Goal: Task Accomplishment & Management: Manage account settings

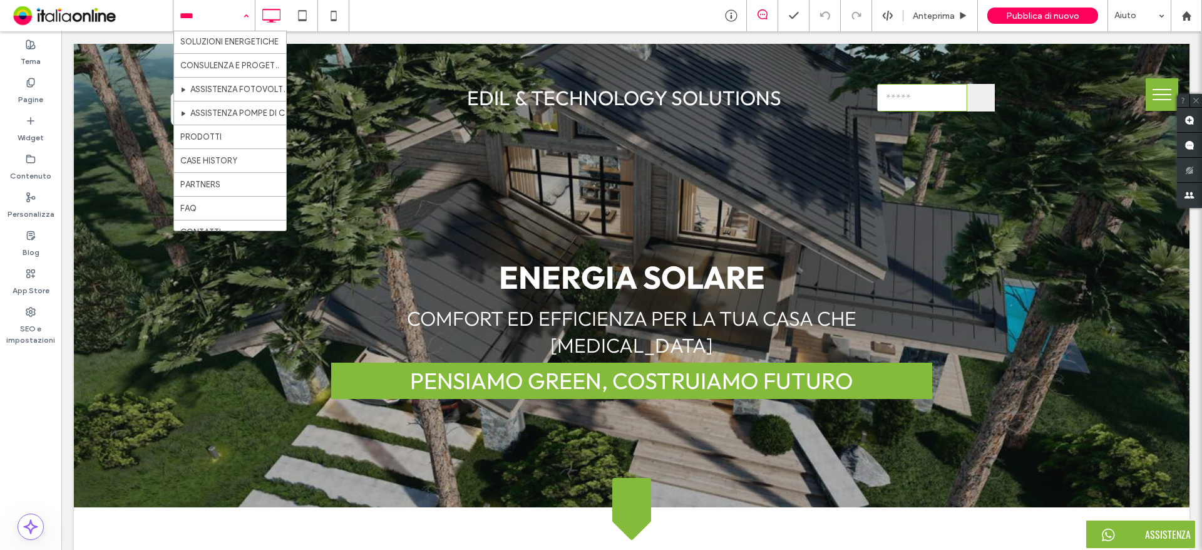
scroll to position [203, 0]
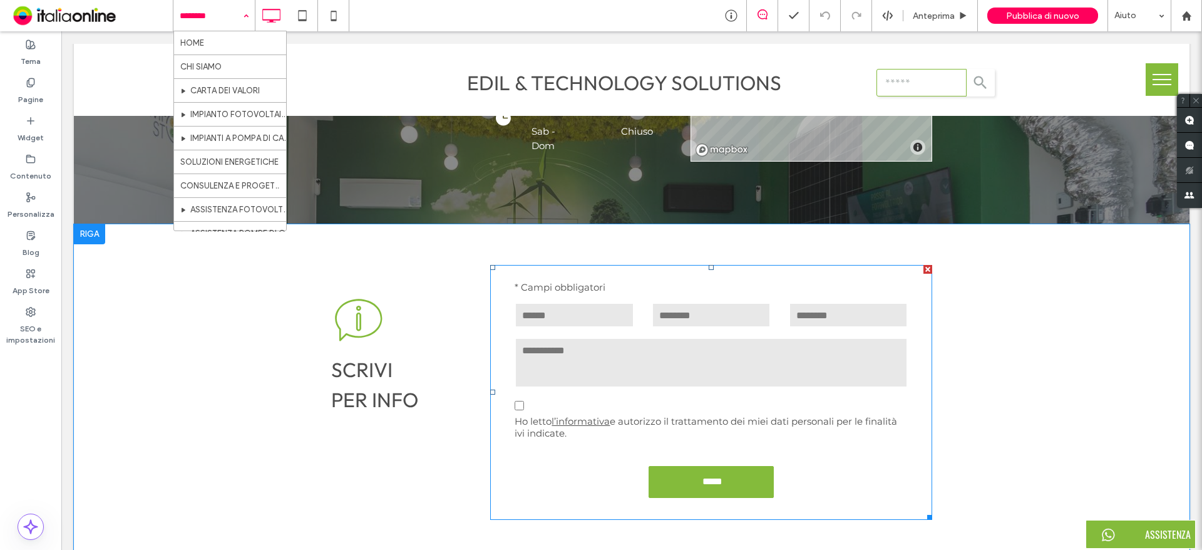
scroll to position [1628, 0]
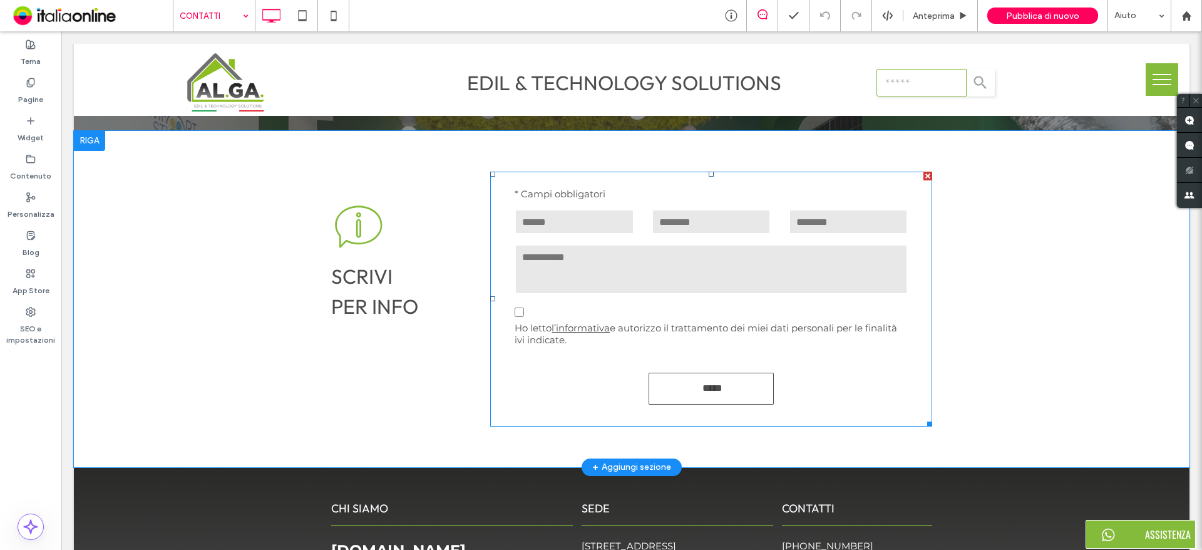
click at [741, 378] on input "*****" at bounding box center [712, 387] width 121 height 23
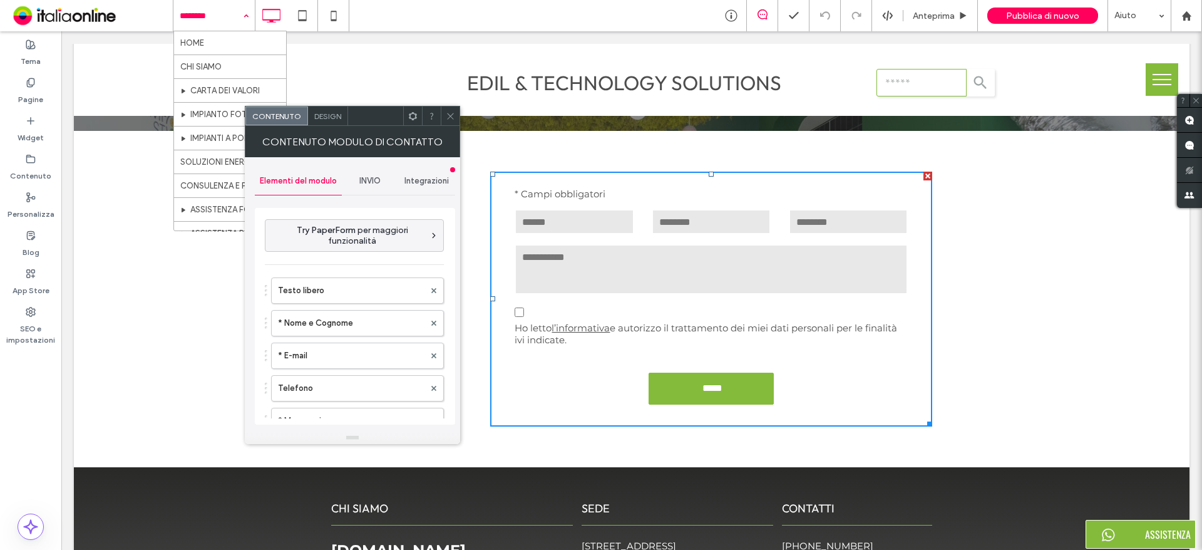
type input "*****"
type input "**********"
click at [368, 177] on span "INVIO" at bounding box center [369, 181] width 21 height 10
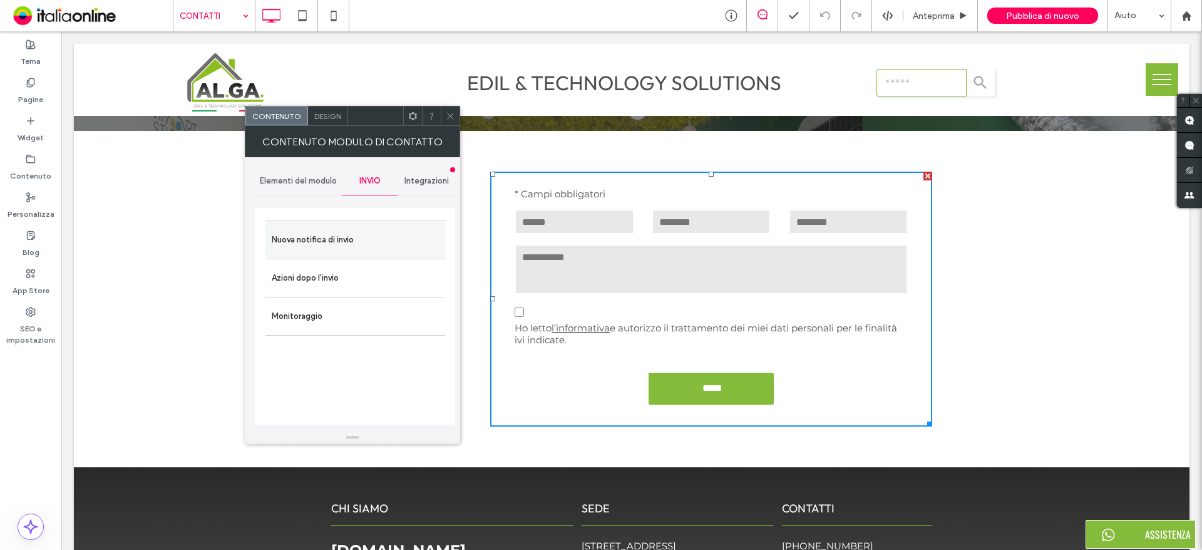
click at [337, 242] on label "Nuova notifica di invio" at bounding box center [355, 239] width 167 height 25
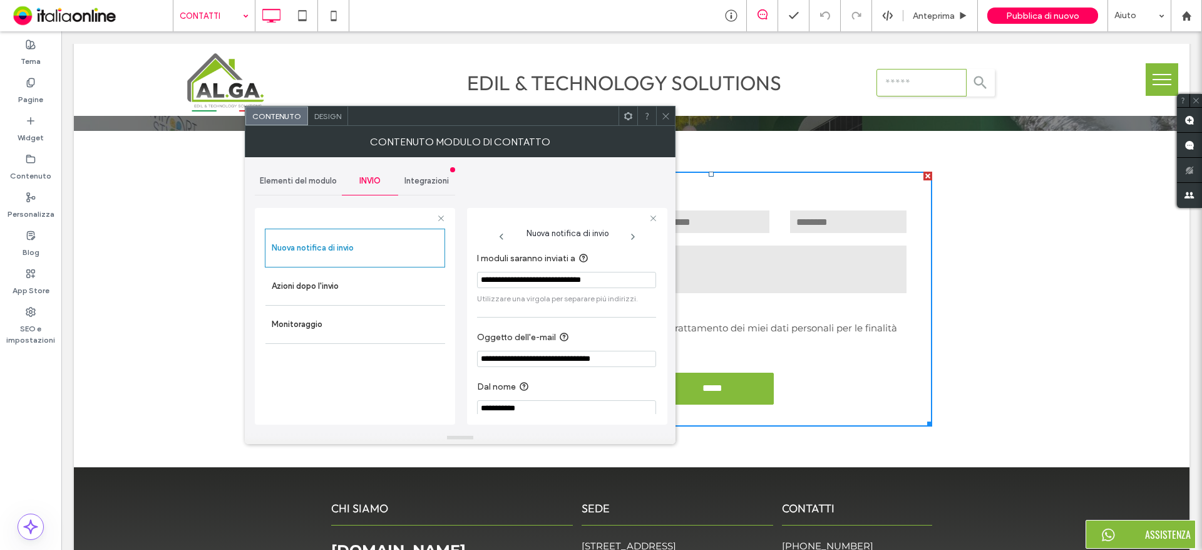
scroll to position [12, 0]
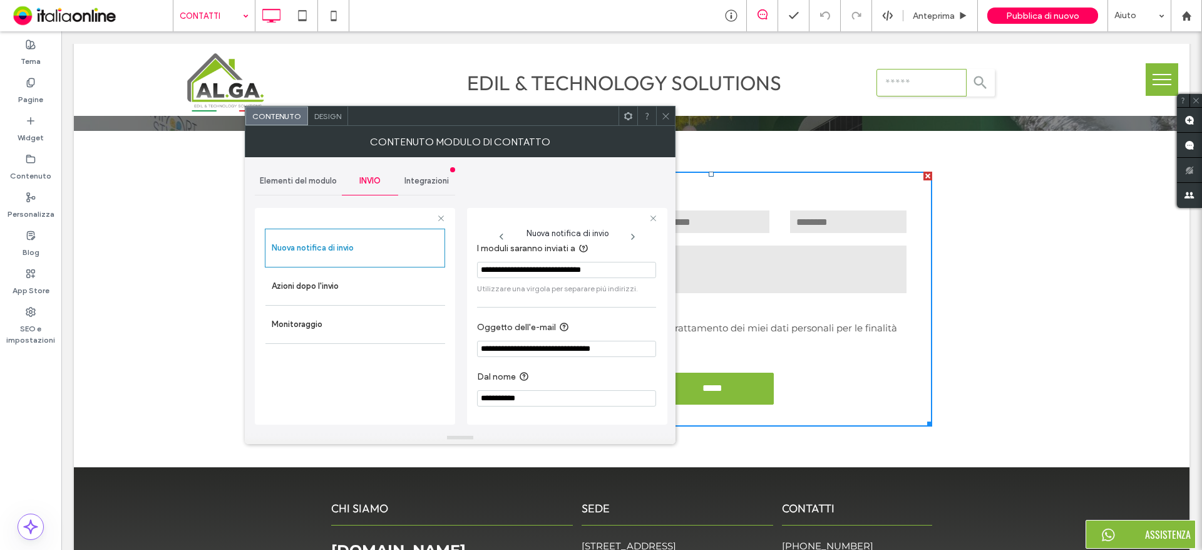
click at [671, 120] on div at bounding box center [665, 115] width 19 height 19
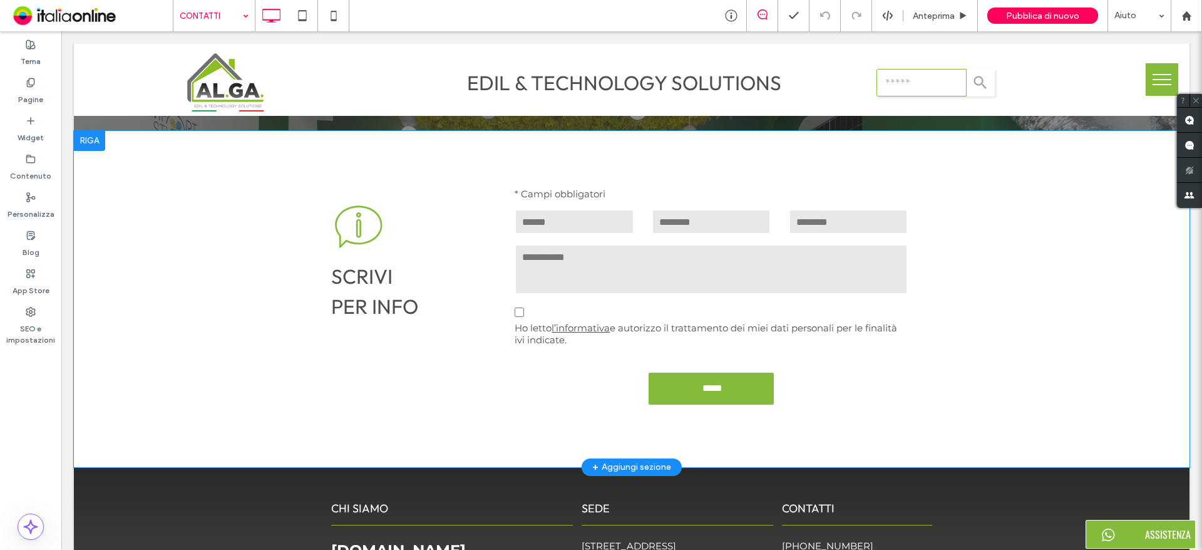
click at [82, 141] on div at bounding box center [89, 141] width 31 height 20
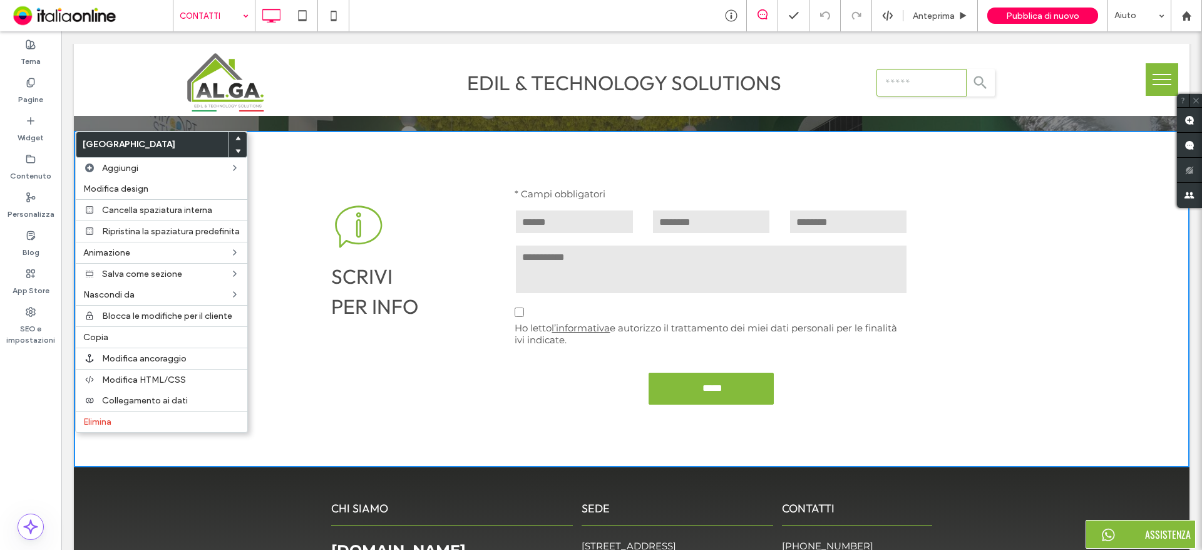
drag, startPoint x: 112, startPoint y: 339, endPoint x: 251, endPoint y: 6, distance: 360.3
click at [112, 339] on label "Copia" at bounding box center [161, 337] width 157 height 11
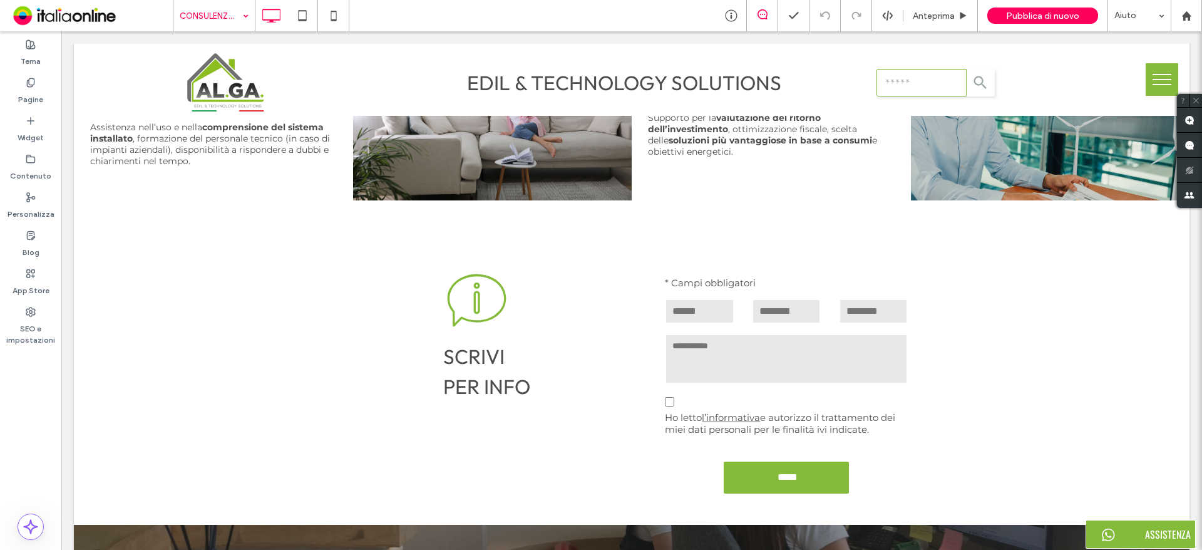
scroll to position [1438, 0]
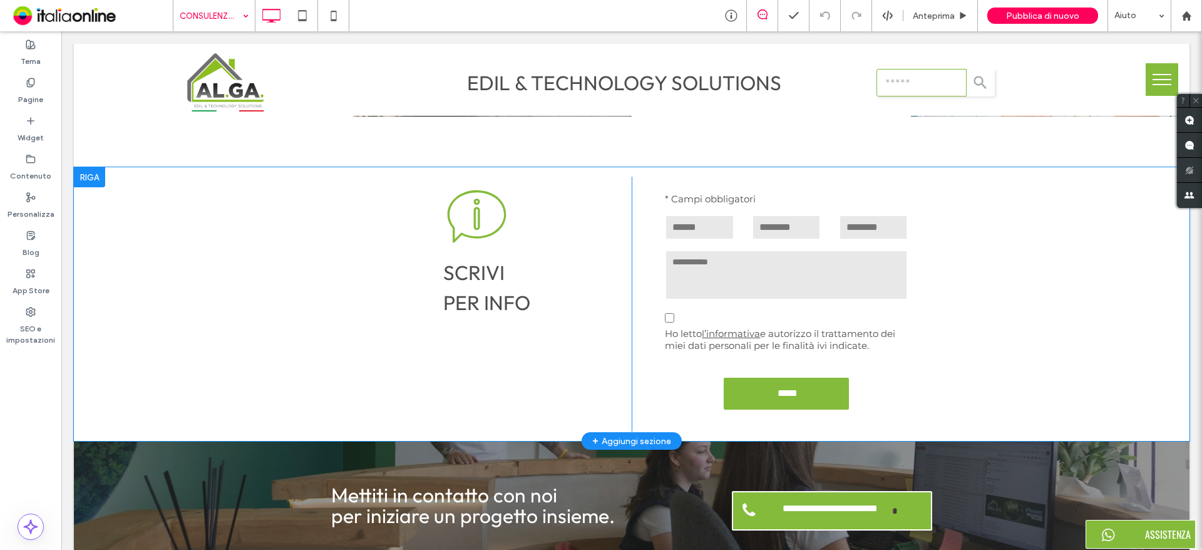
click at [89, 180] on div at bounding box center [89, 177] width 31 height 20
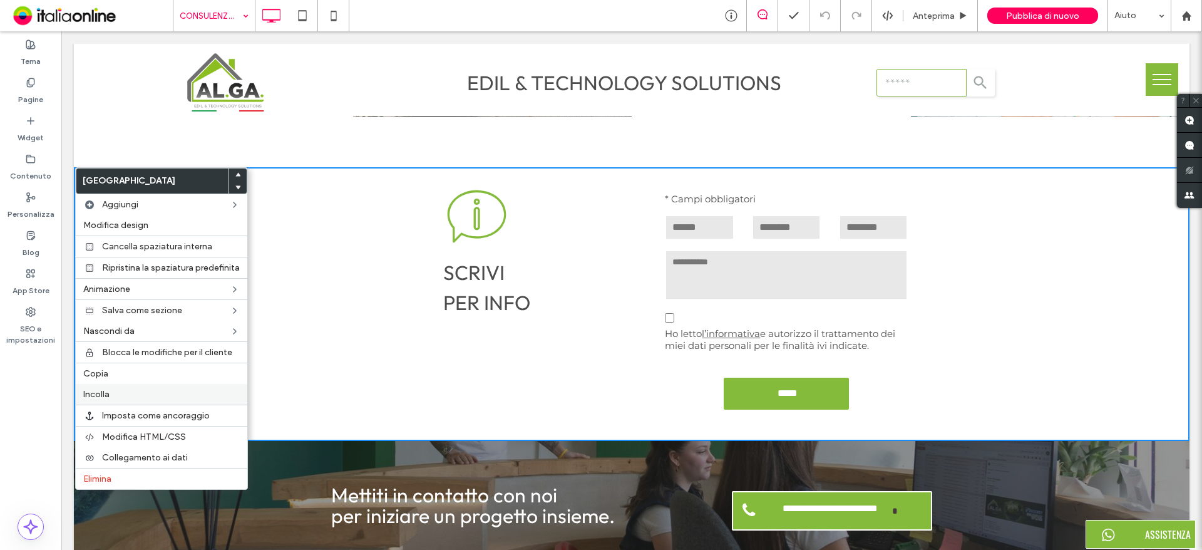
click at [113, 389] on label "Incolla" at bounding box center [161, 394] width 157 height 11
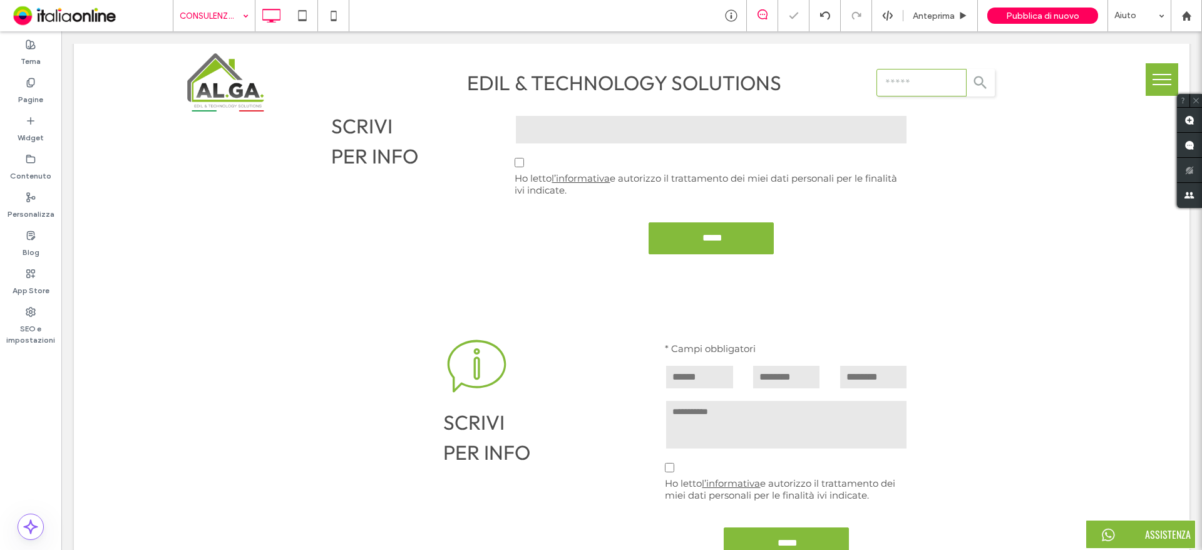
scroll to position [1626, 0]
click at [90, 329] on div at bounding box center [89, 326] width 31 height 20
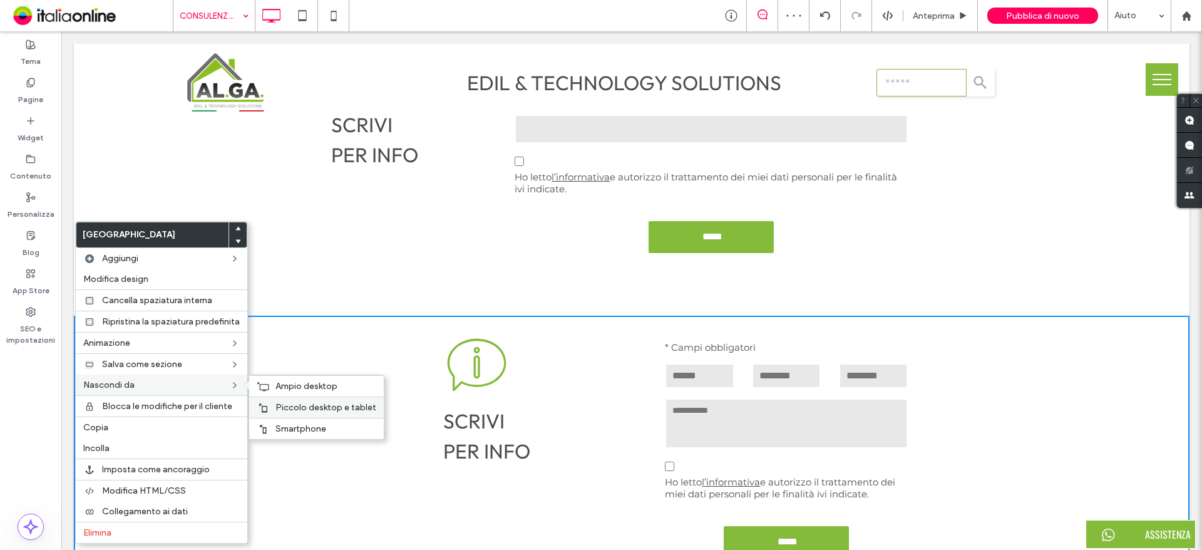
drag, startPoint x: 284, startPoint y: 421, endPoint x: 274, endPoint y: 413, distance: 12.8
click at [284, 421] on div "Smartphone" at bounding box center [316, 428] width 135 height 21
drag, startPoint x: 274, startPoint y: 407, endPoint x: 200, endPoint y: 393, distance: 75.1
click at [275, 407] on span "Piccolo desktop e tablet" at bounding box center [325, 407] width 101 height 11
click at [299, 384] on span "Ampio desktop" at bounding box center [306, 386] width 62 height 11
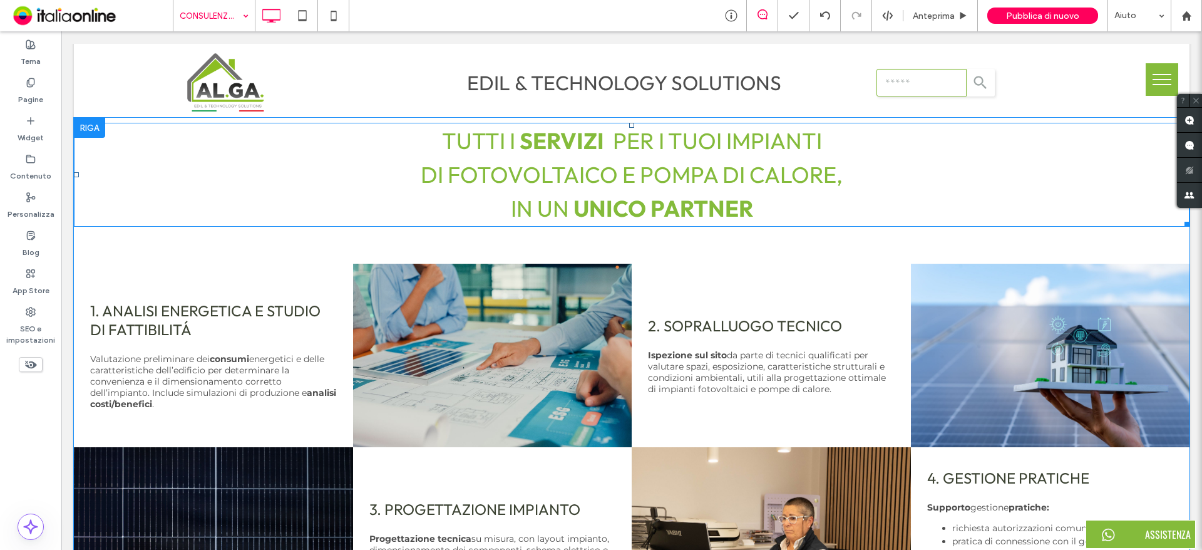
scroll to position [0, 0]
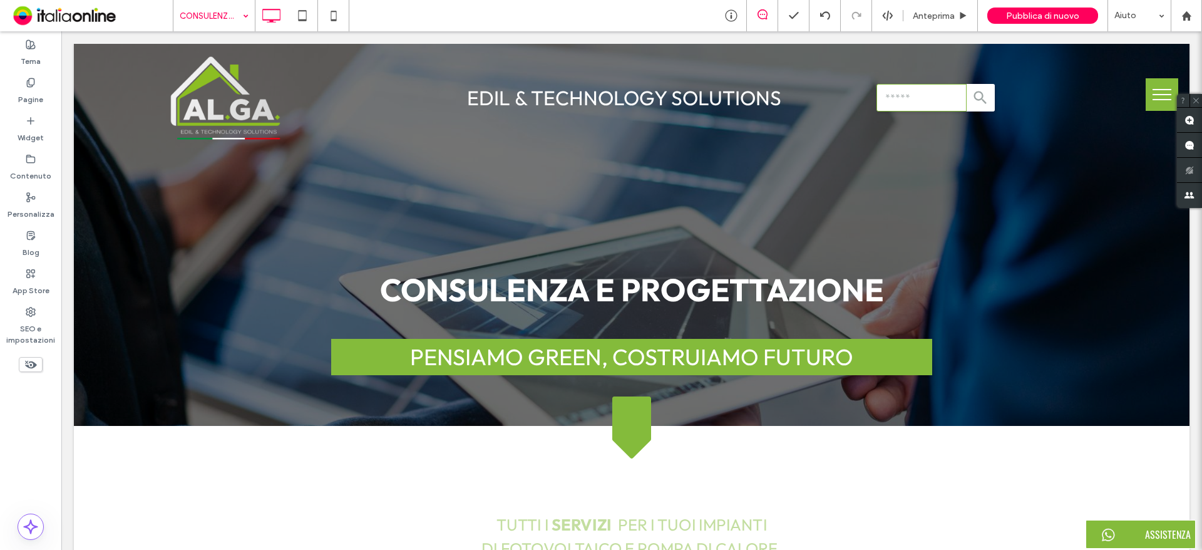
click at [1148, 101] on button "menu" at bounding box center [1162, 94] width 33 height 33
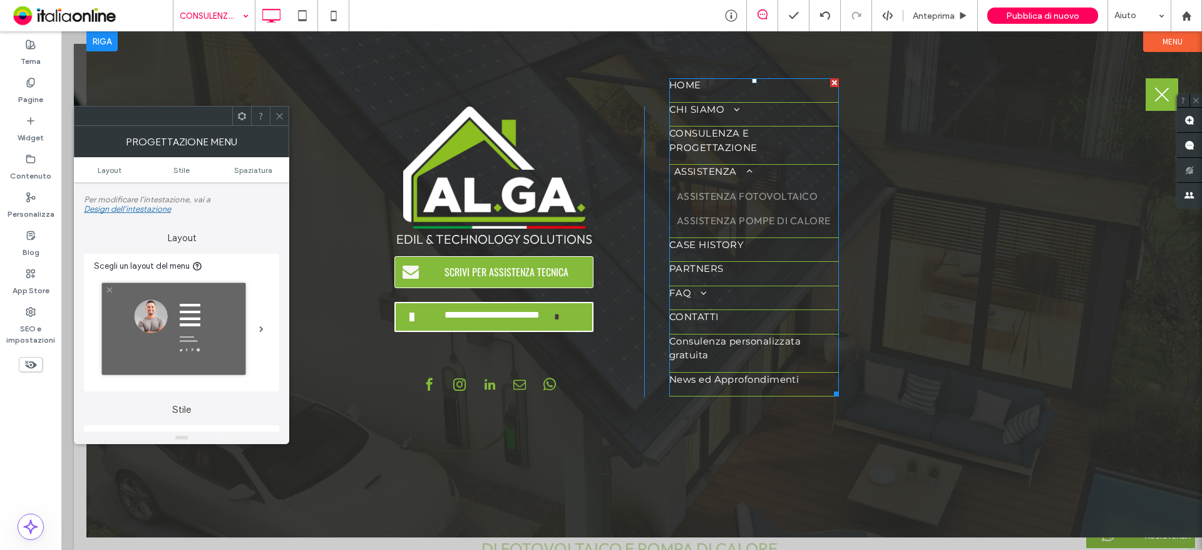
click at [749, 167] on span at bounding box center [745, 171] width 16 height 9
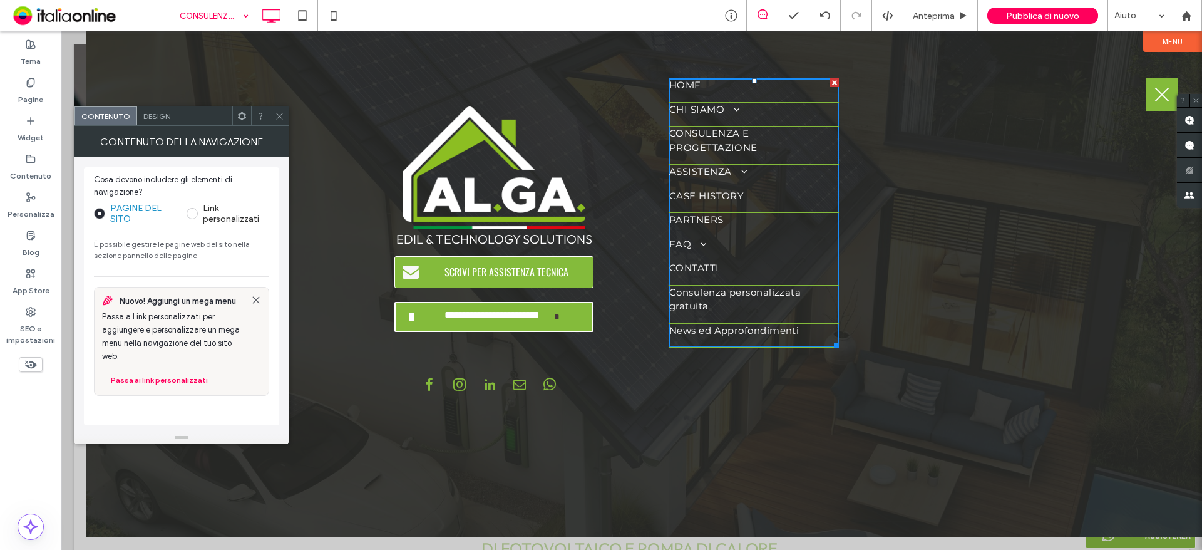
click at [285, 117] on div at bounding box center [279, 115] width 19 height 19
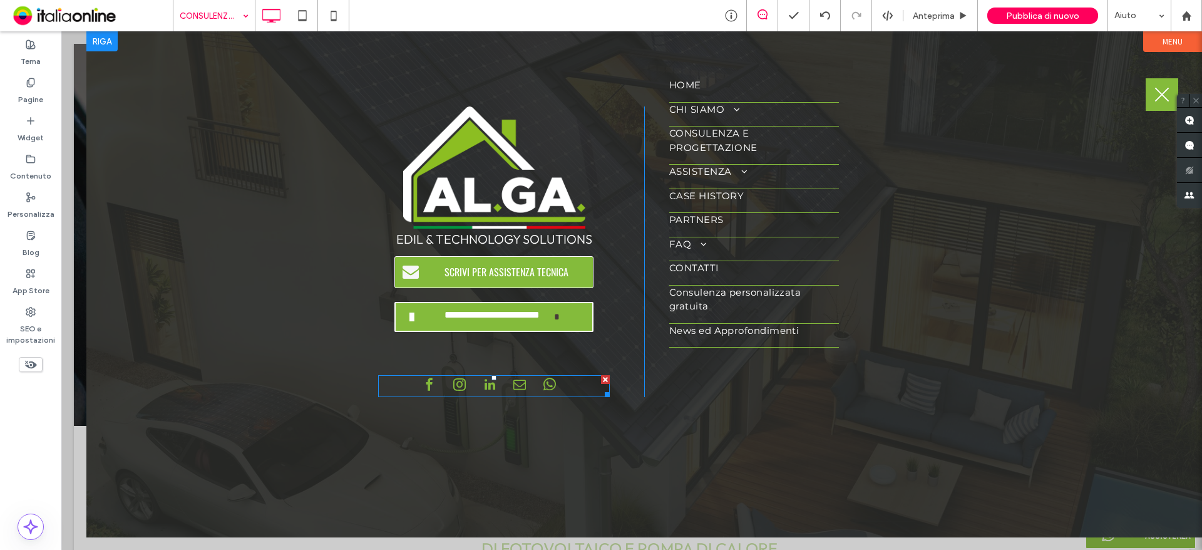
click at [460, 380] on span "instagram" at bounding box center [459, 384] width 19 height 19
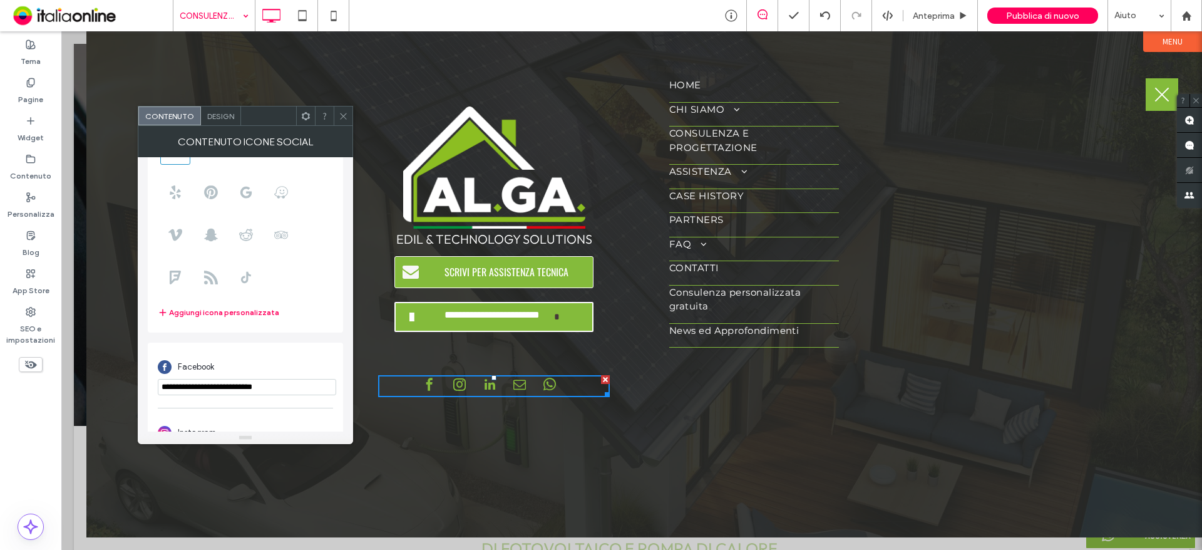
scroll to position [313, 0]
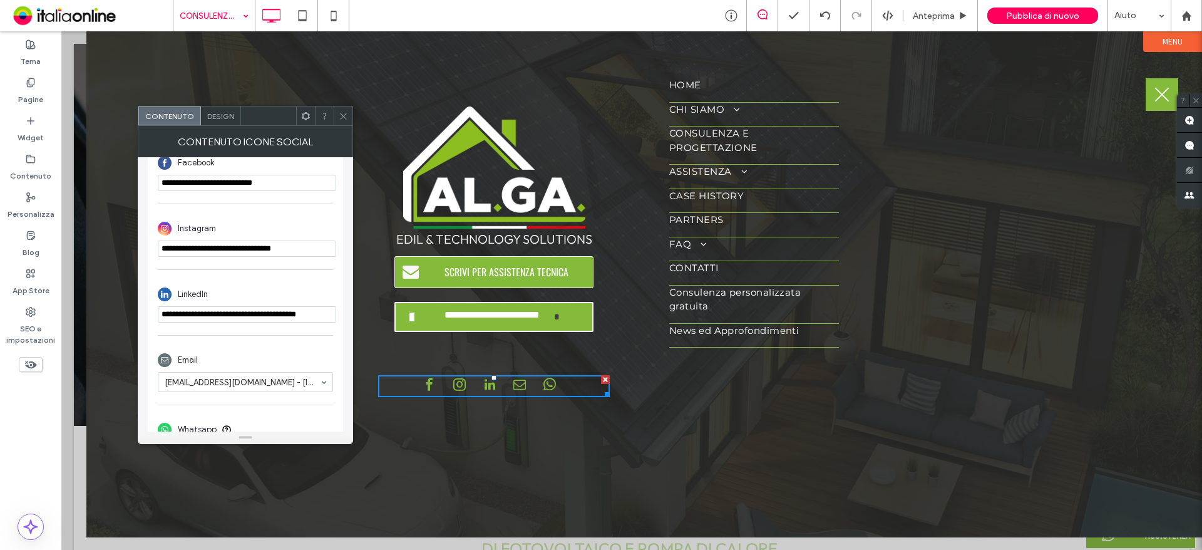
click at [317, 251] on input "**********" at bounding box center [247, 248] width 178 height 16
drag, startPoint x: 310, startPoint y: 250, endPoint x: 0, endPoint y: 250, distance: 309.9
click at [0, 250] on body ".wqwq-1{fill:#231f20;} .cls-1q, .cls-2q { fill-rule: evenodd; } .cls-2q { fill:…" at bounding box center [601, 275] width 1202 height 550
paste input "*"
type input "**********"
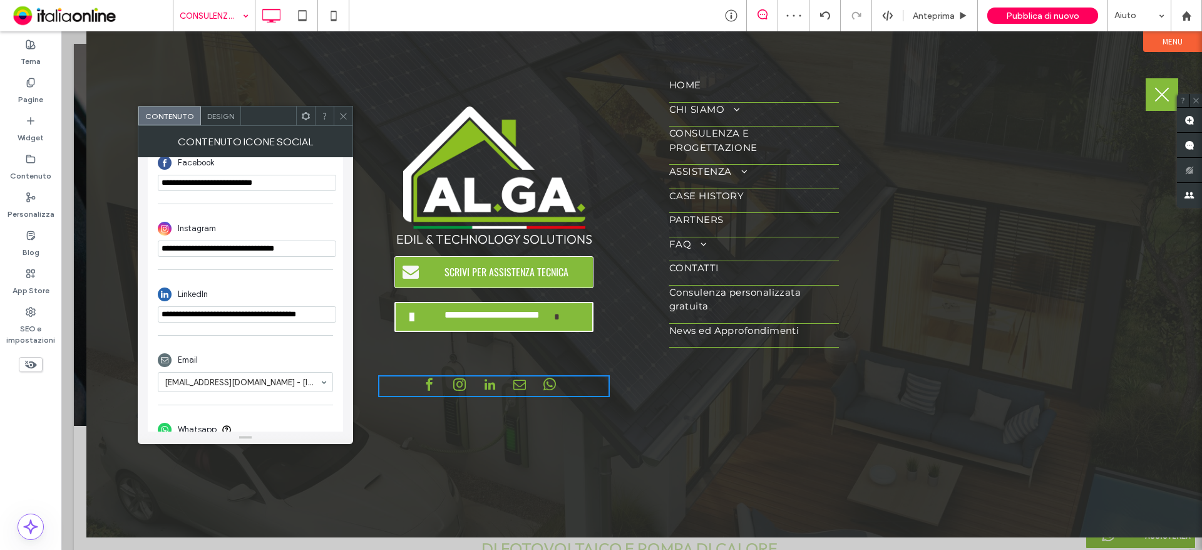
click at [347, 122] on span at bounding box center [343, 115] width 9 height 19
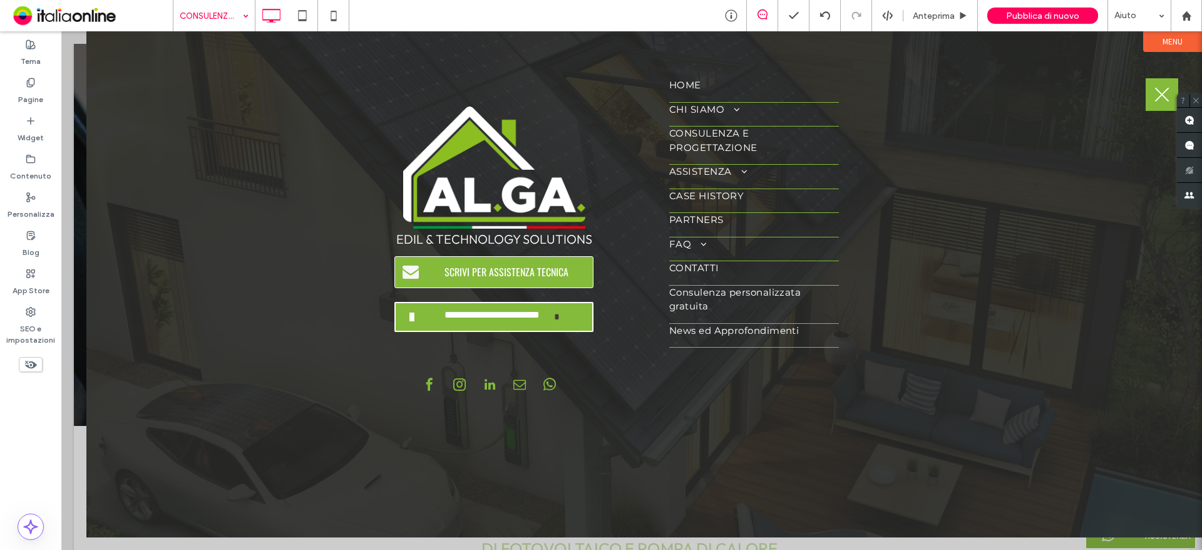
click at [1161, 92] on span "menu" at bounding box center [1162, 95] width 14 height 14
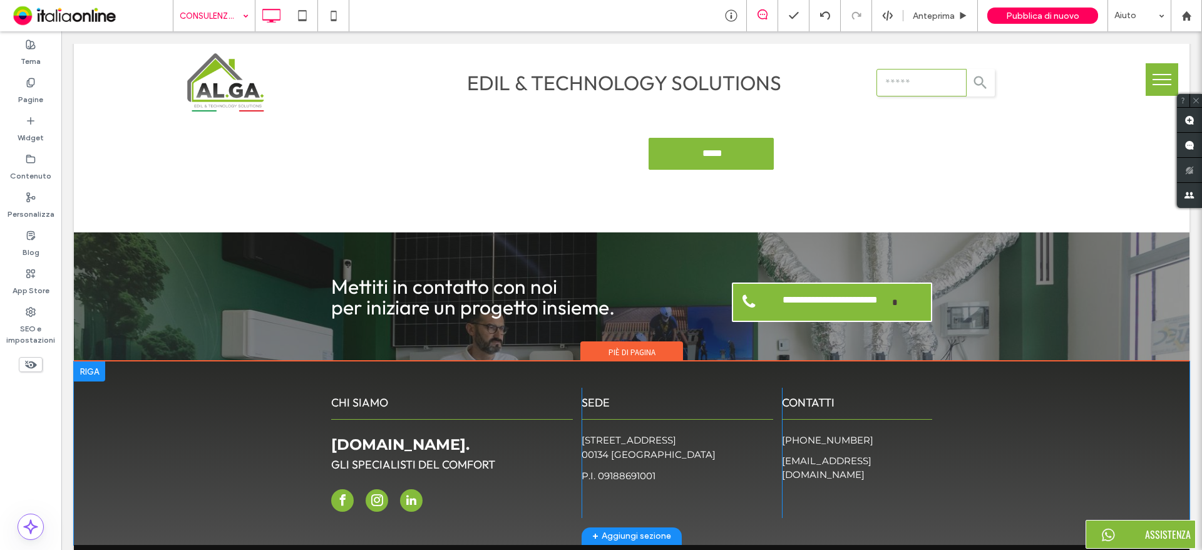
scroll to position [1751, 0]
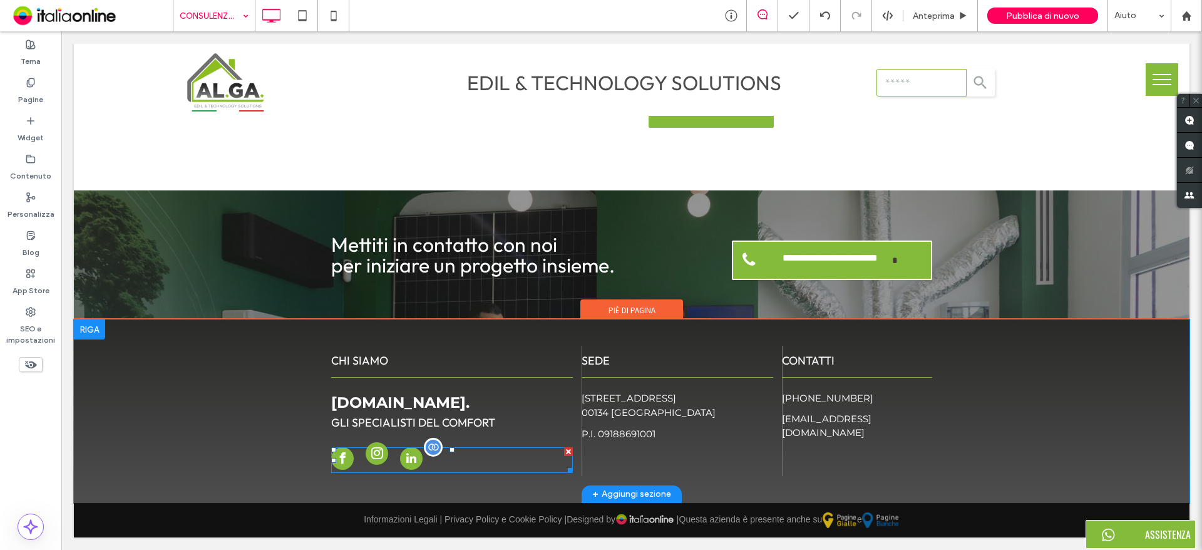
drag, startPoint x: 364, startPoint y: 456, endPoint x: 355, endPoint y: 428, distance: 29.5
click at [366, 456] on span "instagram" at bounding box center [377, 453] width 23 height 23
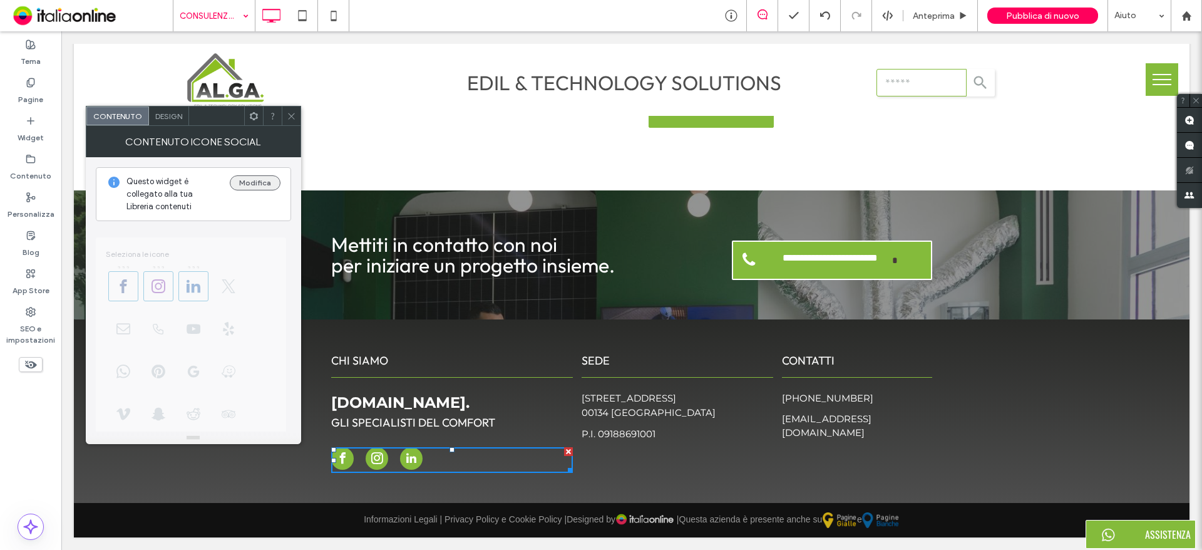
click at [260, 175] on button "Modifica" at bounding box center [255, 182] width 51 height 15
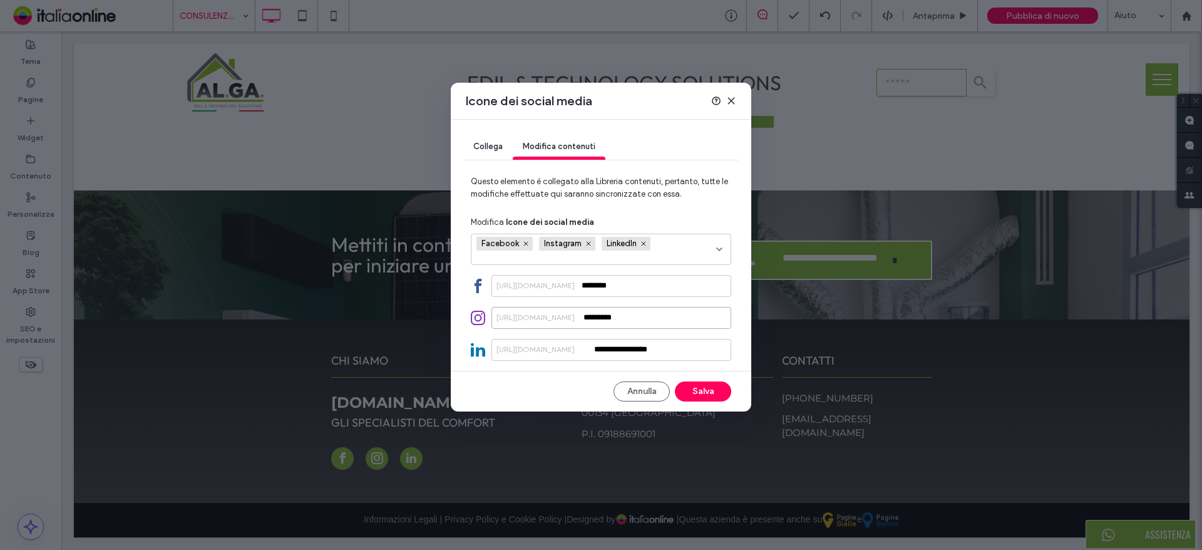
click at [645, 322] on input "*********" at bounding box center [611, 318] width 240 height 22
drag, startPoint x: 645, startPoint y: 322, endPoint x: 413, endPoint y: 322, distance: 231.6
click at [413, 322] on div "**********" at bounding box center [601, 275] width 1202 height 550
paste input "**********"
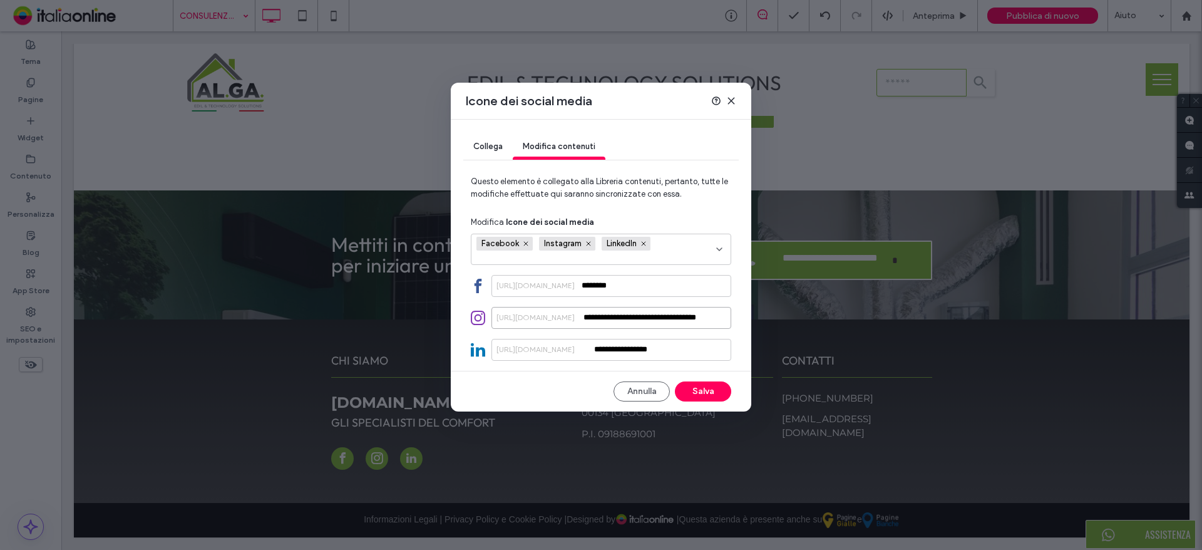
drag, startPoint x: 694, startPoint y: 319, endPoint x: 575, endPoint y: 321, distance: 118.3
click at [575, 321] on div "**********" at bounding box center [611, 318] width 240 height 22
type input "**********"
click at [701, 395] on button "Salva" at bounding box center [703, 391] width 56 height 20
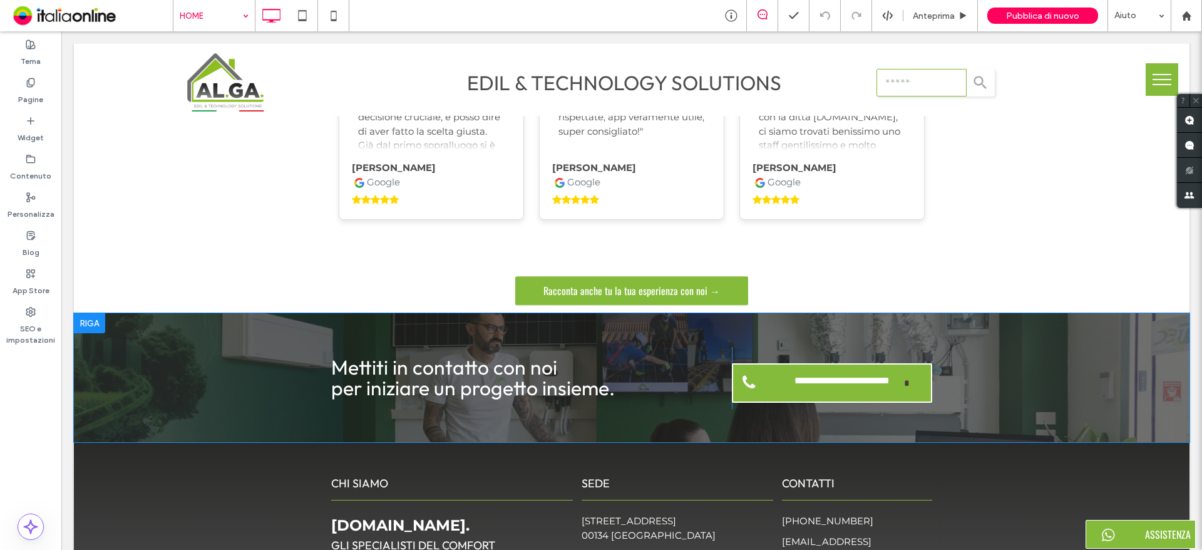
scroll to position [2683, 0]
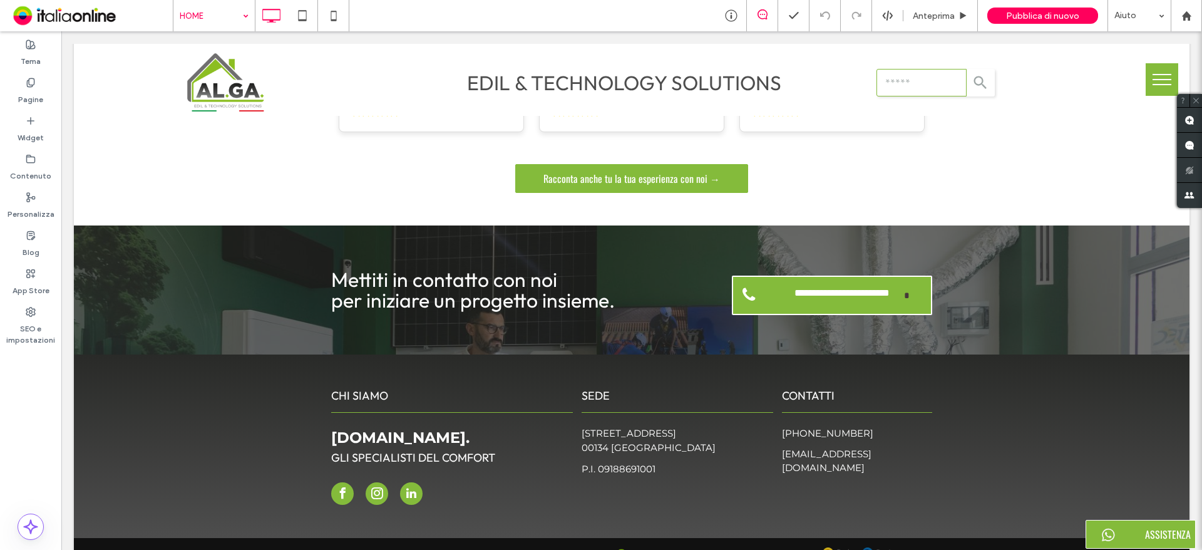
click at [223, 12] on input at bounding box center [211, 15] width 63 height 31
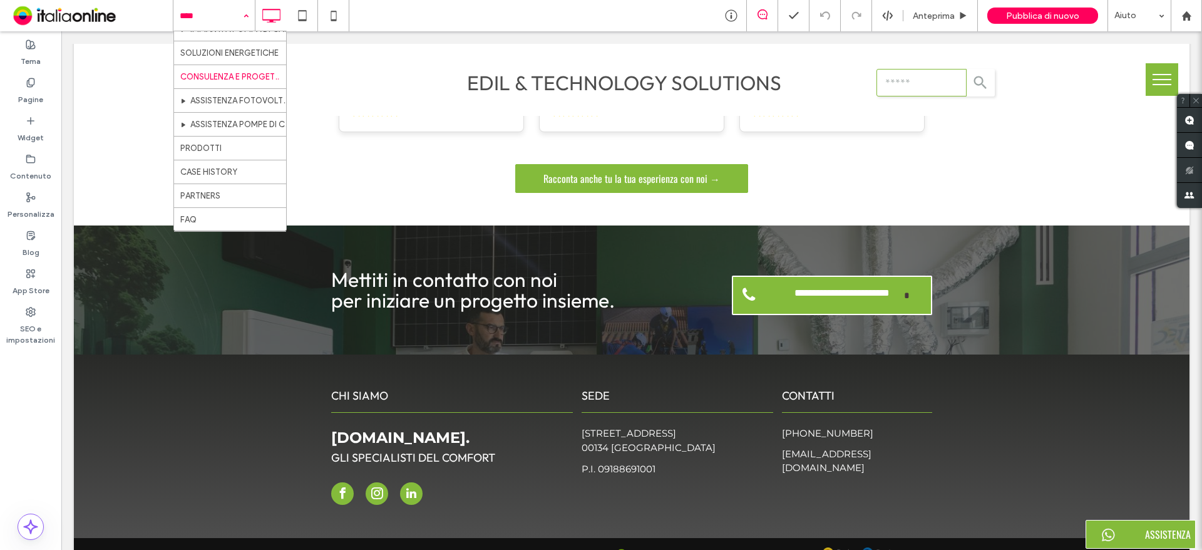
scroll to position [203, 0]
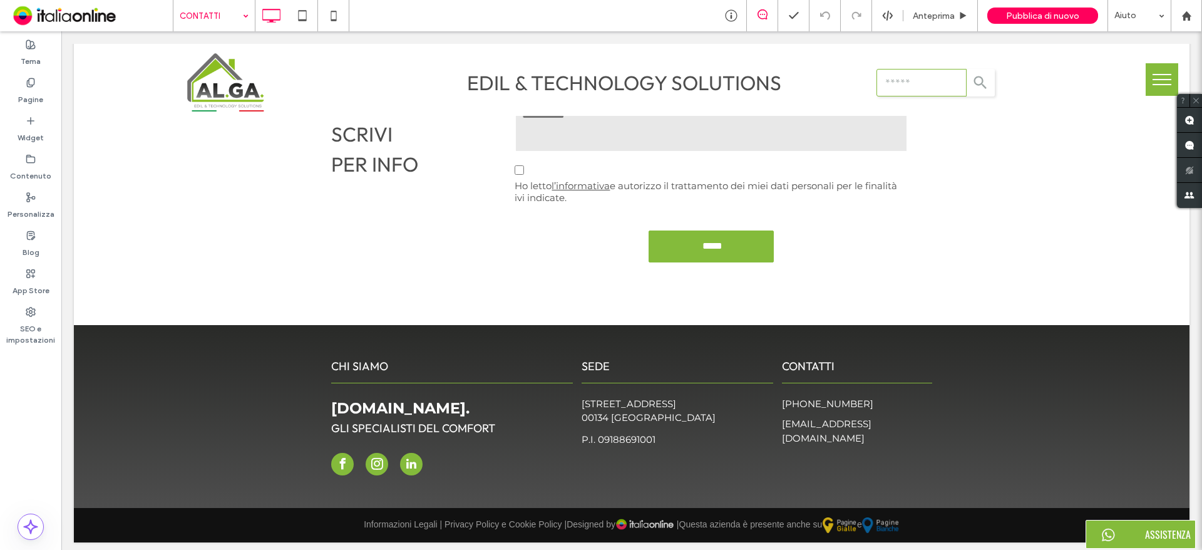
scroll to position [1775, 0]
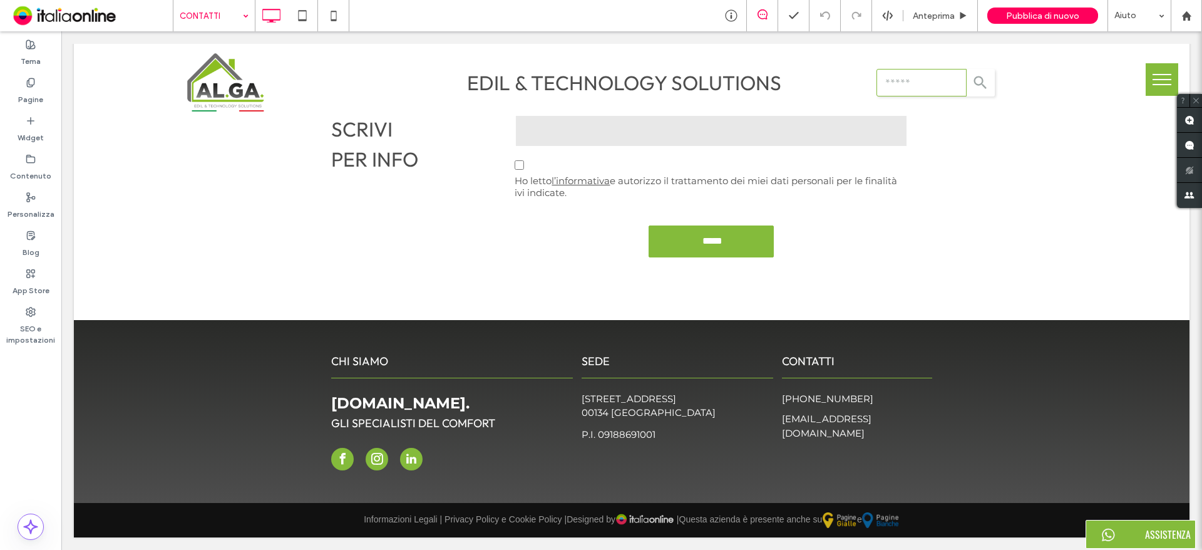
click at [190, 12] on input at bounding box center [211, 15] width 63 height 31
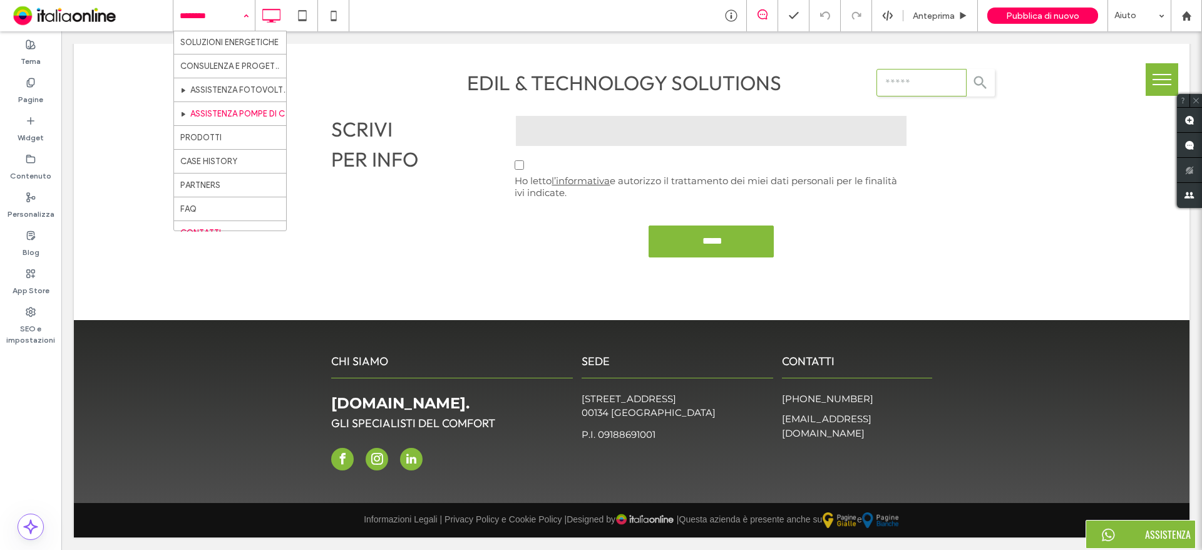
scroll to position [203, 0]
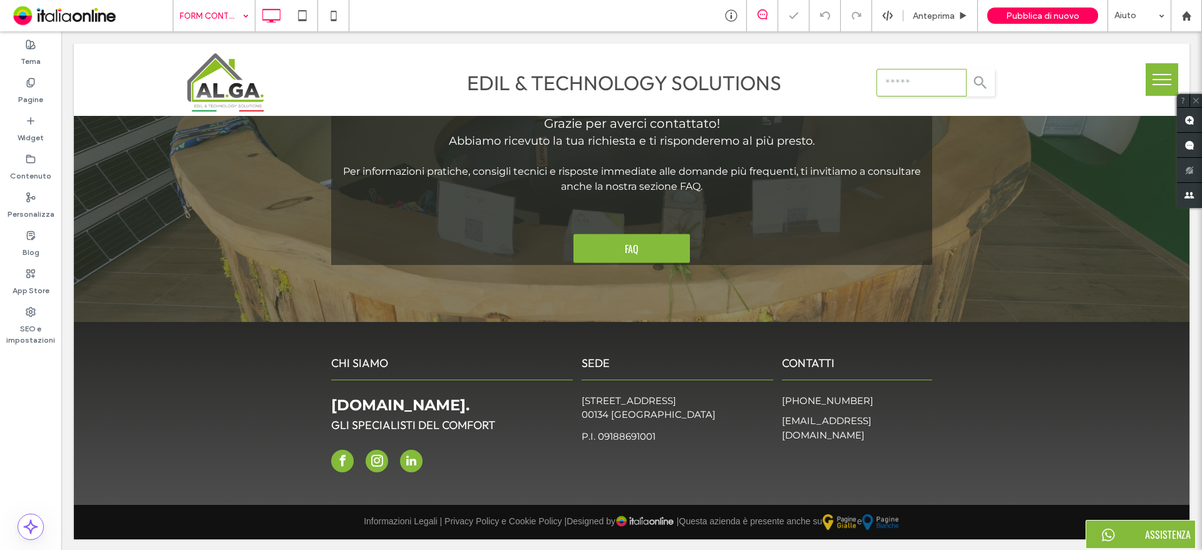
scroll to position [163, 0]
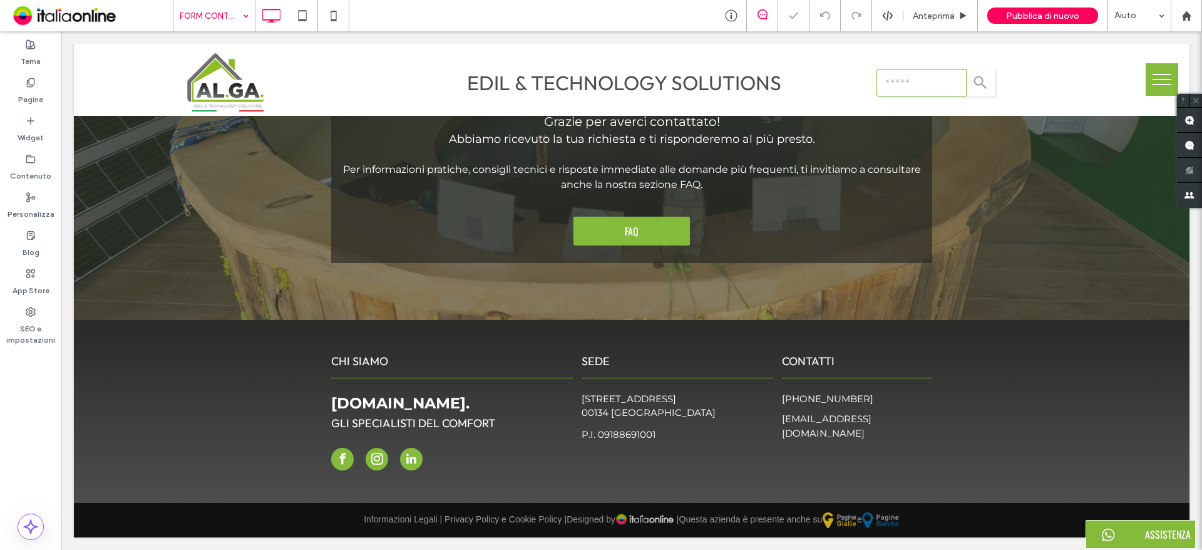
click at [214, 13] on input at bounding box center [211, 15] width 63 height 31
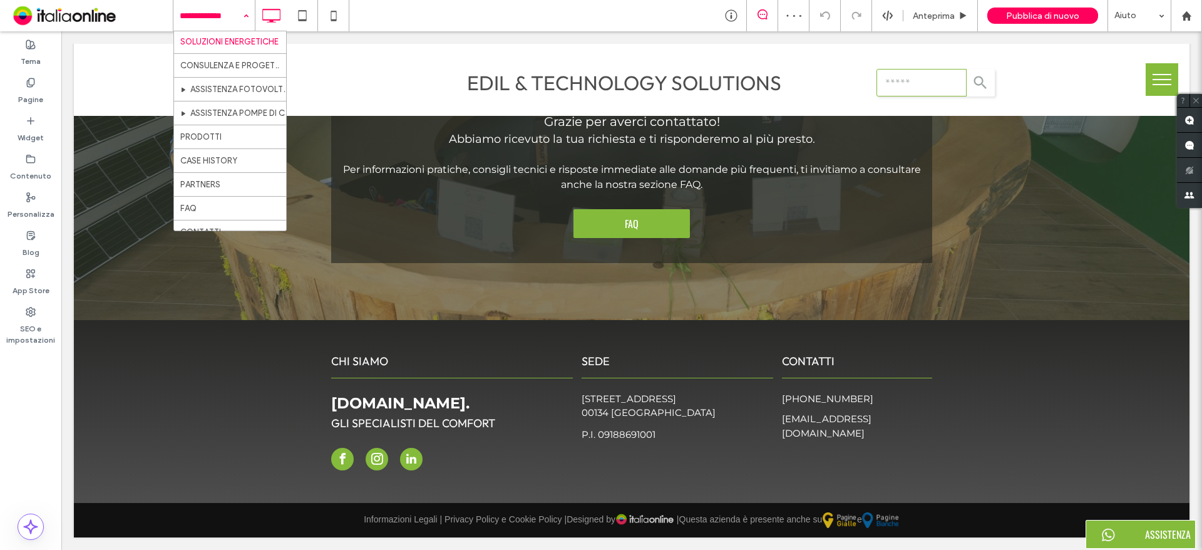
scroll to position [203, 0]
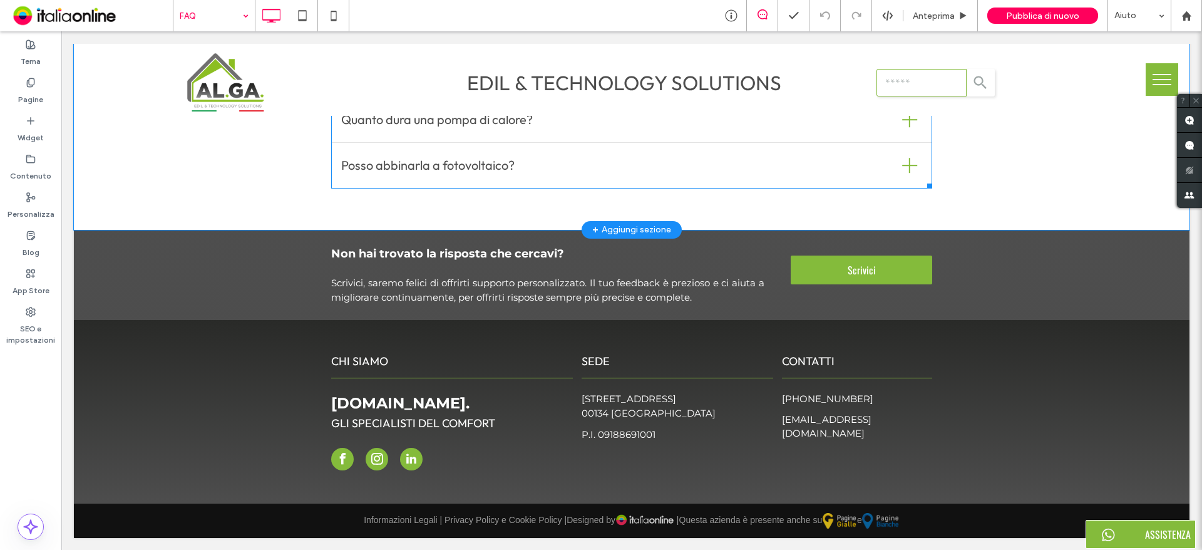
scroll to position [1819, 0]
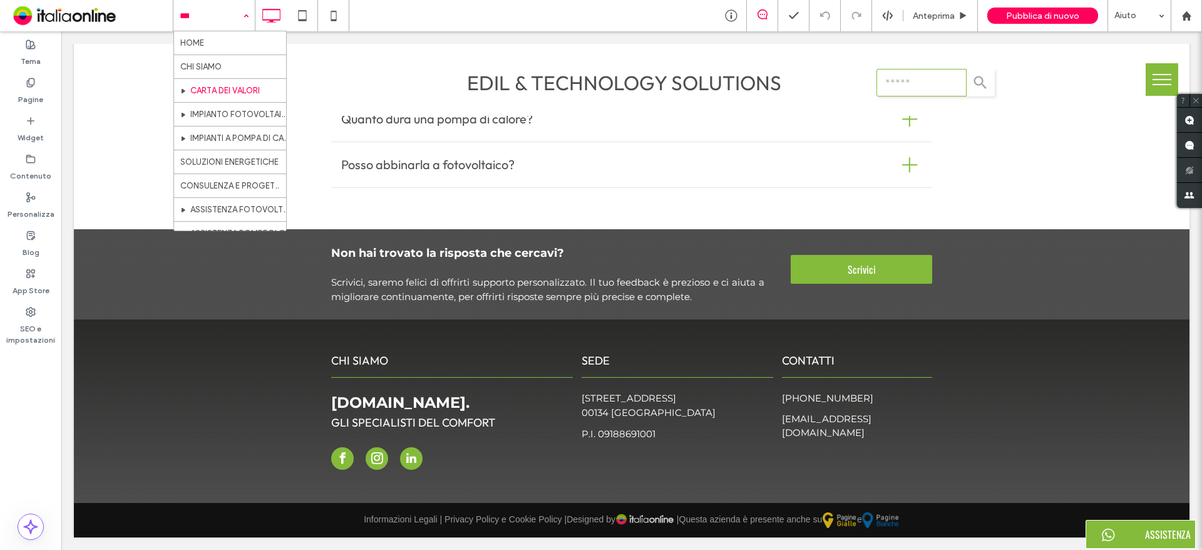
drag, startPoint x: 188, startPoint y: 9, endPoint x: 247, endPoint y: 85, distance: 95.0
click at [190, 9] on input at bounding box center [211, 15] width 63 height 31
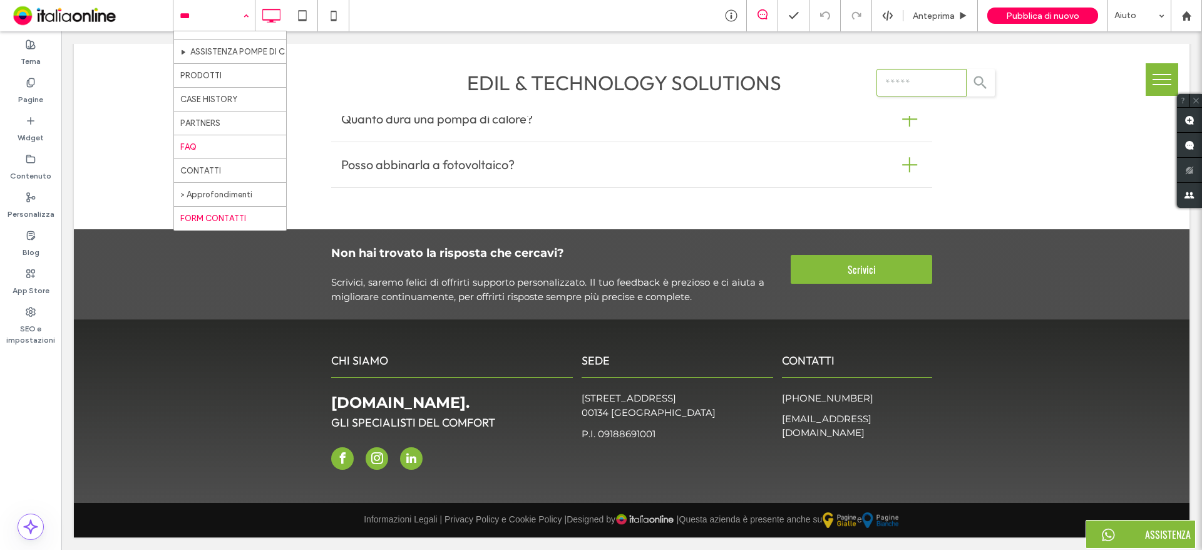
scroll to position [203, 0]
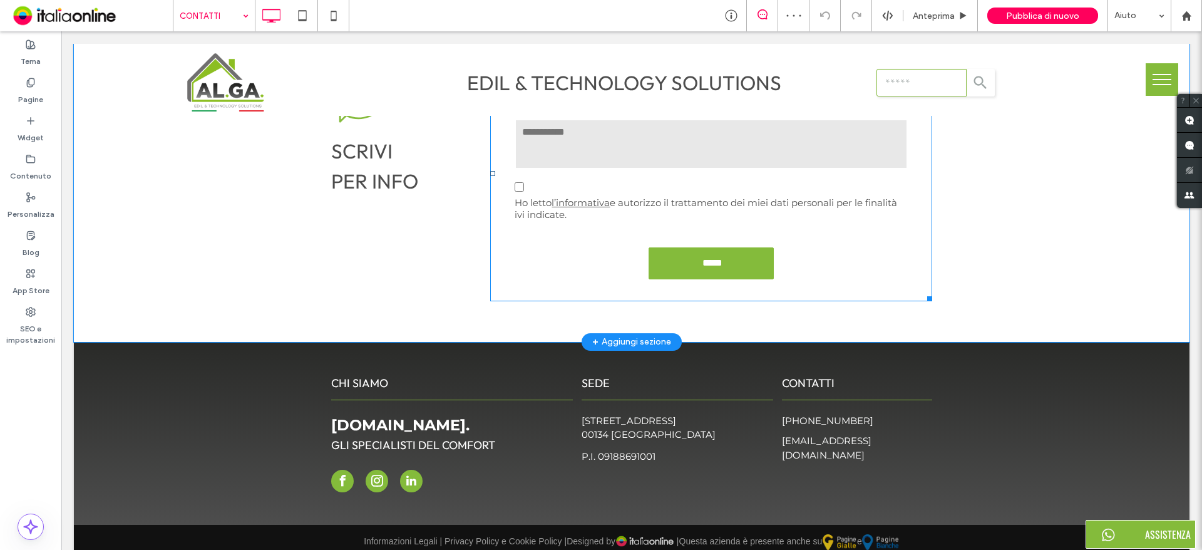
scroll to position [1775, 0]
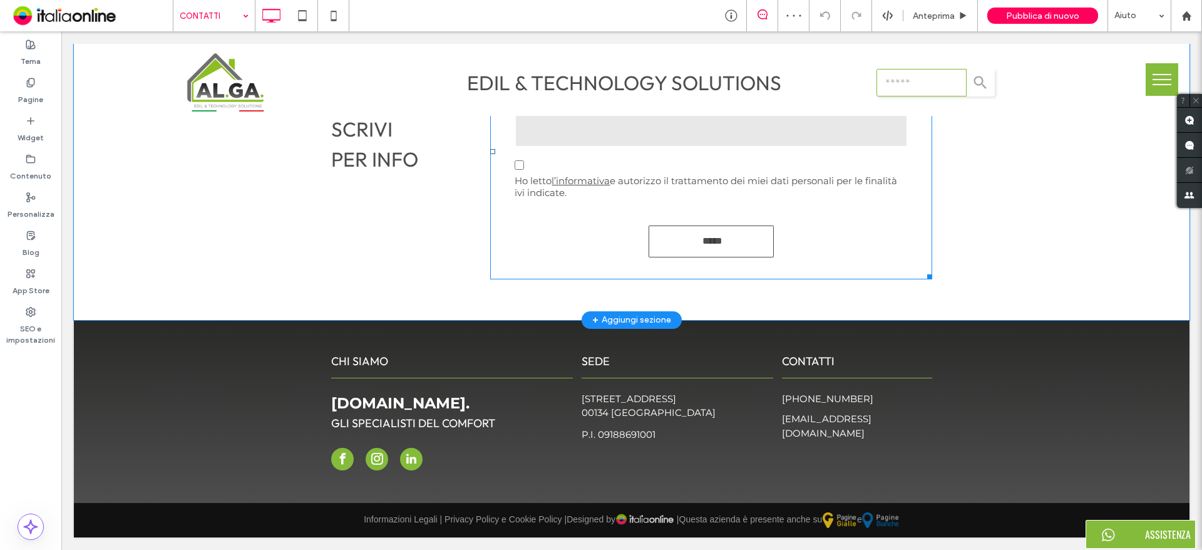
click at [706, 245] on input "*****" at bounding box center [712, 240] width 121 height 23
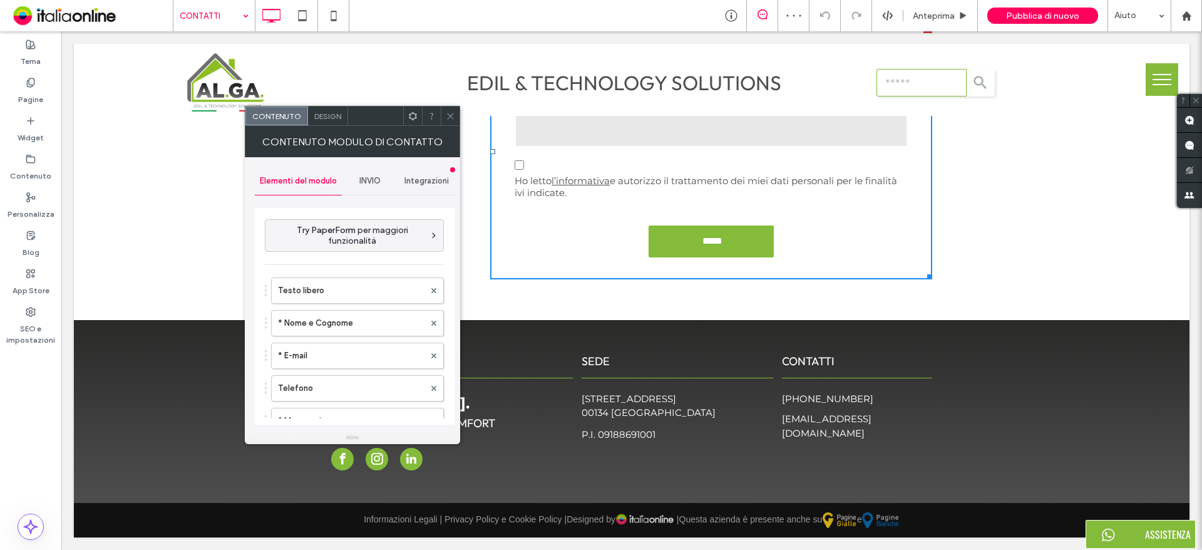
scroll to position [354, 0]
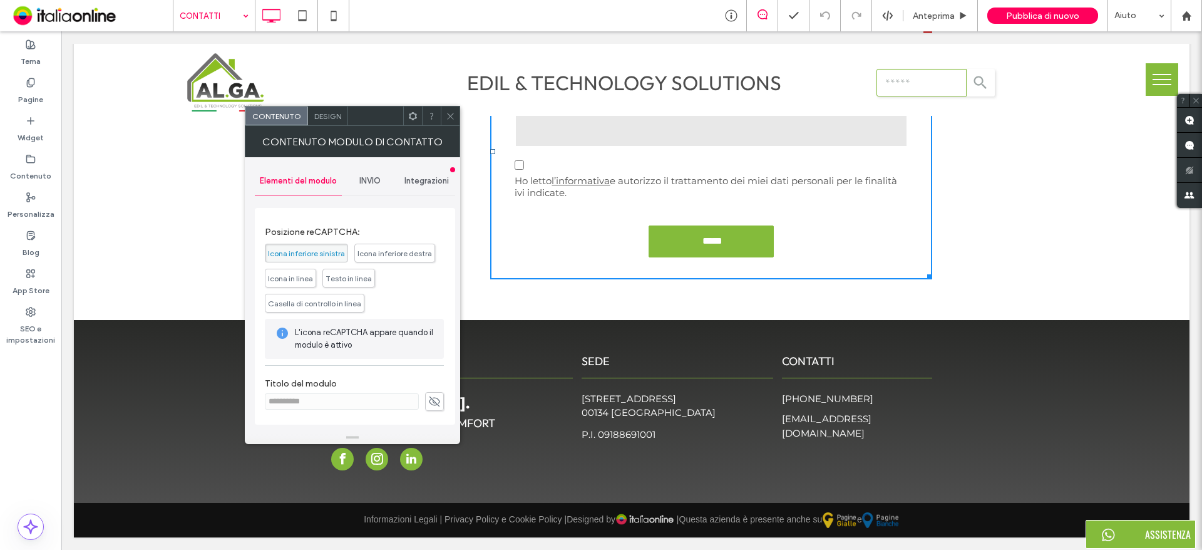
click at [359, 185] on span "INVIO" at bounding box center [369, 181] width 21 height 10
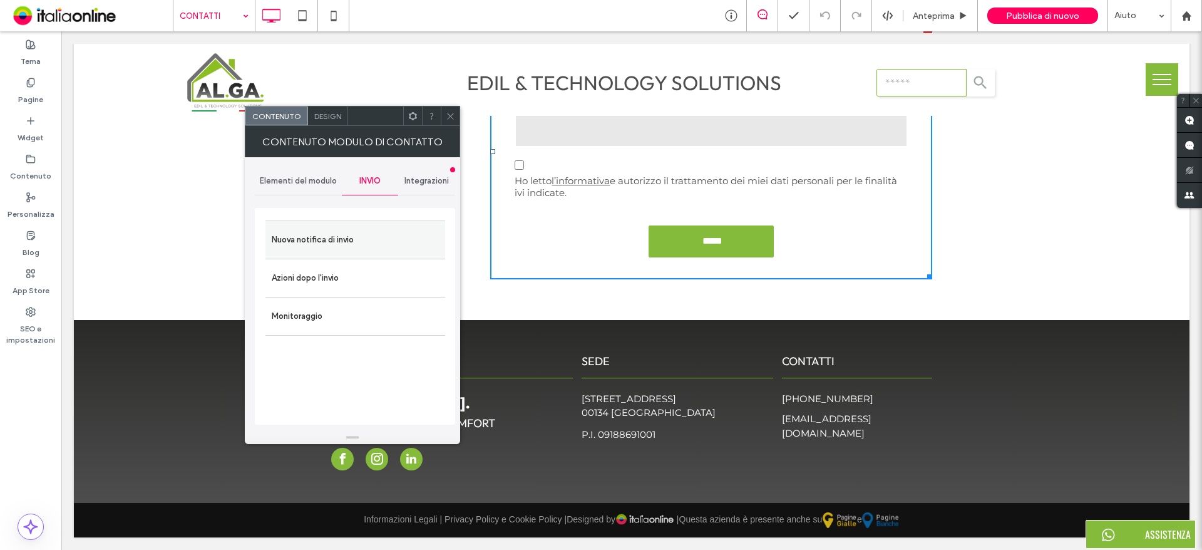
click at [340, 250] on label "Nuova notifica di invio" at bounding box center [355, 239] width 167 height 25
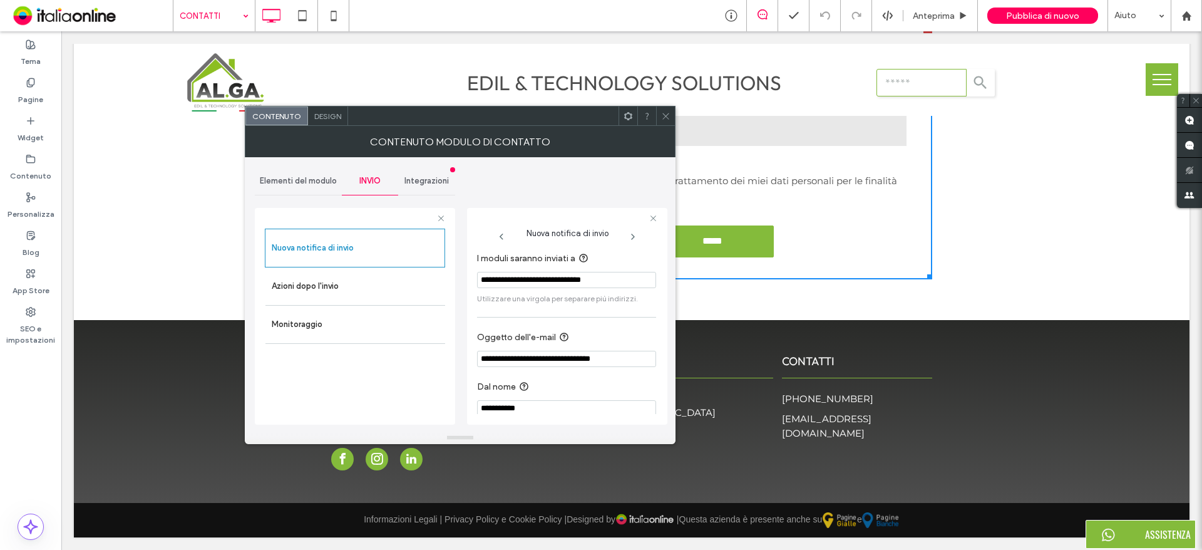
click at [532, 282] on input "**********" at bounding box center [566, 280] width 179 height 16
type input "**********"
click at [668, 116] on icon at bounding box center [665, 115] width 9 height 9
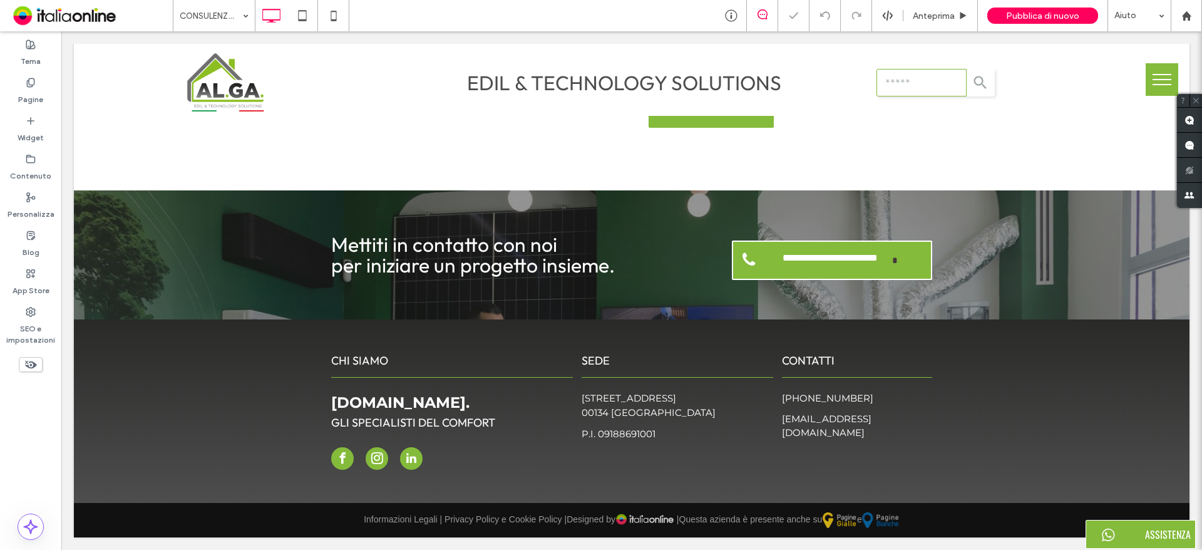
scroll to position [1375, 0]
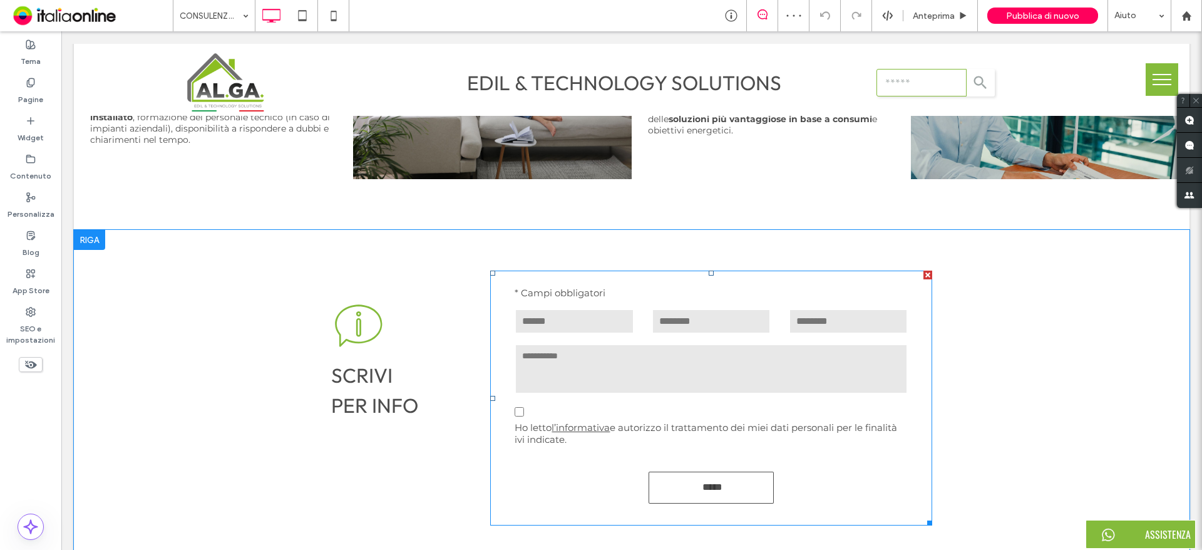
drag, startPoint x: 694, startPoint y: 492, endPoint x: 644, endPoint y: 476, distance: 53.1
click at [694, 492] on input "*****" at bounding box center [712, 486] width 121 height 23
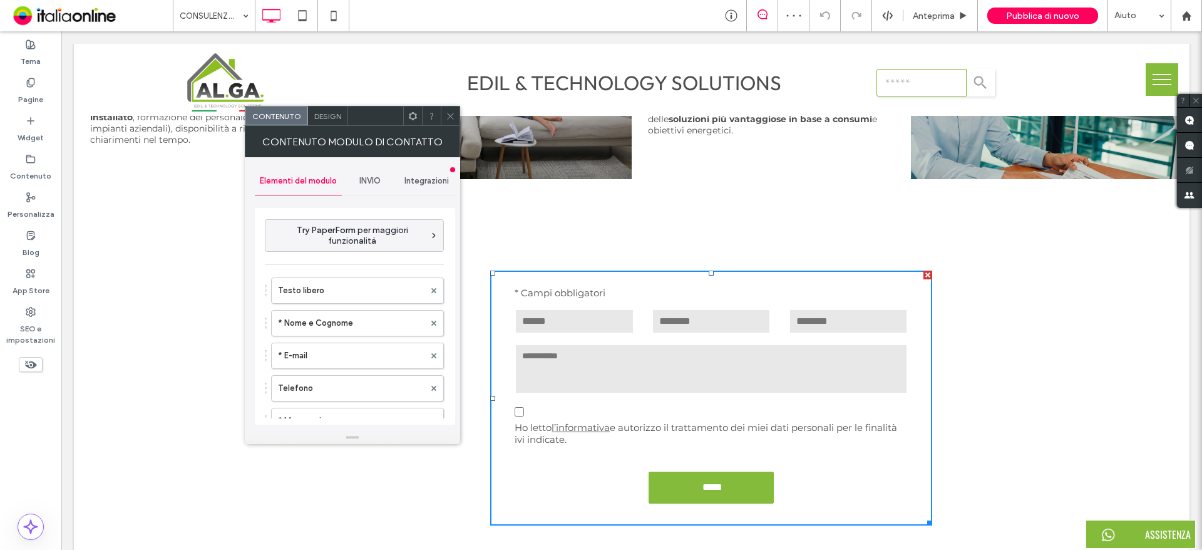
type input "*****"
type input "**********"
click at [361, 178] on span "INVIO" at bounding box center [369, 181] width 21 height 10
click at [361, 244] on label "Nuova notifica di invio" at bounding box center [355, 239] width 167 height 25
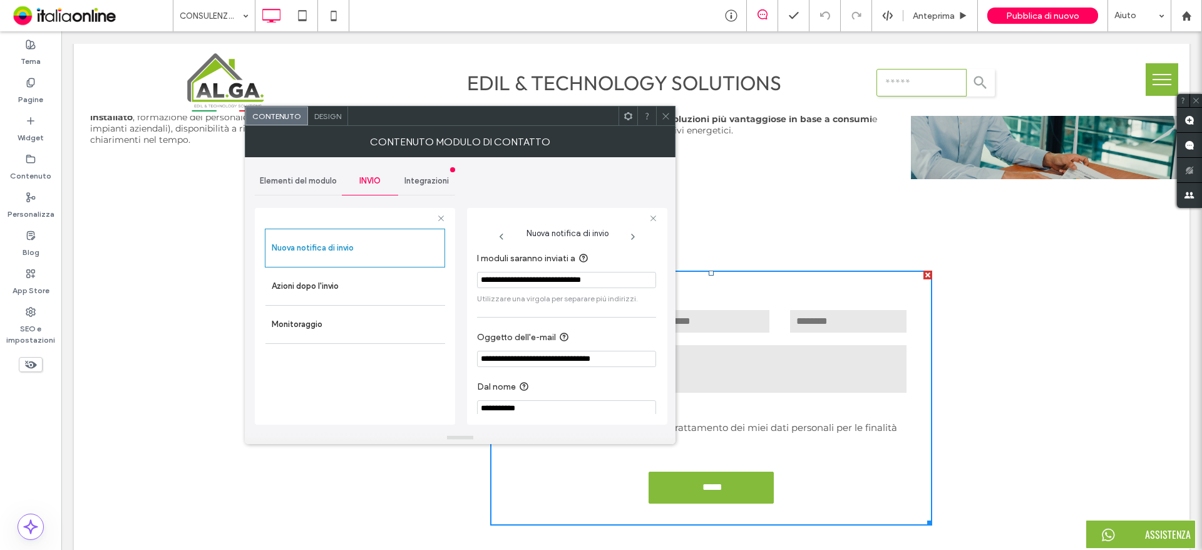
click at [533, 279] on input "**********" at bounding box center [566, 280] width 179 height 16
type input "**********"
click at [672, 120] on div at bounding box center [665, 115] width 19 height 19
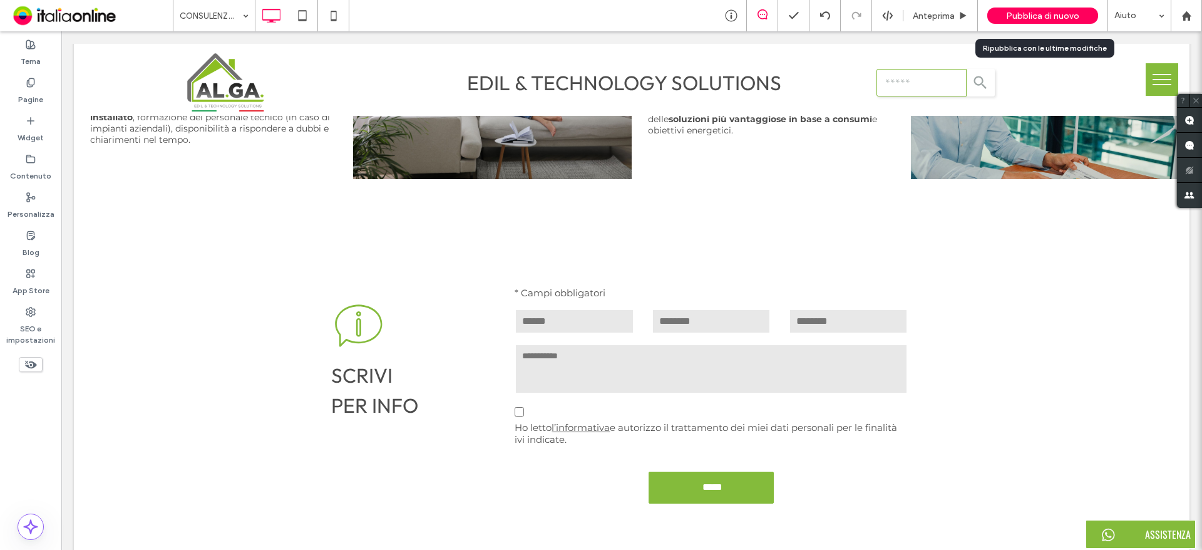
click at [1011, 18] on span "Pubblica di nuovo" at bounding box center [1042, 16] width 73 height 11
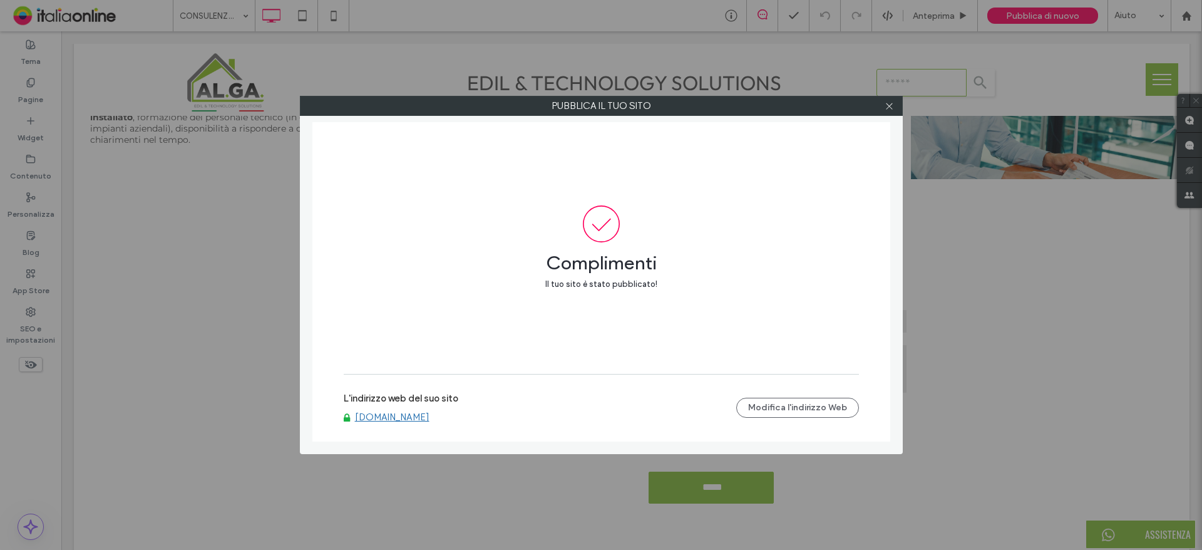
click at [382, 417] on link "www.heragreen.eu" at bounding box center [392, 416] width 74 height 11
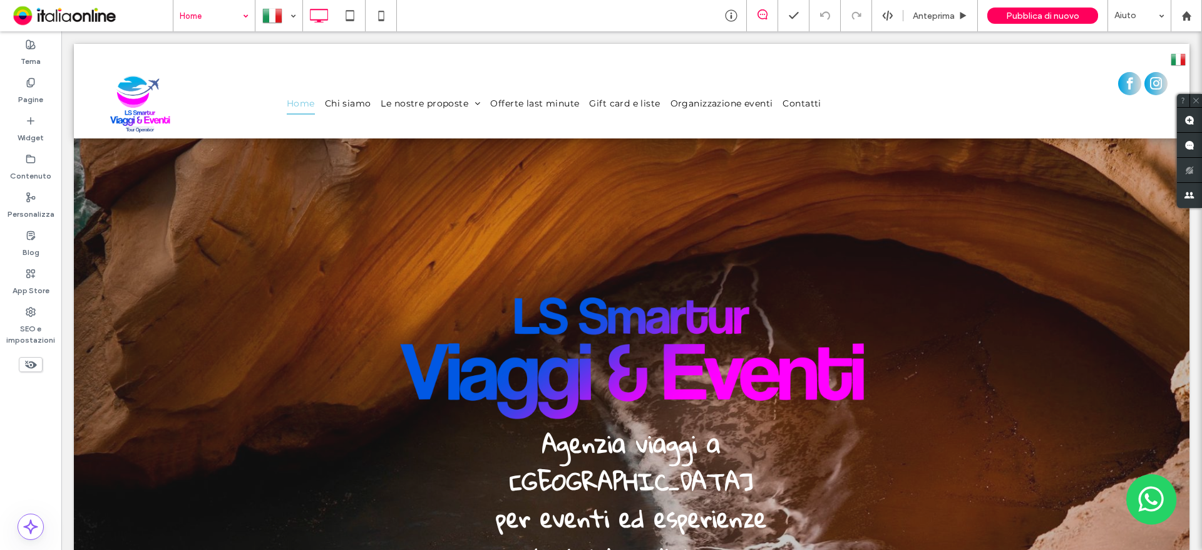
drag, startPoint x: 190, startPoint y: 6, endPoint x: 188, endPoint y: 16, distance: 10.1
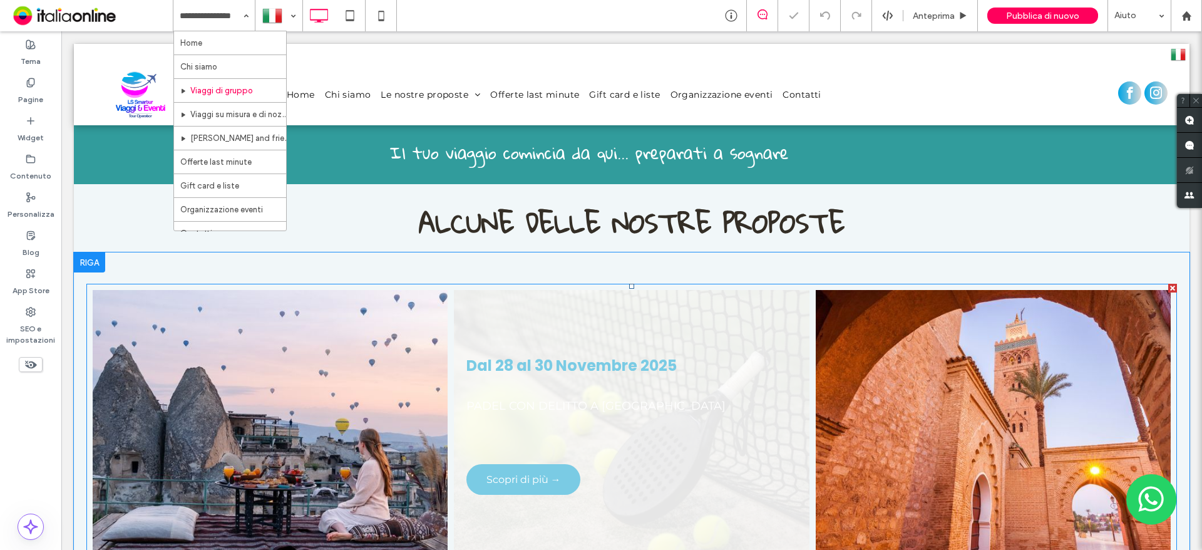
scroll to position [313, 0]
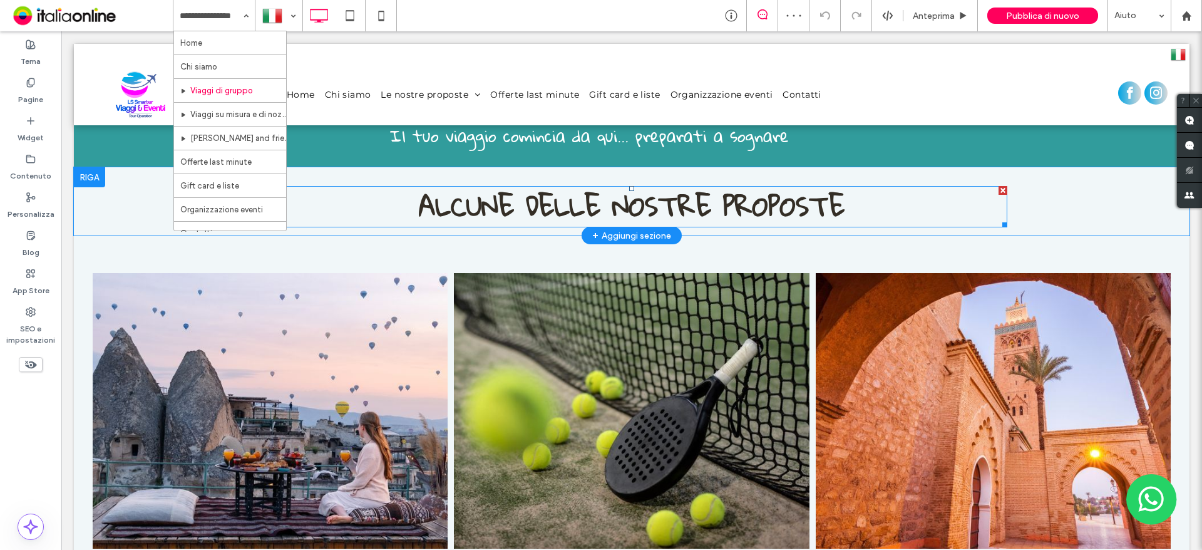
click at [821, 218] on strong "ALCUNE DELLE NOSTRE PROPOSTE" at bounding box center [632, 205] width 426 height 51
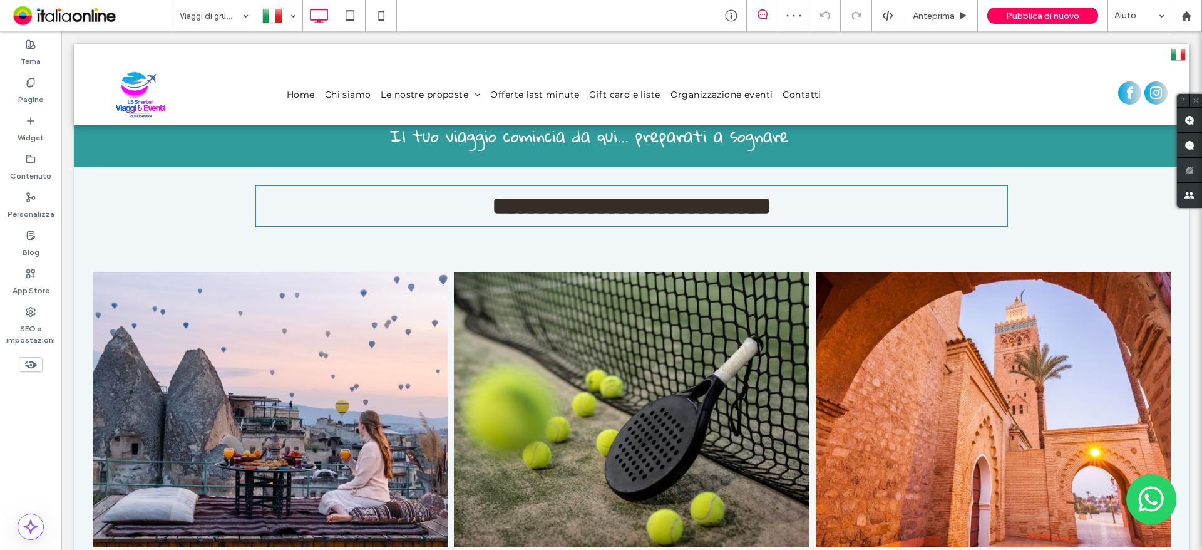
type input "**********"
type input "**"
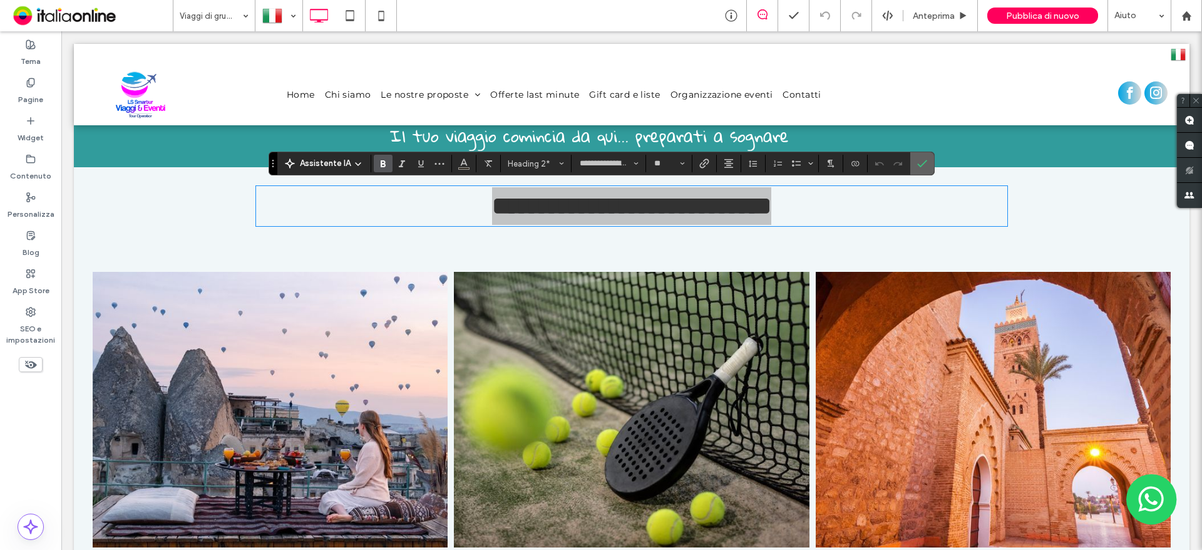
click at [922, 168] on icon "Conferma" at bounding box center [922, 163] width 10 height 10
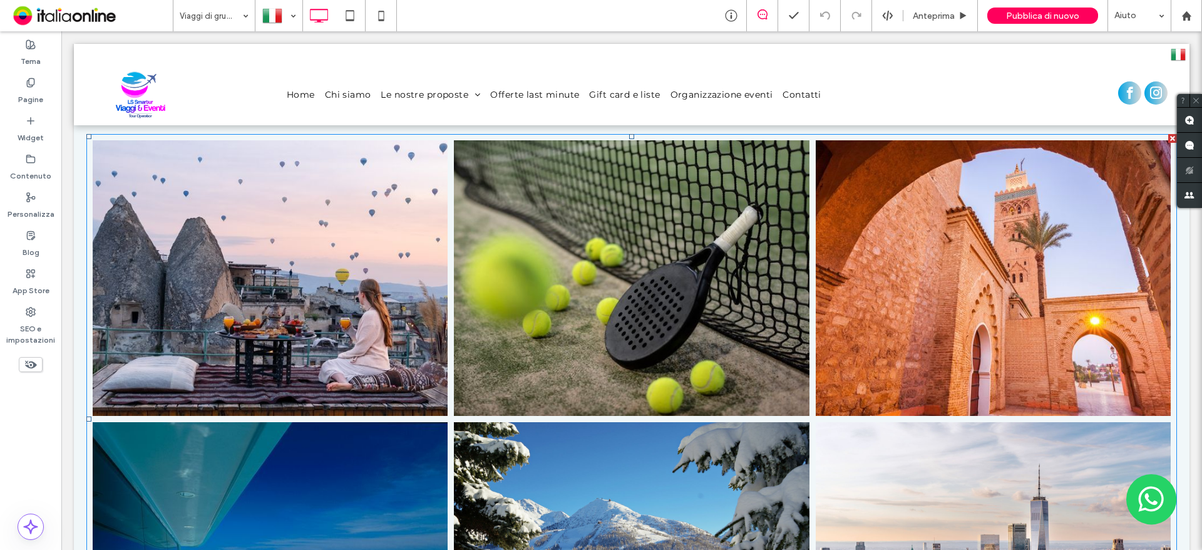
scroll to position [250, 0]
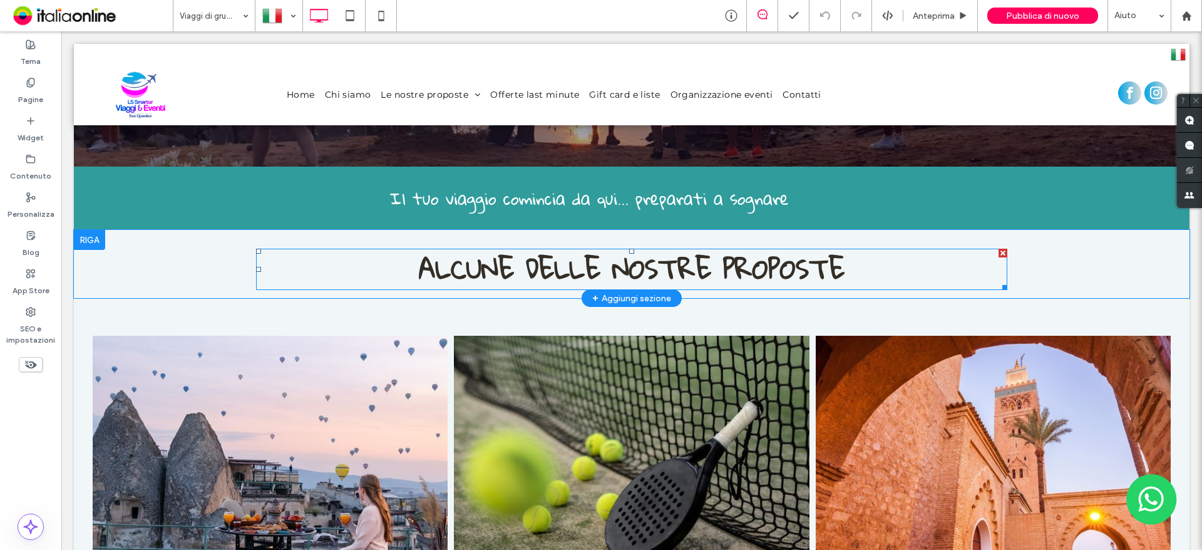
click at [384, 250] on h2 "ALCUNE DELLE NOSTRE PROPOSTE" at bounding box center [631, 269] width 751 height 39
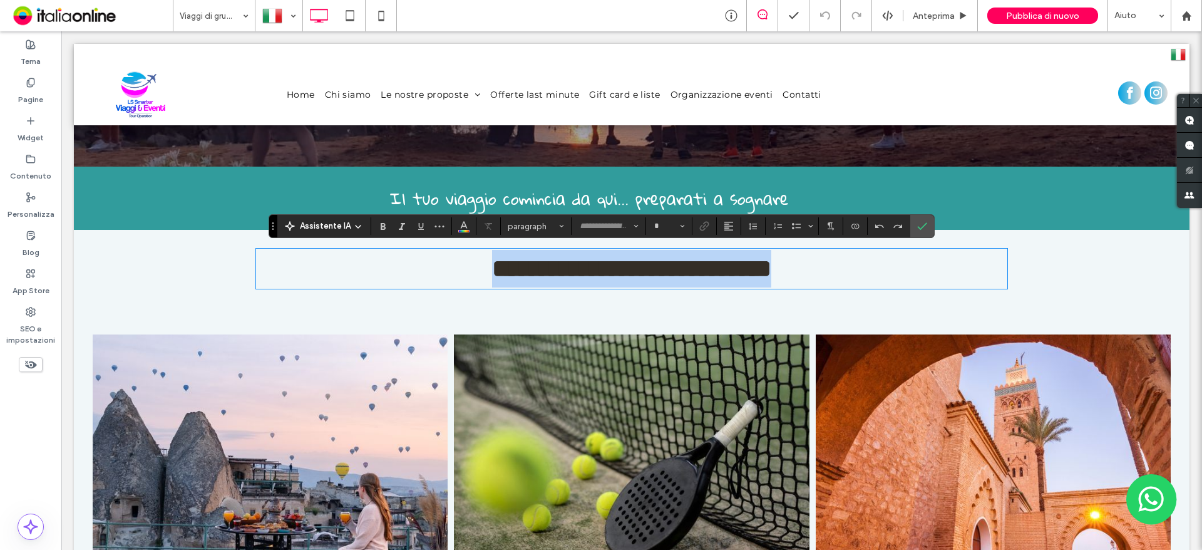
type input "**********"
type input "**"
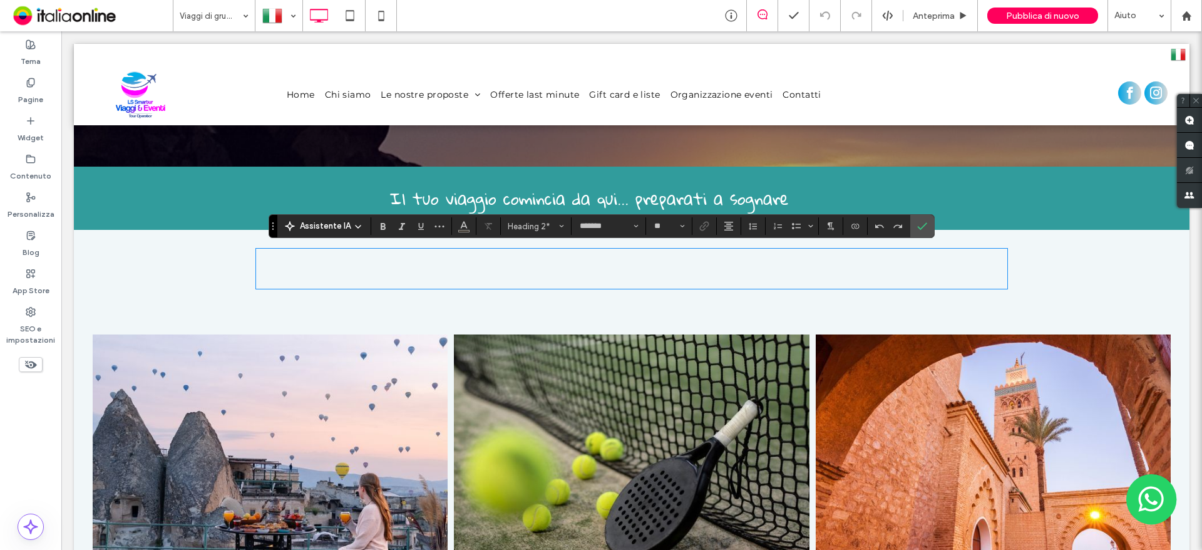
type input "**********"
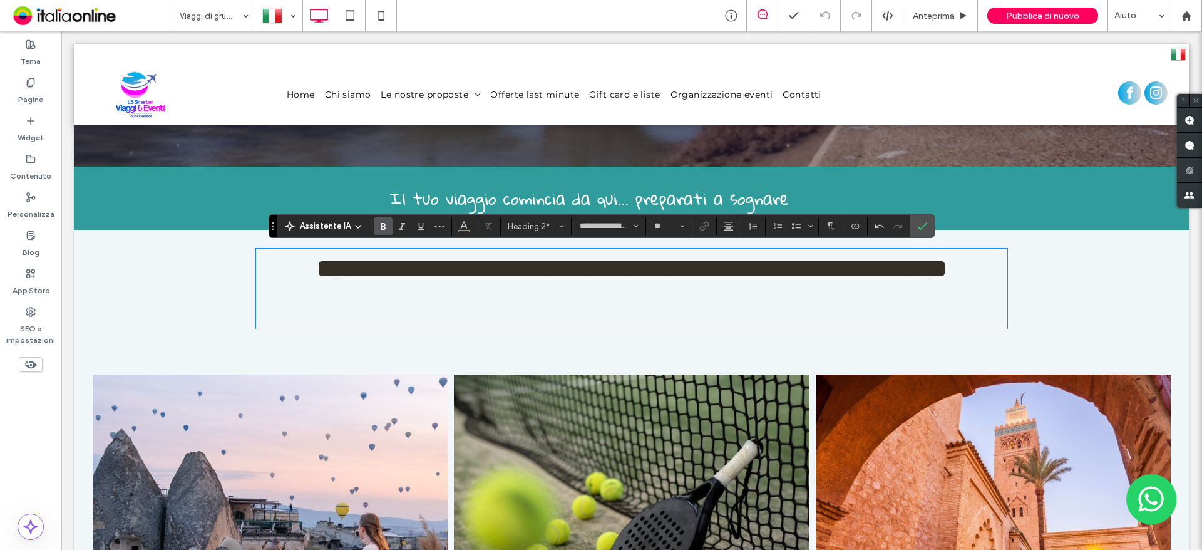
scroll to position [0, 0]
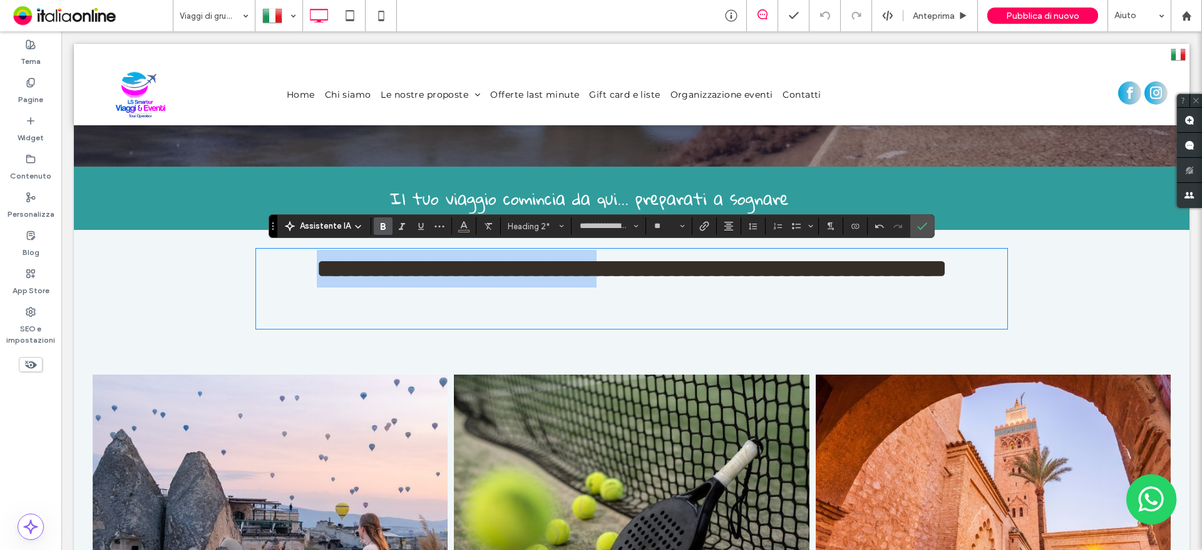
drag, startPoint x: 463, startPoint y: 264, endPoint x: 734, endPoint y: 267, distance: 270.5
click at [734, 267] on h2 "**********" at bounding box center [631, 269] width 751 height 38
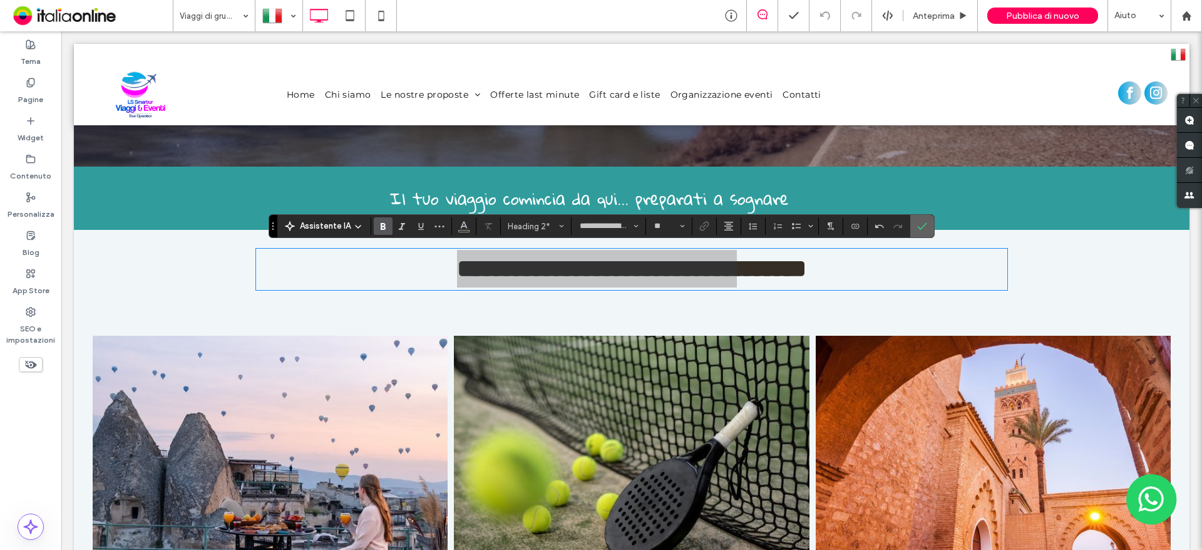
drag, startPoint x: 927, startPoint y: 229, endPoint x: 864, endPoint y: 340, distance: 128.1
click at [927, 229] on label "Conferma" at bounding box center [922, 226] width 19 height 23
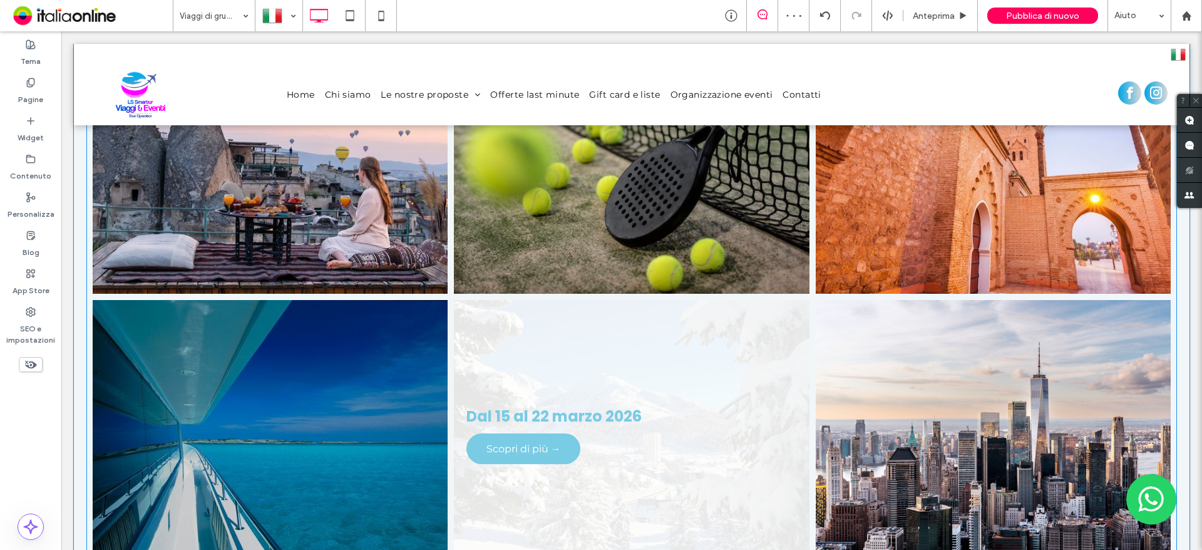
scroll to position [313, 0]
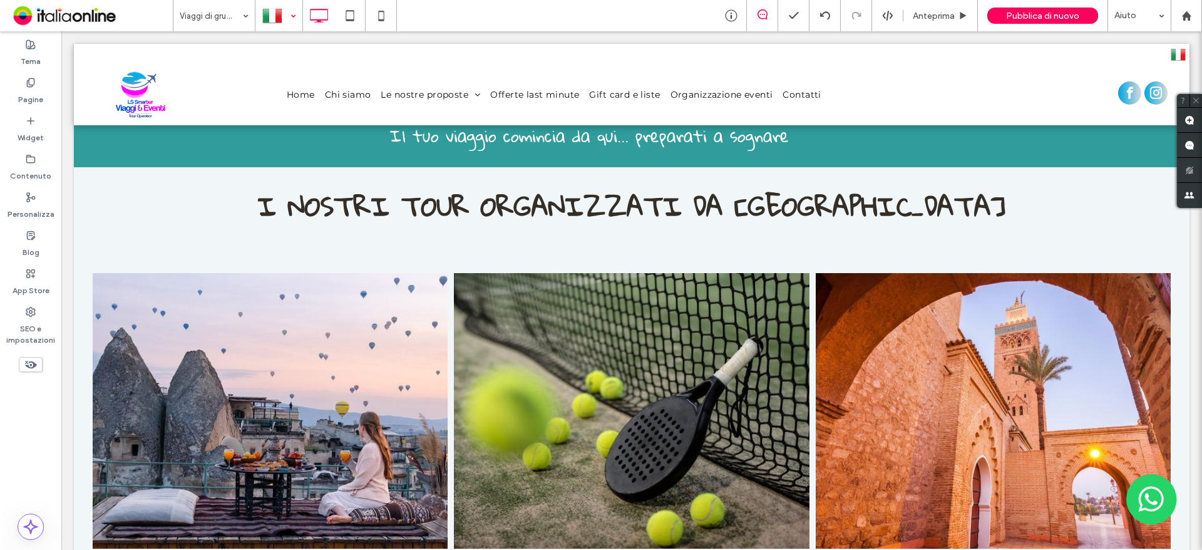
click at [280, 23] on div at bounding box center [279, 16] width 46 height 30
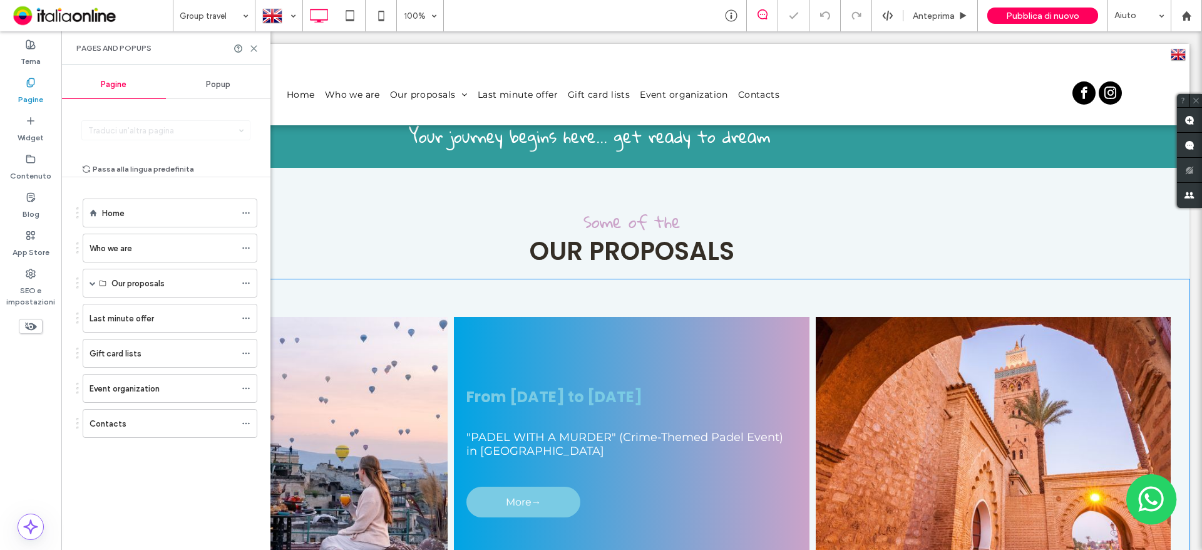
scroll to position [376, 0]
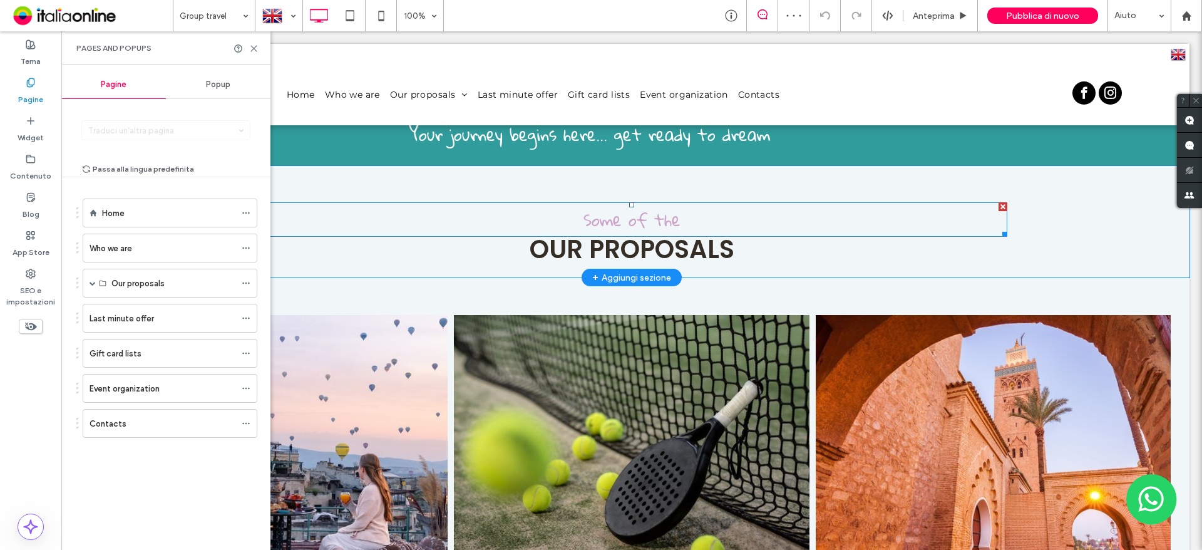
click at [999, 202] on div at bounding box center [1003, 206] width 9 height 9
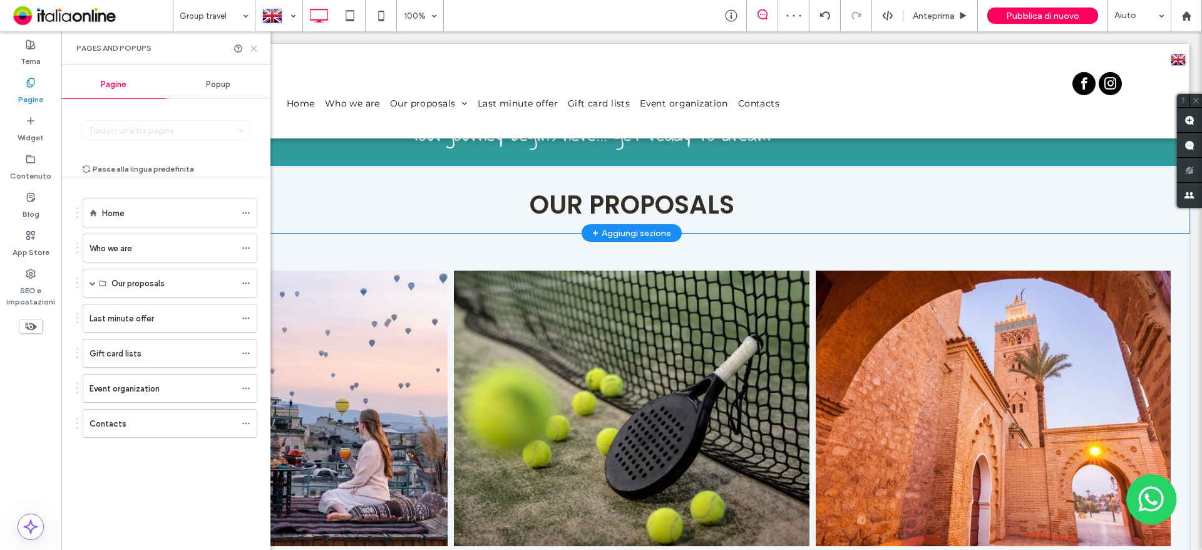
click at [251, 49] on icon at bounding box center [253, 48] width 9 height 9
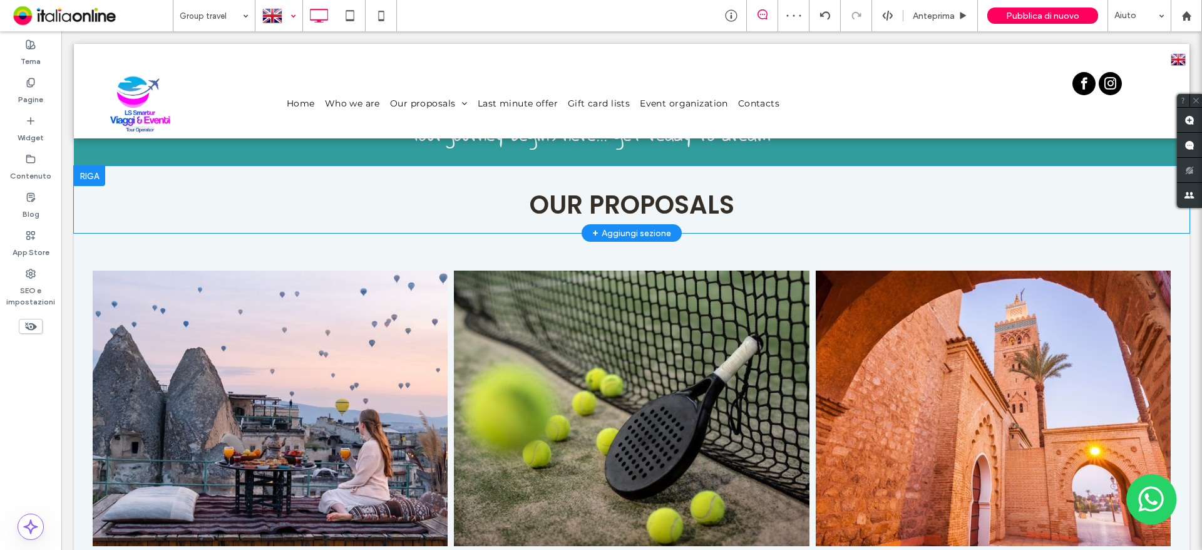
click at [288, 22] on div at bounding box center [279, 16] width 46 height 30
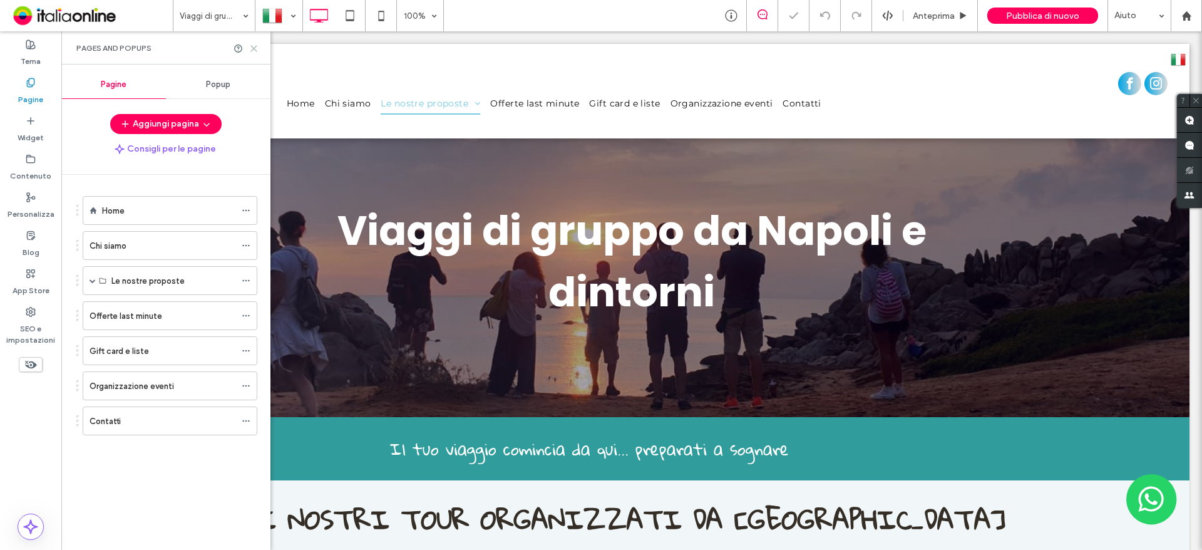
click at [255, 48] on icon at bounding box center [253, 48] width 9 height 9
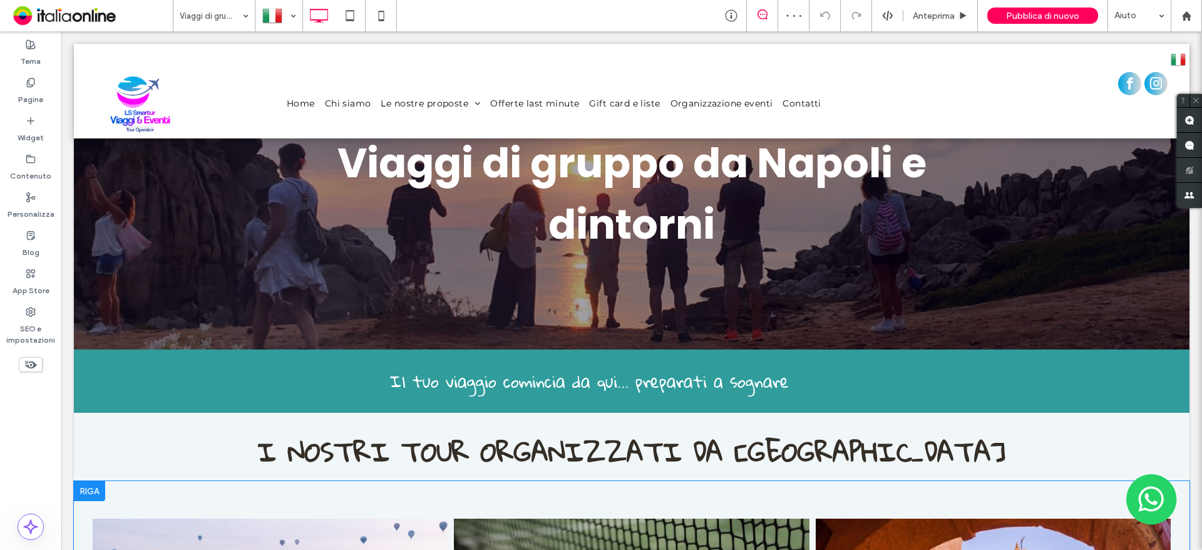
scroll to position [250, 0]
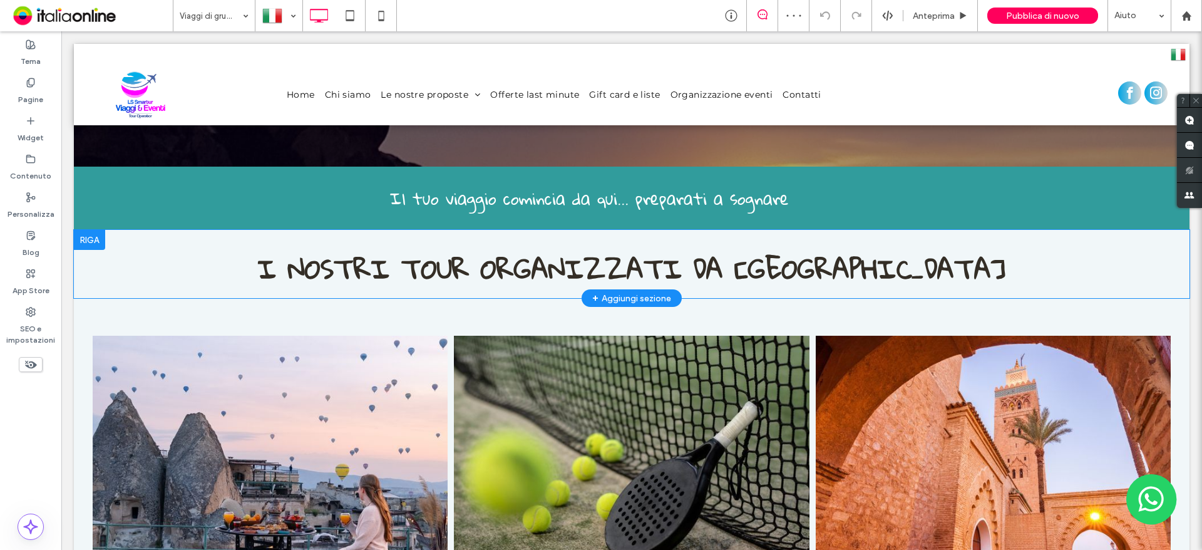
click at [86, 239] on div at bounding box center [89, 240] width 31 height 20
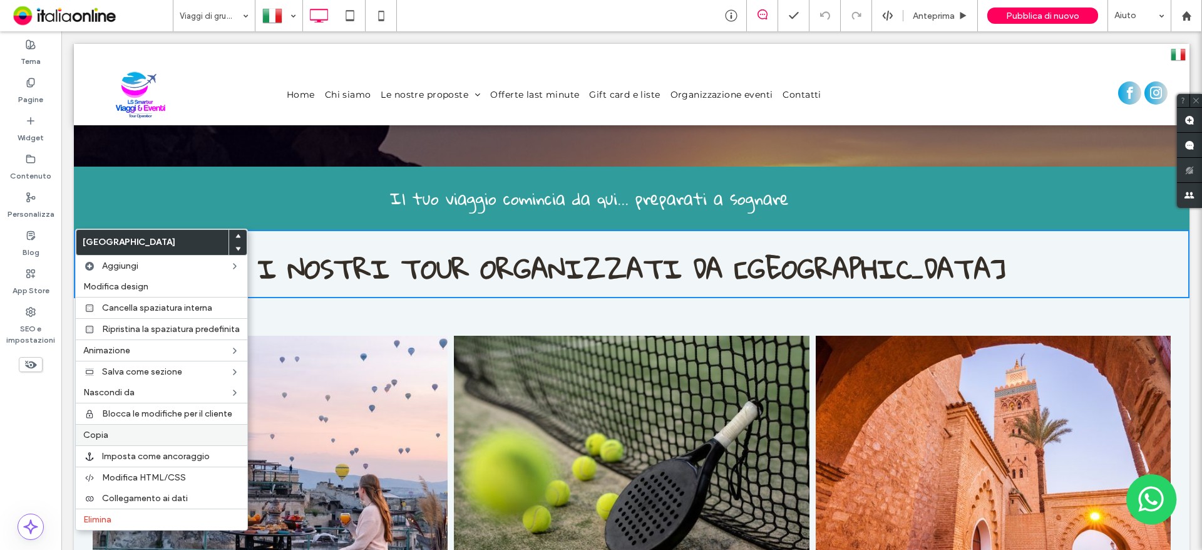
drag, startPoint x: 112, startPoint y: 433, endPoint x: 215, endPoint y: 240, distance: 218.7
click at [112, 433] on label "Copia" at bounding box center [161, 434] width 157 height 11
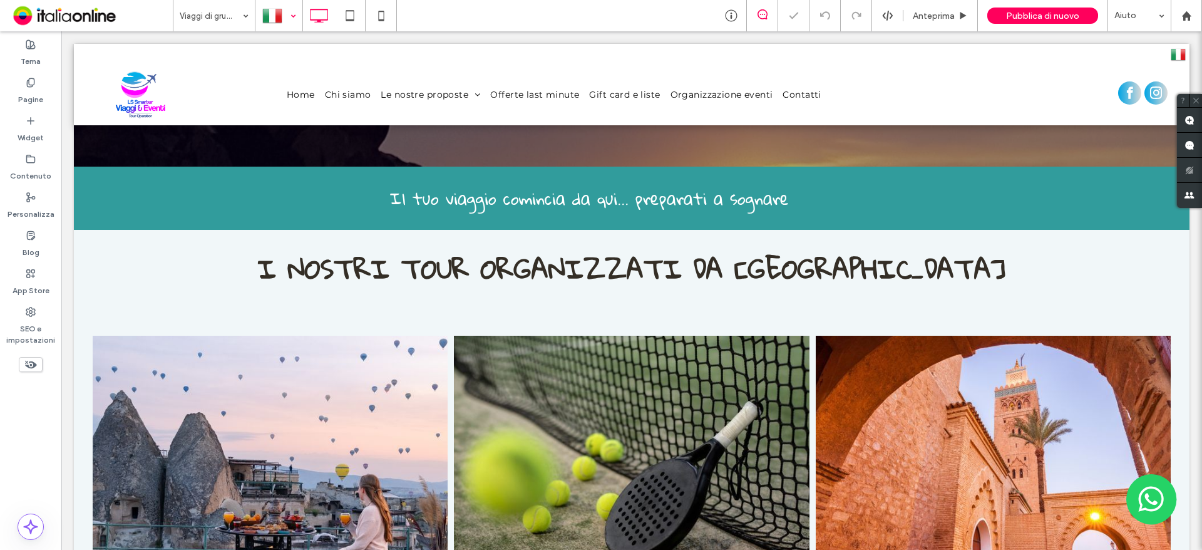
click at [285, 13] on div at bounding box center [279, 16] width 46 height 30
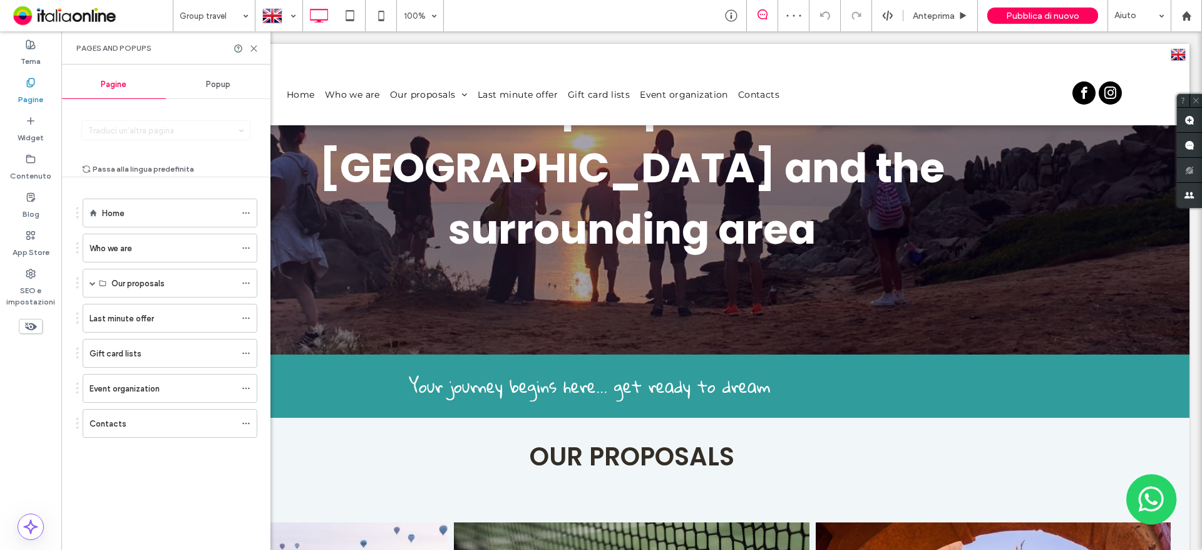
scroll to position [125, 0]
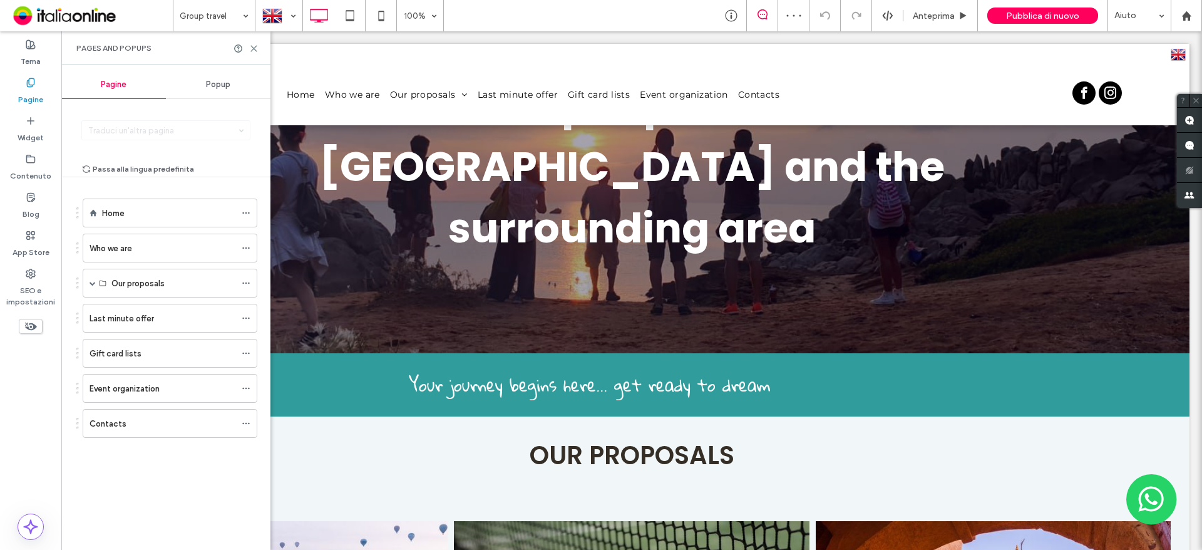
click at [255, 42] on div "Pages and Popups" at bounding box center [165, 47] width 209 height 33
click at [252, 48] on icon at bounding box center [253, 48] width 9 height 9
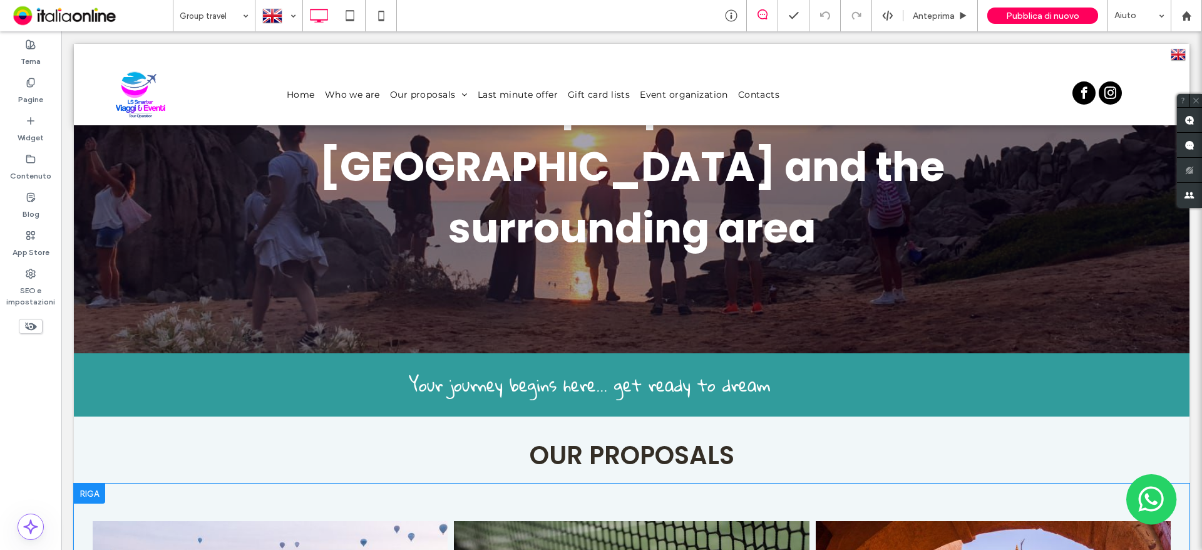
click at [88, 483] on div at bounding box center [89, 493] width 31 height 20
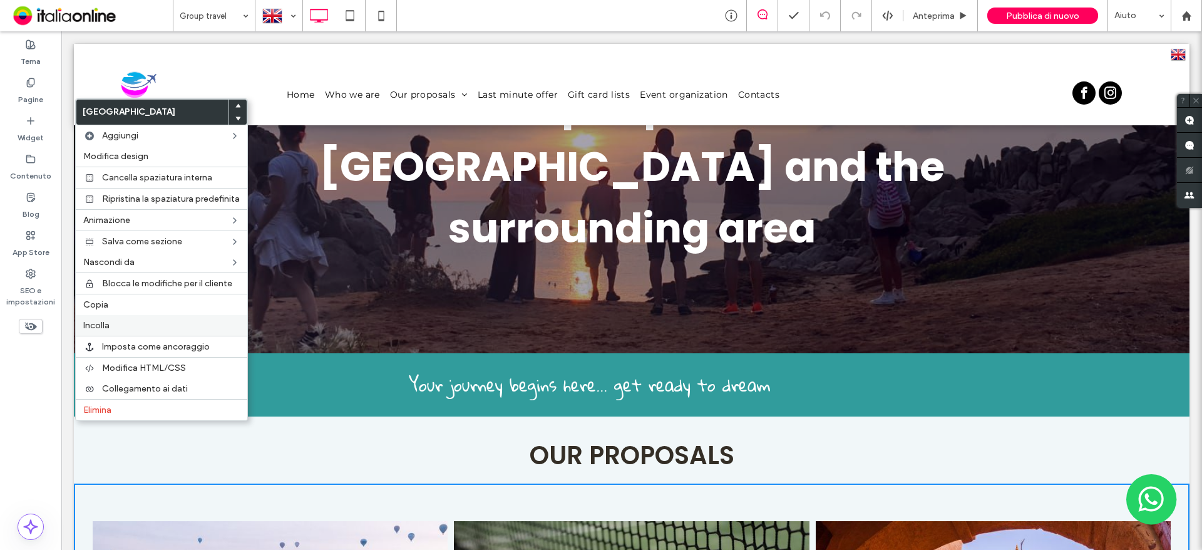
drag, startPoint x: 103, startPoint y: 327, endPoint x: 155, endPoint y: 327, distance: 51.3
click at [103, 327] on span "Incolla" at bounding box center [96, 325] width 26 height 11
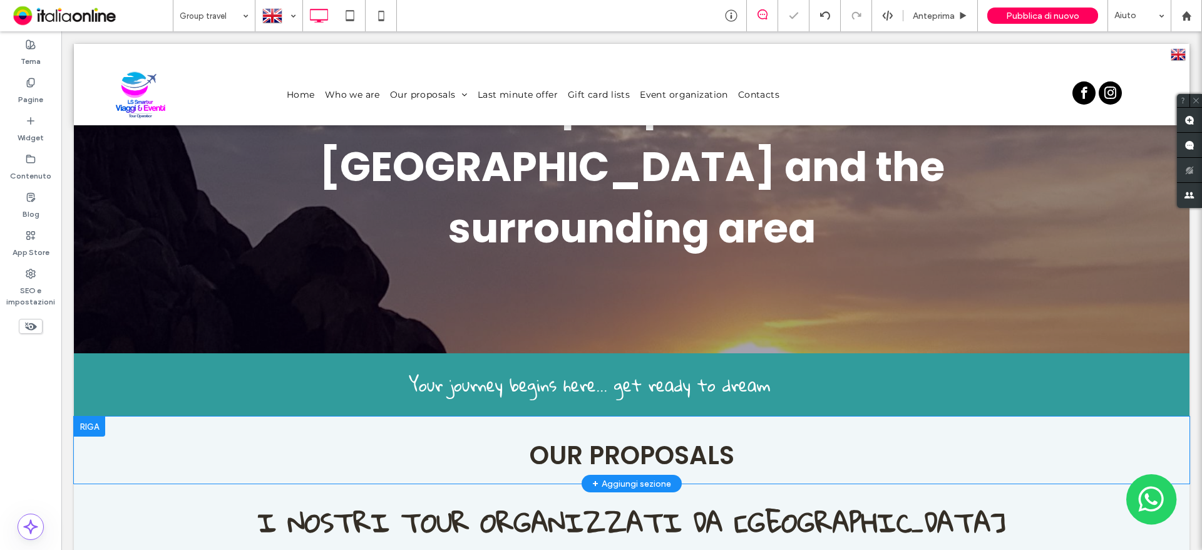
click at [80, 416] on div at bounding box center [89, 426] width 31 height 20
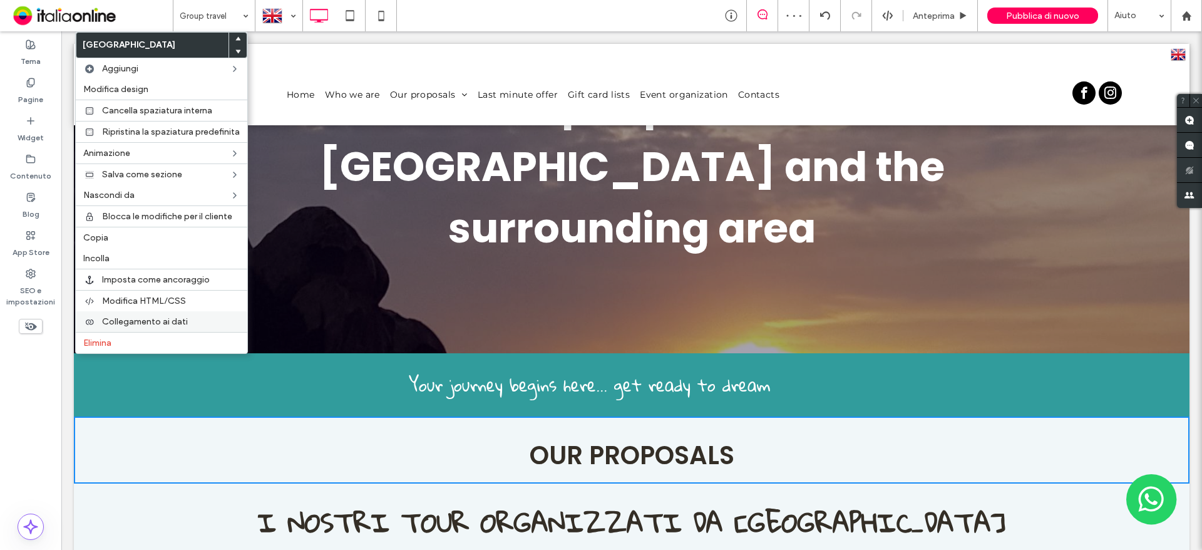
click at [135, 331] on div "Collegamento ai dati" at bounding box center [162, 321] width 172 height 21
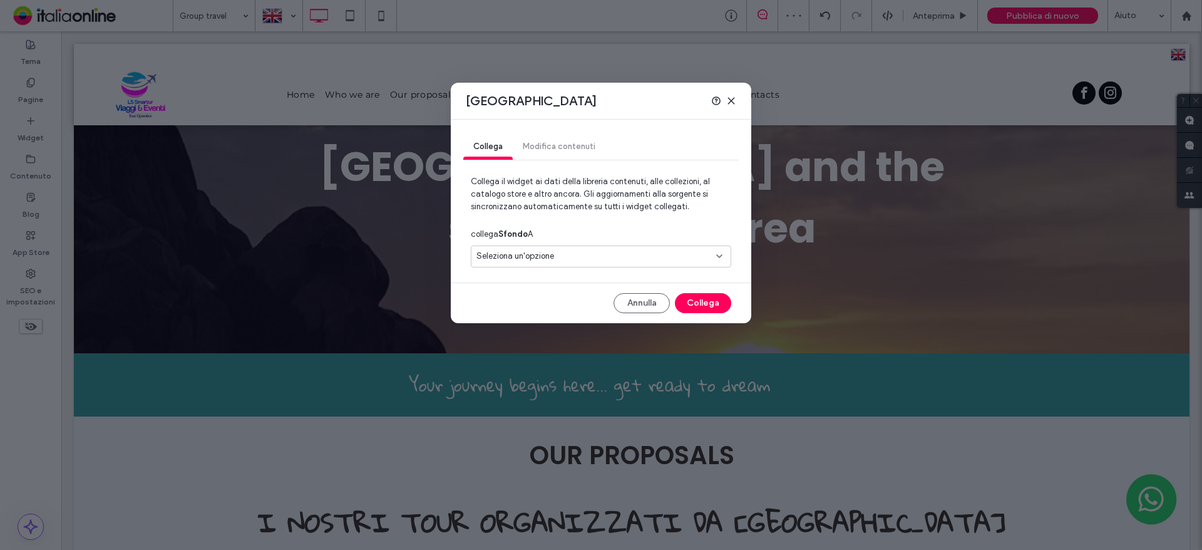
click at [729, 96] on icon at bounding box center [731, 101] width 10 height 10
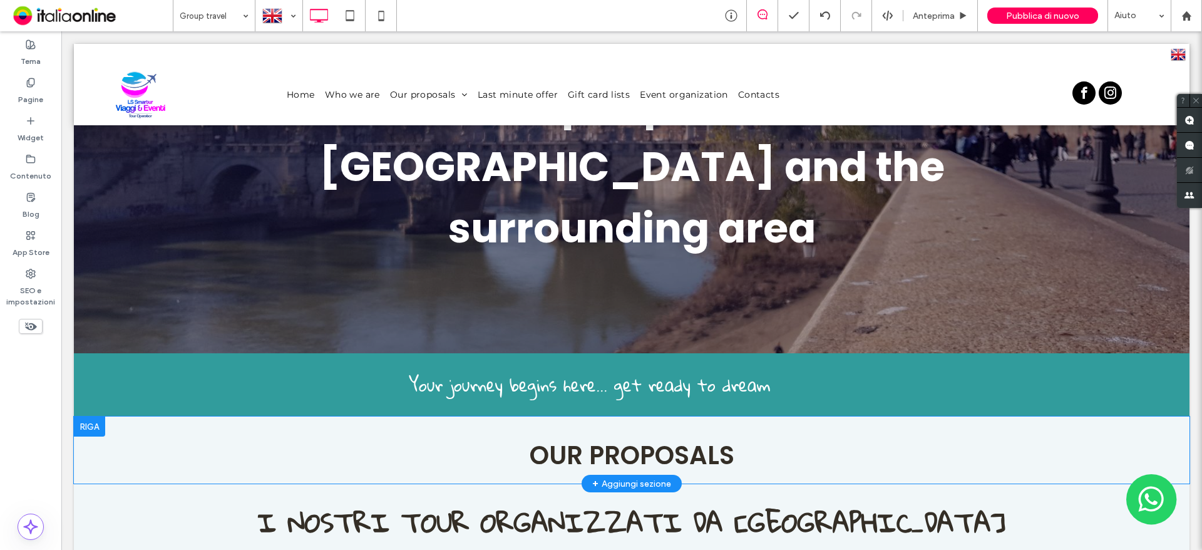
drag, startPoint x: 87, startPoint y: 365, endPoint x: 137, endPoint y: 386, distance: 54.4
click at [87, 416] on div at bounding box center [89, 426] width 31 height 20
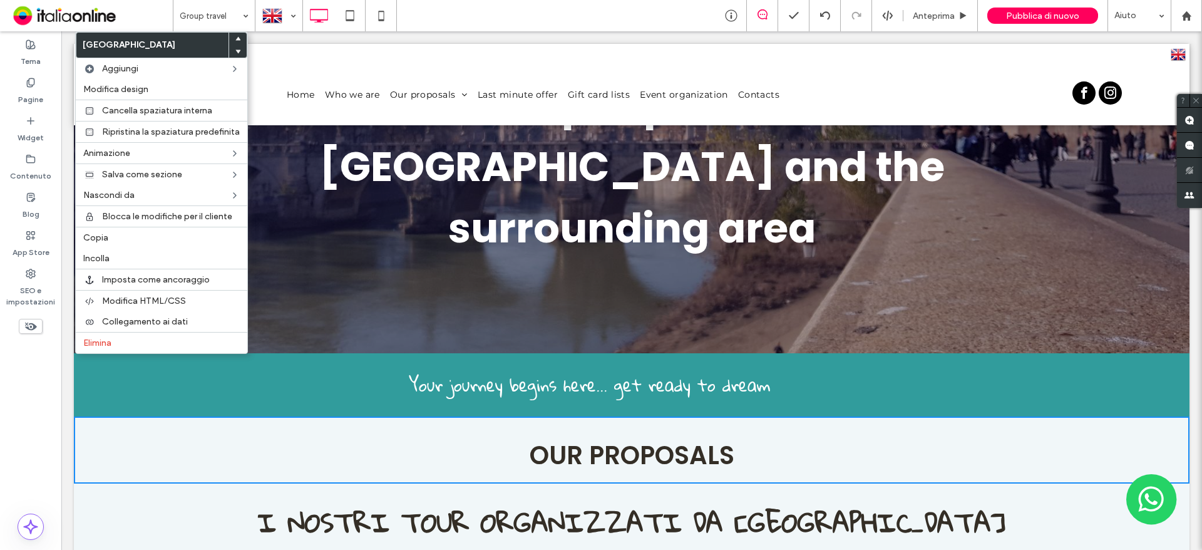
drag, startPoint x: 128, startPoint y: 341, endPoint x: 401, endPoint y: 54, distance: 395.0
click at [128, 341] on label "Elimina" at bounding box center [161, 342] width 157 height 11
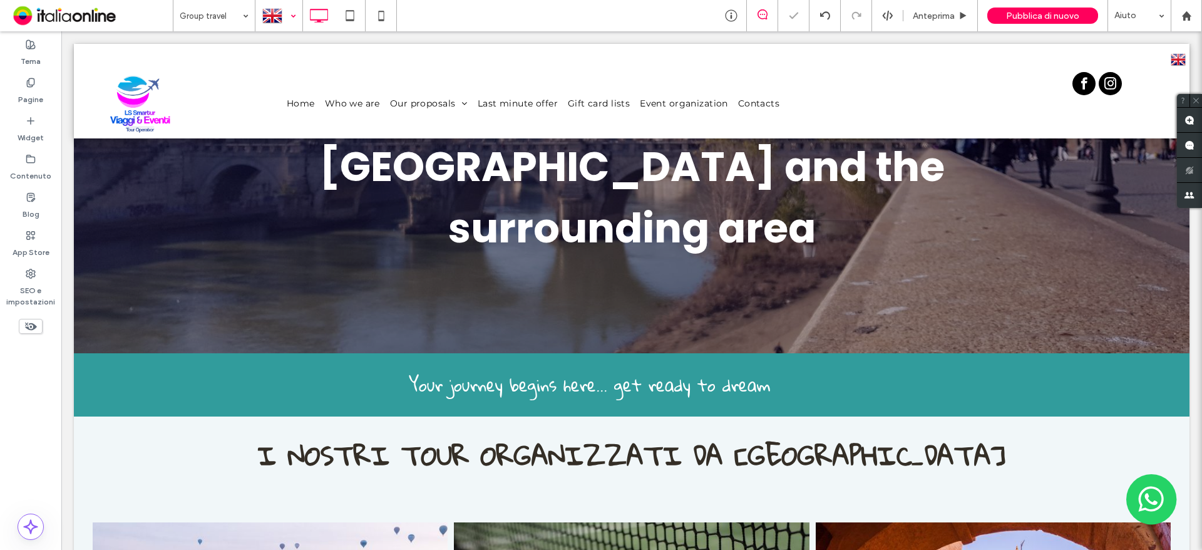
click at [278, 21] on div at bounding box center [279, 16] width 46 height 30
drag, startPoint x: 273, startPoint y: 95, endPoint x: 296, endPoint y: 81, distance: 27.3
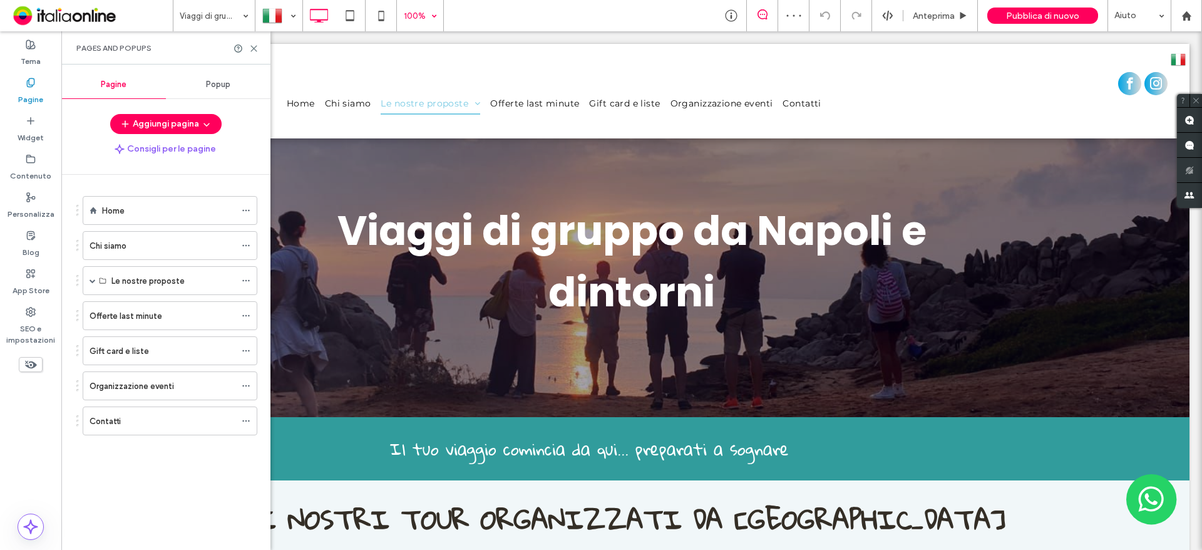
click at [434, 21] on span "100%" at bounding box center [420, 15] width 46 height 31
click at [247, 49] on div at bounding box center [246, 48] width 25 height 9
click at [378, 18] on icon at bounding box center [381, 15] width 25 height 25
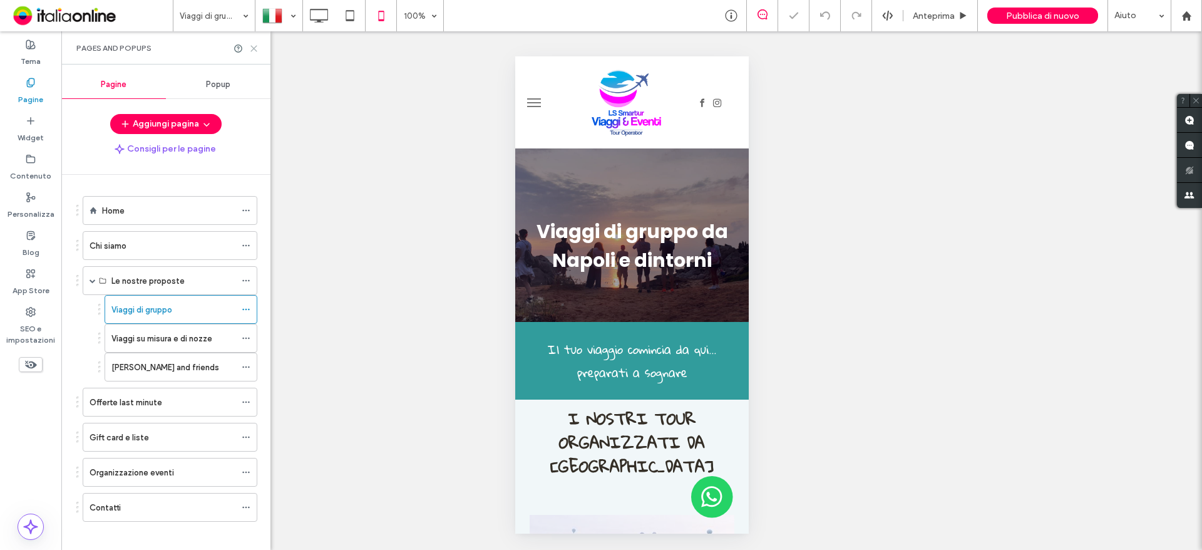
drag, startPoint x: 252, startPoint y: 46, endPoint x: 368, endPoint y: 148, distance: 154.8
click at [252, 46] on use at bounding box center [254, 49] width 6 height 6
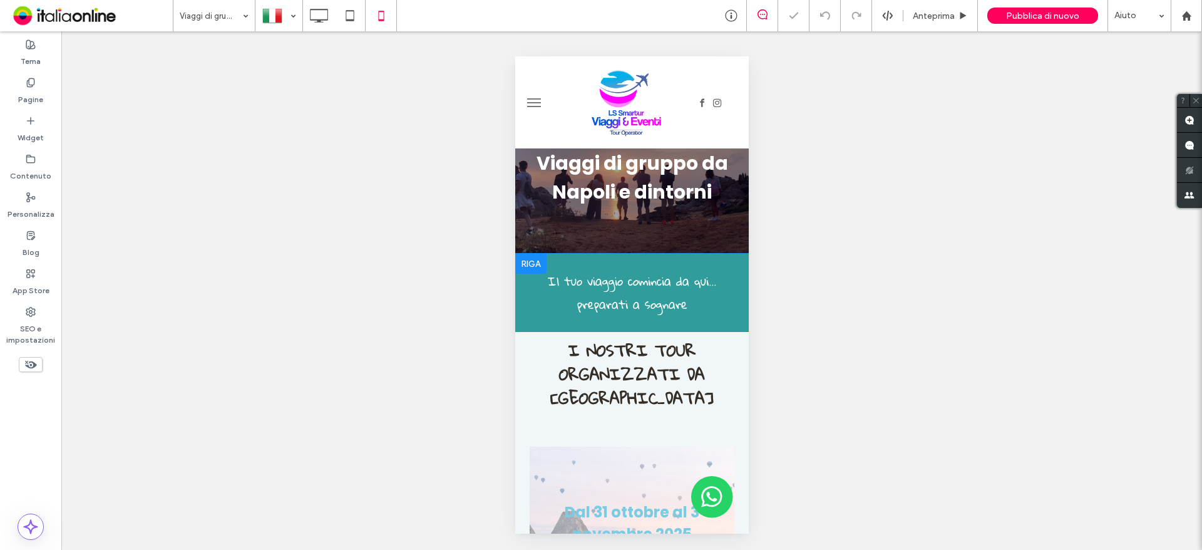
scroll to position [188, 0]
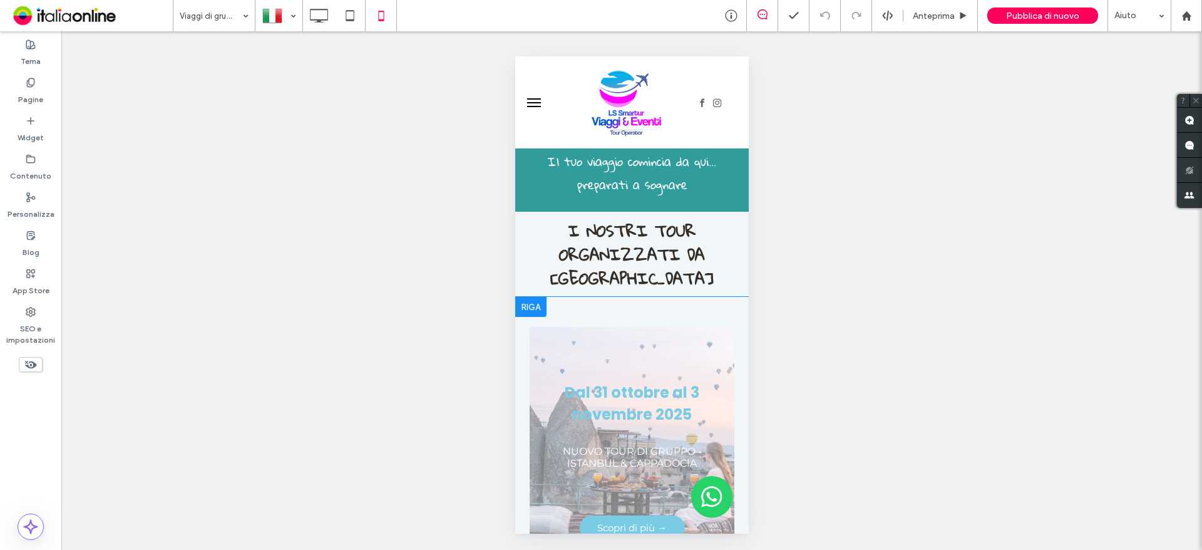
click at [533, 311] on div at bounding box center [530, 307] width 31 height 20
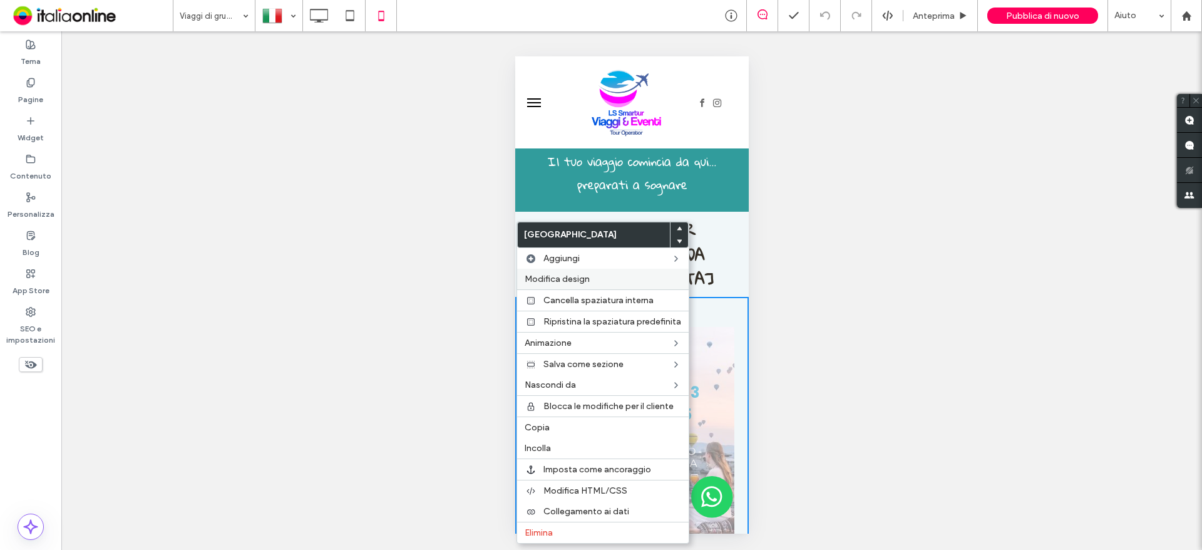
drag, startPoint x: 589, startPoint y: 282, endPoint x: 211, endPoint y: 254, distance: 379.2
click at [589, 282] on span "Modifica design" at bounding box center [557, 279] width 65 height 11
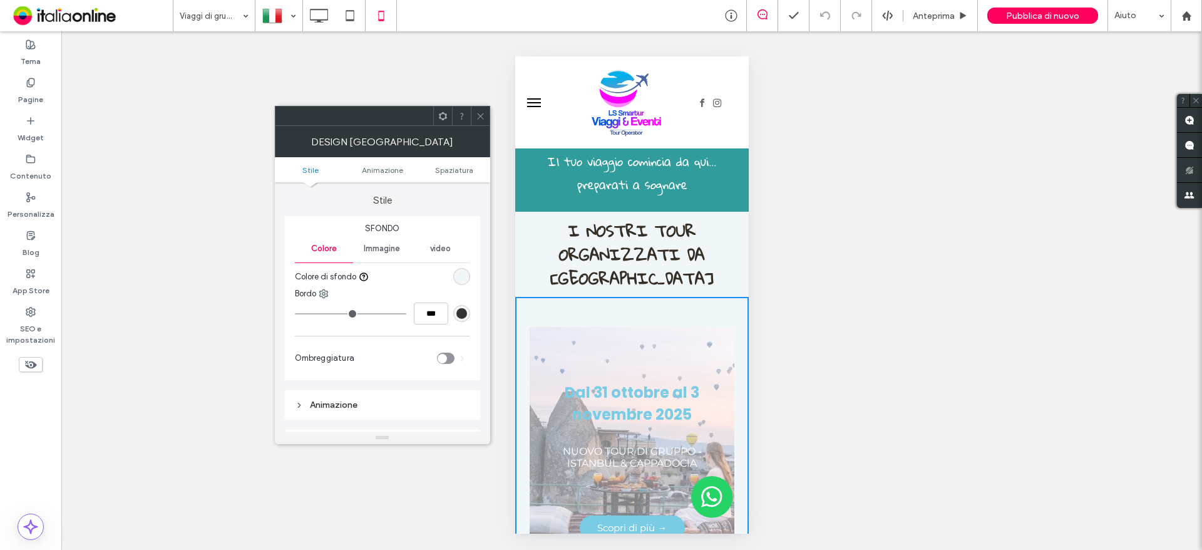
drag, startPoint x: 452, startPoint y: 172, endPoint x: 447, endPoint y: 180, distance: 10.1
click at [452, 172] on span "Spaziatura" at bounding box center [454, 169] width 38 height 9
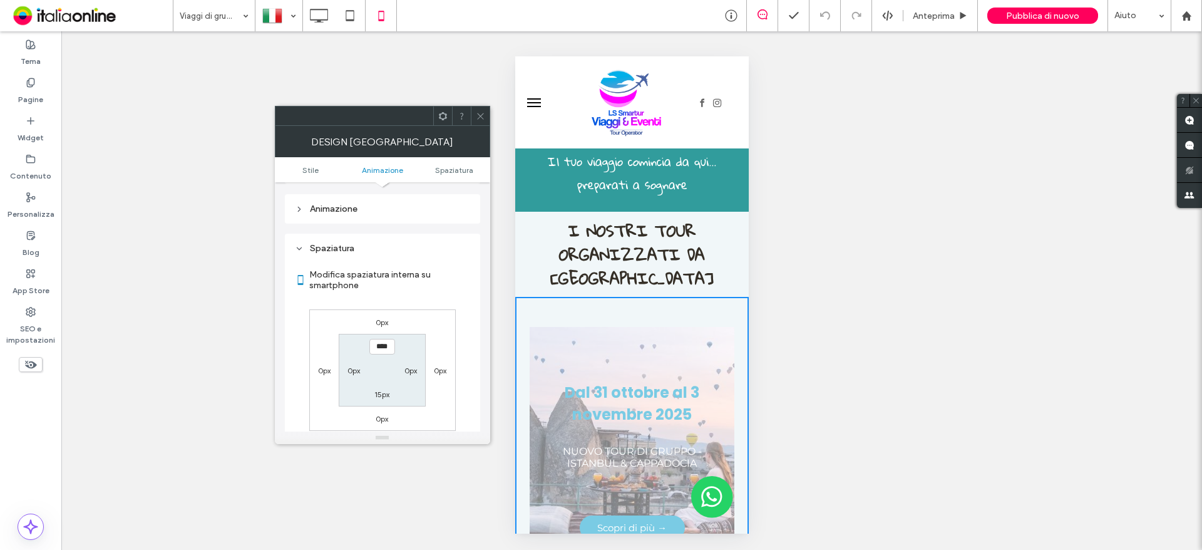
scroll to position [237, 0]
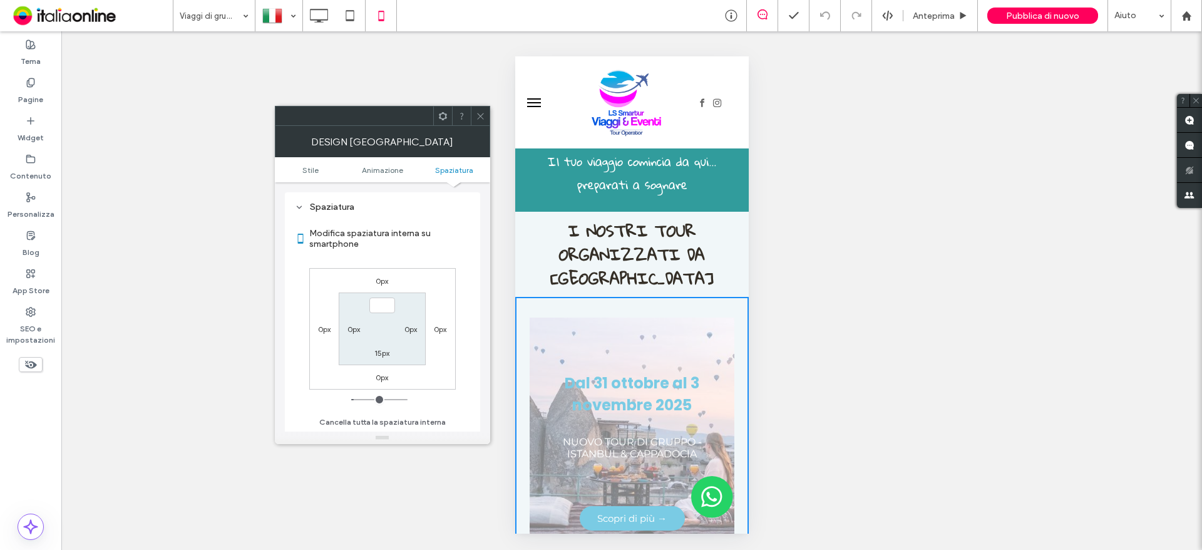
type input "***"
type input "*"
click at [496, 294] on div "Mostrare? Sì Mostrare? Sì Mostrare? Sì Mostrare? Sì Mostrare? Sì Mostrare? Sì M…" at bounding box center [631, 290] width 1141 height 518
click at [481, 118] on icon at bounding box center [480, 115] width 9 height 9
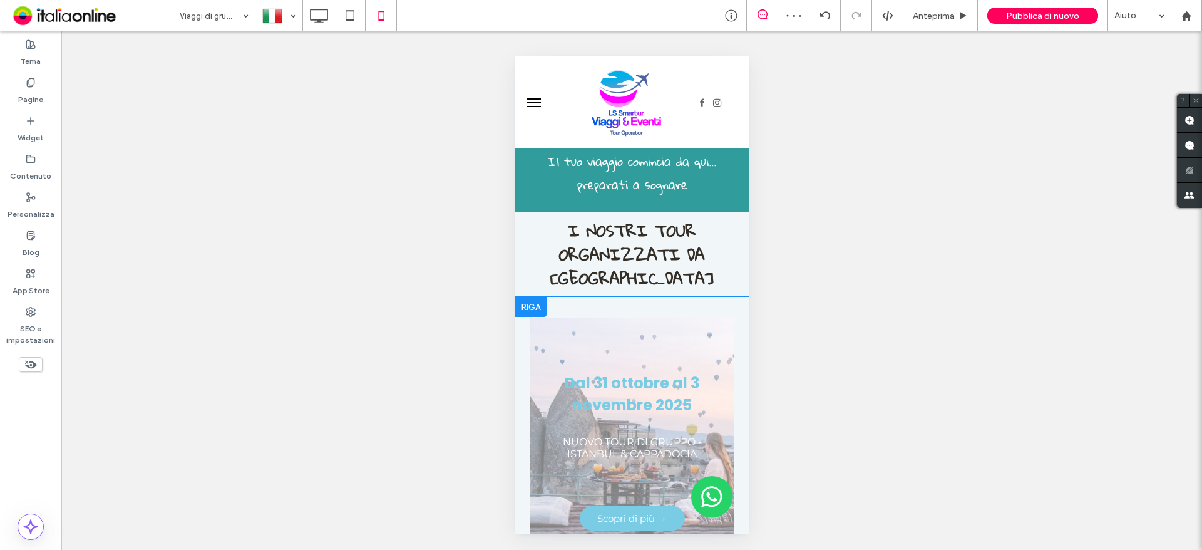
click at [530, 300] on div at bounding box center [530, 307] width 31 height 20
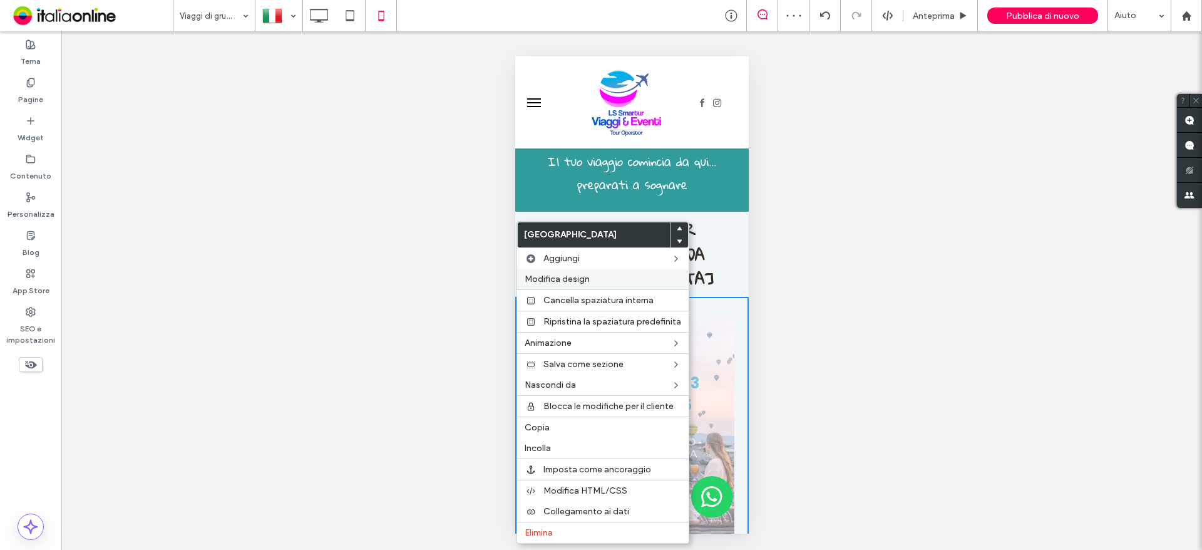
click at [573, 274] on span "Modifica design" at bounding box center [557, 279] width 65 height 11
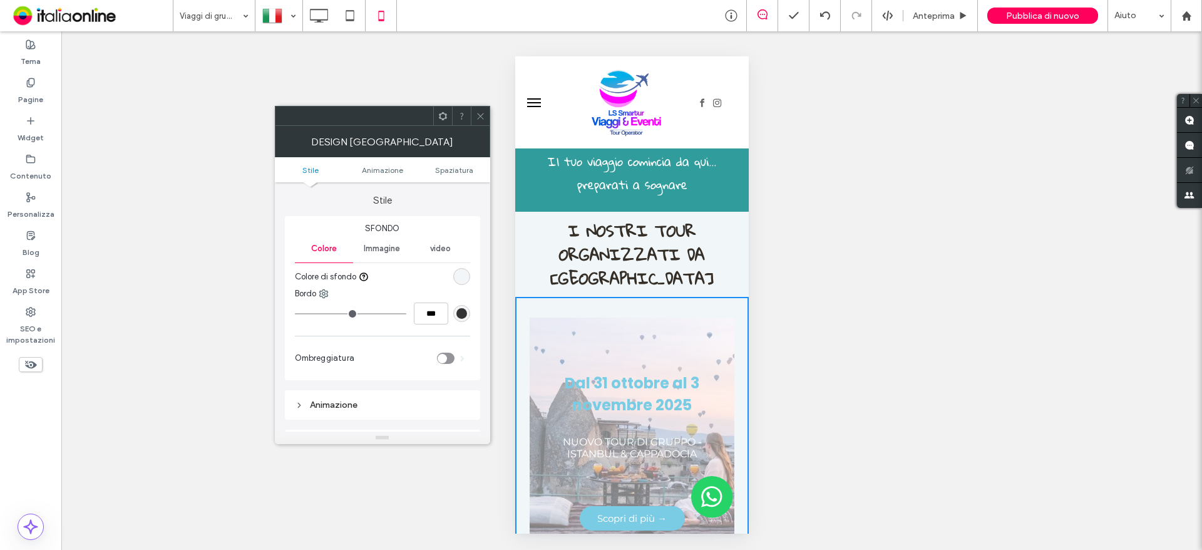
drag, startPoint x: 367, startPoint y: 249, endPoint x: 453, endPoint y: 247, distance: 85.8
click at [367, 249] on span "Immagine" at bounding box center [382, 249] width 36 height 10
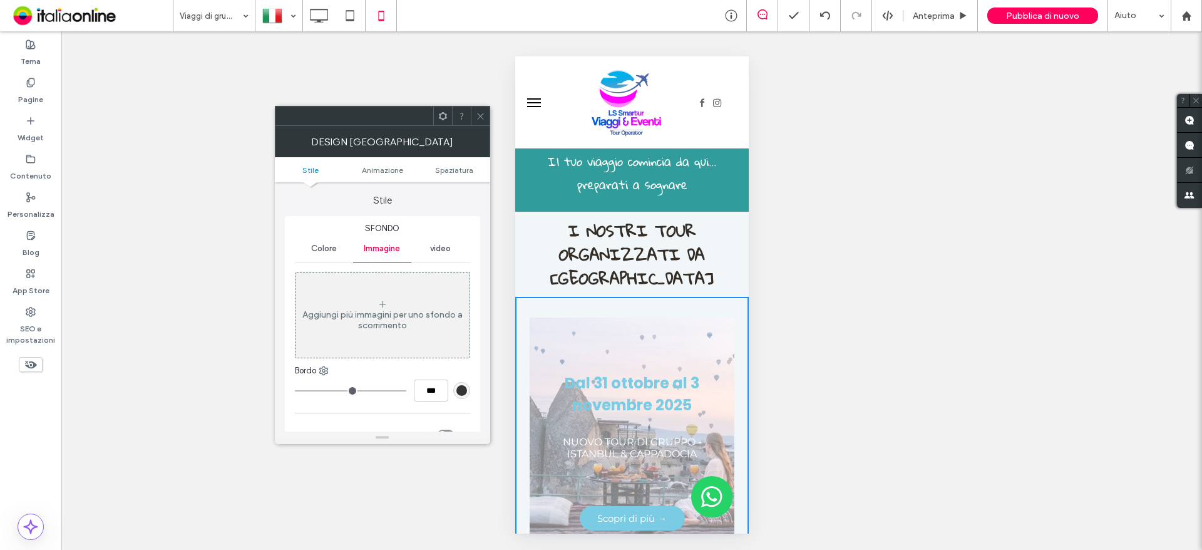
click at [453, 247] on div "video" at bounding box center [440, 249] width 58 height 28
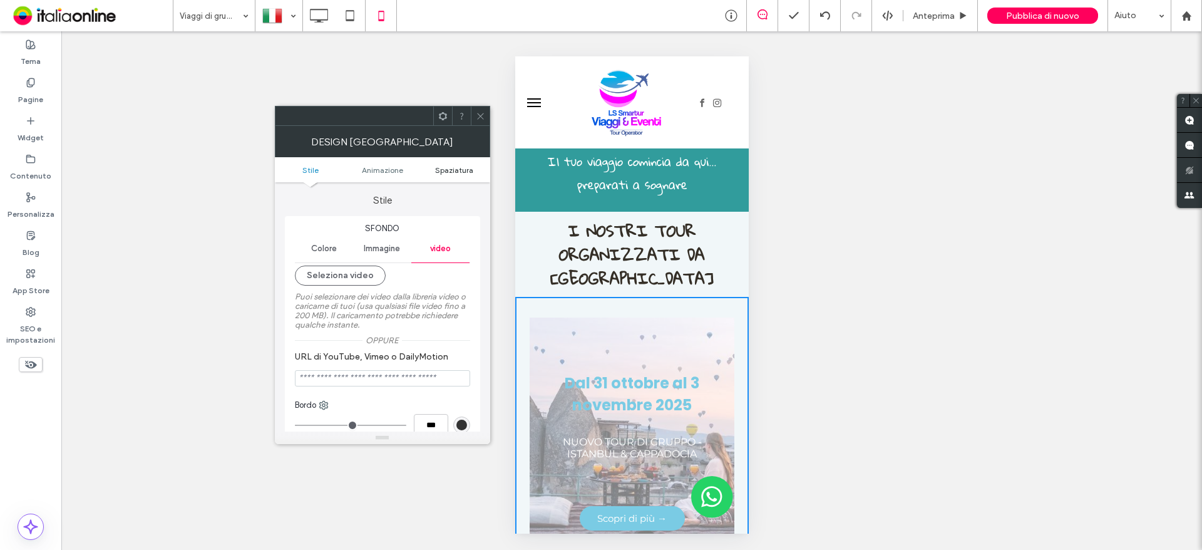
click at [455, 171] on span "Spaziatura" at bounding box center [454, 169] width 38 height 9
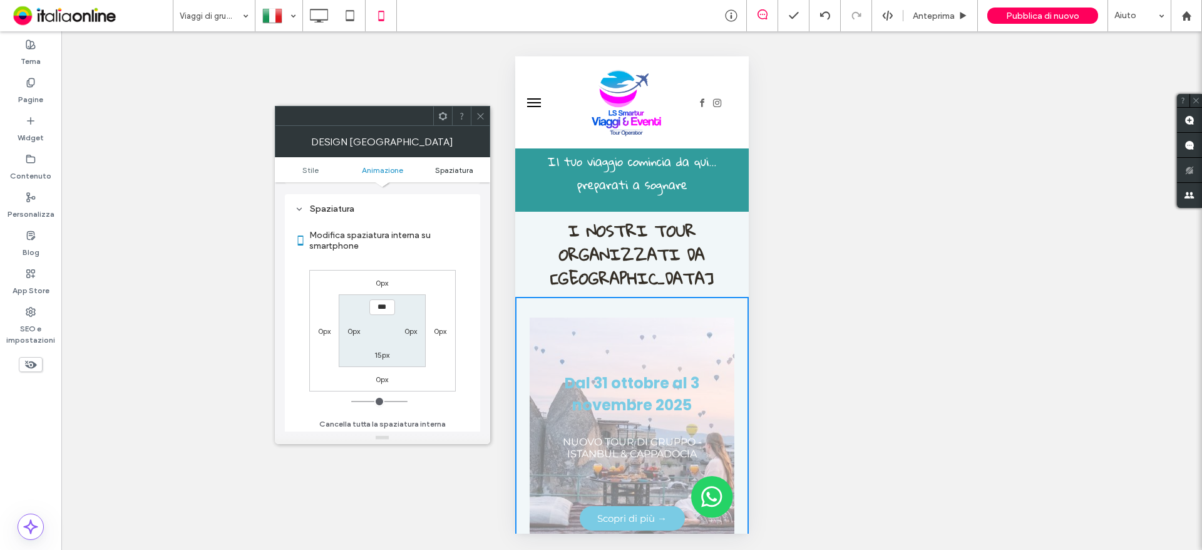
scroll to position [349, 0]
click at [484, 113] on icon at bounding box center [480, 115] width 9 height 9
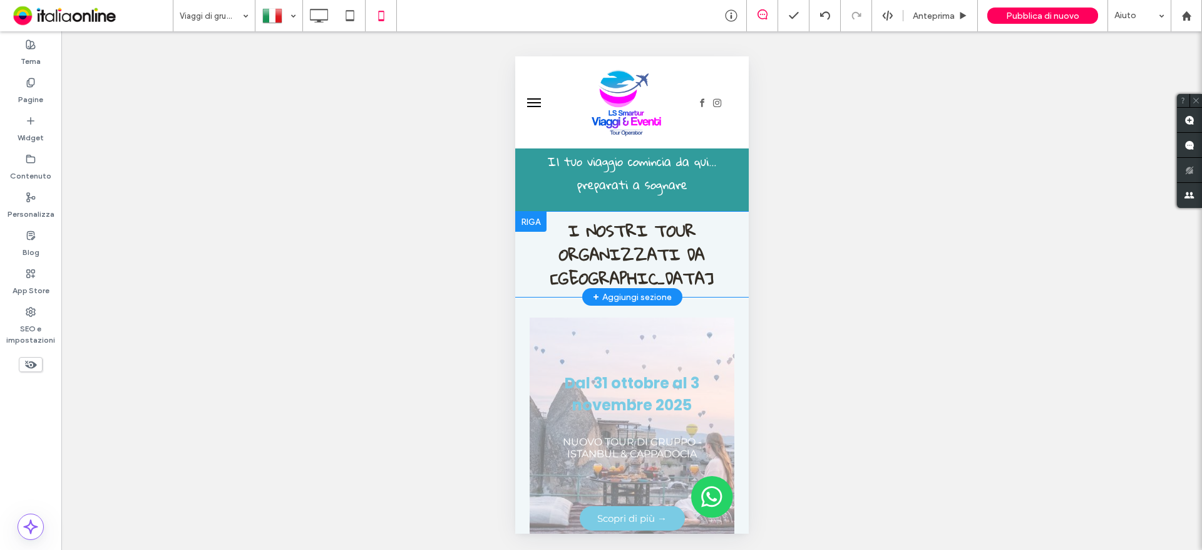
click at [524, 217] on div at bounding box center [530, 222] width 31 height 20
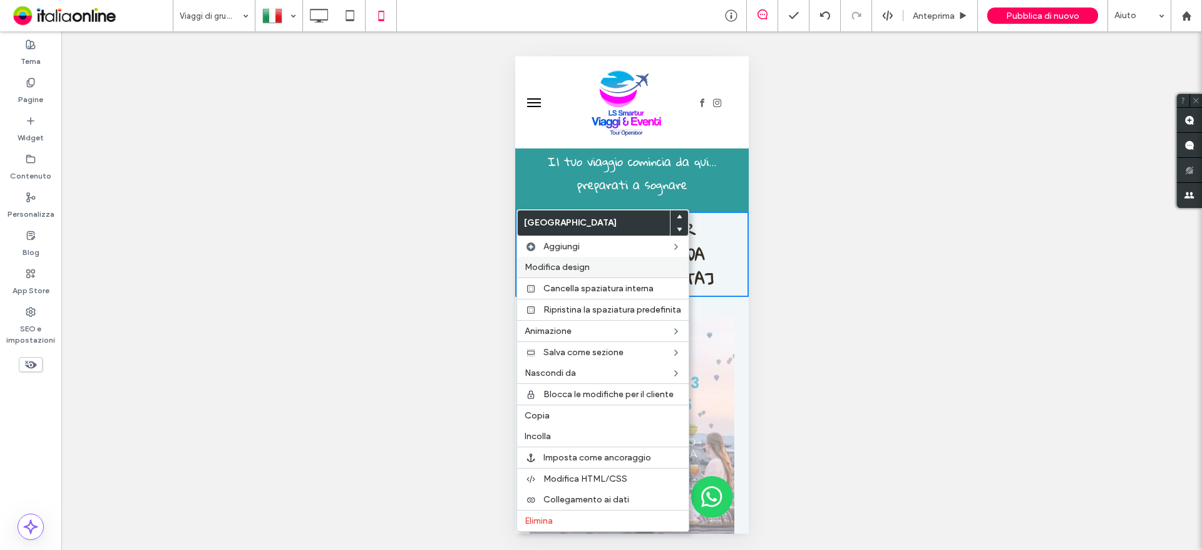
click at [590, 267] on label "Modifica design" at bounding box center [603, 267] width 157 height 11
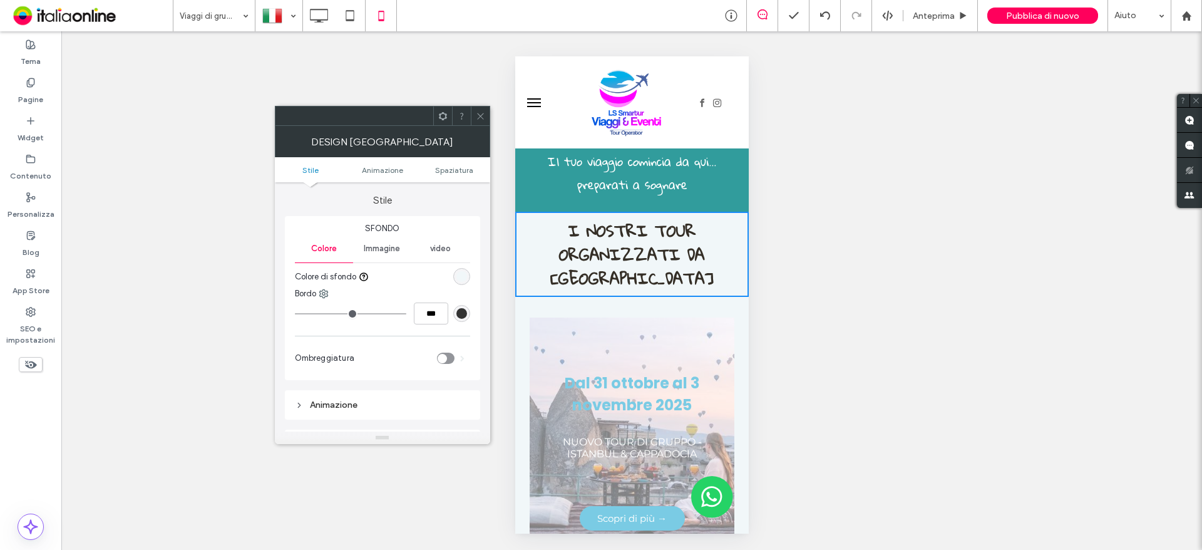
click at [453, 162] on ul "Stile Animazione Spaziatura" at bounding box center [382, 169] width 215 height 25
drag, startPoint x: 451, startPoint y: 167, endPoint x: 450, endPoint y: 173, distance: 7.0
click at [451, 167] on span "Spaziatura" at bounding box center [454, 169] width 38 height 9
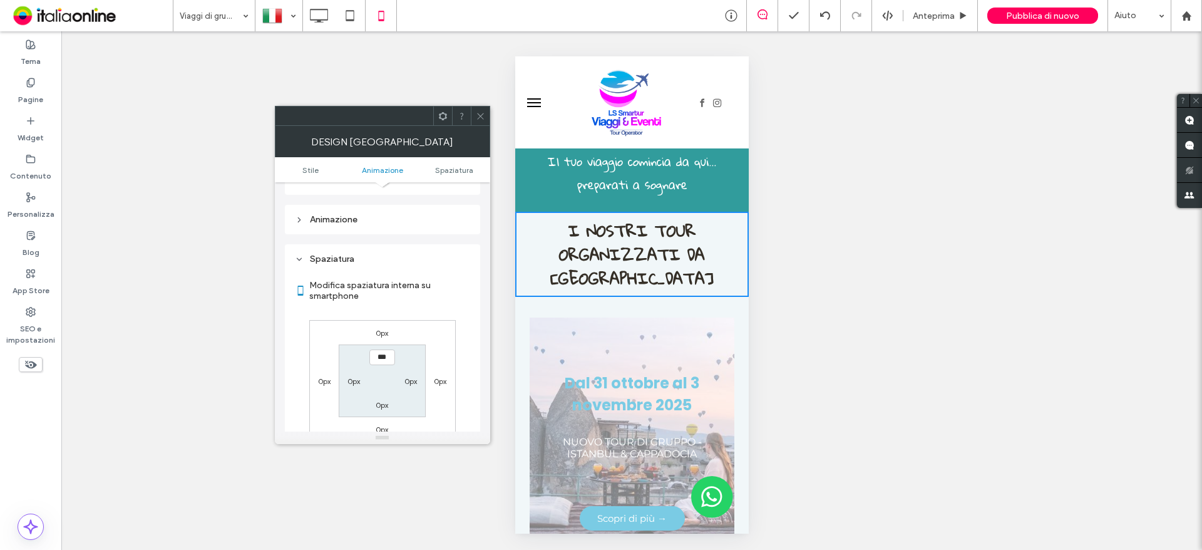
scroll to position [237, 0]
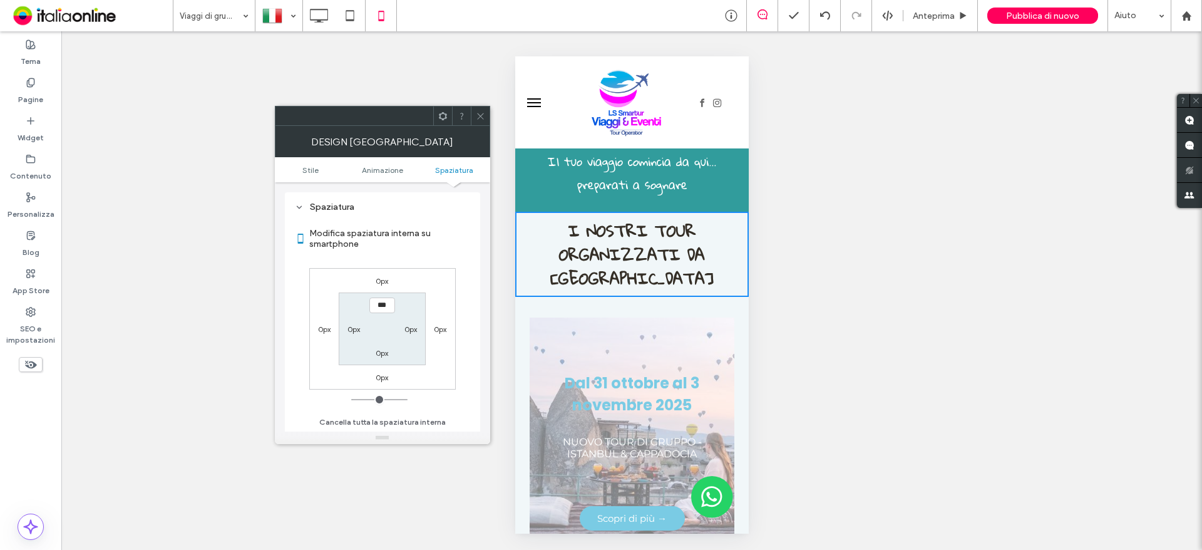
click at [478, 120] on icon at bounding box center [480, 115] width 9 height 9
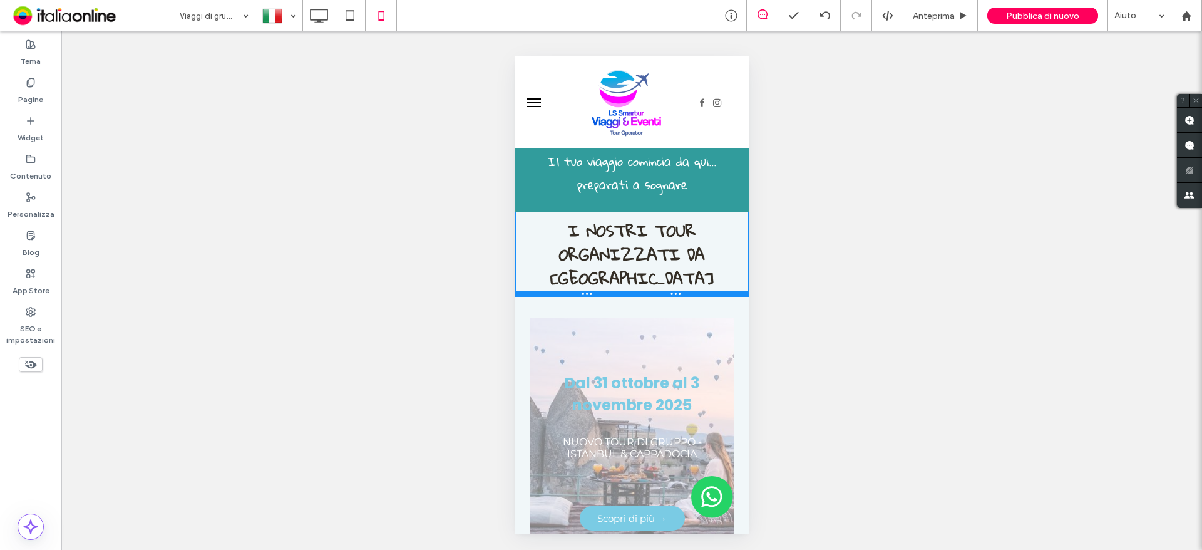
drag, startPoint x: 701, startPoint y: 292, endPoint x: 701, endPoint y: 285, distance: 6.3
click at [701, 285] on div "I NOSTRI TOUR ORGANIZZATI DA NAPOLI Click To Paste Riga + Aggiungi sezione" at bounding box center [632, 254] width 234 height 85
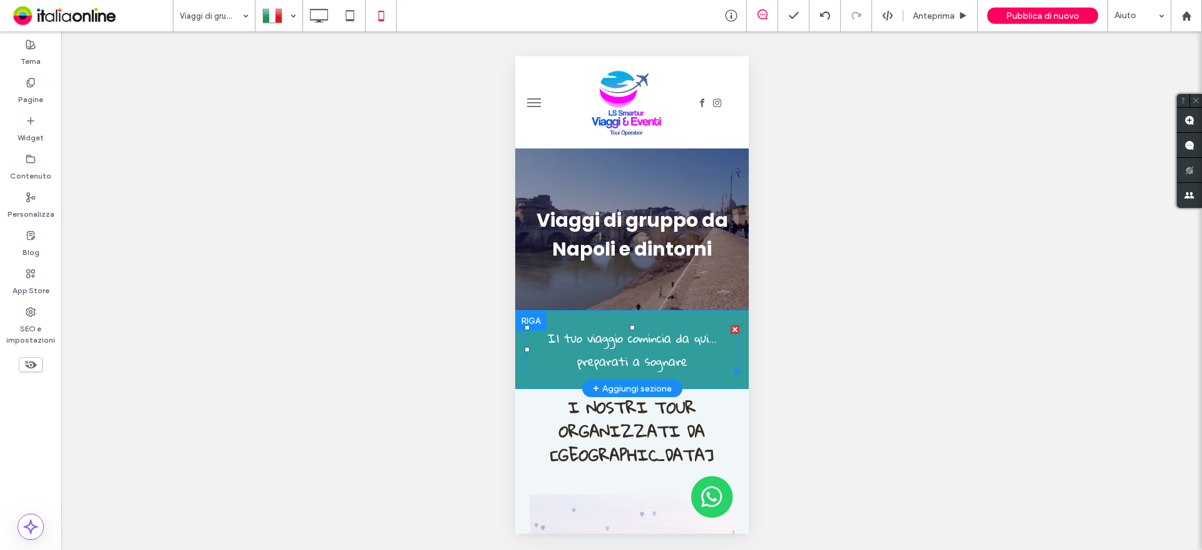
scroll to position [188, 0]
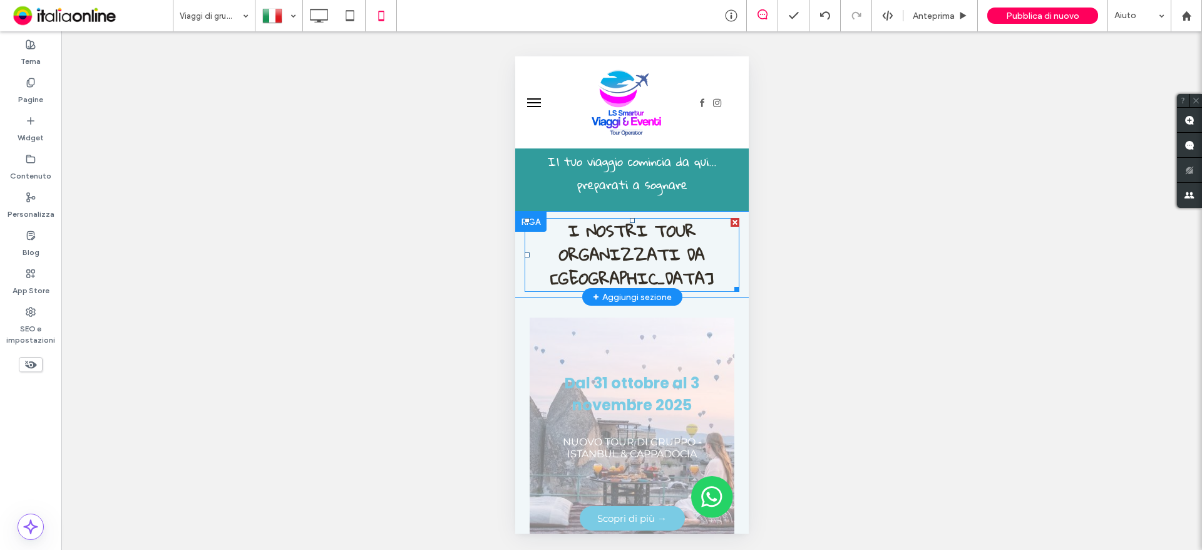
click at [665, 272] on h2 "I NOSTRI TOUR ORGANIZZATI DA [GEOGRAPHIC_DATA]" at bounding box center [631, 254] width 215 height 71
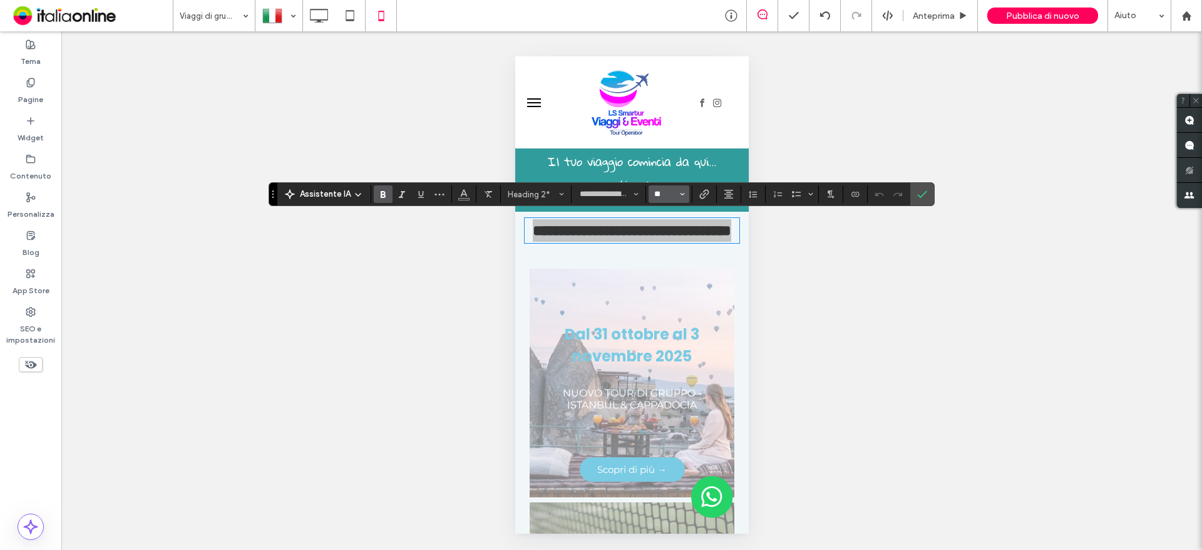
click at [664, 194] on input "**" at bounding box center [665, 194] width 24 height 10
click at [664, 311] on label "30" at bounding box center [669, 310] width 40 height 18
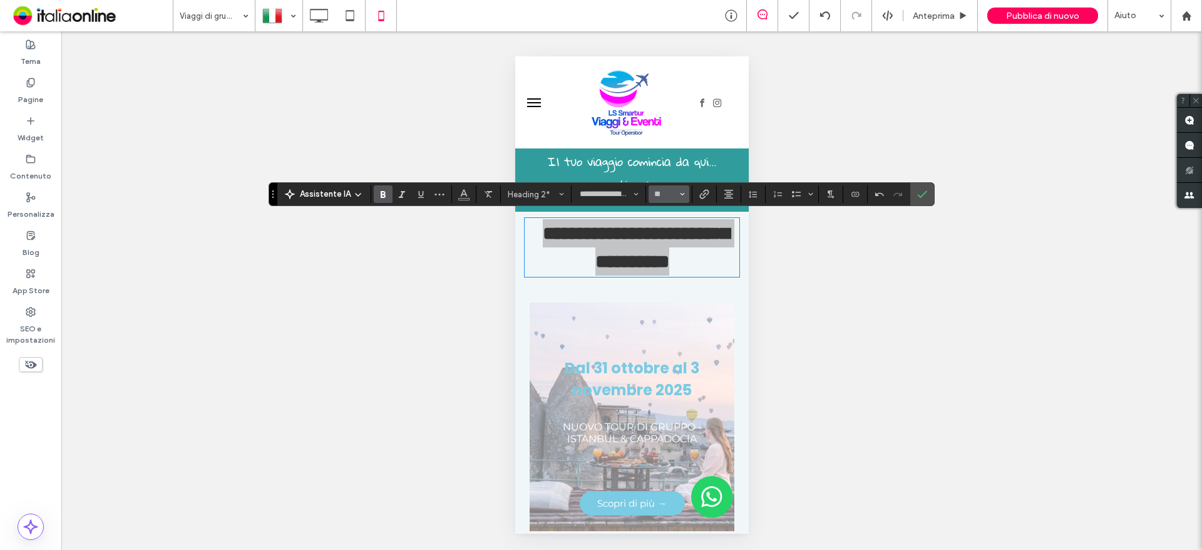
click at [651, 197] on button "**" at bounding box center [669, 194] width 41 height 18
click at [668, 223] on label "24" at bounding box center [669, 229] width 40 height 18
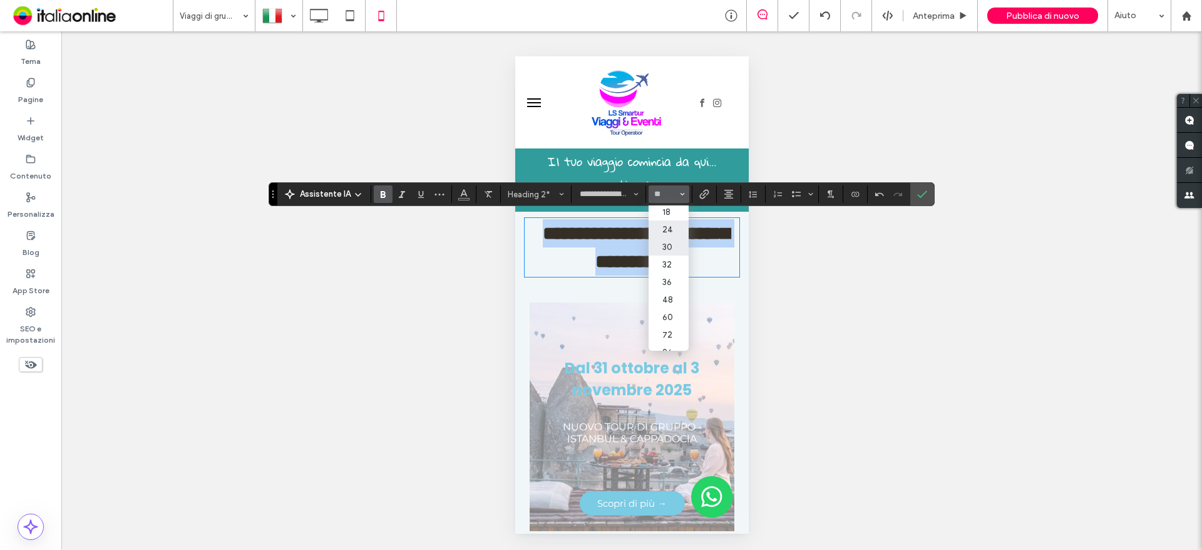
type input "**"
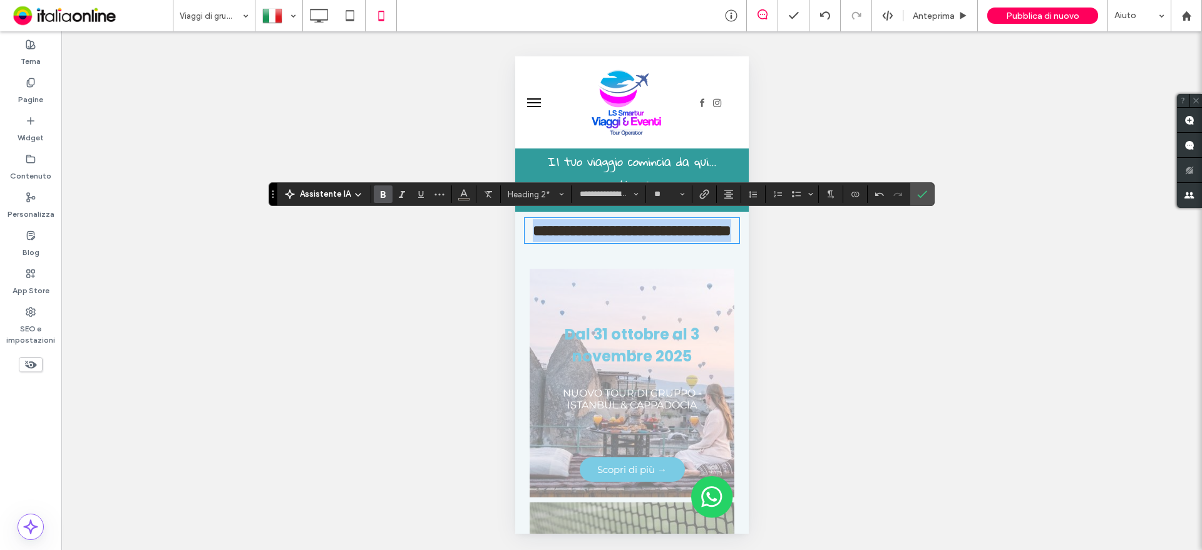
click at [670, 242] on h2 "**********" at bounding box center [631, 230] width 215 height 23
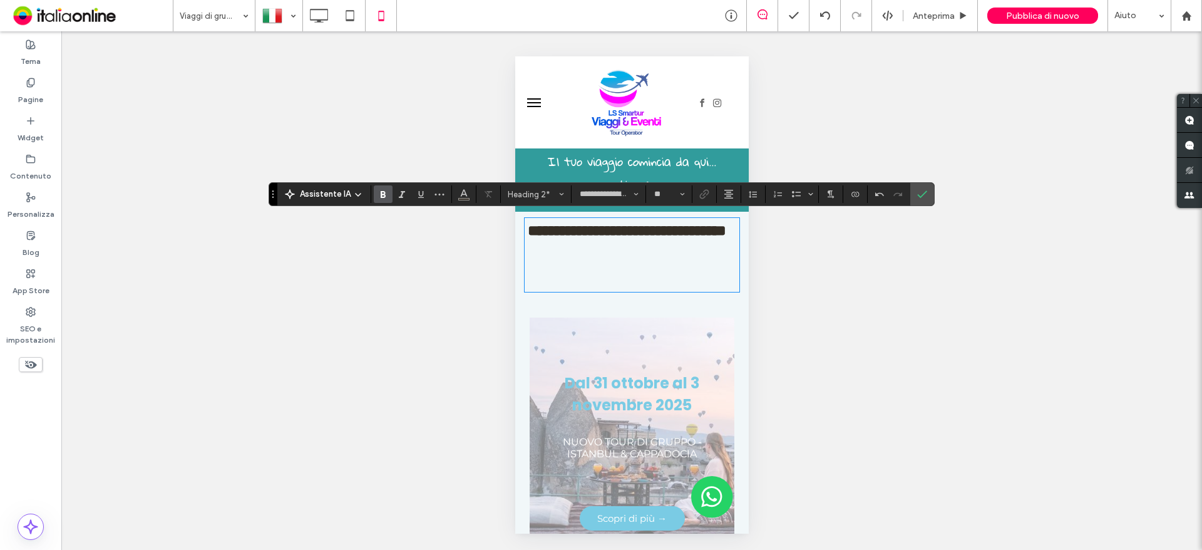
click at [542, 224] on h2 "**********" at bounding box center [626, 230] width 204 height 23
click at [917, 199] on span "Conferma" at bounding box center [920, 194] width 6 height 23
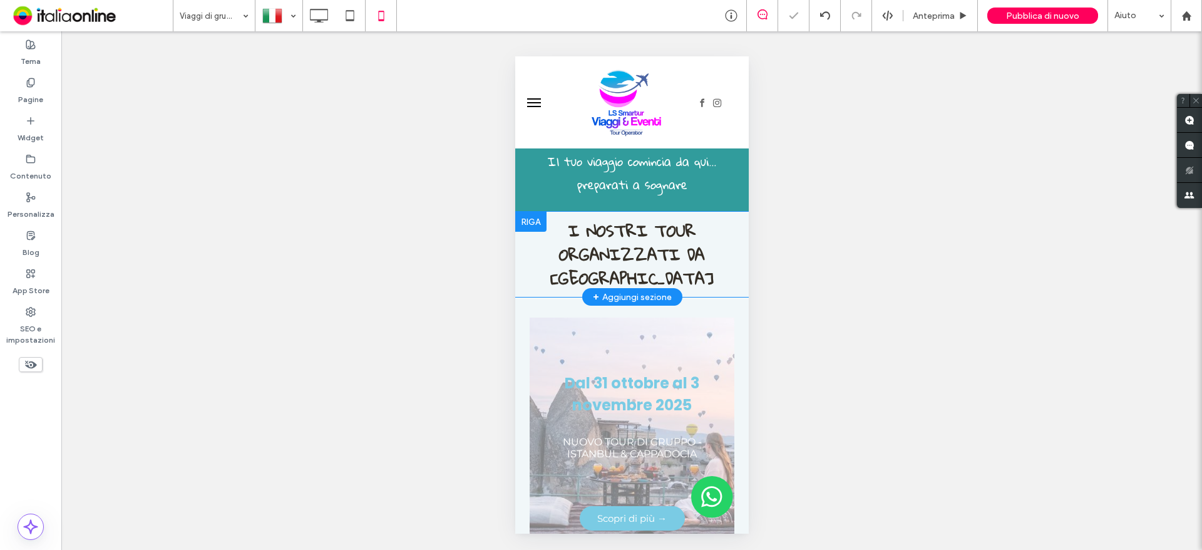
scroll to position [63, 0]
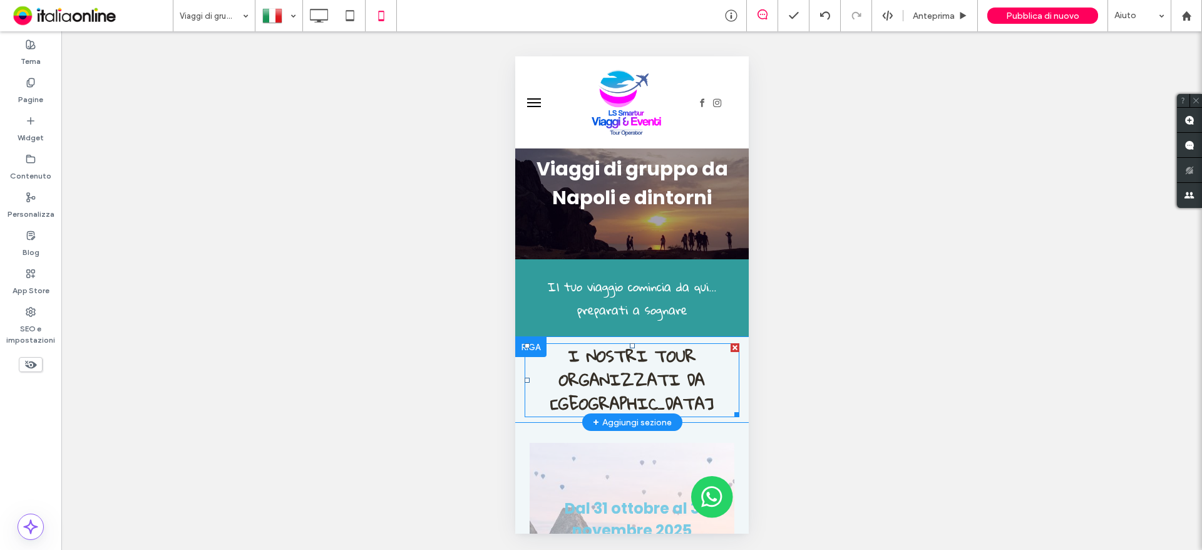
click at [636, 370] on strong "I NOSTRI TOUR ORGANIZZATI DA [GEOGRAPHIC_DATA]" at bounding box center [631, 380] width 163 height 78
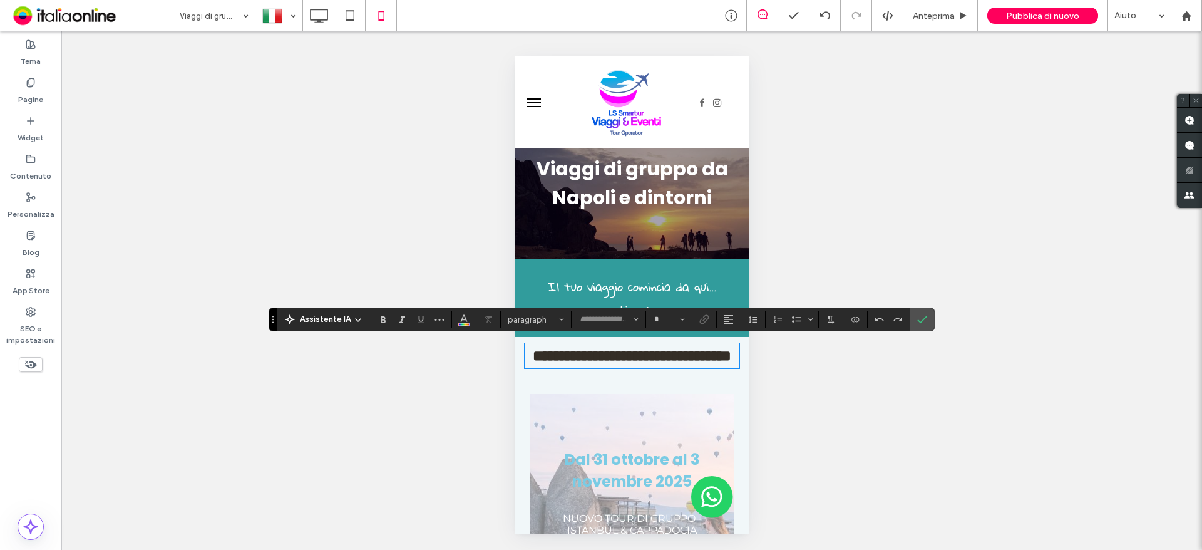
type input "**********"
type input "**"
click at [927, 321] on label "Conferma" at bounding box center [922, 319] width 19 height 23
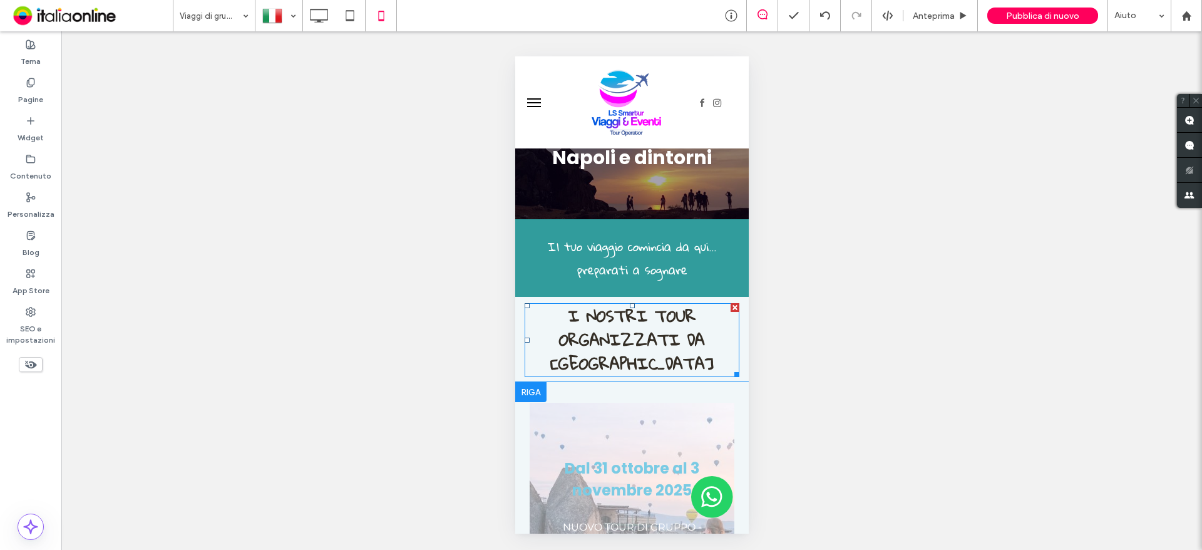
scroll to position [125, 0]
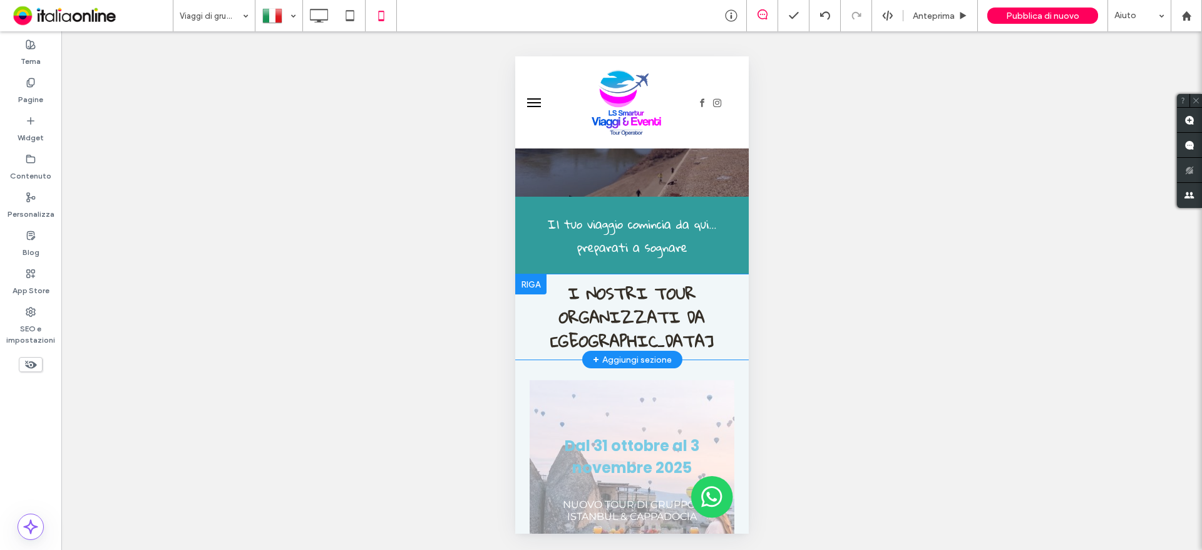
click at [521, 288] on div at bounding box center [530, 284] width 31 height 20
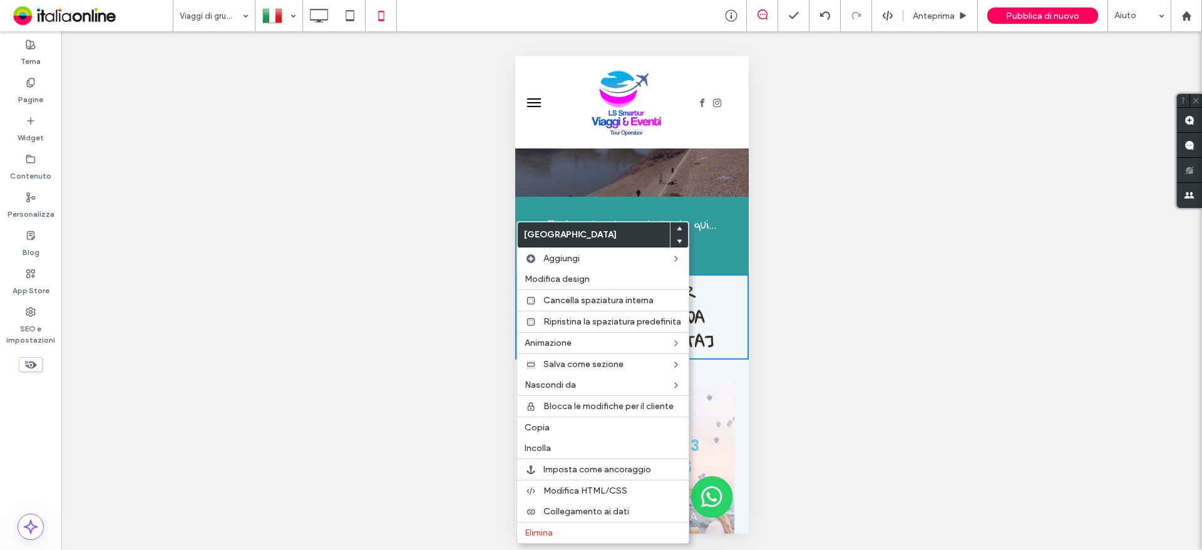
drag, startPoint x: 573, startPoint y: 276, endPoint x: 749, endPoint y: 280, distance: 175.3
click at [573, 276] on span "Modifica design" at bounding box center [557, 279] width 65 height 11
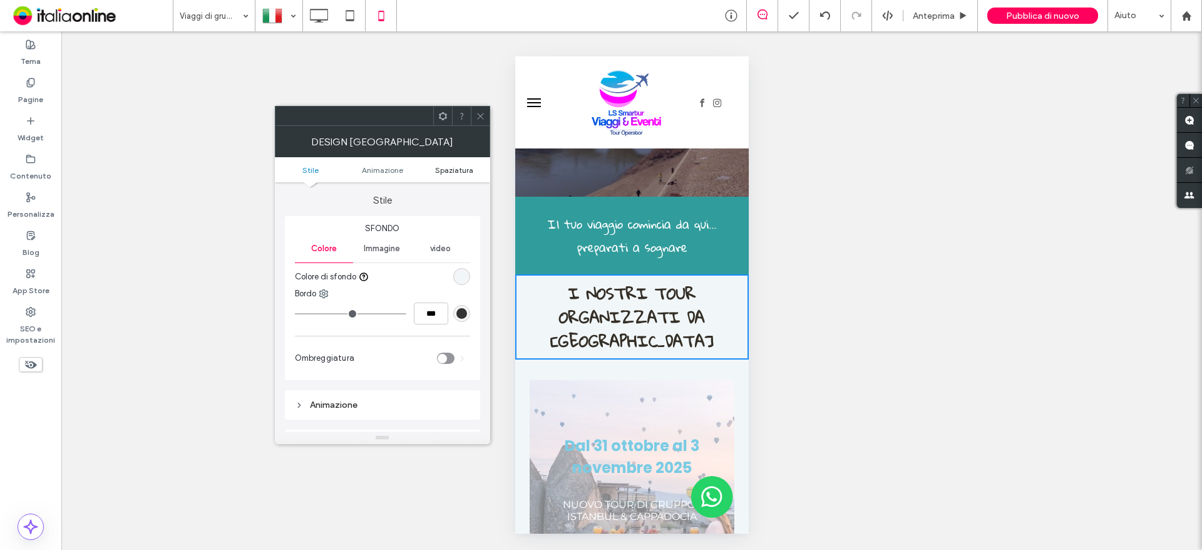
click at [453, 173] on span "Spaziatura" at bounding box center [454, 169] width 38 height 9
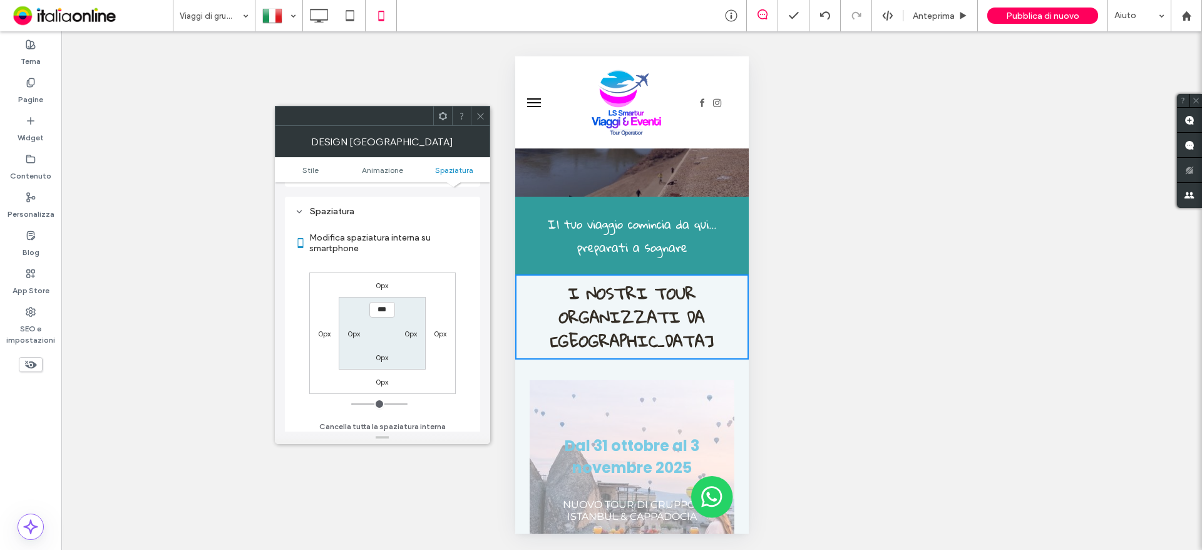
scroll to position [237, 0]
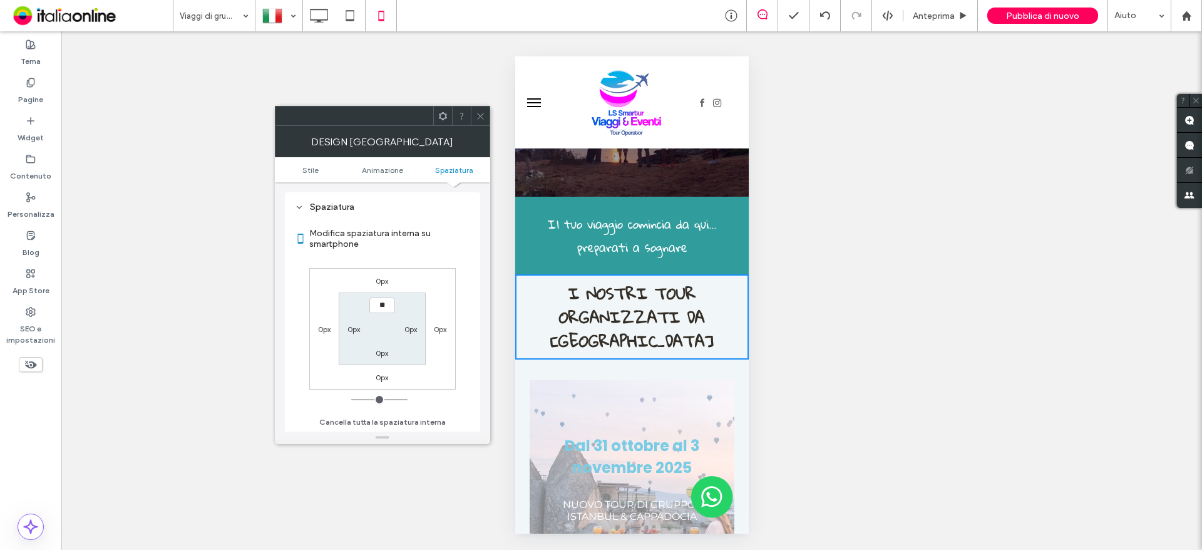
type input "****"
type input "**"
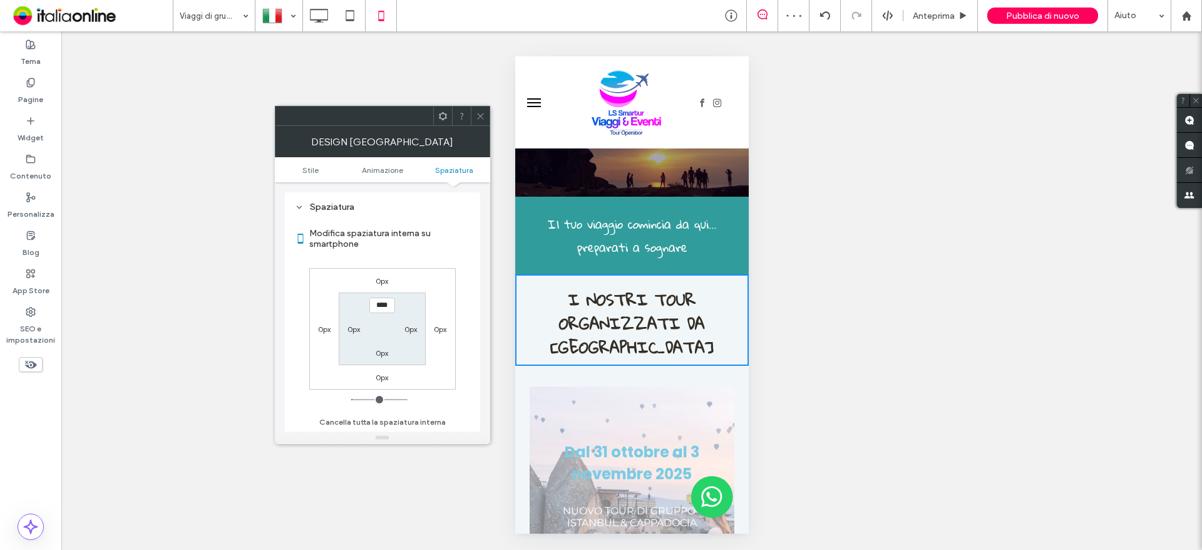
click at [382, 307] on input "****" at bounding box center [382, 305] width 26 height 16
type input "****"
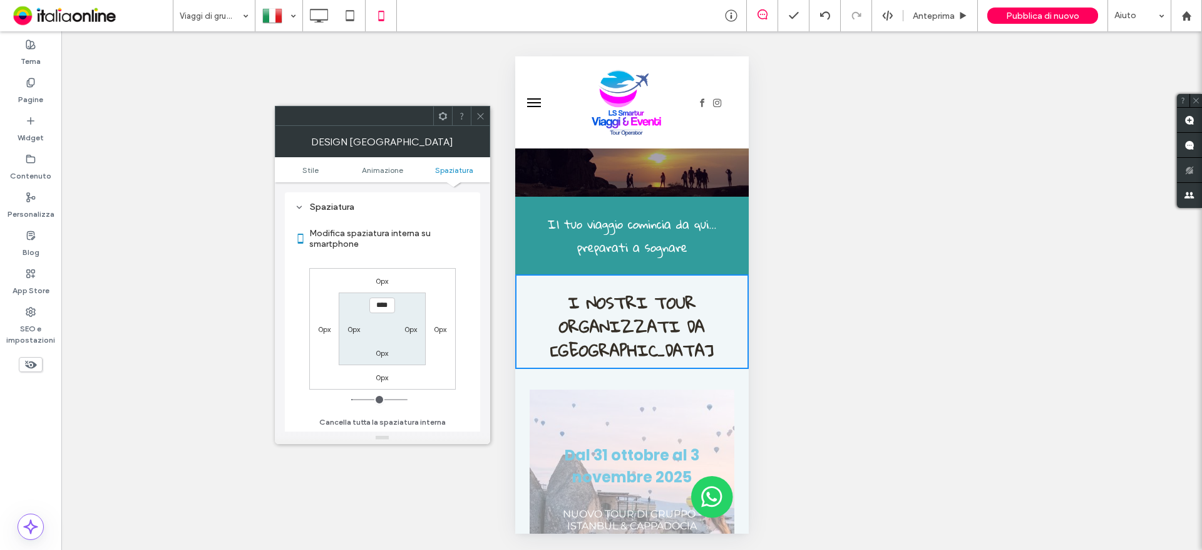
type input "**"
click at [920, 361] on div "Mostrare? Sì Mostrare? Sì Mostrare? Sì Mostrare? Sì Mostrare? Sì Mostrare? Sì M…" at bounding box center [631, 290] width 1141 height 518
click at [477, 112] on icon at bounding box center [480, 115] width 9 height 9
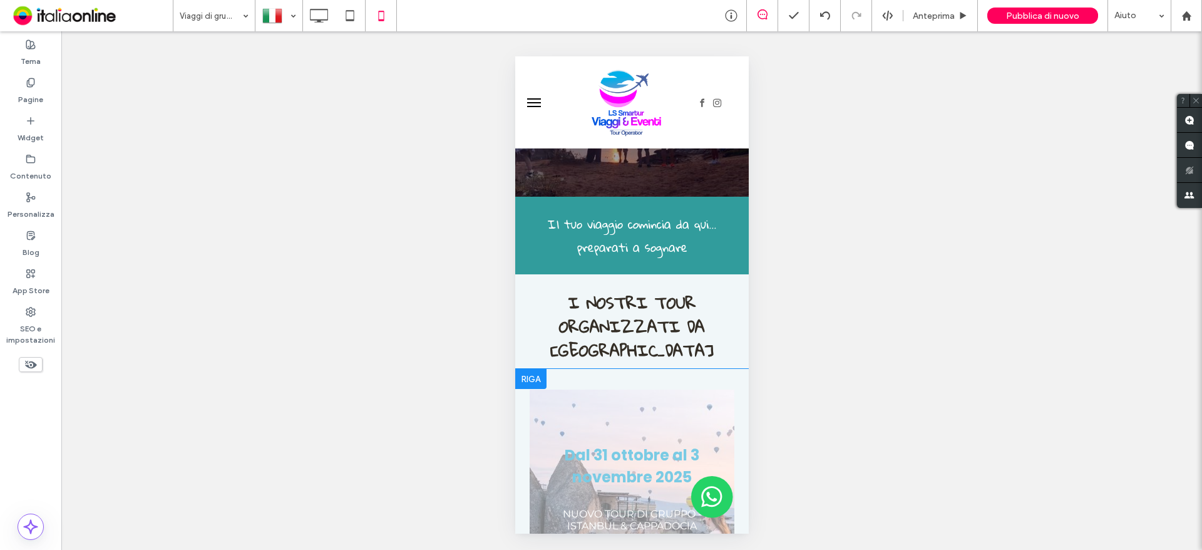
click at [527, 379] on div at bounding box center [530, 379] width 31 height 20
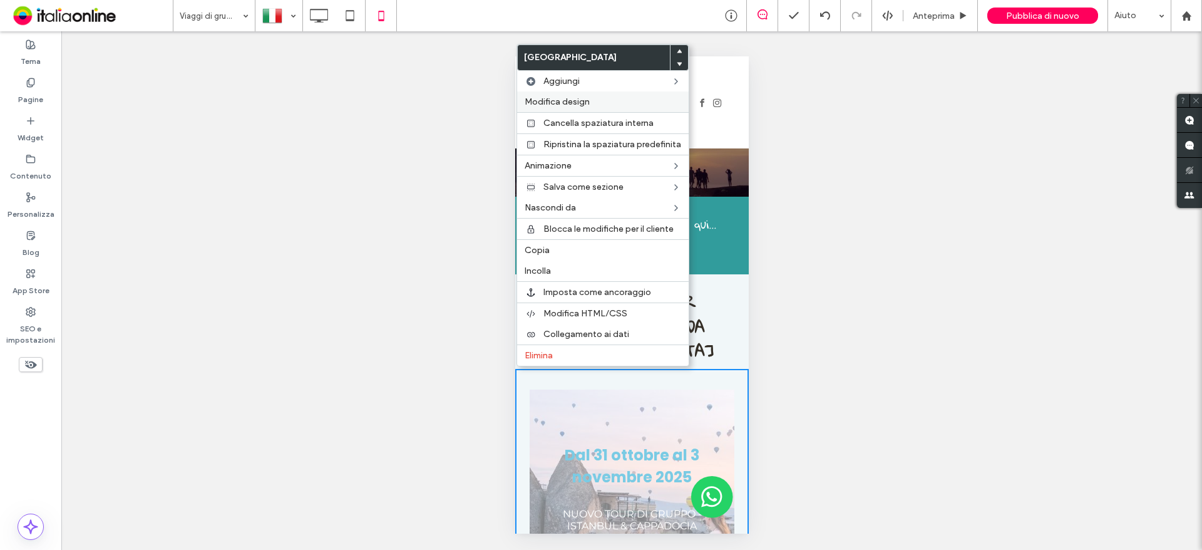
click at [579, 101] on span "Modifica design" at bounding box center [557, 101] width 65 height 11
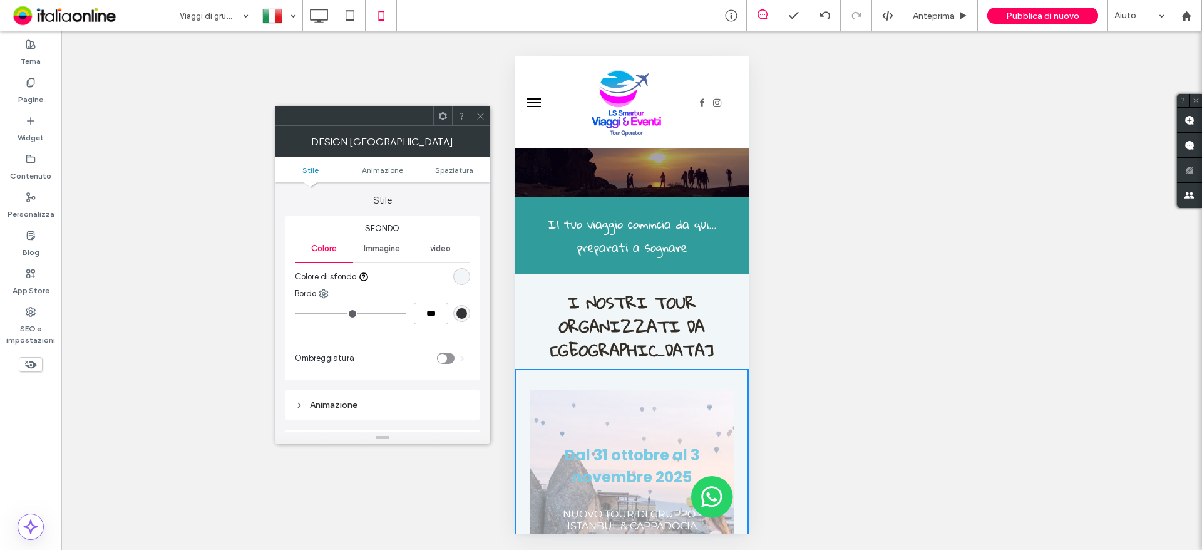
click at [465, 175] on ul "Stile Animazione Spaziatura" at bounding box center [382, 169] width 215 height 25
click at [463, 172] on span "Spaziatura" at bounding box center [454, 169] width 38 height 9
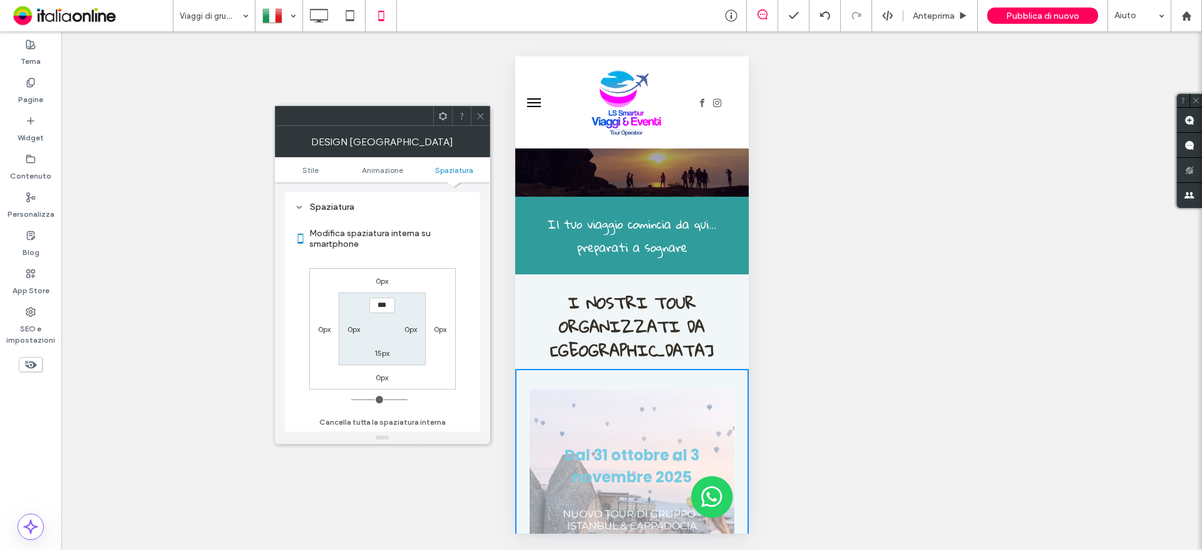
click at [386, 285] on label "0px" at bounding box center [382, 280] width 13 height 9
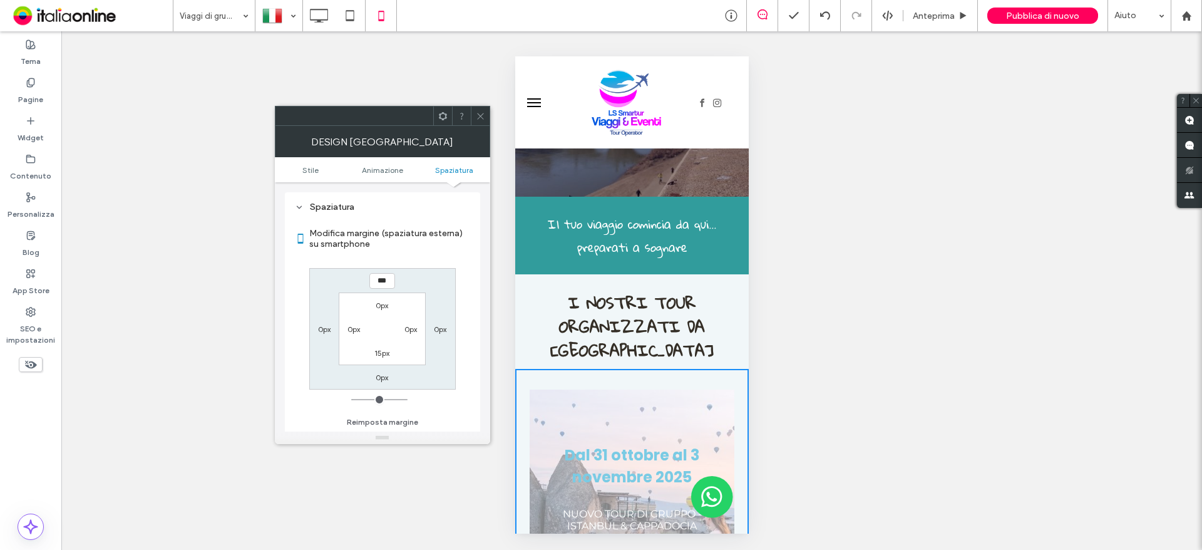
type input "***"
type input "*"
type input "*****"
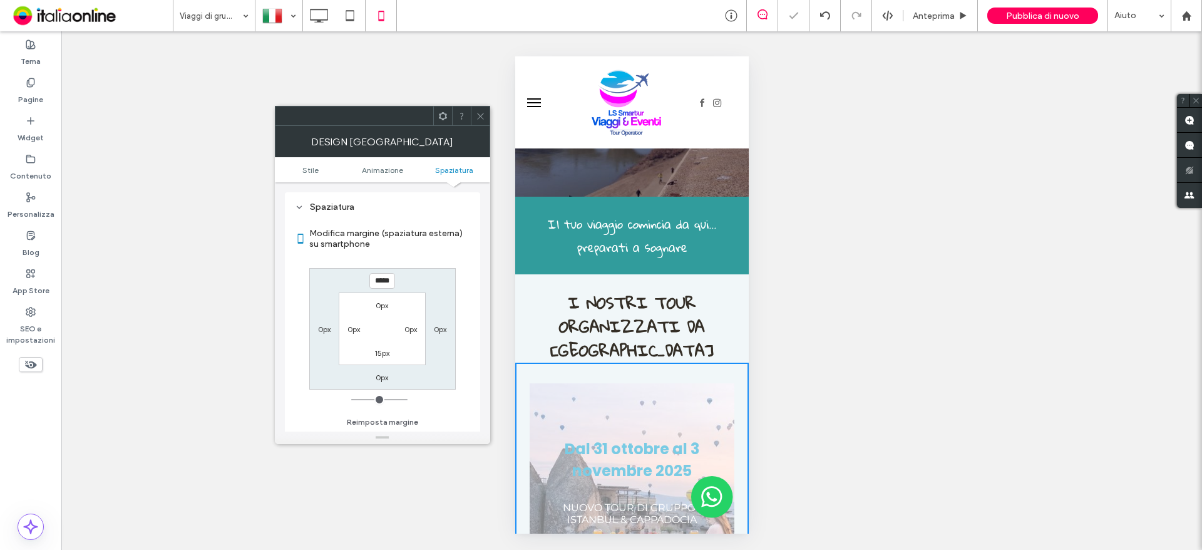
click at [502, 258] on div "Mostrare? Sì Mostrare? Sì Mostrare? Sì Mostrare? Sì Mostrare? Sì Mostrare? Sì M…" at bounding box center [631, 290] width 1141 height 518
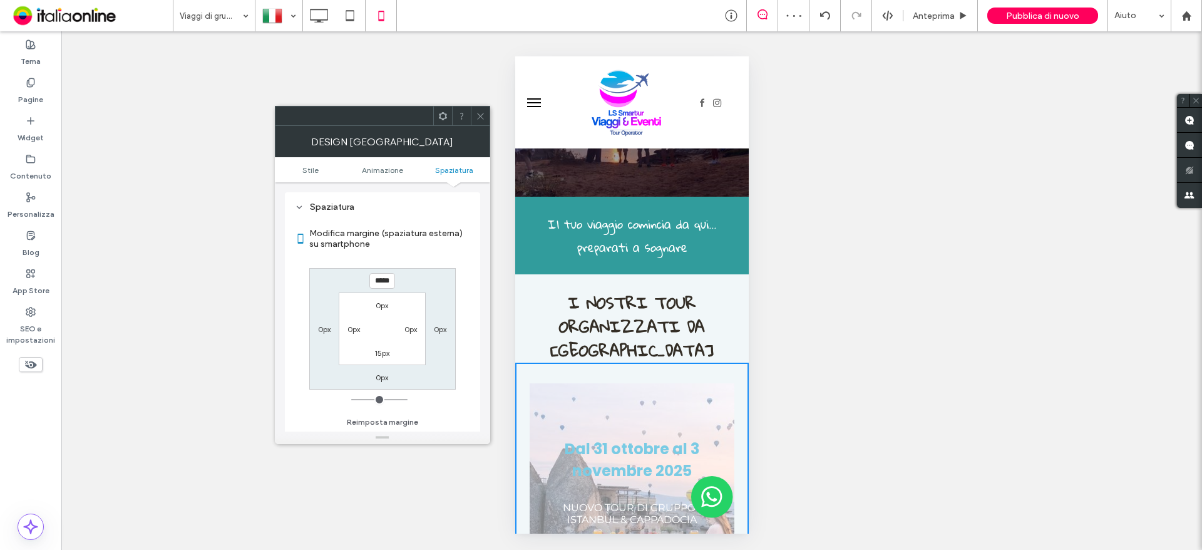
click at [485, 109] on div at bounding box center [480, 115] width 19 height 19
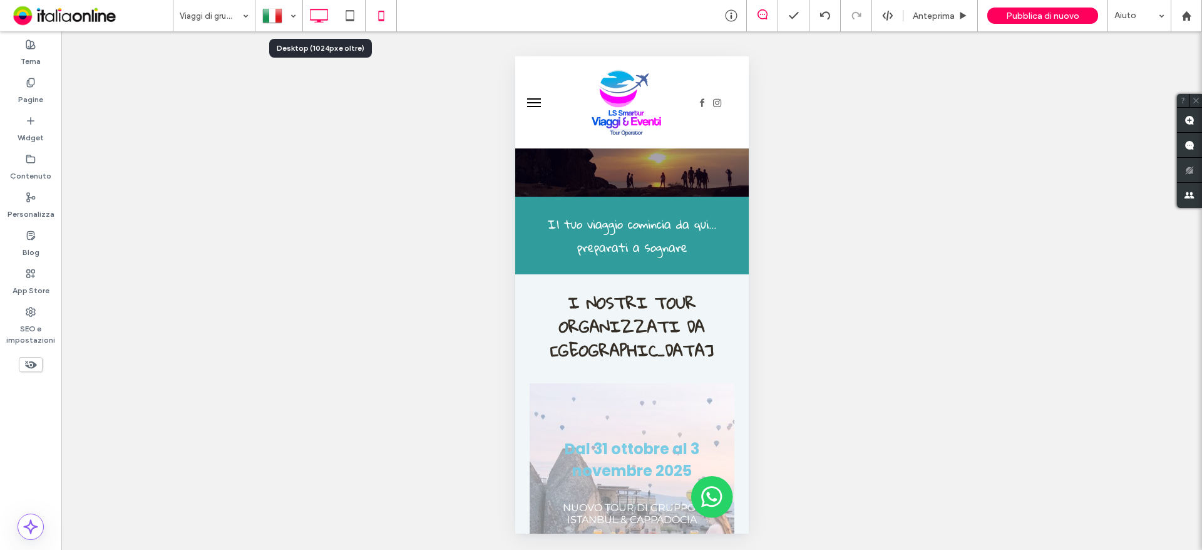
drag, startPoint x: 327, startPoint y: 20, endPoint x: 326, endPoint y: 28, distance: 8.2
click at [327, 20] on use at bounding box center [320, 16] width 18 height 14
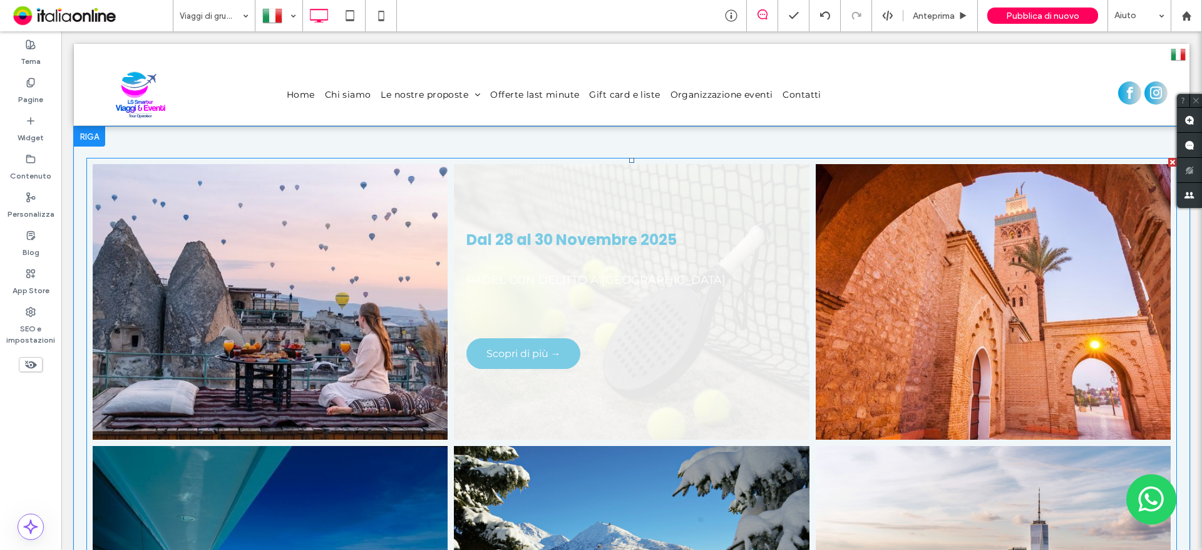
scroll to position [438, 0]
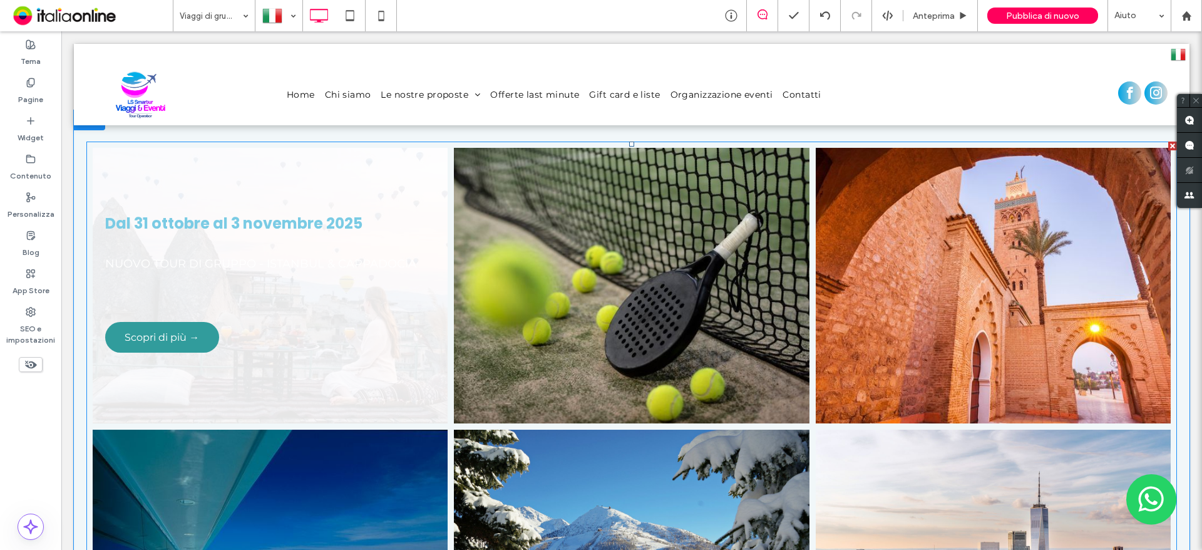
click at [180, 334] on span "Scopri di più →" at bounding box center [162, 337] width 100 height 24
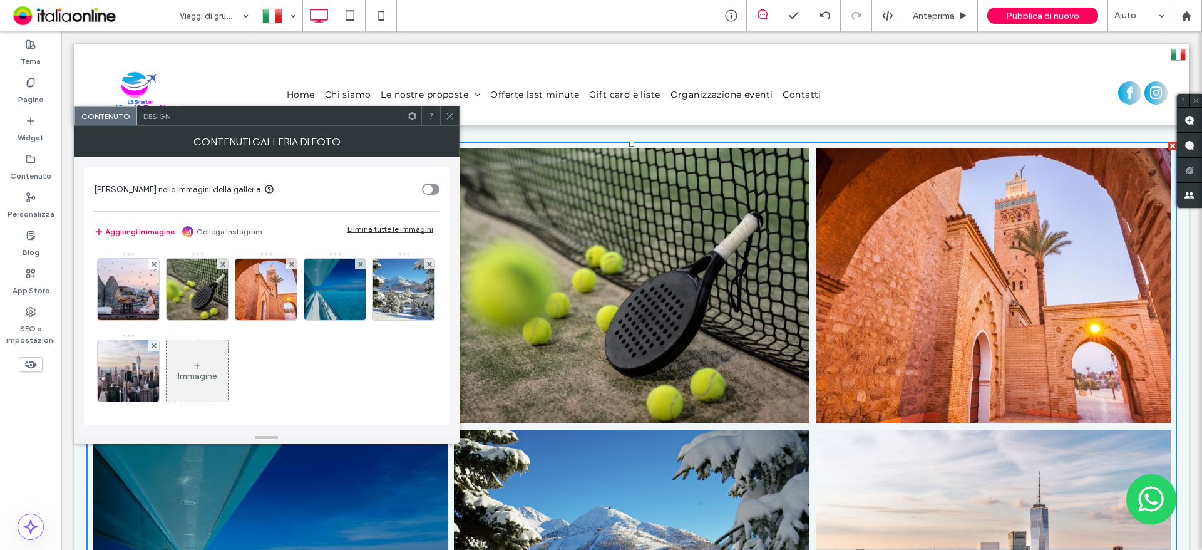
click at [456, 119] on div at bounding box center [449, 115] width 19 height 19
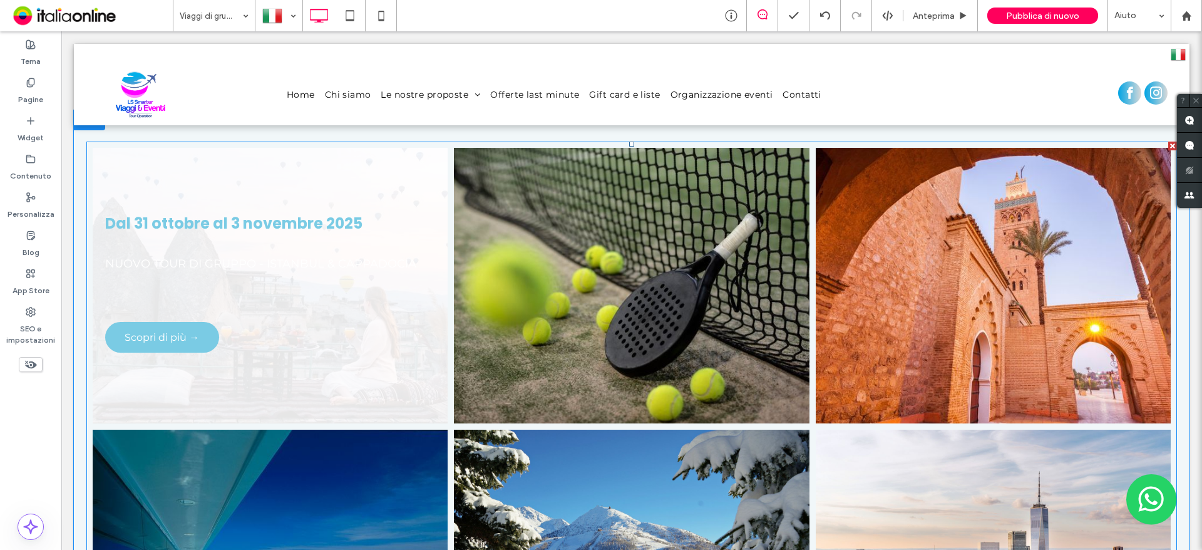
click at [345, 262] on link at bounding box center [270, 286] width 376 height 292
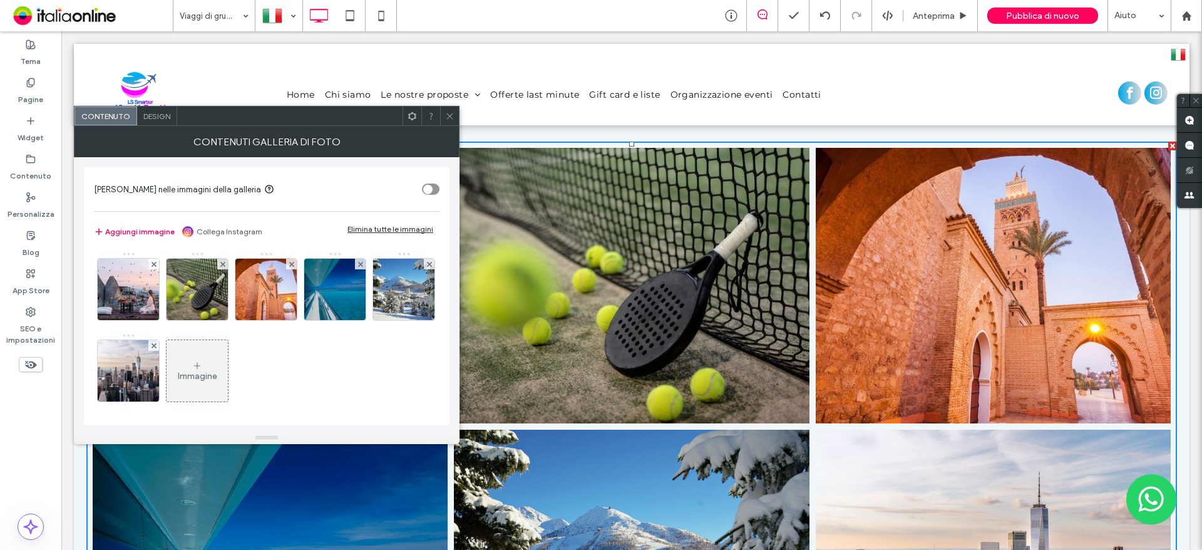
click at [444, 120] on div at bounding box center [449, 115] width 19 height 19
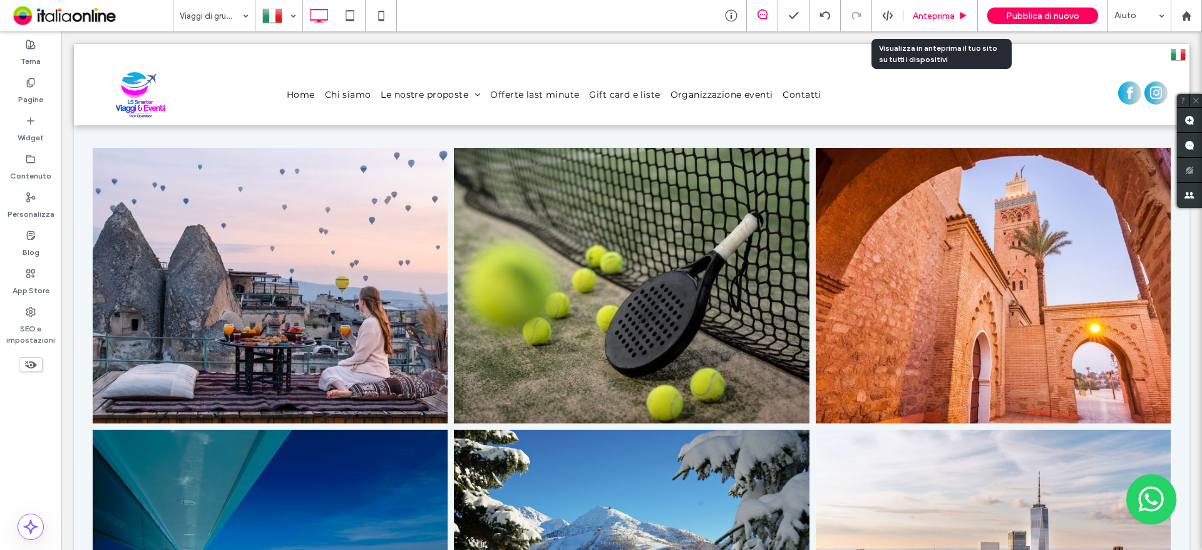
click at [943, 18] on span "Anteprima" at bounding box center [934, 16] width 42 height 11
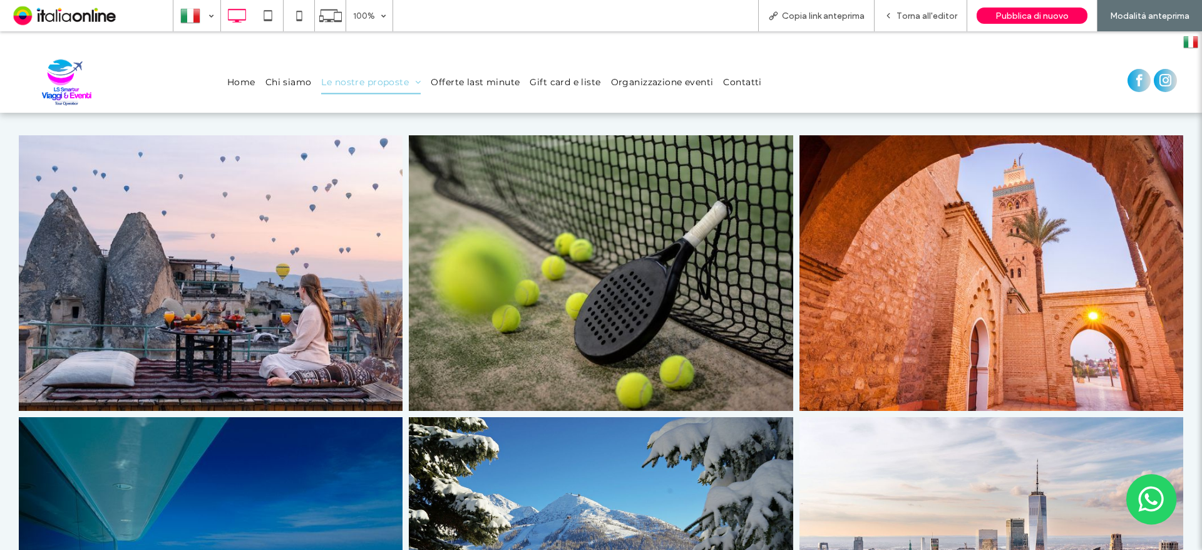
click at [224, 301] on link at bounding box center [211, 272] width 384 height 275
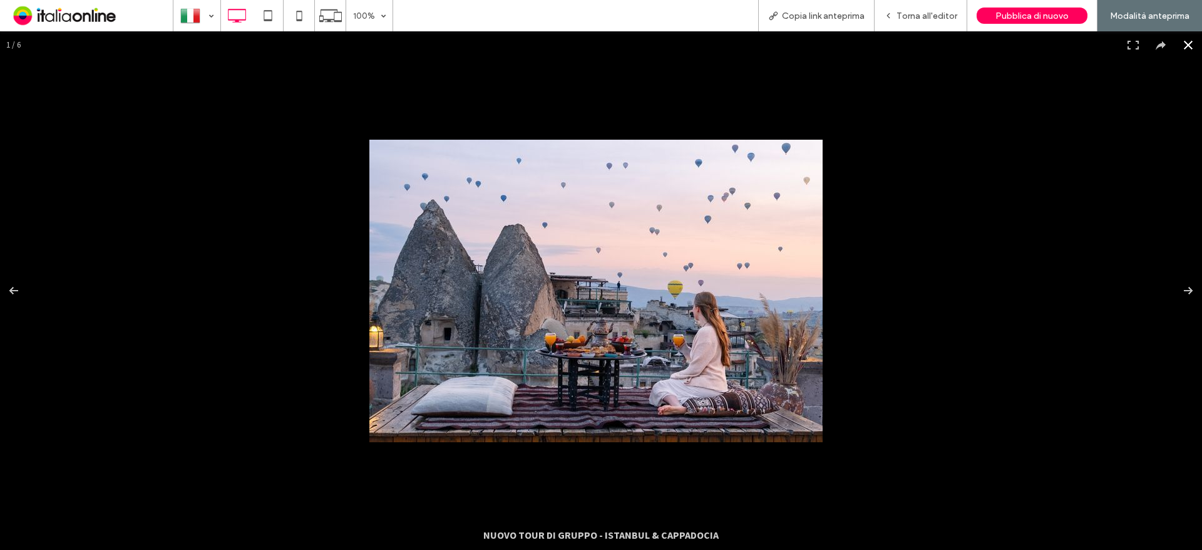
drag, startPoint x: 1091, startPoint y: 284, endPoint x: 1050, endPoint y: 249, distance: 53.7
click at [1091, 284] on div at bounding box center [970, 399] width 1202 height 518
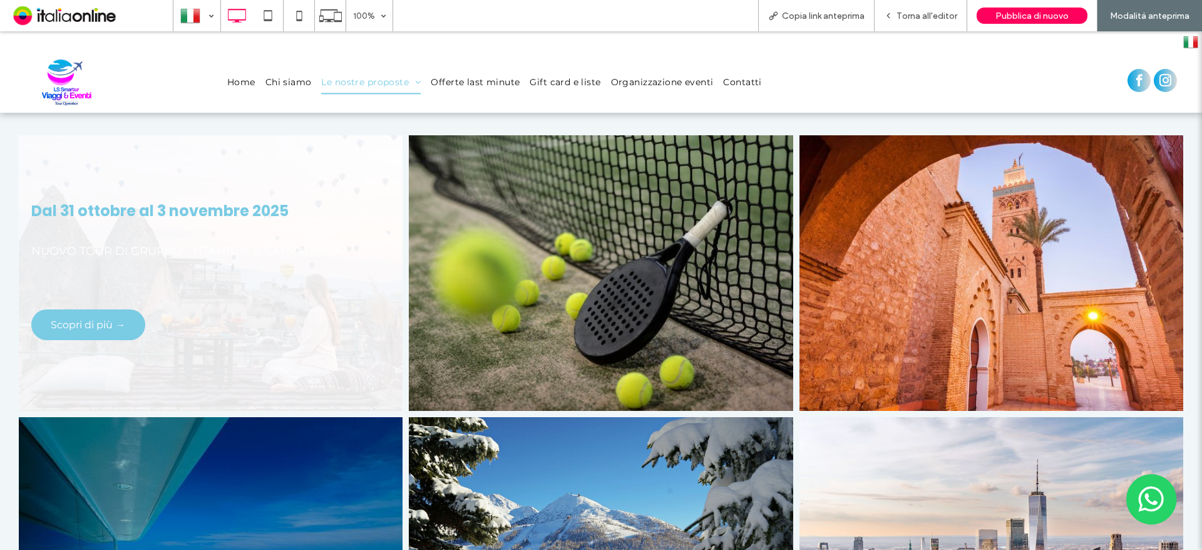
click at [266, 289] on link at bounding box center [211, 273] width 407 height 292
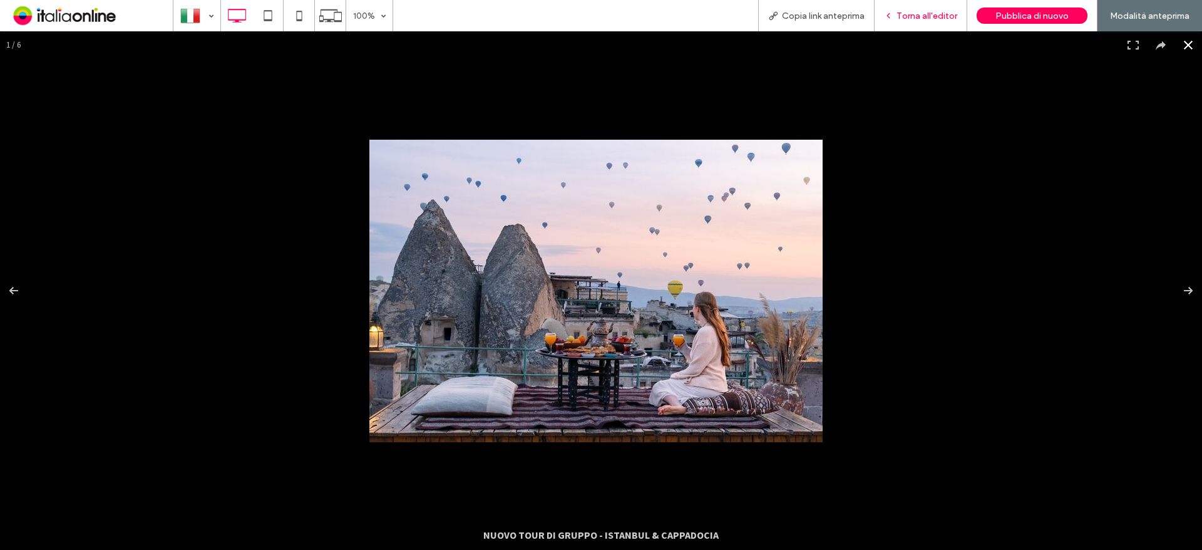
drag, startPoint x: 908, startPoint y: 20, endPoint x: 851, endPoint y: 89, distance: 89.4
click at [908, 20] on span "Torna all'editor" at bounding box center [926, 16] width 61 height 11
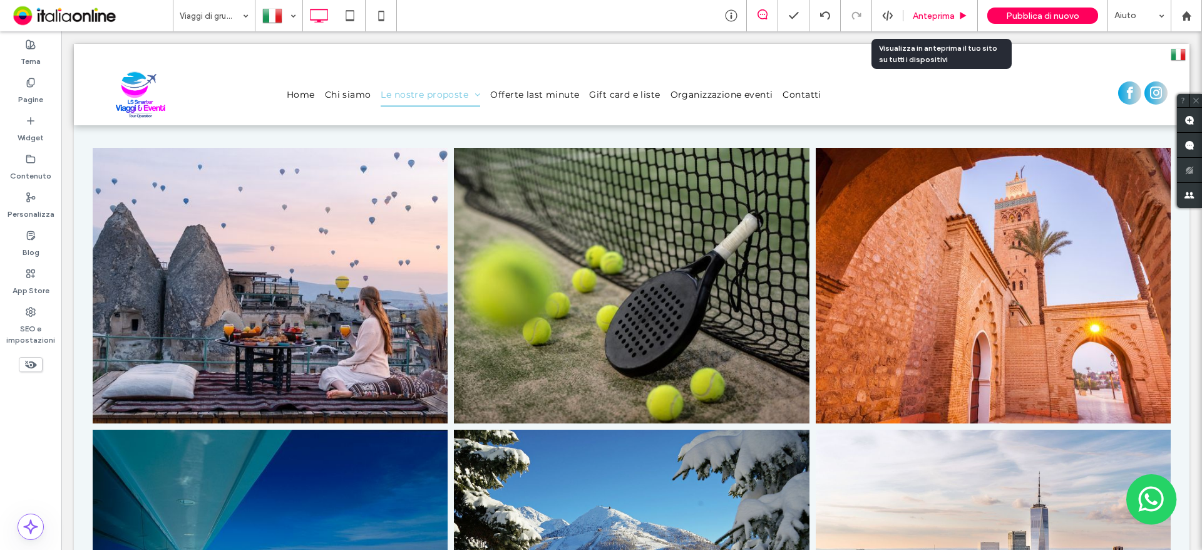
click at [912, 16] on div "Anteprima" at bounding box center [940, 16] width 74 height 11
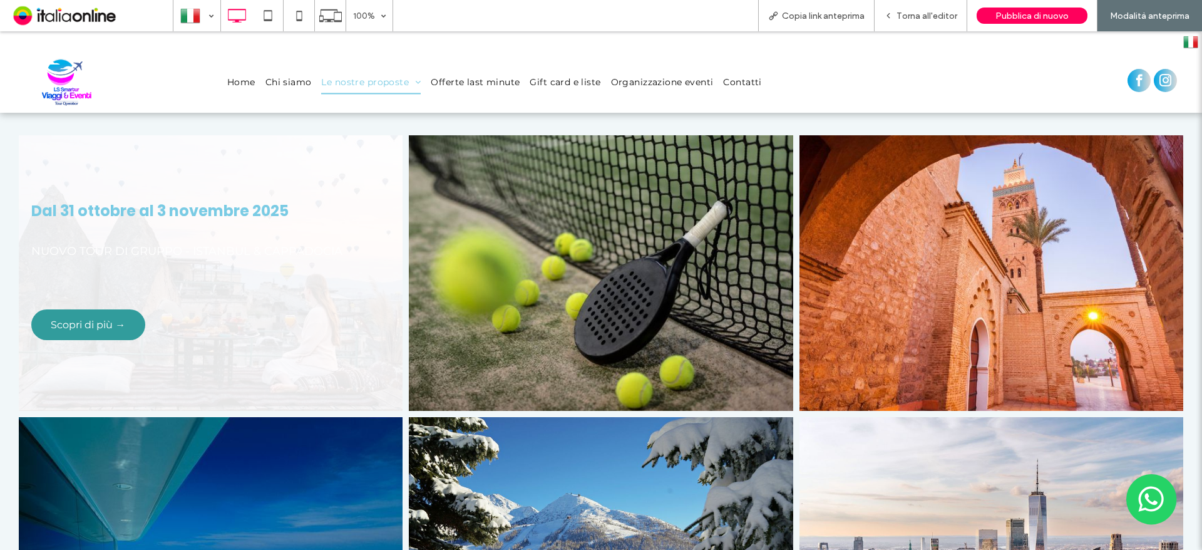
click at [108, 324] on span "Scopri di più →" at bounding box center [88, 324] width 100 height 24
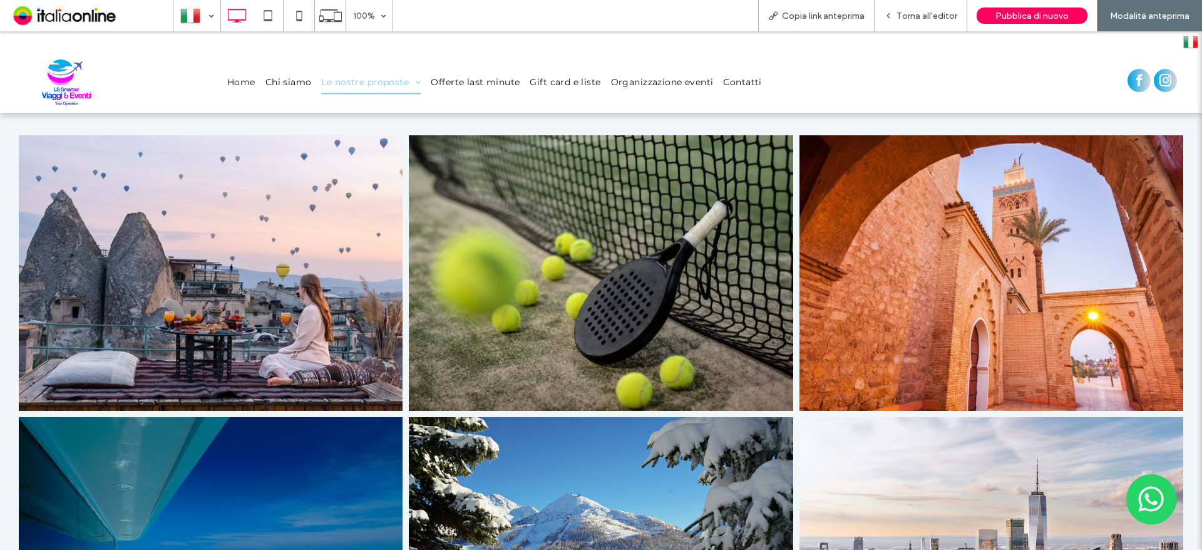
click at [326, 332] on link at bounding box center [211, 272] width 384 height 275
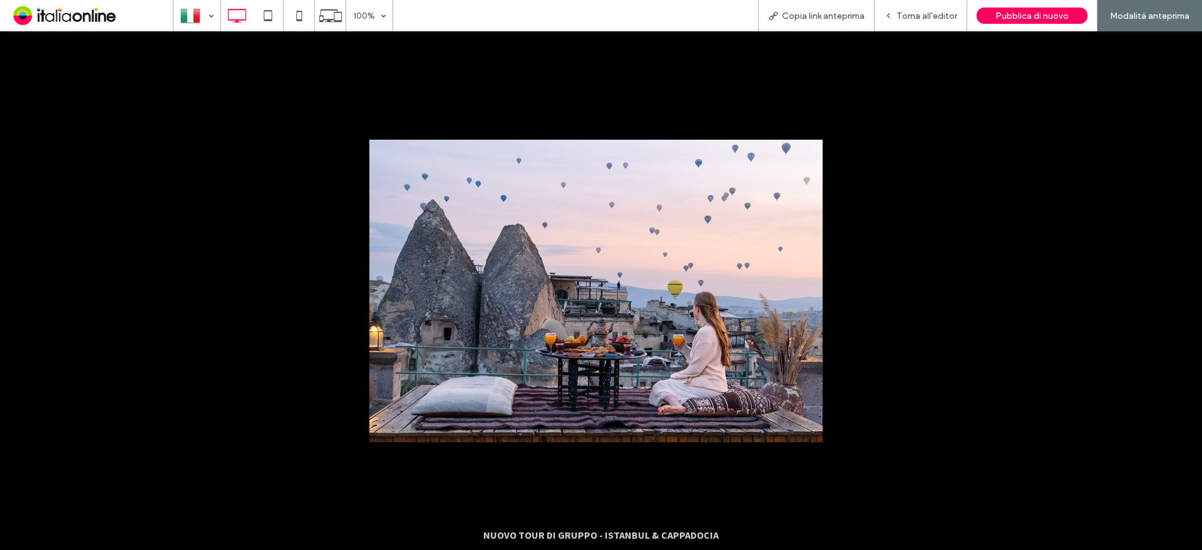
click at [326, 332] on div at bounding box center [601, 290] width 1202 height 518
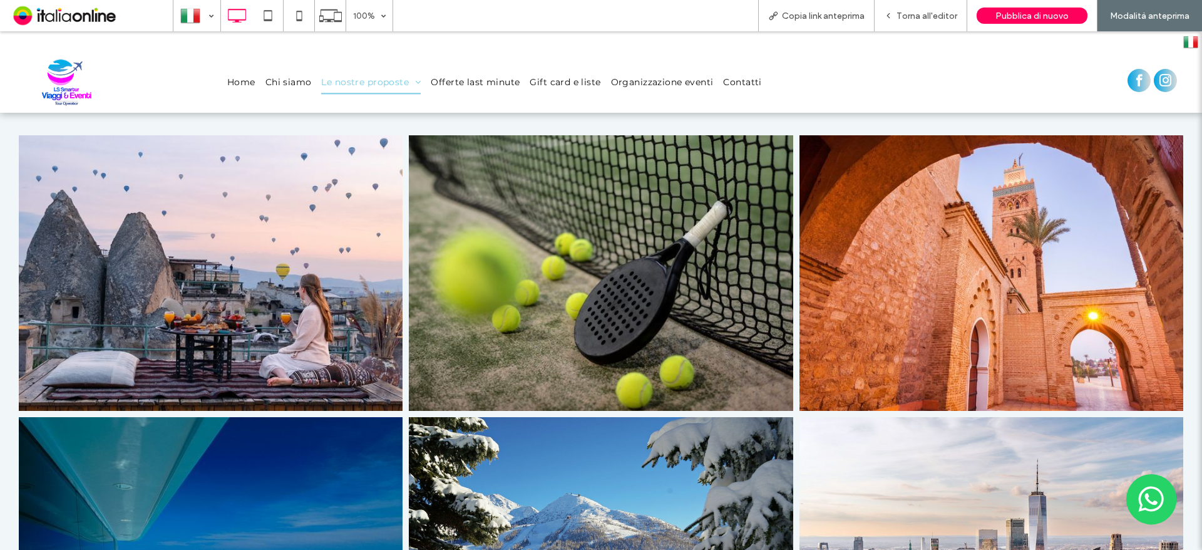
click at [290, 294] on link at bounding box center [211, 272] width 384 height 275
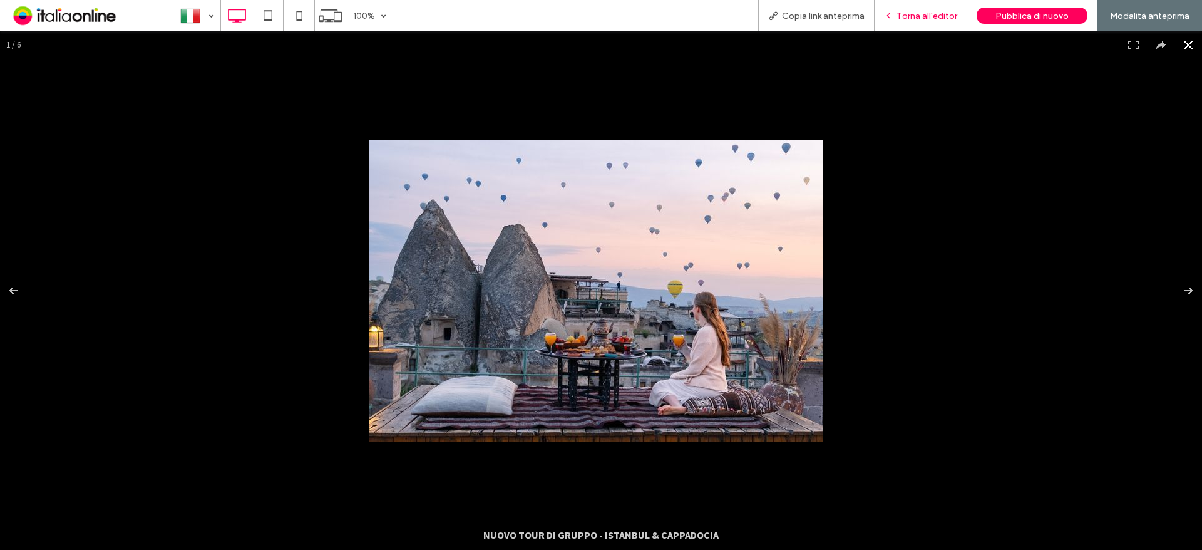
click at [895, 23] on div "Torna all'editor" at bounding box center [921, 15] width 93 height 31
click at [939, 14] on span "Torna all'editor" at bounding box center [926, 16] width 61 height 11
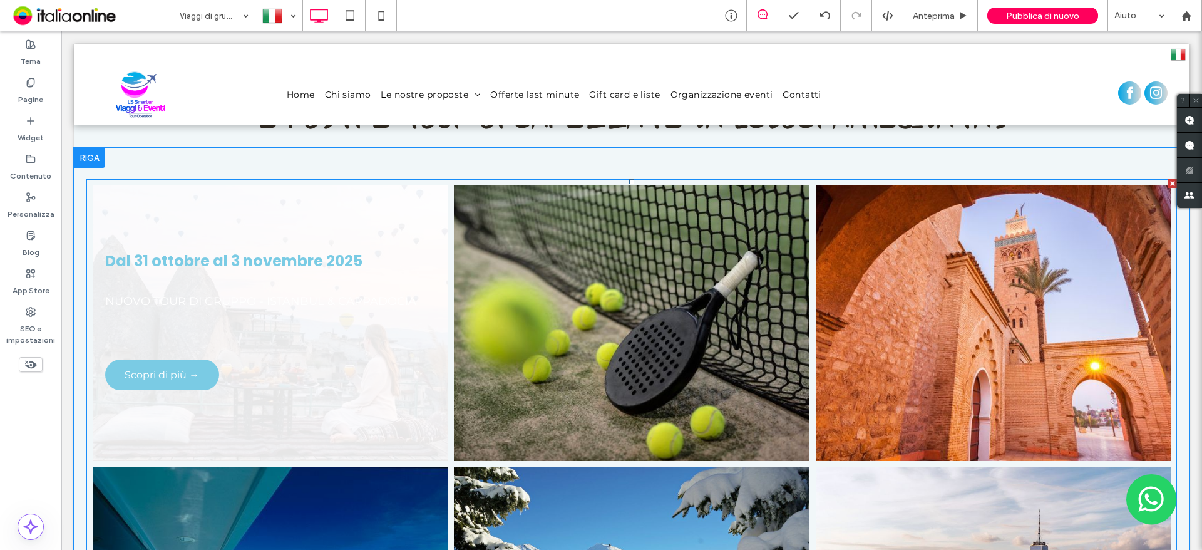
scroll to position [376, 0]
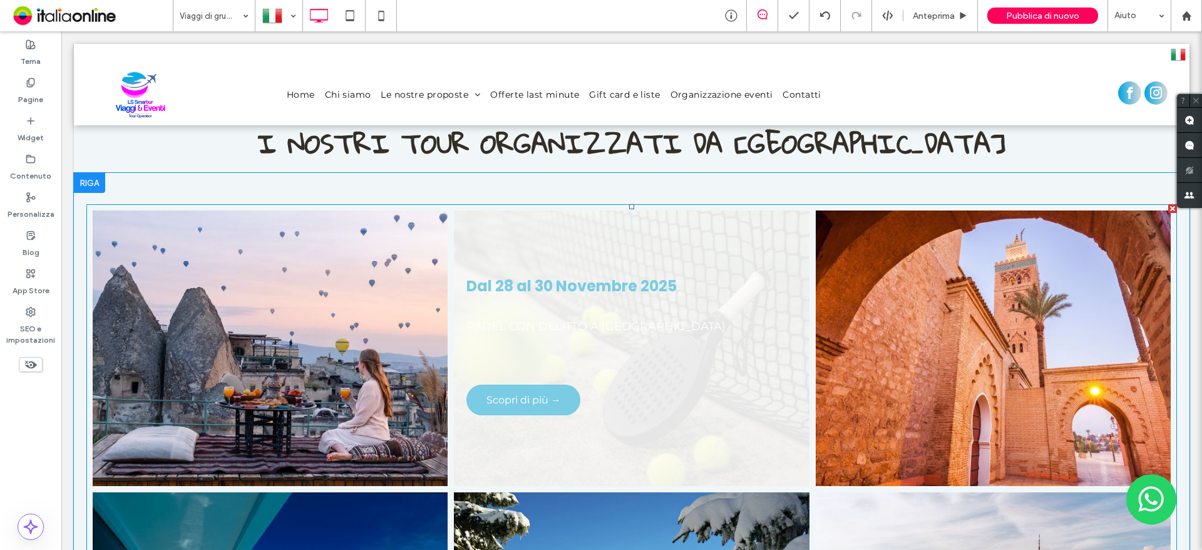
click at [596, 336] on link at bounding box center [631, 348] width 376 height 292
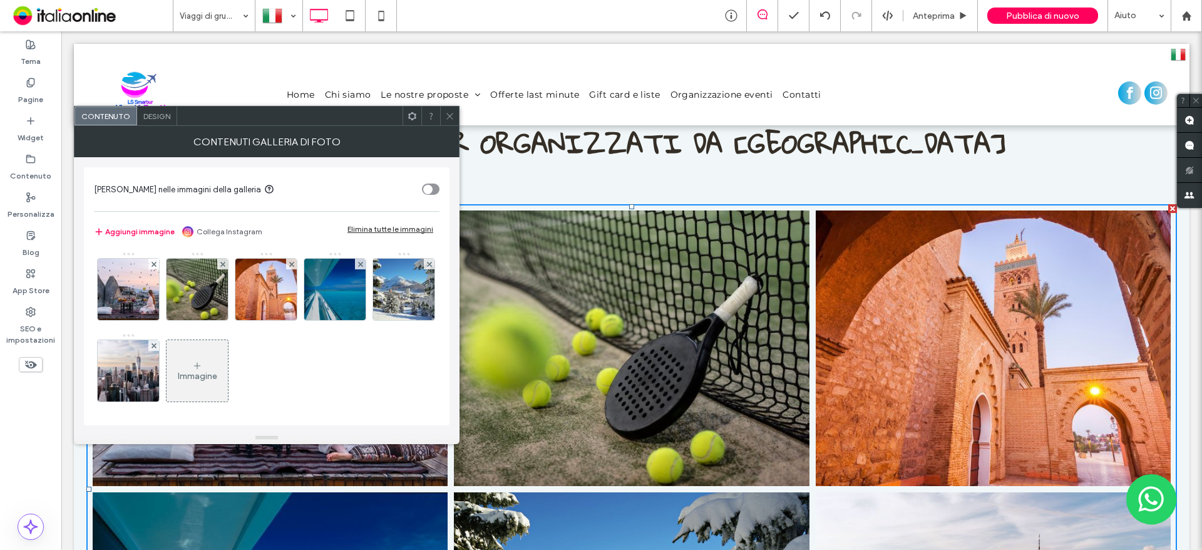
click at [161, 120] on span "Design" at bounding box center [156, 115] width 27 height 9
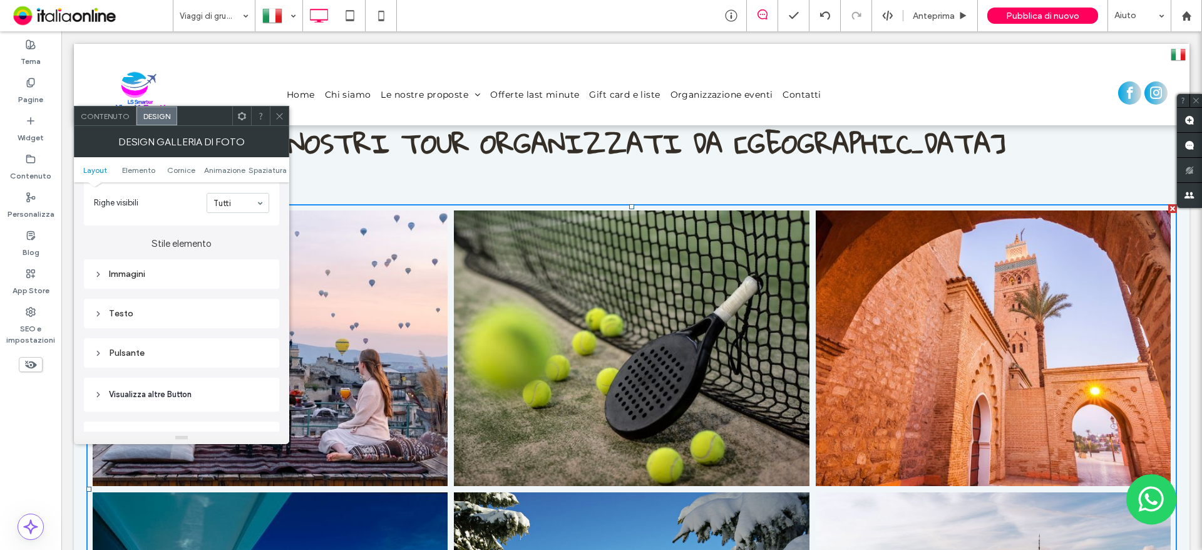
scroll to position [438, 0]
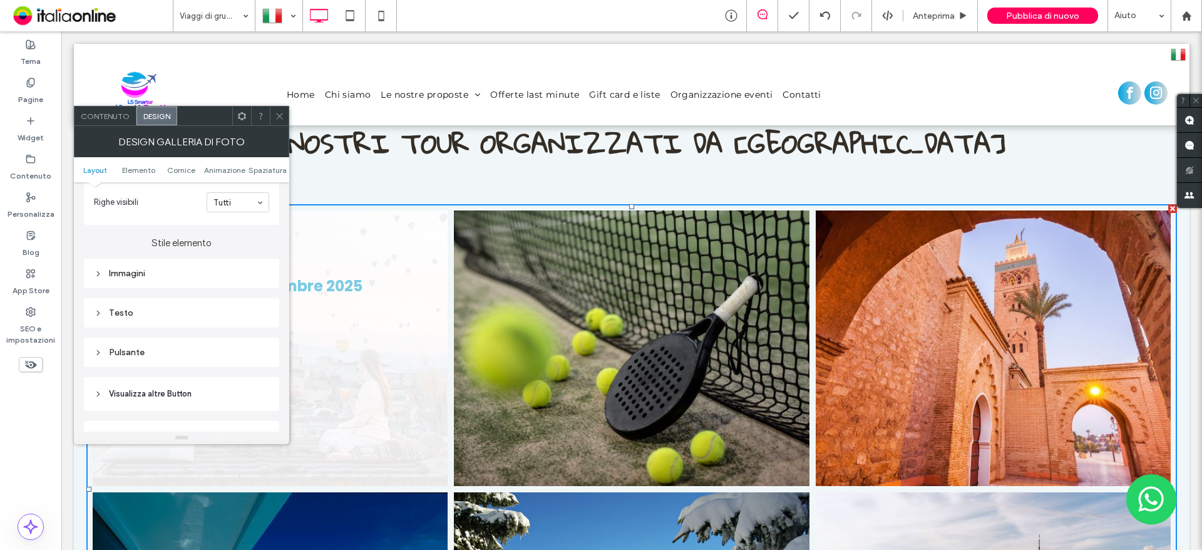
click at [207, 326] on div "Testo" at bounding box center [181, 312] width 195 height 29
click at [207, 318] on div "Testo" at bounding box center [181, 312] width 175 height 11
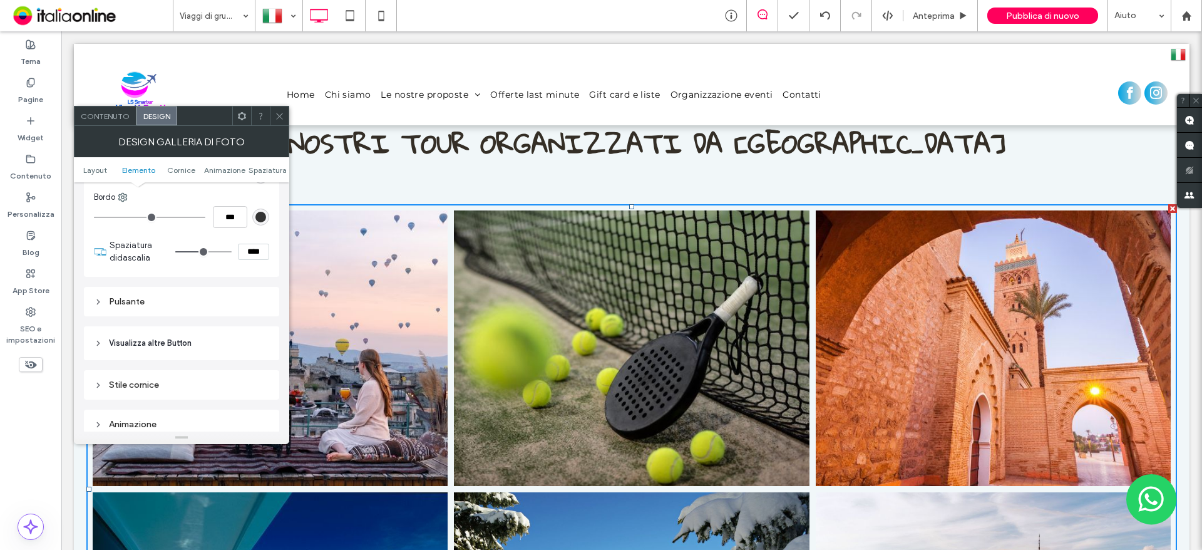
scroll to position [563, 0]
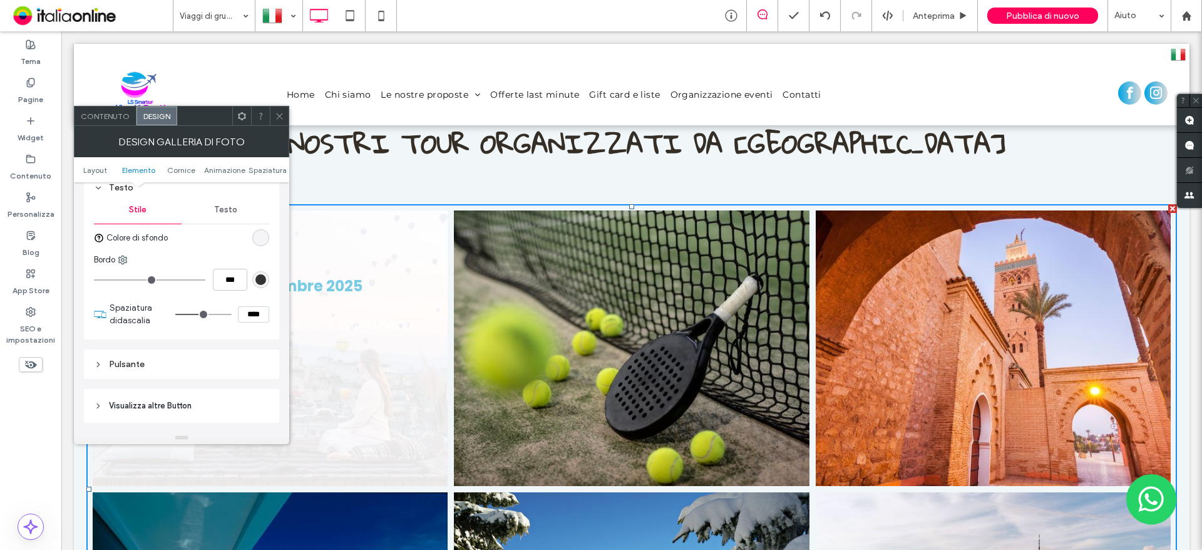
click at [202, 203] on div "Testo" at bounding box center [226, 210] width 88 height 28
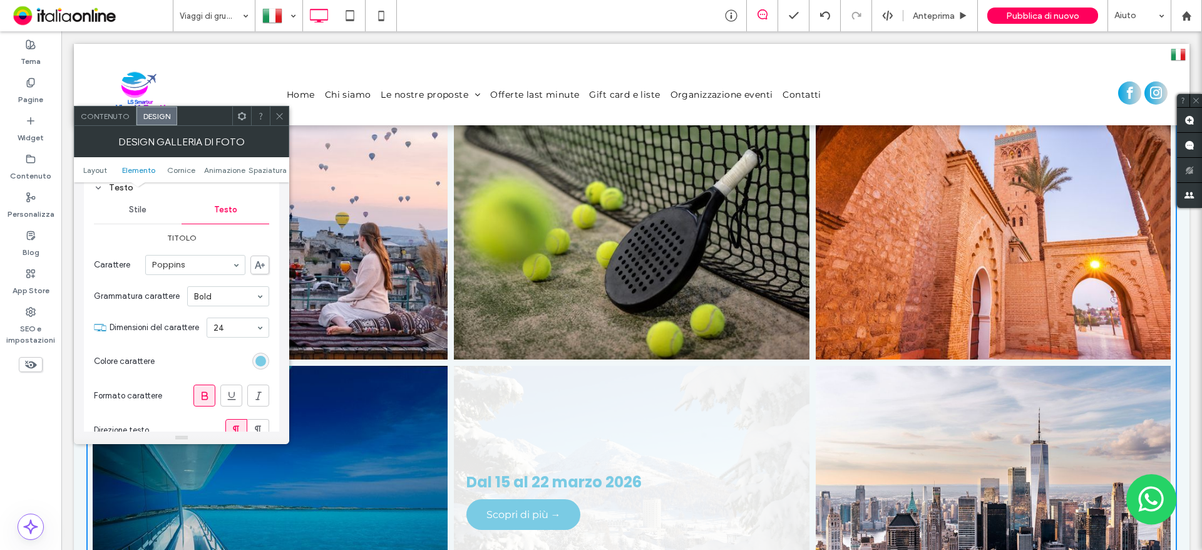
scroll to position [689, 0]
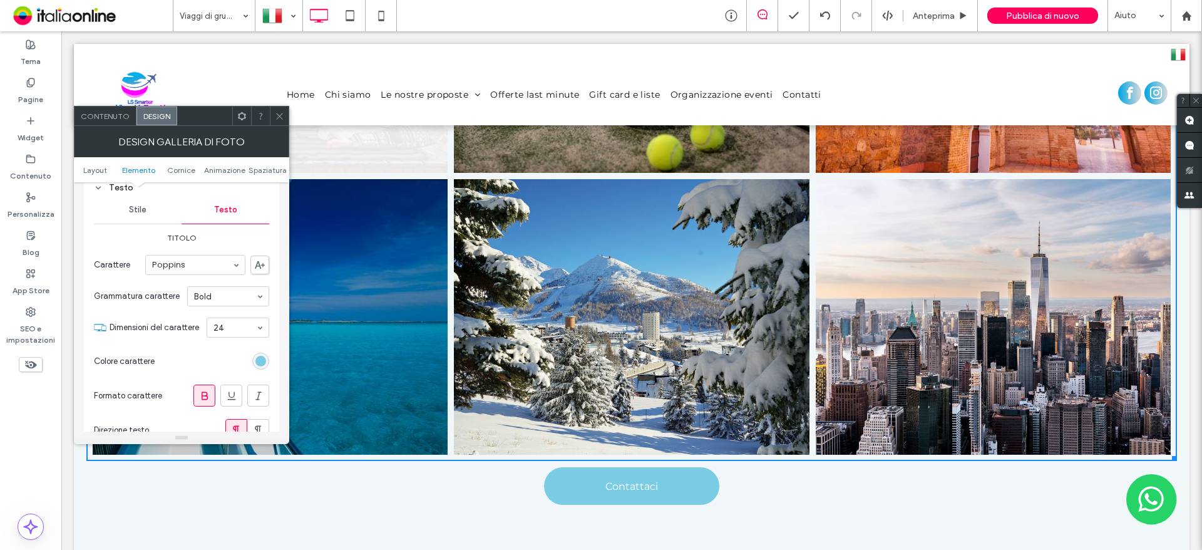
click at [267, 361] on div "rgb(122, 203, 228)" at bounding box center [260, 360] width 17 height 17
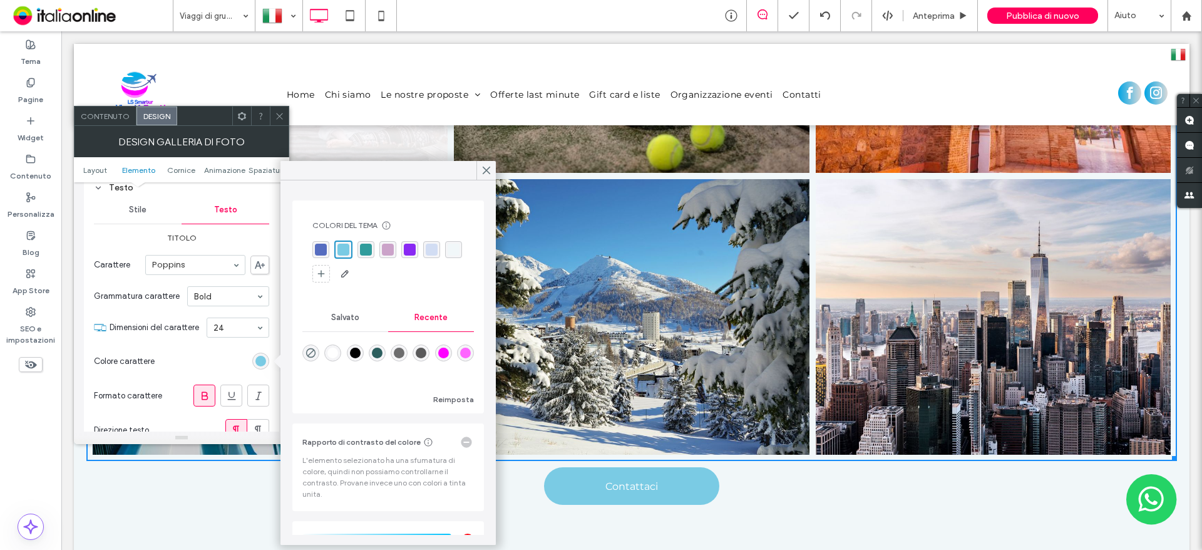
click at [346, 252] on div "rgba(122, 203, 228, 1)" at bounding box center [343, 250] width 12 height 12
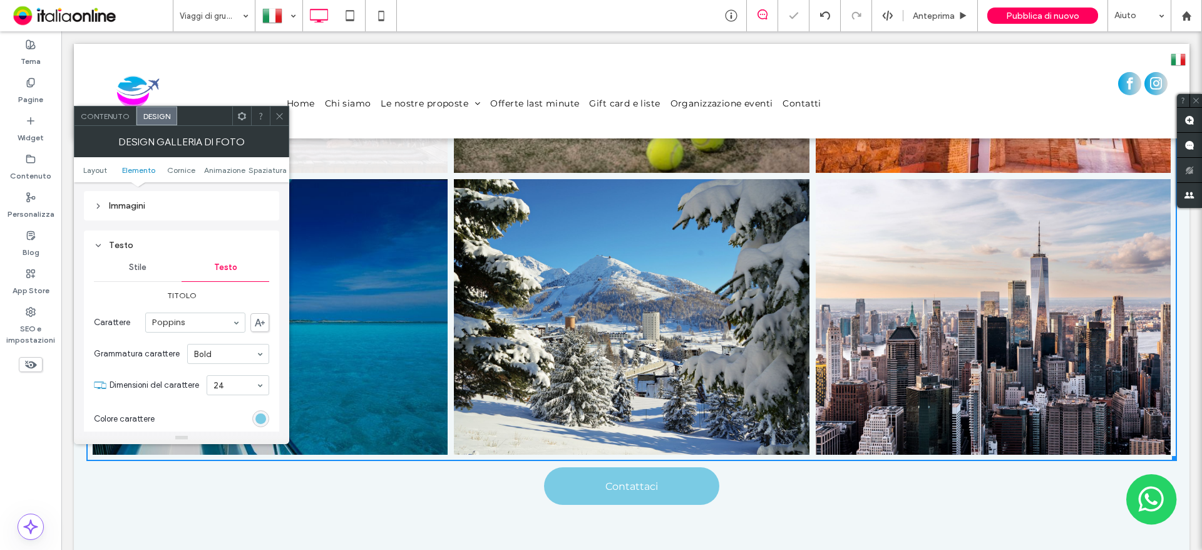
scroll to position [376, 0]
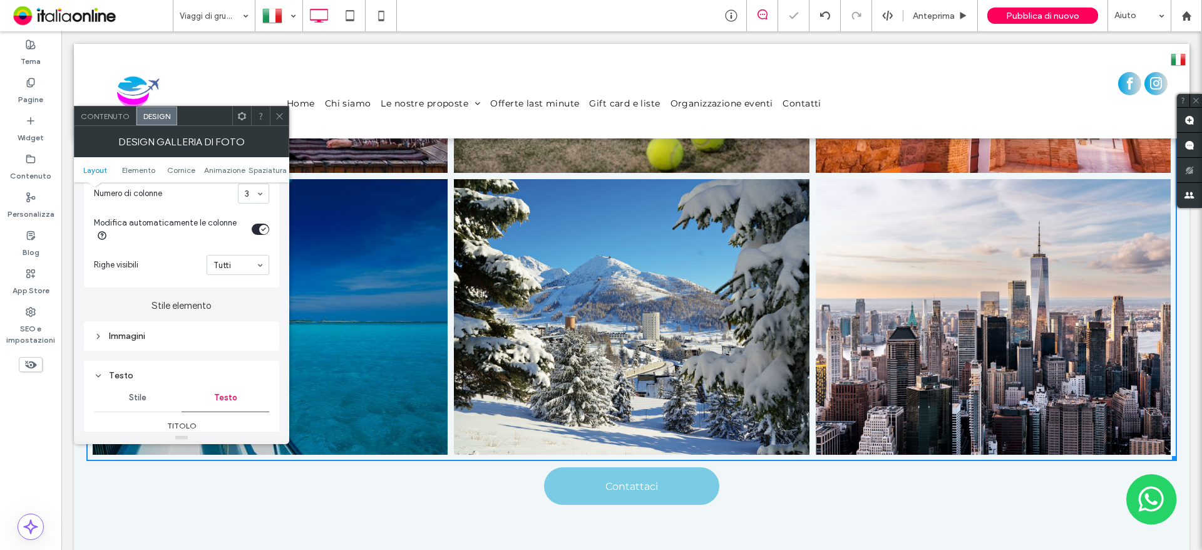
click at [153, 347] on div "Immagini" at bounding box center [181, 335] width 195 height 29
click at [162, 341] on div "Immagini" at bounding box center [181, 336] width 175 height 11
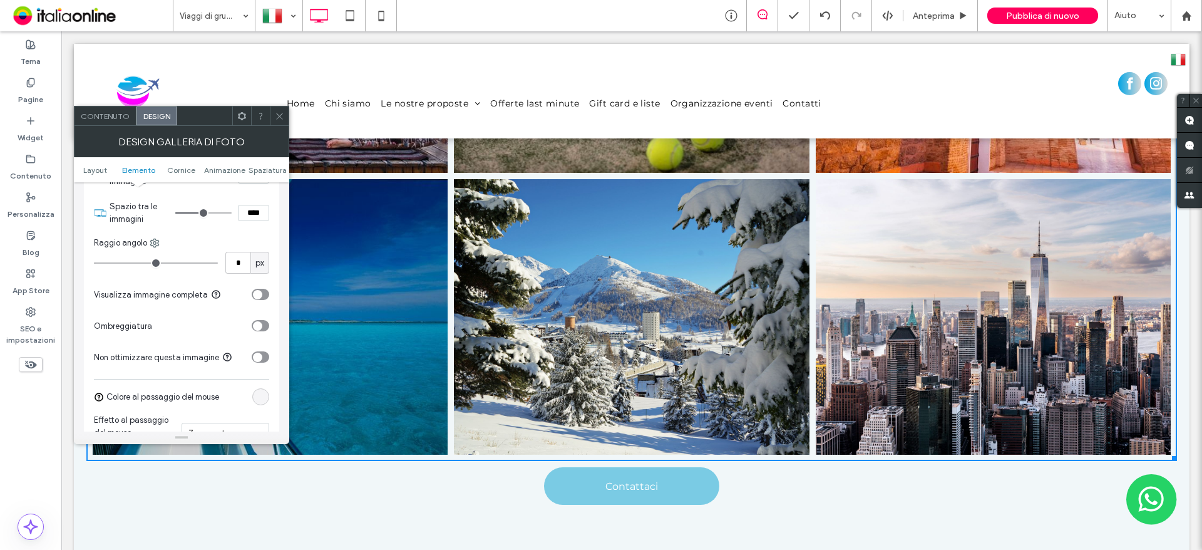
scroll to position [438, 0]
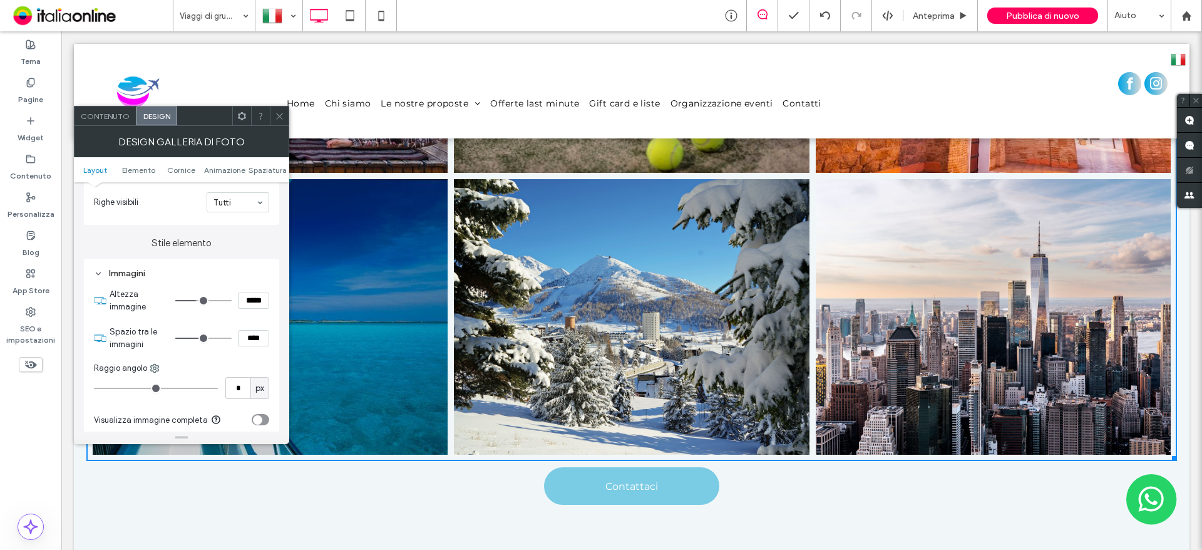
click at [104, 275] on div "Immagini" at bounding box center [181, 273] width 175 height 11
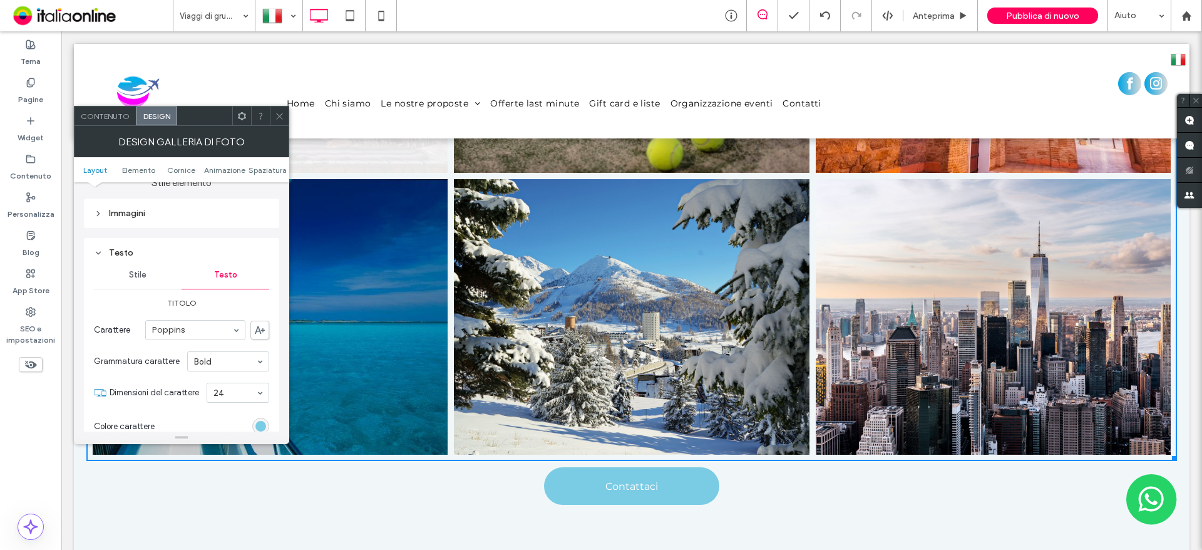
scroll to position [563, 0]
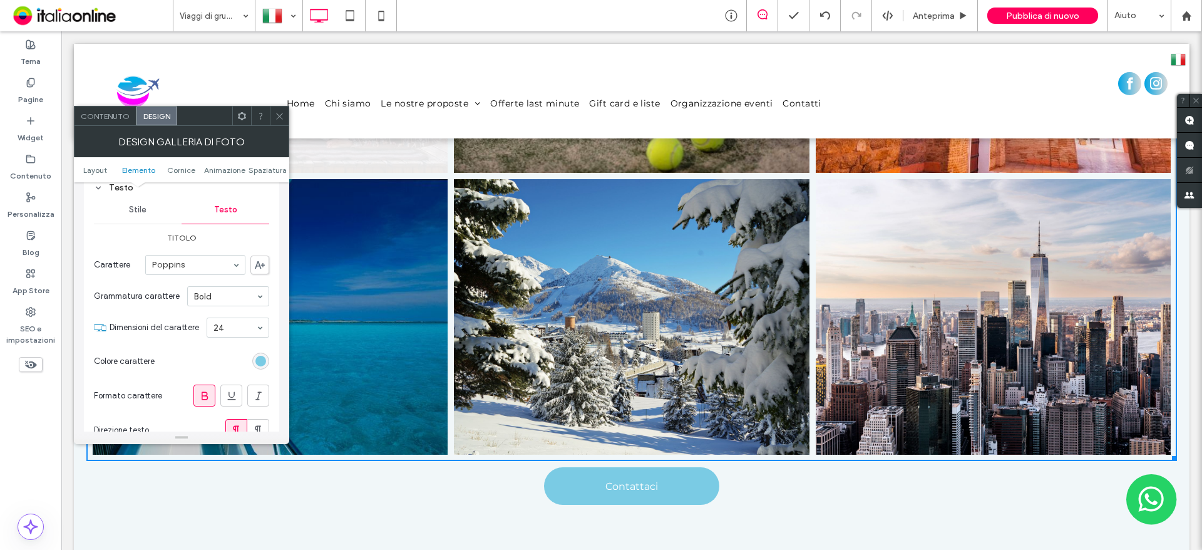
click at [141, 212] on span "Stile" at bounding box center [138, 210] width 18 height 10
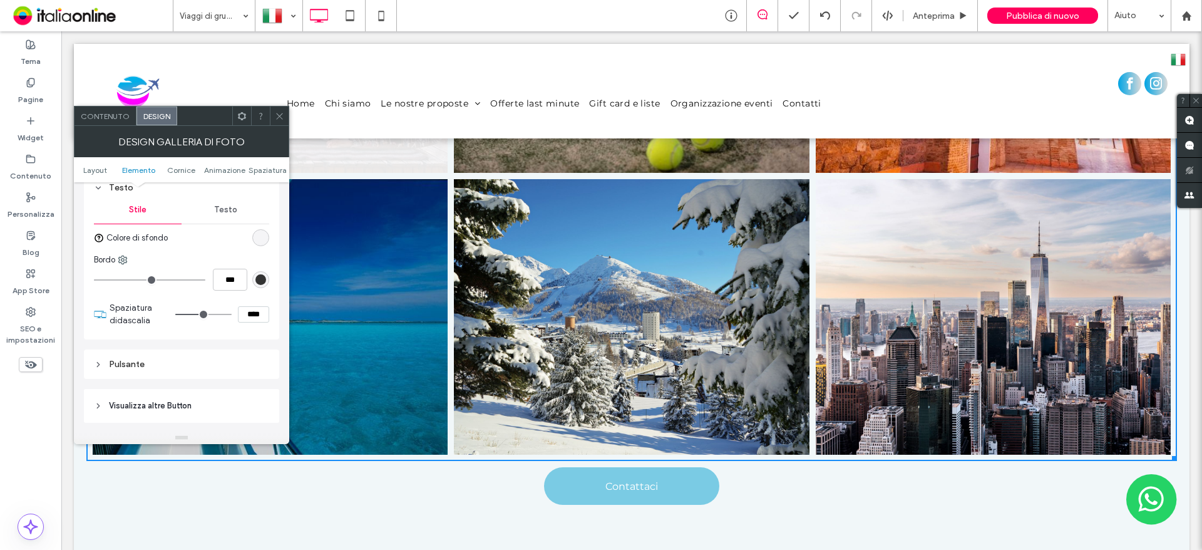
click at [260, 234] on div "linear-gradient(90deg, rgba(0, 0, 0, 0) 0%, rgba(0, 0, 0, 0) 100%)" at bounding box center [260, 237] width 11 height 11
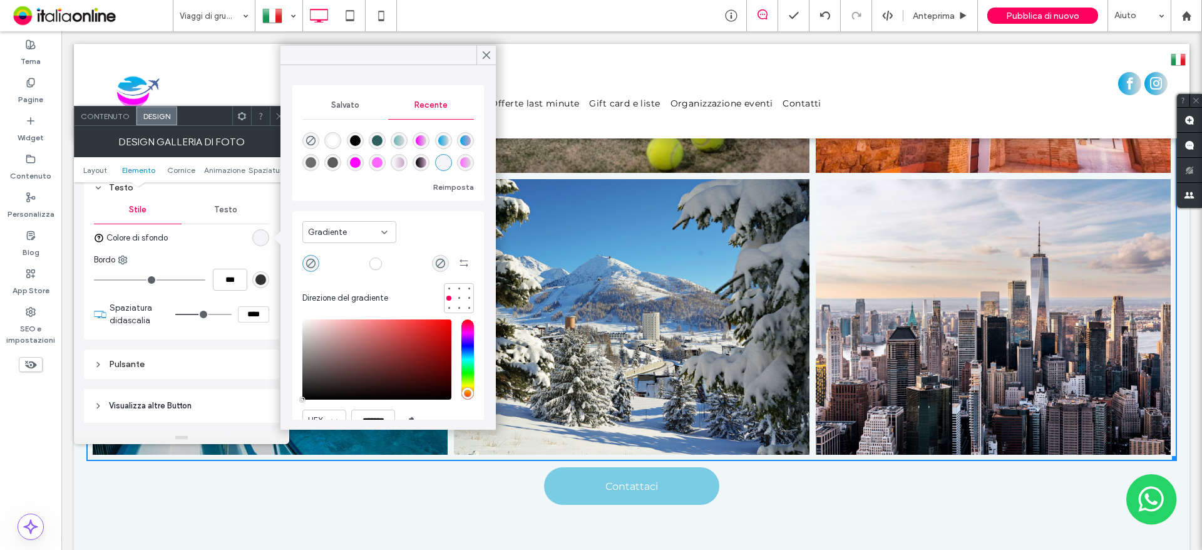
click at [204, 213] on div "Testo" at bounding box center [226, 210] width 88 height 28
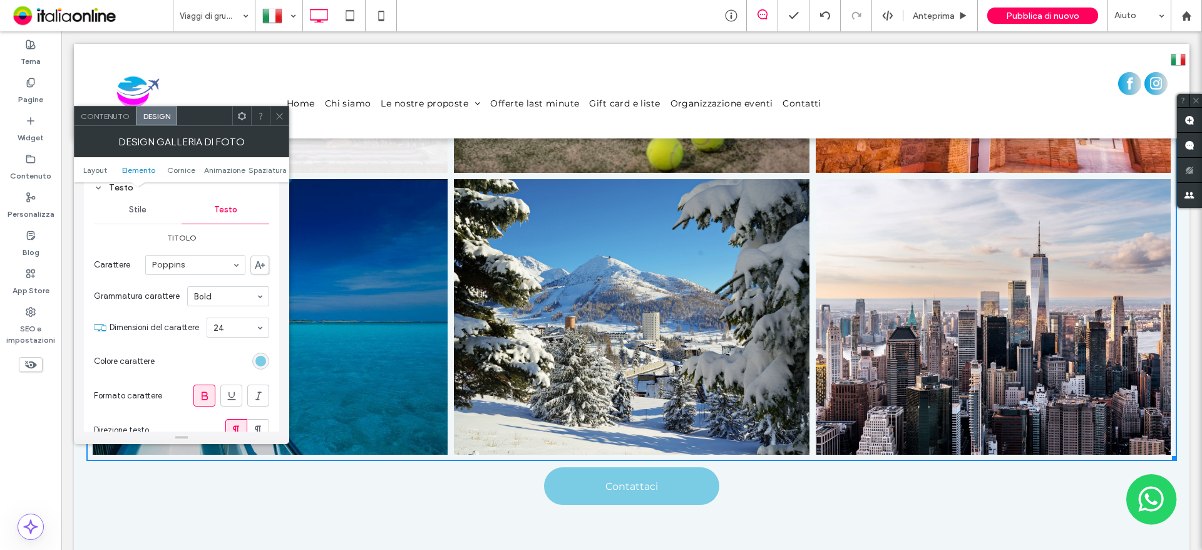
click at [259, 360] on div "rgb(122, 203, 228)" at bounding box center [260, 361] width 11 height 11
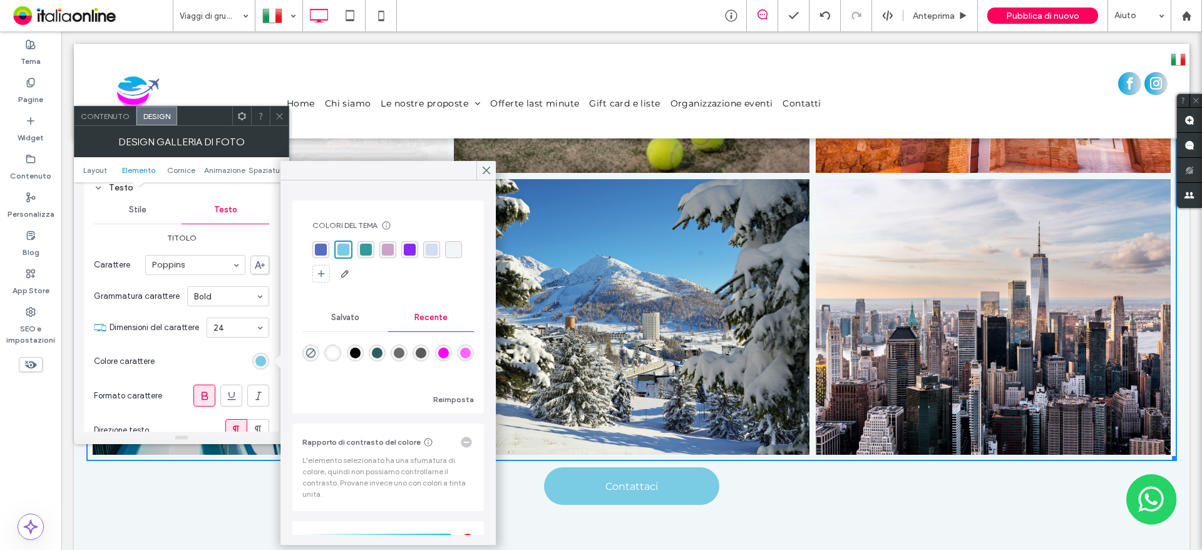
scroll to position [158, 0]
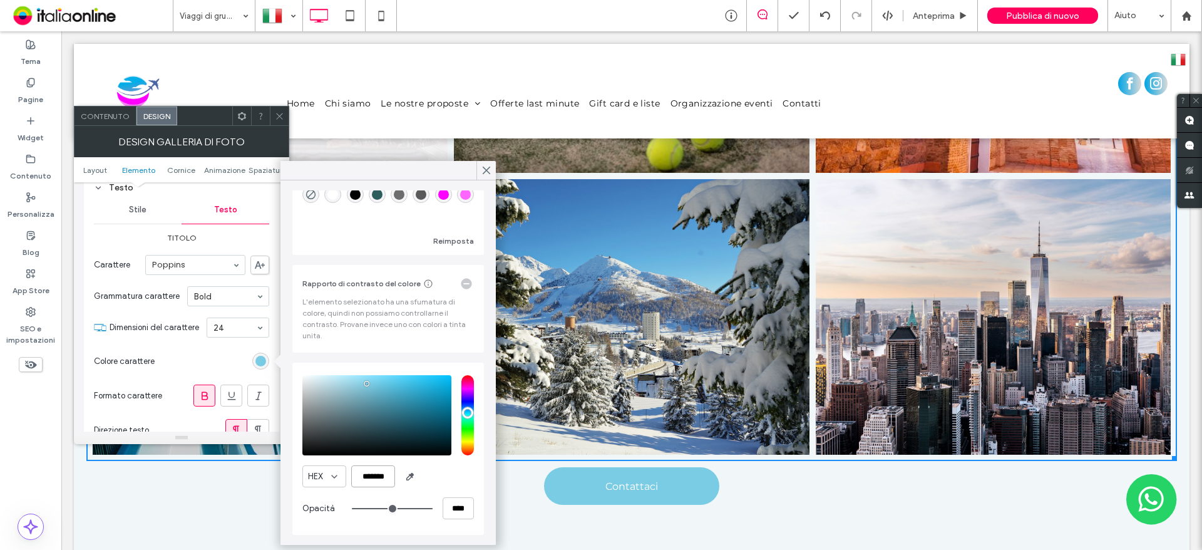
click at [374, 476] on input "*******" at bounding box center [373, 476] width 44 height 22
click at [129, 215] on div "Stile" at bounding box center [138, 210] width 88 height 28
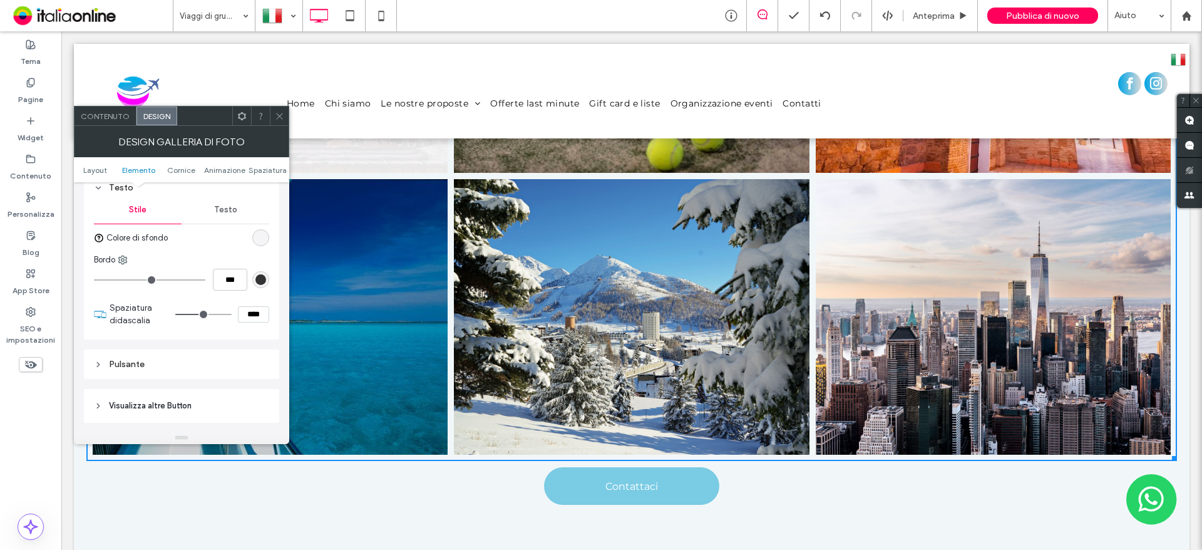
drag, startPoint x: 259, startPoint y: 237, endPoint x: 265, endPoint y: 247, distance: 12.3
click at [259, 237] on div "linear-gradient(90deg, rgba(0, 0, 0, 0) 0%, rgba(0, 0, 0, 0) 100%)" at bounding box center [260, 237] width 11 height 11
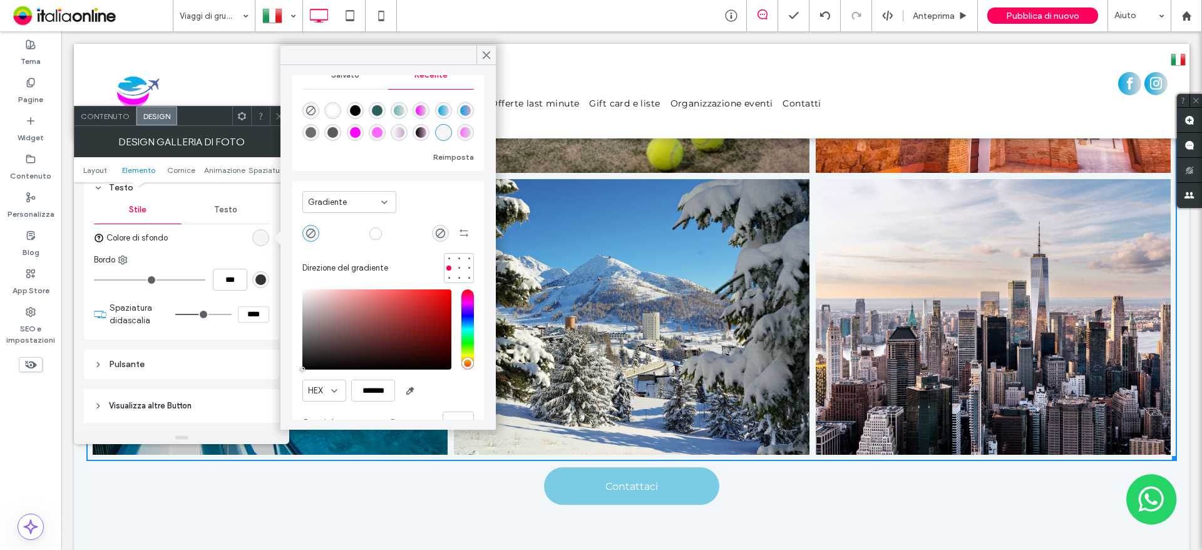
scroll to position [59, 0]
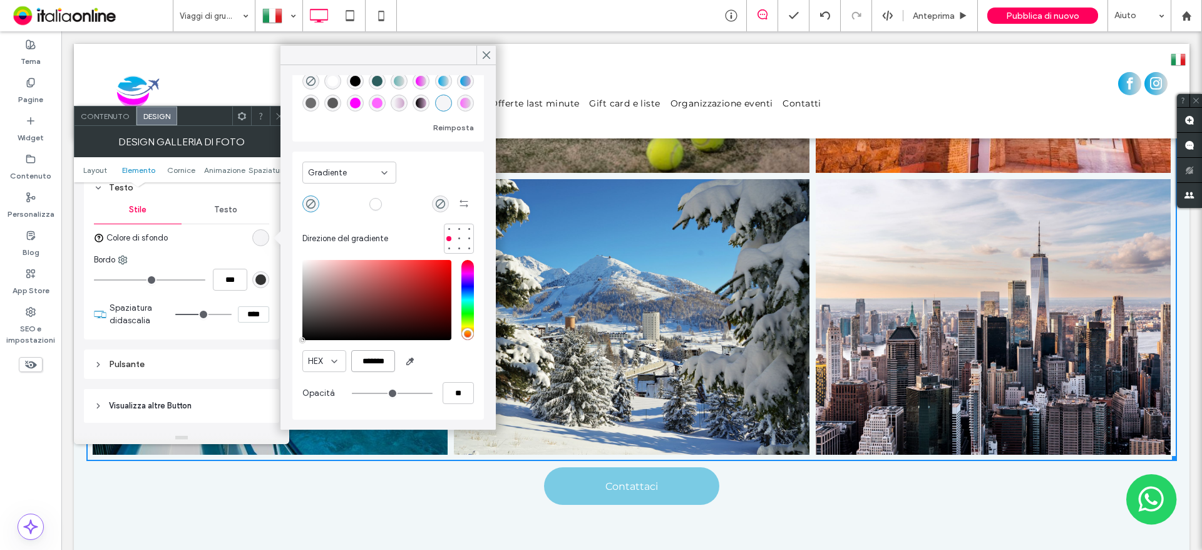
click at [364, 362] on input "*******" at bounding box center [373, 361] width 44 height 22
paste input "color picker textbox"
type input "*******"
type input "***"
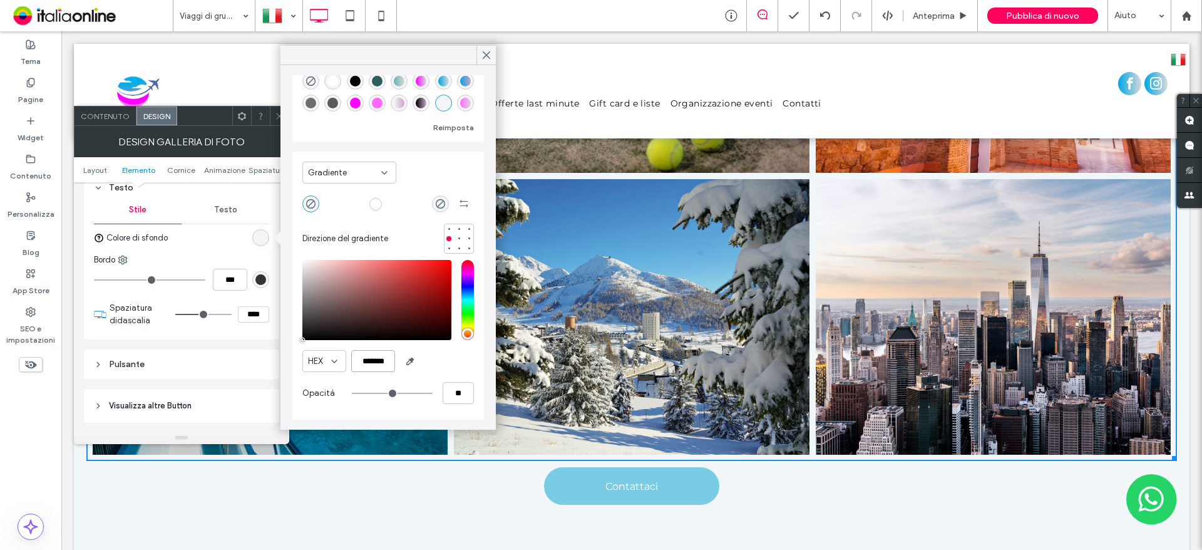
type input "****"
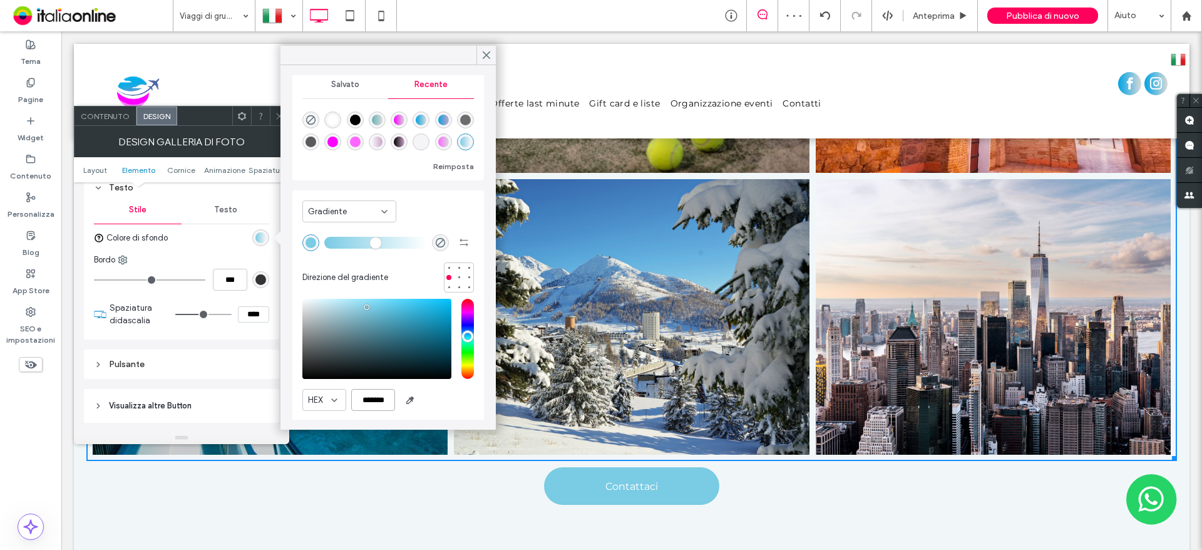
scroll to position [0, 0]
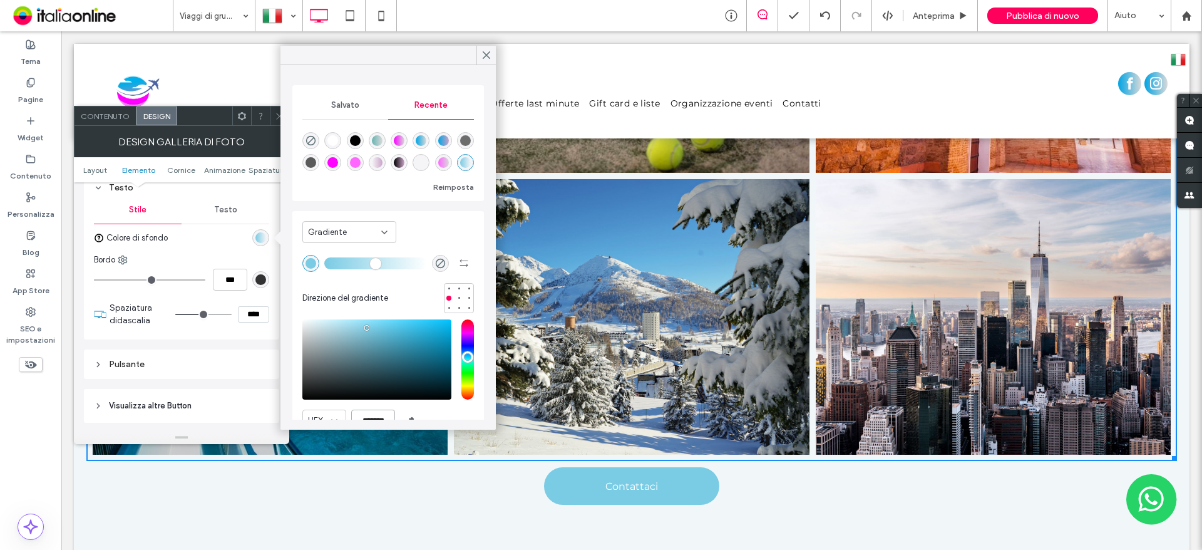
type input "*******"
drag, startPoint x: 326, startPoint y: 262, endPoint x: 312, endPoint y: 263, distance: 13.8
click at [324, 263] on input "range" at bounding box center [375, 262] width 103 height 1
click at [453, 238] on div "Gradiente Direzione del gradiente" at bounding box center [388, 265] width 172 height 96
click at [485, 58] on icon at bounding box center [486, 54] width 11 height 11
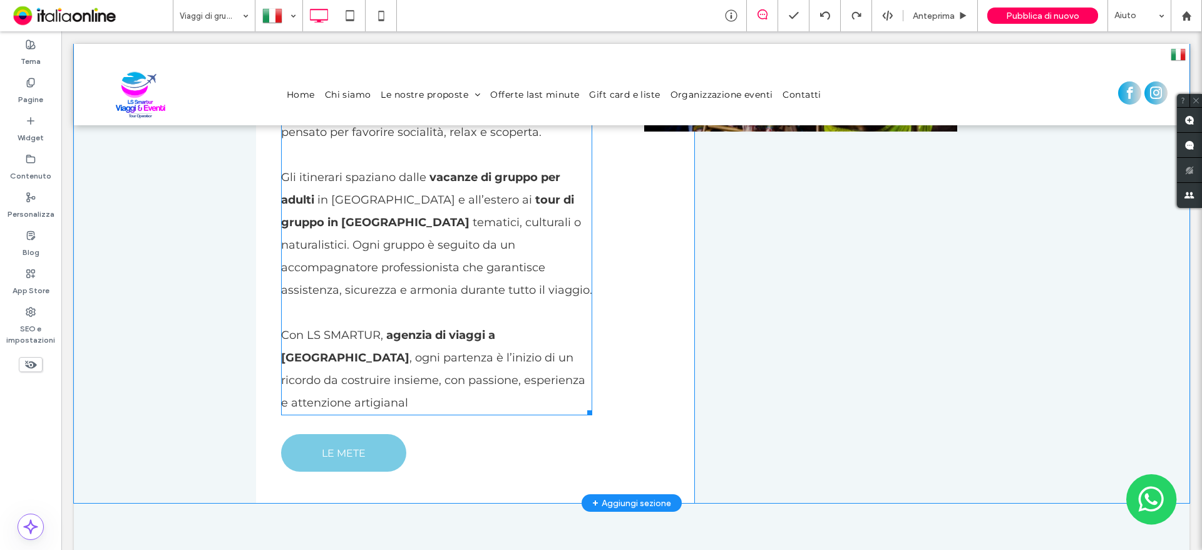
scroll to position [1753, 0]
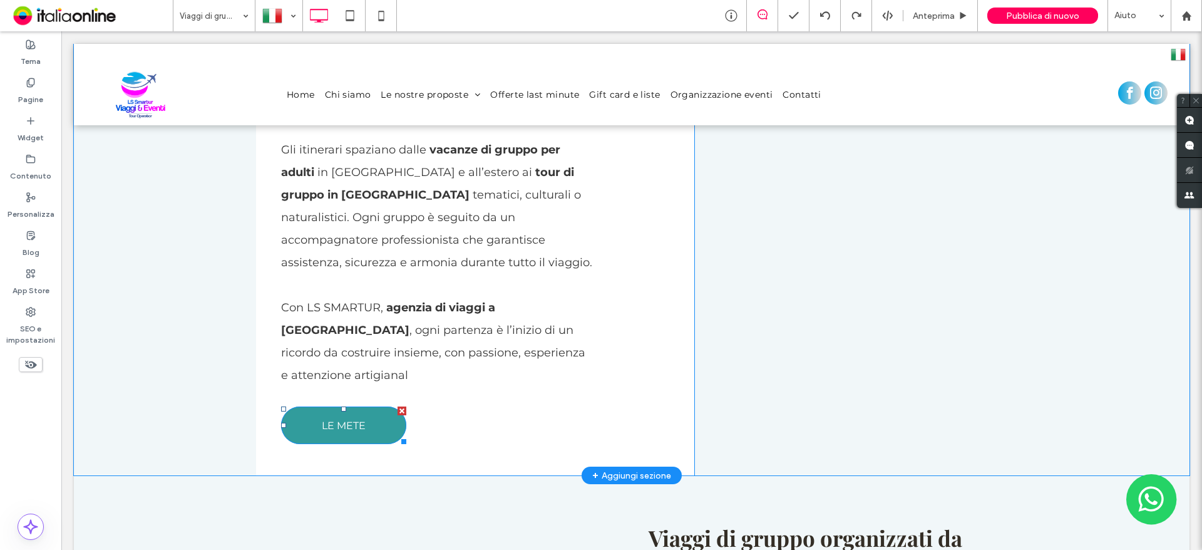
click at [354, 413] on span "LE METE" at bounding box center [344, 425] width 44 height 24
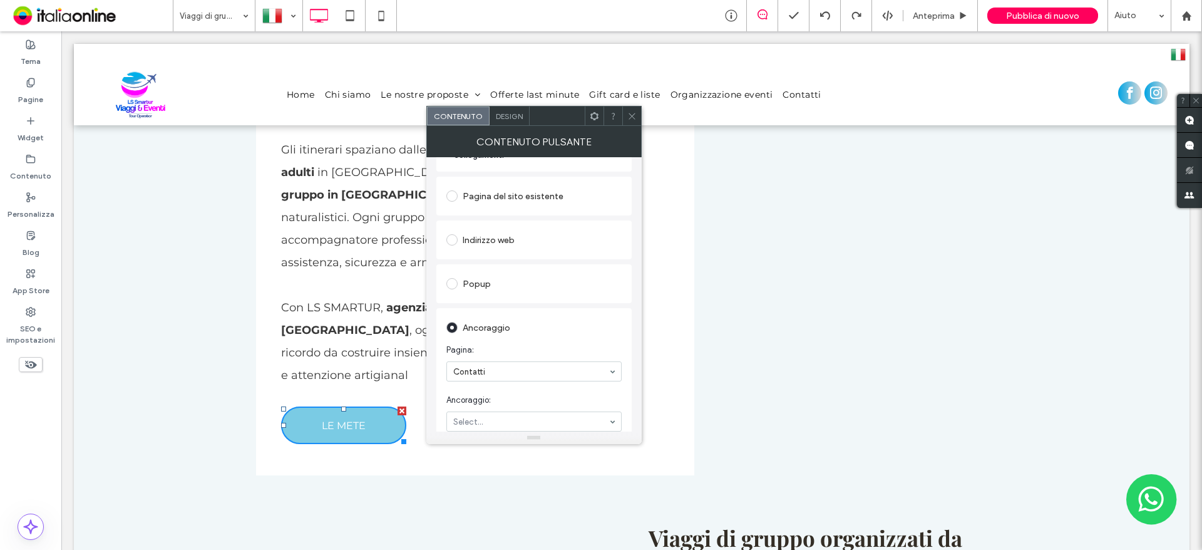
scroll to position [0, 0]
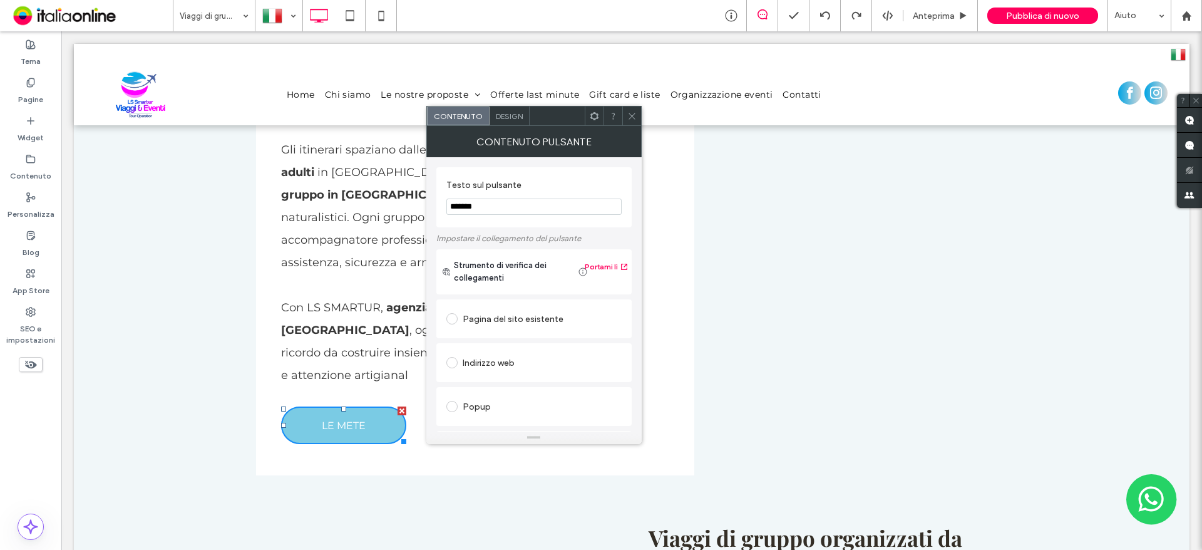
drag, startPoint x: 548, startPoint y: 240, endPoint x: 354, endPoint y: 204, distance: 197.9
type input "*"
type input "**********"
drag, startPoint x: 520, startPoint y: 195, endPoint x: 434, endPoint y: 205, distance: 86.4
click at [434, 205] on div "**********" at bounding box center [533, 294] width 215 height 274
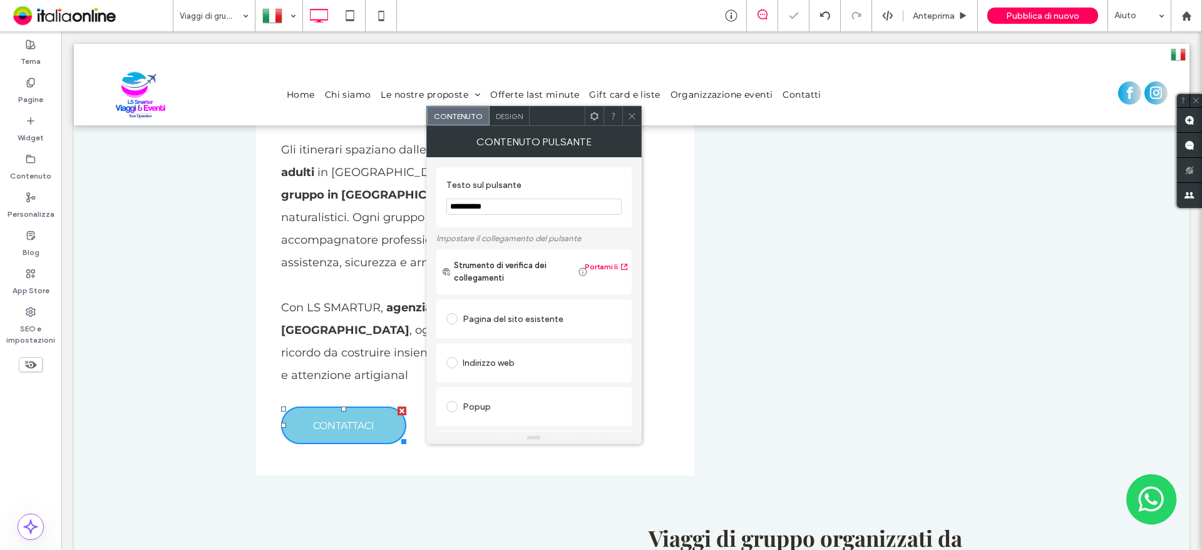
drag, startPoint x: 603, startPoint y: 237, endPoint x: 394, endPoint y: 208, distance: 211.1
drag, startPoint x: 638, startPoint y: 122, endPoint x: 631, endPoint y: 123, distance: 7.0
click at [638, 122] on div at bounding box center [631, 115] width 19 height 19
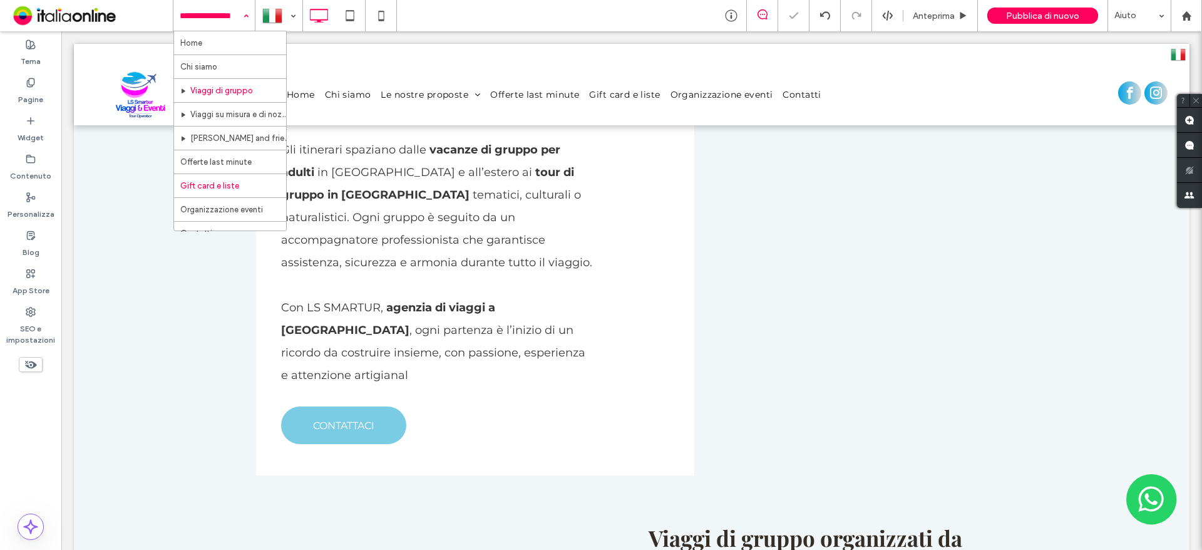
scroll to position [13, 0]
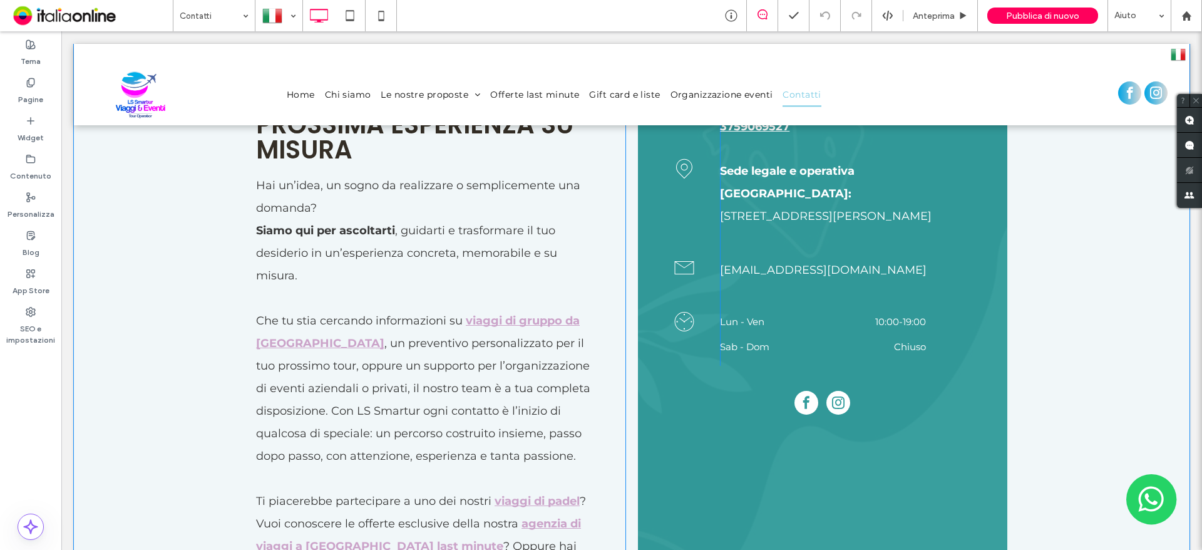
scroll to position [417, 0]
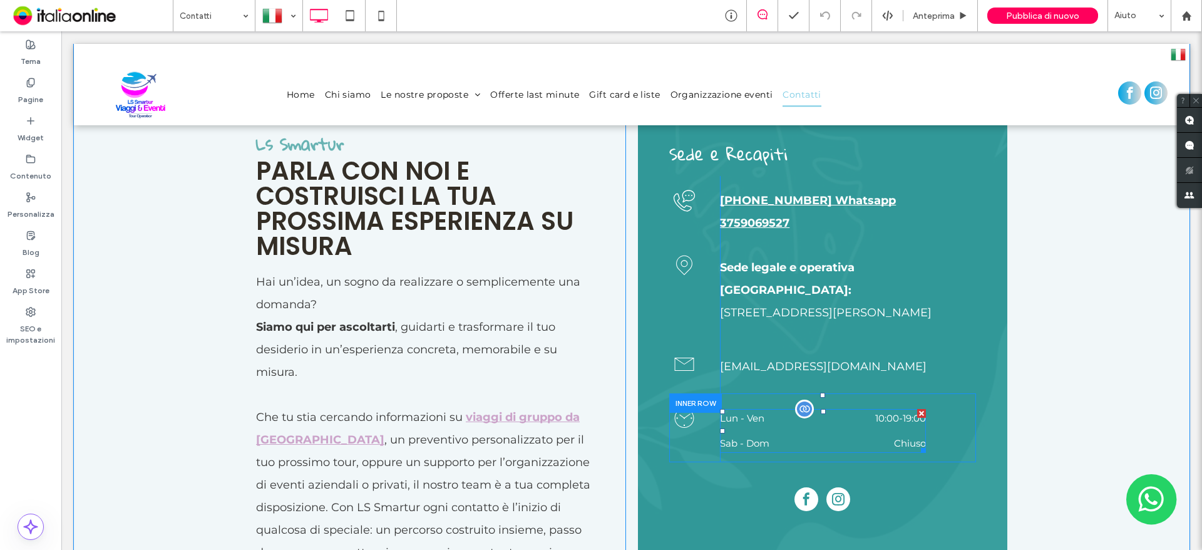
click at [917, 409] on div at bounding box center [921, 413] width 9 height 9
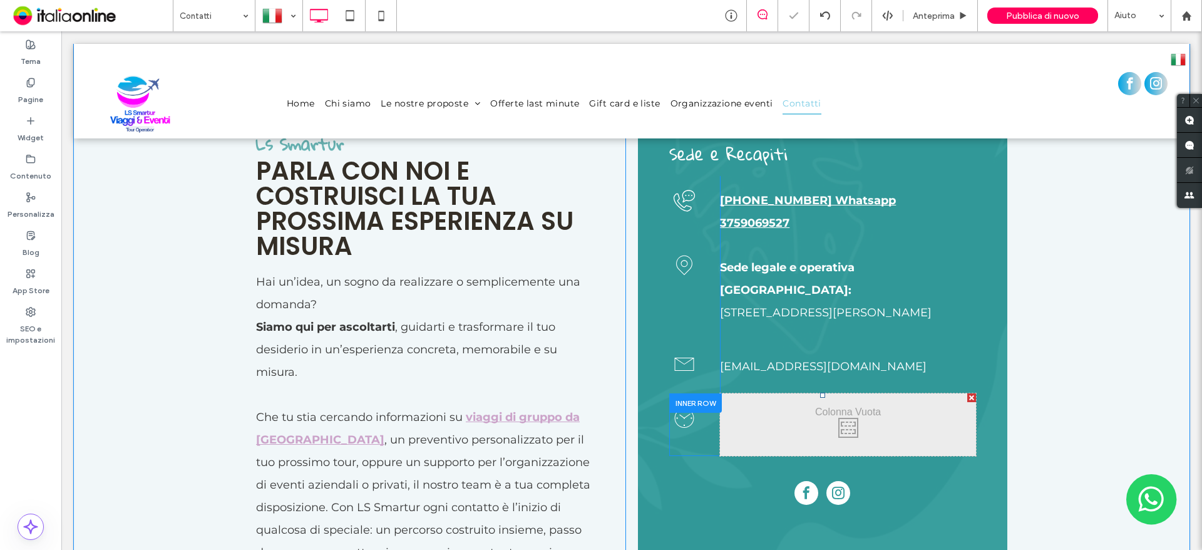
click at [967, 393] on div at bounding box center [971, 397] width 9 height 9
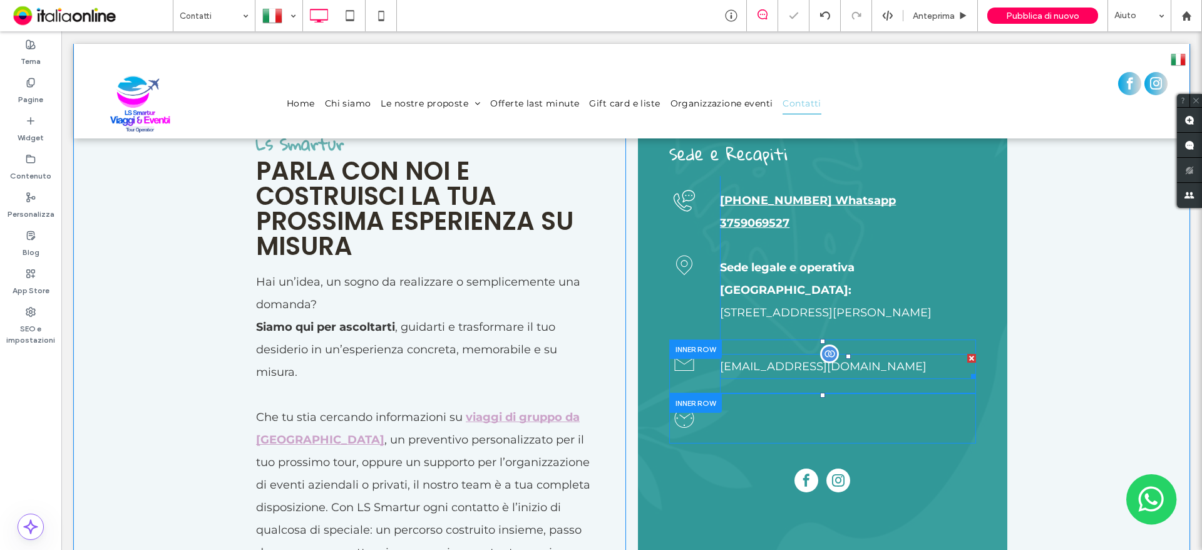
click at [968, 354] on div at bounding box center [971, 358] width 9 height 9
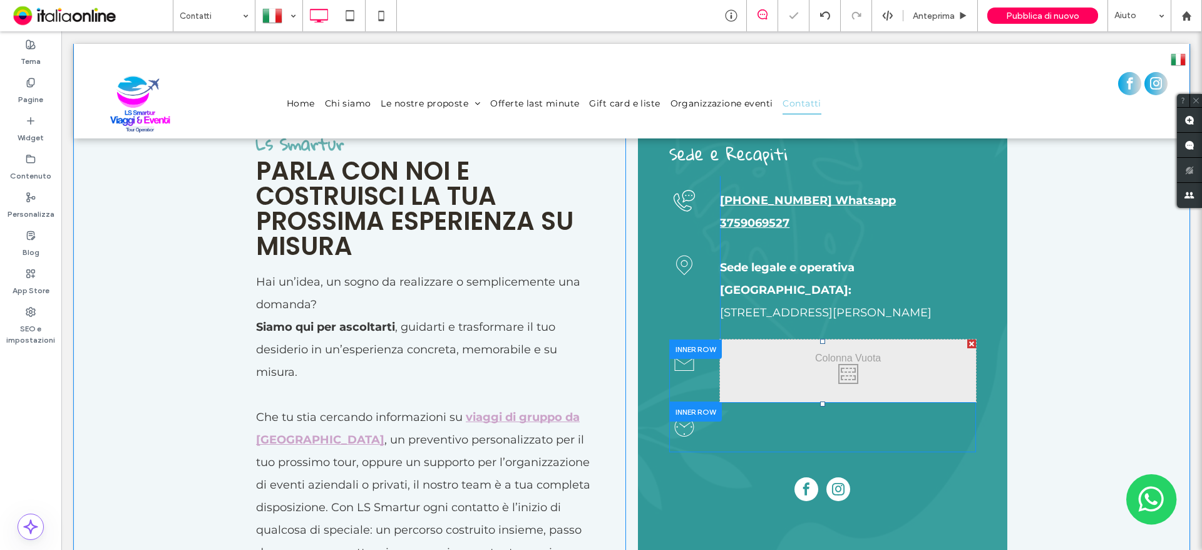
click at [967, 339] on div at bounding box center [971, 343] width 9 height 9
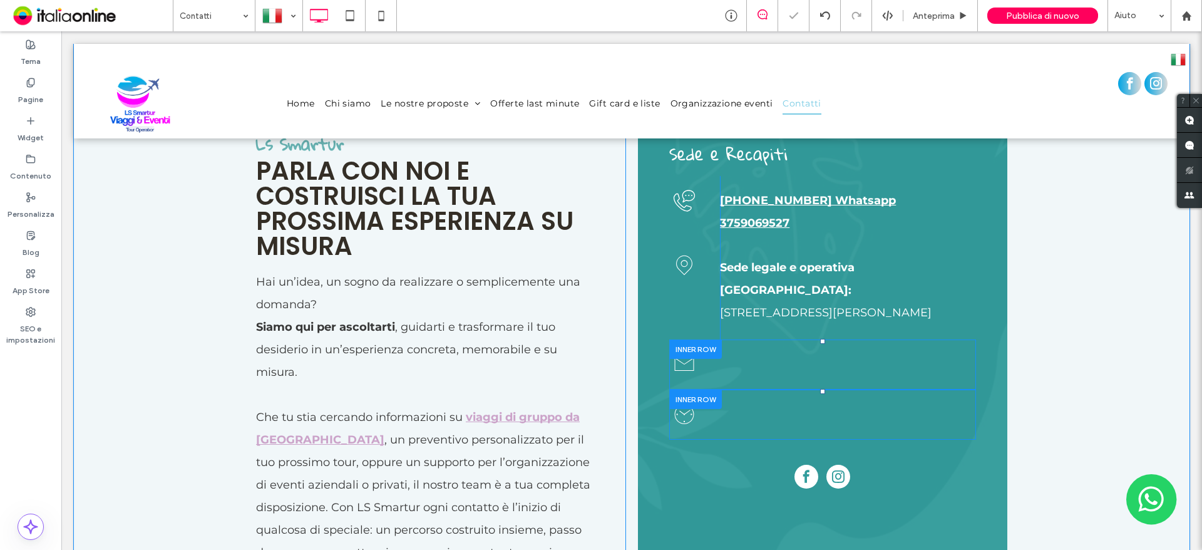
click at [682, 339] on div at bounding box center [695, 348] width 53 height 19
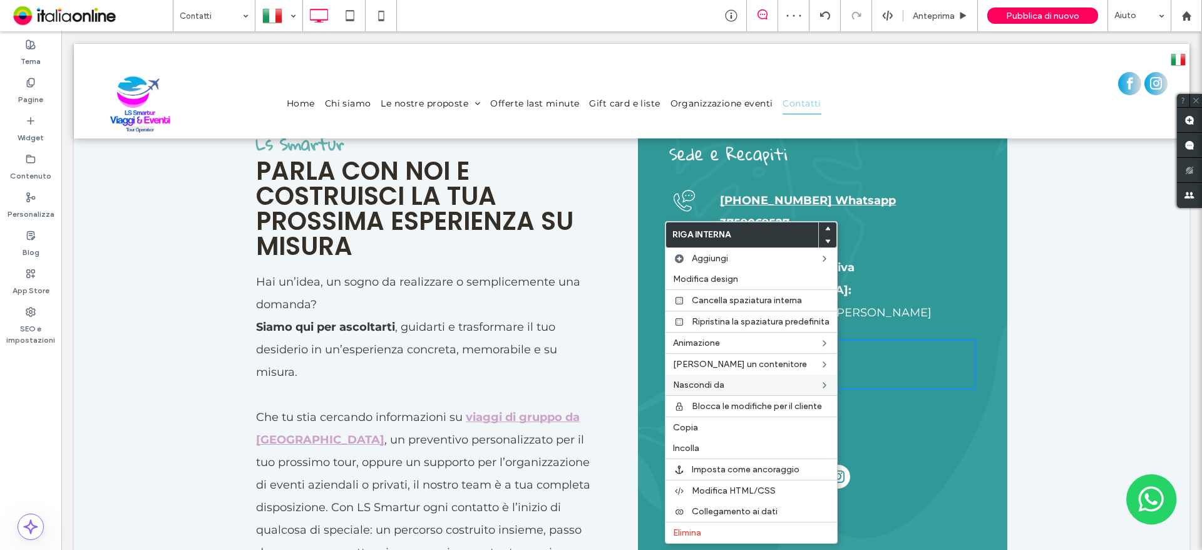
drag, startPoint x: 692, startPoint y: 530, endPoint x: 693, endPoint y: 383, distance: 147.8
click at [692, 530] on span "Elimina" at bounding box center [687, 532] width 28 height 11
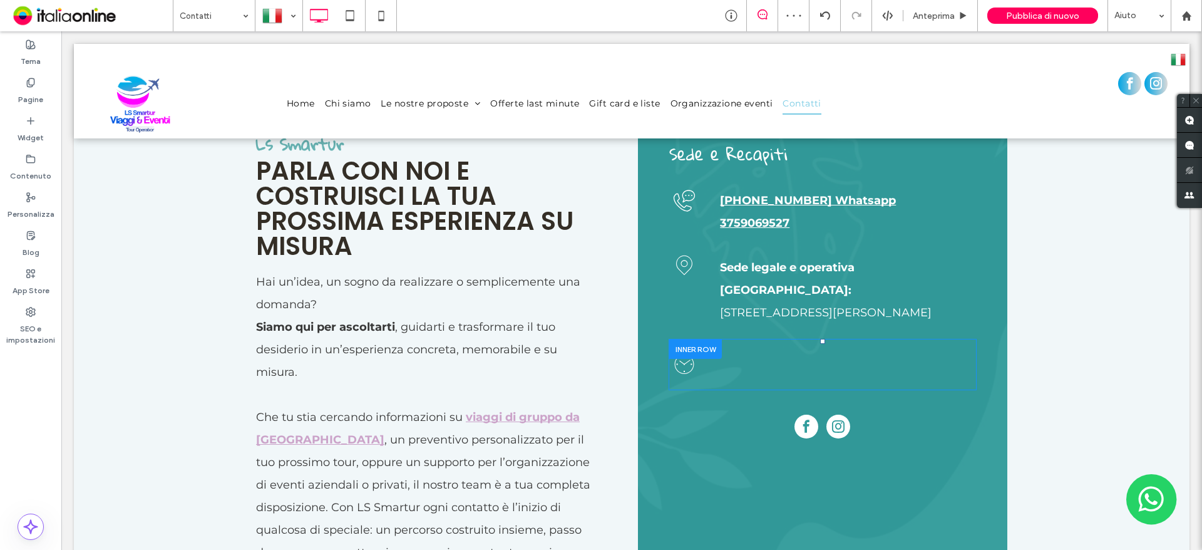
click at [682, 339] on div at bounding box center [695, 348] width 53 height 19
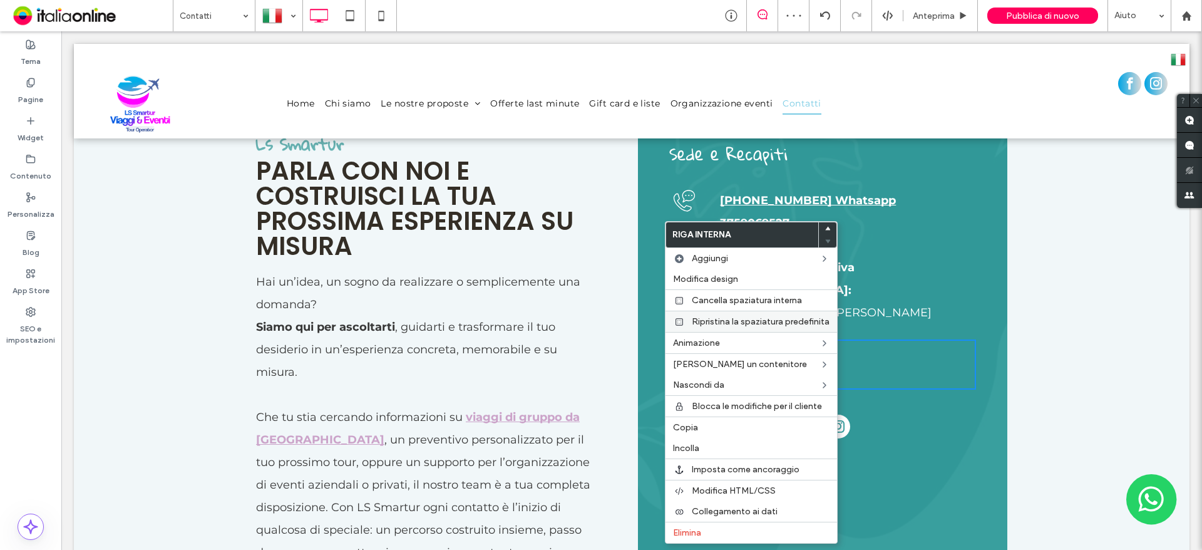
drag, startPoint x: 694, startPoint y: 529, endPoint x: 691, endPoint y: 327, distance: 201.6
click at [694, 529] on span "Elimina" at bounding box center [687, 532] width 28 height 11
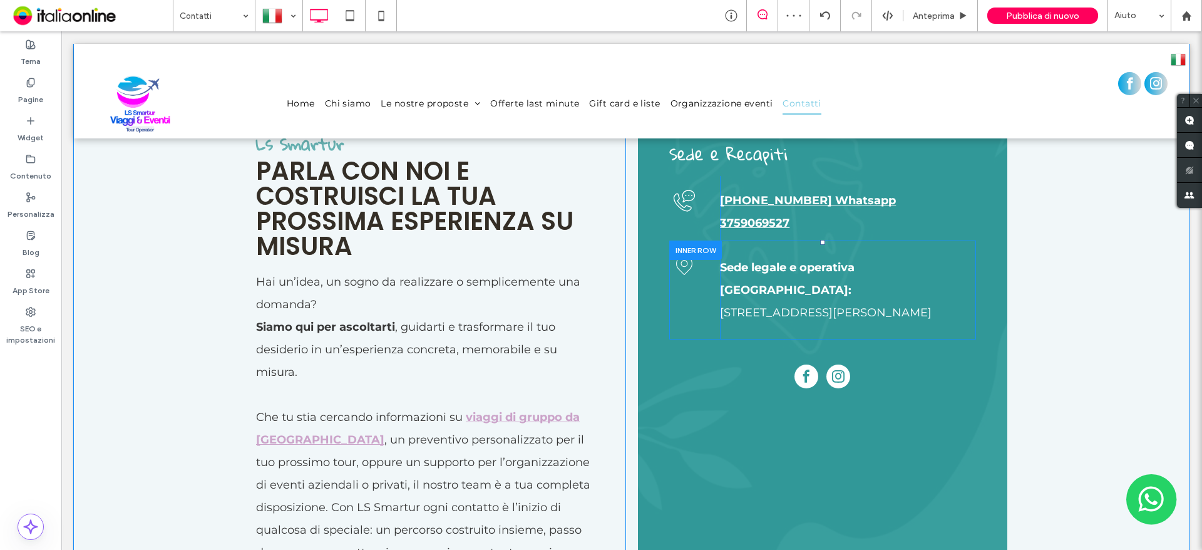
click at [676, 247] on div at bounding box center [695, 249] width 53 height 19
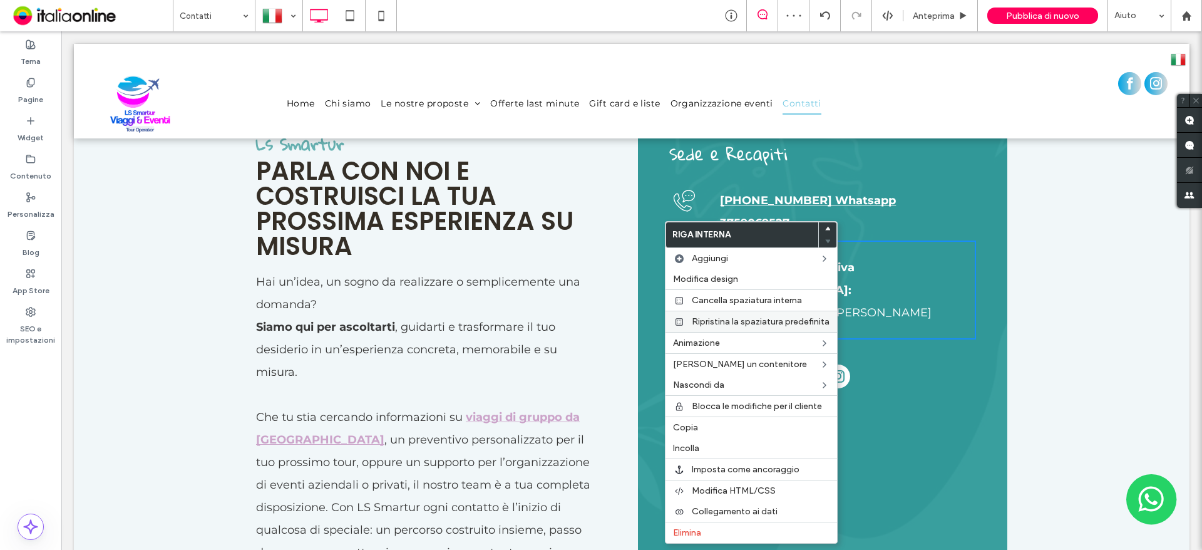
drag, startPoint x: 704, startPoint y: 531, endPoint x: 788, endPoint y: 329, distance: 218.9
click at [704, 531] on label "Elimina" at bounding box center [751, 532] width 157 height 11
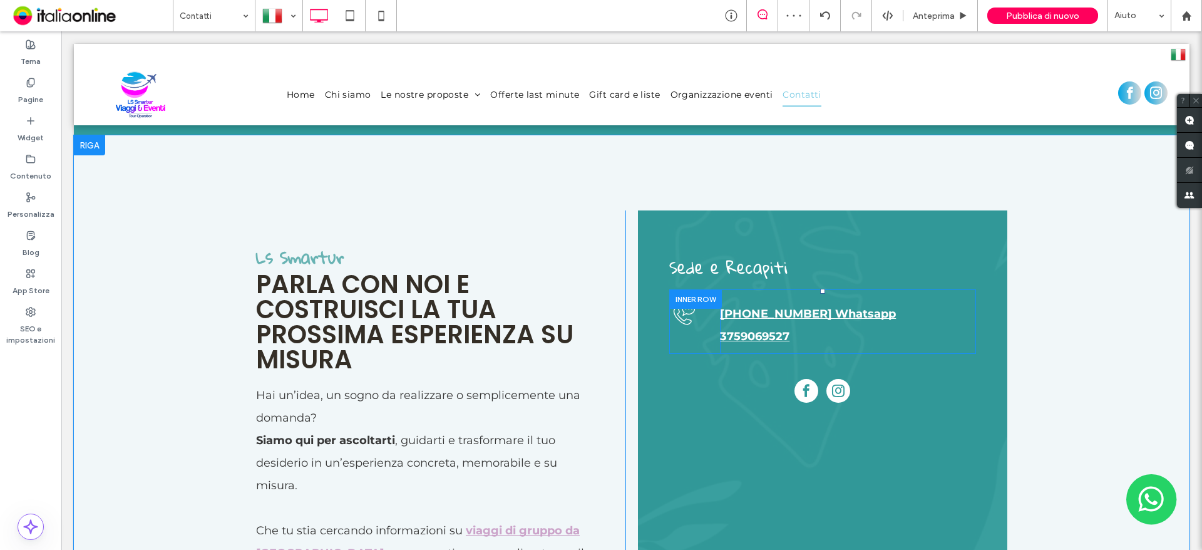
scroll to position [292, 0]
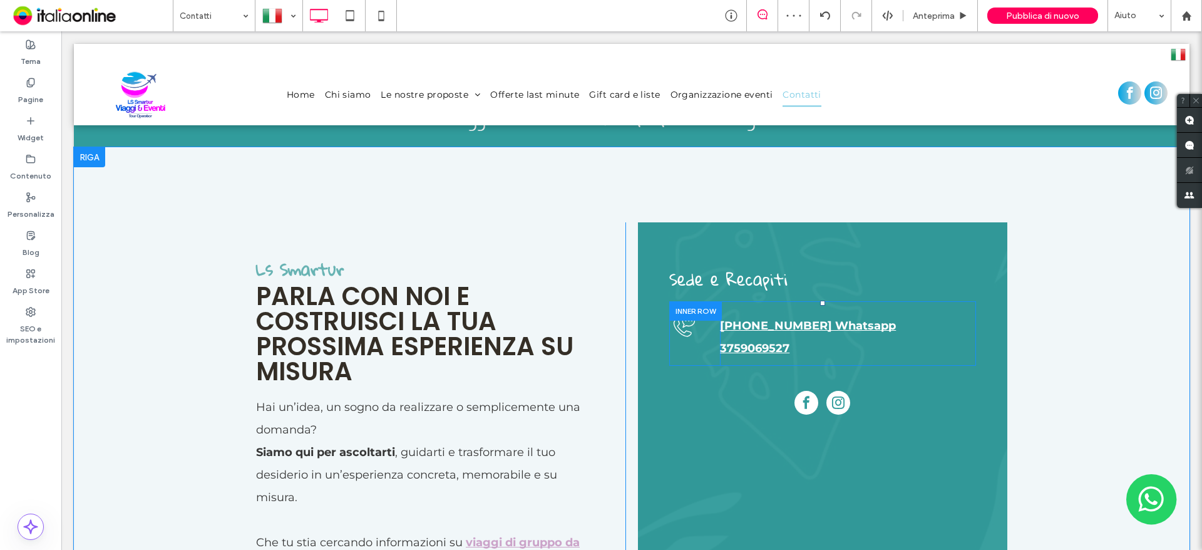
click at [673, 307] on div at bounding box center [695, 310] width 53 height 19
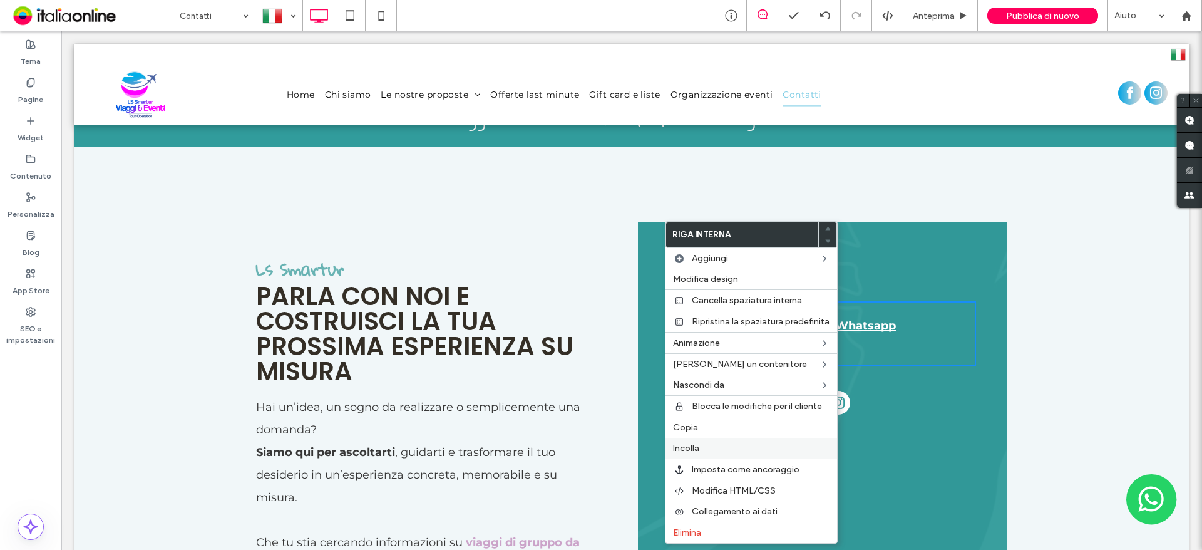
drag, startPoint x: 726, startPoint y: 525, endPoint x: 809, endPoint y: 445, distance: 116.0
click at [726, 525] on div "Elimina" at bounding box center [751, 531] width 172 height 21
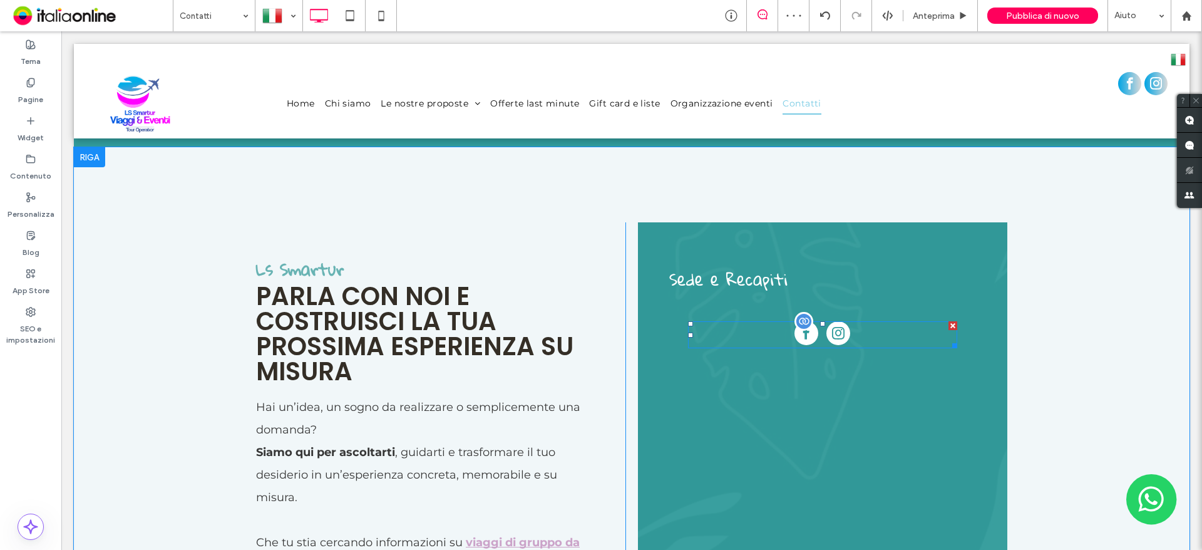
drag, startPoint x: 949, startPoint y: 322, endPoint x: 995, endPoint y: 371, distance: 66.4
click at [949, 322] on div at bounding box center [952, 325] width 9 height 9
click at [788, 283] on h4 "Sede e Recapiti" at bounding box center [822, 279] width 307 height 32
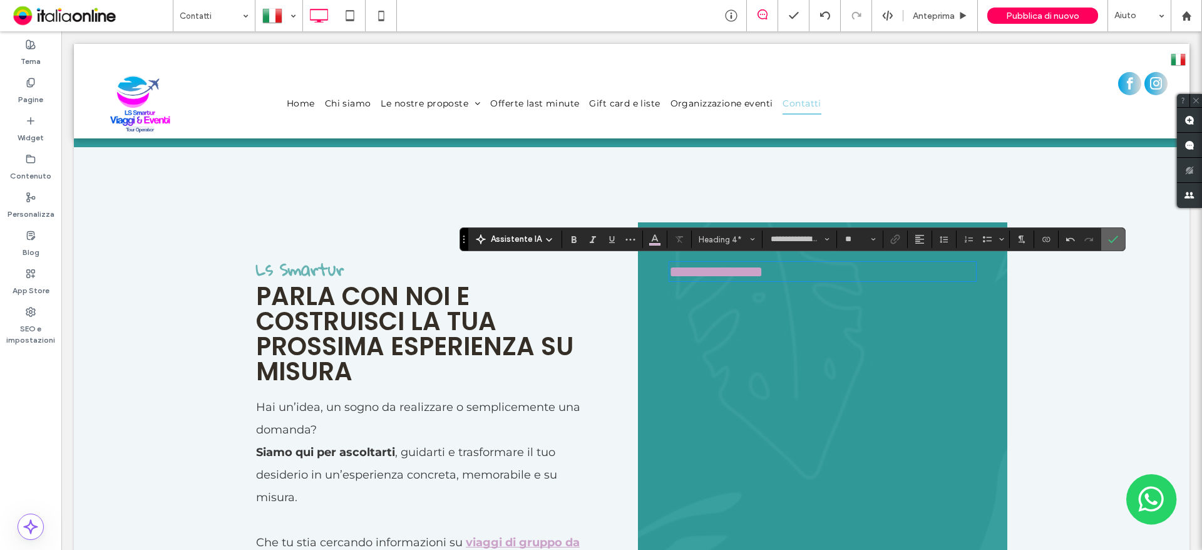
click at [1110, 237] on icon "Conferma" at bounding box center [1113, 239] width 10 height 10
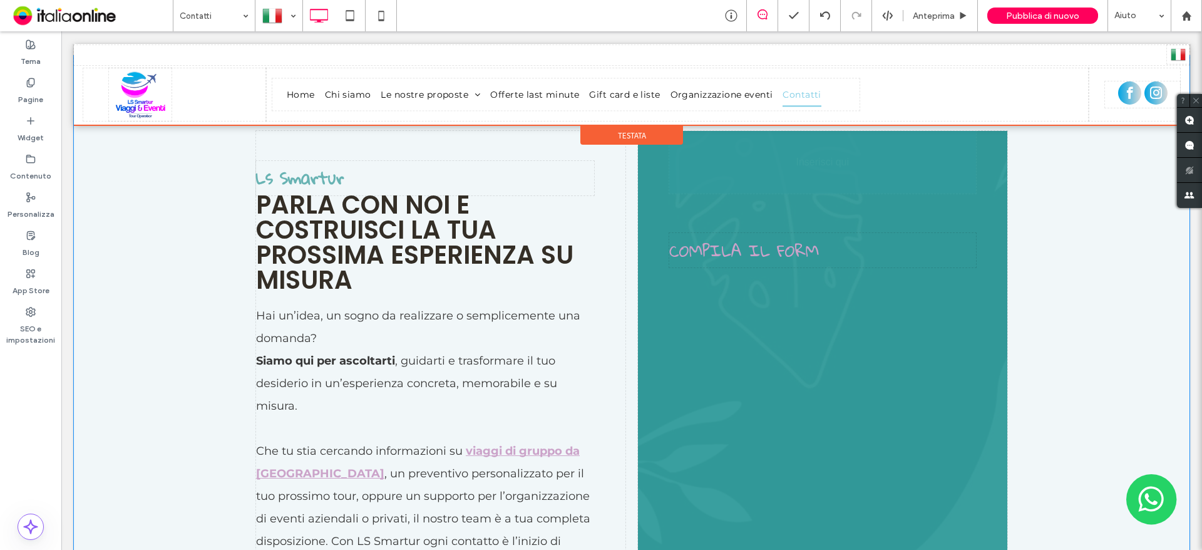
scroll to position [228, 0]
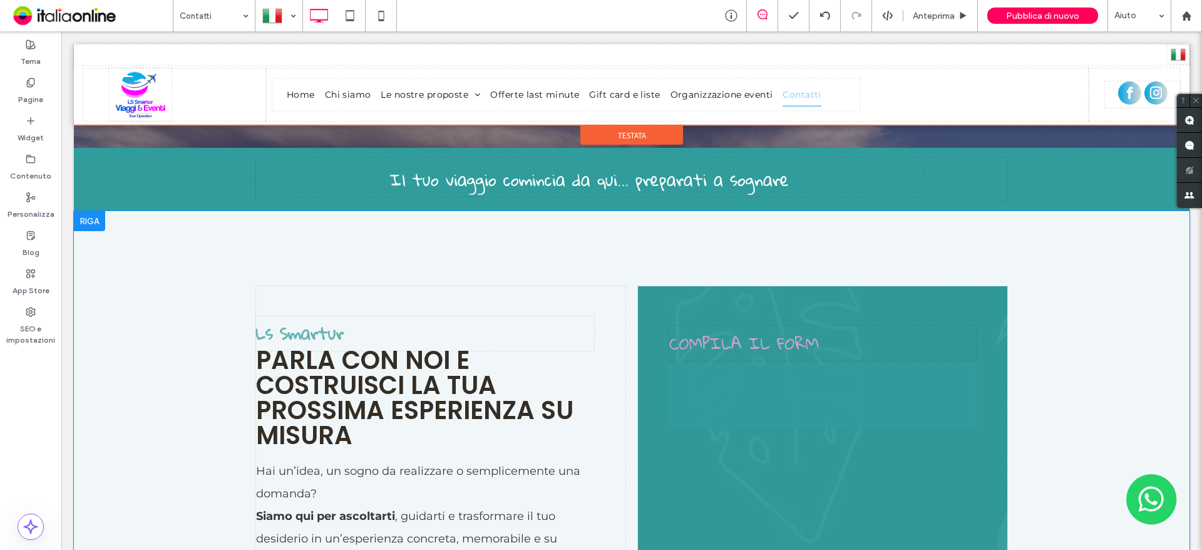
drag, startPoint x: 845, startPoint y: 357, endPoint x: 878, endPoint y: 436, distance: 85.0
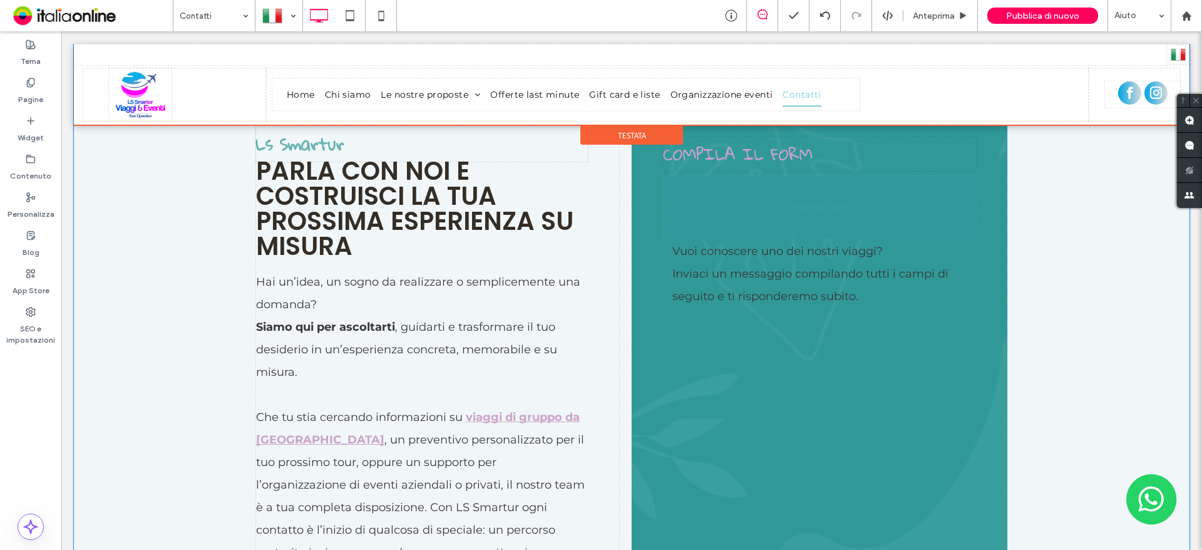
scroll to position [416, 0]
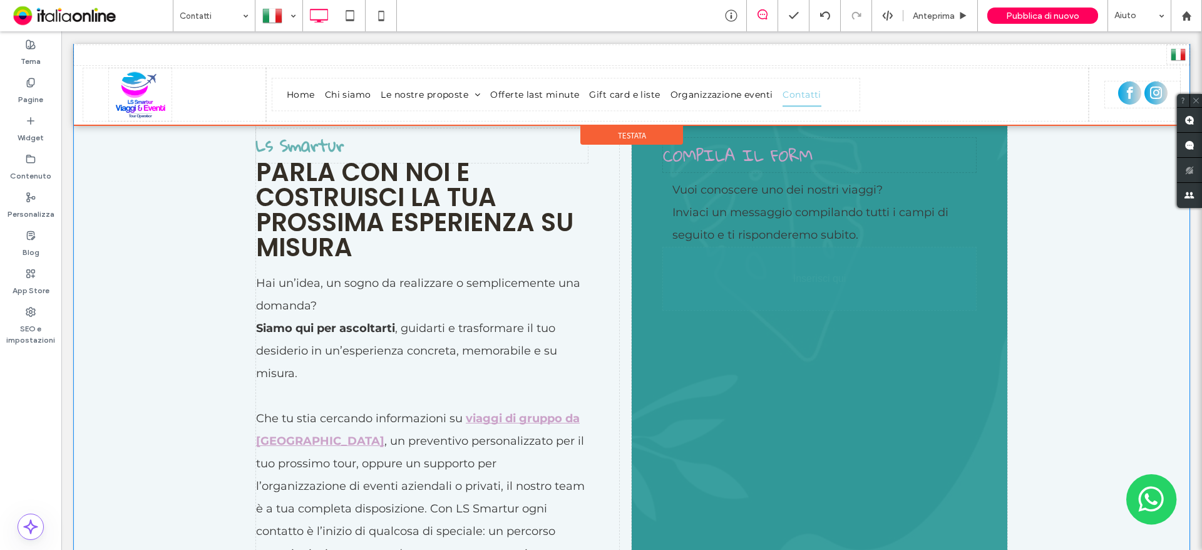
drag, startPoint x: 781, startPoint y: 327, endPoint x: 759, endPoint y: 423, distance: 98.3
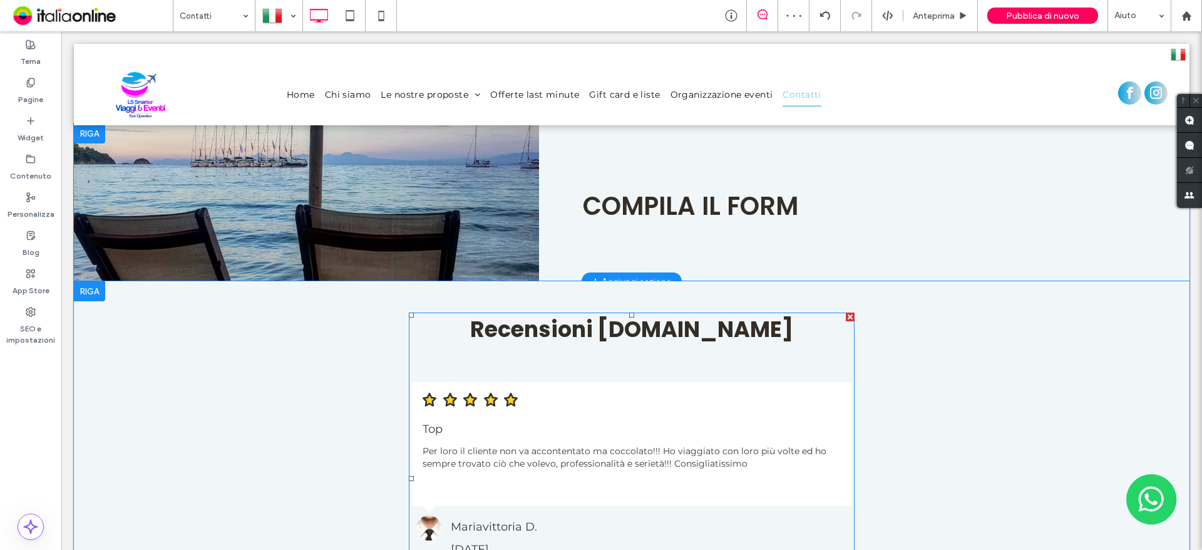
scroll to position [1605, 0]
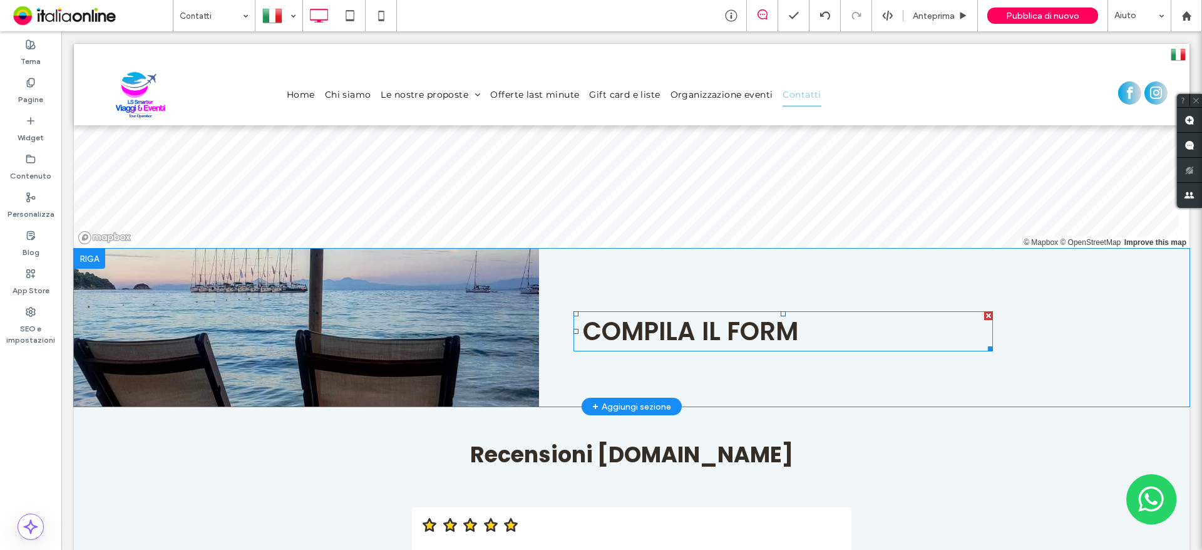
click at [984, 311] on div at bounding box center [988, 315] width 9 height 9
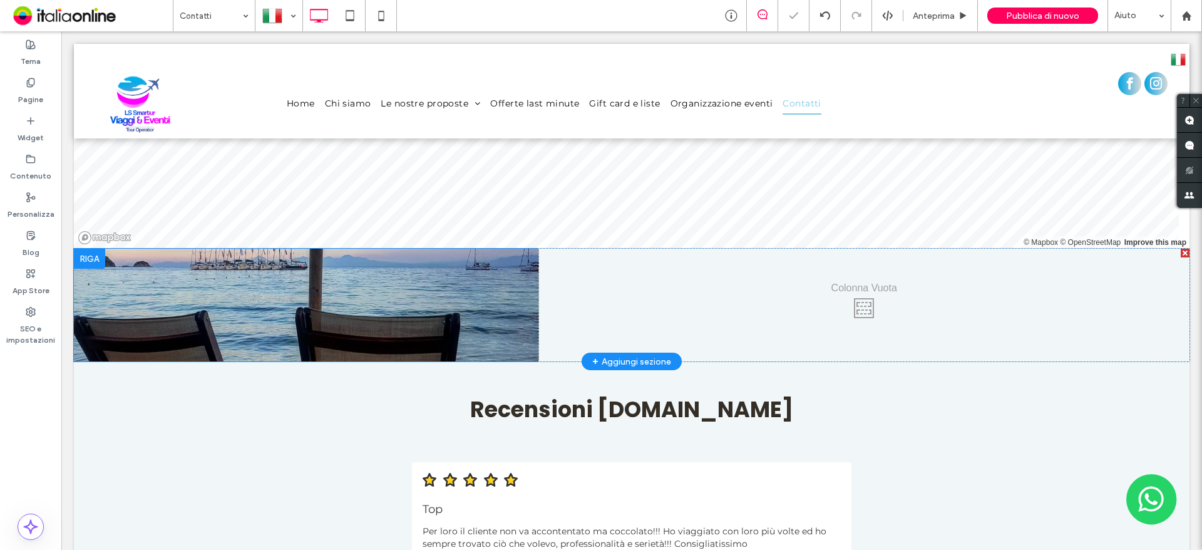
click at [85, 249] on div at bounding box center [89, 259] width 31 height 20
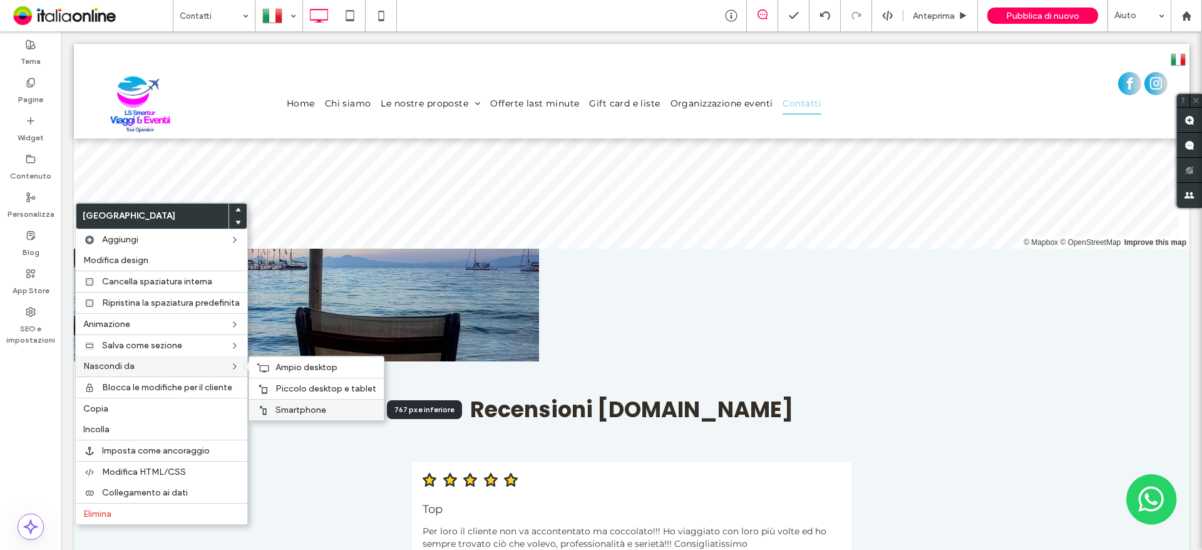
drag, startPoint x: 301, startPoint y: 413, endPoint x: 284, endPoint y: 403, distance: 20.2
click at [301, 413] on span "Smartphone" at bounding box center [300, 409] width 51 height 11
drag, startPoint x: 278, startPoint y: 389, endPoint x: 185, endPoint y: 356, distance: 98.4
click at [278, 389] on span "Piccolo desktop e tablet" at bounding box center [325, 388] width 101 height 11
drag, startPoint x: 303, startPoint y: 366, endPoint x: 528, endPoint y: 368, distance: 225.4
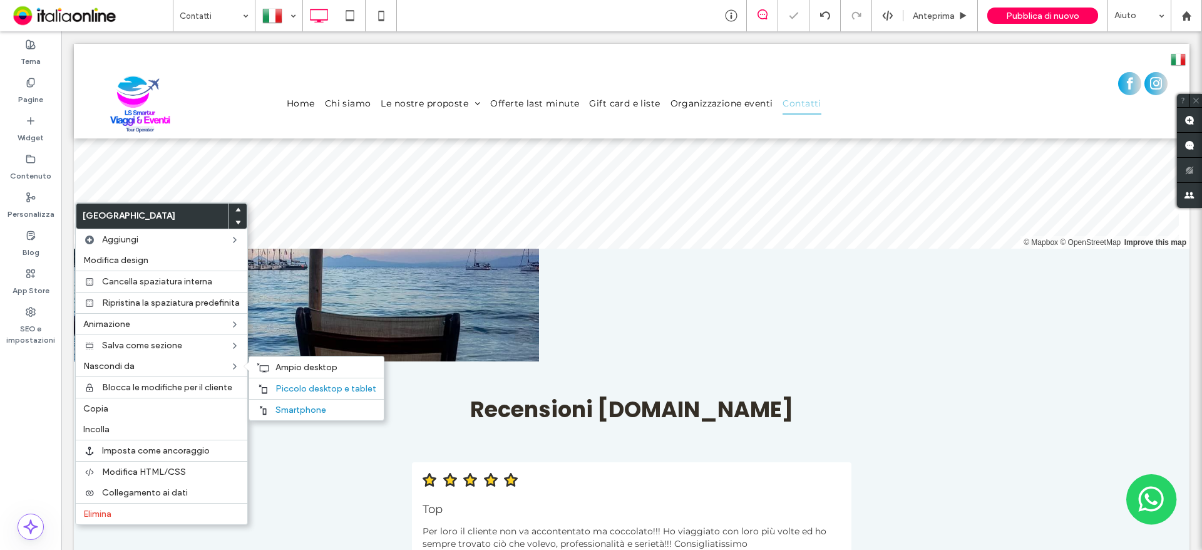
click at [303, 366] on span "Ampio desktop" at bounding box center [306, 367] width 62 height 11
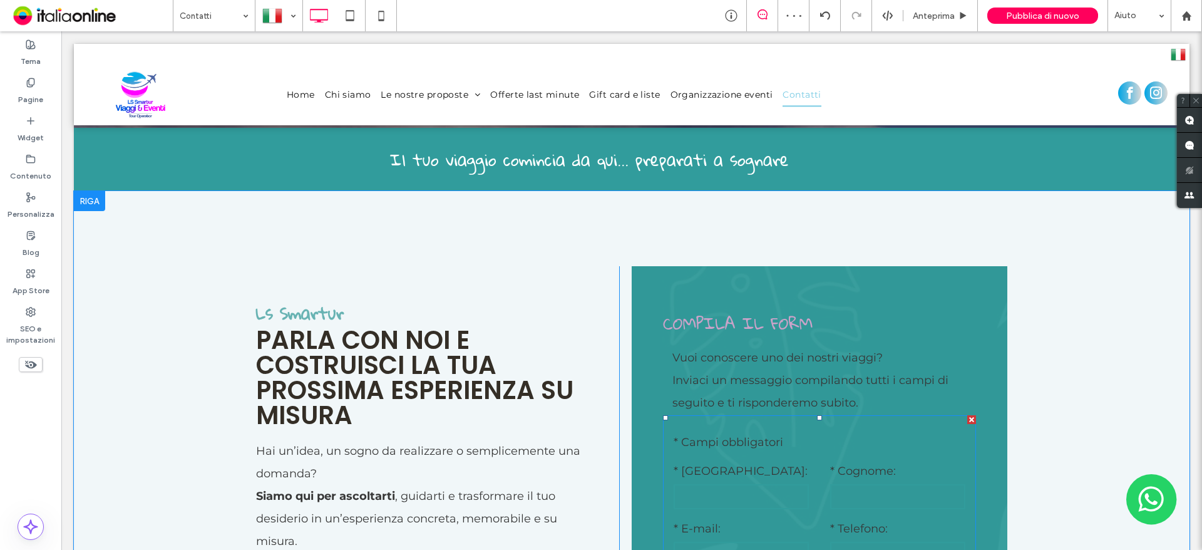
scroll to position [313, 0]
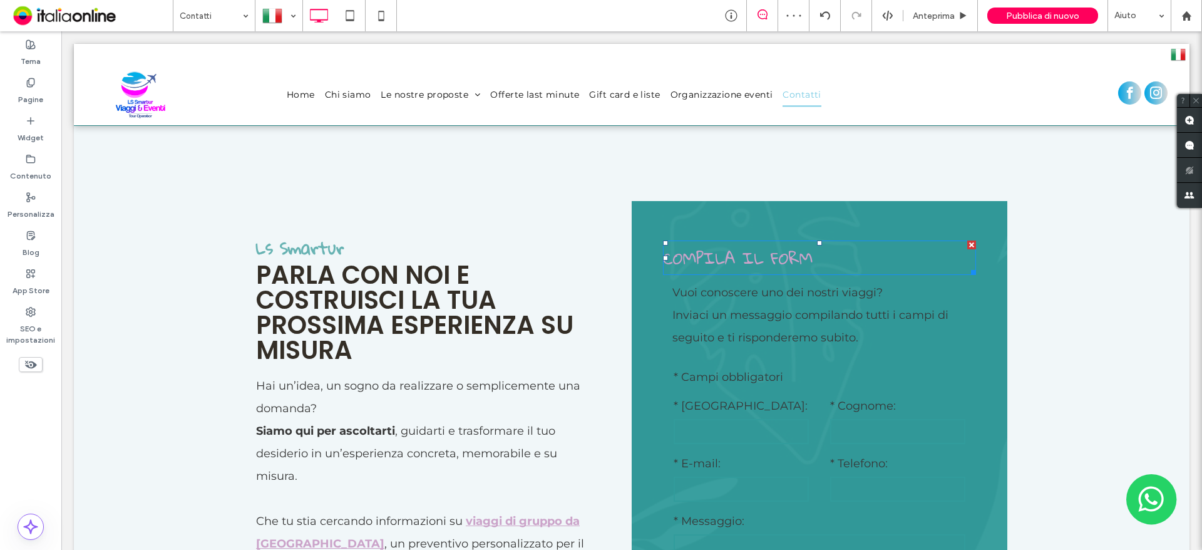
click at [730, 263] on span "COMPILA IL FORM" at bounding box center [738, 258] width 150 height 32
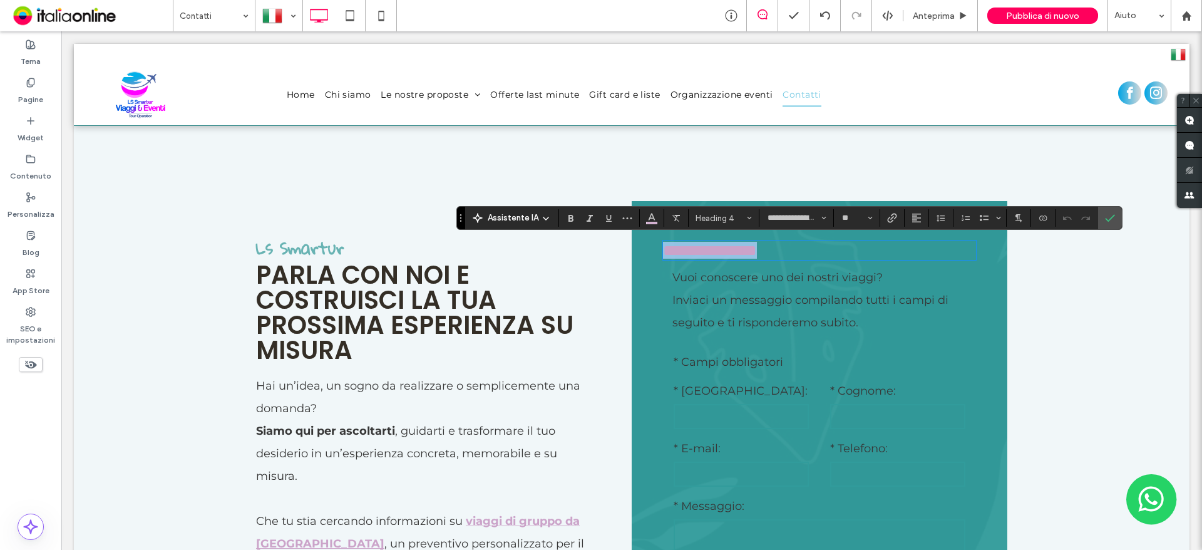
drag, startPoint x: 843, startPoint y: 258, endPoint x: 658, endPoint y: 257, distance: 185.3
click at [663, 257] on h4 "**********" at bounding box center [819, 250] width 313 height 17
click at [657, 221] on button "Colore" at bounding box center [651, 218] width 19 height 18
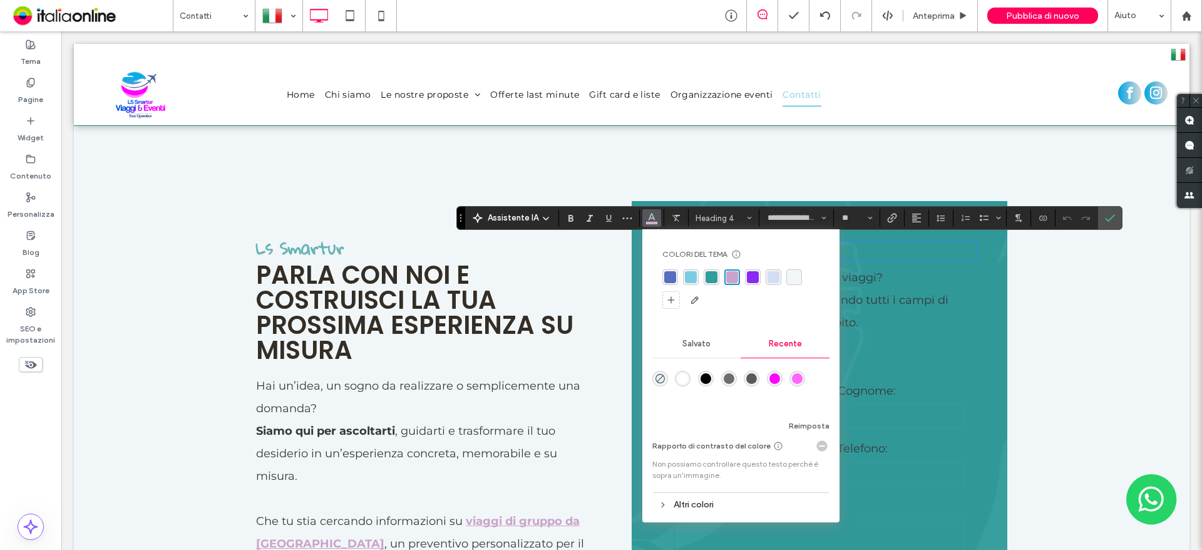
click at [798, 276] on div "rgba(241, 247, 249, 1)" at bounding box center [794, 277] width 12 height 12
click at [682, 378] on div "rgba(255, 255, 255, 1)" at bounding box center [682, 378] width 11 height 11
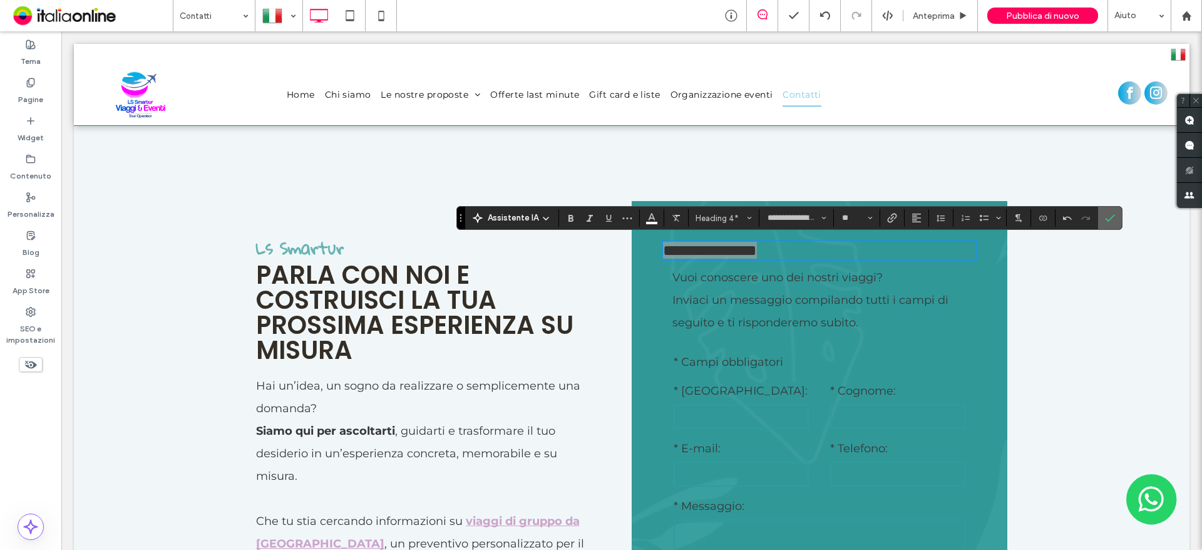
click at [1112, 220] on icon "Conferma" at bounding box center [1110, 218] width 10 height 10
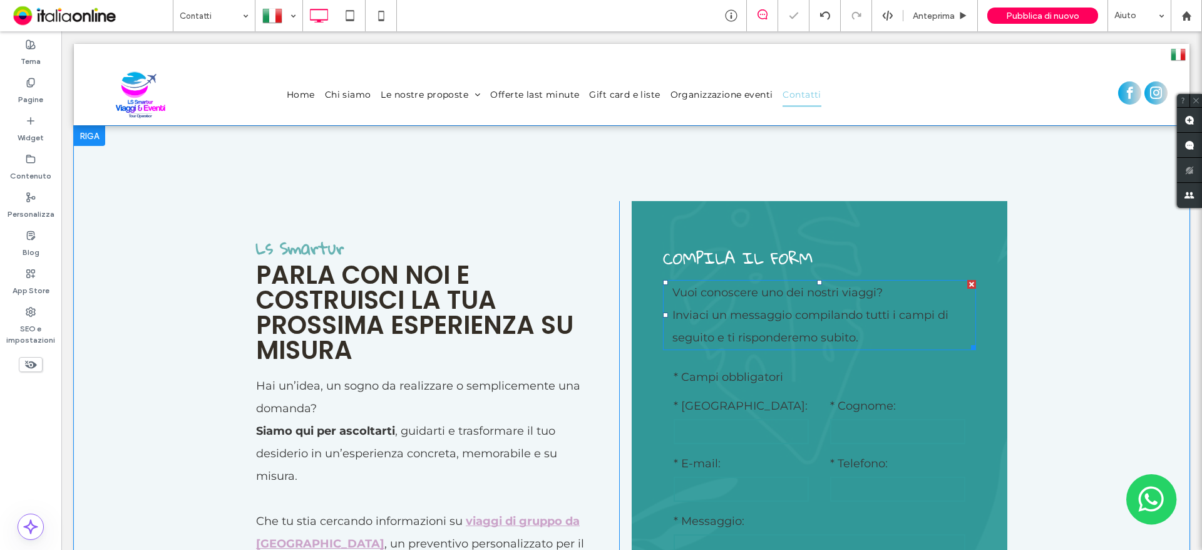
click at [803, 291] on span "Vuoi conoscere uno dei nostri viaggi?" at bounding box center [777, 292] width 210 height 14
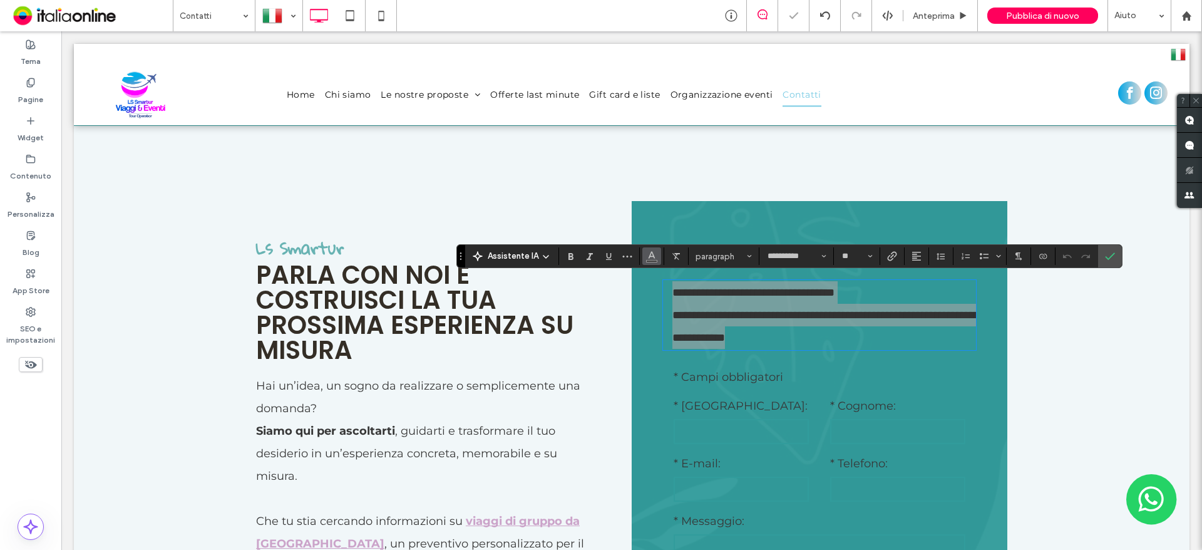
click at [649, 262] on span "Colore" at bounding box center [652, 255] width 10 height 16
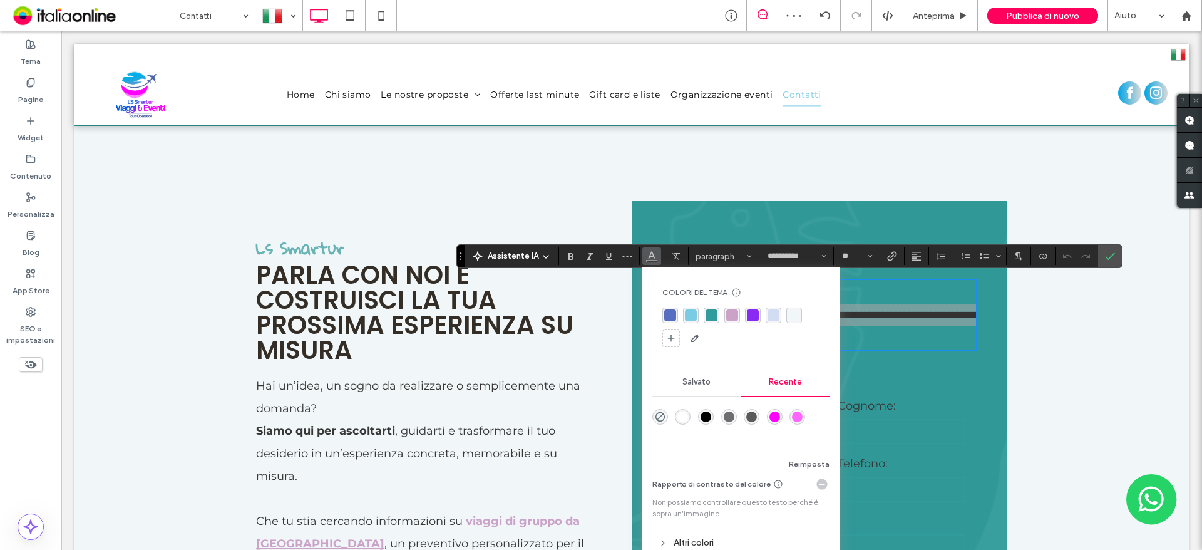
click at [677, 418] on div "rgba(255, 255, 255, 1)" at bounding box center [682, 416] width 11 height 11
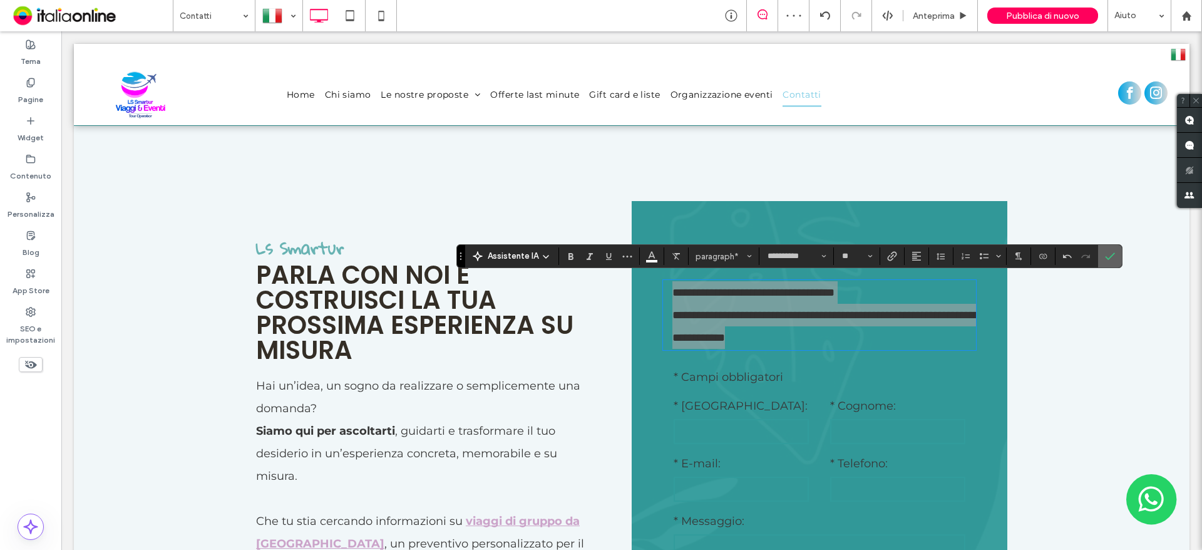
drag, startPoint x: 1098, startPoint y: 254, endPoint x: 1094, endPoint y: 264, distance: 10.7
click at [1098, 254] on section at bounding box center [1110, 256] width 24 height 23
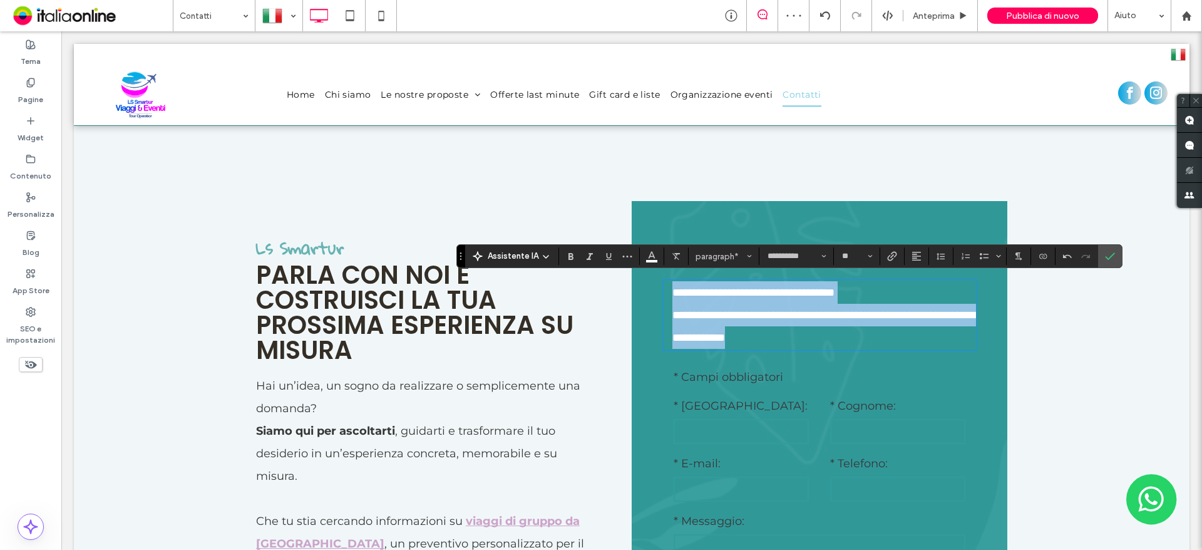
scroll to position [563, 0]
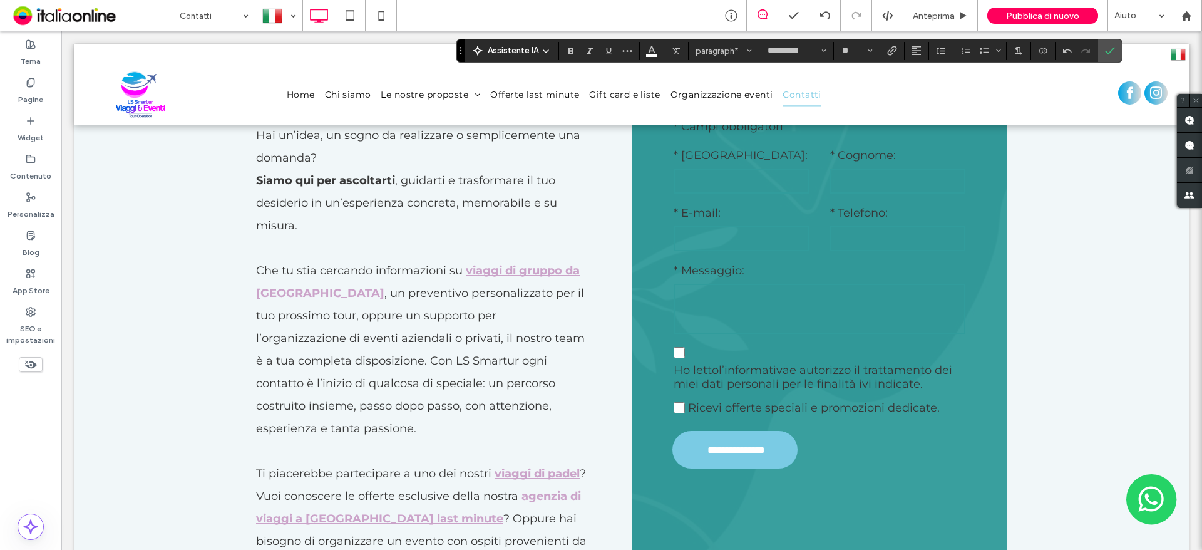
click at [796, 337] on form "**********" at bounding box center [819, 295] width 313 height 391
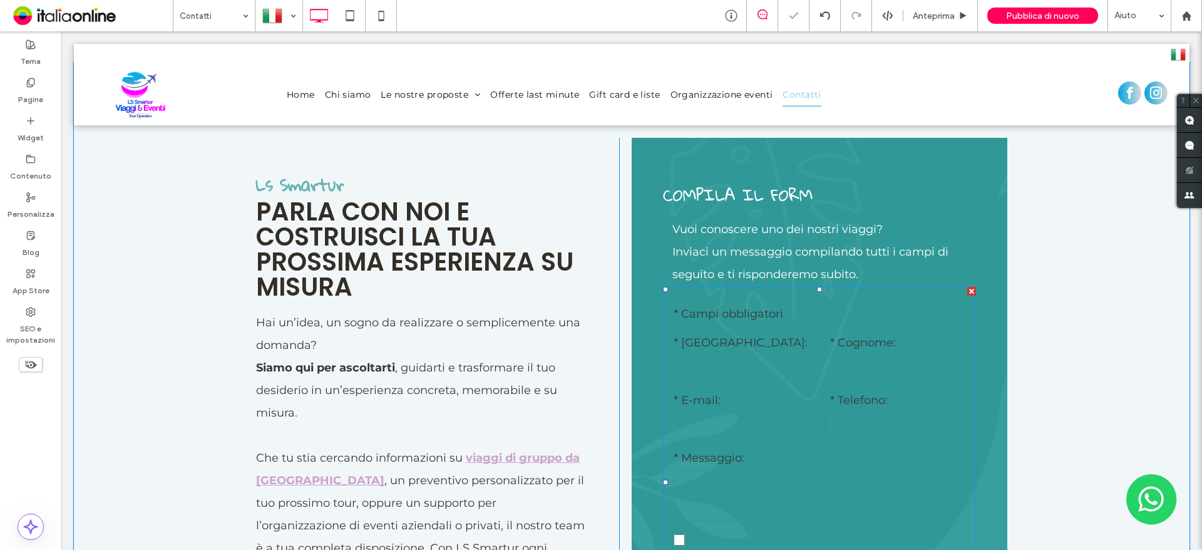
scroll to position [376, 0]
click at [756, 401] on label "* E-mail:" at bounding box center [741, 400] width 135 height 23
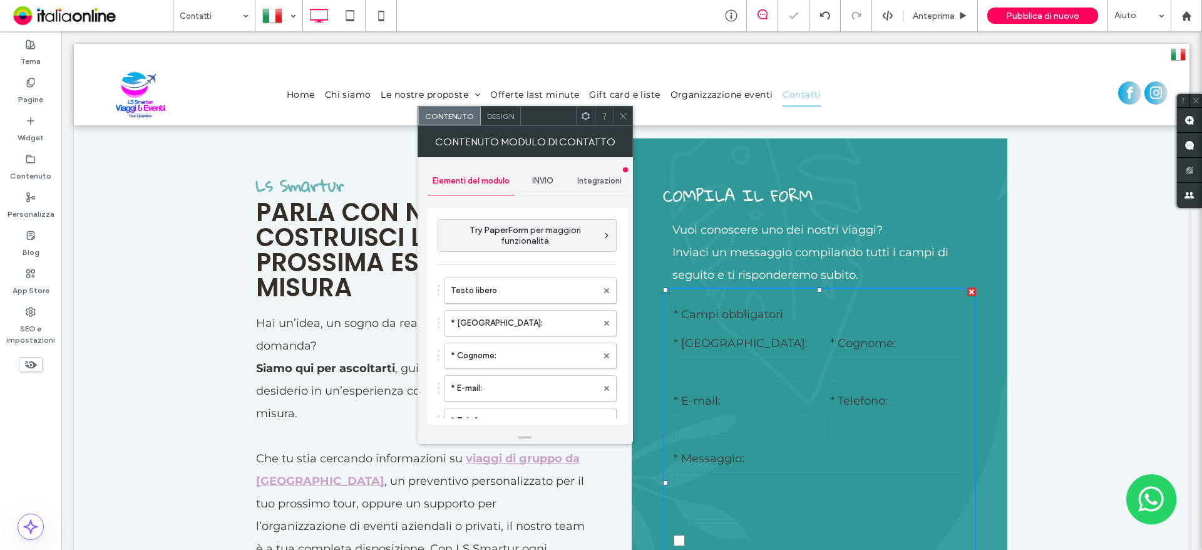
type input "**********"
click at [505, 118] on span "Design" at bounding box center [500, 115] width 27 height 9
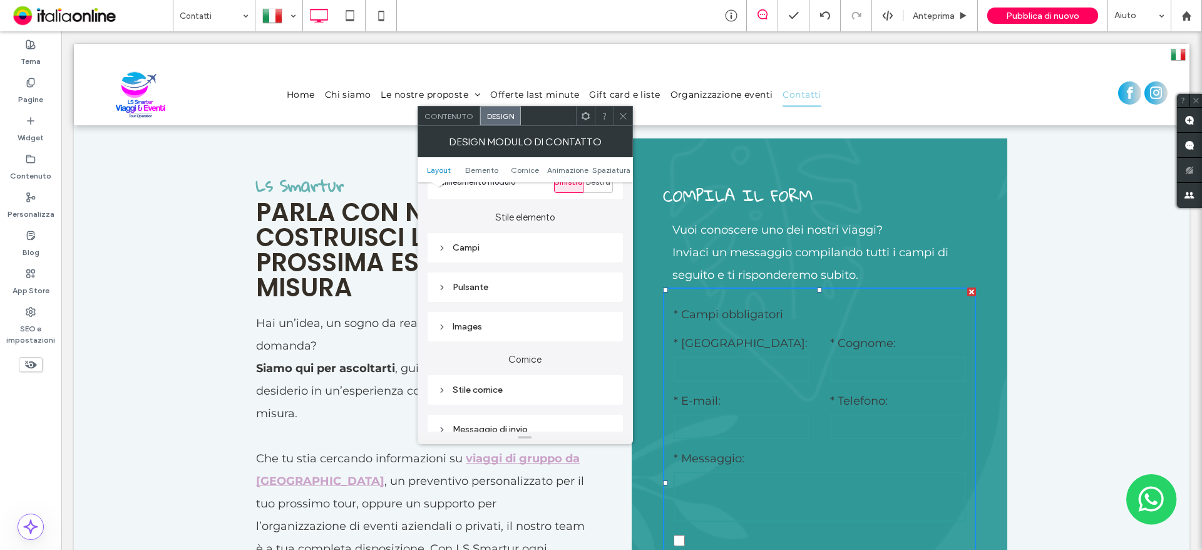
scroll to position [188, 0]
click at [480, 245] on div "Campi" at bounding box center [525, 242] width 175 height 11
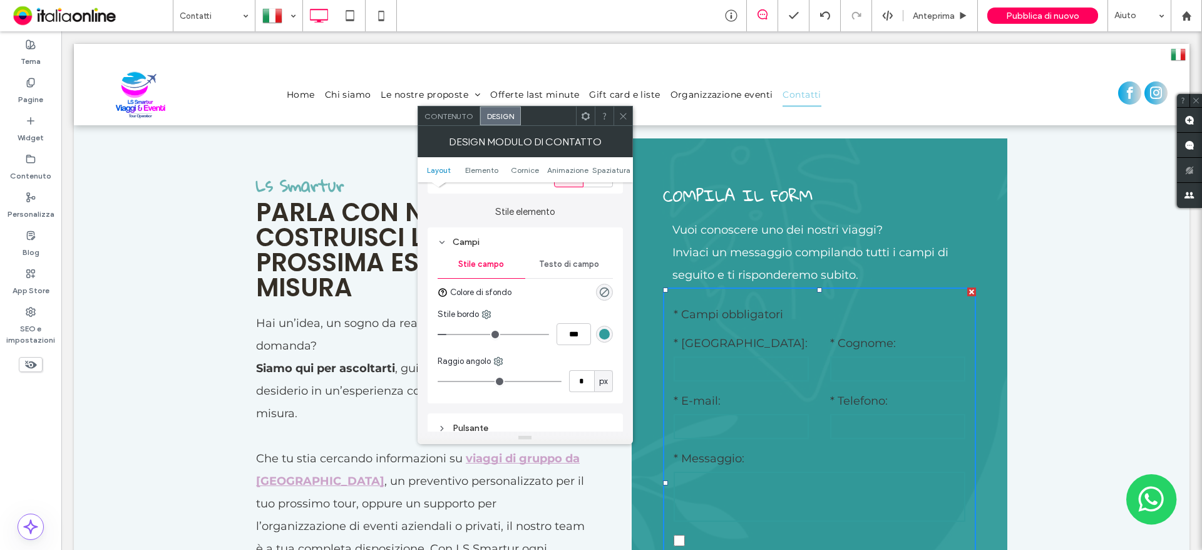
click at [569, 275] on div "Testo di campo" at bounding box center [569, 264] width 88 height 28
drag, startPoint x: 542, startPoint y: 302, endPoint x: 544, endPoint y: 310, distance: 7.9
click at [542, 302] on label "Etichetta" at bounding box center [520, 296] width 165 height 25
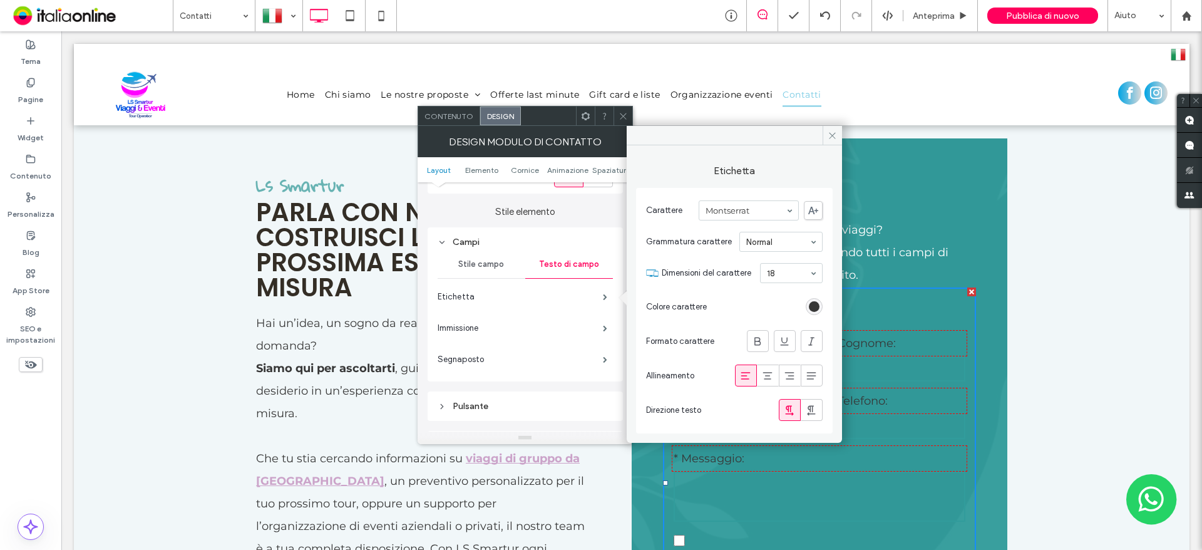
click at [815, 307] on div "rgb(55, 55, 55)" at bounding box center [814, 306] width 11 height 11
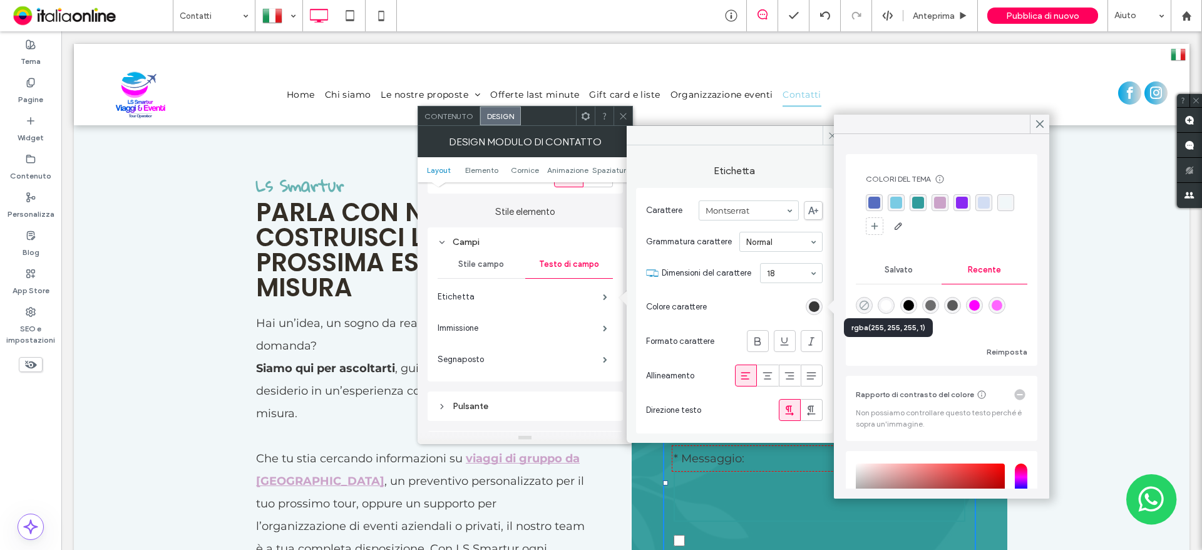
drag, startPoint x: 884, startPoint y: 302, endPoint x: 868, endPoint y: 305, distance: 16.0
click at [884, 302] on div "rgba(255, 255, 255, 1)" at bounding box center [886, 305] width 11 height 11
type input "*******"
drag, startPoint x: 561, startPoint y: 318, endPoint x: 562, endPoint y: 326, distance: 7.6
click at [561, 318] on label "Immissione" at bounding box center [520, 328] width 165 height 25
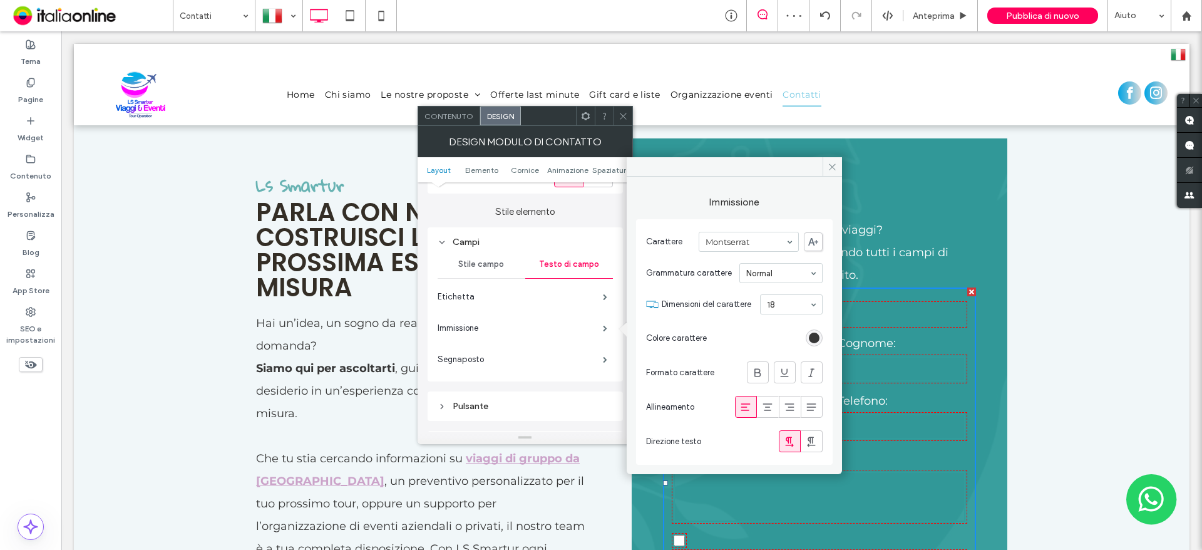
click at [811, 337] on div "rgb(55, 55, 55)" at bounding box center [814, 337] width 11 height 11
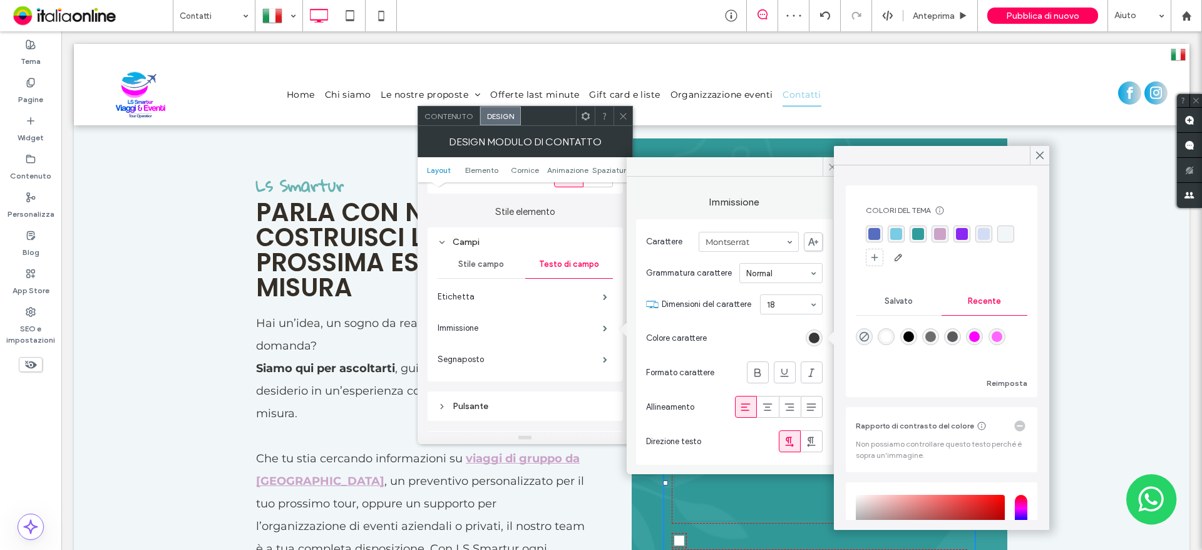
click at [891, 337] on div "rgba(255, 255, 255, 1)" at bounding box center [886, 336] width 11 height 11
type input "*******"
click at [557, 357] on label "Segnaposto" at bounding box center [520, 359] width 165 height 25
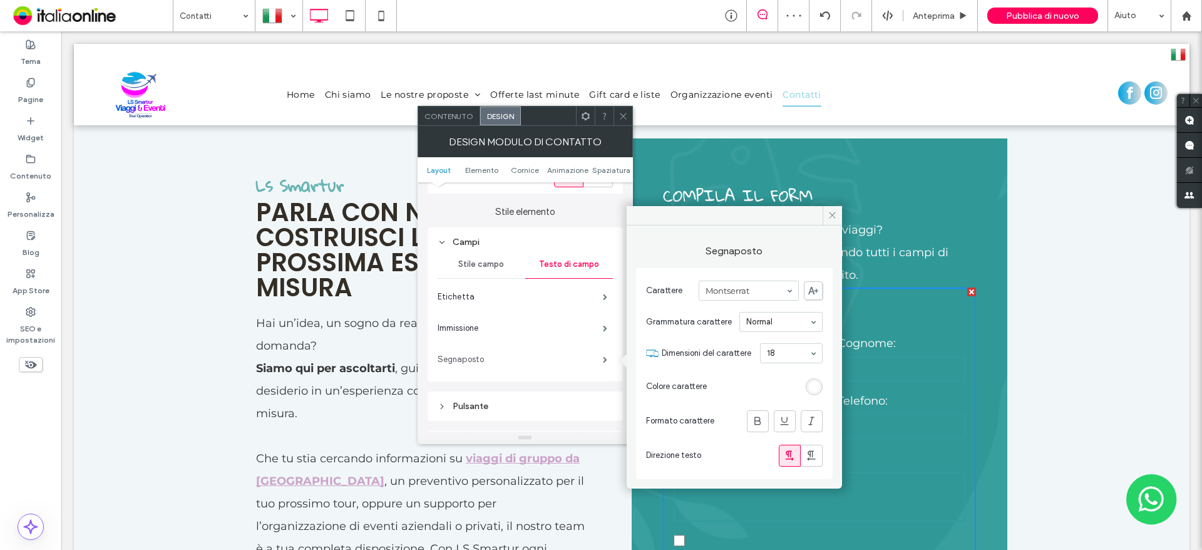
drag, startPoint x: 563, startPoint y: 358, endPoint x: 587, endPoint y: 359, distance: 23.8
click at [563, 358] on label "Segnaposto" at bounding box center [520, 359] width 165 height 25
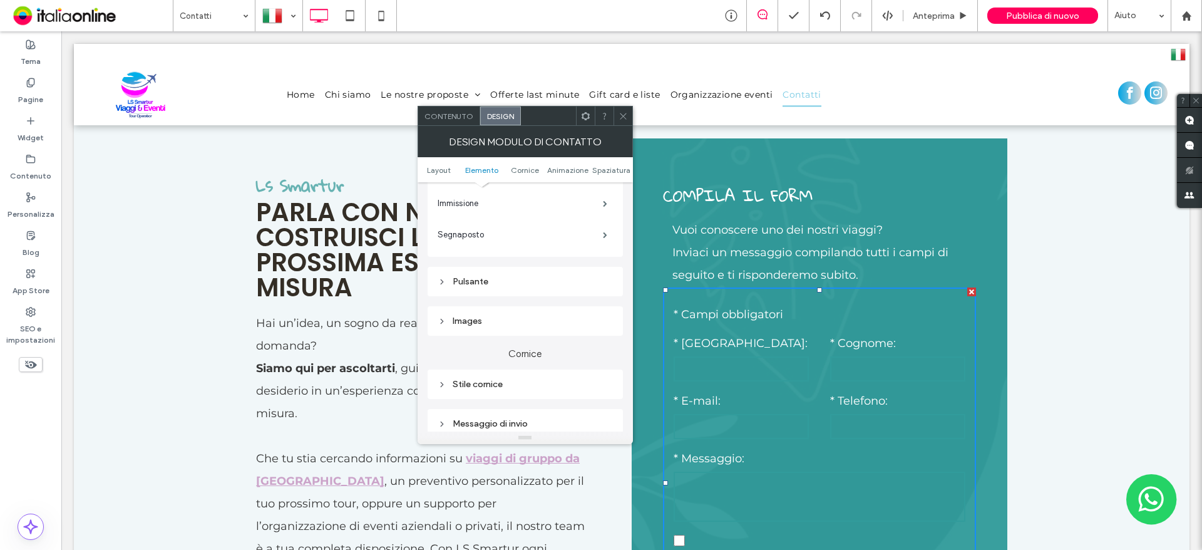
scroll to position [313, 0]
drag, startPoint x: 538, startPoint y: 275, endPoint x: 559, endPoint y: 304, distance: 34.9
click at [538, 275] on div "Pulsante" at bounding box center [525, 280] width 175 height 11
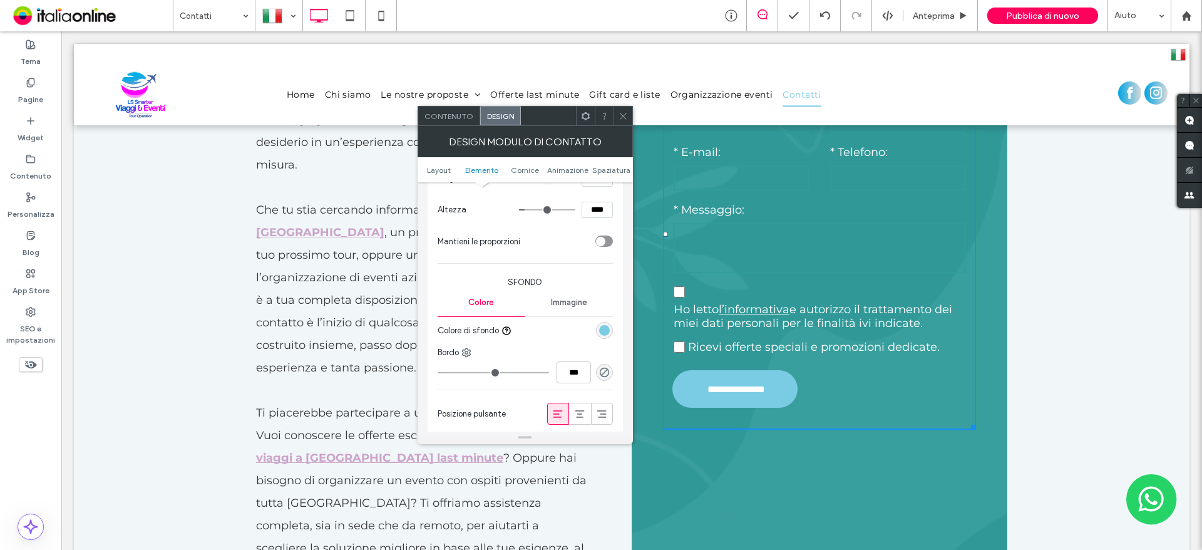
scroll to position [626, 0]
click at [625, 116] on icon at bounding box center [623, 115] width 9 height 9
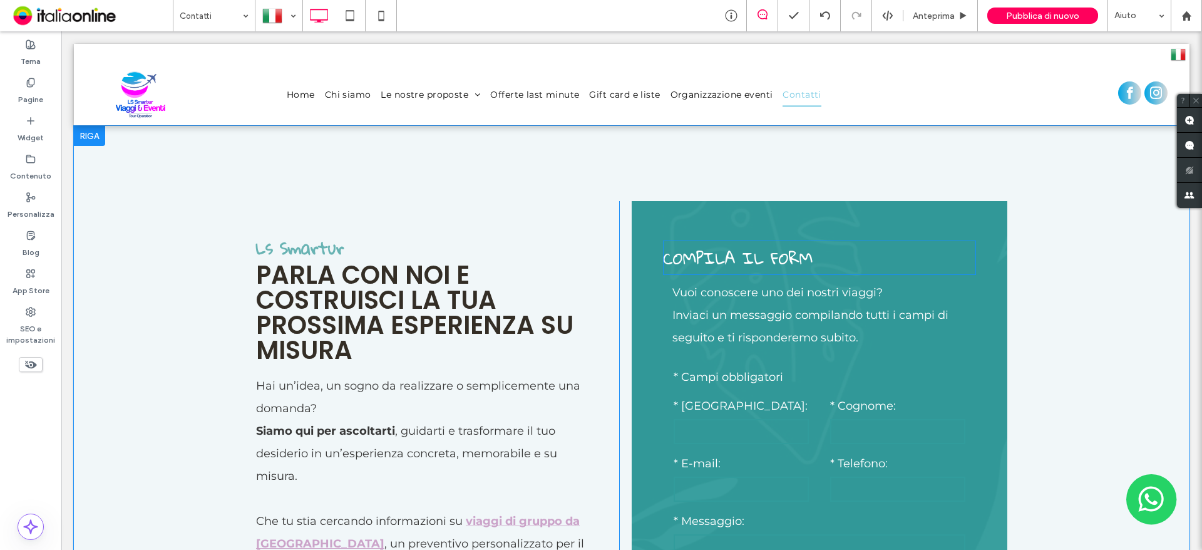
scroll to position [250, 0]
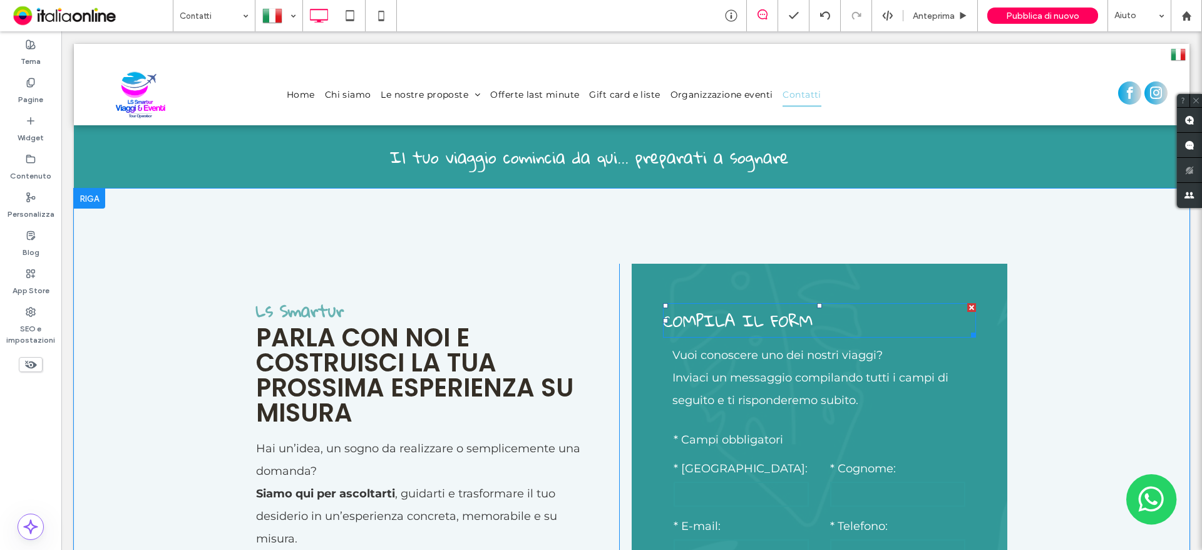
click at [785, 318] on span "COMPILA IL FORM" at bounding box center [738, 320] width 150 height 32
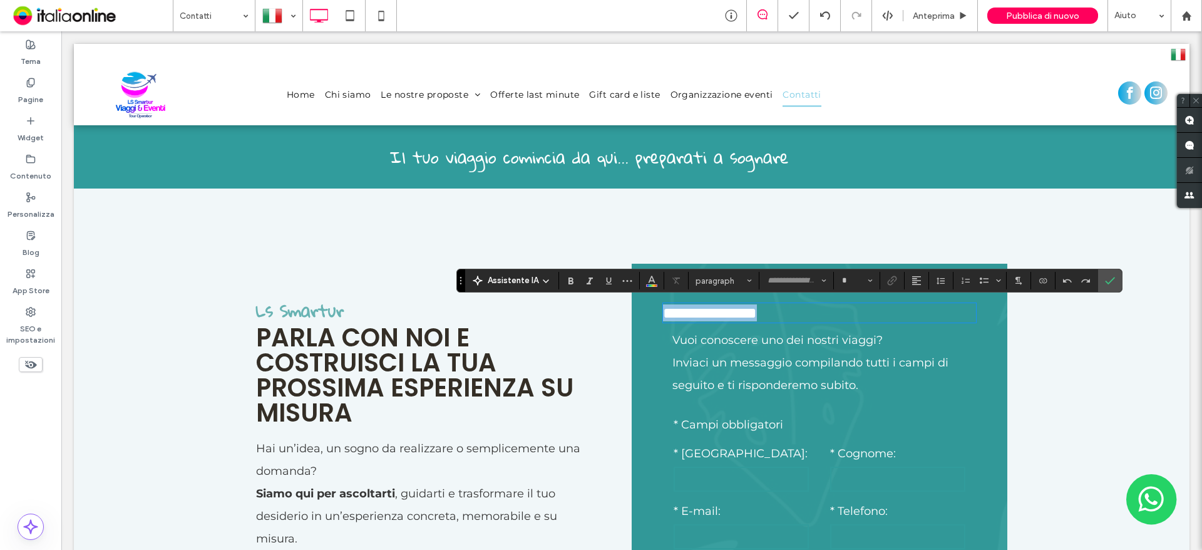
type input "**********"
type input "**"
drag, startPoint x: 955, startPoint y: 315, endPoint x: 655, endPoint y: 317, distance: 299.9
drag, startPoint x: 592, startPoint y: 267, endPoint x: 652, endPoint y: 275, distance: 60.0
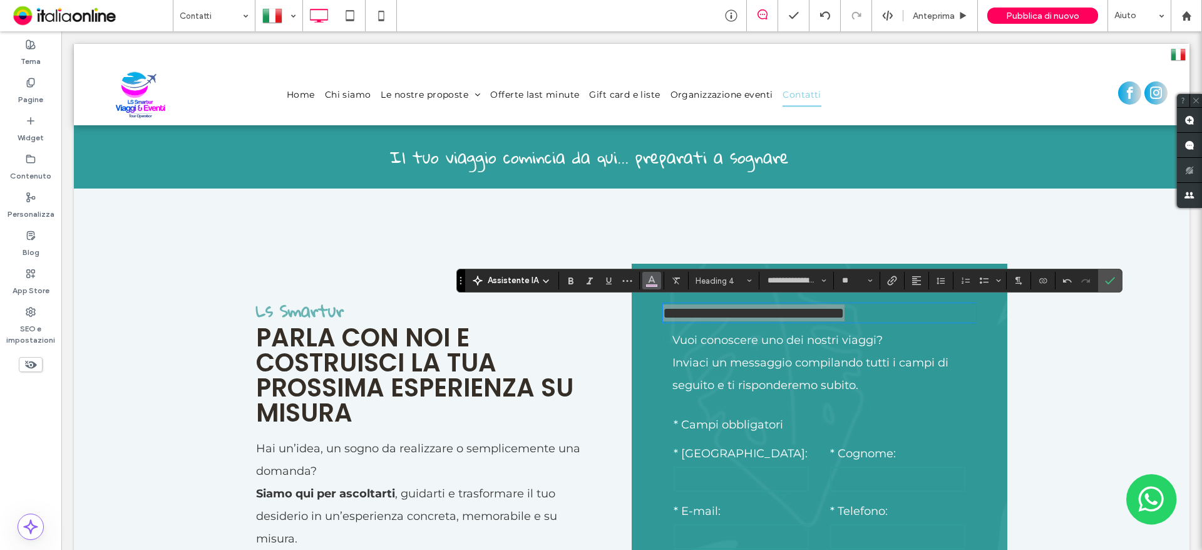
click at [652, 275] on icon "Colore" at bounding box center [652, 279] width 10 height 10
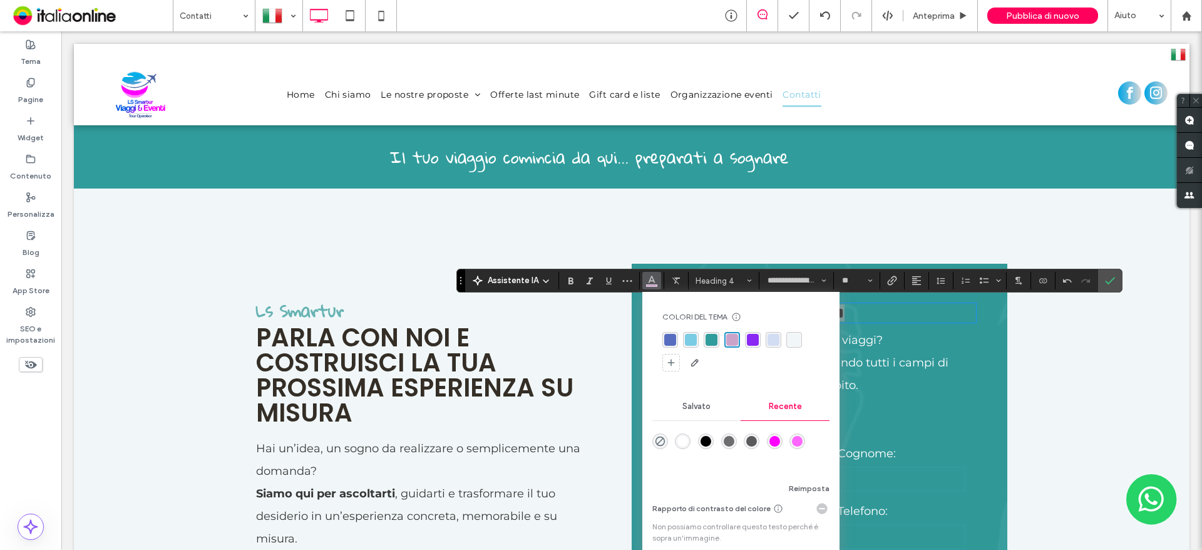
drag, startPoint x: 796, startPoint y: 342, endPoint x: 803, endPoint y: 342, distance: 7.5
click at [796, 342] on div "rgba(241, 247, 249, 1)" at bounding box center [794, 340] width 12 height 12
click at [1107, 279] on icon "Conferma" at bounding box center [1110, 280] width 10 height 10
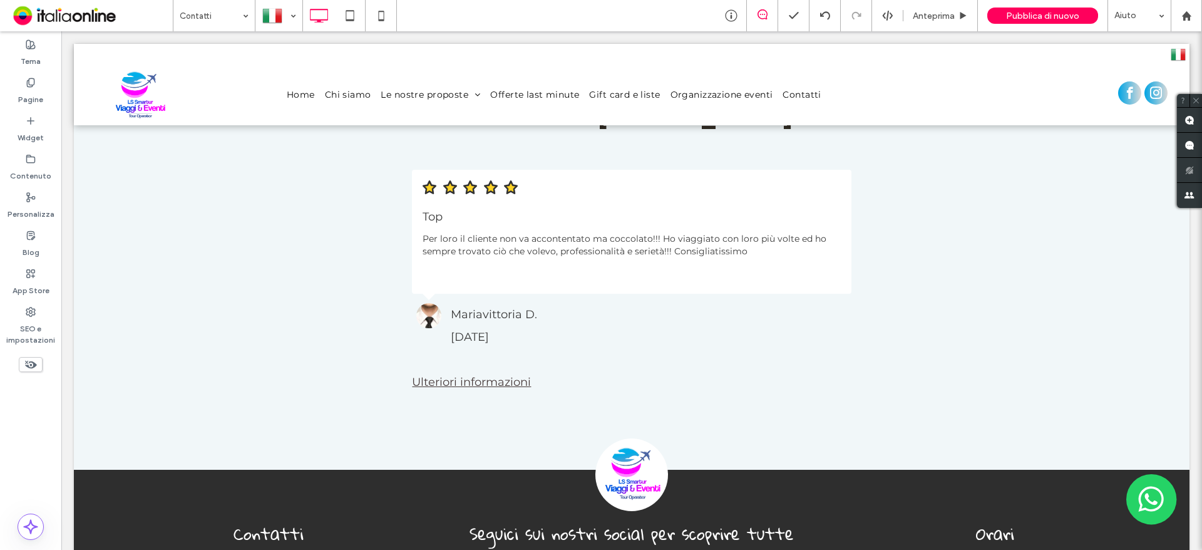
scroll to position [1878, 0]
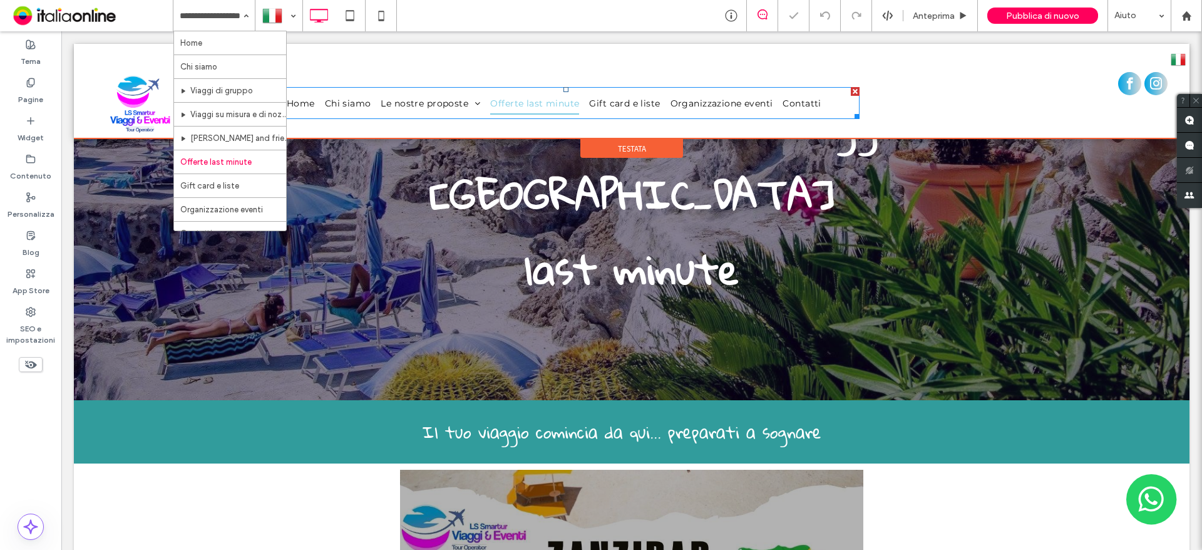
scroll to position [188, 0]
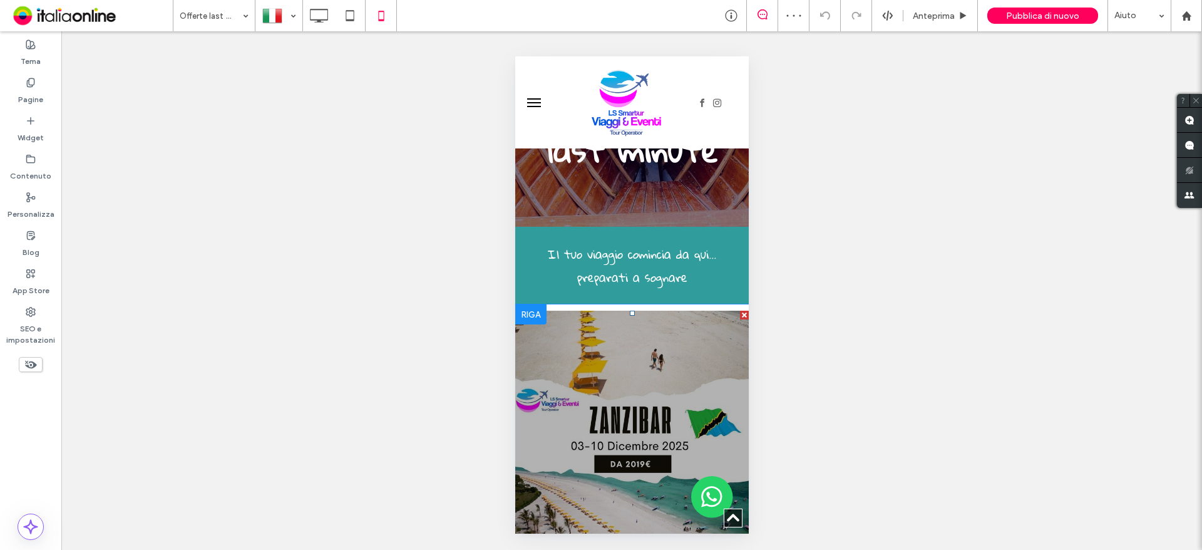
scroll to position [376, 0]
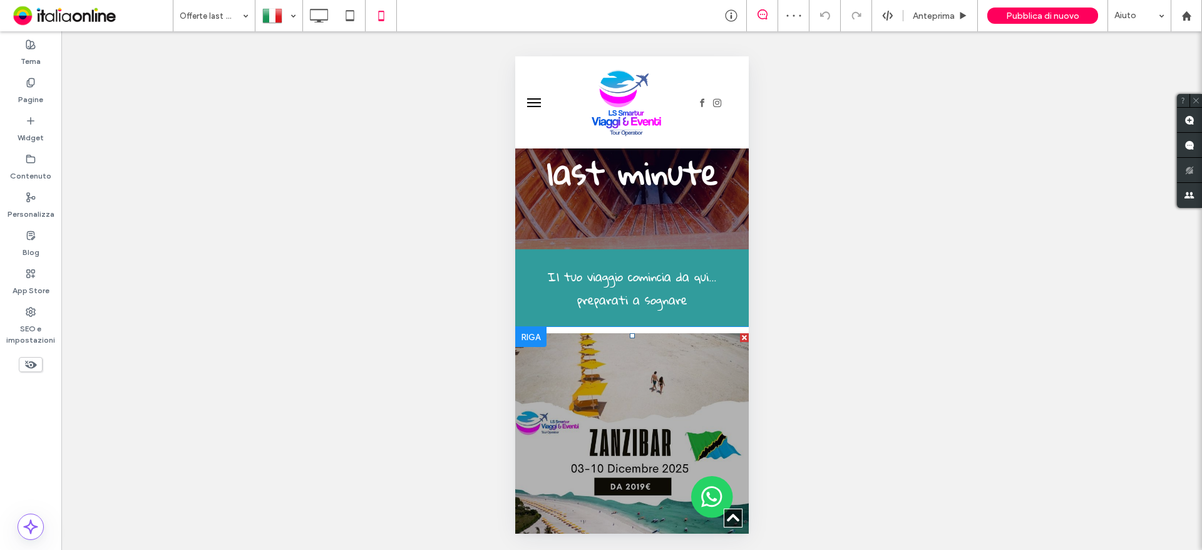
click at [651, 333] on div at bounding box center [632, 450] width 234 height 235
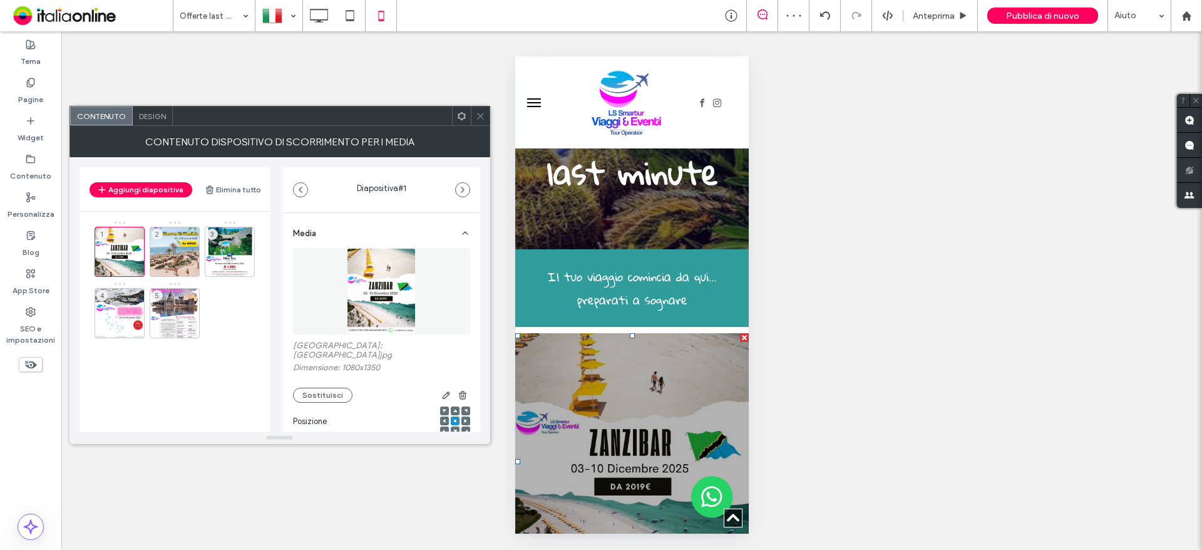
drag, startPoint x: 482, startPoint y: 124, endPoint x: 113, endPoint y: 267, distance: 396.2
click at [482, 124] on span at bounding box center [480, 115] width 9 height 19
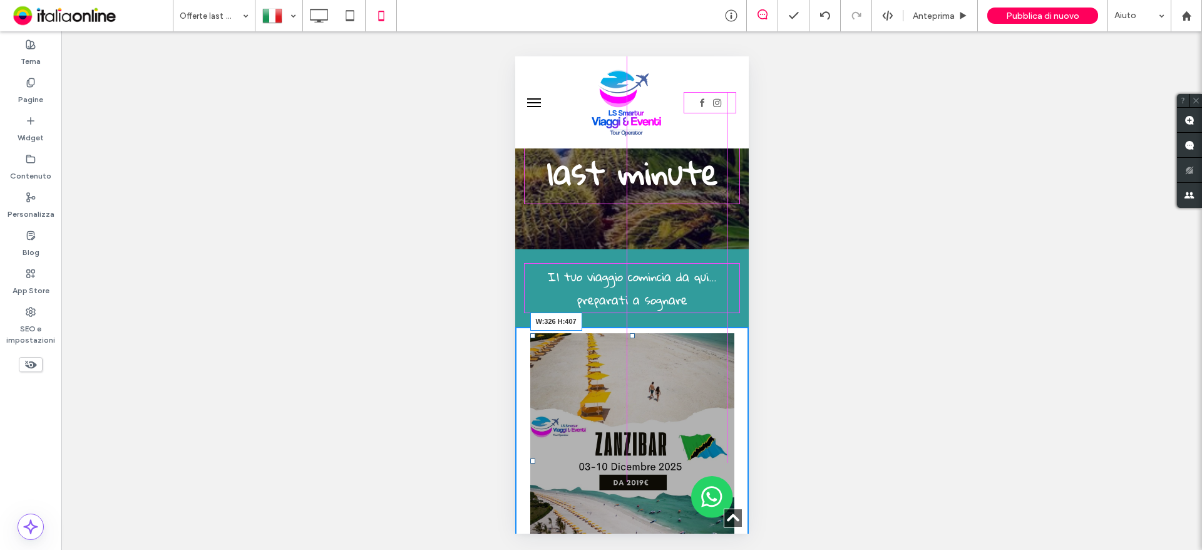
drag, startPoint x: 736, startPoint y: 461, endPoint x: 726, endPoint y: 460, distance: 10.2
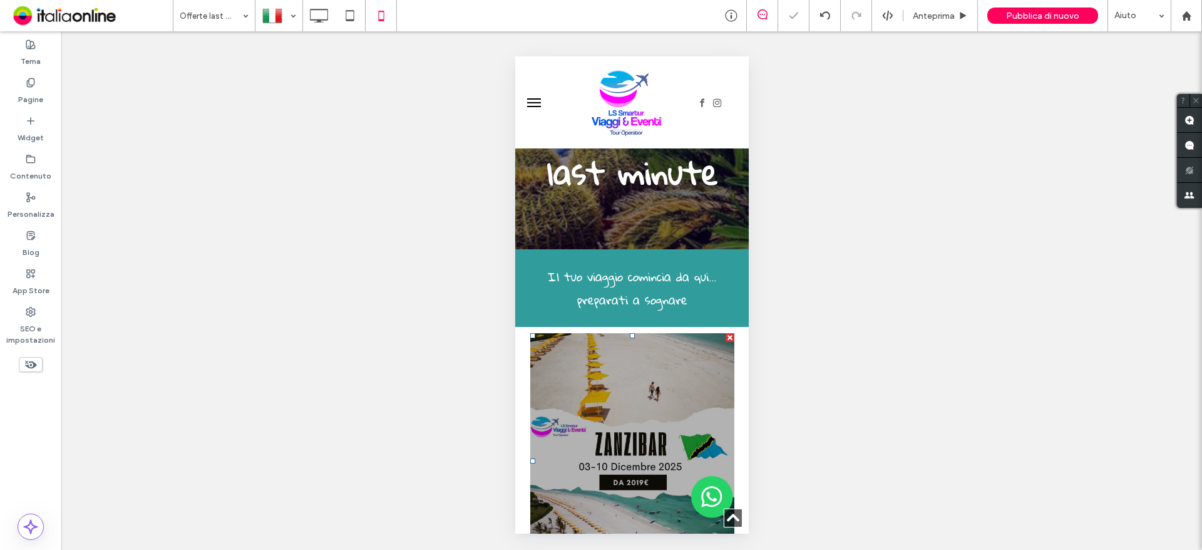
click at [574, 337] on div at bounding box center [632, 449] width 204 height 233
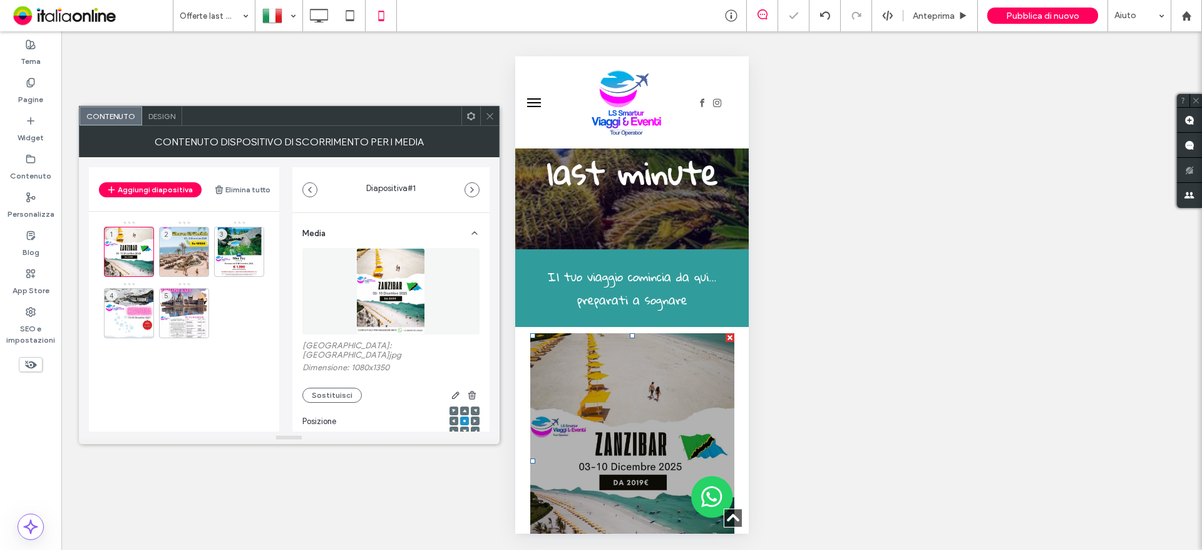
click at [158, 110] on div "Design" at bounding box center [162, 115] width 40 height 19
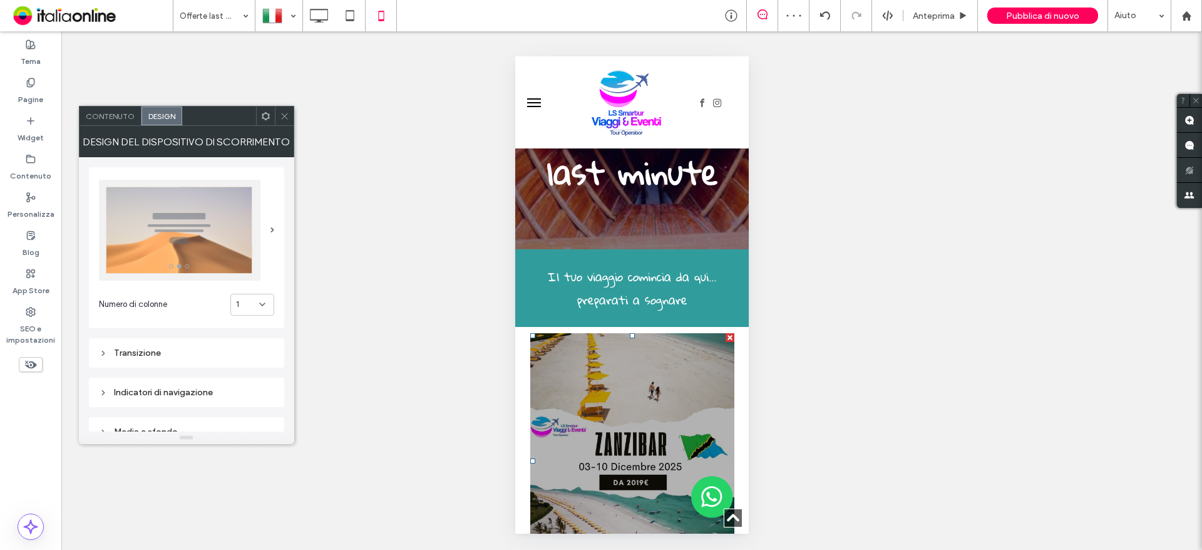
click at [264, 243] on div at bounding box center [185, 230] width 172 height 101
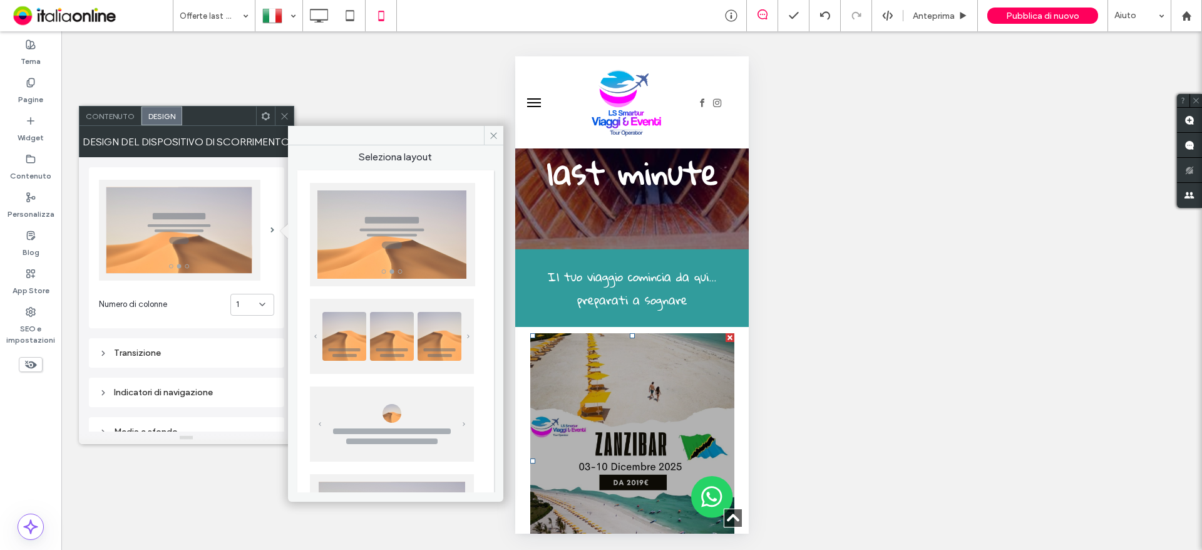
scroll to position [0, 0]
click at [432, 352] on img at bounding box center [392, 337] width 164 height 75
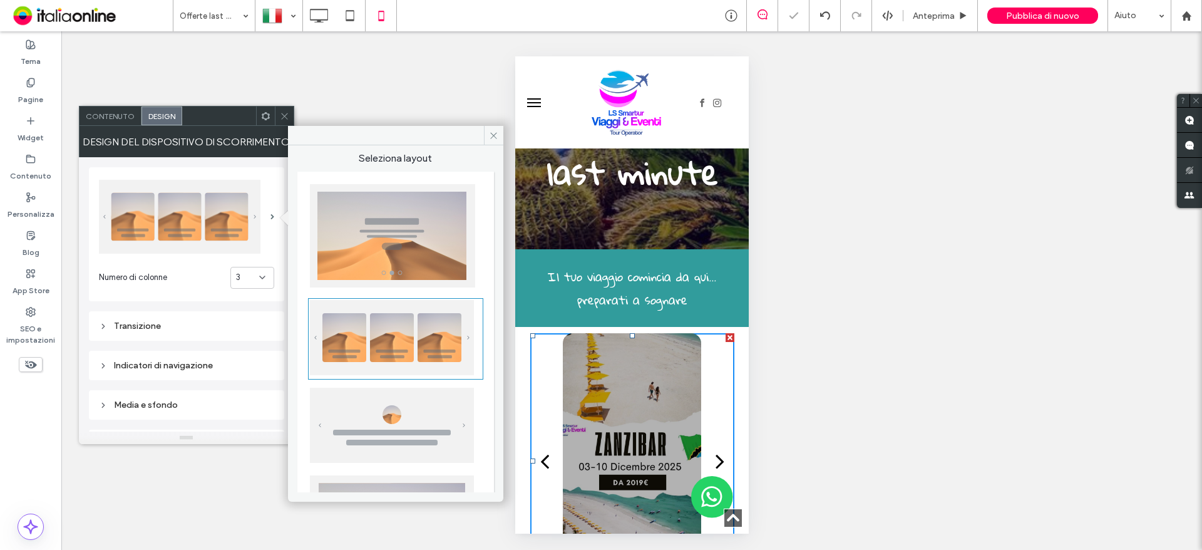
click at [428, 277] on img at bounding box center [392, 235] width 165 height 103
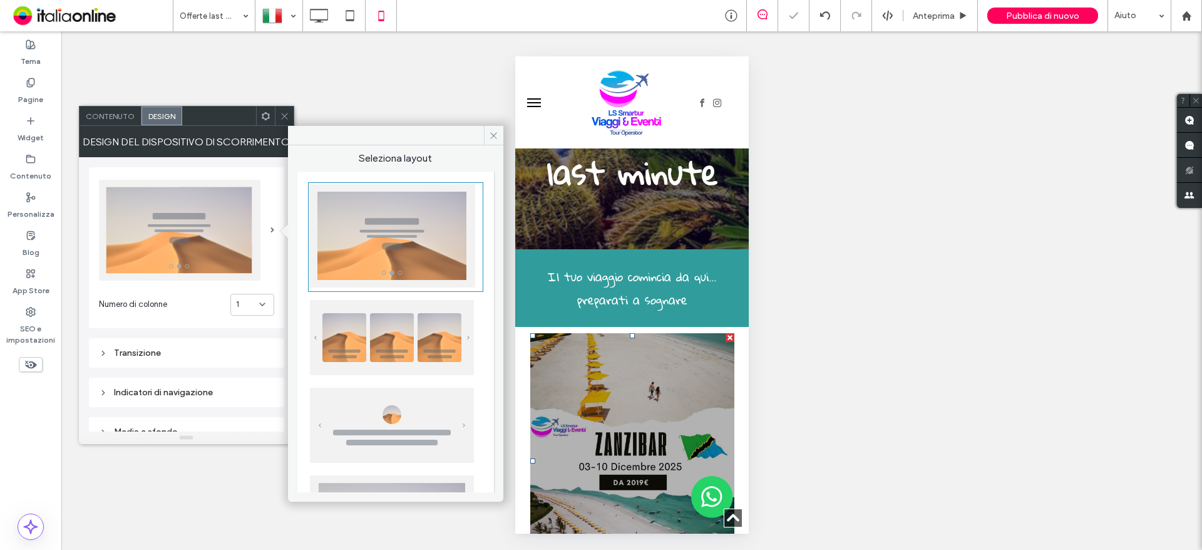
click at [417, 366] on img at bounding box center [392, 337] width 164 height 75
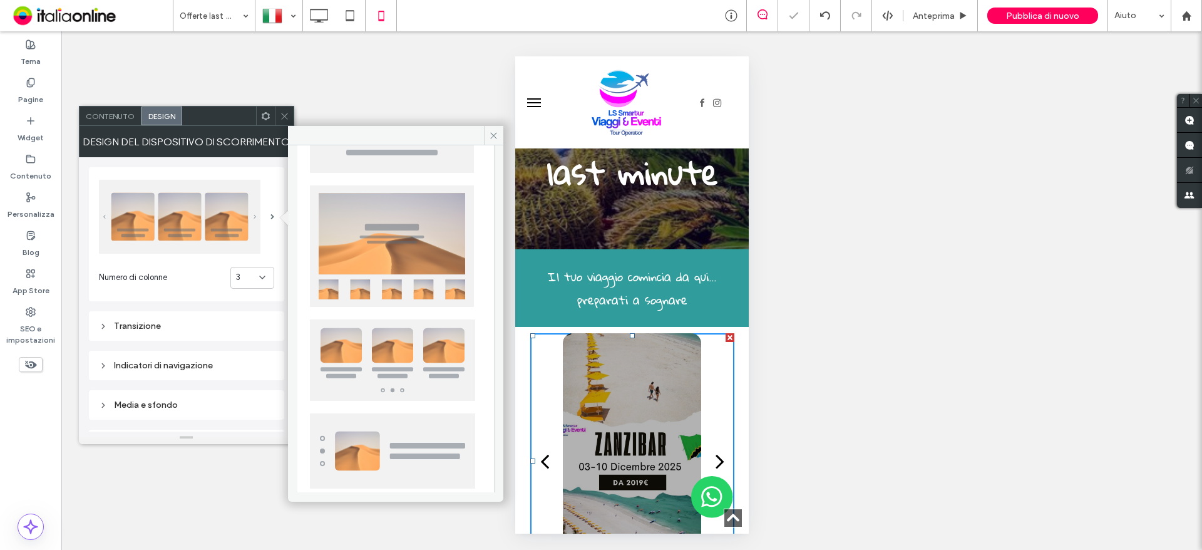
scroll to position [304, 0]
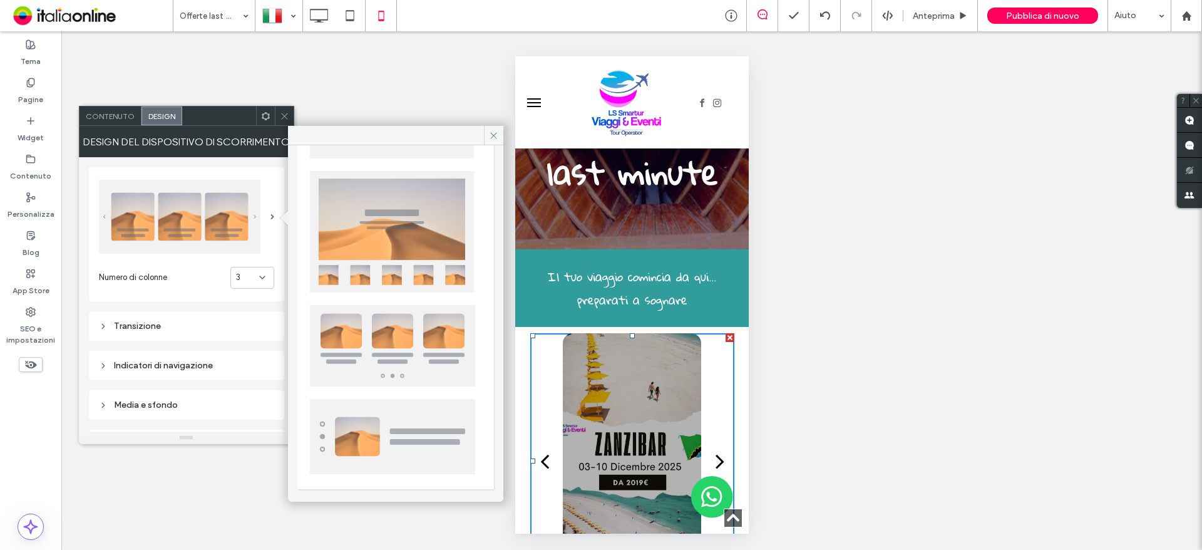
click at [721, 438] on button "next" at bounding box center [719, 460] width 29 height 45
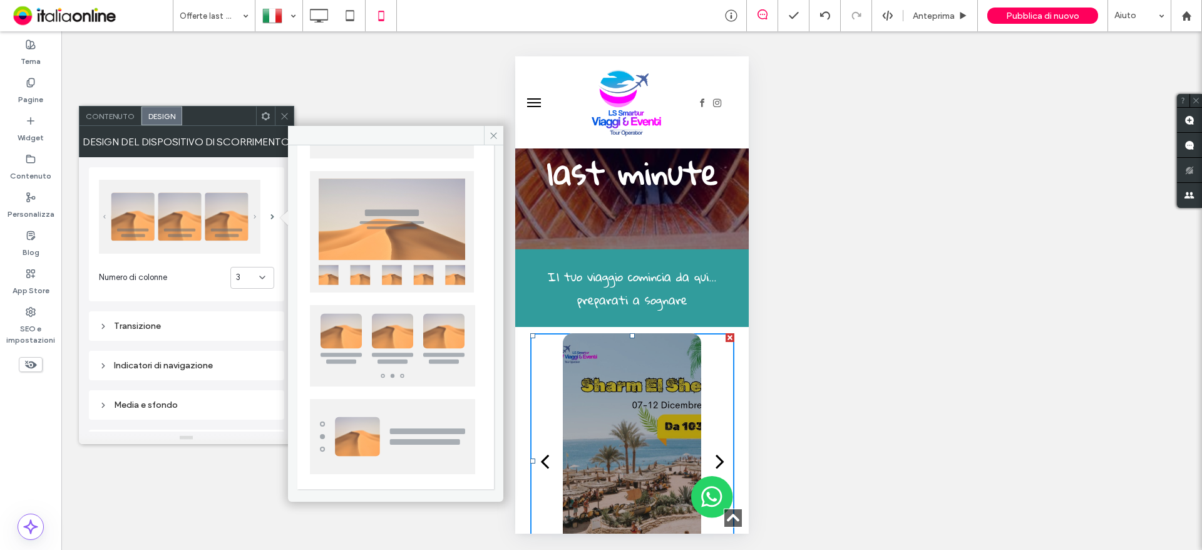
click at [719, 438] on button "next" at bounding box center [719, 460] width 29 height 45
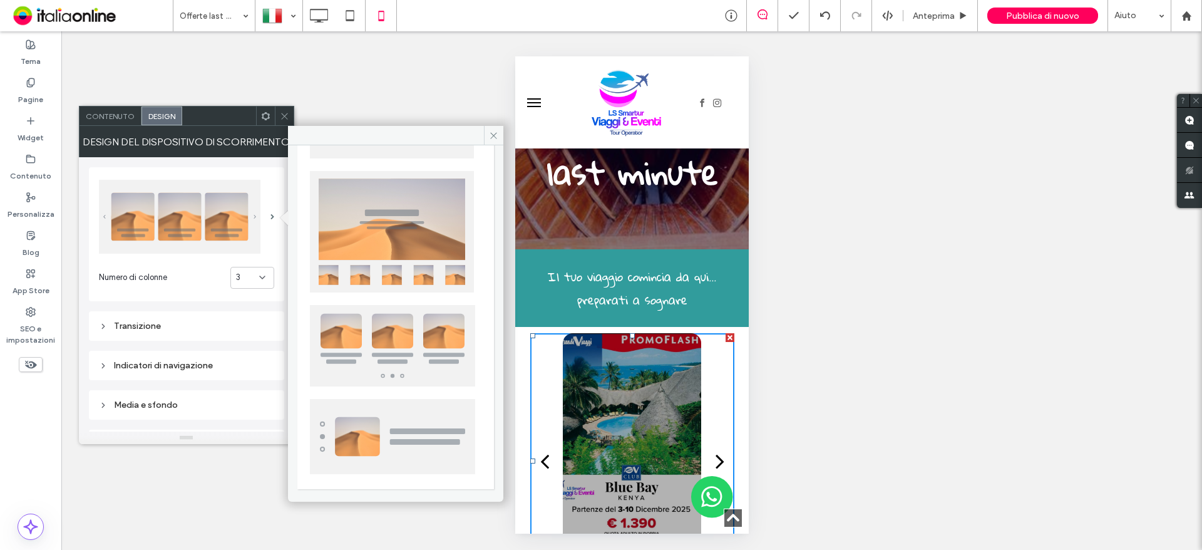
click at [719, 438] on button "next" at bounding box center [719, 460] width 29 height 45
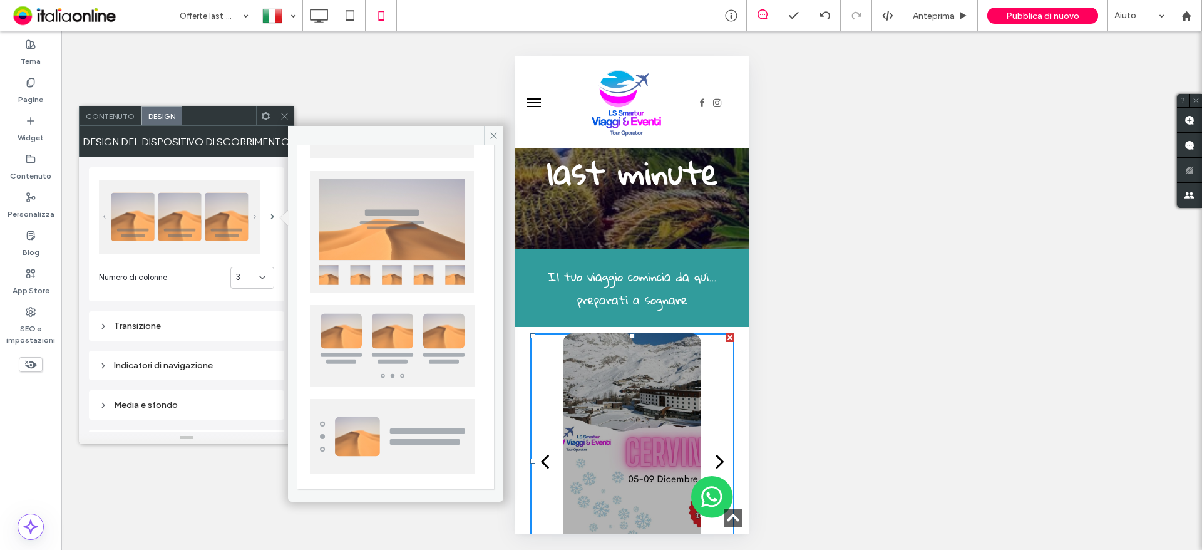
click at [719, 438] on button "next" at bounding box center [719, 460] width 29 height 45
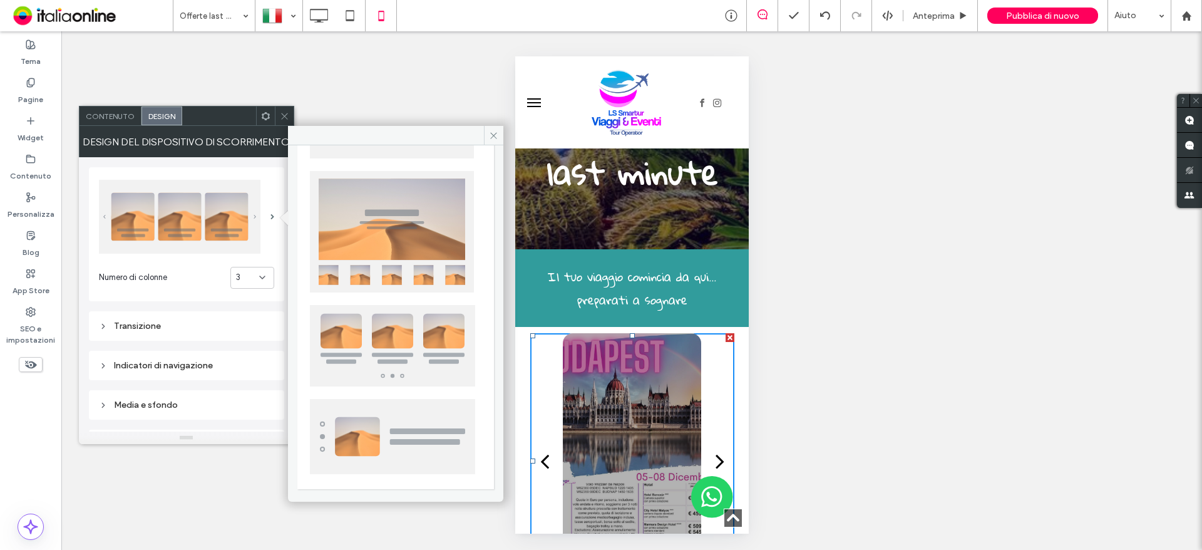
click at [242, 282] on div "3" at bounding box center [247, 277] width 23 height 13
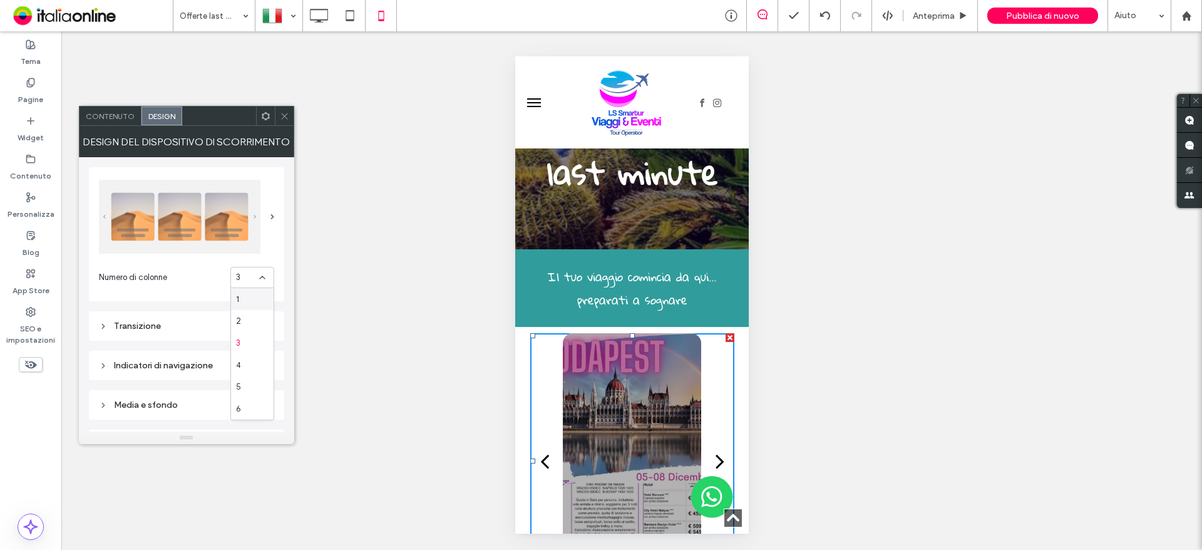
click at [245, 300] on div "1" at bounding box center [252, 299] width 43 height 22
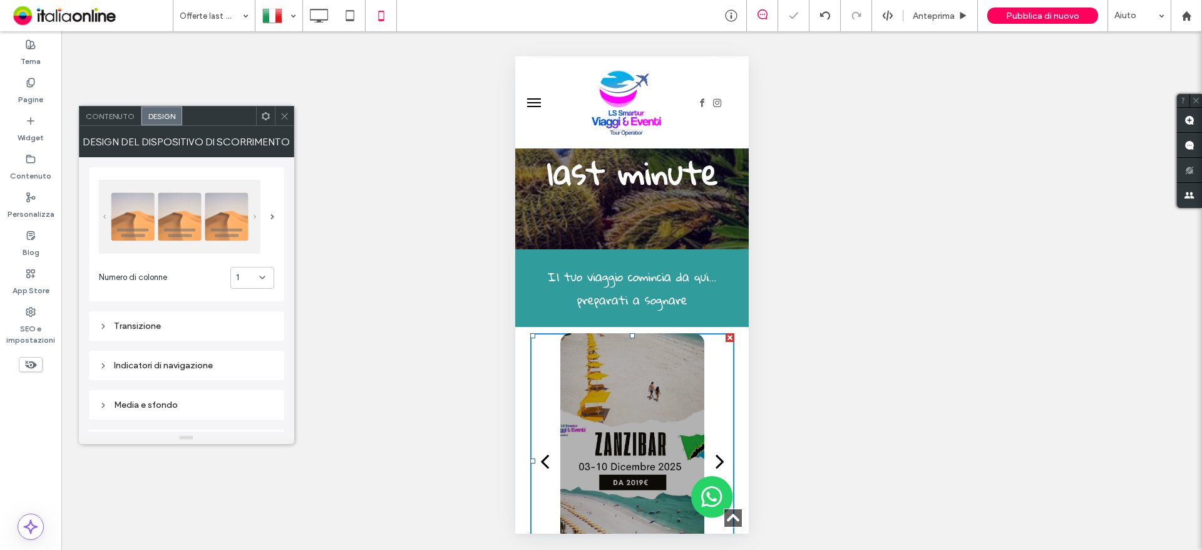
click at [715, 448] on div "next" at bounding box center [719, 460] width 9 height 25
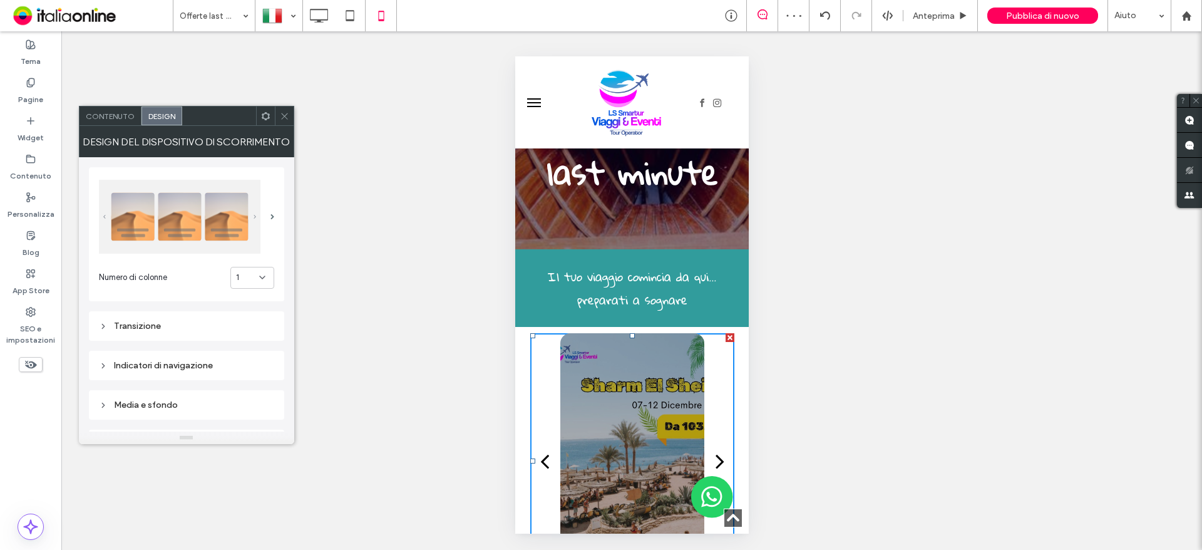
click at [280, 221] on div "Numero di colonne 1" at bounding box center [186, 234] width 195 height 134
click at [261, 220] on div at bounding box center [185, 217] width 172 height 74
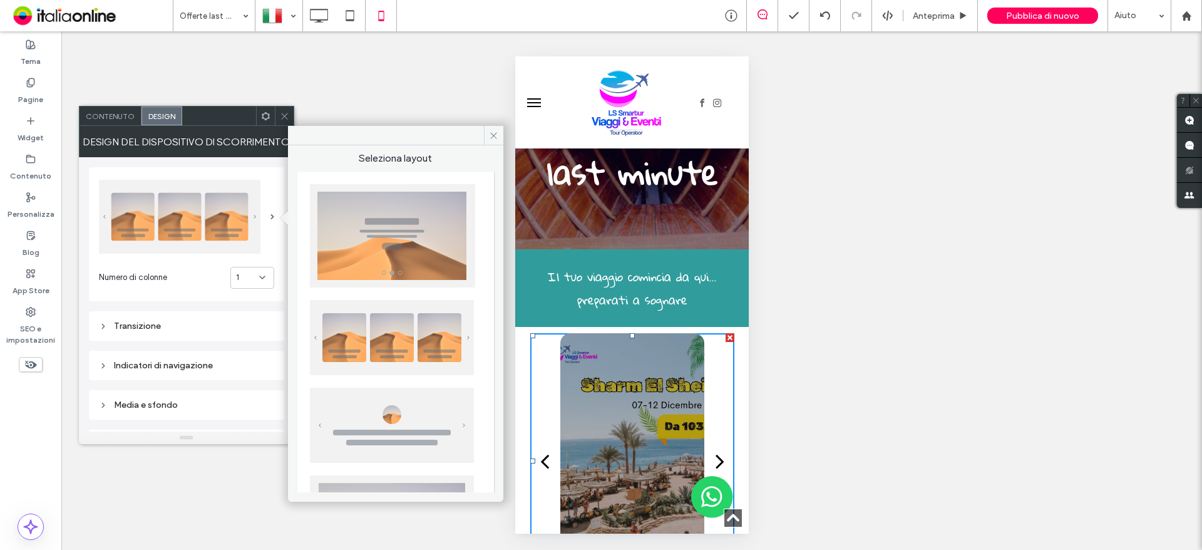
scroll to position [125, 0]
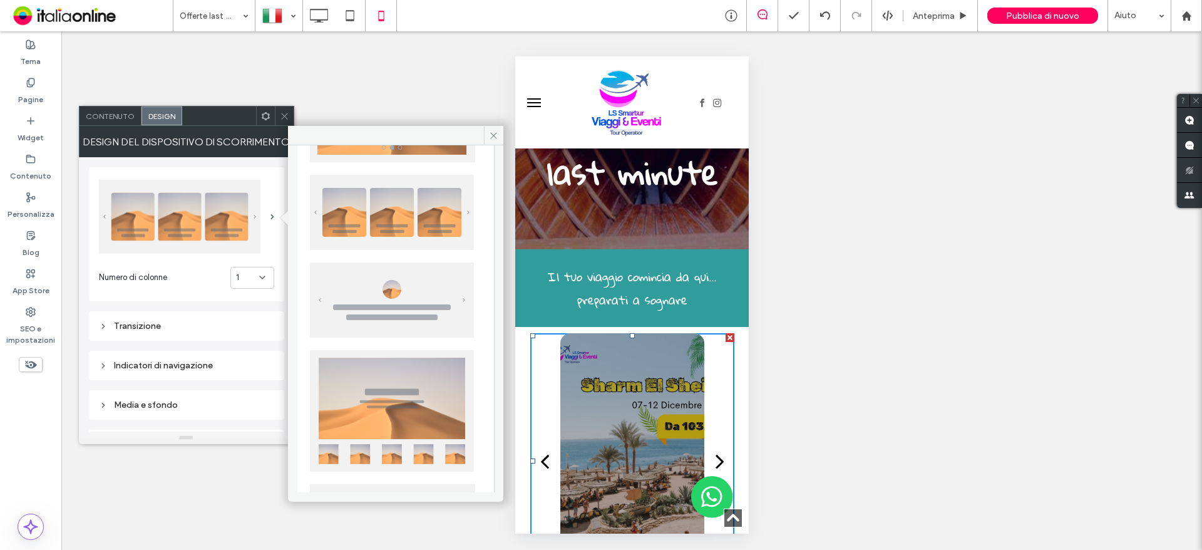
click at [476, 297] on div at bounding box center [395, 357] width 197 height 622
click at [456, 304] on img at bounding box center [392, 299] width 164 height 75
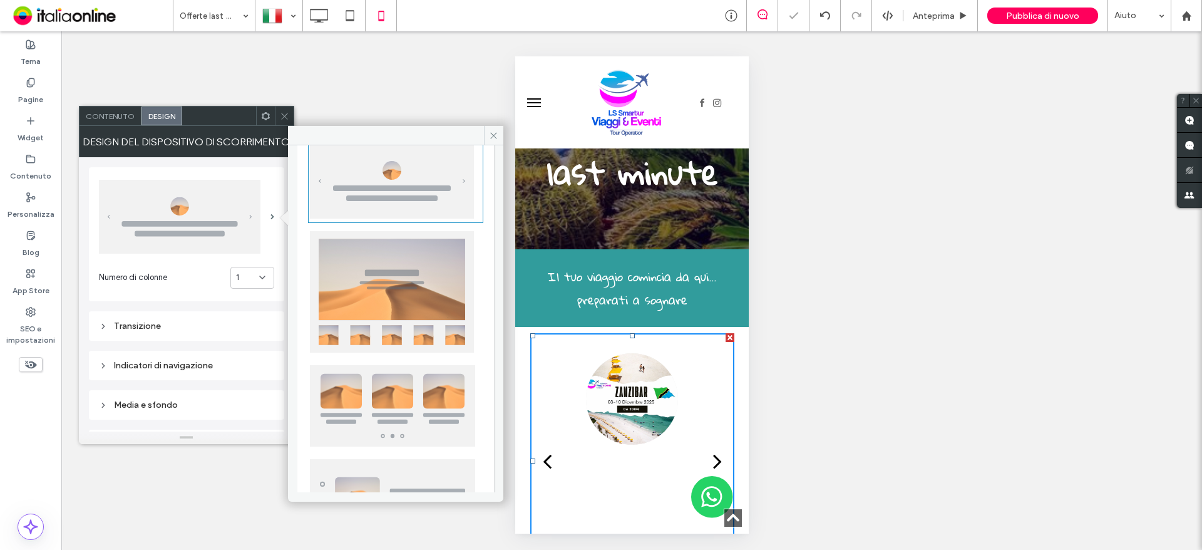
scroll to position [250, 0]
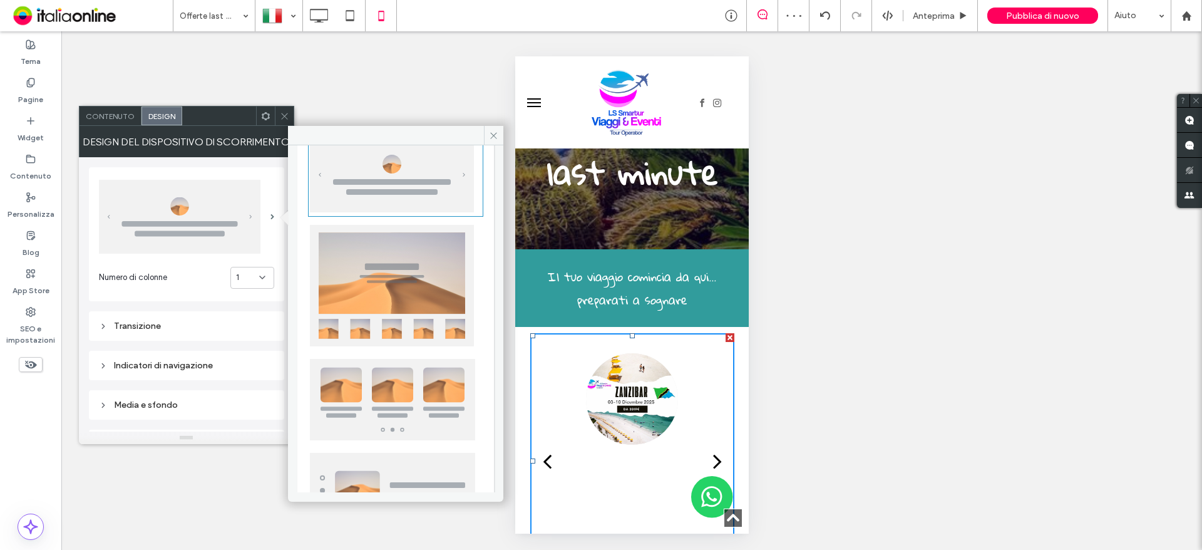
click at [449, 317] on img at bounding box center [392, 285] width 164 height 121
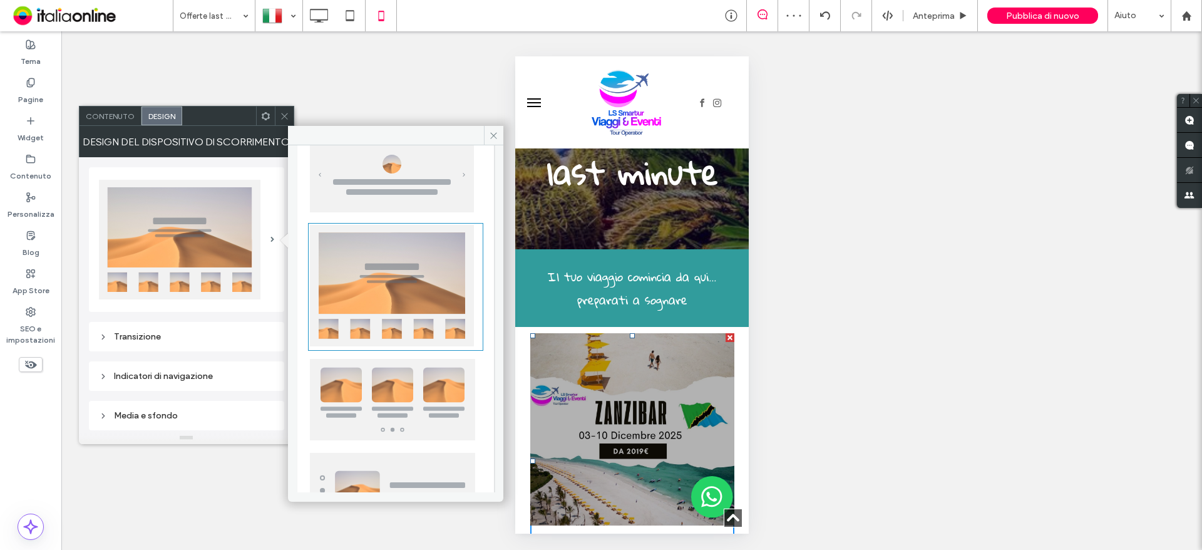
scroll to position [304, 0]
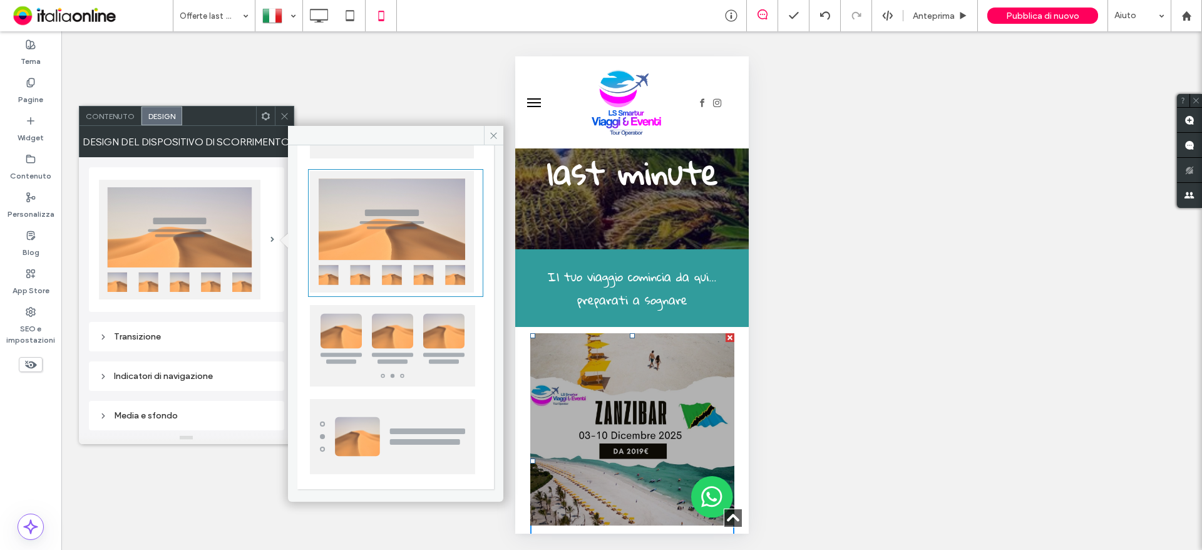
click at [443, 331] on img at bounding box center [392, 345] width 165 height 81
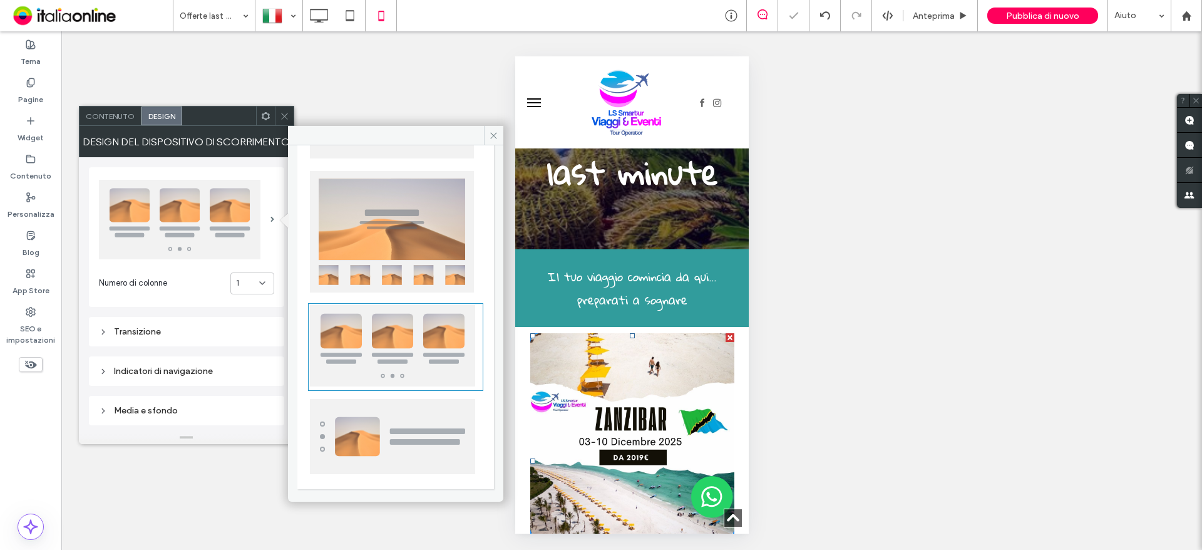
click at [439, 408] on img at bounding box center [392, 436] width 165 height 75
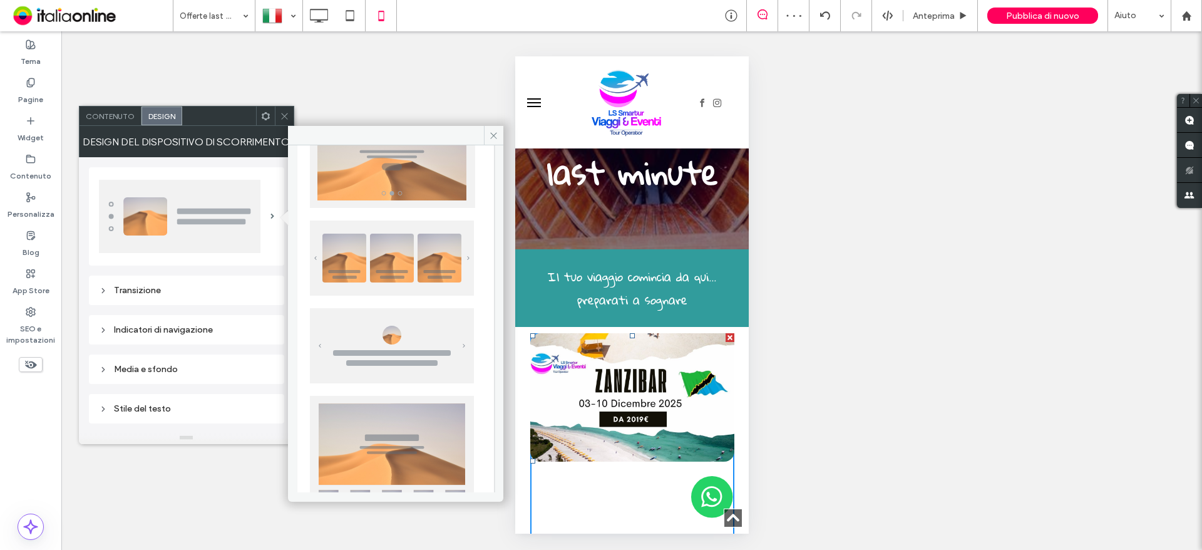
scroll to position [188, 0]
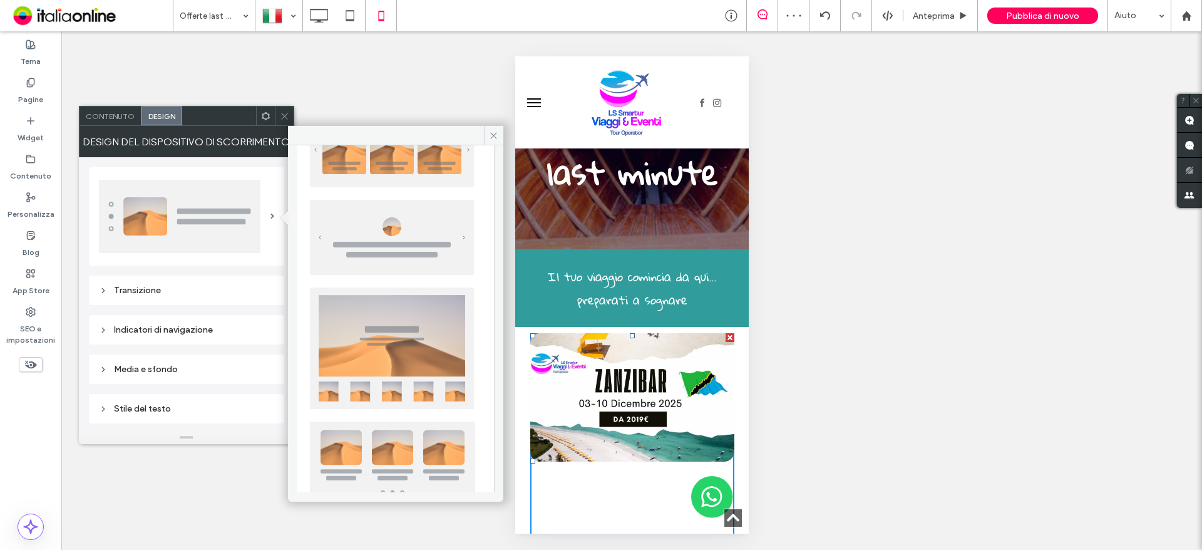
click at [421, 356] on img at bounding box center [392, 347] width 164 height 121
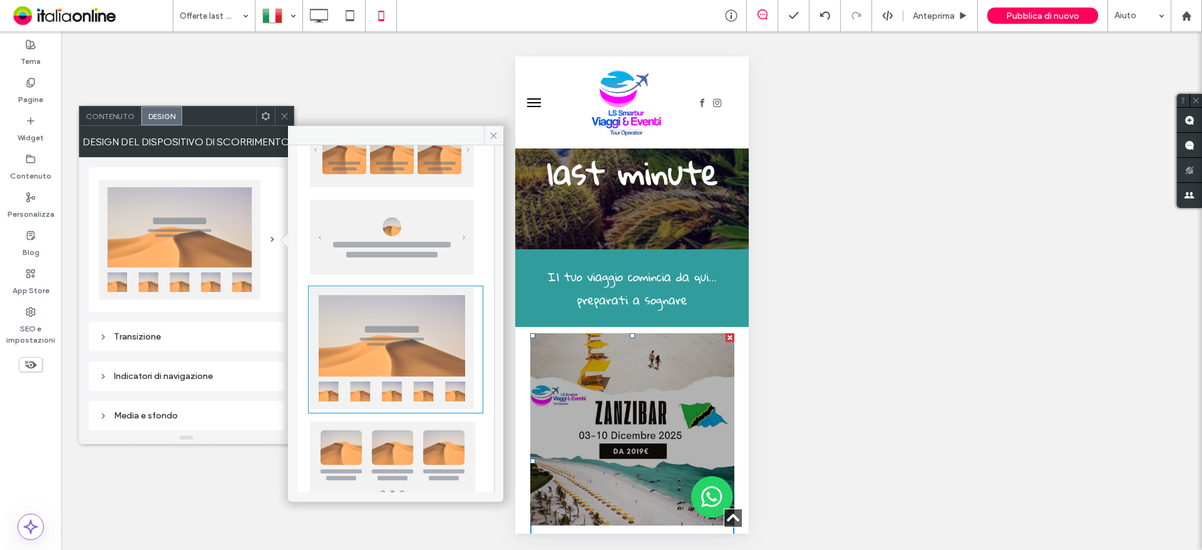
scroll to position [0, 0]
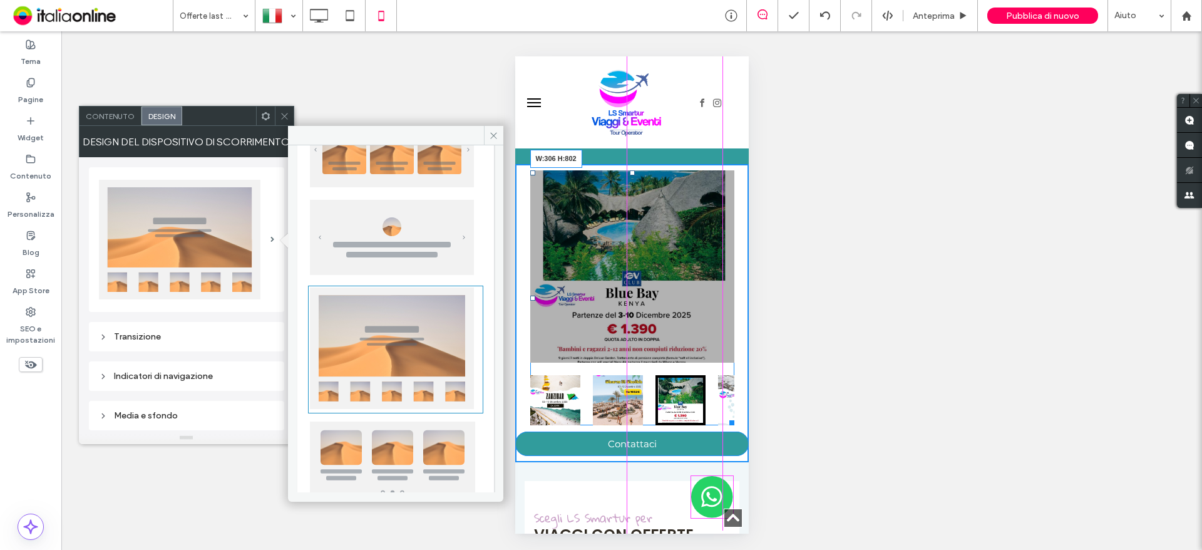
scroll to position [639, 0]
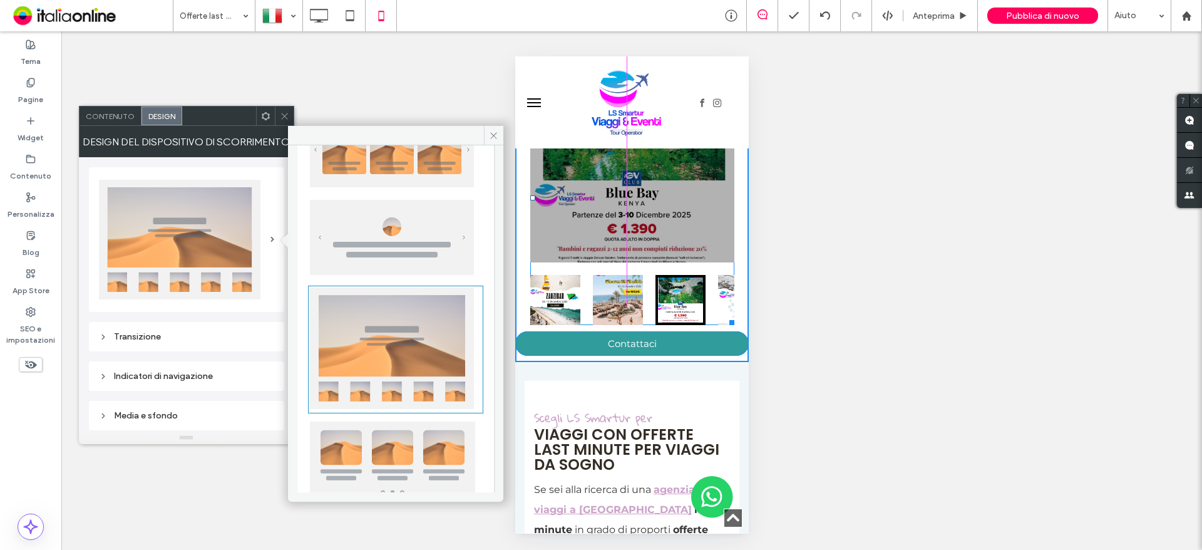
drag, startPoint x: 724, startPoint y: 461, endPoint x: 714, endPoint y: 287, distance: 173.7
click at [724, 316] on div at bounding box center [728, 320] width 9 height 9
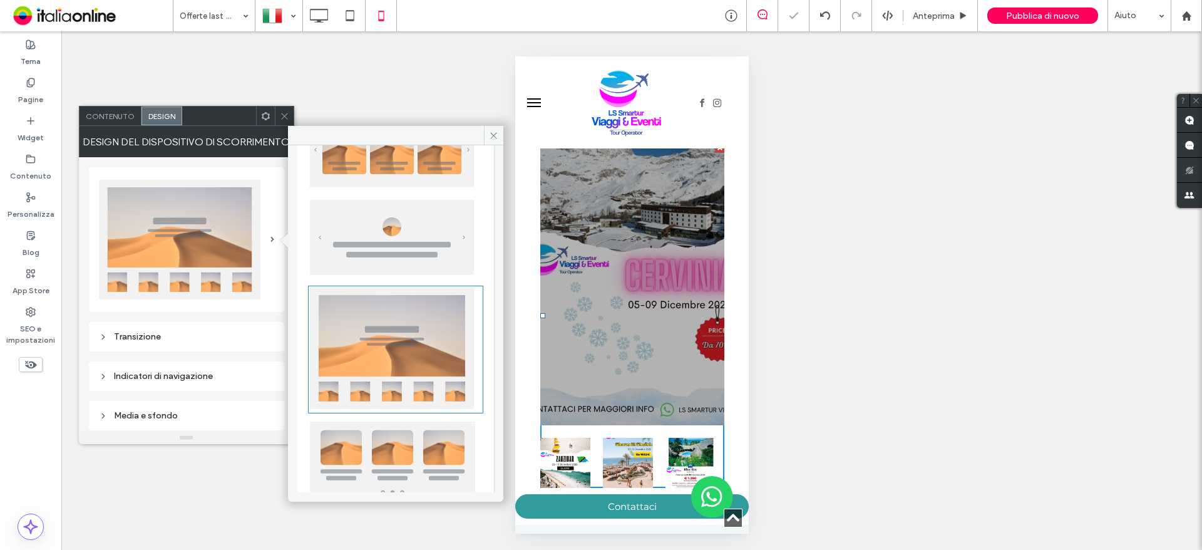
scroll to position [576, 0]
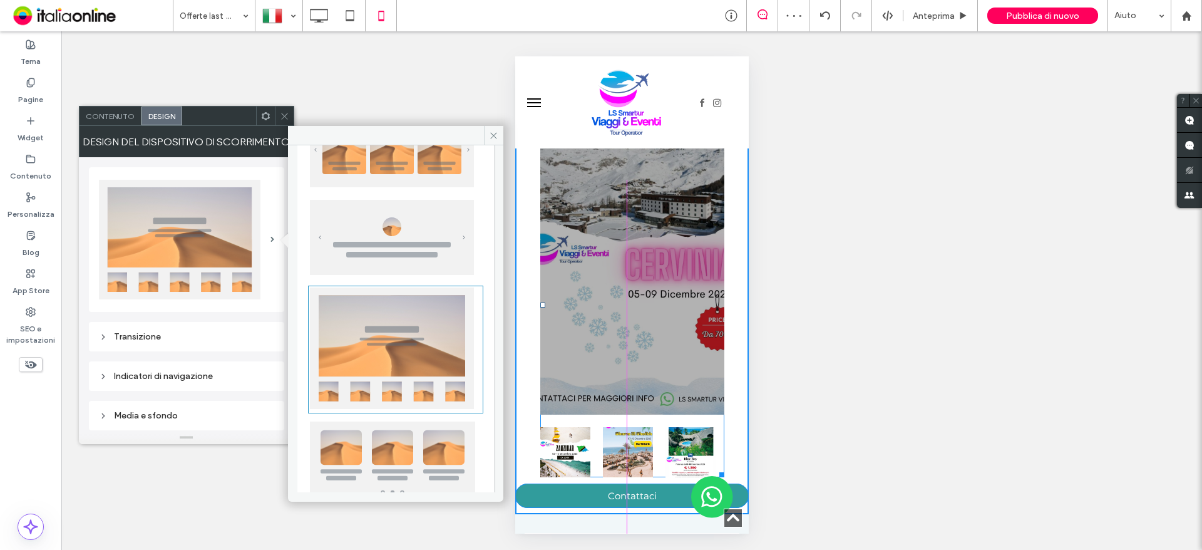
drag, startPoint x: 714, startPoint y: 347, endPoint x: 726, endPoint y: 347, distance: 11.9
click at [724, 468] on div at bounding box center [718, 472] width 9 height 9
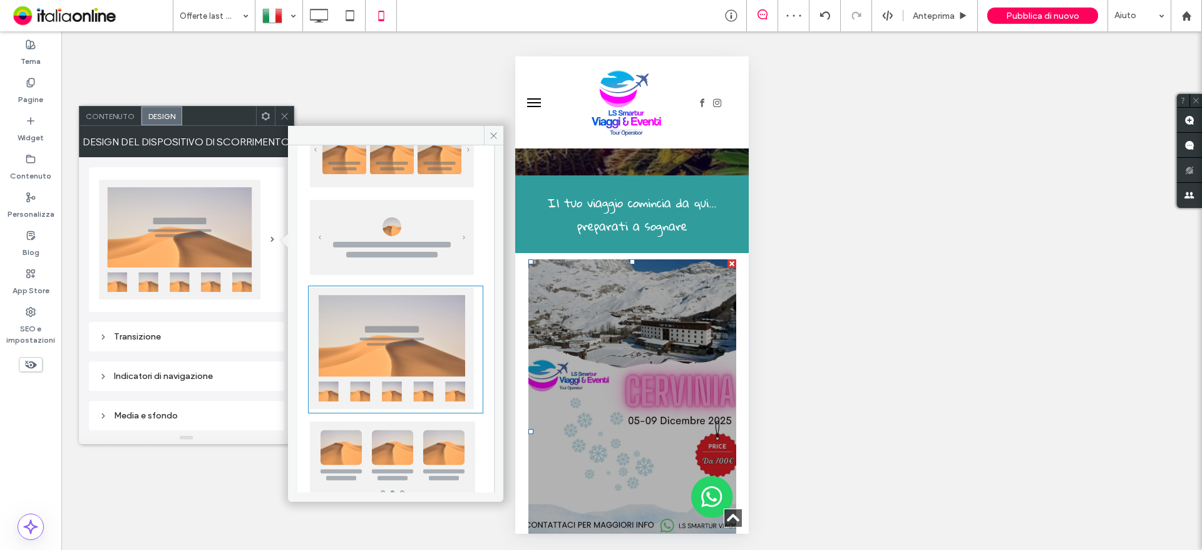
scroll to position [451, 0]
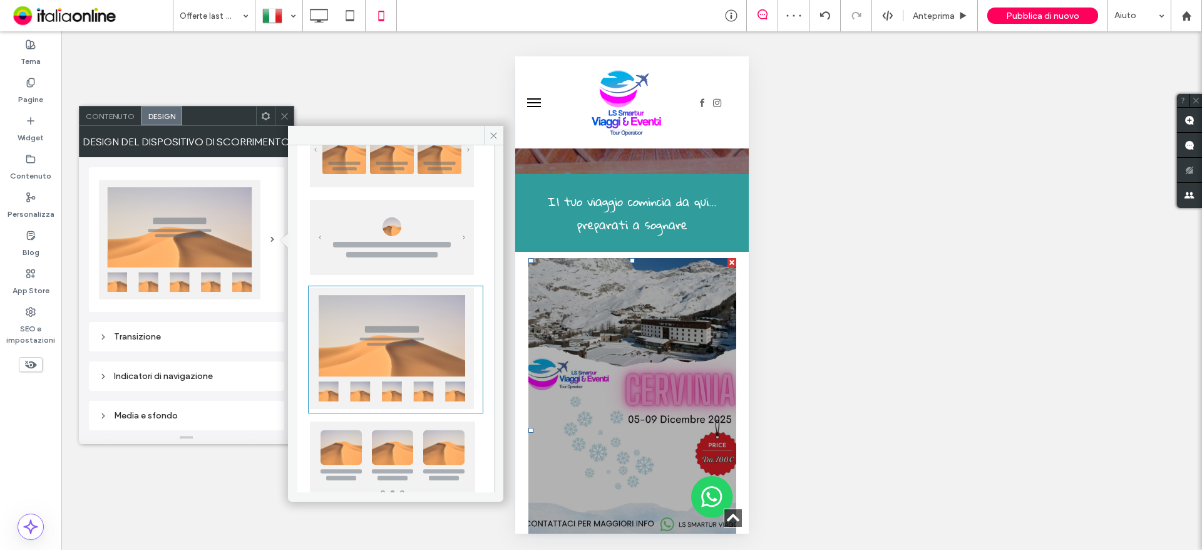
click at [409, 252] on img at bounding box center [392, 237] width 164 height 75
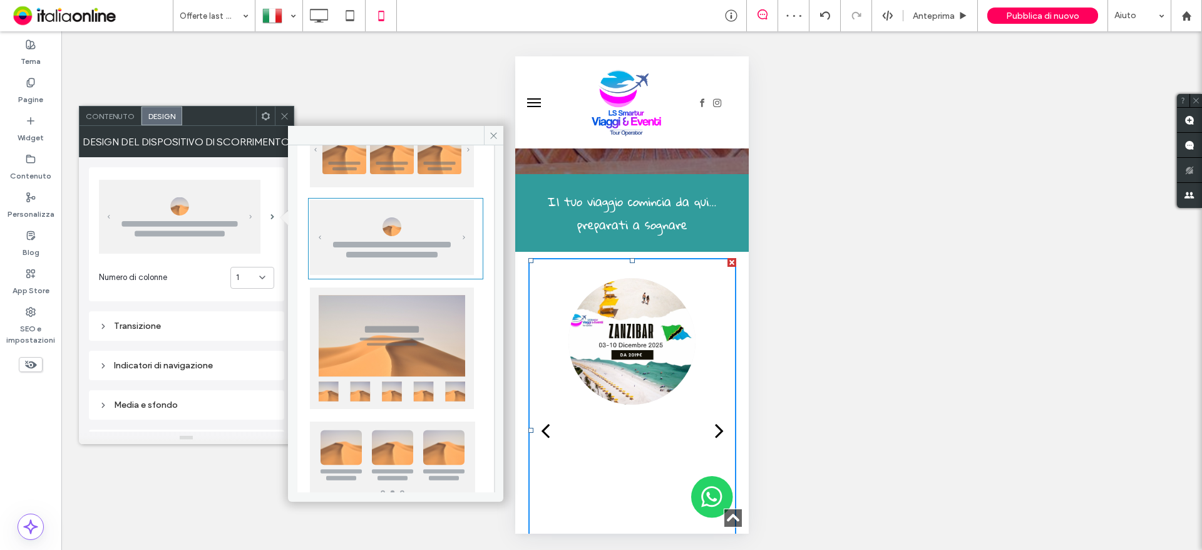
scroll to position [63, 0]
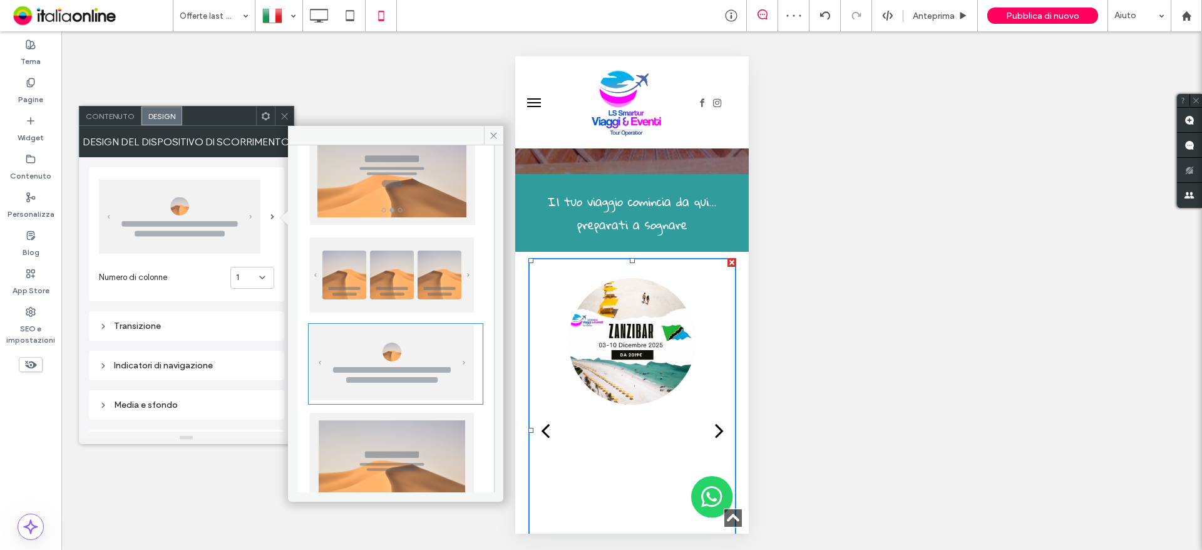
click at [388, 292] on img at bounding box center [392, 274] width 164 height 75
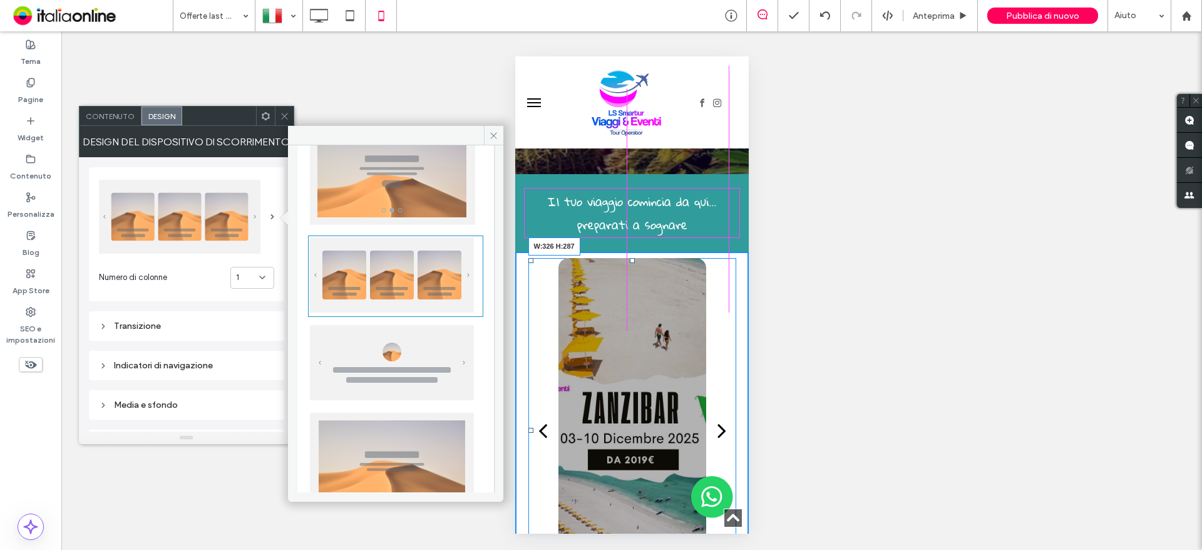
drag, startPoint x: 727, startPoint y: 474, endPoint x: 1163, endPoint y: 389, distance: 444.5
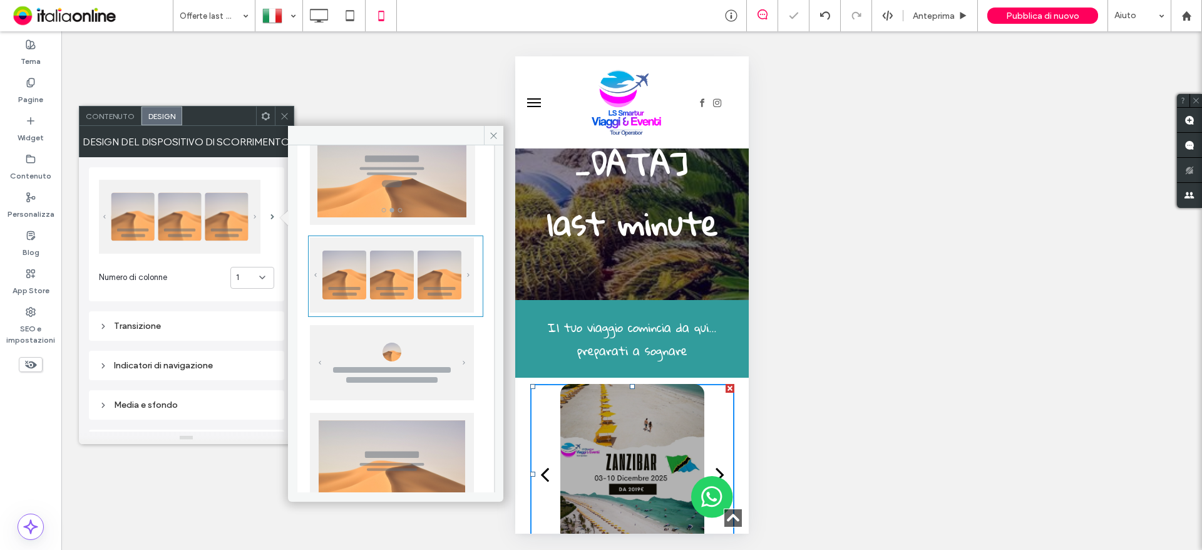
scroll to position [326, 0]
click at [715, 461] on div "next" at bounding box center [719, 473] width 9 height 25
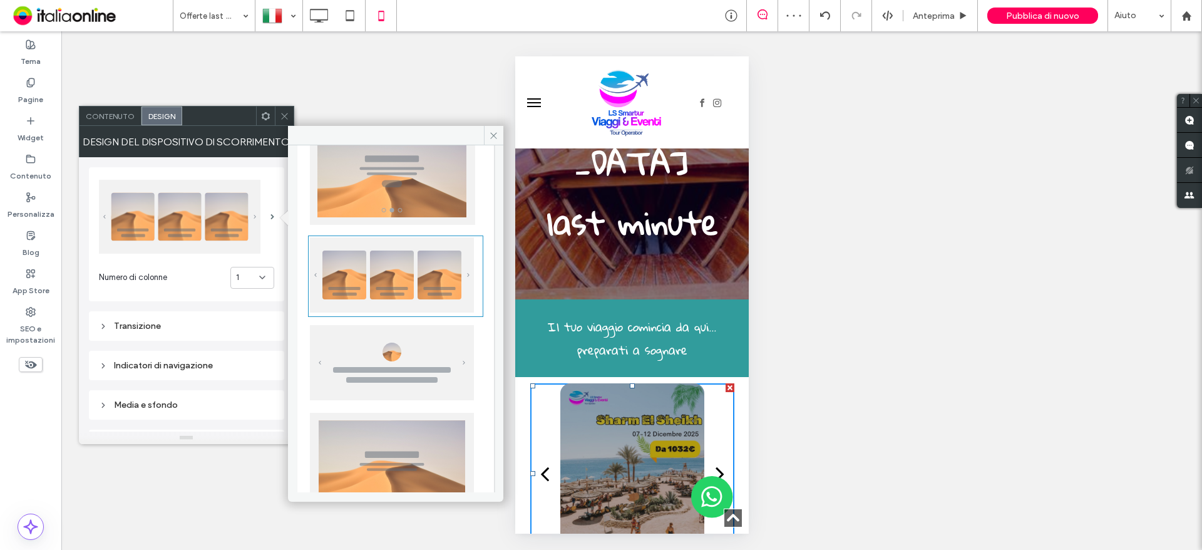
click at [715, 461] on div "next" at bounding box center [719, 473] width 9 height 25
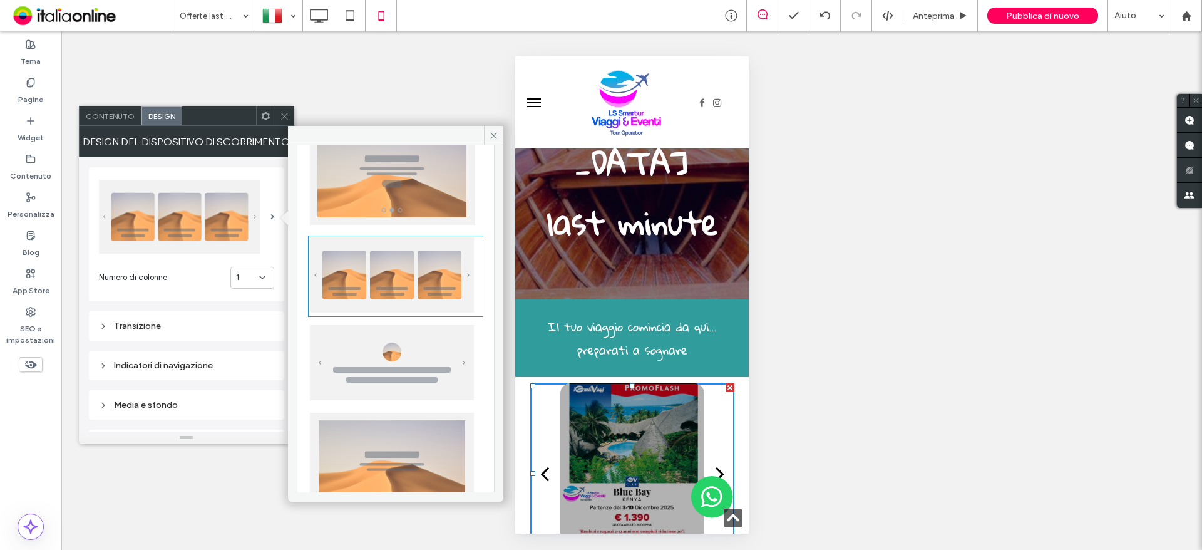
click at [715, 461] on div "next" at bounding box center [719, 473] width 9 height 25
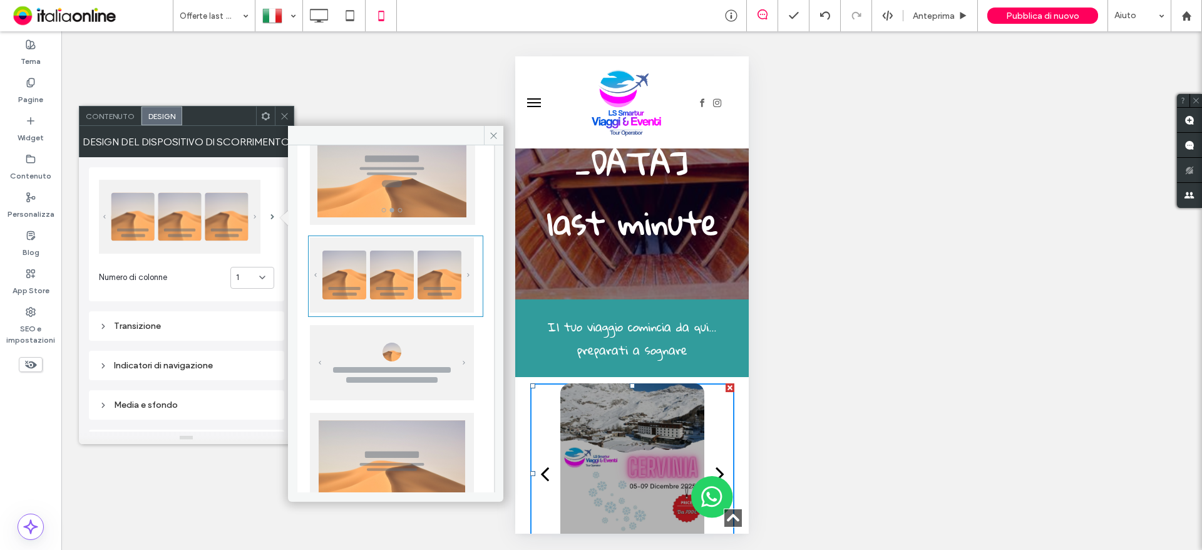
click at [715, 461] on div "next" at bounding box center [719, 473] width 9 height 25
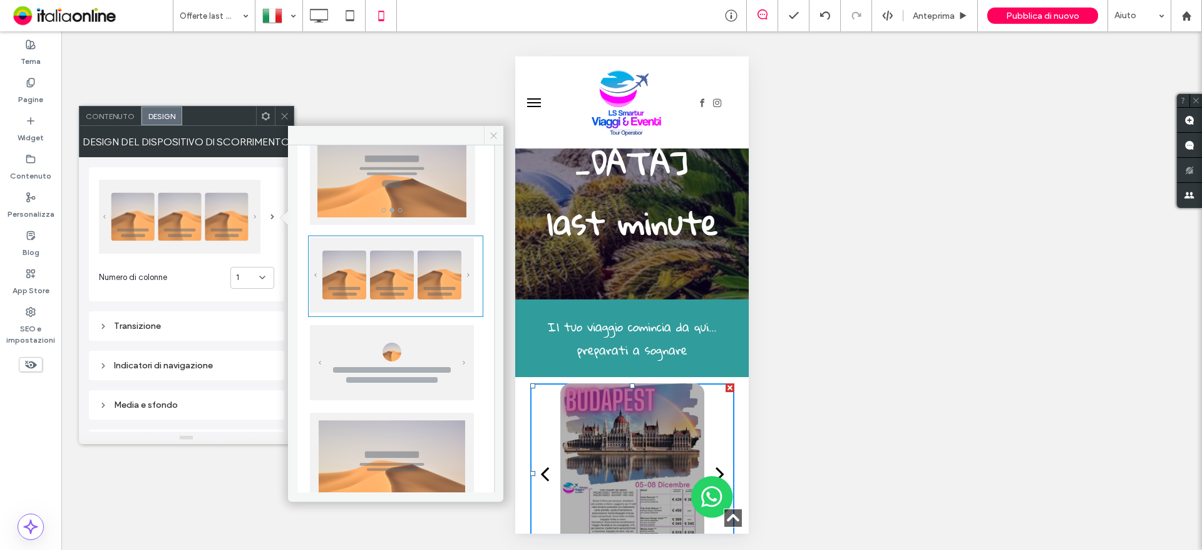
click at [497, 138] on icon at bounding box center [493, 135] width 9 height 9
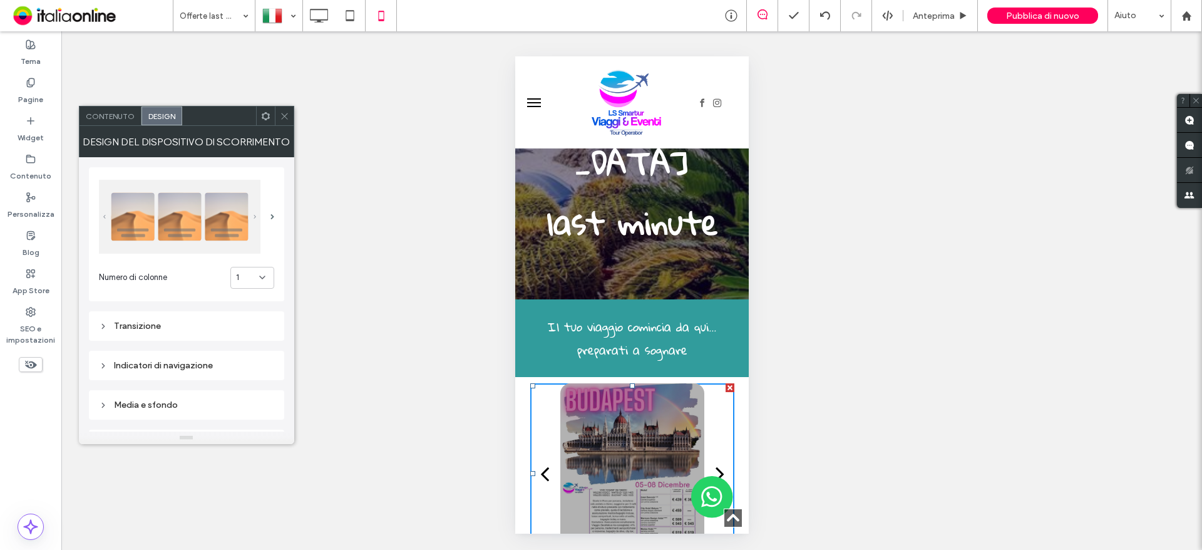
click at [980, 340] on div "Mostrare? Sì Mostrare? Sì Mostrare? Sì Mostrare? Sì Mostrare? Sì Mostrare? Sì M…" at bounding box center [631, 290] width 1141 height 518
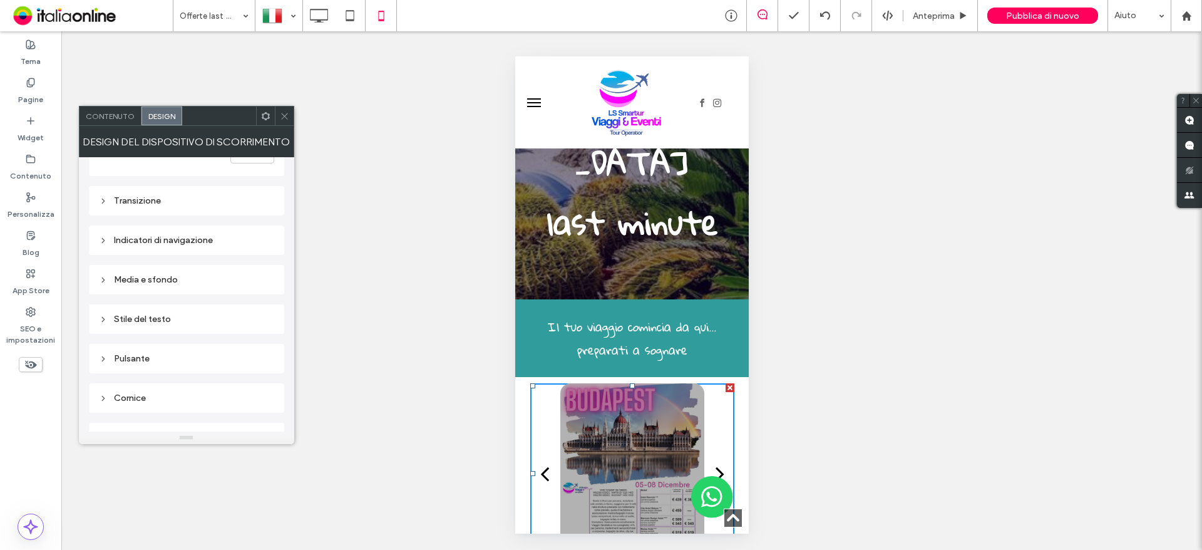
click at [165, 286] on div "Media e sfondo" at bounding box center [186, 279] width 175 height 17
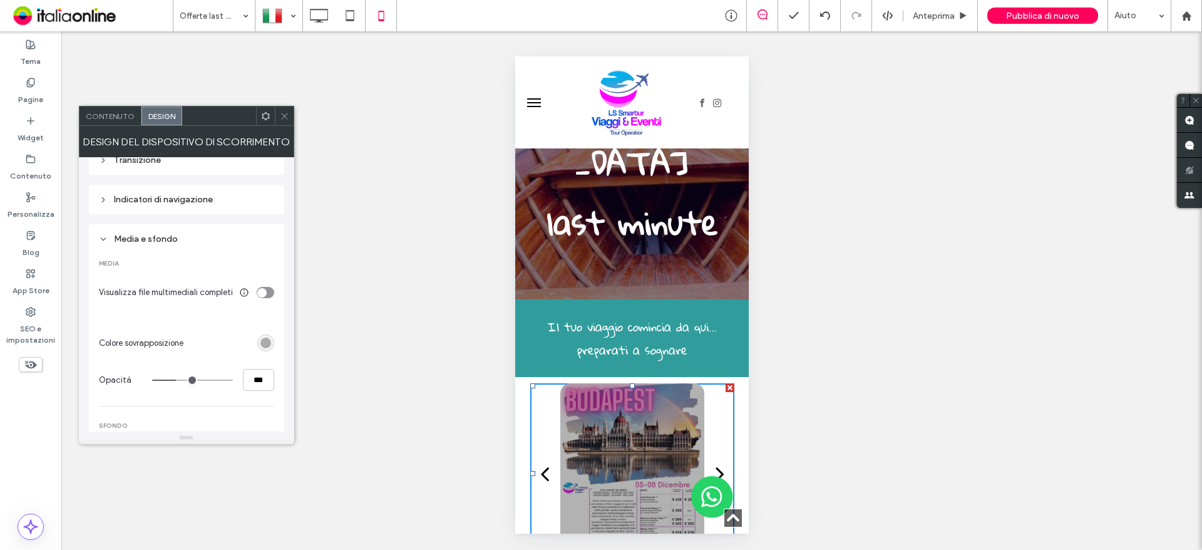
scroll to position [188, 0]
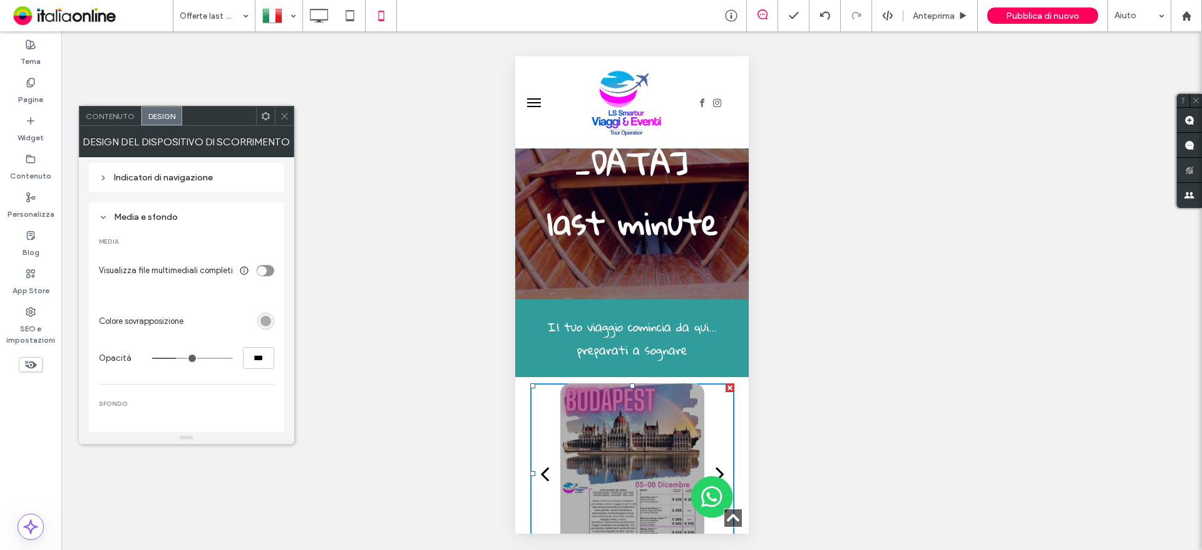
type input "**"
type input "***"
click at [172, 357] on input "range" at bounding box center [192, 357] width 81 height 1
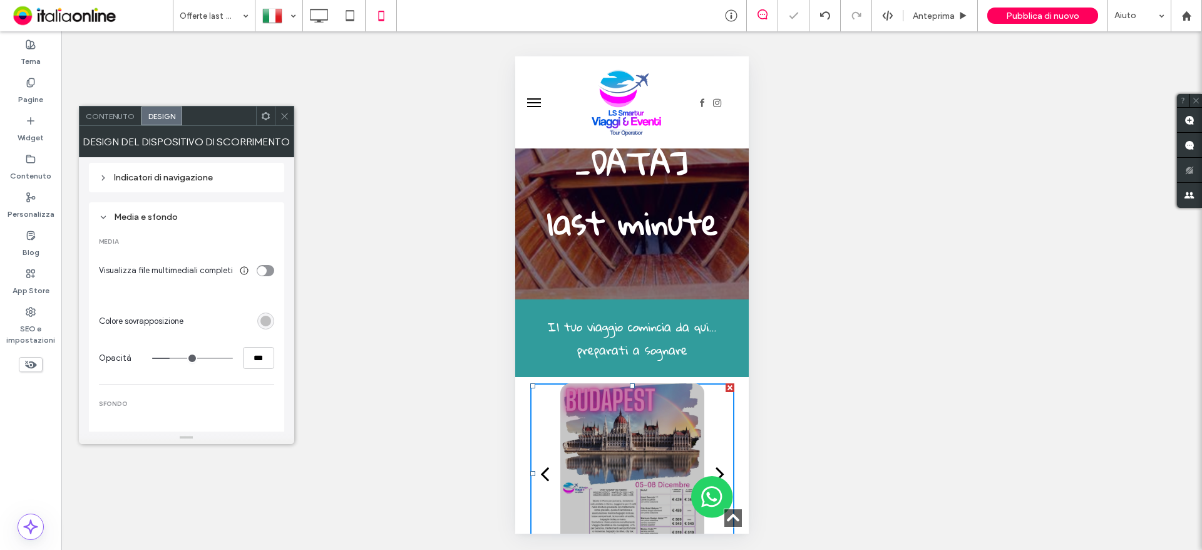
type input "**"
type input "***"
click at [169, 357] on input "range" at bounding box center [192, 357] width 81 height 1
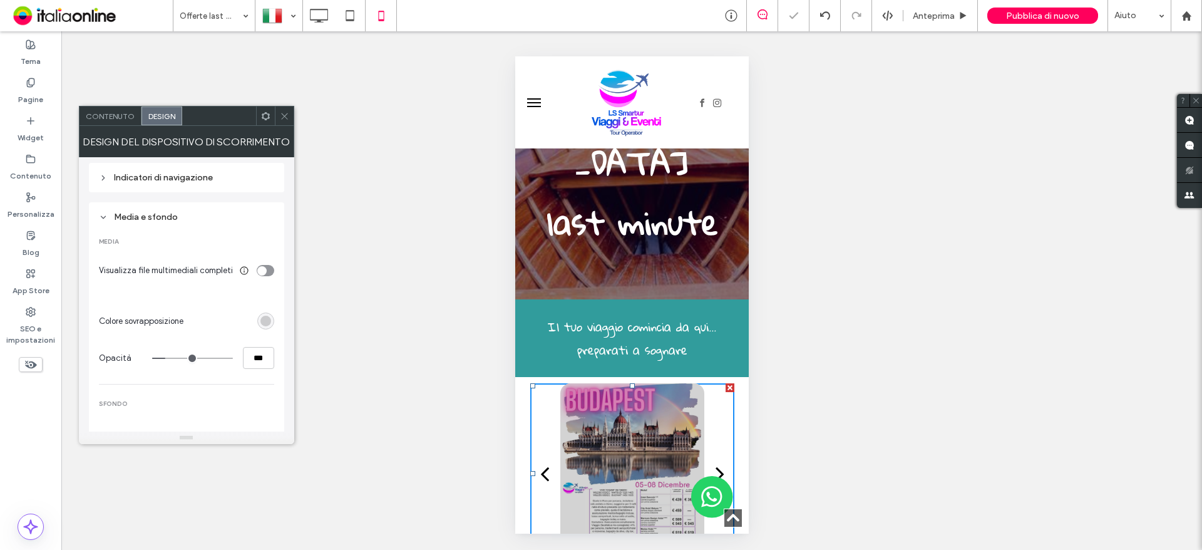
type input "*"
type input "**"
click at [162, 357] on input "range" at bounding box center [192, 357] width 81 height 1
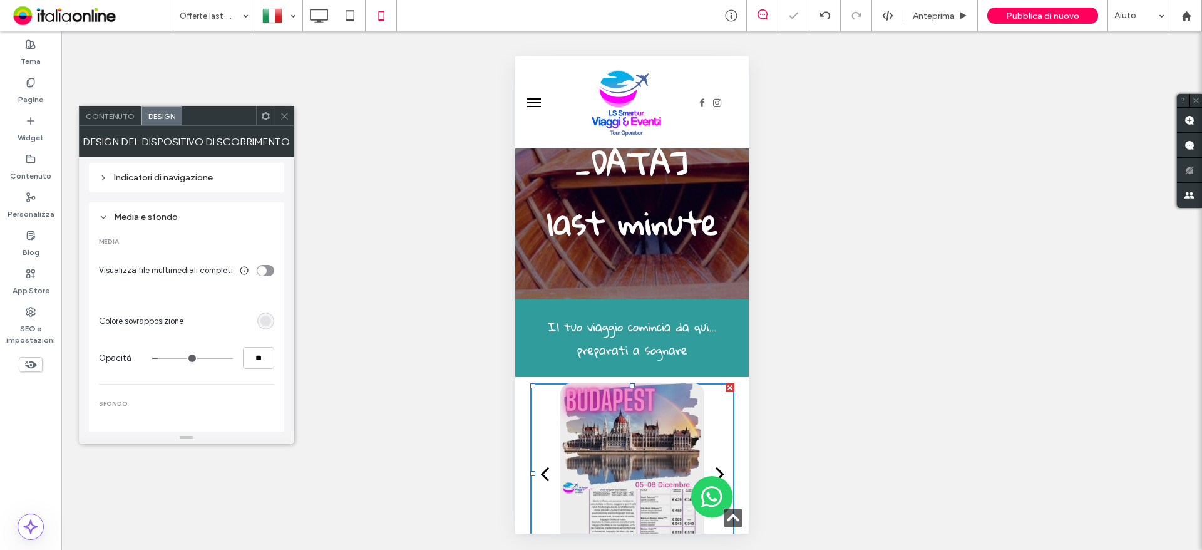
type input "**"
type input "***"
type input "*"
type input "**"
drag, startPoint x: 164, startPoint y: 359, endPoint x: 146, endPoint y: 359, distance: 18.2
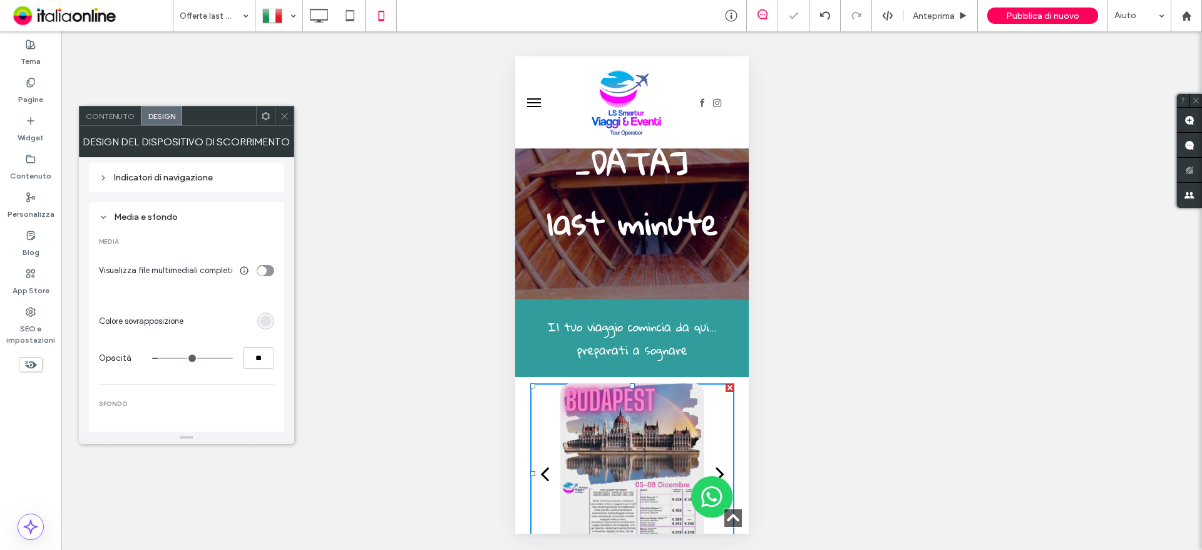
click at [152, 359] on input "range" at bounding box center [192, 357] width 81 height 1
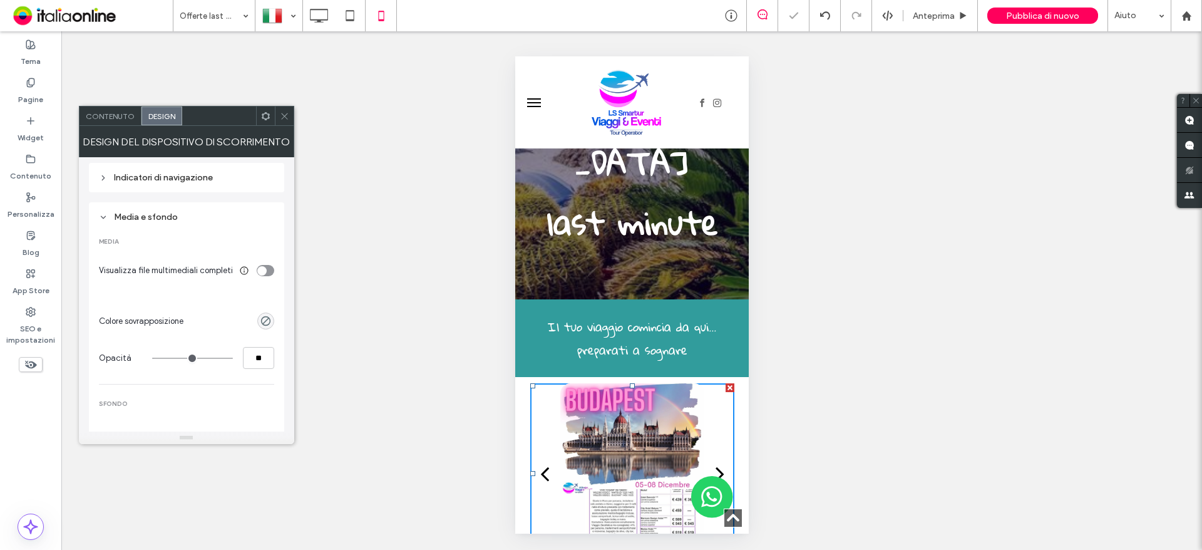
click at [160, 357] on input "range" at bounding box center [192, 357] width 81 height 1
type input "*"
type input "**"
type input "*"
click at [163, 357] on input "range" at bounding box center [192, 357] width 81 height 1
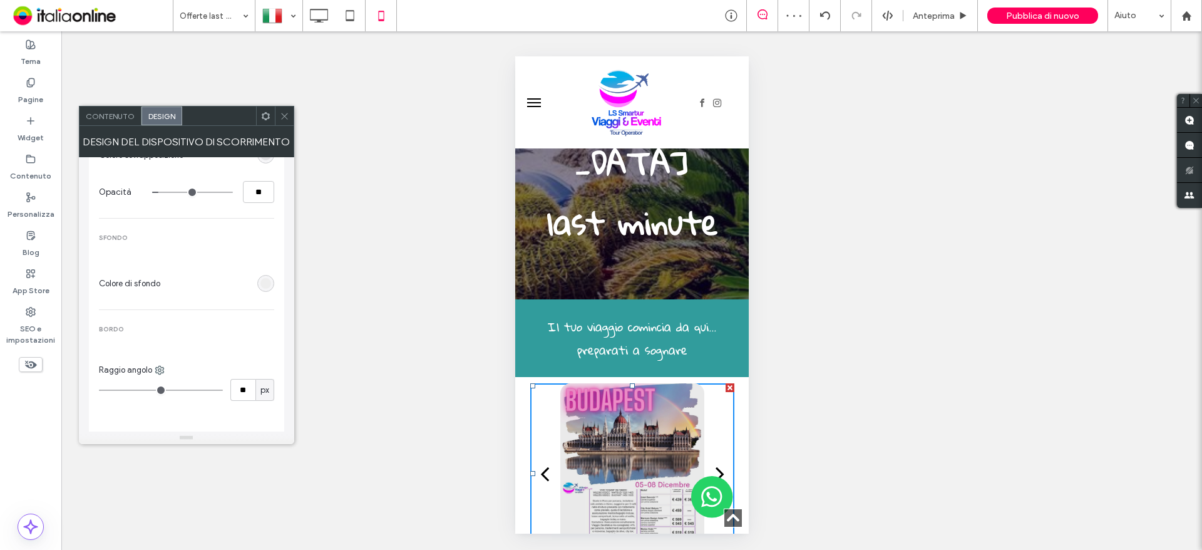
scroll to position [376, 0]
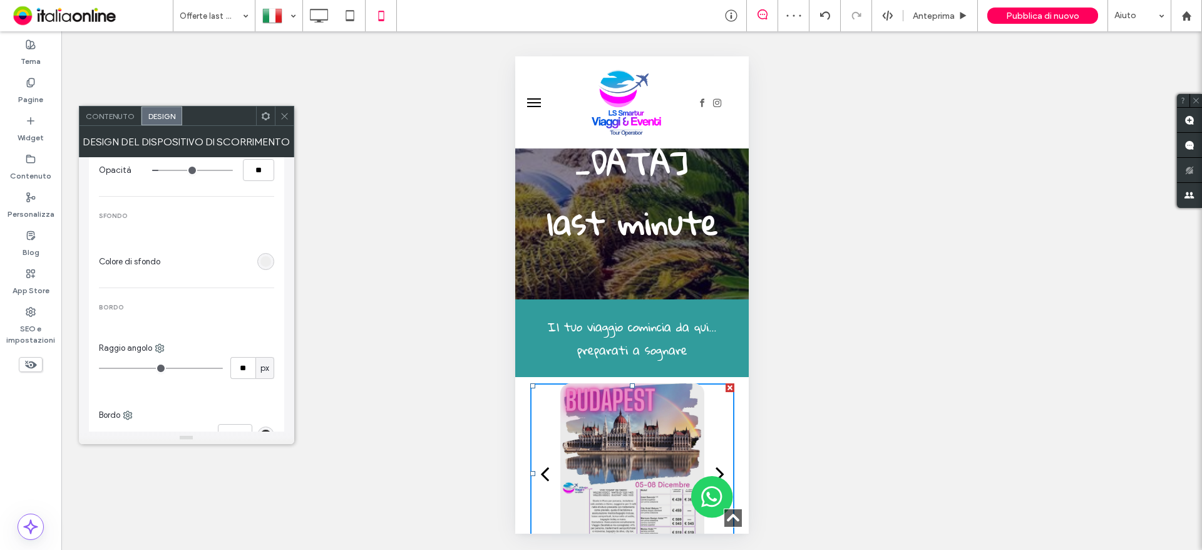
type input "*"
click at [113, 367] on input "range" at bounding box center [161, 367] width 124 height 1
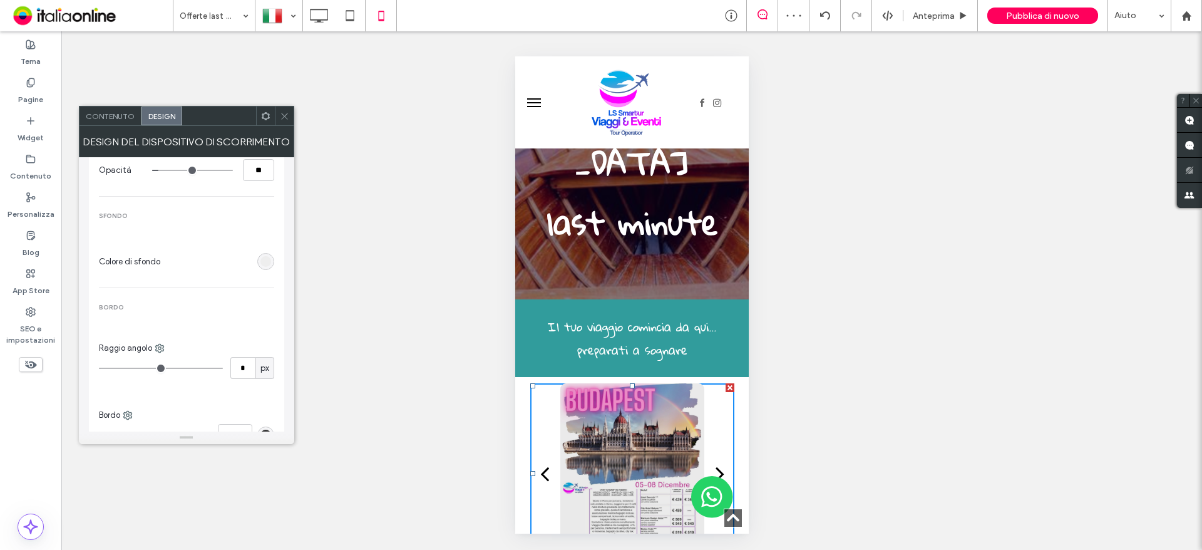
type input "*"
click at [107, 367] on input "range" at bounding box center [161, 367] width 124 height 1
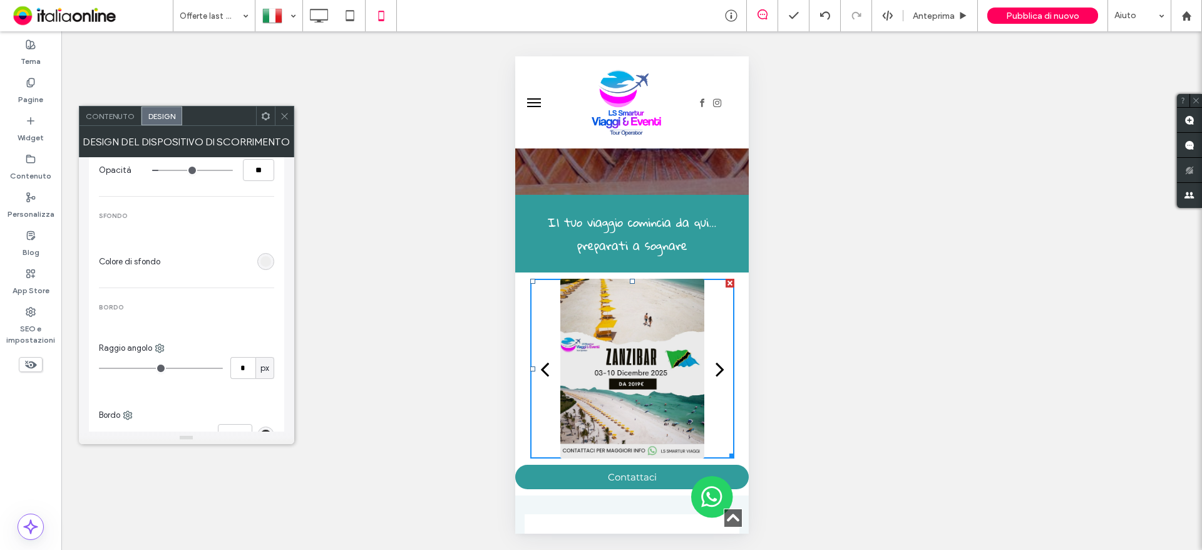
scroll to position [438, 0]
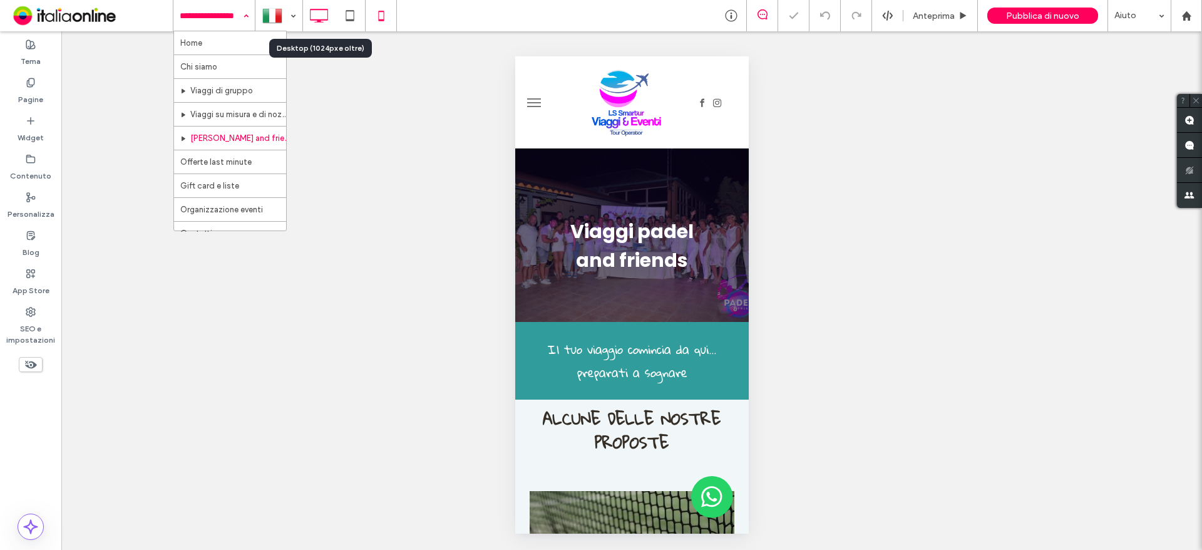
click at [330, 10] on icon at bounding box center [318, 15] width 25 height 25
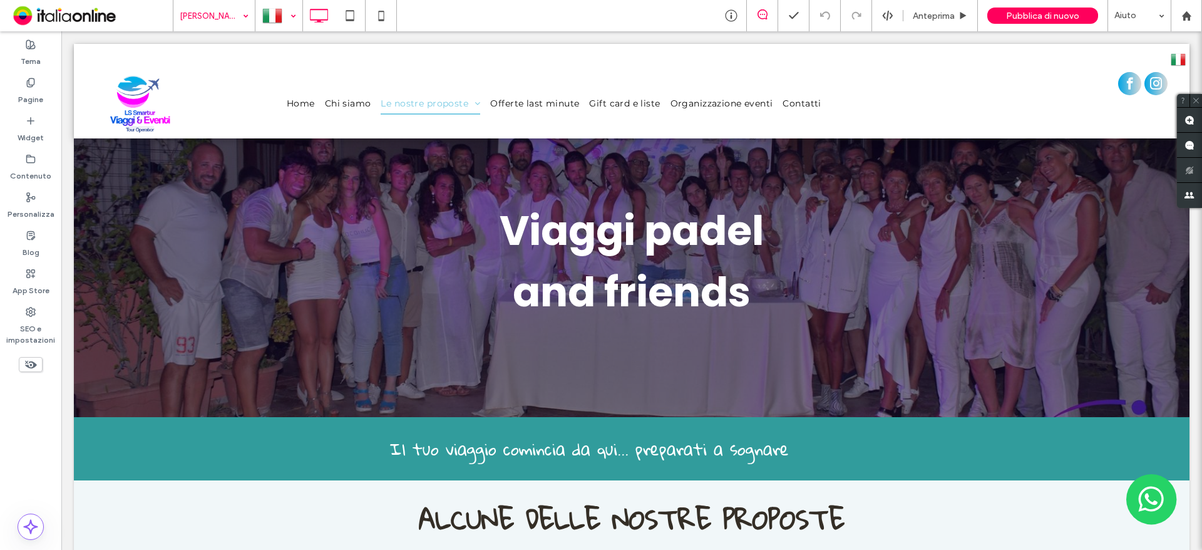
click at [283, 16] on div at bounding box center [279, 16] width 46 height 30
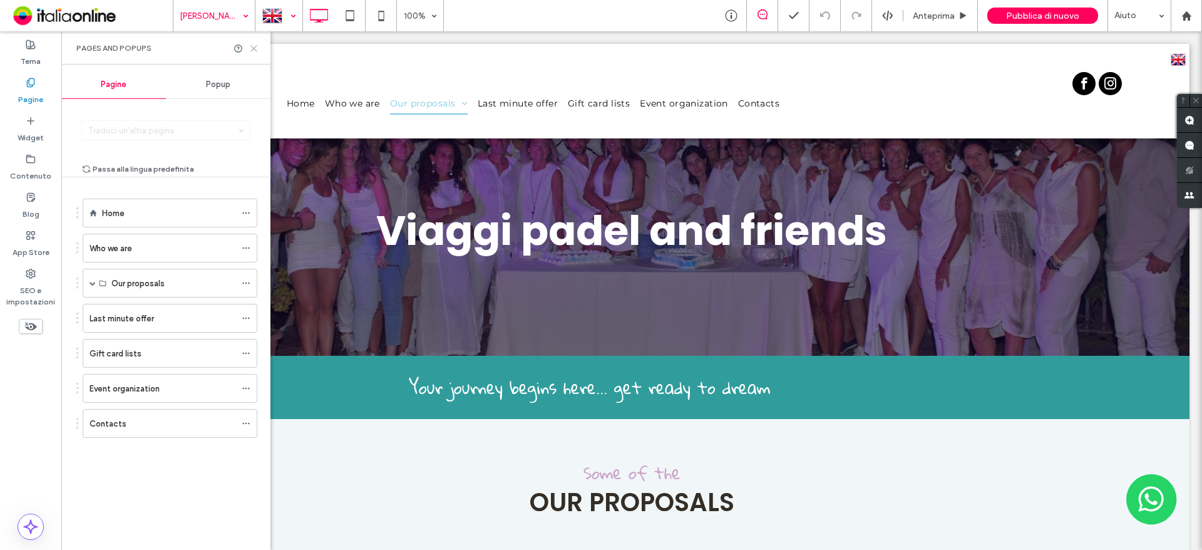
click at [253, 44] on icon at bounding box center [253, 48] width 9 height 9
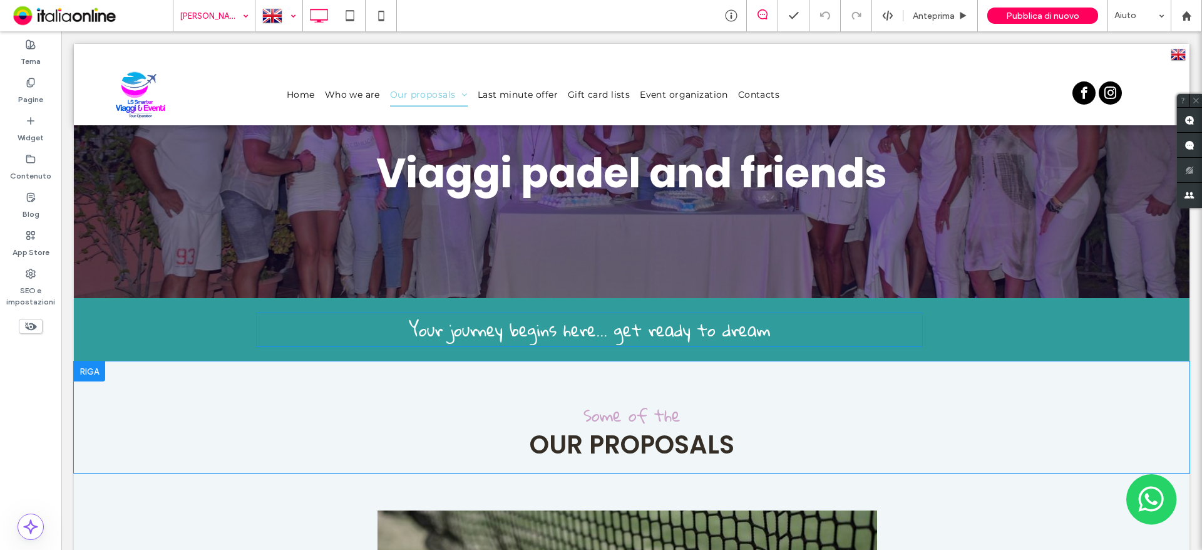
scroll to position [125, 0]
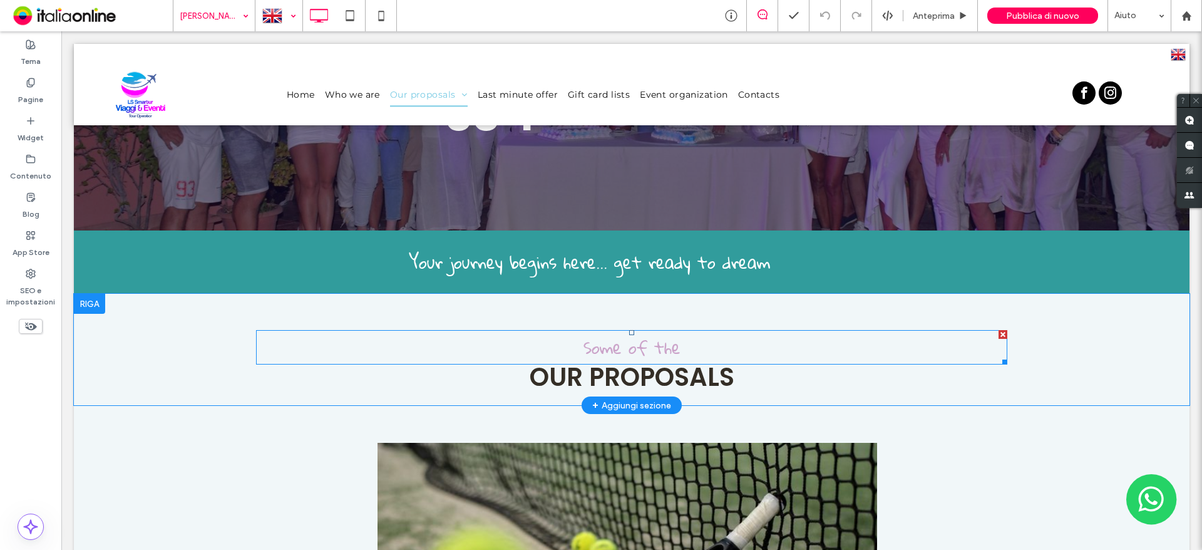
click at [999, 335] on div at bounding box center [1003, 334] width 9 height 9
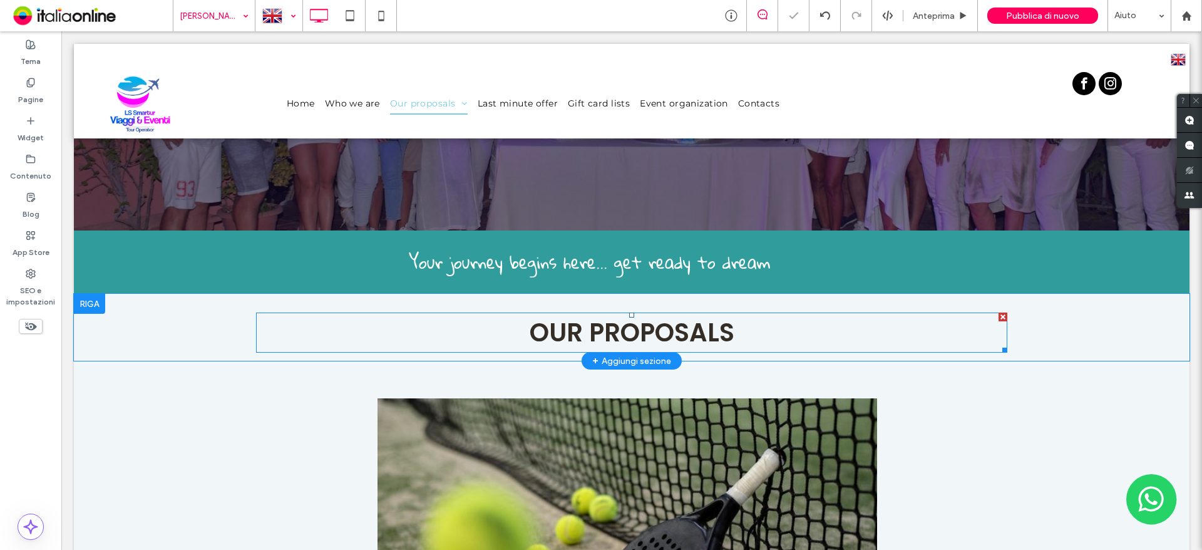
click at [794, 341] on h2 "OUR PROPOSALS" at bounding box center [631, 333] width 751 height 38
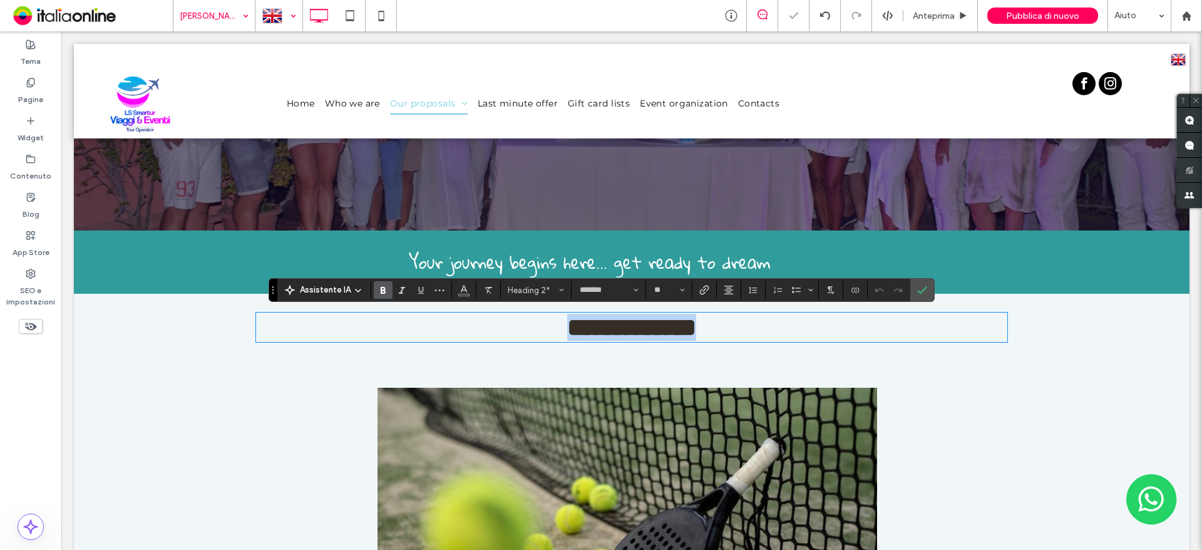
type input "**********"
type input "**"
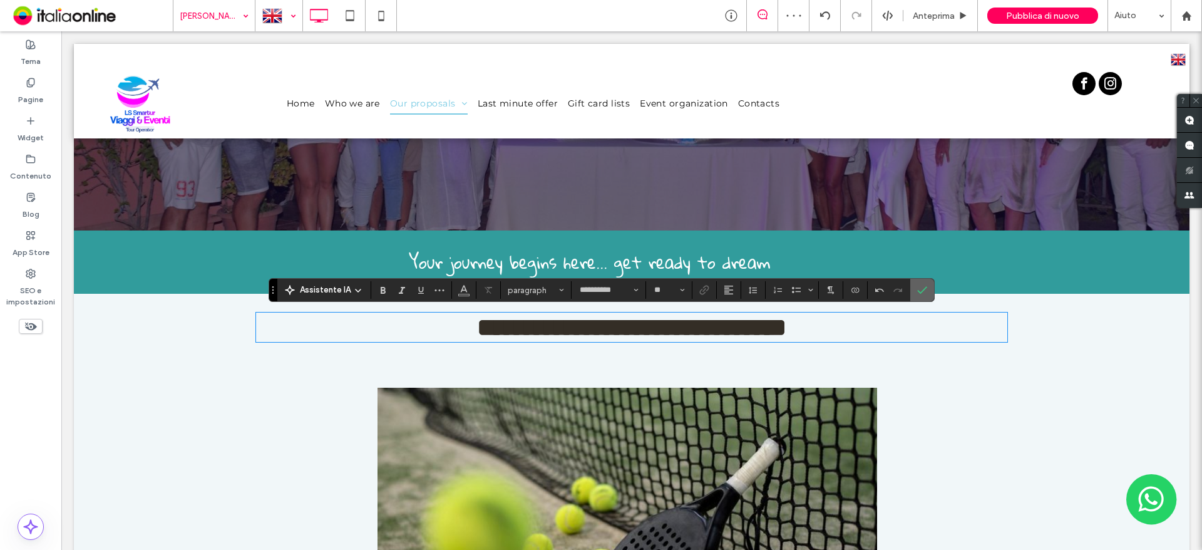
click at [918, 287] on icon "Conferma" at bounding box center [922, 290] width 10 height 10
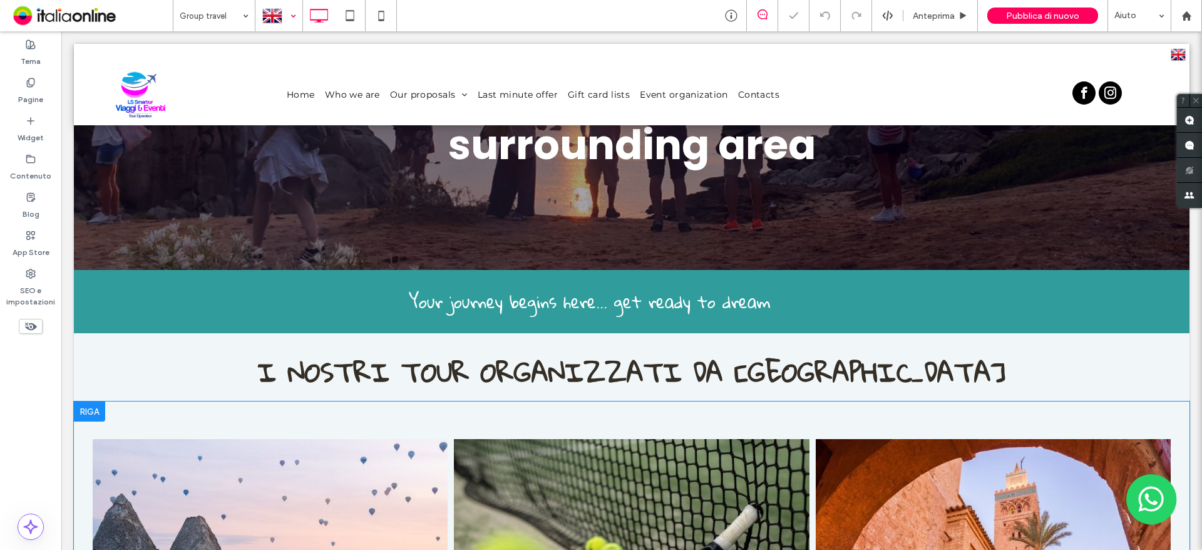
scroll to position [250, 0]
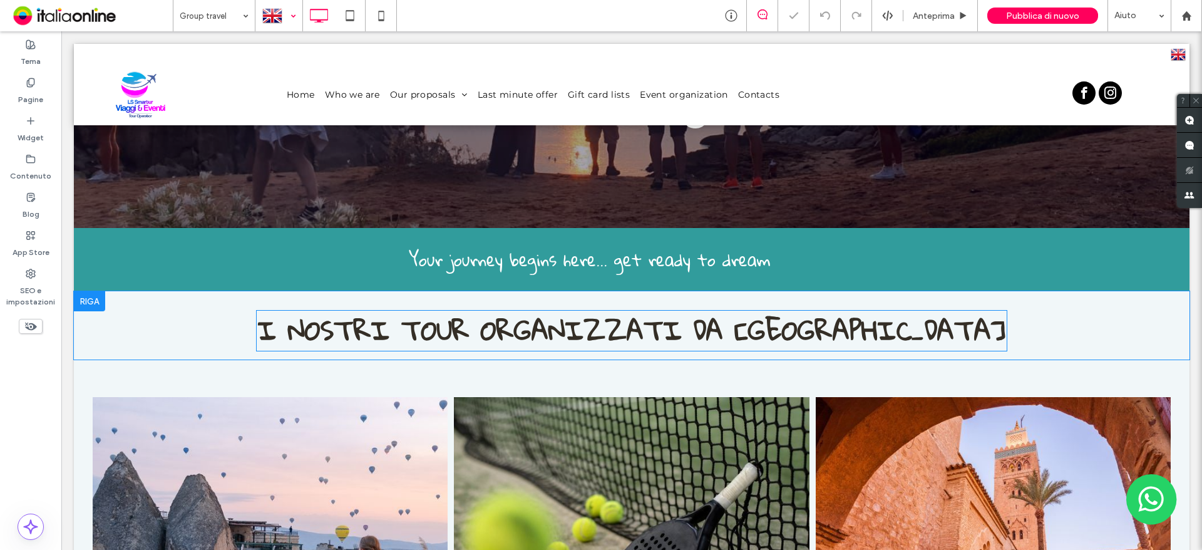
click at [891, 304] on strong "I NOSTRI TOUR ORGANIZZATI DA [GEOGRAPHIC_DATA]" at bounding box center [631, 329] width 747 height 51
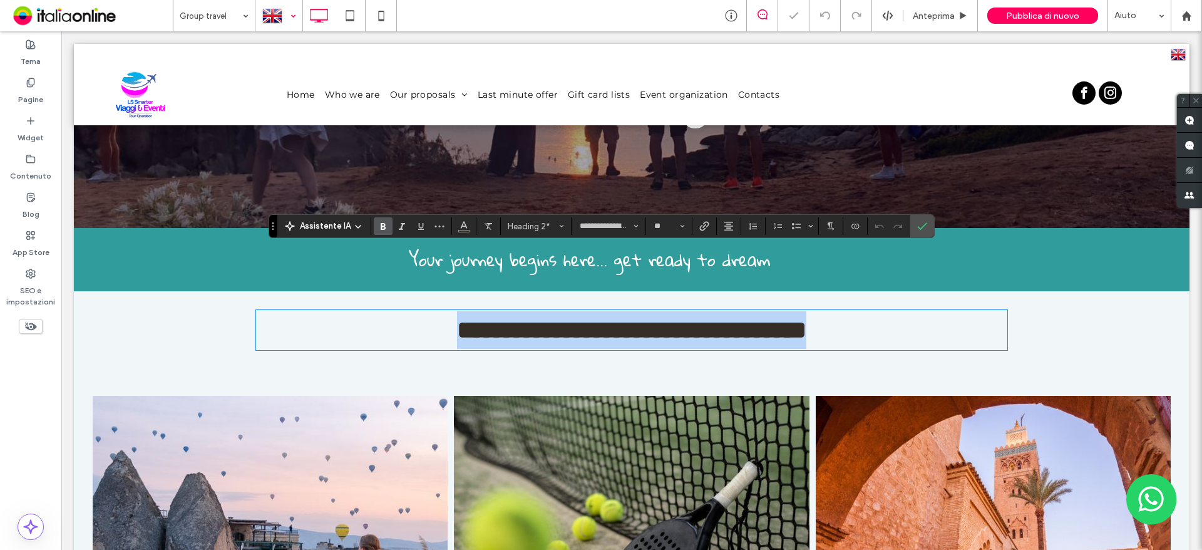
type input "**********"
type input "**"
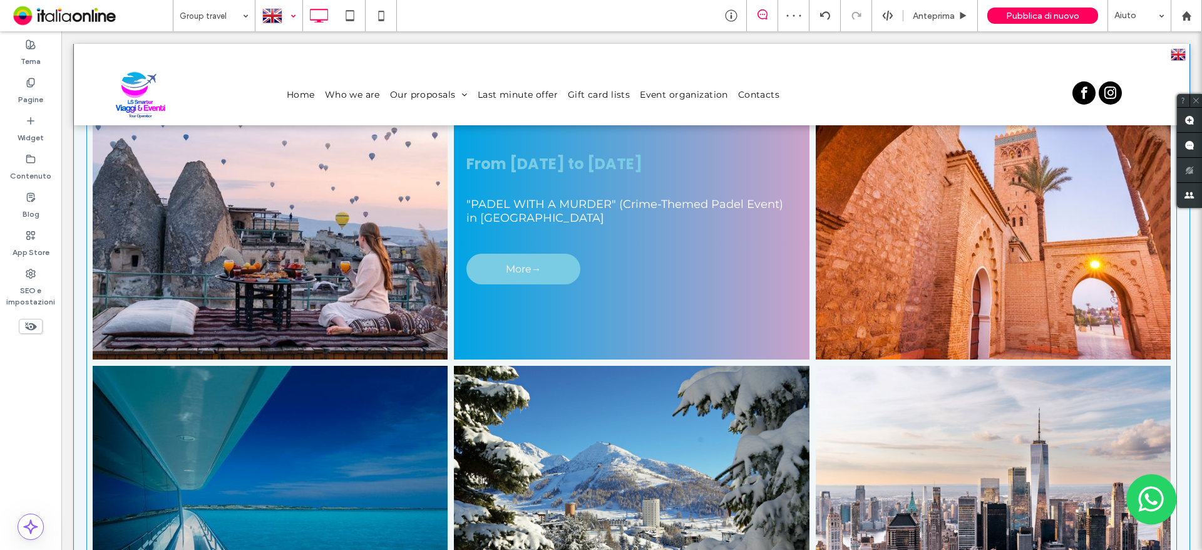
scroll to position [376, 0]
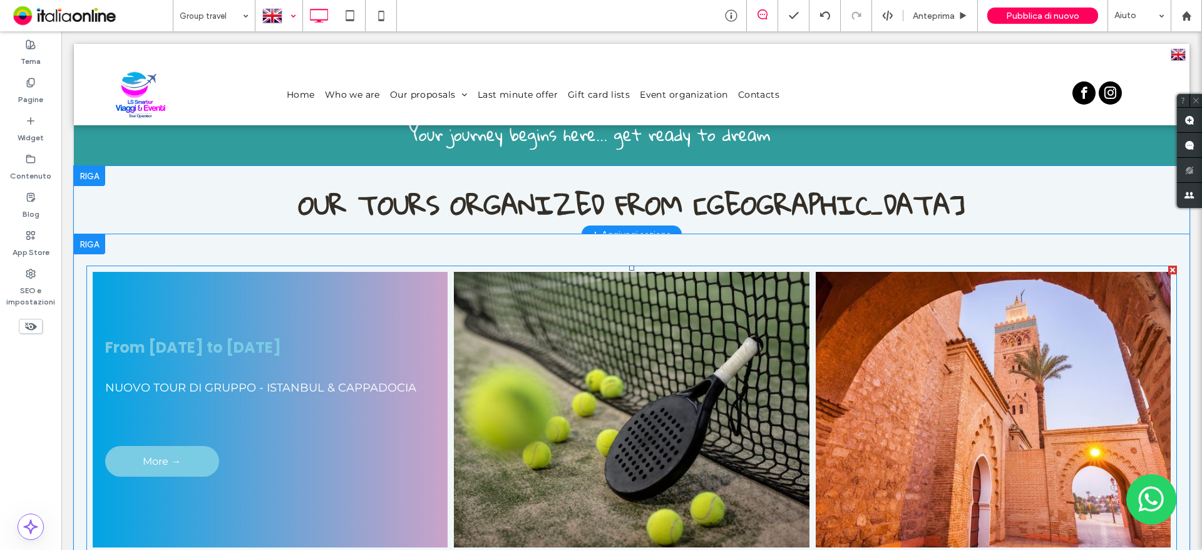
click at [361, 317] on link at bounding box center [270, 410] width 376 height 292
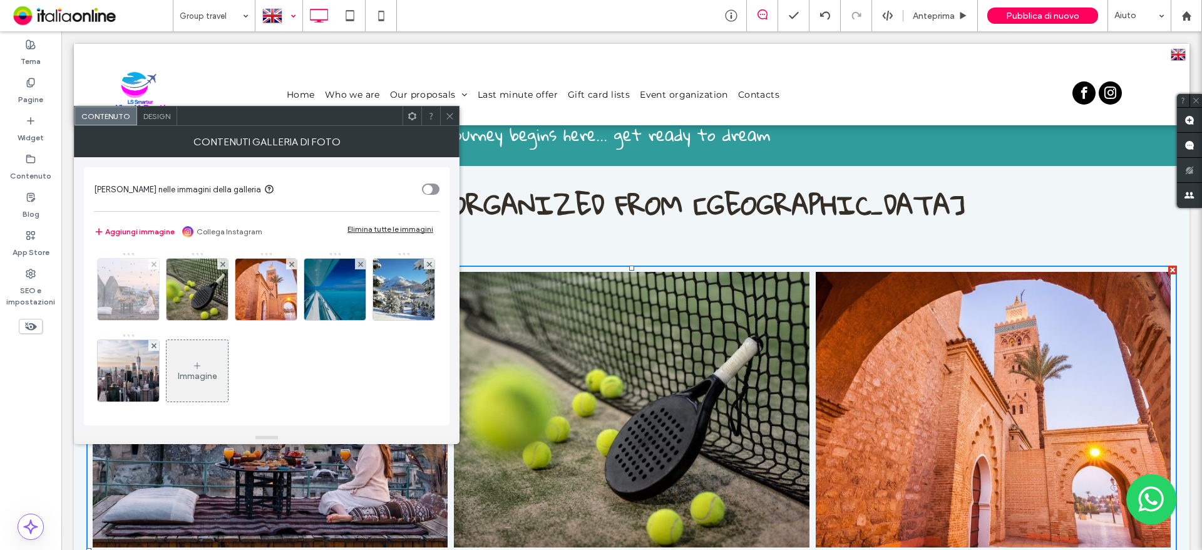
click at [140, 292] on img at bounding box center [129, 289] width 92 height 61
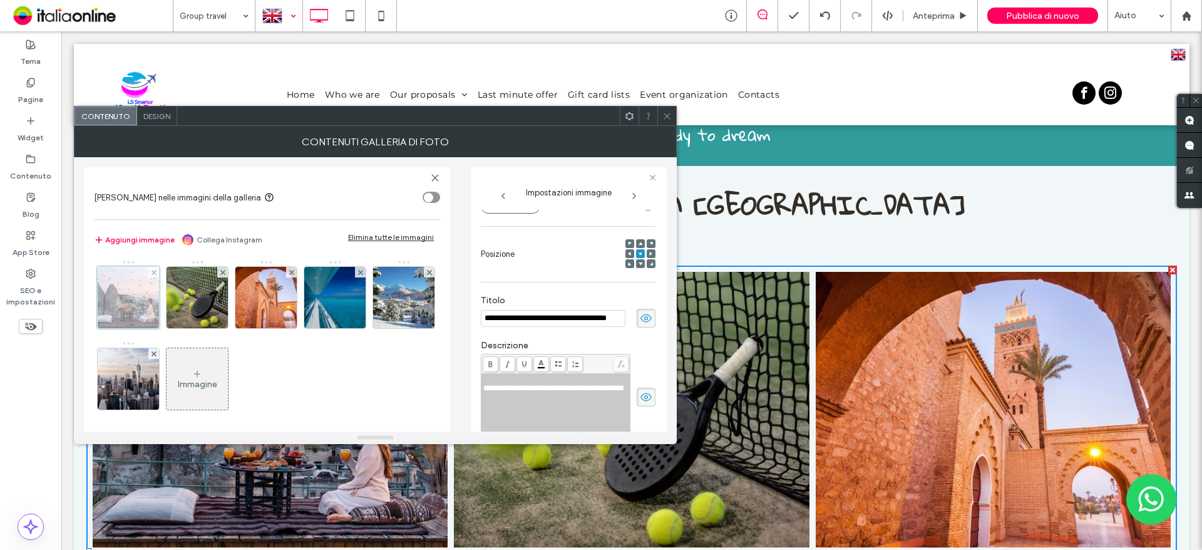
scroll to position [0, 0]
click at [42, 274] on div "SEO e impostazioni" at bounding box center [30, 287] width 61 height 49
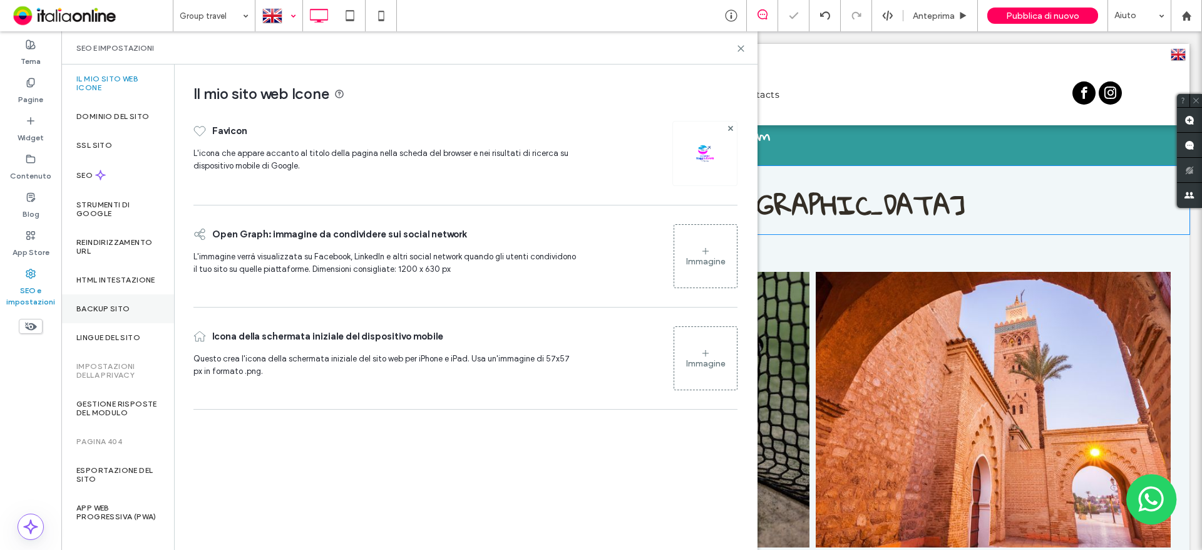
click at [101, 312] on label "Backup sito" at bounding box center [102, 308] width 53 height 9
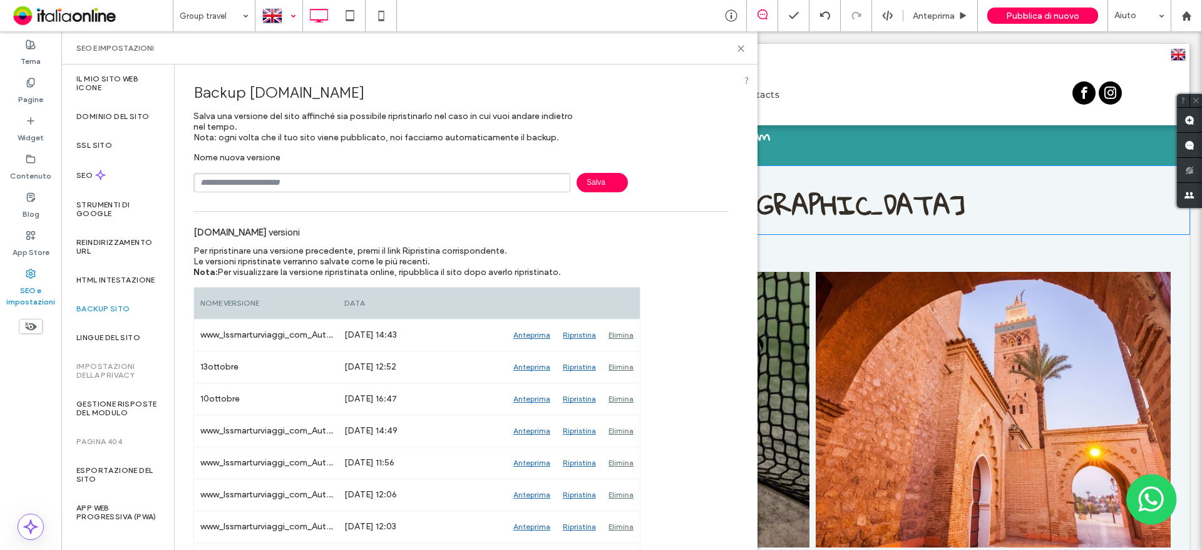
click at [731, 50] on div "SEO e impostazioni" at bounding box center [409, 48] width 666 height 10
click at [745, 49] on icon at bounding box center [740, 48] width 9 height 9
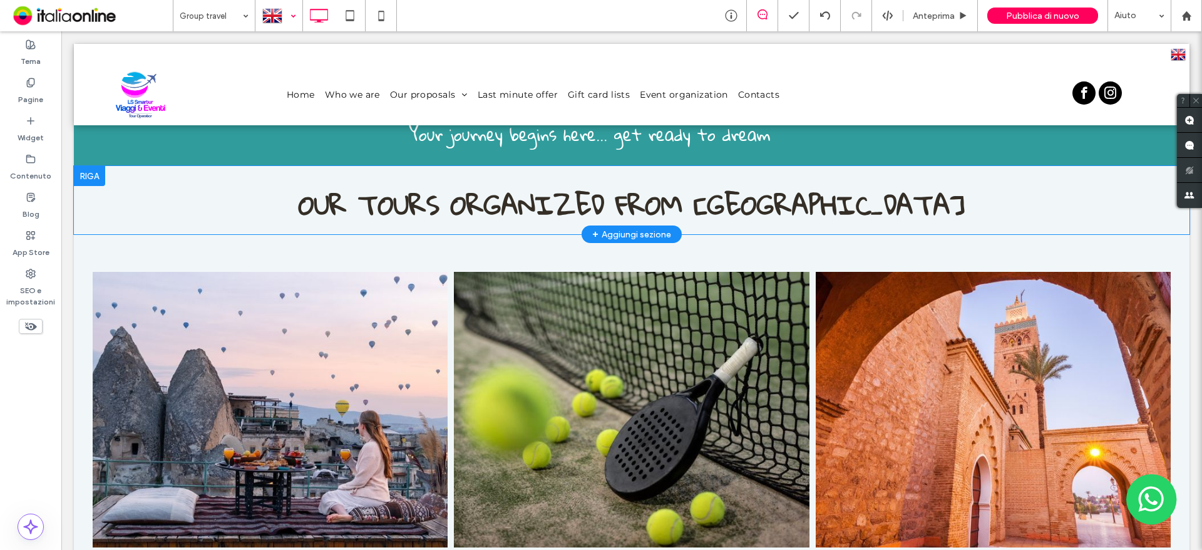
click at [275, 18] on div at bounding box center [279, 16] width 46 height 30
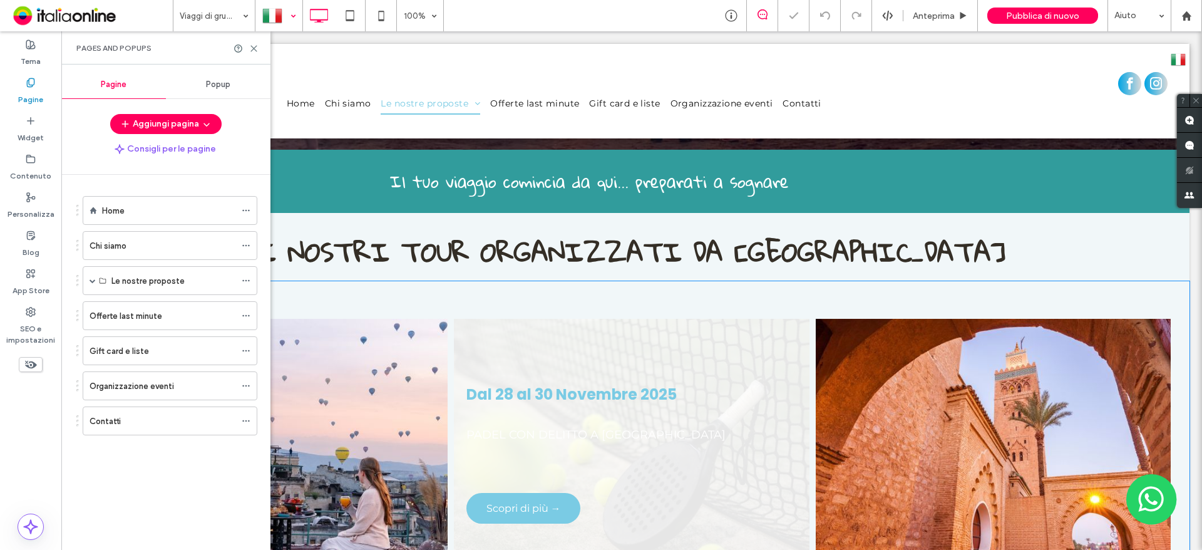
scroll to position [438, 0]
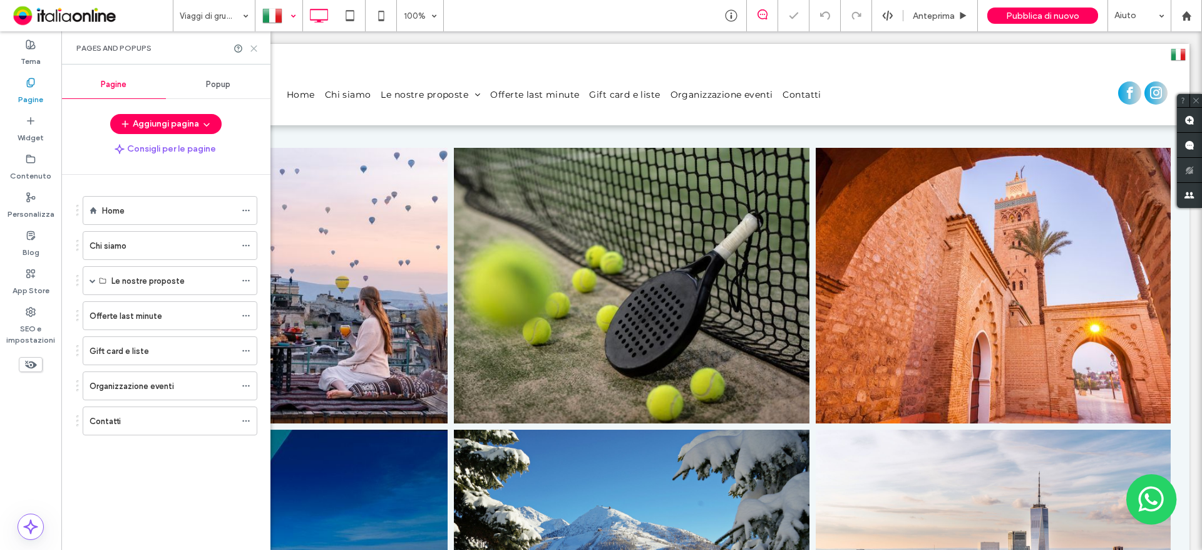
click at [256, 46] on use at bounding box center [254, 49] width 6 height 6
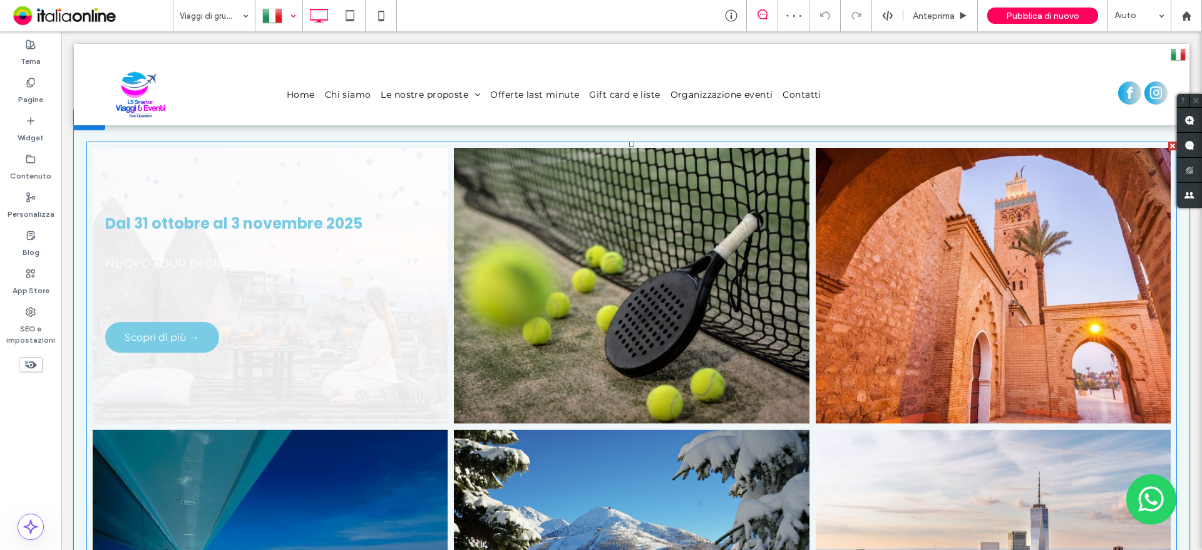
click at [344, 239] on link at bounding box center [270, 286] width 376 height 292
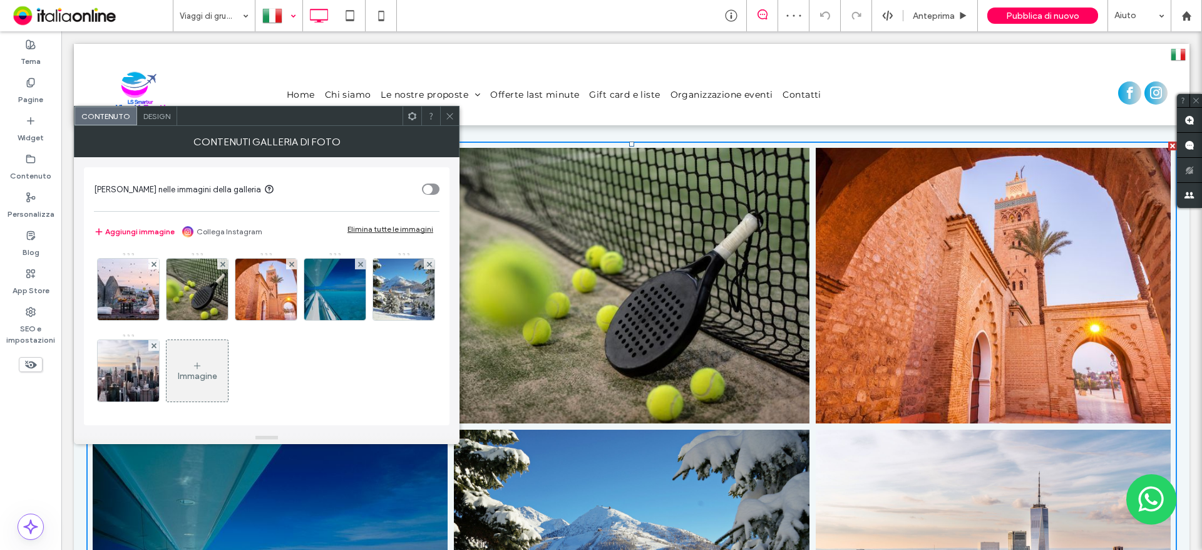
click at [159, 108] on div "Design" at bounding box center [157, 115] width 40 height 19
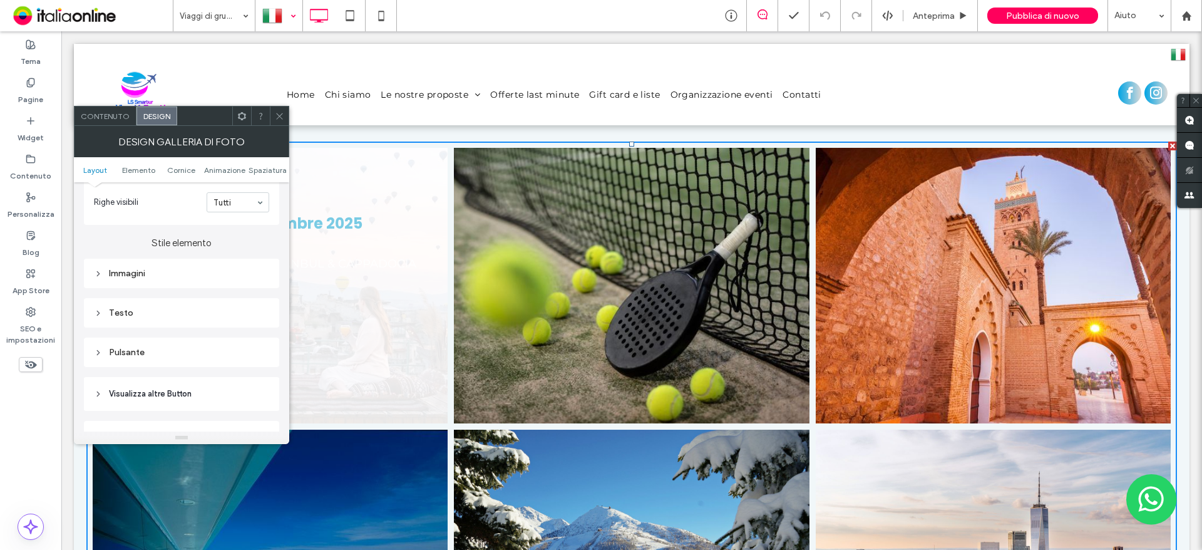
click at [150, 301] on div "Testo" at bounding box center [181, 312] width 195 height 29
click at [152, 308] on div "Testo" at bounding box center [181, 312] width 175 height 11
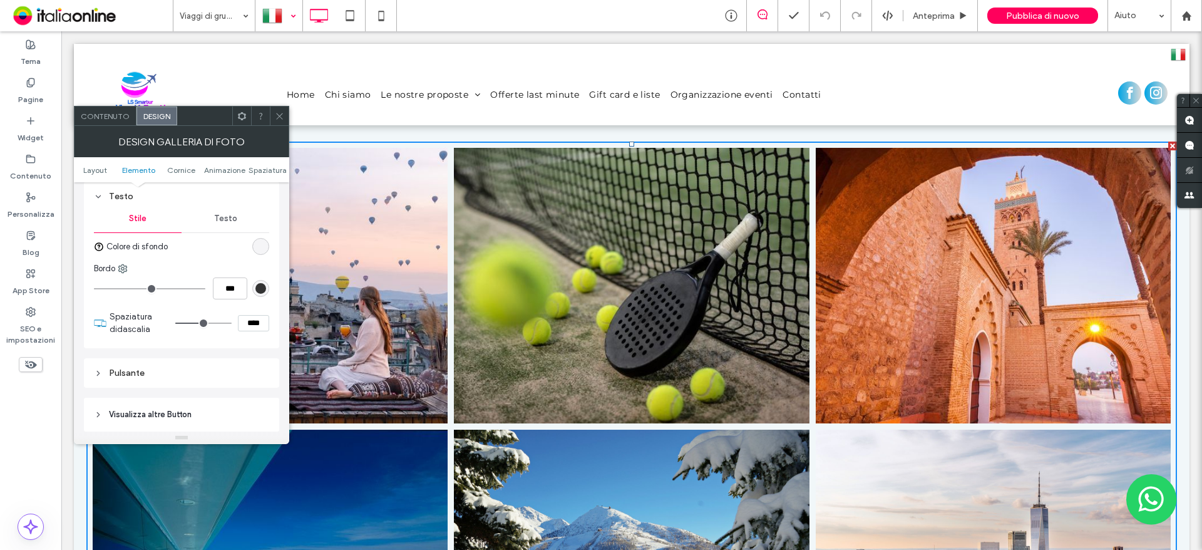
scroll to position [563, 0]
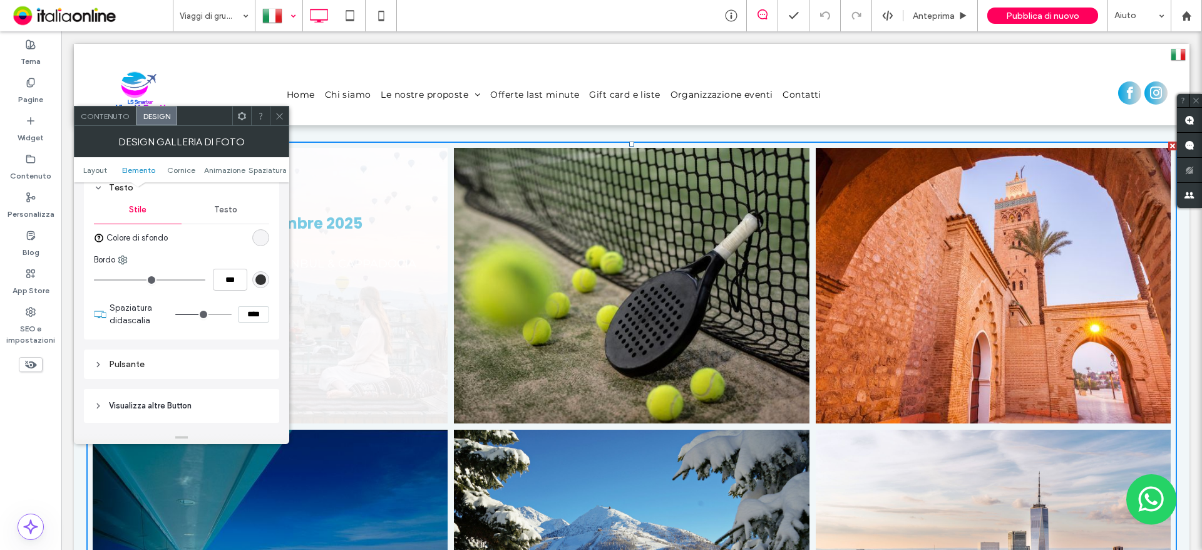
click at [263, 241] on div "linear-gradient(90deg, rgba(0, 0, 0, 0) 0%, rgba(0, 0, 0, 0) 100%)" at bounding box center [260, 237] width 11 height 11
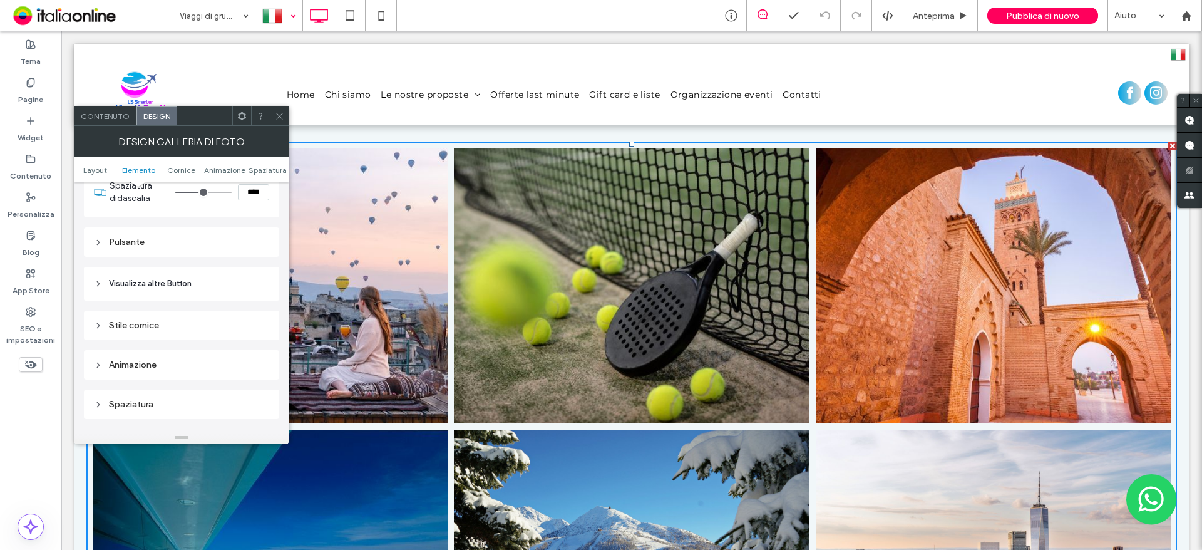
scroll to position [689, 0]
click at [197, 277] on header "Visualizza altre Button" at bounding box center [181, 281] width 195 height 34
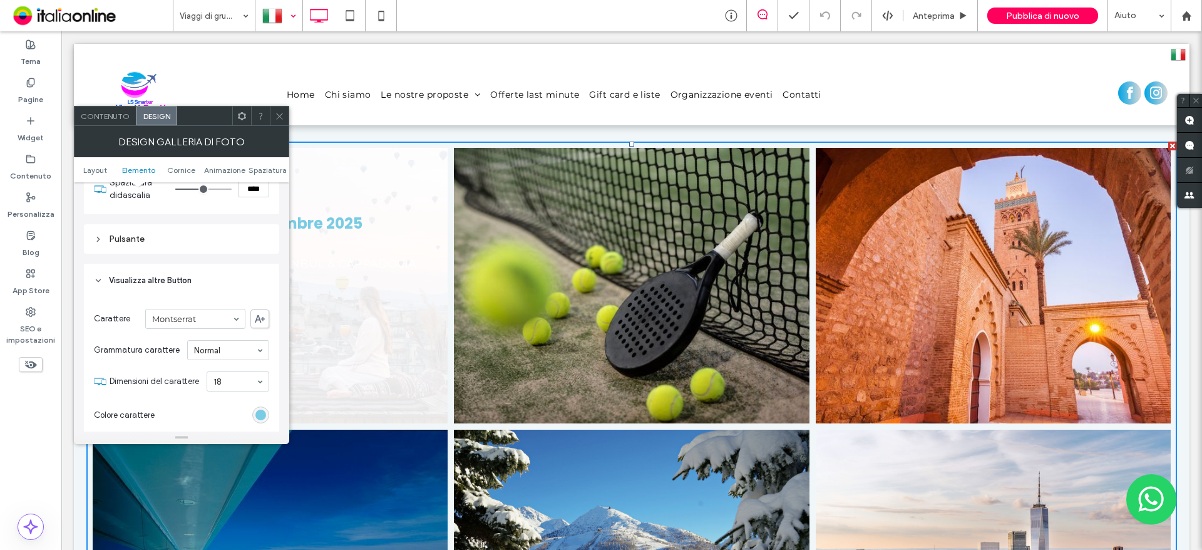
click at [196, 249] on div "Pulsante" at bounding box center [181, 238] width 195 height 29
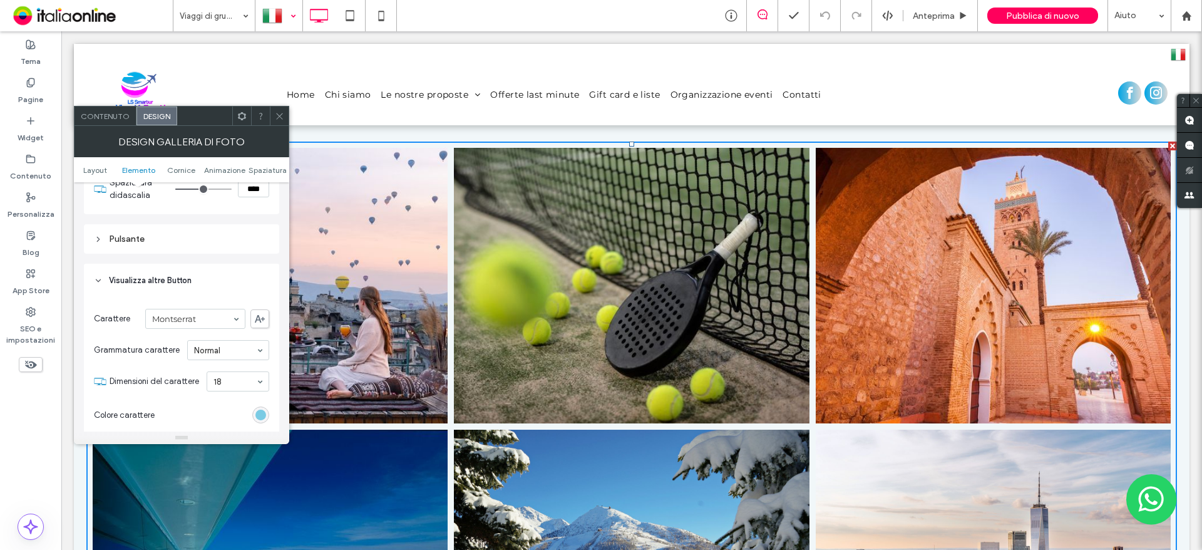
click at [259, 414] on div "rgb(122, 203, 228)" at bounding box center [260, 414] width 11 height 11
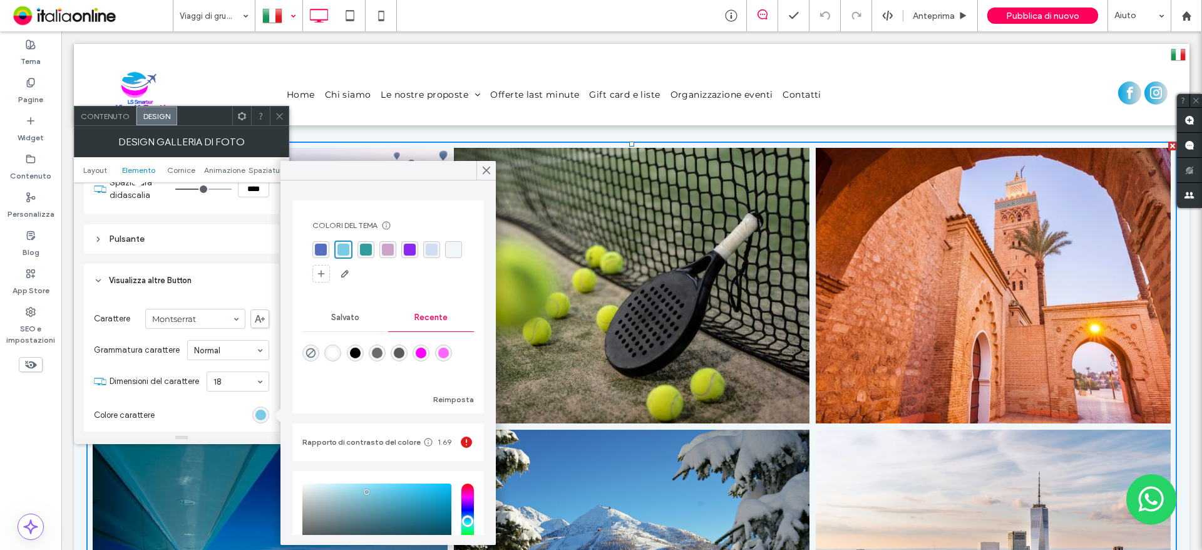
scroll to position [108, 0]
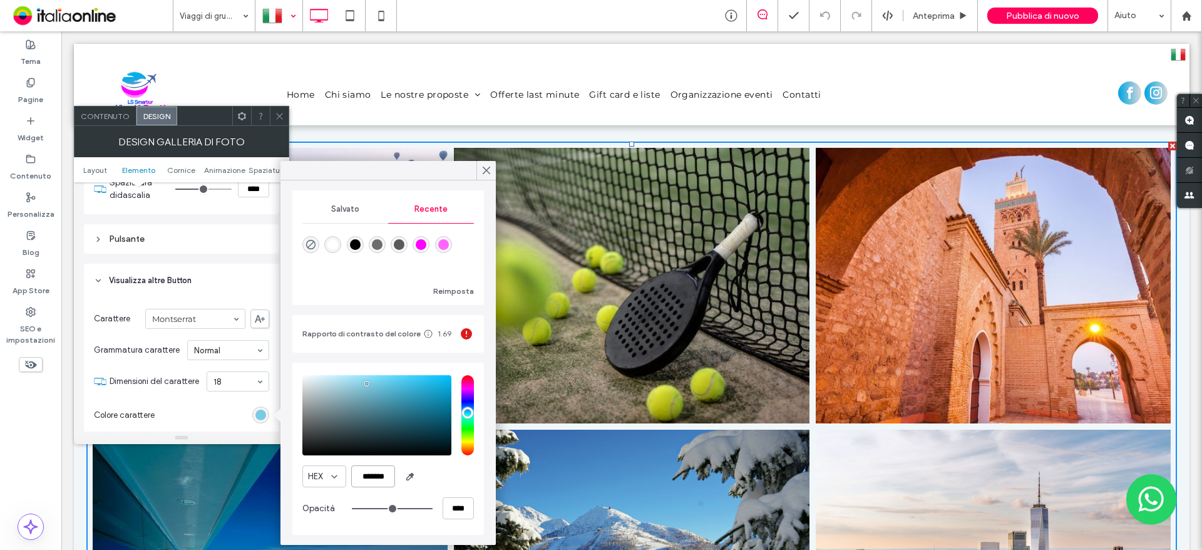
click at [368, 475] on input "*******" at bounding box center [373, 476] width 44 height 22
click at [182, 275] on span "Visualizza altre Button" at bounding box center [150, 280] width 83 height 13
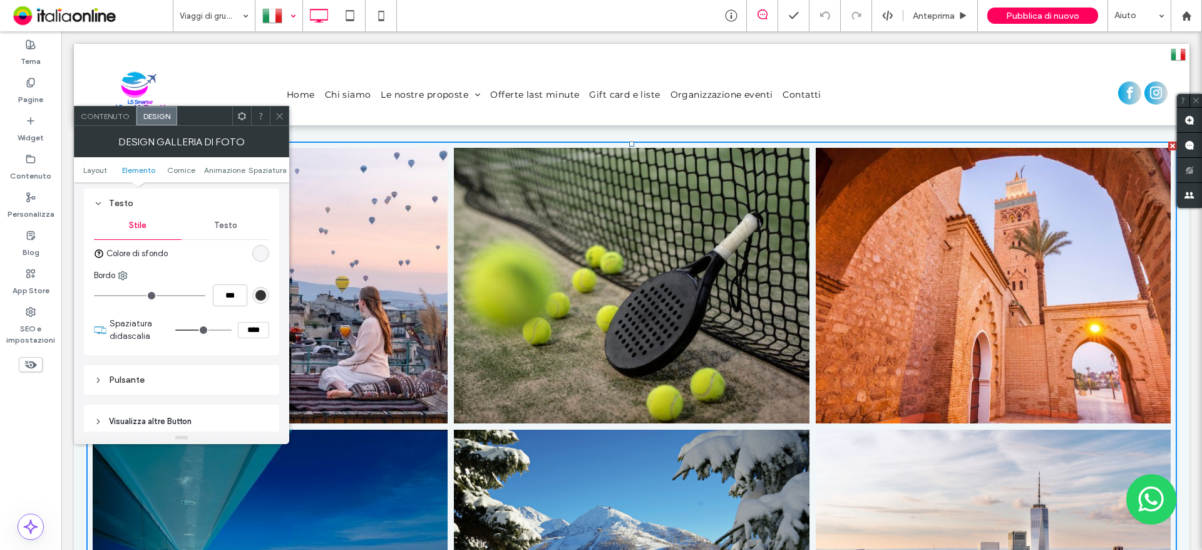
scroll to position [501, 0]
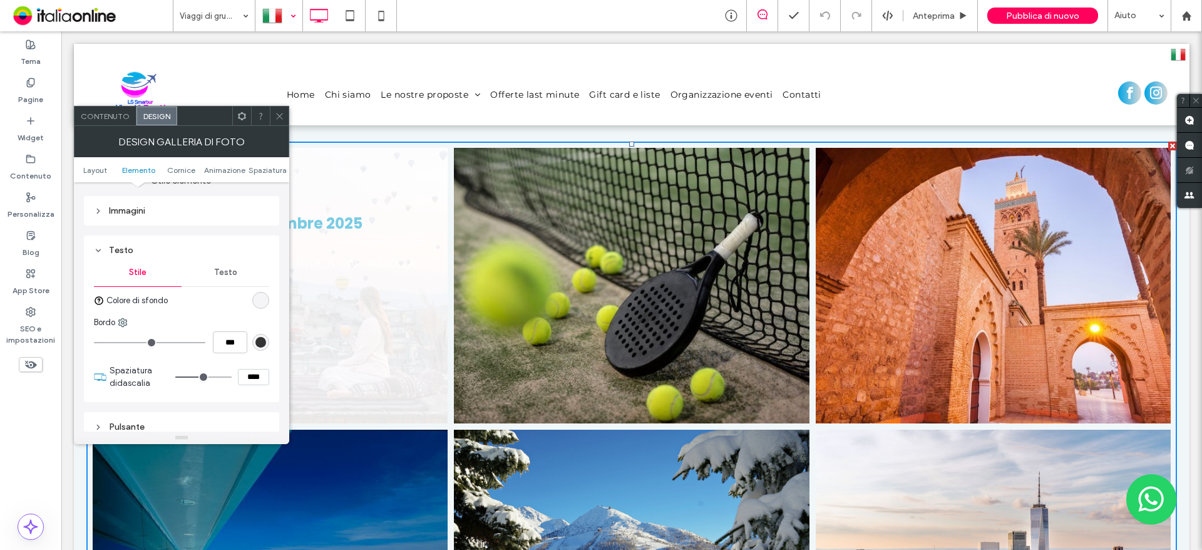
click at [235, 279] on div "Testo" at bounding box center [226, 273] width 88 height 28
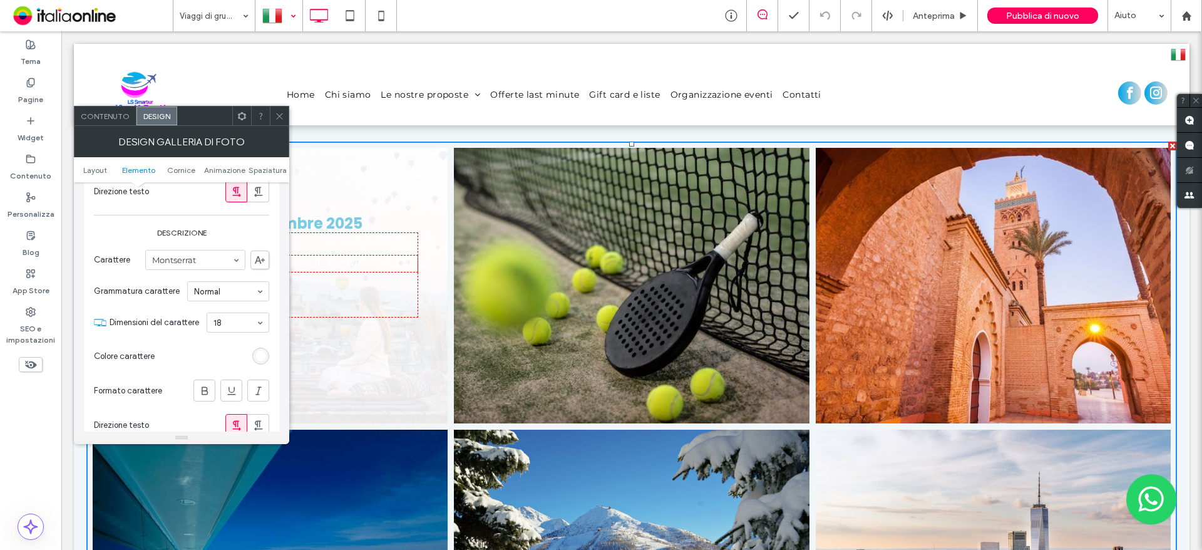
scroll to position [814, 0]
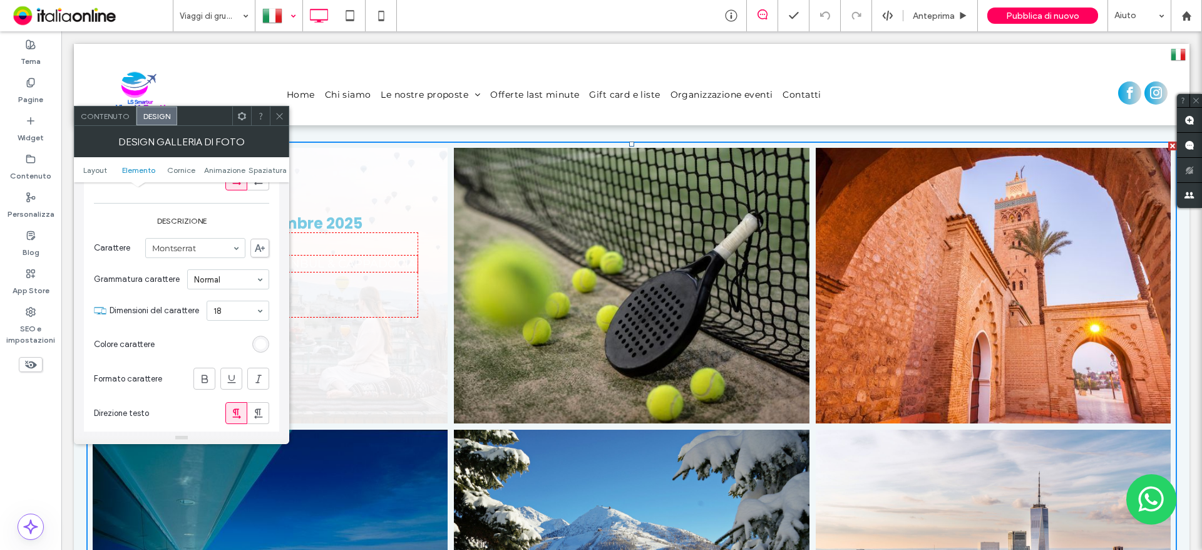
click at [260, 343] on div "rgb(255, 255, 255)" at bounding box center [260, 344] width 11 height 11
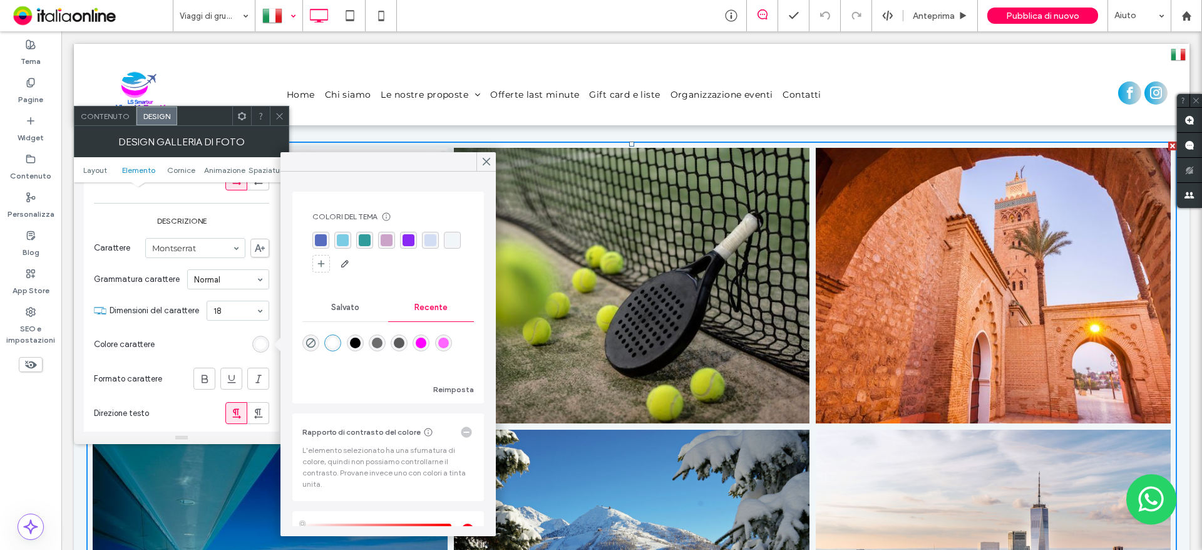
click at [338, 235] on div "rgba(122, 203, 228, 1)" at bounding box center [343, 240] width 12 height 12
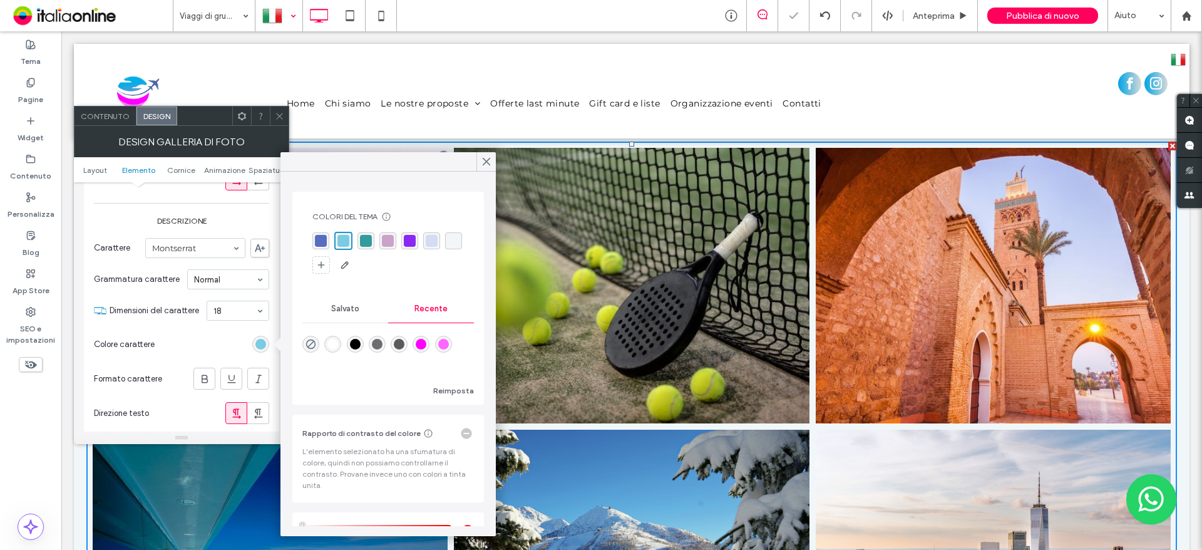
click at [278, 119] on icon at bounding box center [279, 115] width 9 height 9
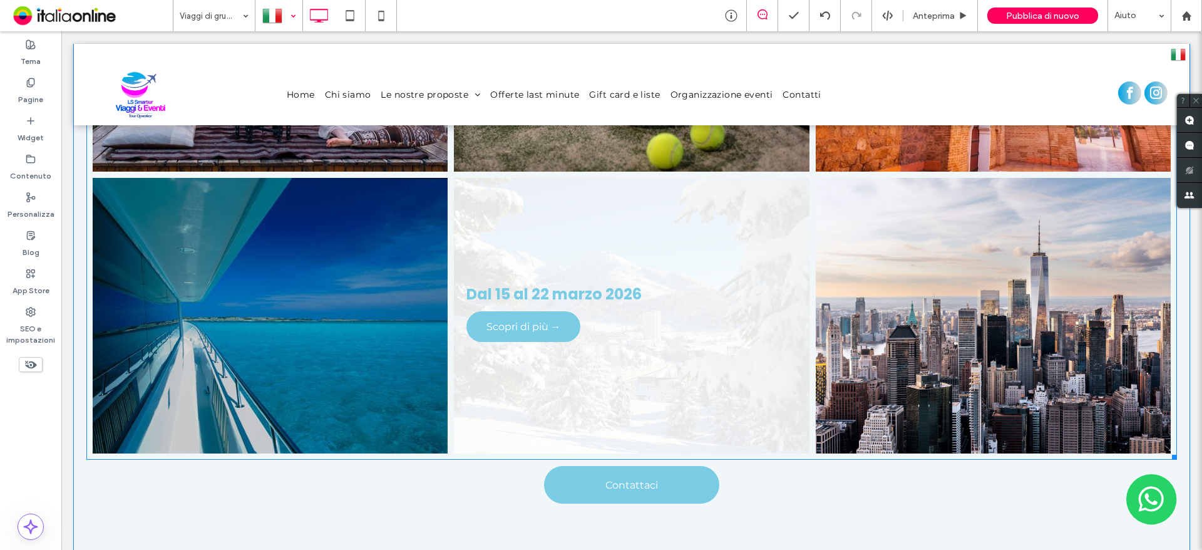
scroll to position [689, 0]
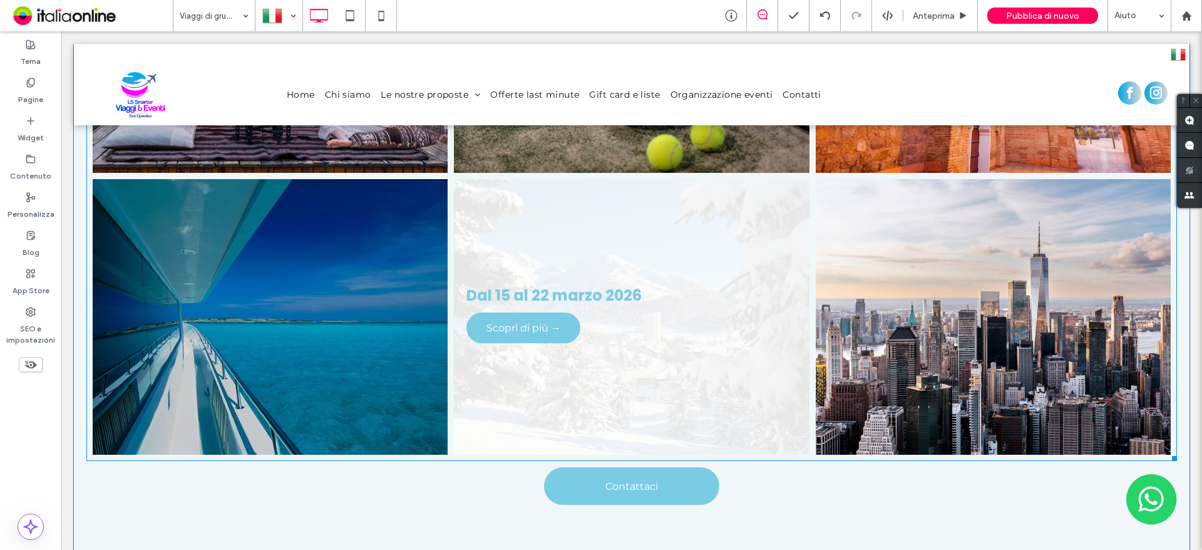
click at [663, 298] on link at bounding box center [631, 317] width 376 height 292
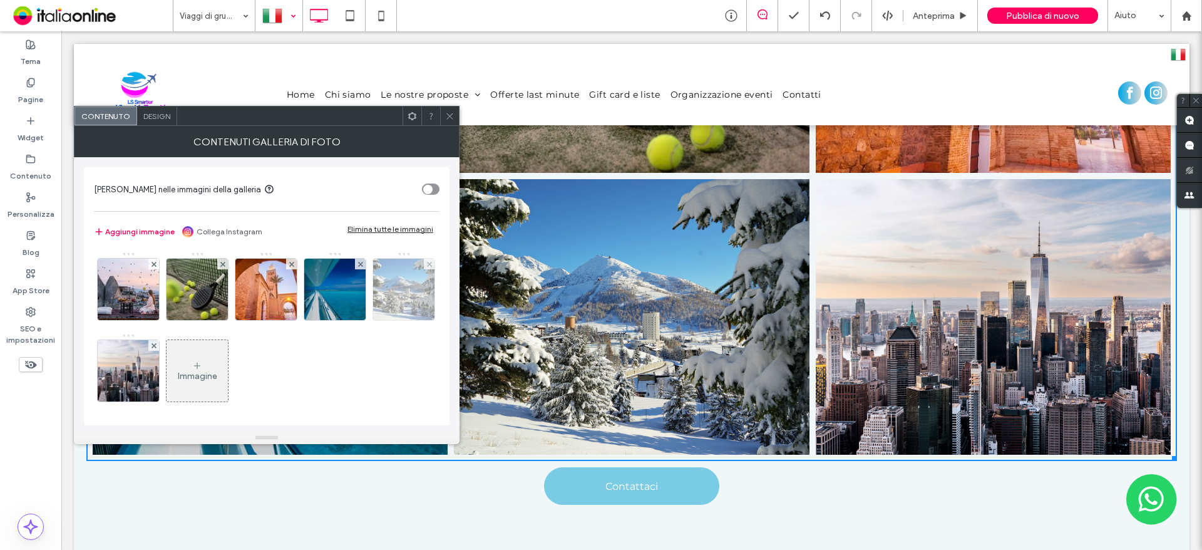
click at [358, 320] on img at bounding box center [404, 289] width 92 height 61
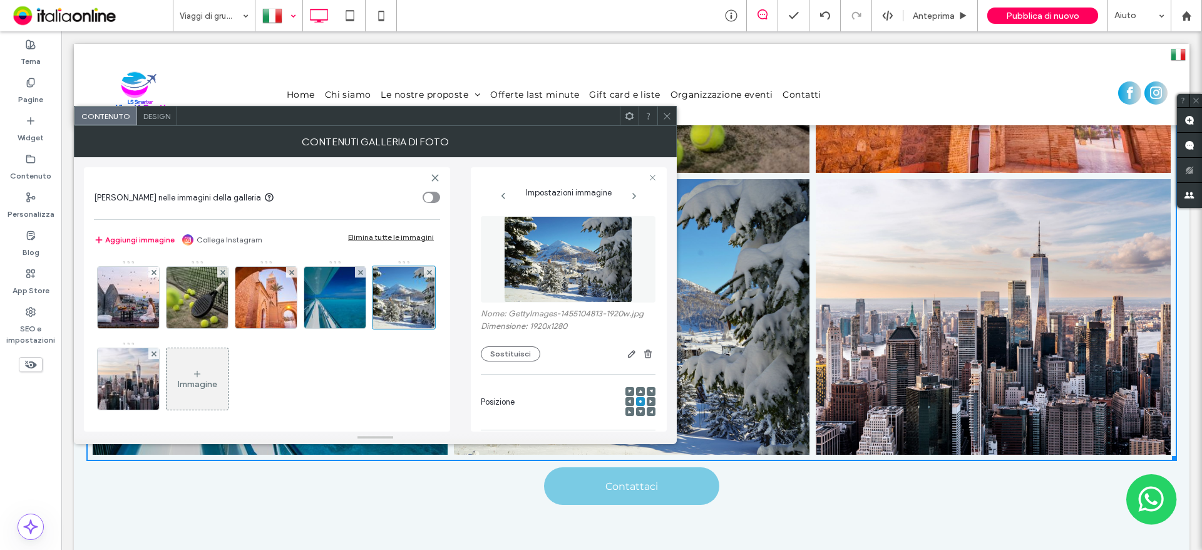
scroll to position [148, 0]
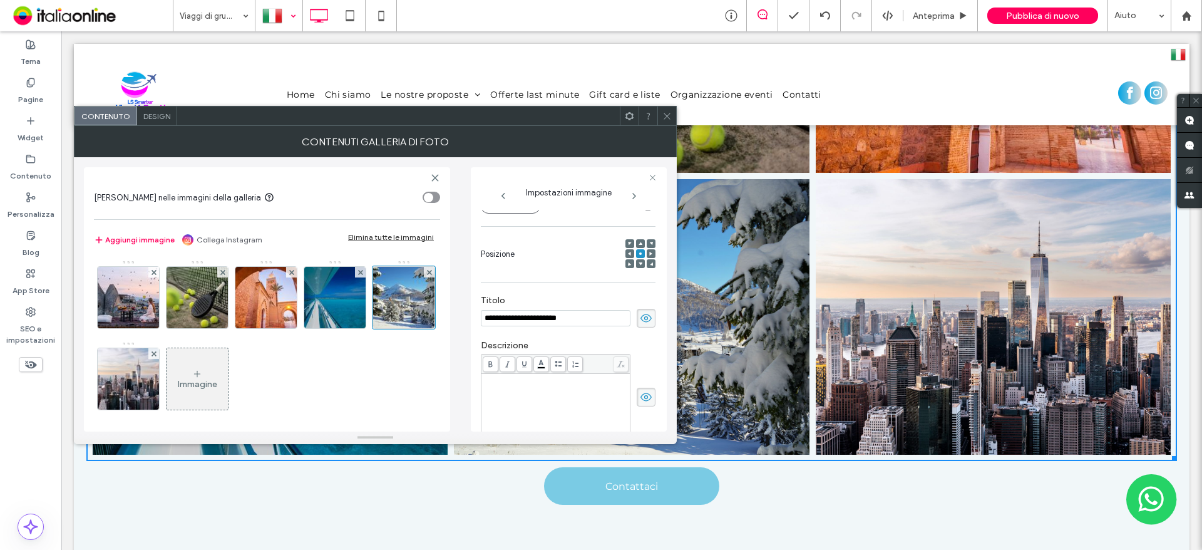
click at [554, 399] on div "Rich Text Editor" at bounding box center [555, 406] width 145 height 63
click at [668, 121] on span at bounding box center [666, 115] width 9 height 19
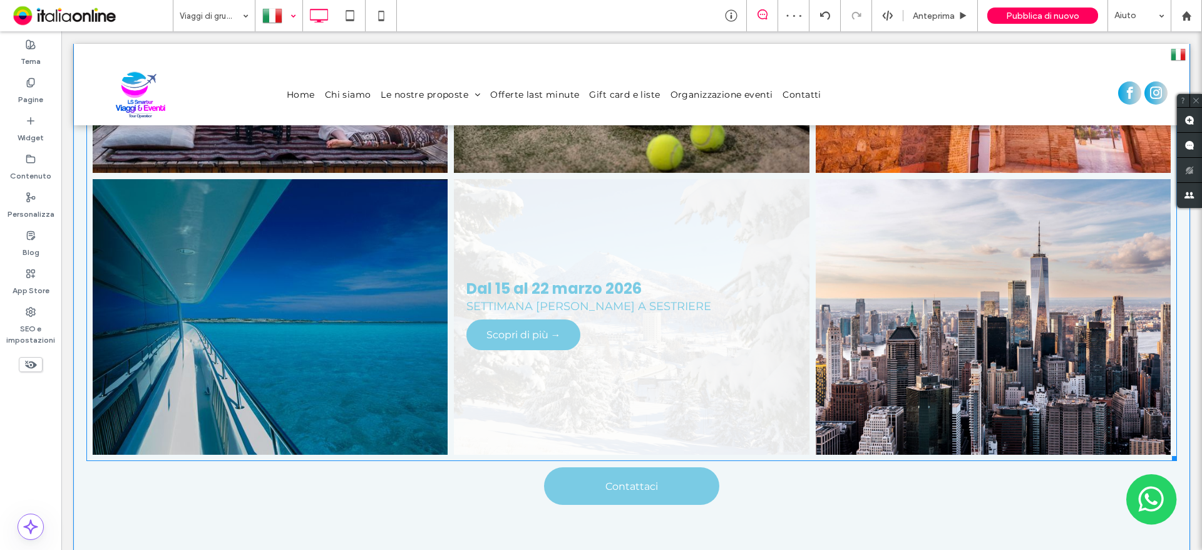
drag, startPoint x: 677, startPoint y: 314, endPoint x: 537, endPoint y: 316, distance: 139.6
click at [677, 314] on link at bounding box center [631, 317] width 376 height 292
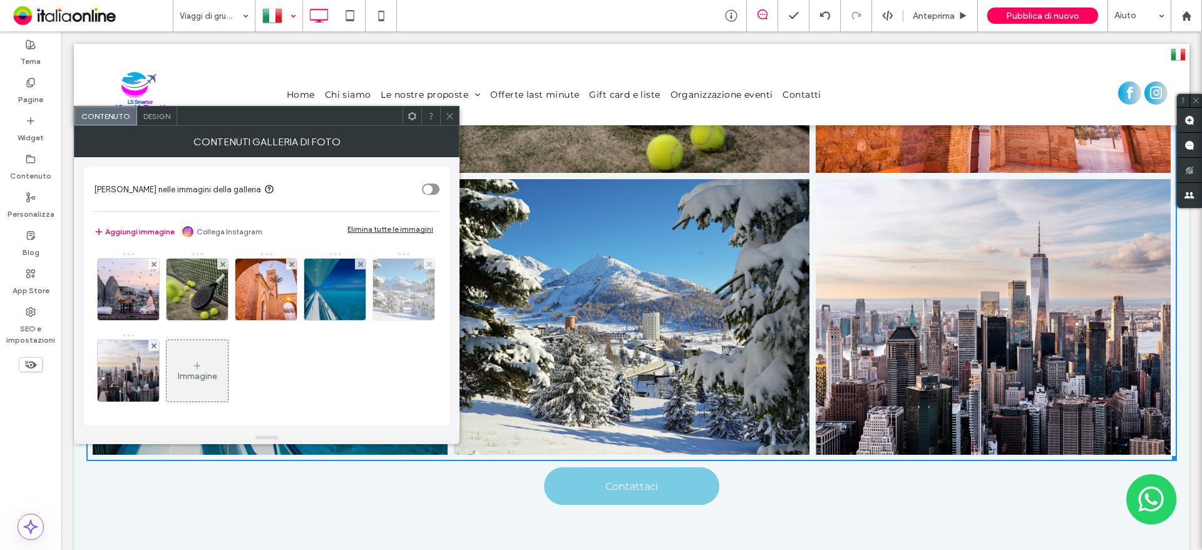
click at [358, 320] on img at bounding box center [404, 289] width 92 height 61
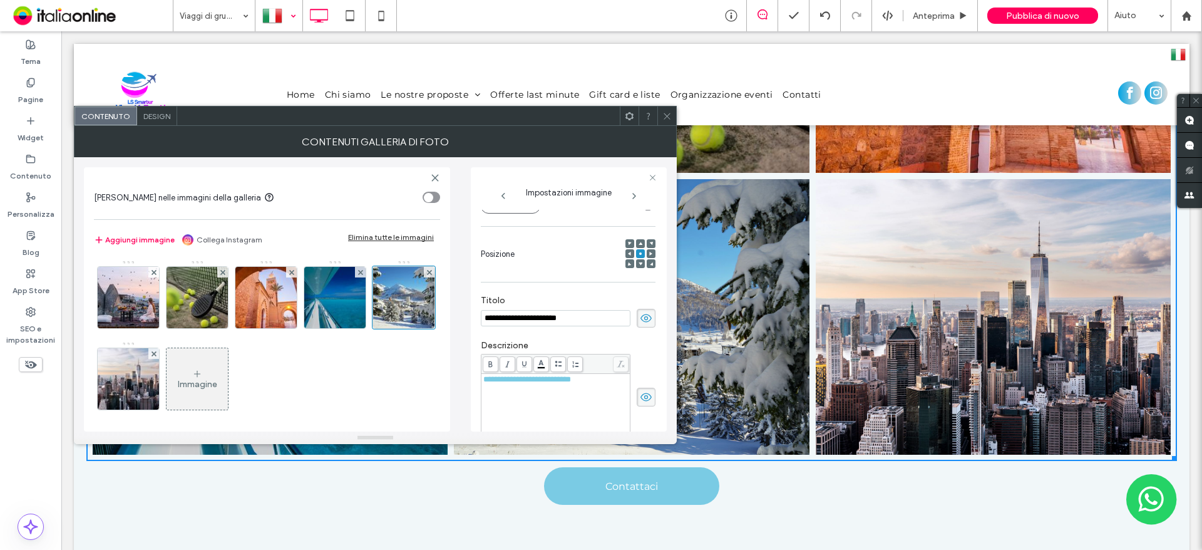
click at [480, 379] on div "**********" at bounding box center [569, 299] width 196 height 264
click at [484, 380] on span "**********" at bounding box center [527, 379] width 88 height 8
click at [665, 110] on span at bounding box center [666, 115] width 9 height 19
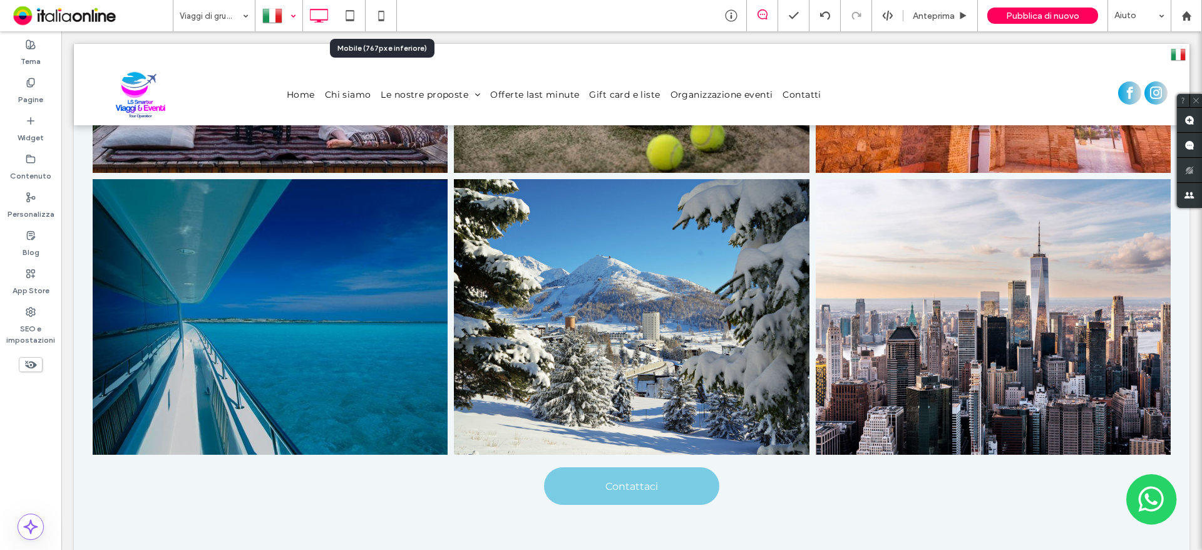
drag, startPoint x: 384, startPoint y: 19, endPoint x: 455, endPoint y: 81, distance: 94.1
click at [384, 19] on use at bounding box center [381, 16] width 6 height 10
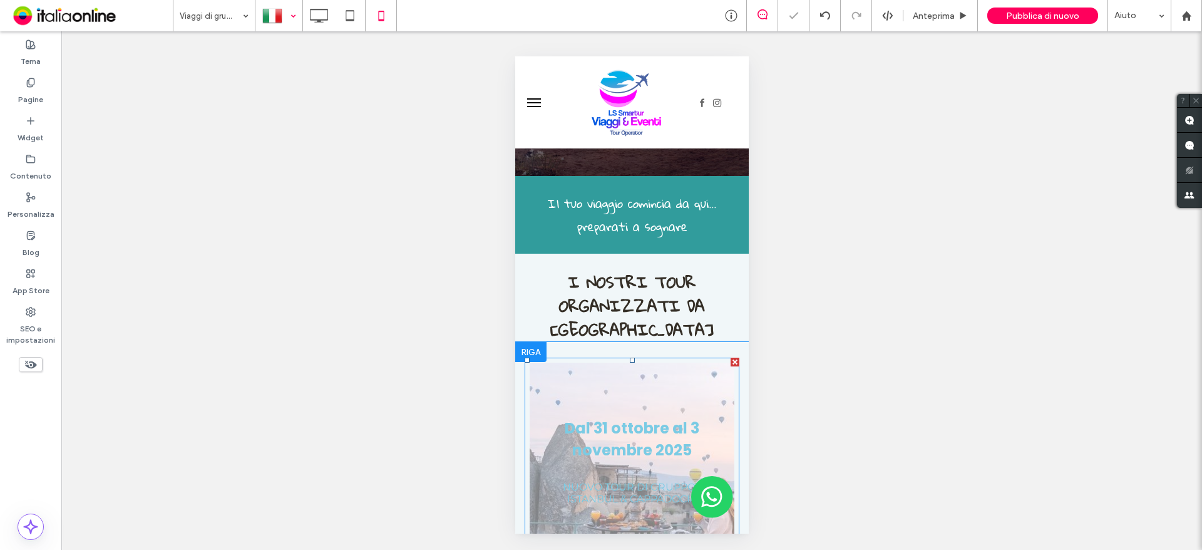
scroll to position [188, 0]
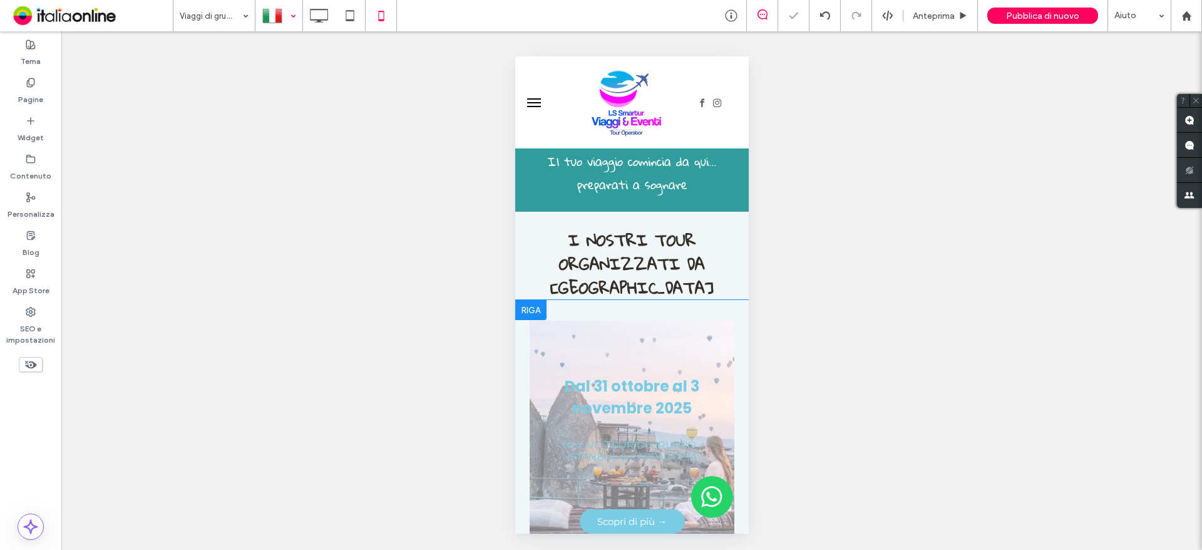
click at [521, 305] on div at bounding box center [530, 310] width 31 height 20
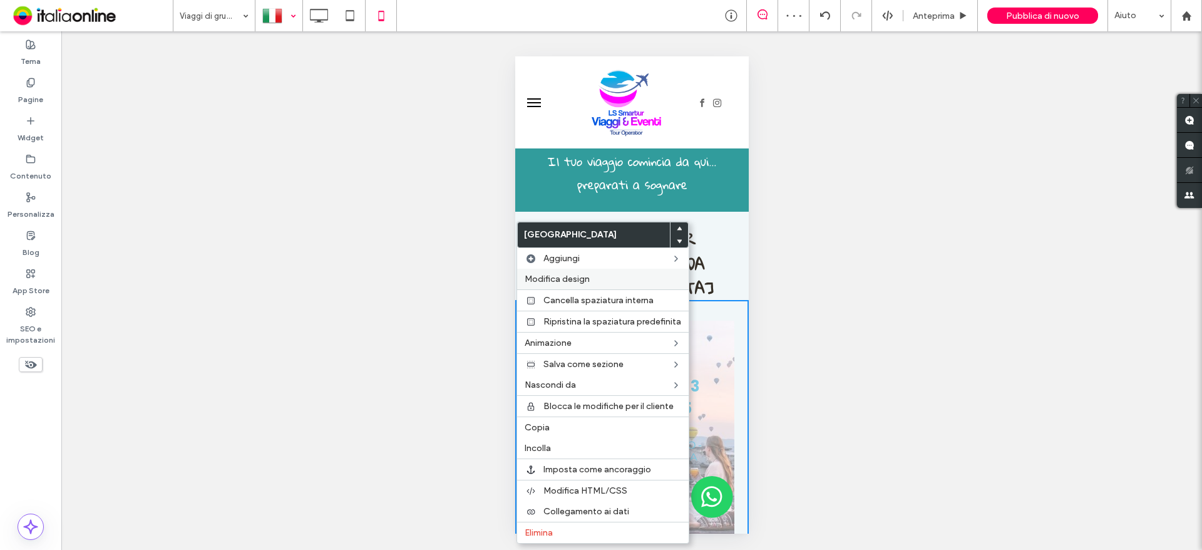
click at [605, 277] on label "Modifica design" at bounding box center [603, 279] width 157 height 11
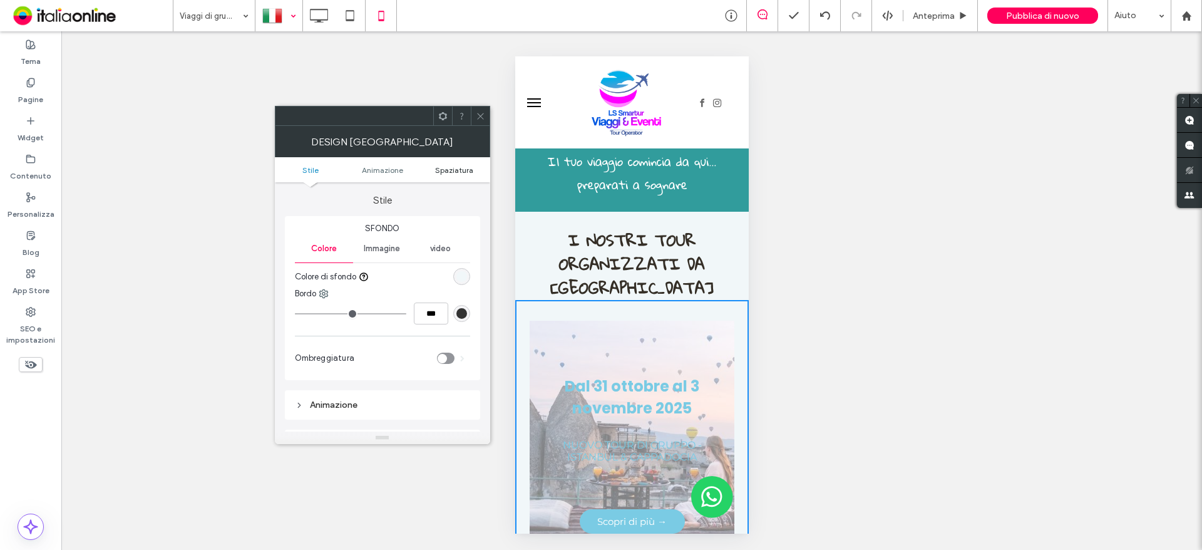
click at [451, 165] on span "Spaziatura" at bounding box center [454, 169] width 38 height 9
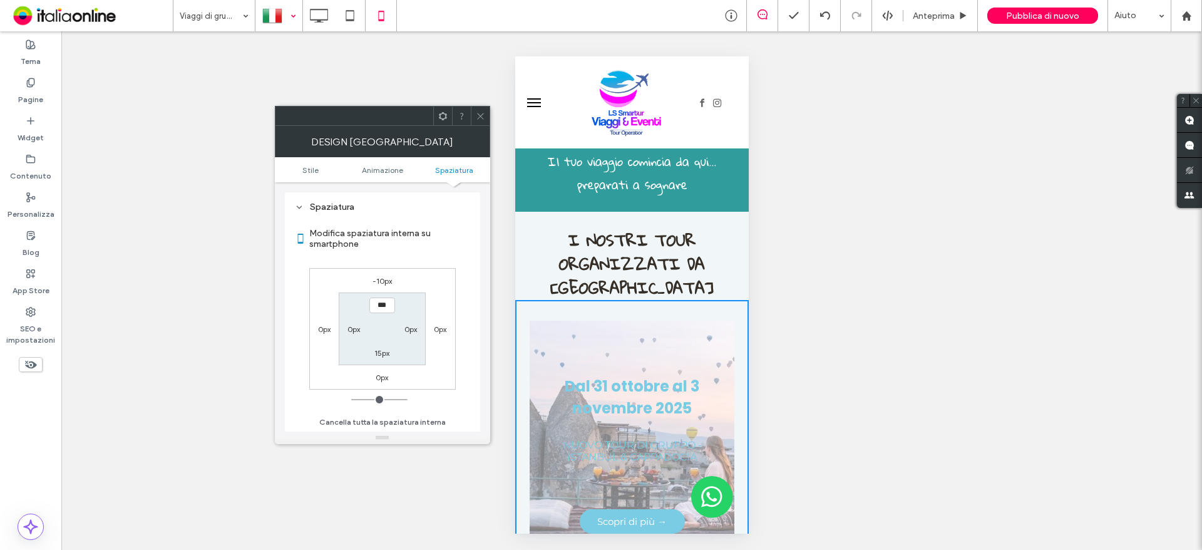
scroll to position [237, 0]
click at [480, 120] on icon at bounding box center [480, 115] width 9 height 9
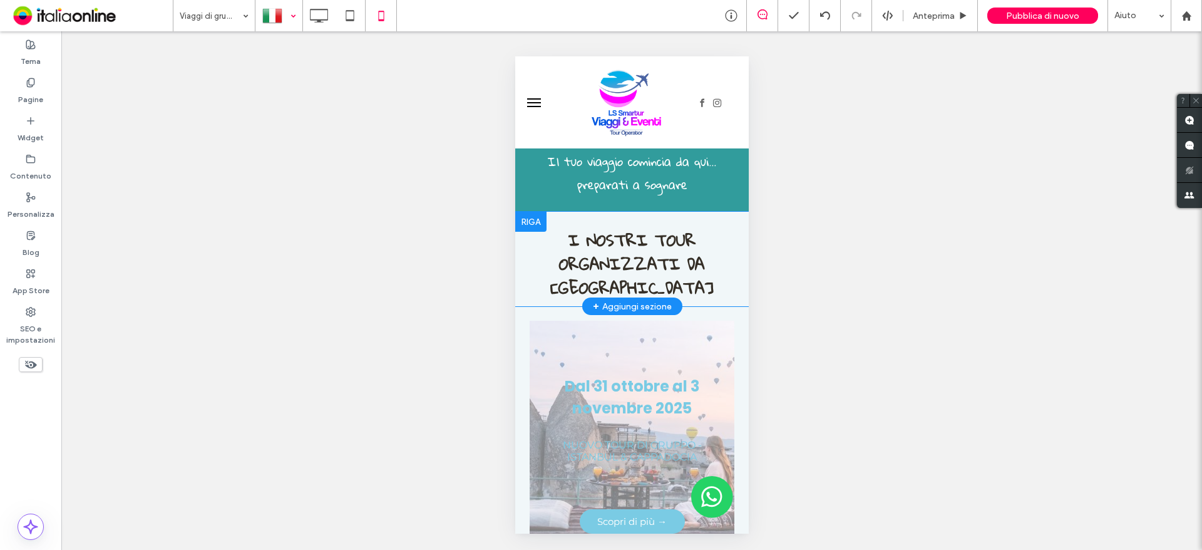
click at [520, 215] on div at bounding box center [530, 222] width 31 height 20
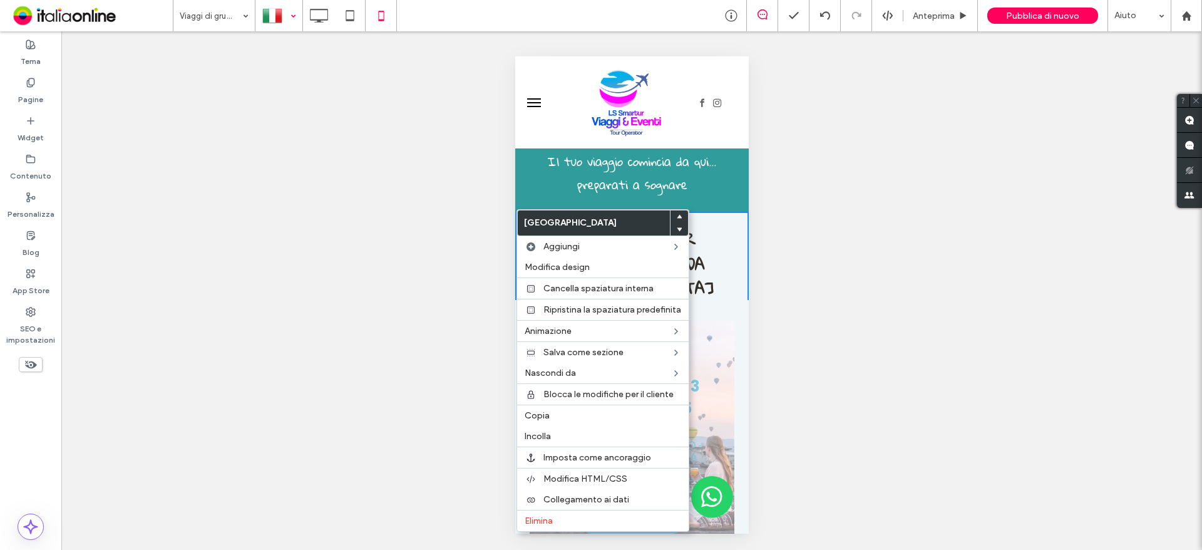
click at [277, 17] on div at bounding box center [279, 16] width 46 height 30
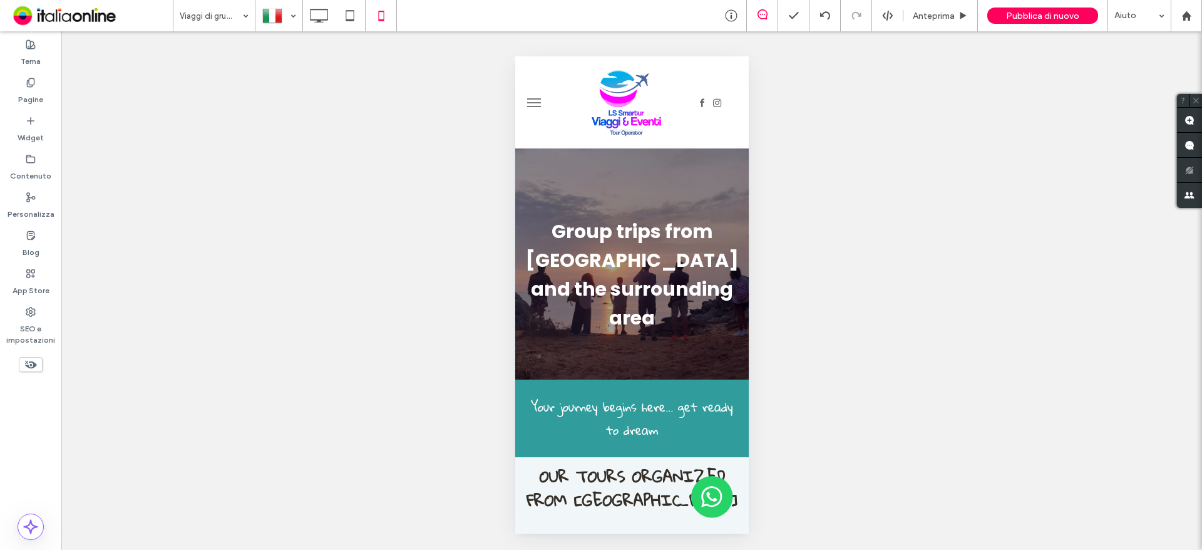
scroll to position [0, 0]
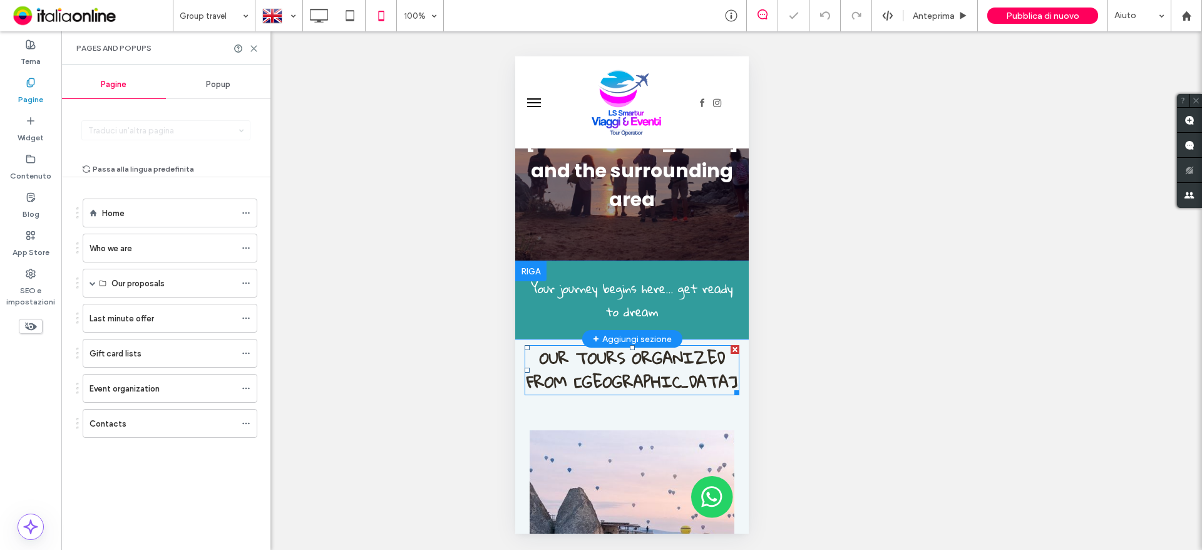
scroll to position [125, 0]
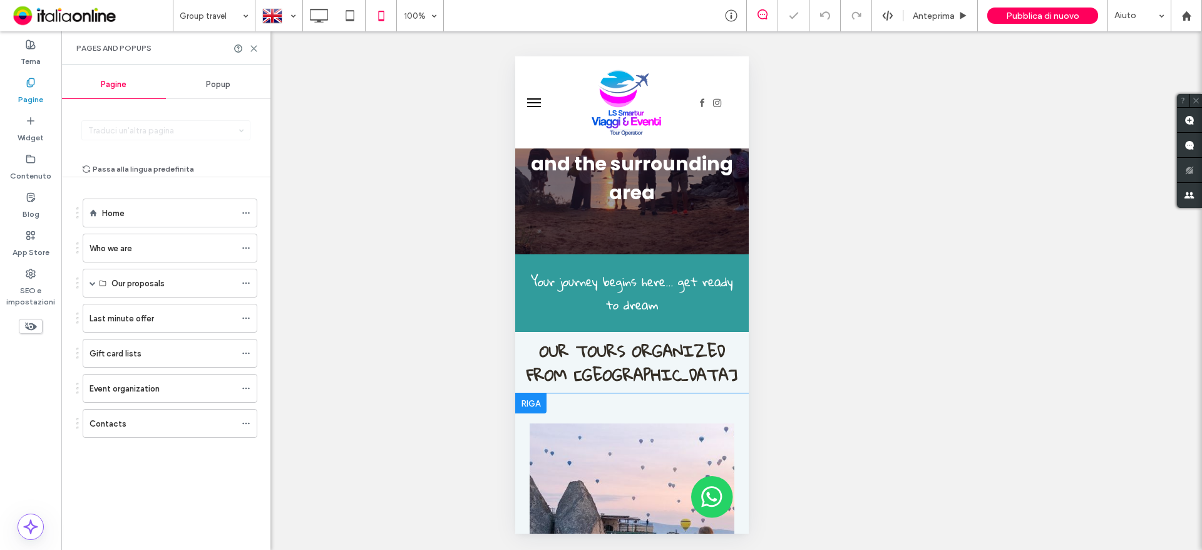
click at [530, 393] on div at bounding box center [530, 403] width 31 height 20
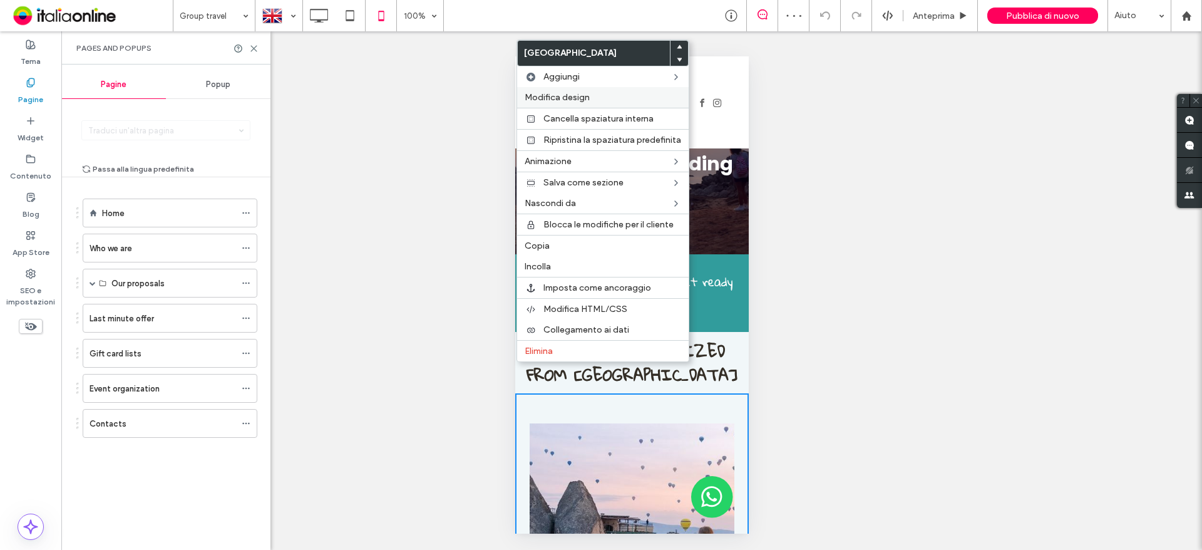
click at [617, 96] on label "Modifica design" at bounding box center [603, 97] width 157 height 11
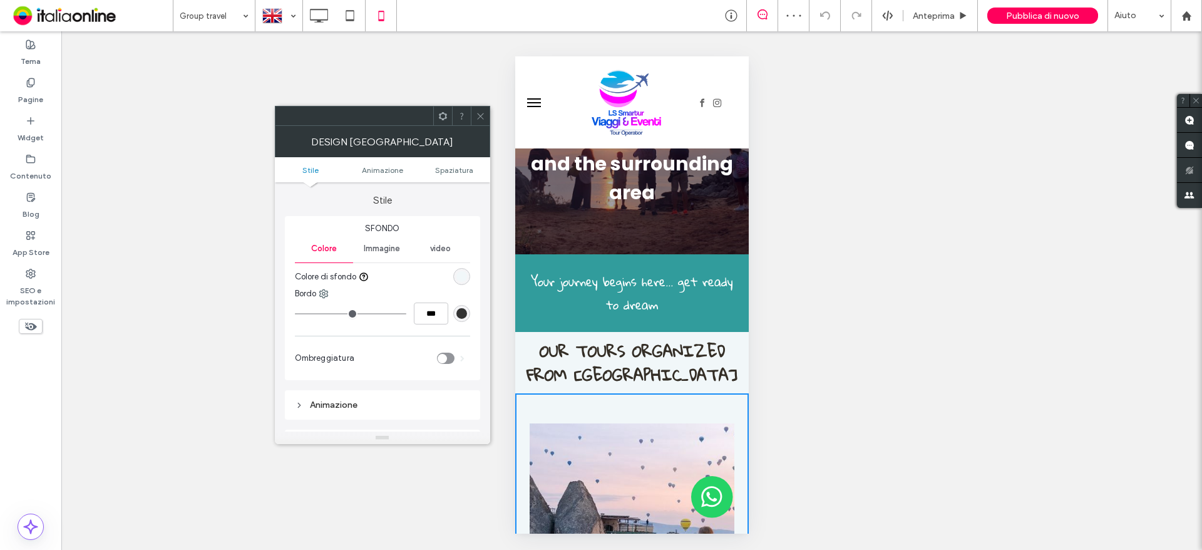
click at [460, 175] on ul "Stile Animazione Spaziatura" at bounding box center [382, 169] width 215 height 25
click at [460, 167] on span "Spaziatura" at bounding box center [454, 169] width 38 height 9
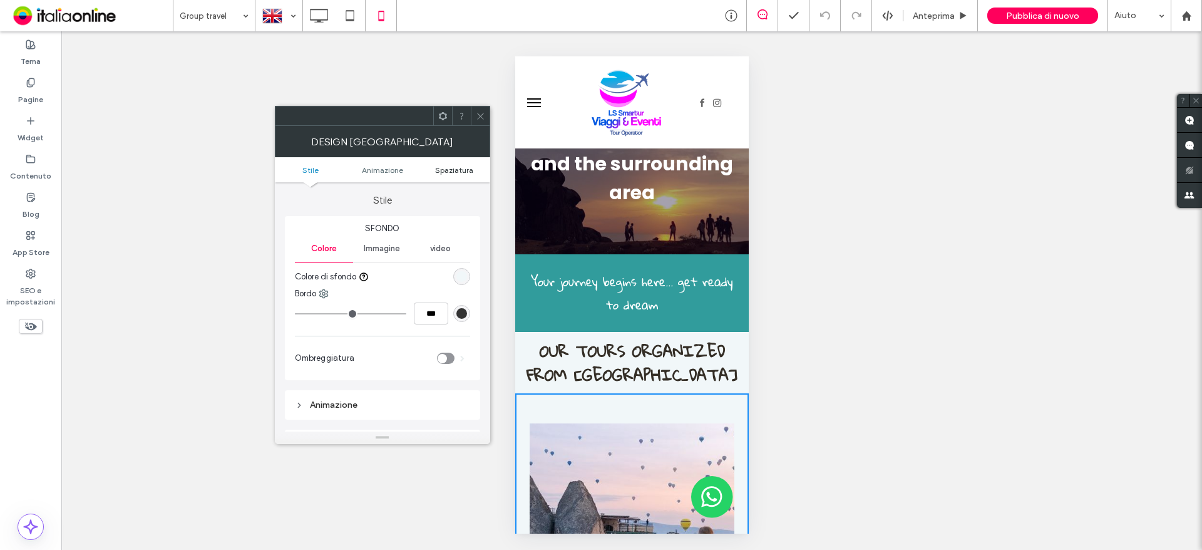
click at [460, 167] on span "Spaziatura" at bounding box center [454, 169] width 38 height 9
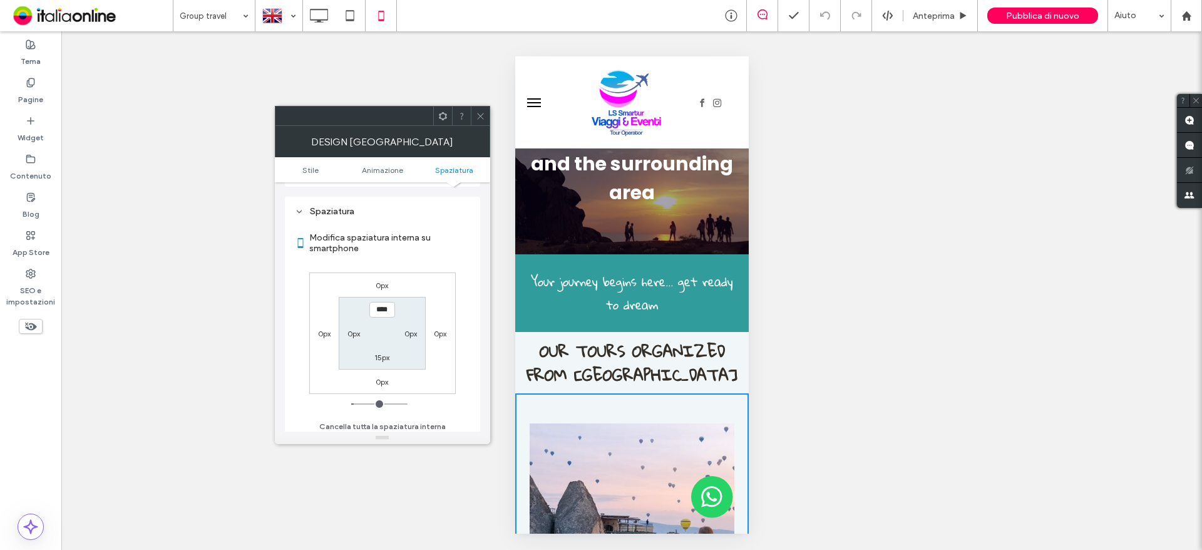
scroll to position [237, 0]
click at [383, 284] on label "0px" at bounding box center [382, 280] width 13 height 9
type input "*"
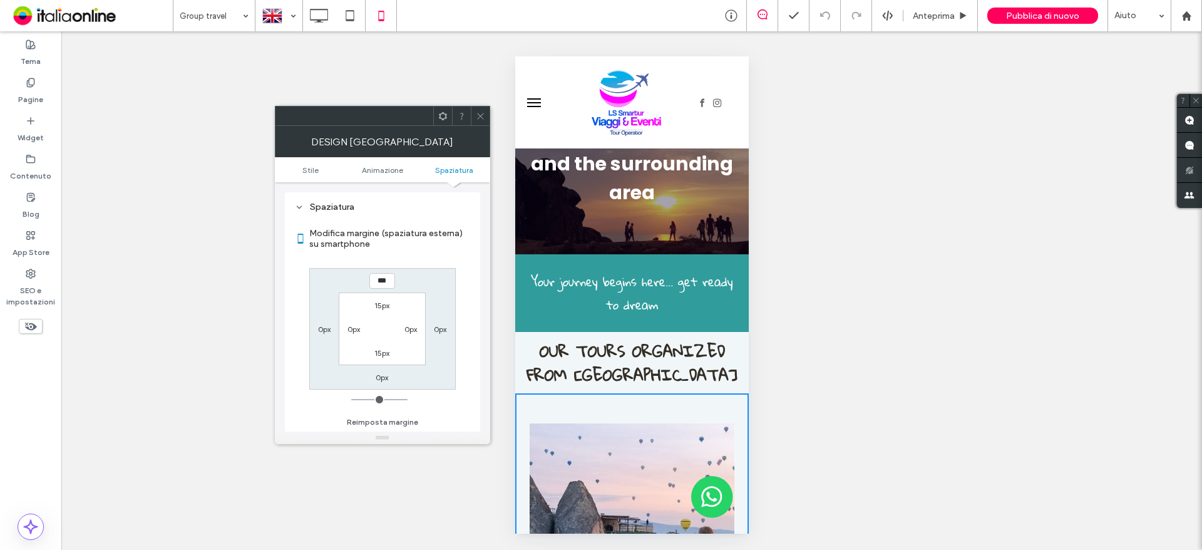
type input "***"
type input "*"
type input "*****"
click at [376, 303] on label "15px" at bounding box center [381, 305] width 15 height 9
type input "**"
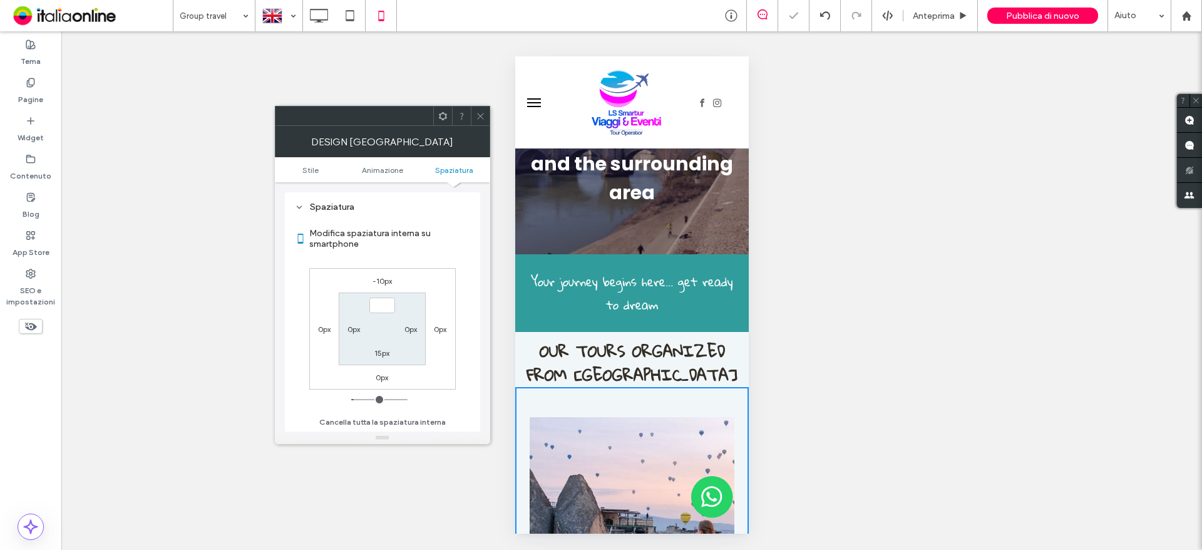
type input "*"
type input "***"
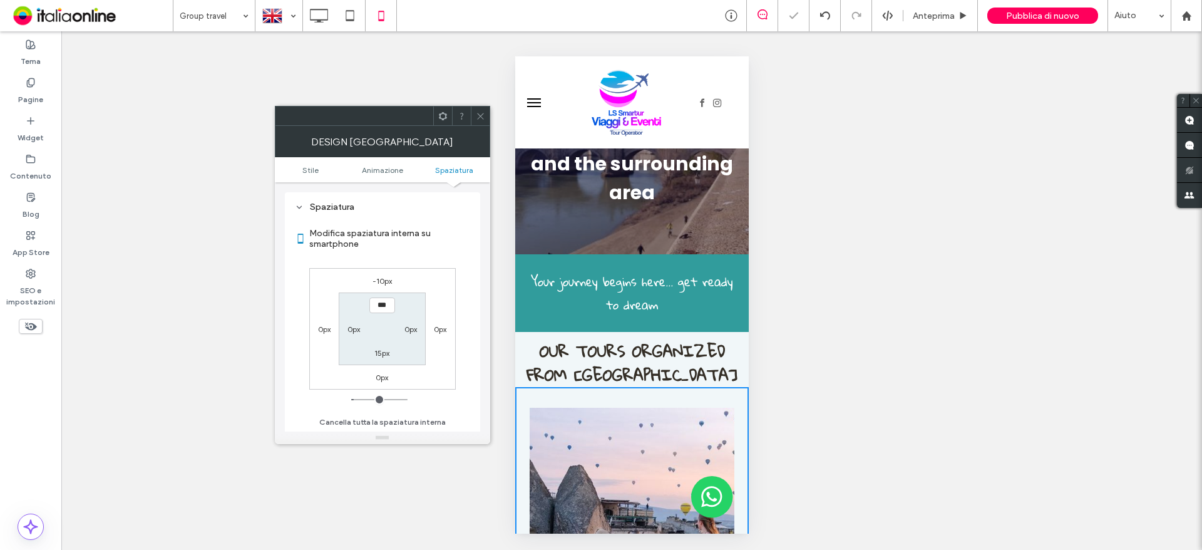
click at [198, 405] on div "Mostrare? Sì Mostrare? Sì Mostrare? Sì Mostrare? Sì Mostrare? Sì Mostrare? Sì M…" at bounding box center [631, 290] width 1141 height 518
click at [478, 120] on icon at bounding box center [480, 115] width 9 height 9
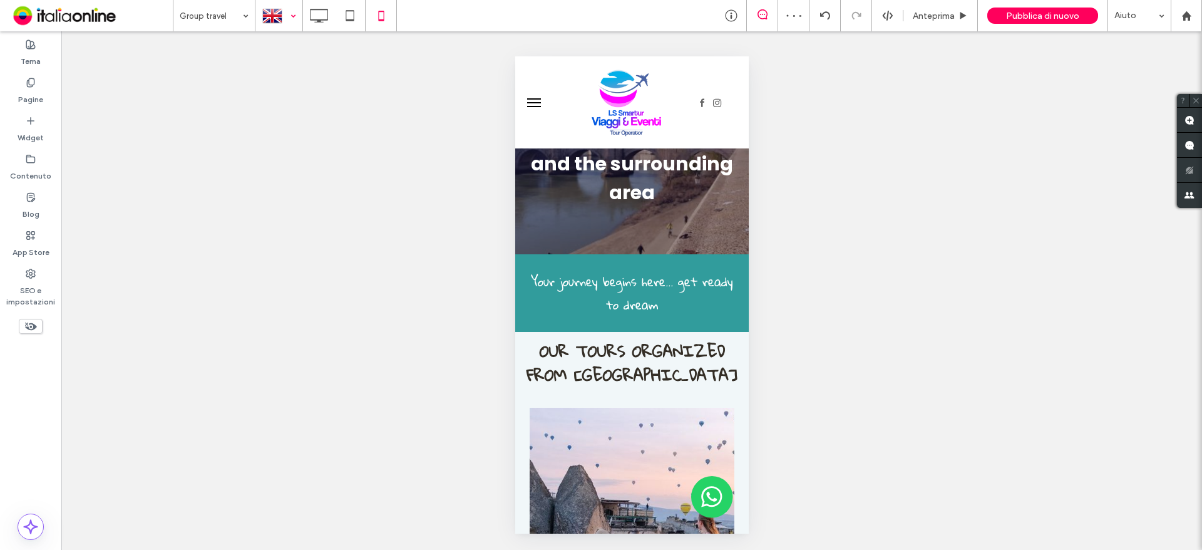
click at [285, 18] on div at bounding box center [279, 16] width 46 height 30
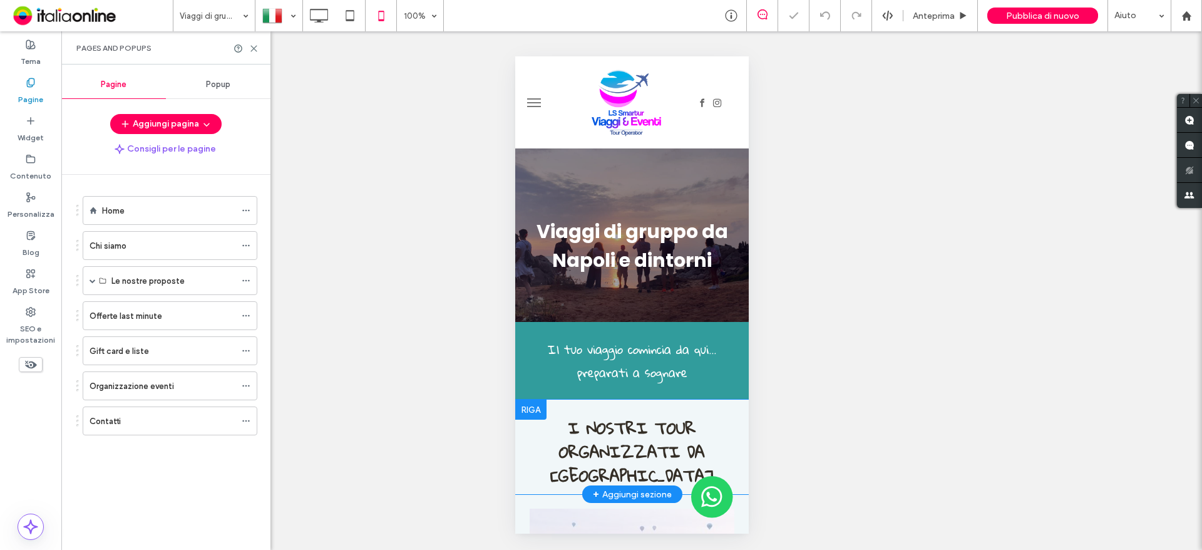
click at [536, 408] on div at bounding box center [530, 409] width 31 height 20
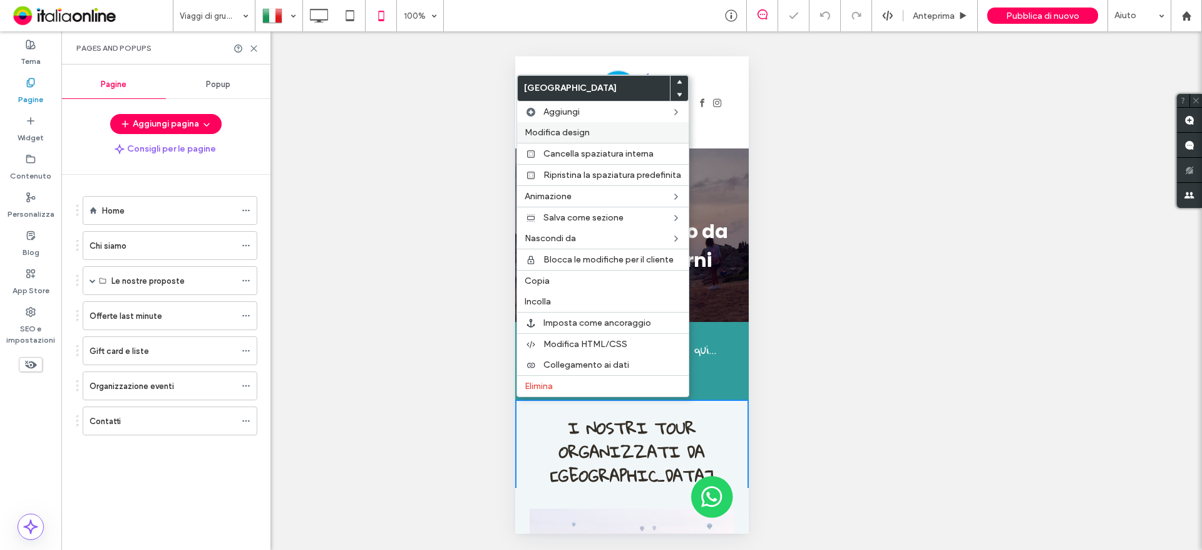
drag, startPoint x: 602, startPoint y: 125, endPoint x: 599, endPoint y: 135, distance: 9.7
click at [602, 125] on div "Modifica design" at bounding box center [603, 132] width 172 height 21
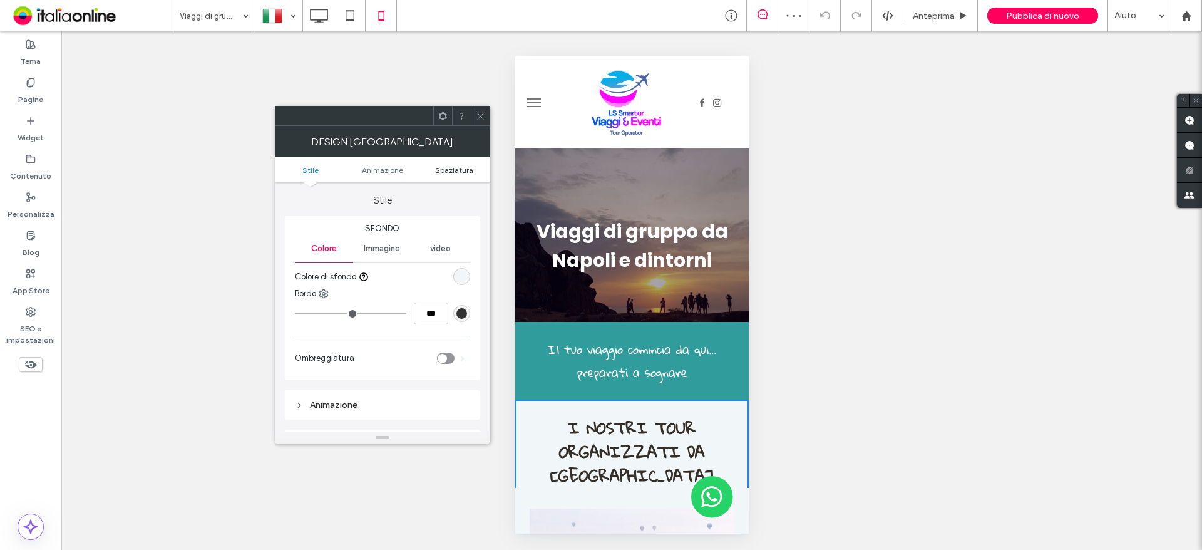
click at [455, 172] on span "Spaziatura" at bounding box center [454, 169] width 38 height 9
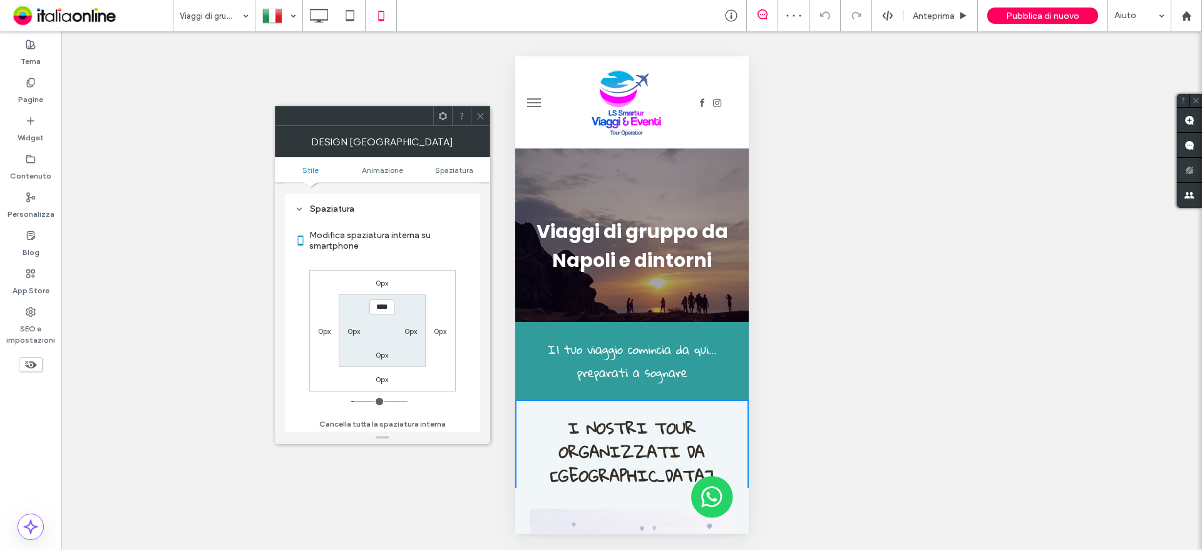
scroll to position [237, 0]
click at [478, 118] on icon at bounding box center [480, 115] width 9 height 9
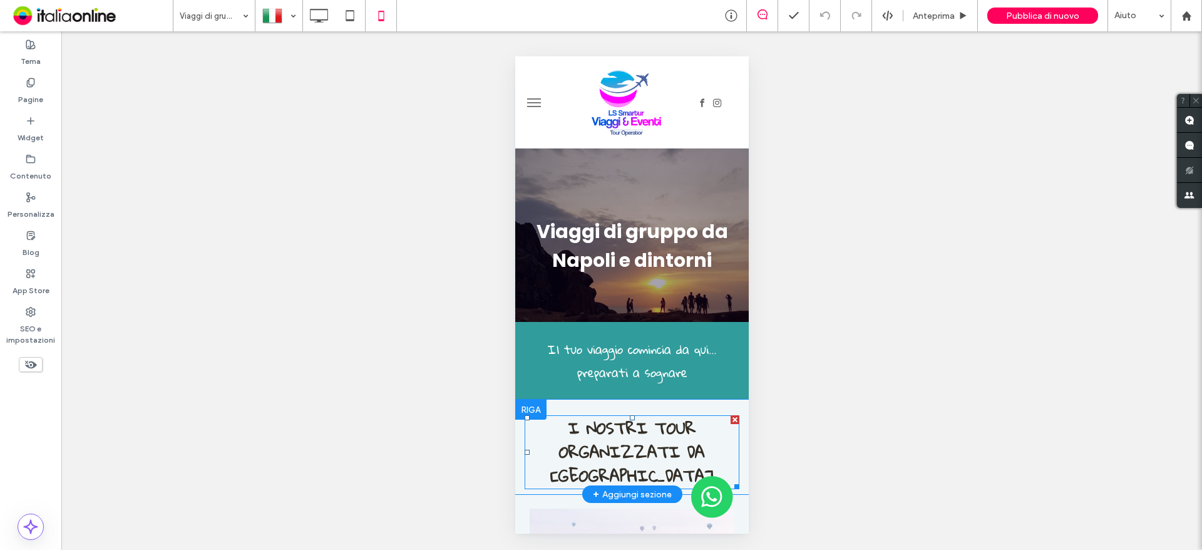
click at [627, 449] on strong "I NOSTRI TOUR ORGANIZZATI DA [GEOGRAPHIC_DATA]" at bounding box center [631, 452] width 163 height 78
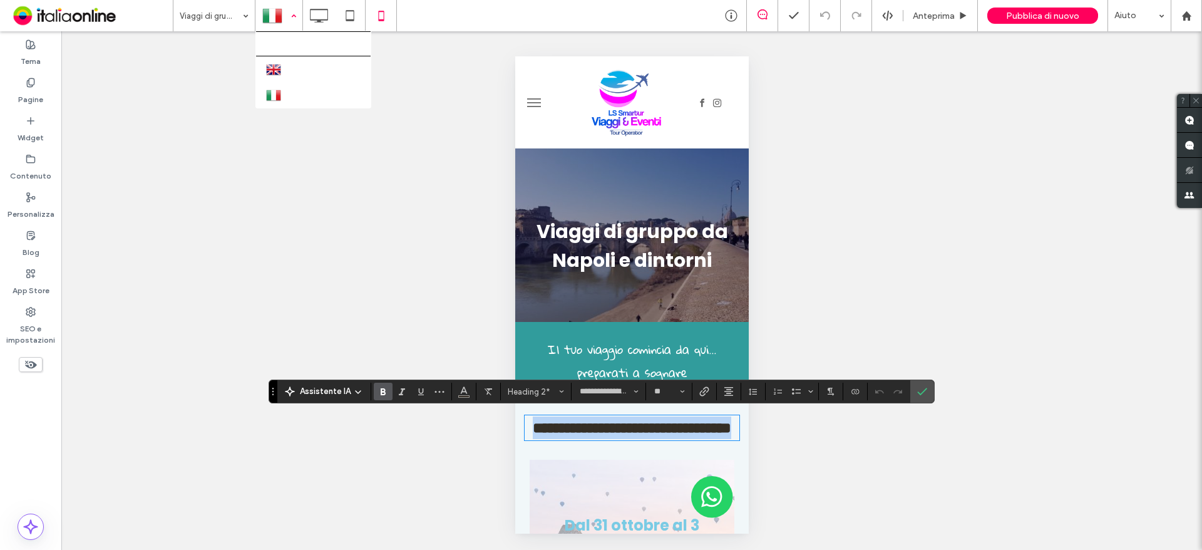
click at [284, 23] on div at bounding box center [279, 16] width 46 height 30
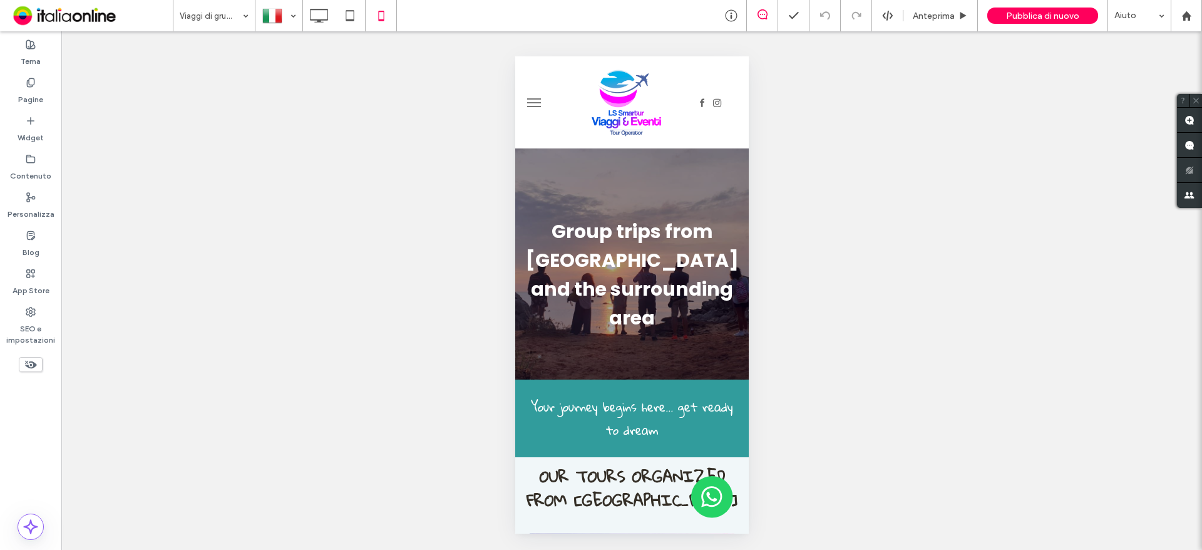
scroll to position [0, 0]
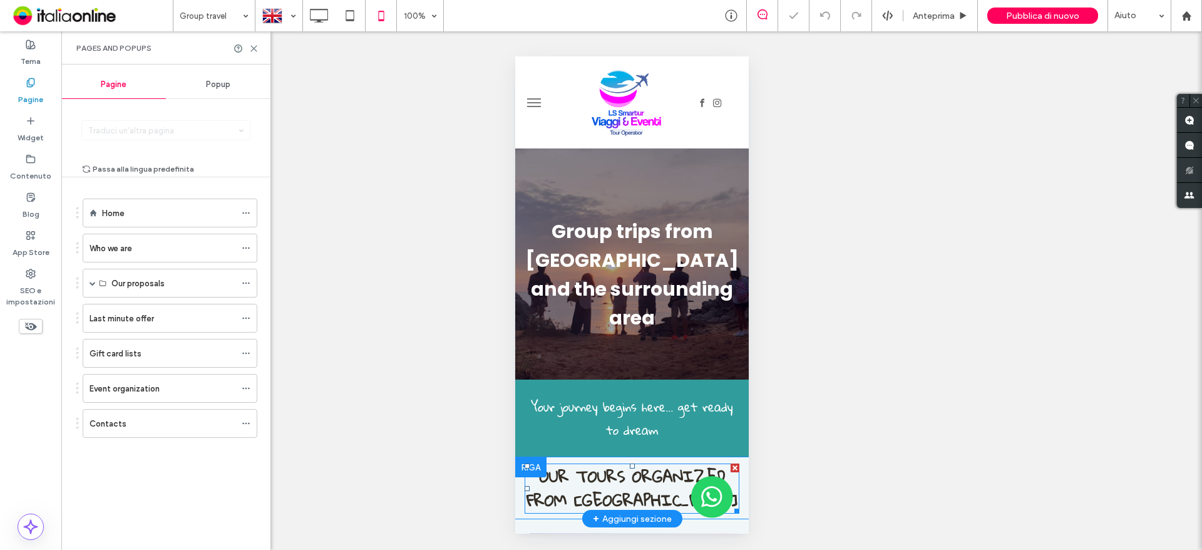
click at [672, 461] on strong "OUR TOURS ORGANIZED FROM NAPLES" at bounding box center [631, 488] width 211 height 54
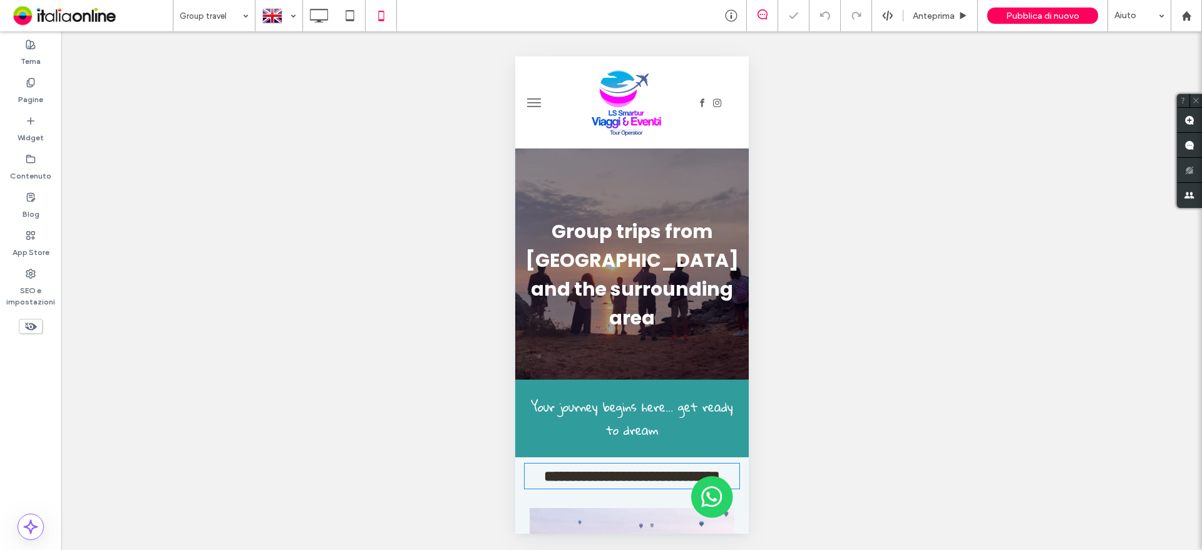
type input "**********"
type input "**"
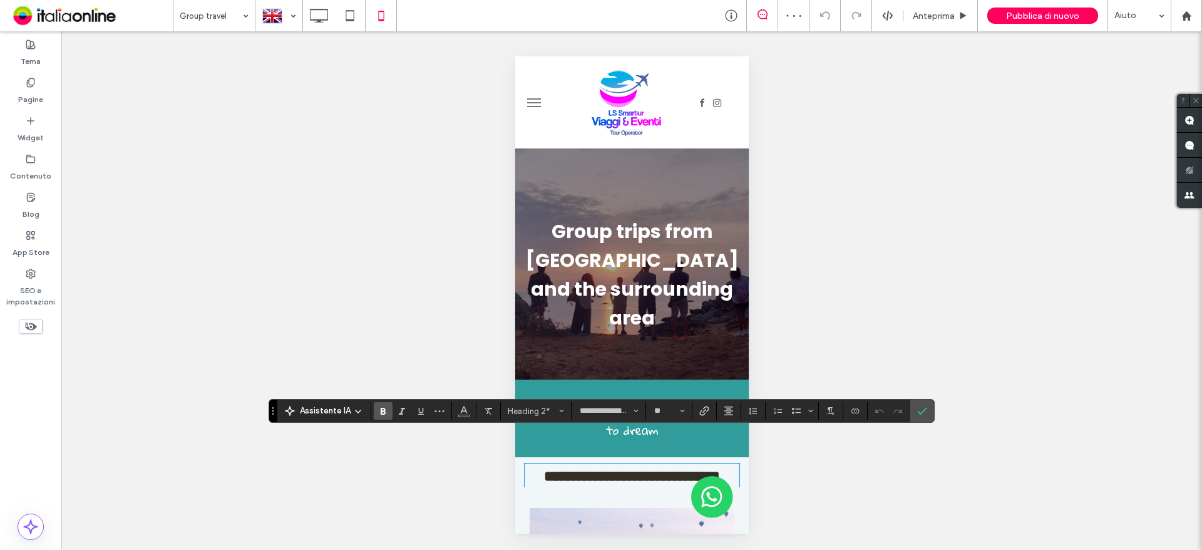
drag, startPoint x: 350, startPoint y: 259, endPoint x: 364, endPoint y: 265, distance: 16.0
click at [350, 259] on div "Mostrare? Sì Mostrare? Sì Mostrare? Sì Mostrare? Sì Mostrare? Sì Mostrare? Sì M…" at bounding box center [631, 290] width 1141 height 518
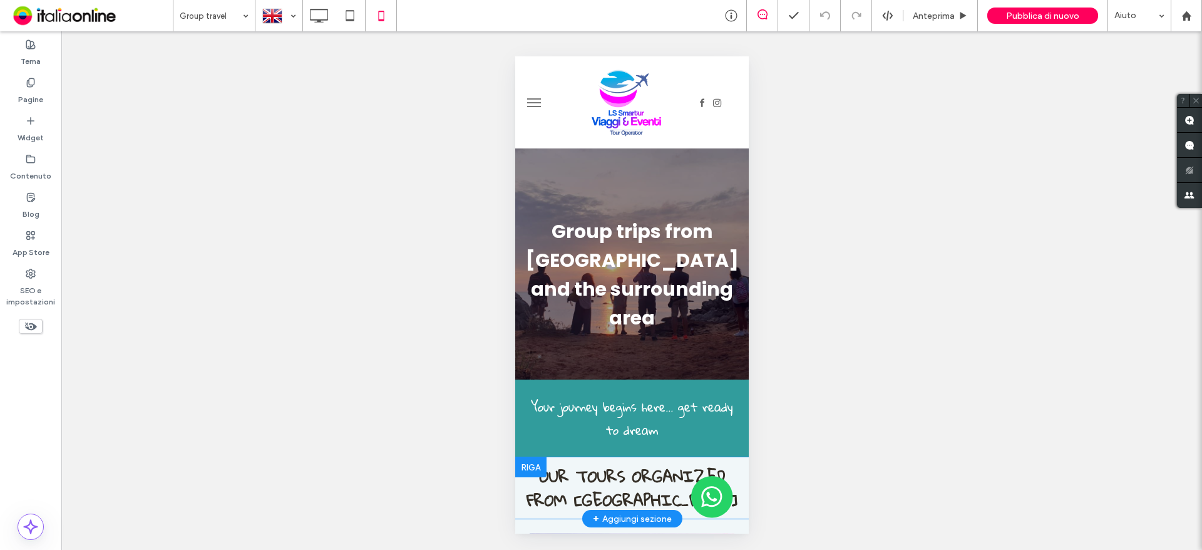
click at [518, 457] on div at bounding box center [530, 467] width 31 height 20
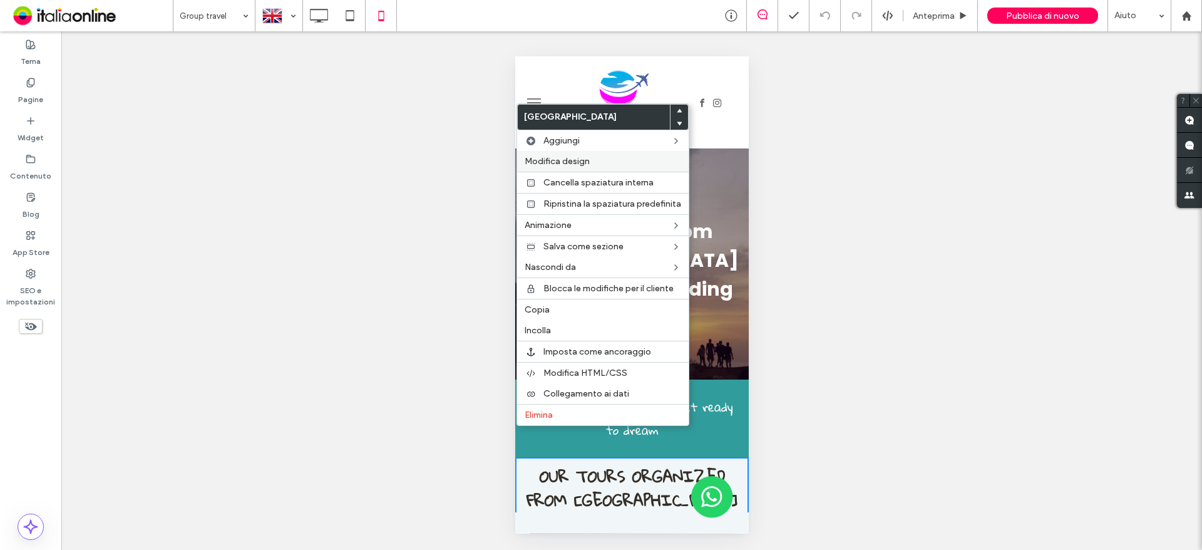
click at [568, 158] on span "Modifica design" at bounding box center [557, 161] width 65 height 11
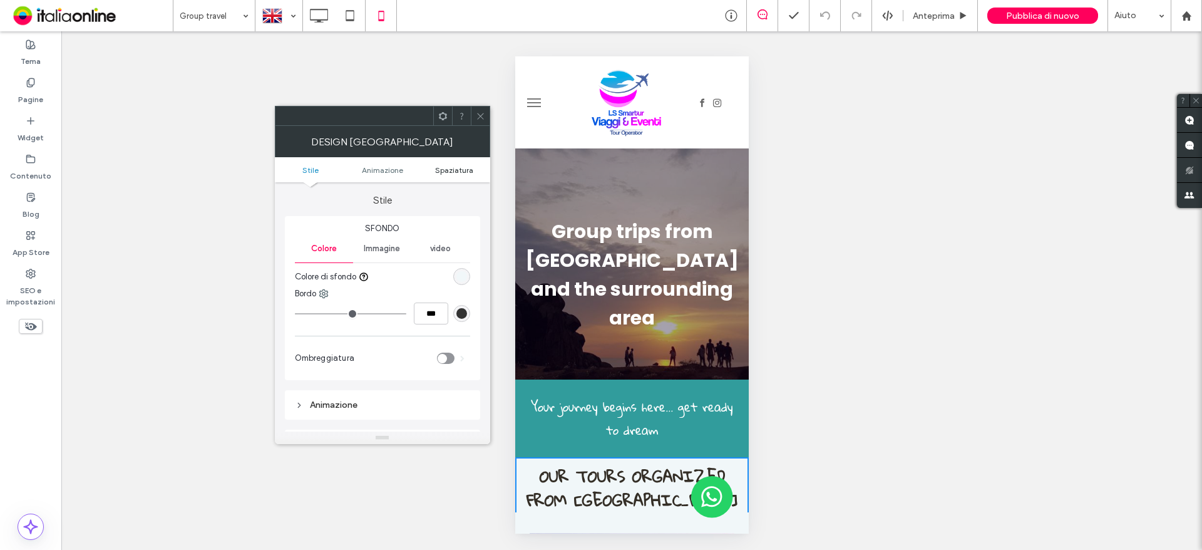
click at [453, 166] on span "Spaziatura" at bounding box center [454, 169] width 38 height 9
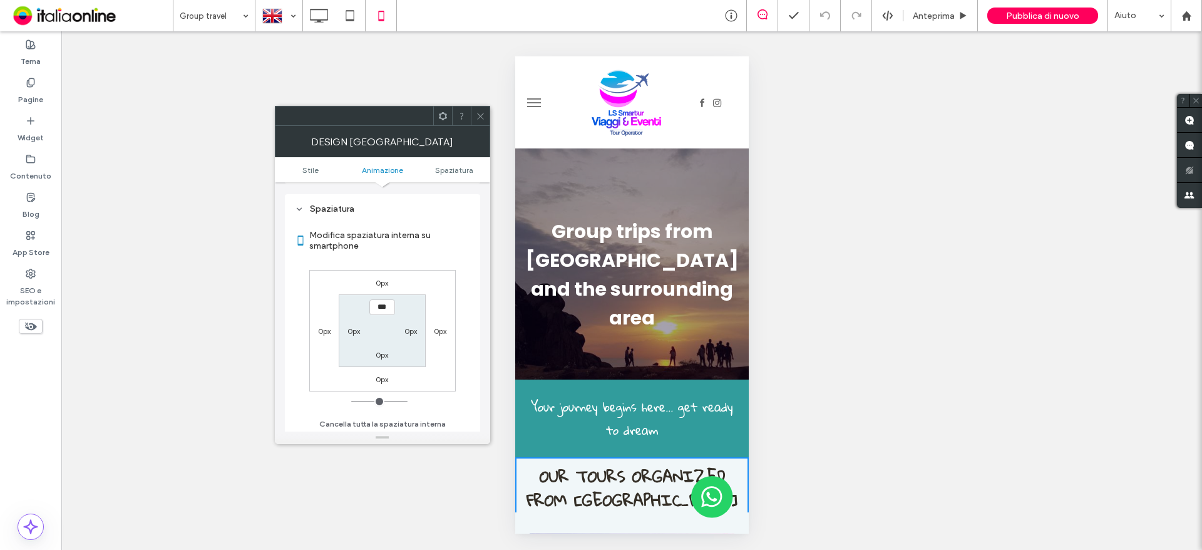
scroll to position [237, 0]
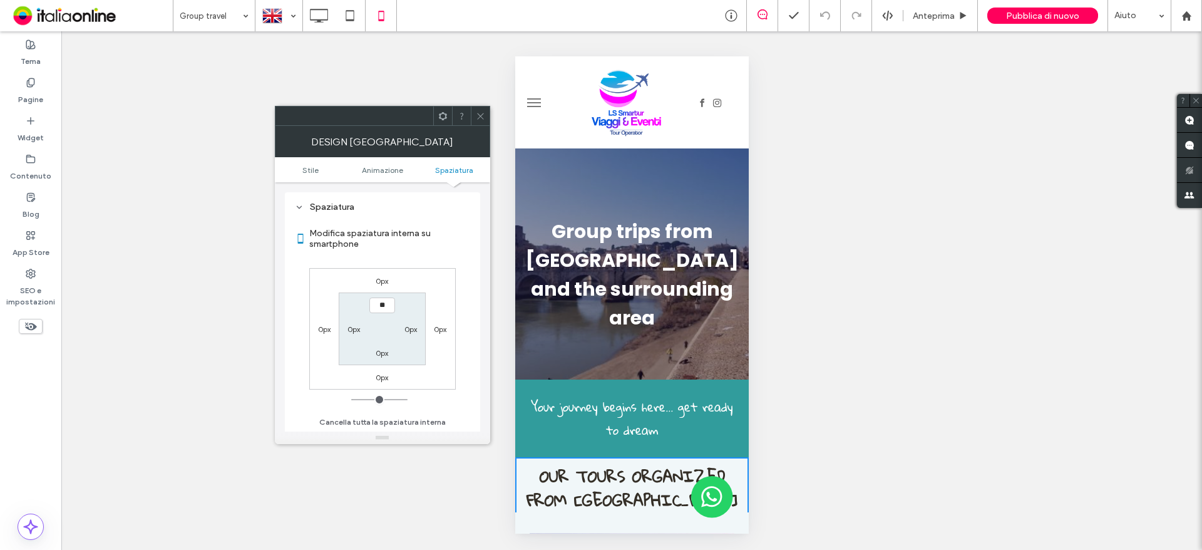
type input "****"
type input "**"
click at [476, 120] on icon at bounding box center [480, 115] width 9 height 9
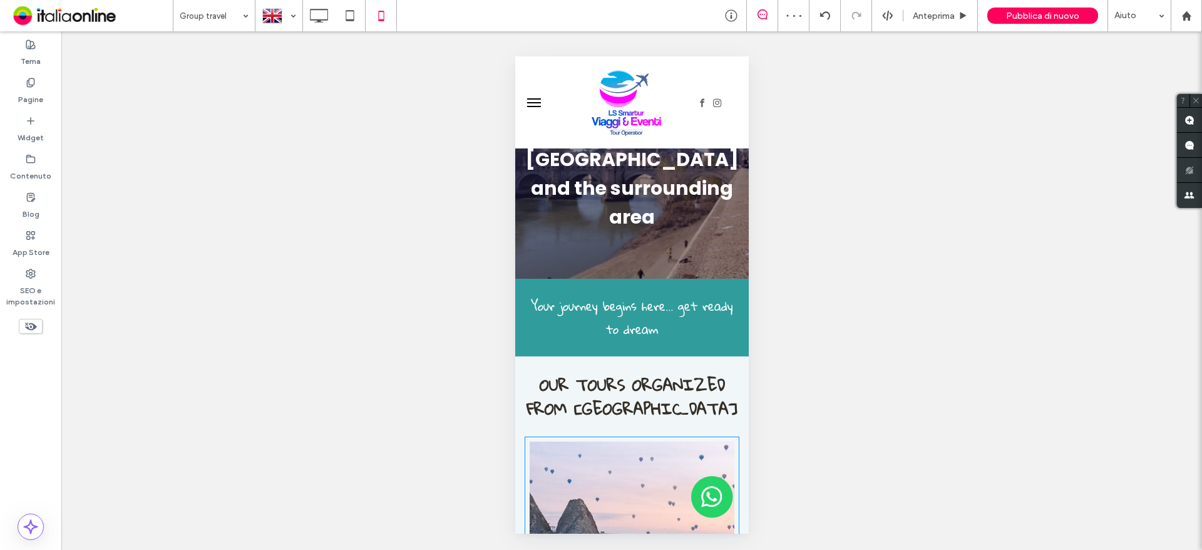
scroll to position [188, 0]
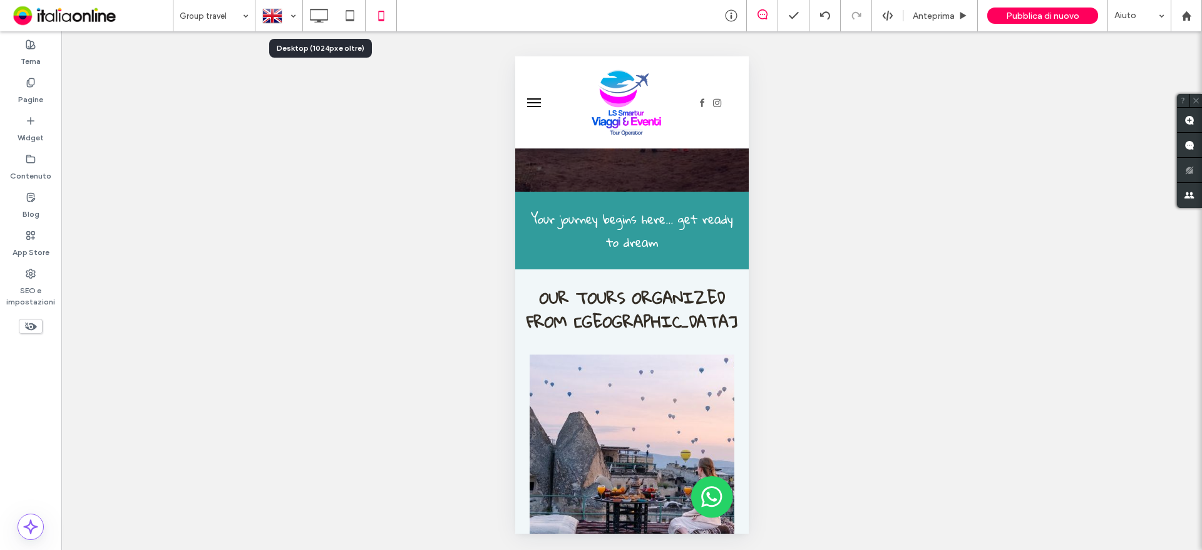
drag, startPoint x: 328, startPoint y: 17, endPoint x: 357, endPoint y: 49, distance: 43.0
click at [328, 17] on use at bounding box center [320, 16] width 18 height 14
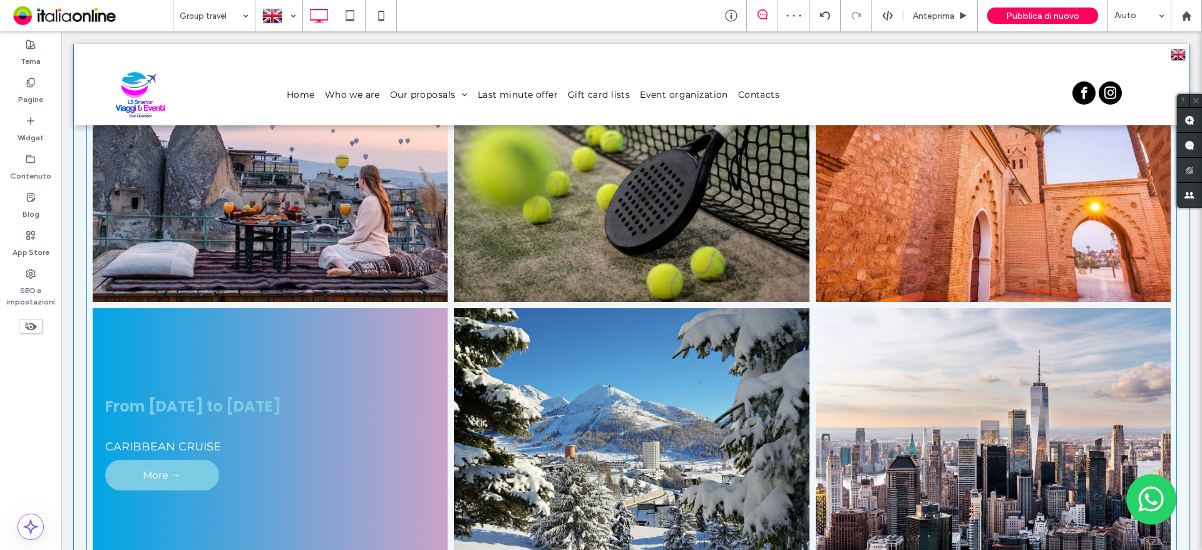
scroll to position [626, 0]
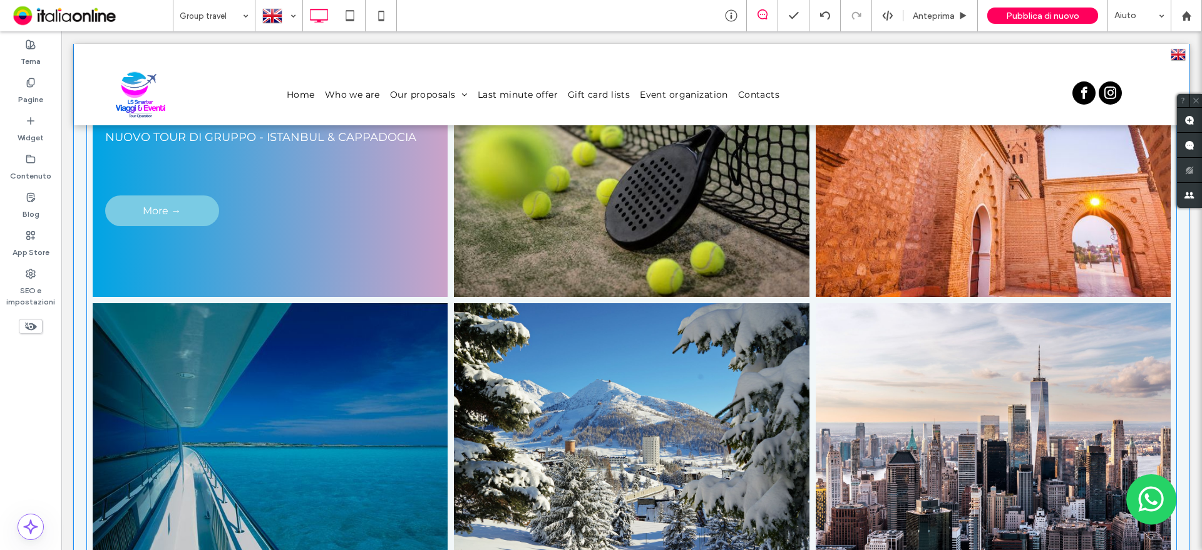
click at [331, 221] on link at bounding box center [270, 159] width 376 height 292
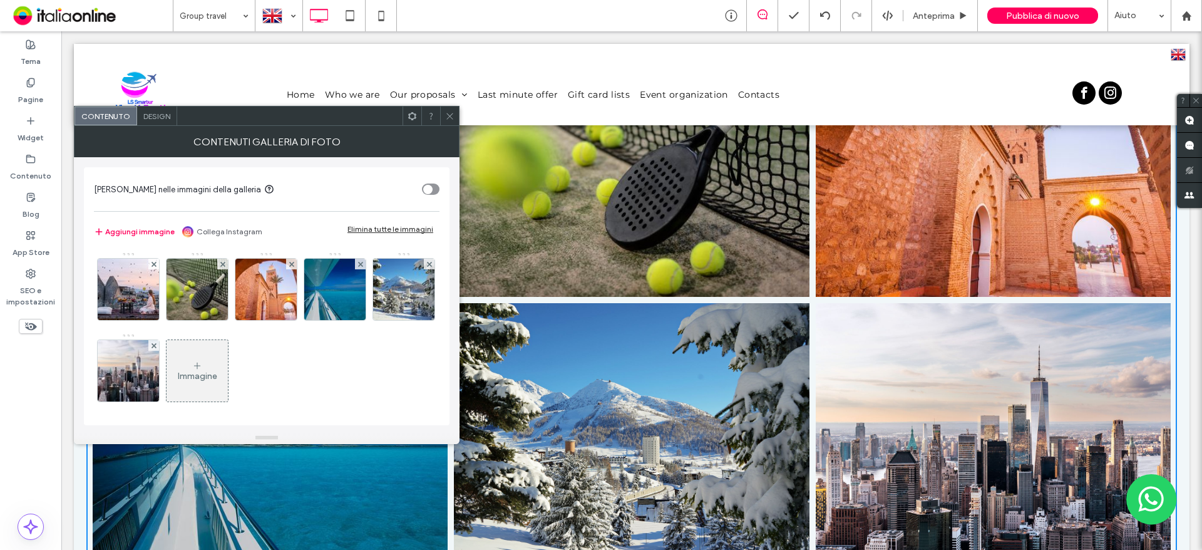
click at [157, 126] on div "Contenuti galleria di foto" at bounding box center [267, 141] width 386 height 31
click at [157, 116] on span "Design" at bounding box center [156, 115] width 27 height 9
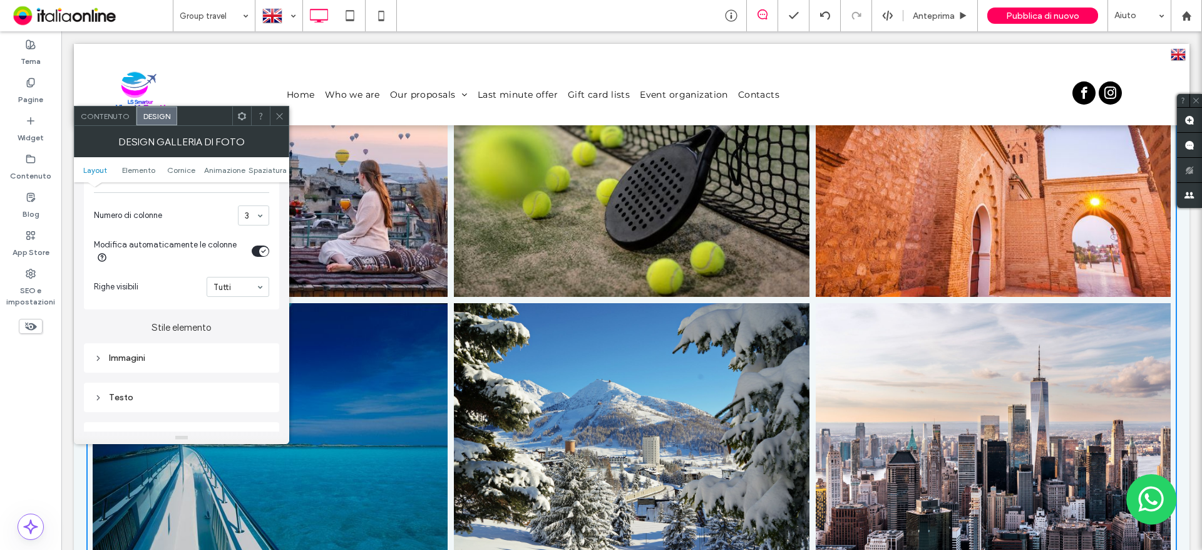
scroll to position [376, 0]
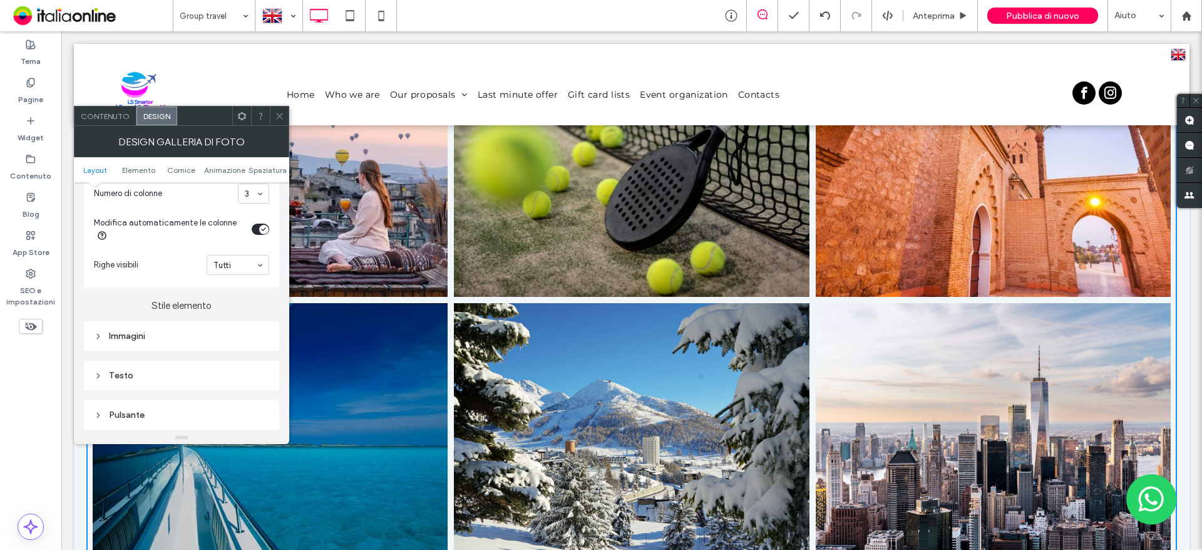
click at [212, 332] on div "Immagini" at bounding box center [181, 336] width 175 height 11
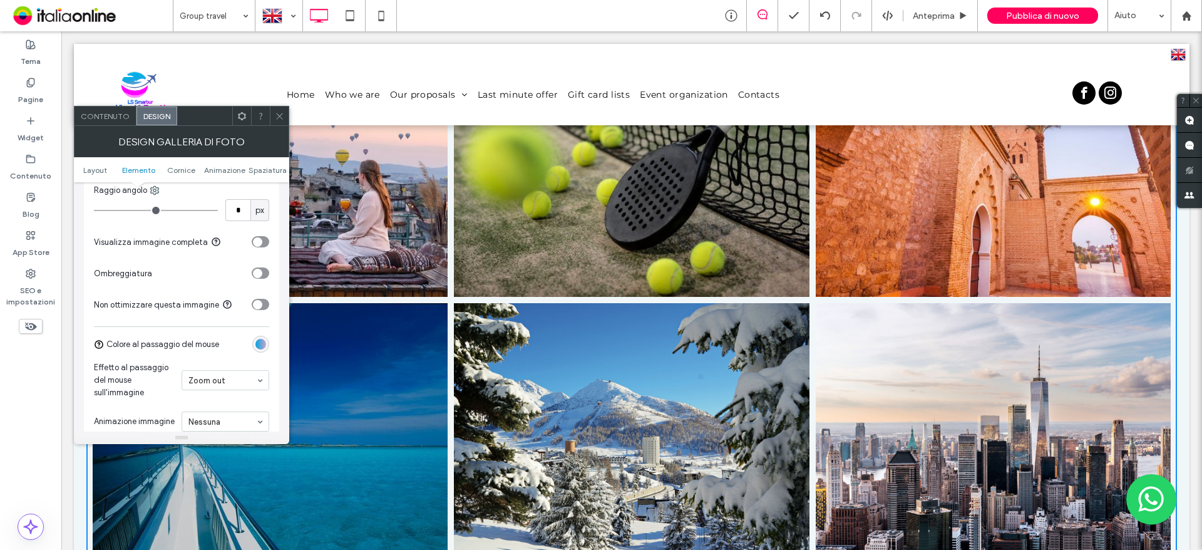
scroll to position [626, 0]
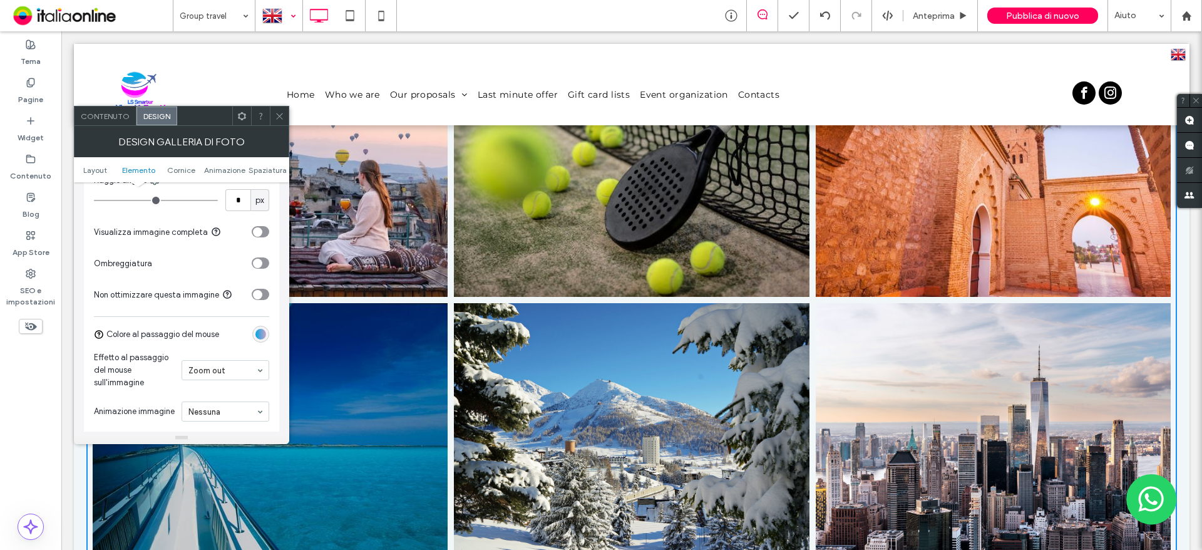
click at [276, 23] on div at bounding box center [279, 16] width 46 height 30
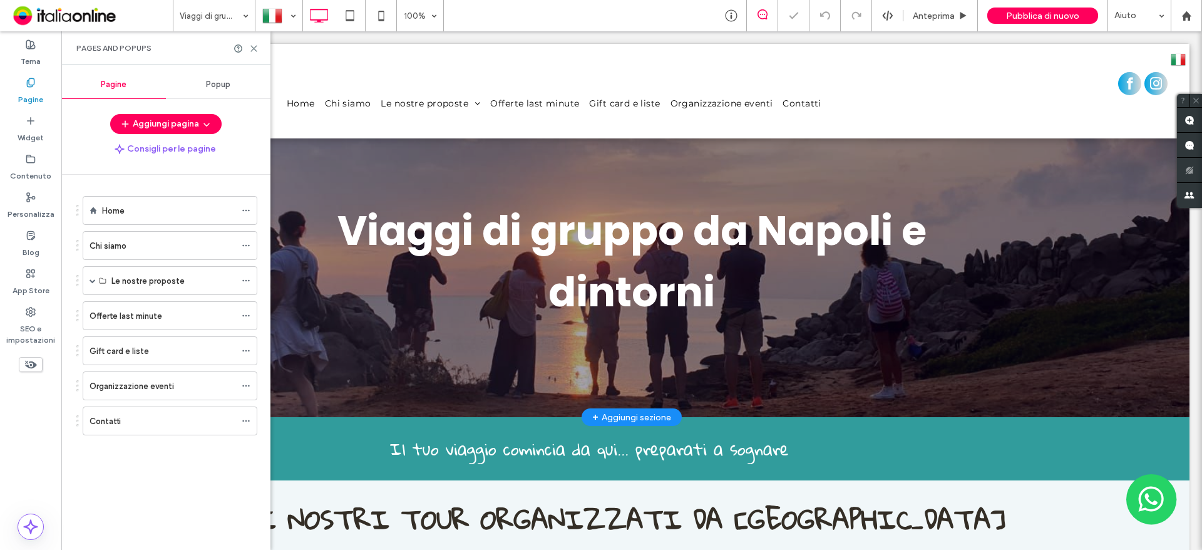
scroll to position [250, 0]
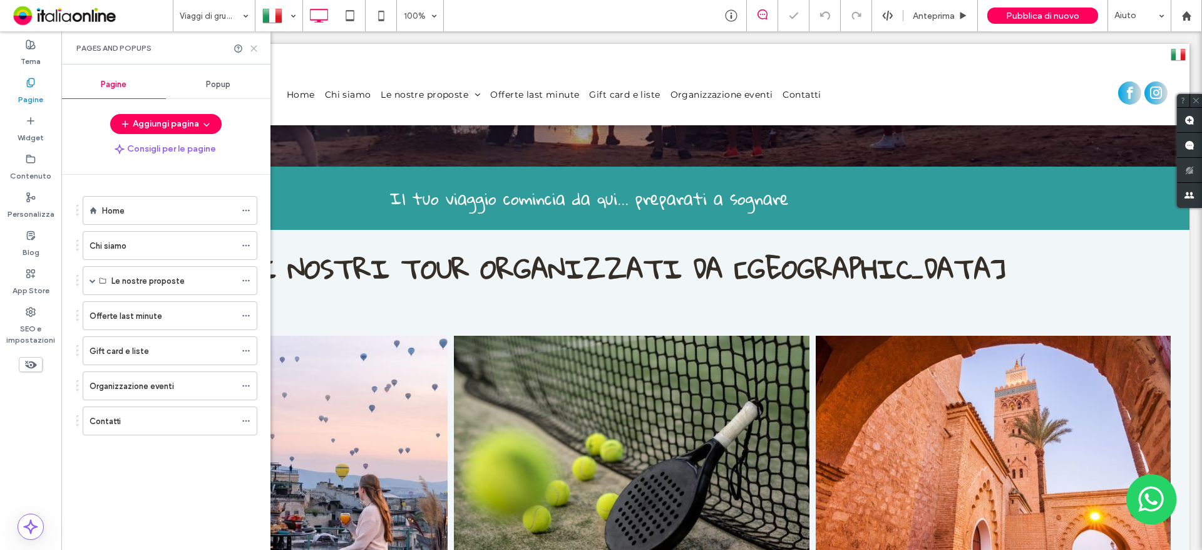
drag, startPoint x: 188, startPoint y: 21, endPoint x: 258, endPoint y: 44, distance: 74.0
click at [258, 44] on icon at bounding box center [253, 48] width 9 height 9
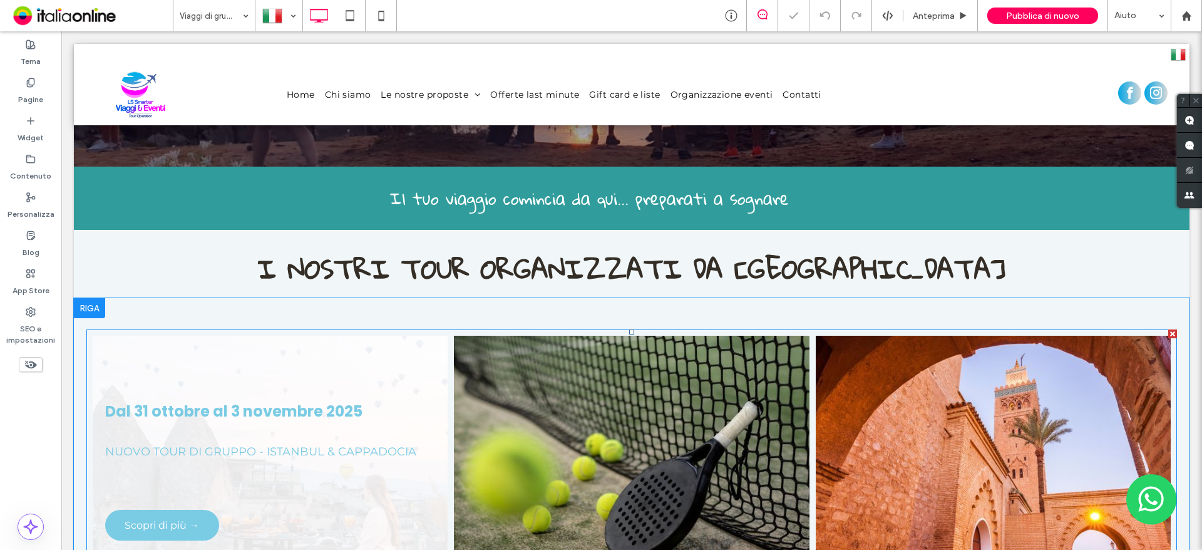
click at [307, 411] on link at bounding box center [270, 473] width 376 height 292
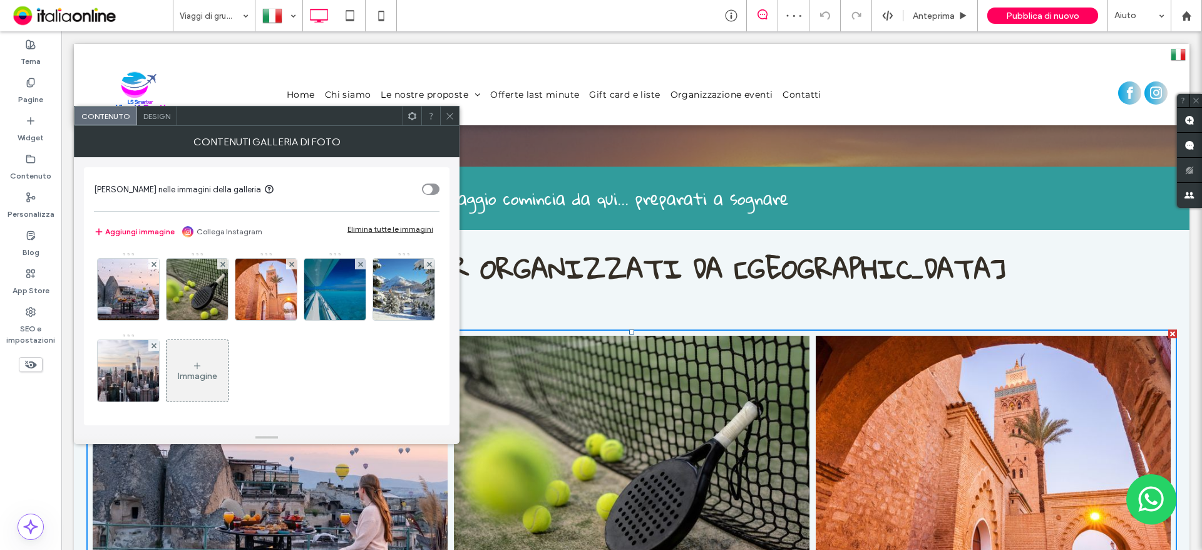
click at [150, 121] on div "Design" at bounding box center [157, 115] width 40 height 19
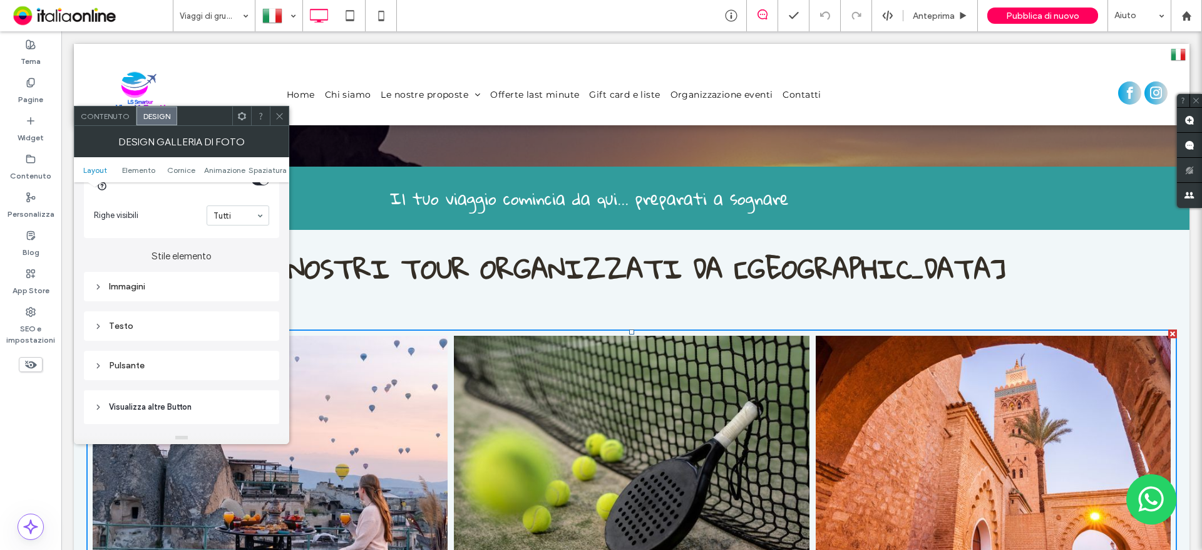
scroll to position [501, 0]
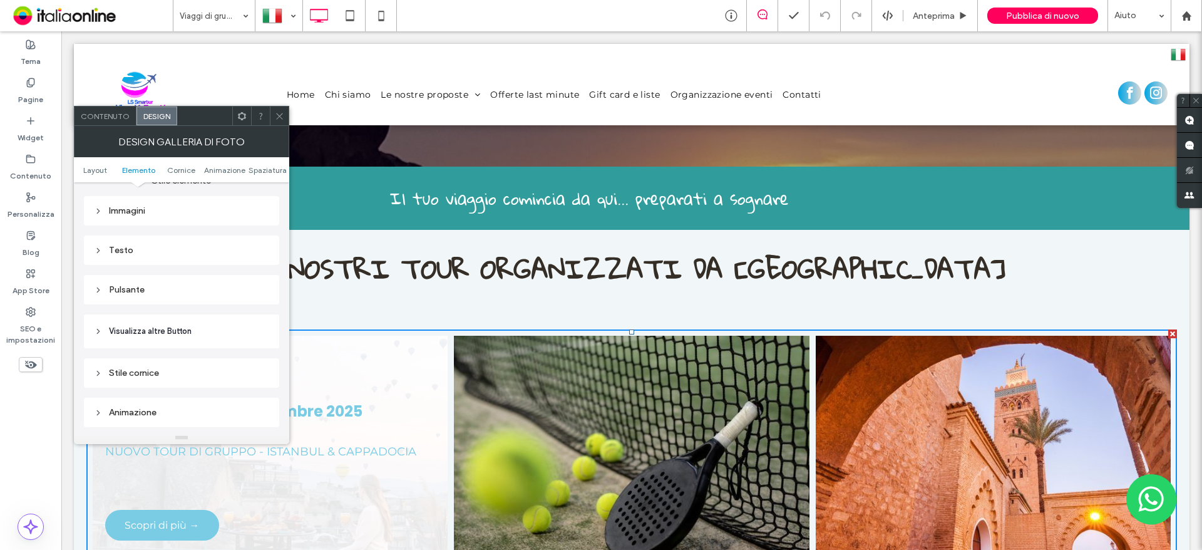
click at [198, 295] on div "Pulsante" at bounding box center [181, 289] width 175 height 17
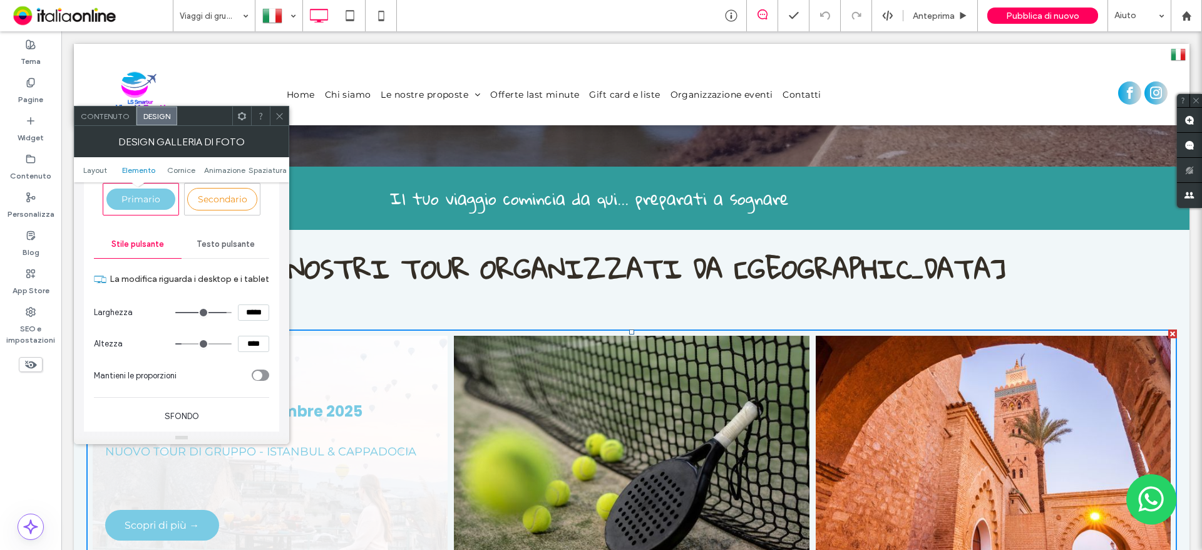
scroll to position [751, 0]
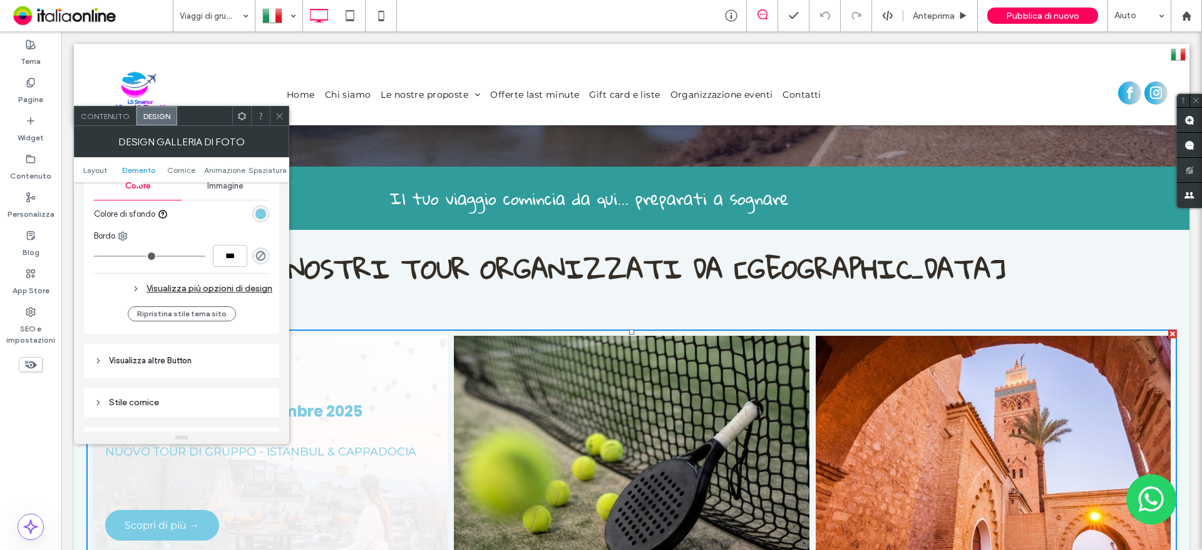
click at [241, 294] on div "Visualizza più opzioni di design" at bounding box center [183, 288] width 178 height 17
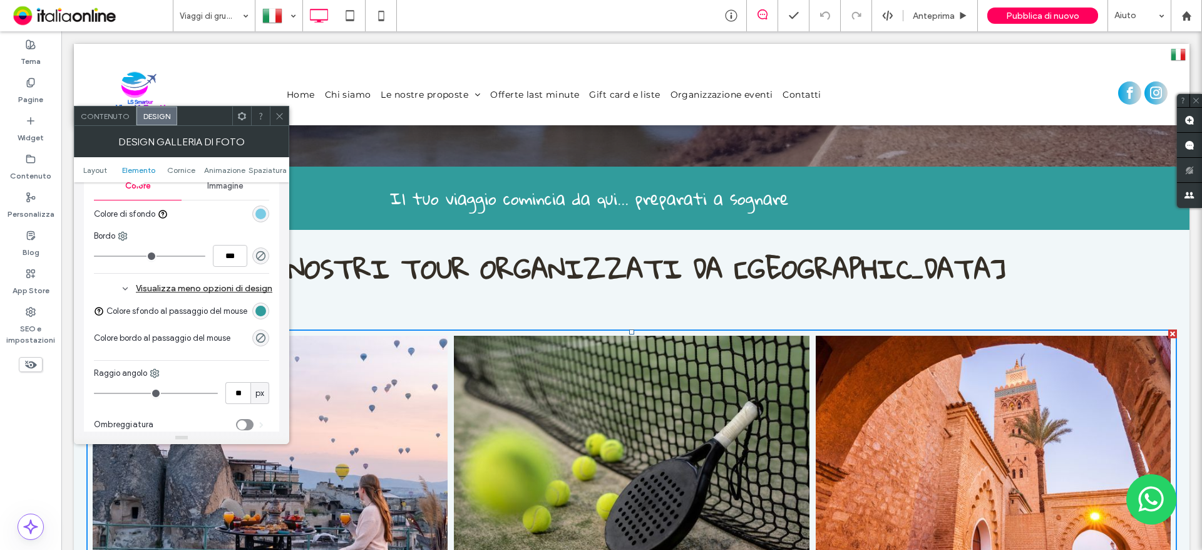
click at [241, 290] on div "Visualizza meno opzioni di design" at bounding box center [183, 288] width 178 height 17
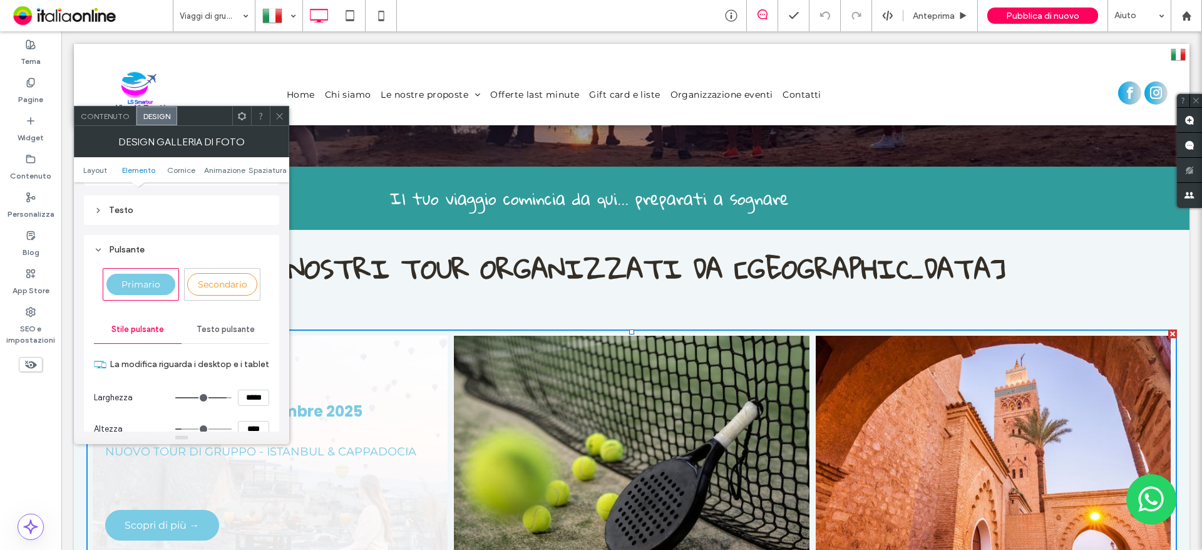
scroll to position [501, 0]
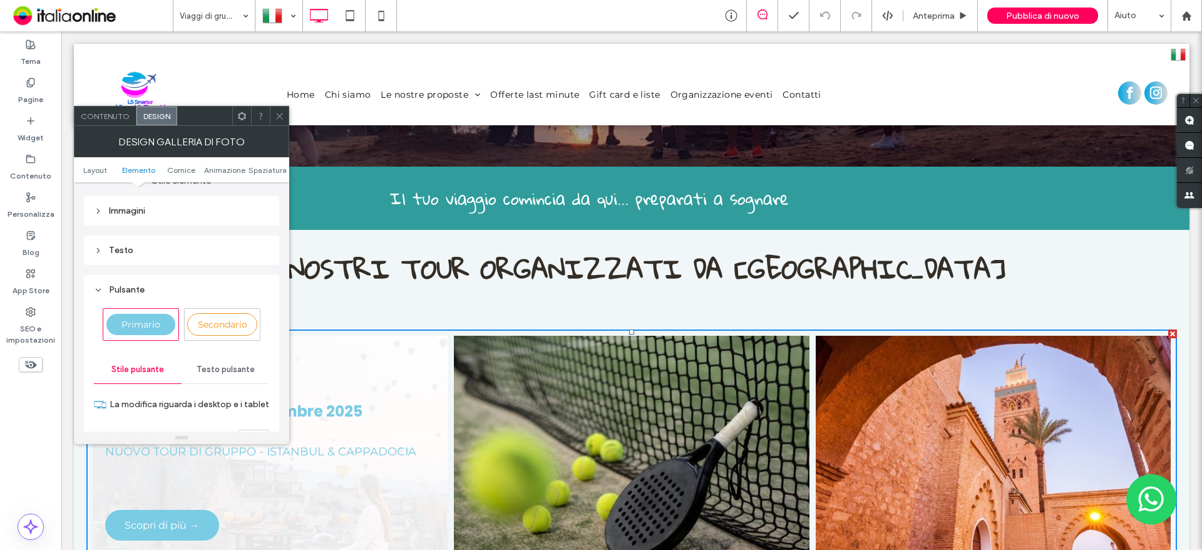
drag, startPoint x: 116, startPoint y: 284, endPoint x: 140, endPoint y: 262, distance: 32.8
click at [116, 284] on div "Pulsante" at bounding box center [181, 289] width 175 height 11
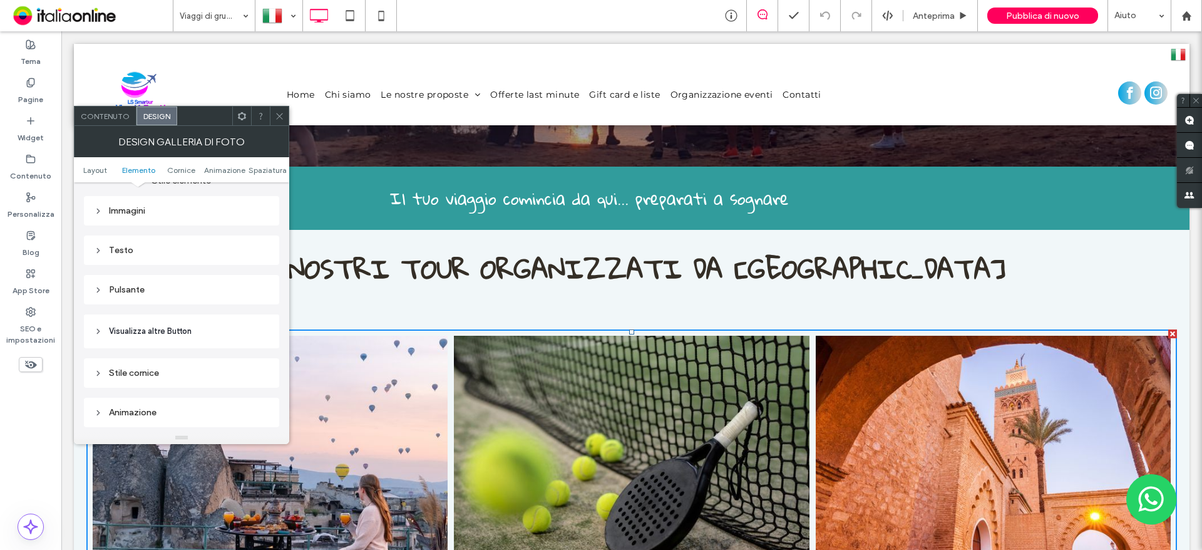
click at [157, 207] on div "Immagini" at bounding box center [181, 210] width 175 height 11
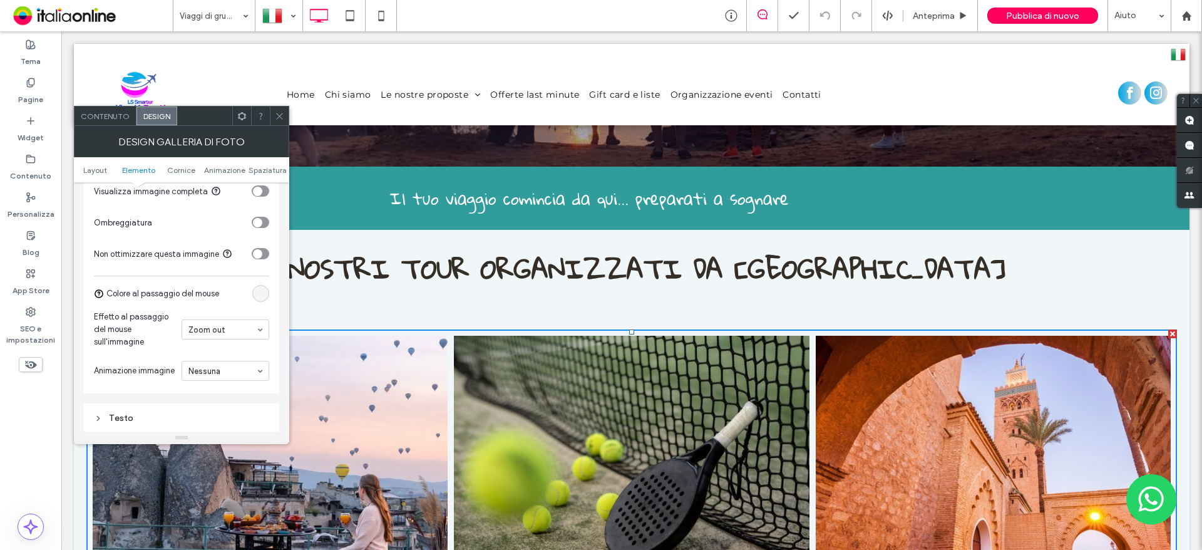
scroll to position [689, 0]
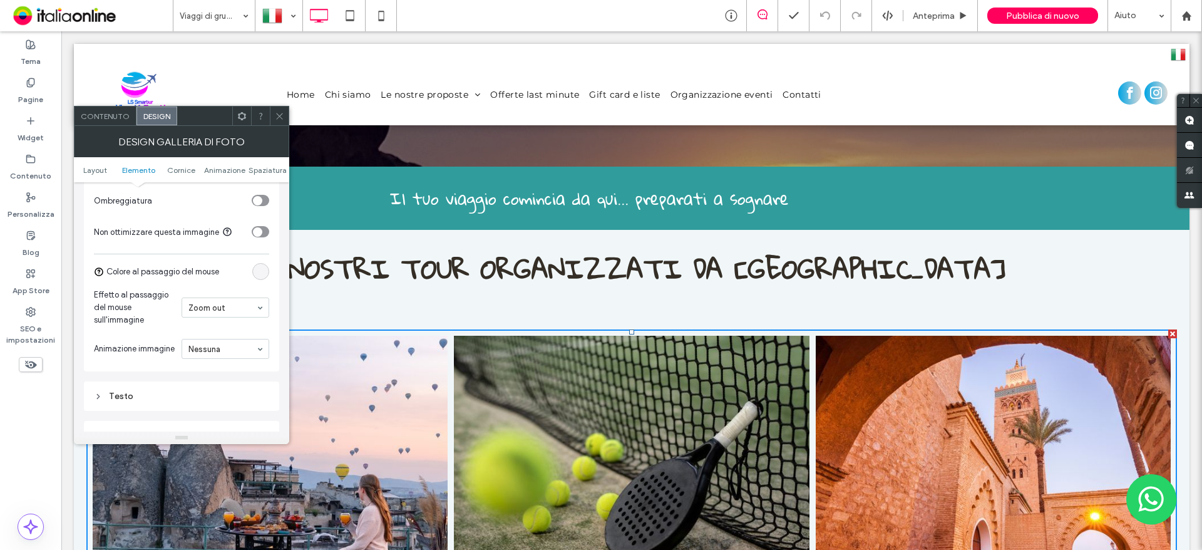
click at [260, 270] on div "linear-gradient(90deg, rgba(0, 0, 0, 0) 0%, rgba(0, 0, 0, 0) 100%)" at bounding box center [260, 271] width 11 height 11
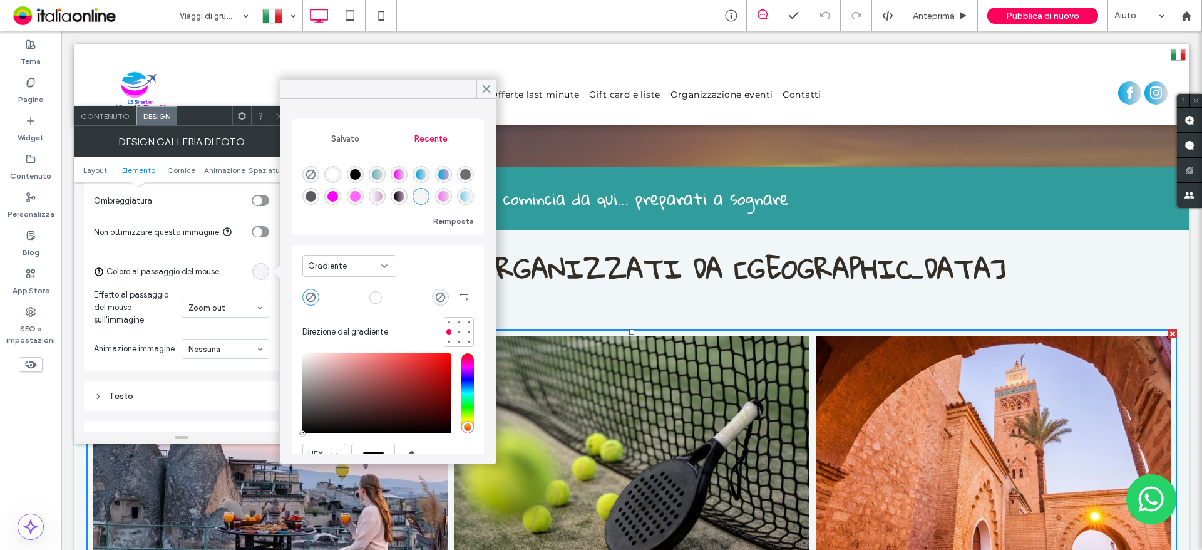
click at [426, 174] on div "linear-gradient(90deg, rgba(0, 164, 228, 1) 0%, rgba(217, 217, 217, 1) 100%)" at bounding box center [421, 174] width 11 height 11
type input "*******"
type input "***"
type input "****"
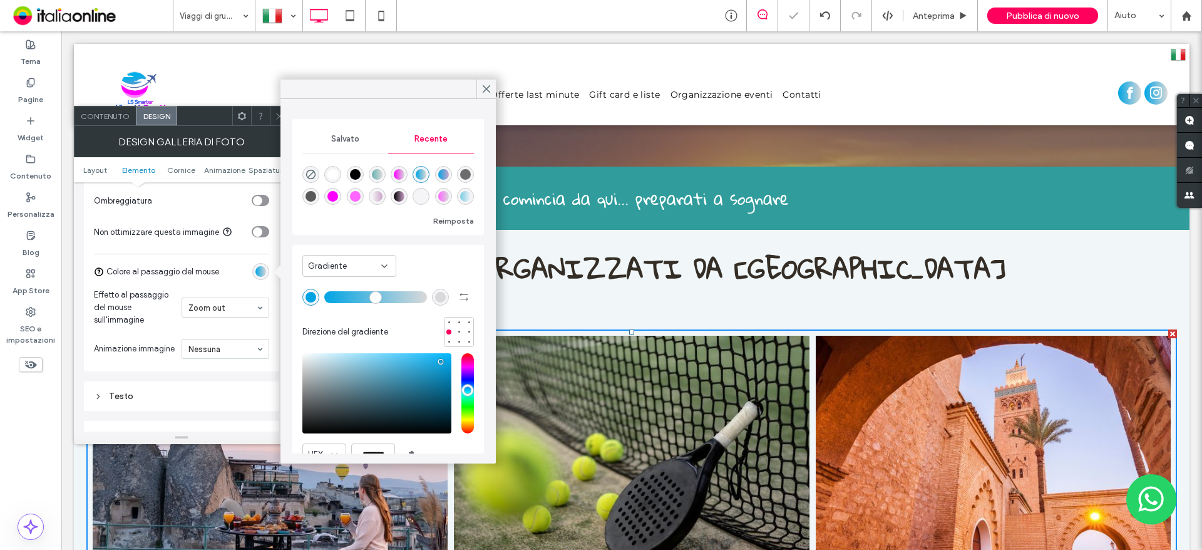
click at [449, 174] on div "linear-gradient(90deg, rgba(0, 164, 228, 1) 0%, rgba(203, 163, 201, 1) 100%)" at bounding box center [443, 174] width 11 height 11
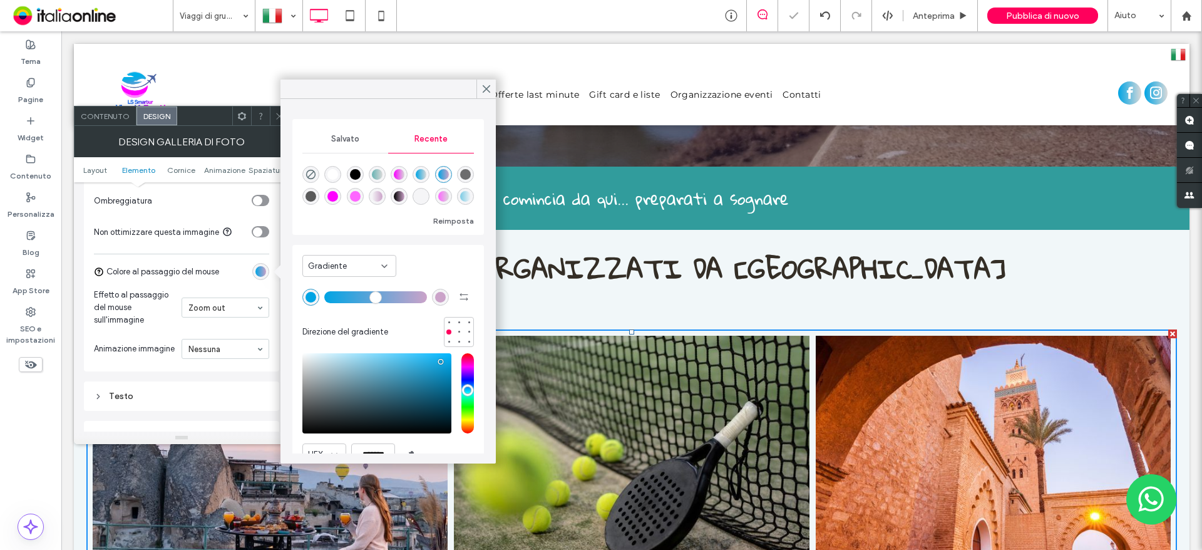
drag, startPoint x: 279, startPoint y: 120, endPoint x: 279, endPoint y: 141, distance: 21.3
click at [279, 120] on icon at bounding box center [279, 115] width 9 height 9
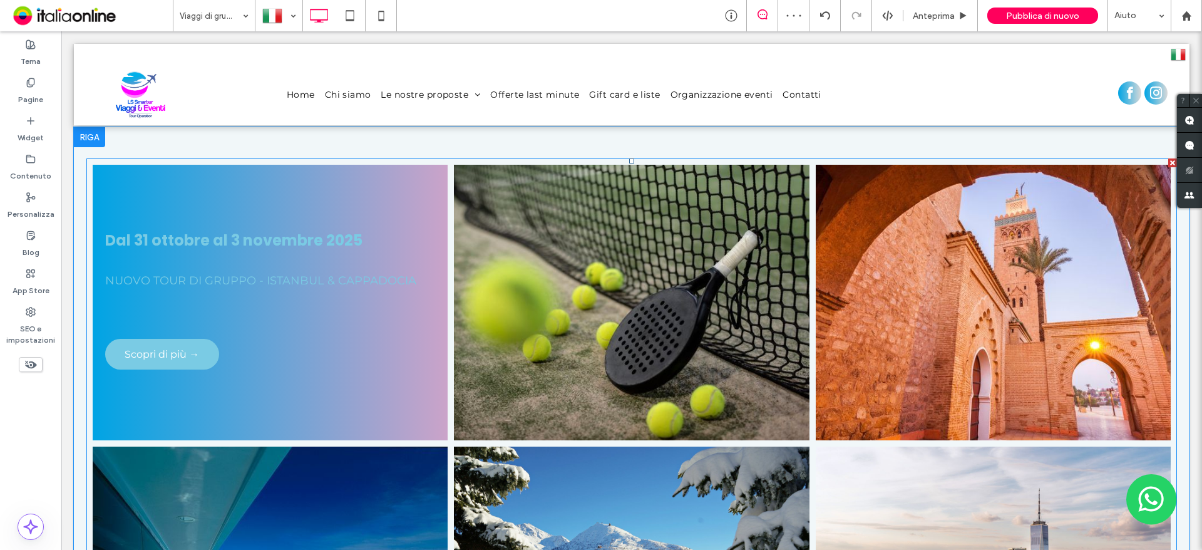
scroll to position [438, 0]
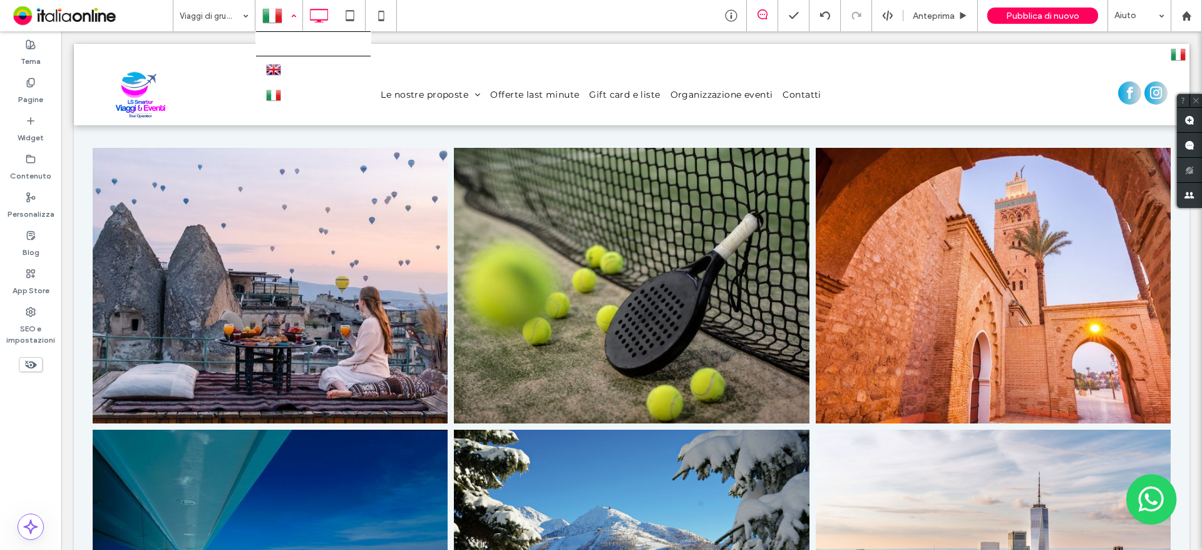
drag, startPoint x: 283, startPoint y: 21, endPoint x: 284, endPoint y: 44, distance: 23.8
click at [284, 21] on div at bounding box center [279, 16] width 46 height 30
drag, startPoint x: 273, startPoint y: 62, endPoint x: 277, endPoint y: 68, distance: 6.8
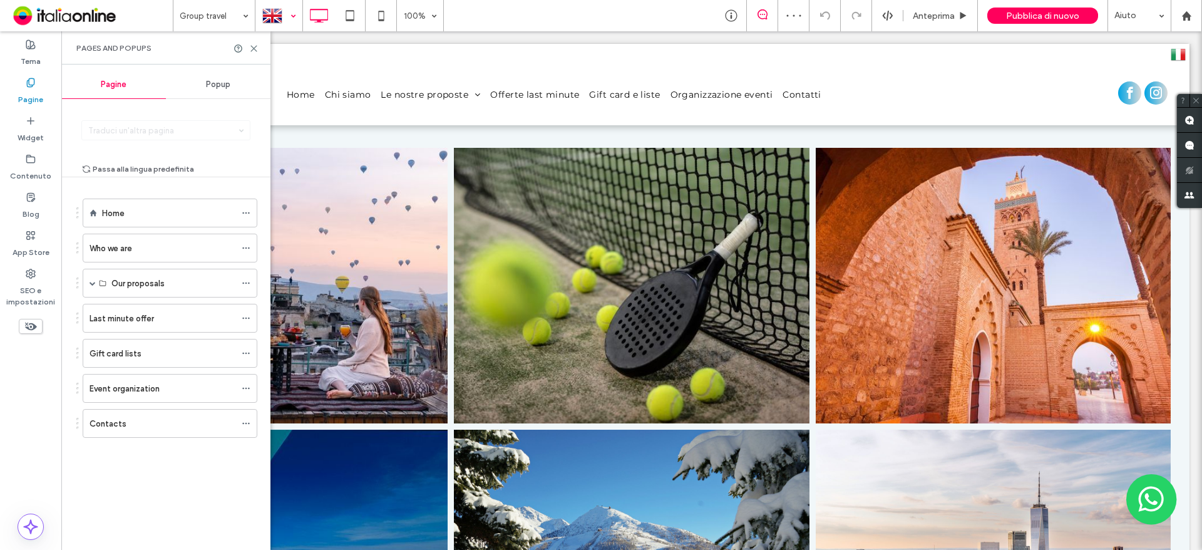
click at [277, 23] on div at bounding box center [279, 16] width 46 height 30
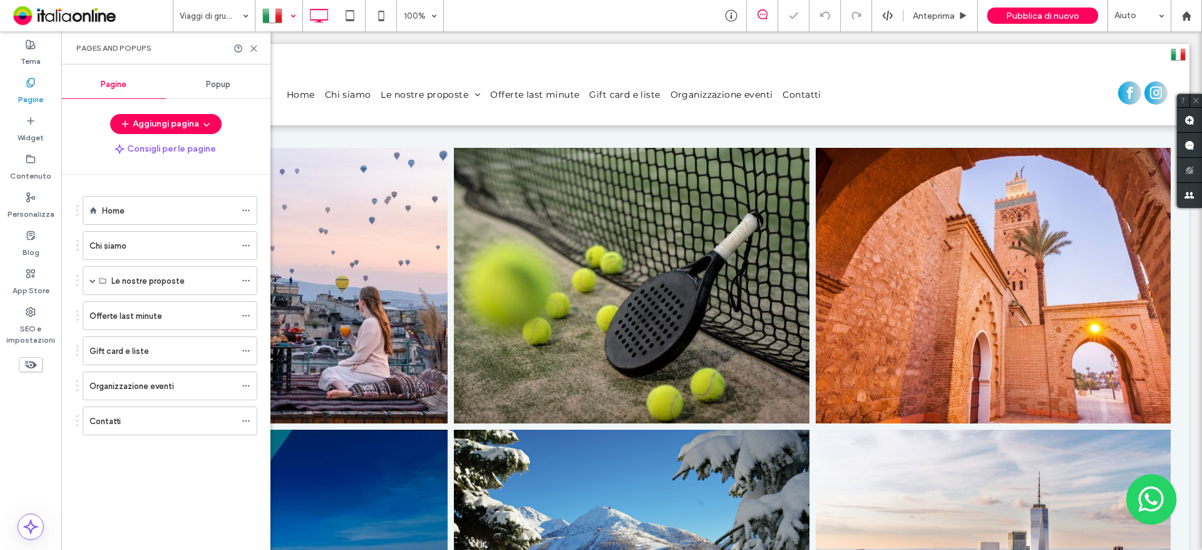
click at [284, 17] on div at bounding box center [279, 16] width 46 height 30
click at [251, 48] on icon at bounding box center [253, 48] width 9 height 9
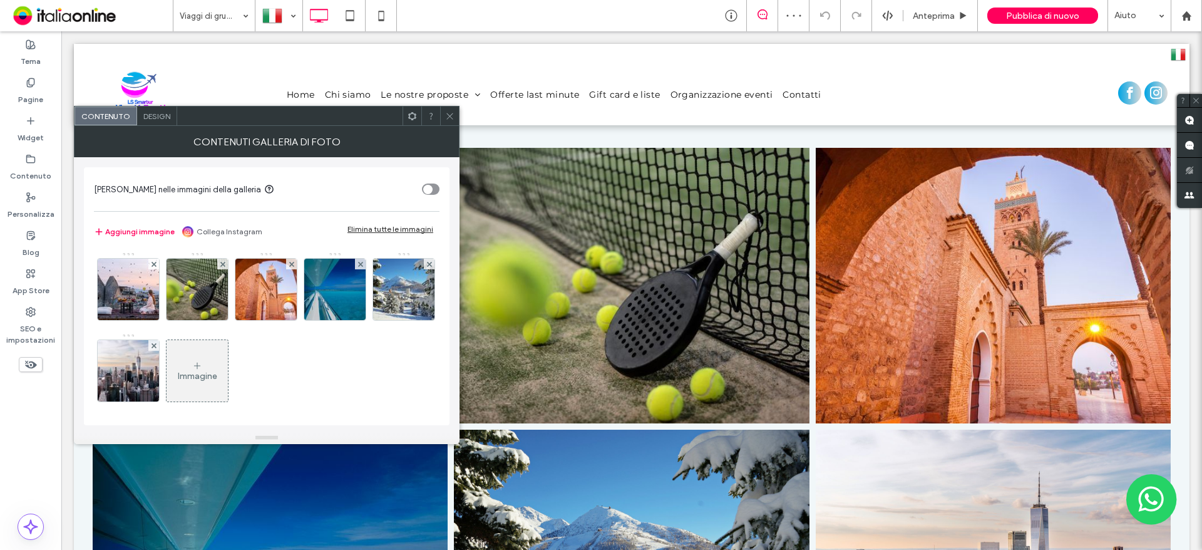
click at [156, 121] on div "Design" at bounding box center [157, 115] width 40 height 19
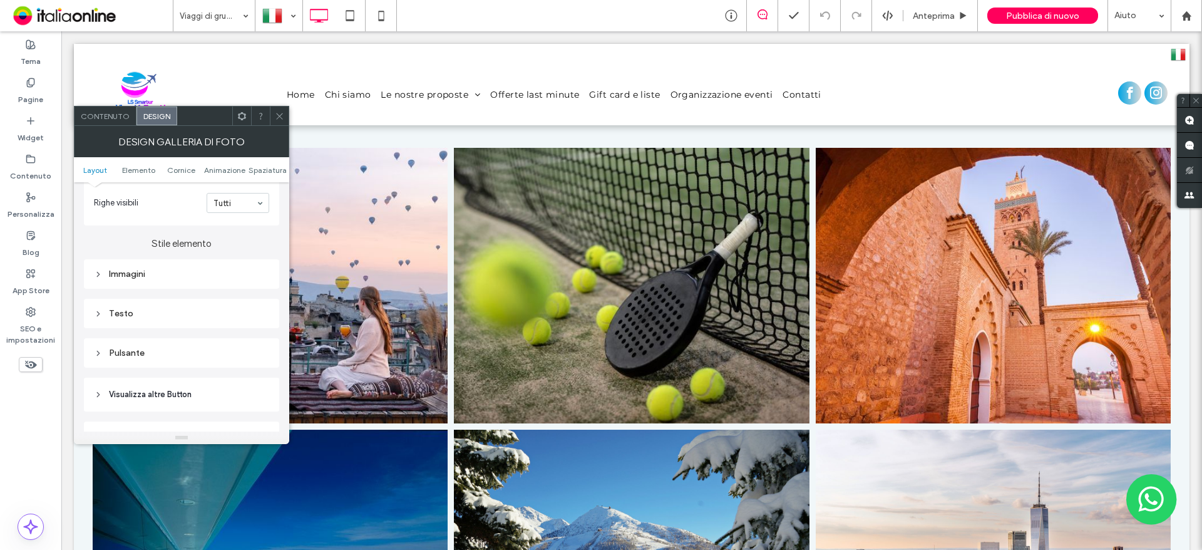
scroll to position [438, 0]
click at [164, 313] on div "Testo" at bounding box center [181, 312] width 175 height 11
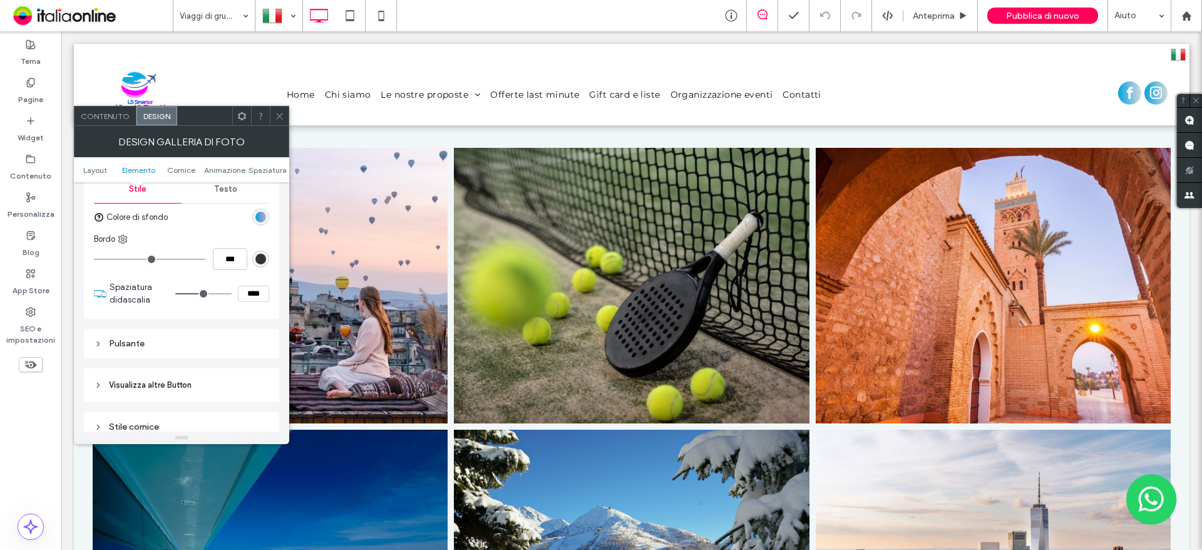
scroll to position [501, 0]
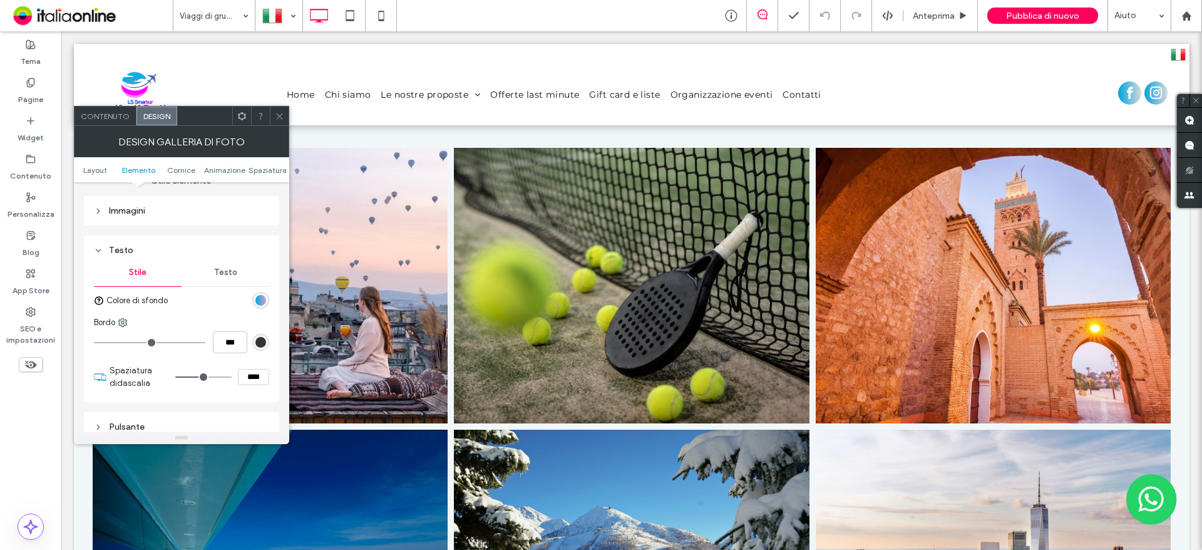
click at [215, 272] on span "Testo" at bounding box center [225, 272] width 23 height 10
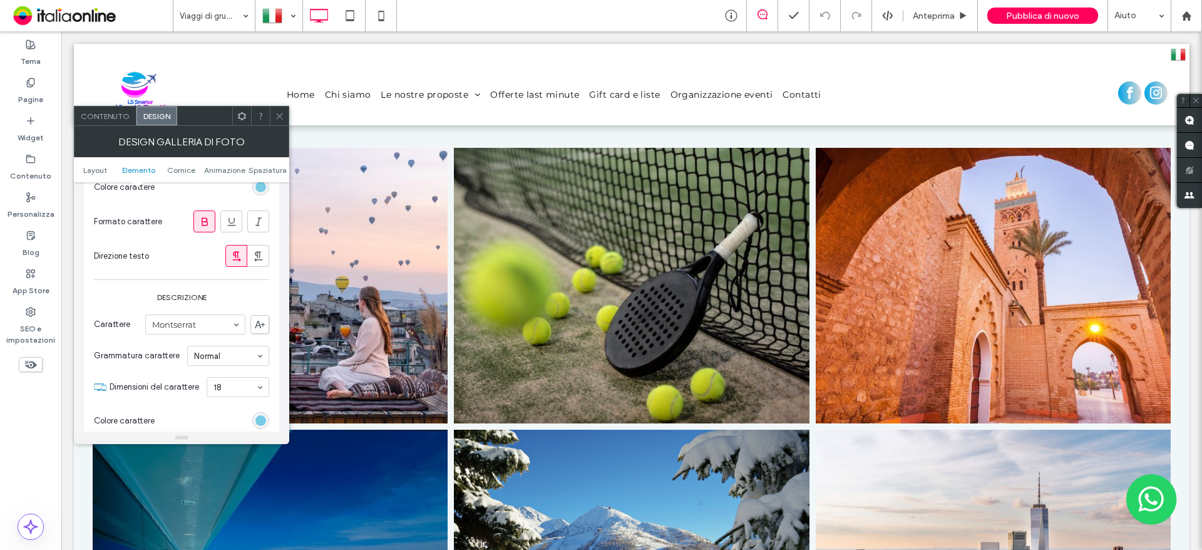
scroll to position [751, 0]
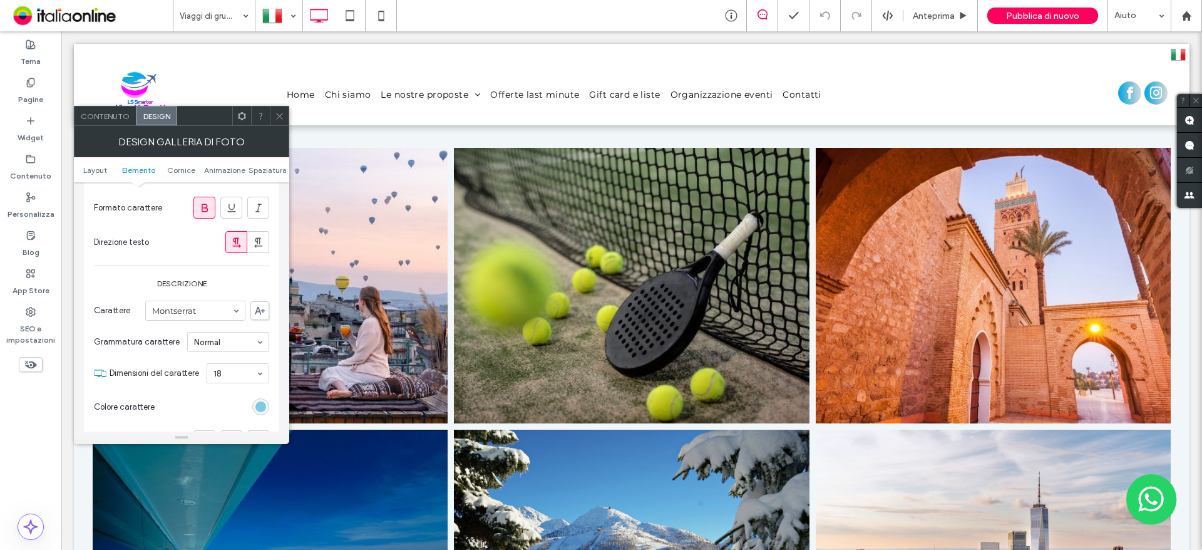
click at [265, 408] on div "rgb(122, 203, 228)" at bounding box center [260, 406] width 11 height 11
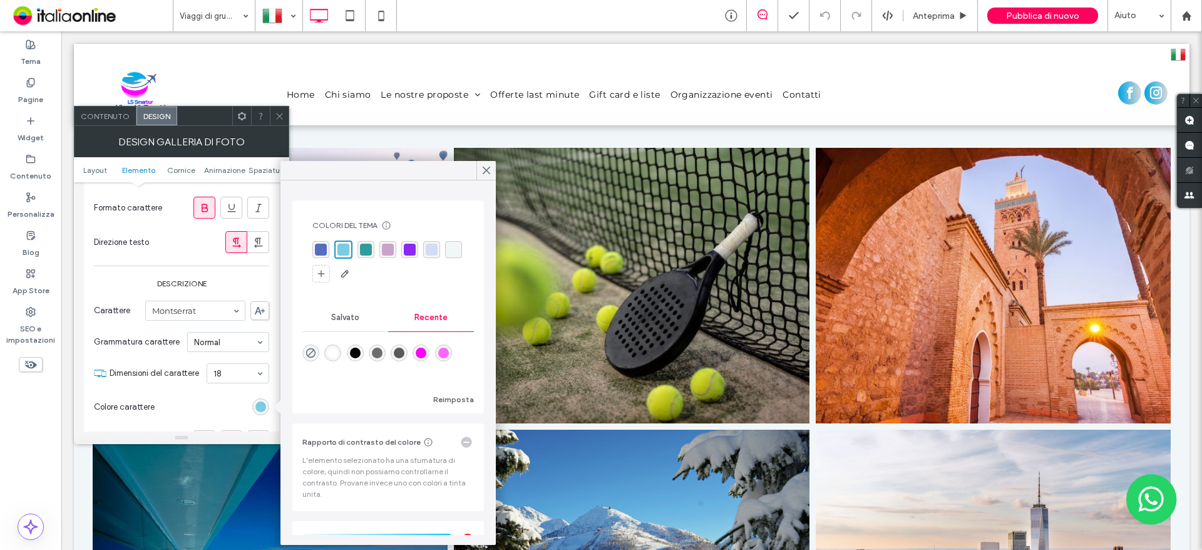
click at [330, 354] on div "rgba(255, 255, 255, 1)" at bounding box center [332, 352] width 11 height 11
type input "*******"
click at [279, 115] on icon at bounding box center [279, 115] width 9 height 9
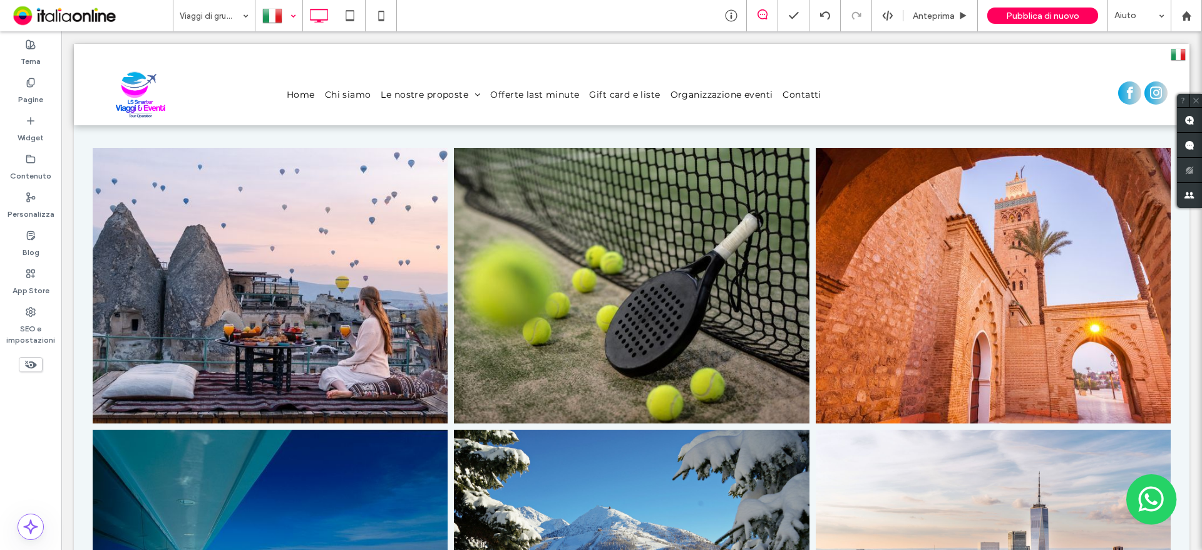
click at [282, 19] on div at bounding box center [279, 16] width 46 height 30
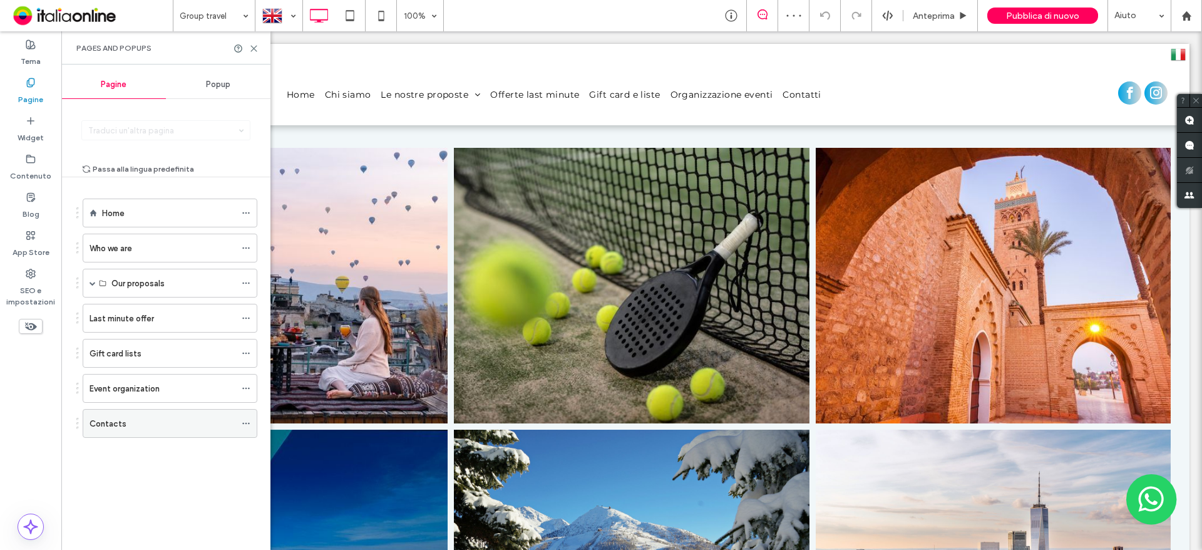
click at [120, 419] on label "Contacts" at bounding box center [108, 424] width 37 height 22
click at [254, 49] on icon at bounding box center [253, 48] width 9 height 9
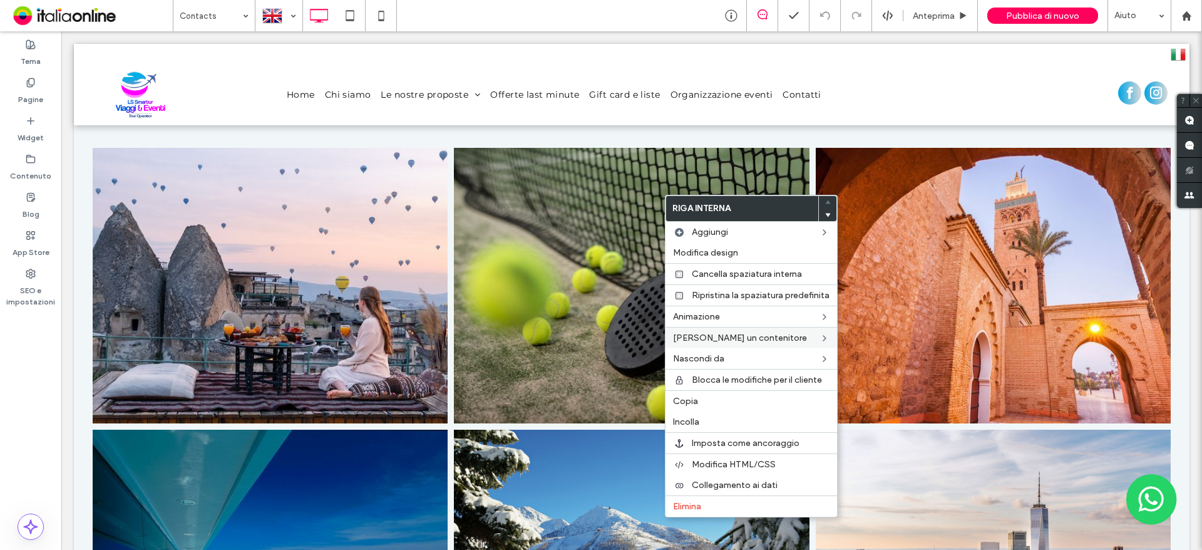
drag, startPoint x: 702, startPoint y: 508, endPoint x: 688, endPoint y: 327, distance: 182.1
click at [701, 508] on span "Elimina" at bounding box center [687, 506] width 28 height 11
click at [694, 504] on span "Elimina" at bounding box center [687, 506] width 28 height 11
drag, startPoint x: 692, startPoint y: 510, endPoint x: 681, endPoint y: 270, distance: 239.4
click at [692, 510] on span "Elimina" at bounding box center [687, 506] width 28 height 11
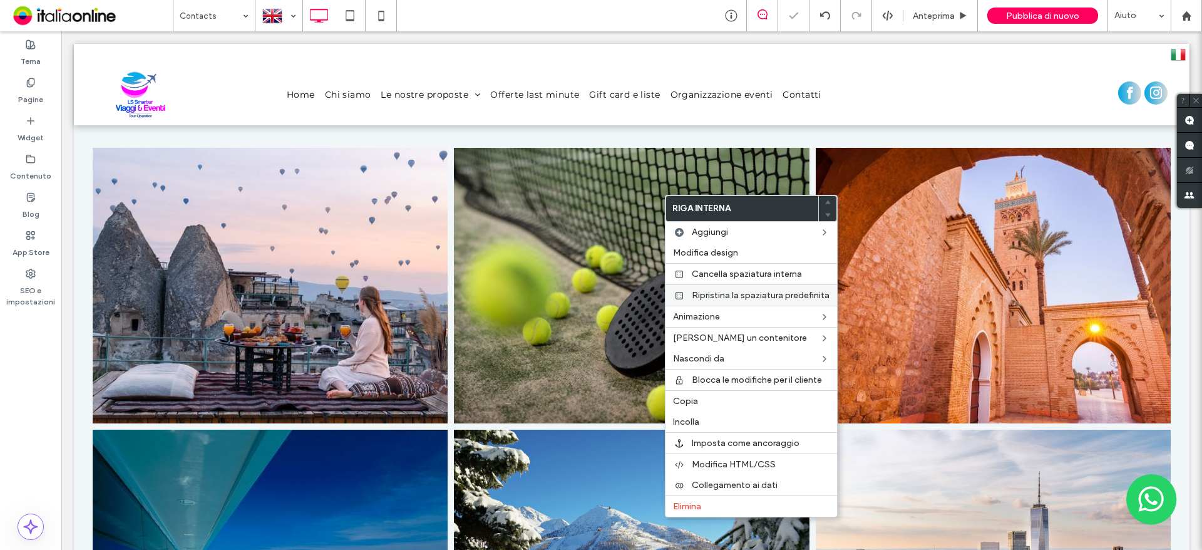
drag, startPoint x: 722, startPoint y: 511, endPoint x: 717, endPoint y: 304, distance: 207.9
click at [722, 511] on div "Elimina" at bounding box center [751, 505] width 172 height 21
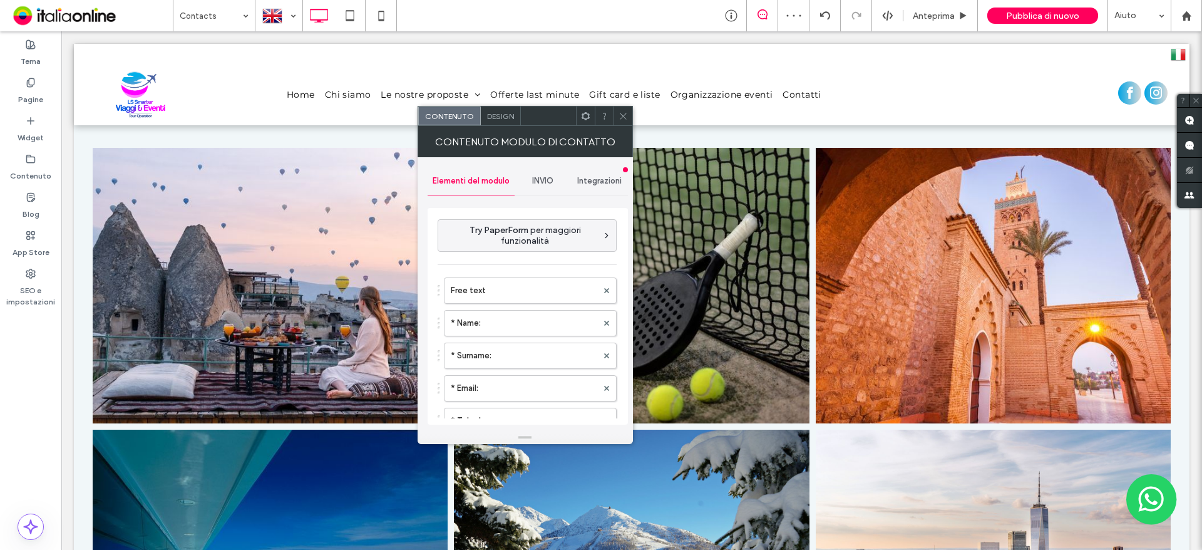
click at [491, 109] on div "Design" at bounding box center [501, 115] width 40 height 19
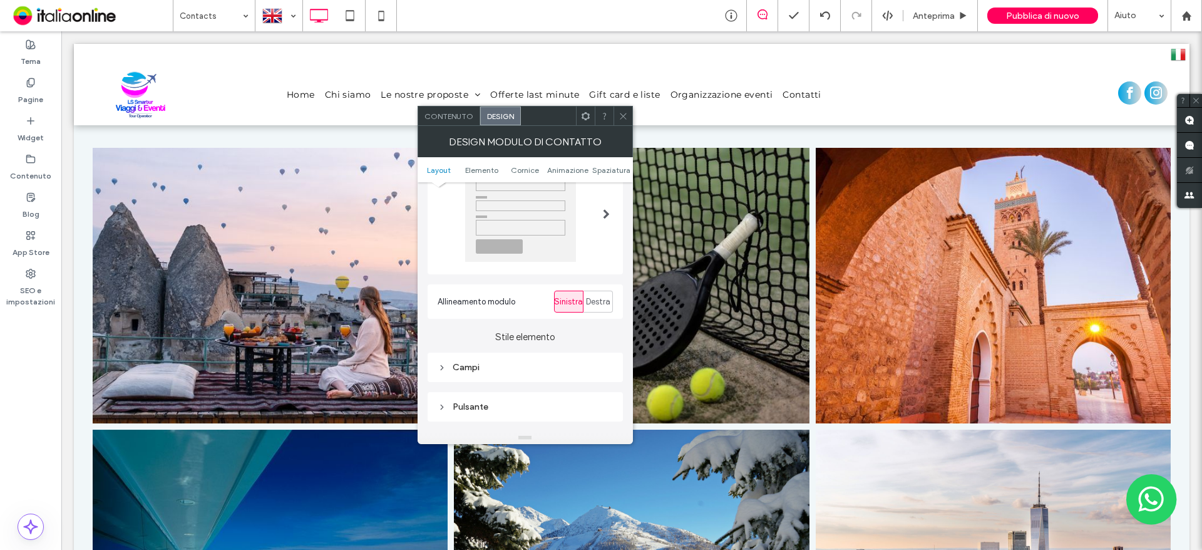
scroll to position [188, 0]
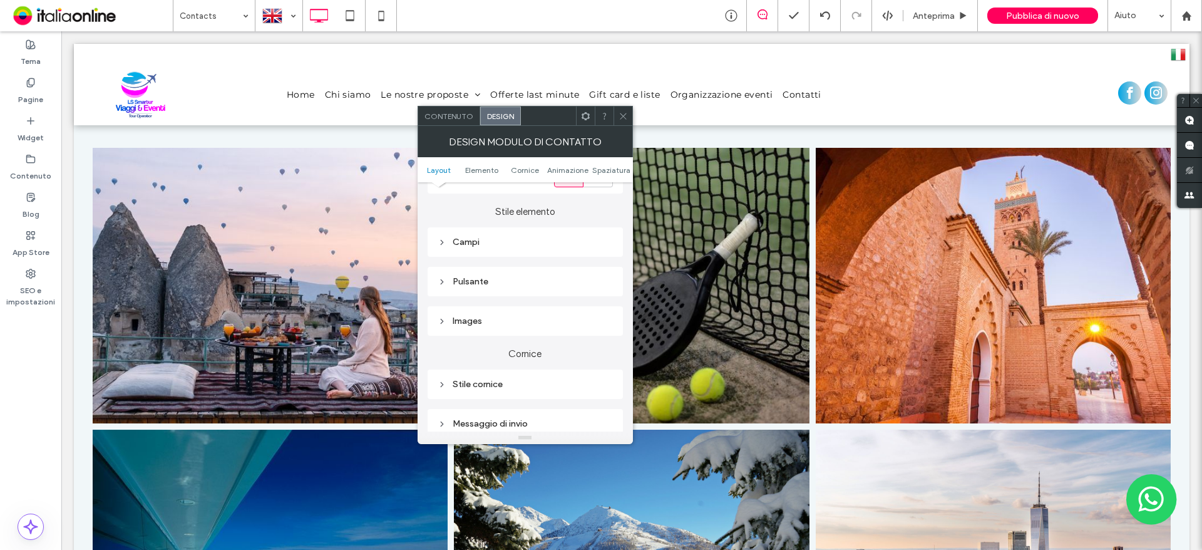
click at [524, 236] on div "Campi" at bounding box center [525, 242] width 175 height 17
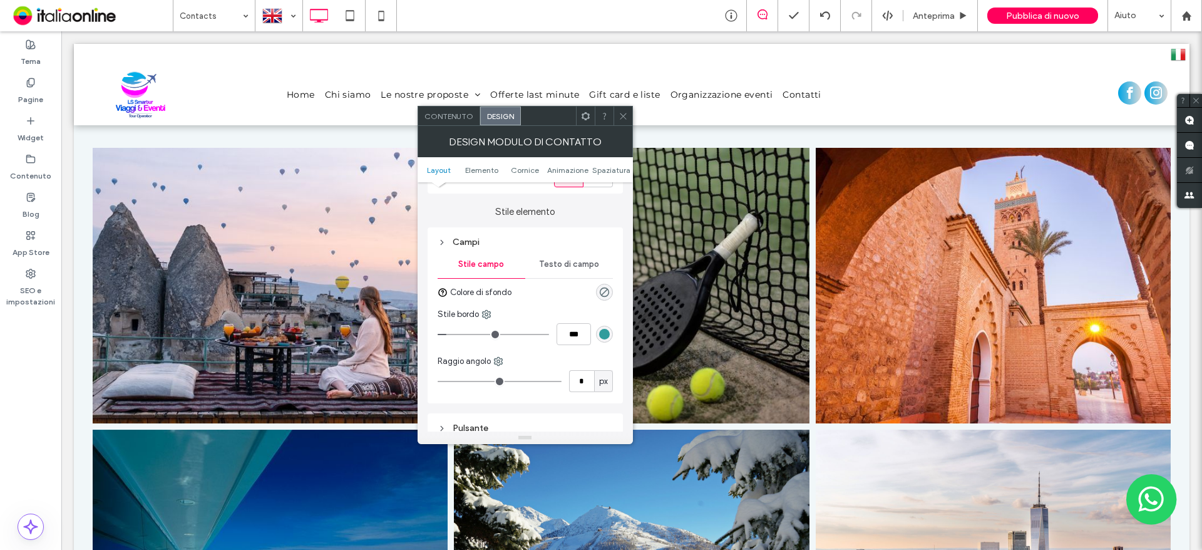
scroll to position [250, 0]
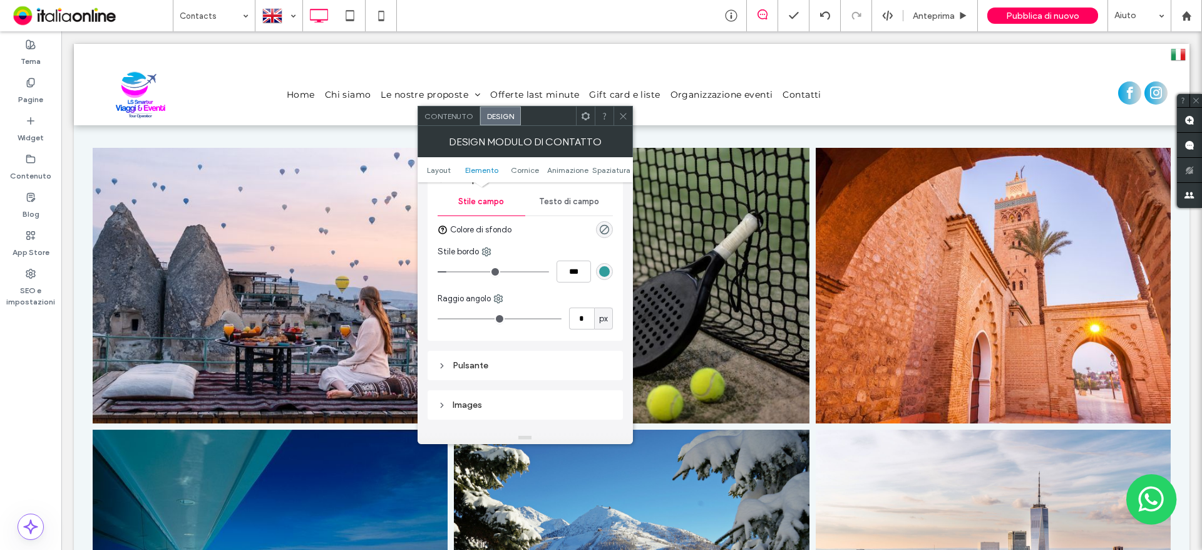
click at [561, 197] on span "Testo di campo" at bounding box center [569, 202] width 60 height 10
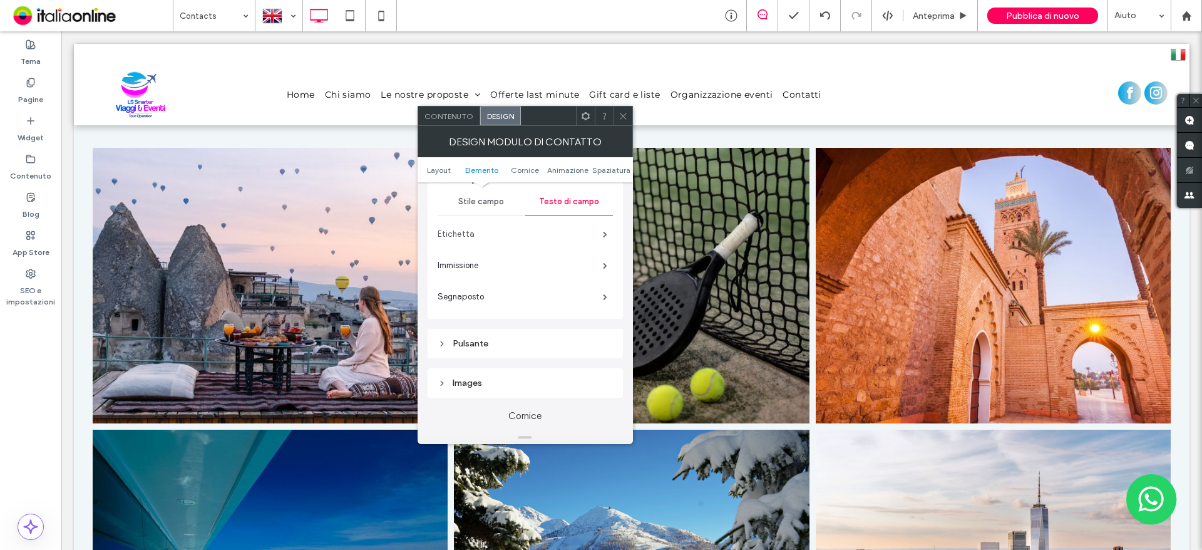
drag, startPoint x: 563, startPoint y: 237, endPoint x: 583, endPoint y: 252, distance: 25.5
click at [563, 236] on label "Etichetta" at bounding box center [520, 234] width 165 height 25
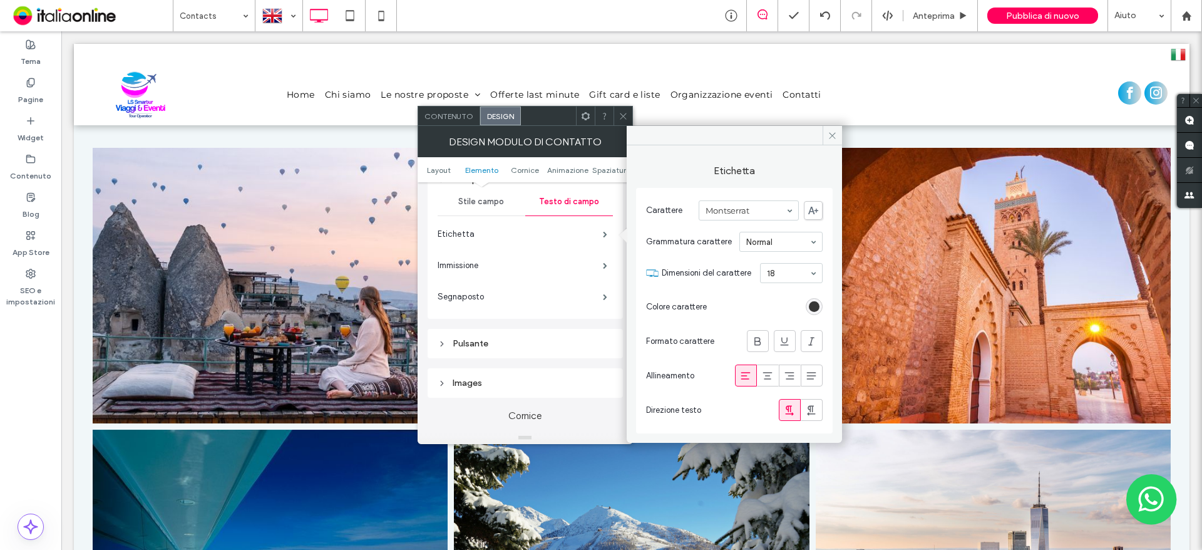
click at [813, 303] on div "rgb(55, 55, 55)" at bounding box center [814, 306] width 11 height 11
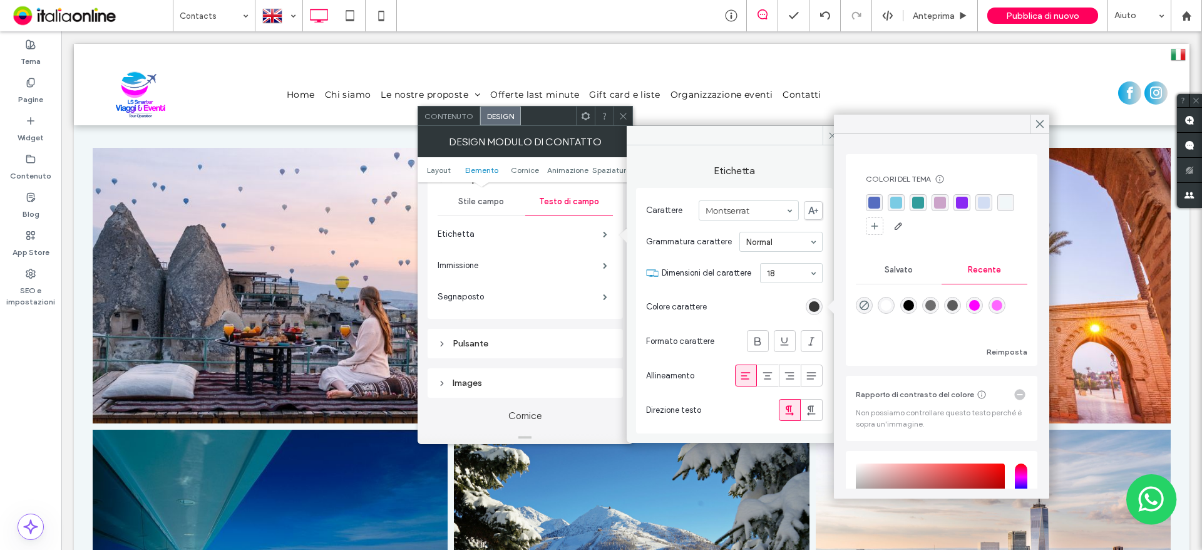
click at [886, 302] on div "rgba(255, 255, 255, 1)" at bounding box center [886, 305] width 11 height 11
type input "*******"
click at [582, 265] on label "Immissione" at bounding box center [520, 265] width 165 height 25
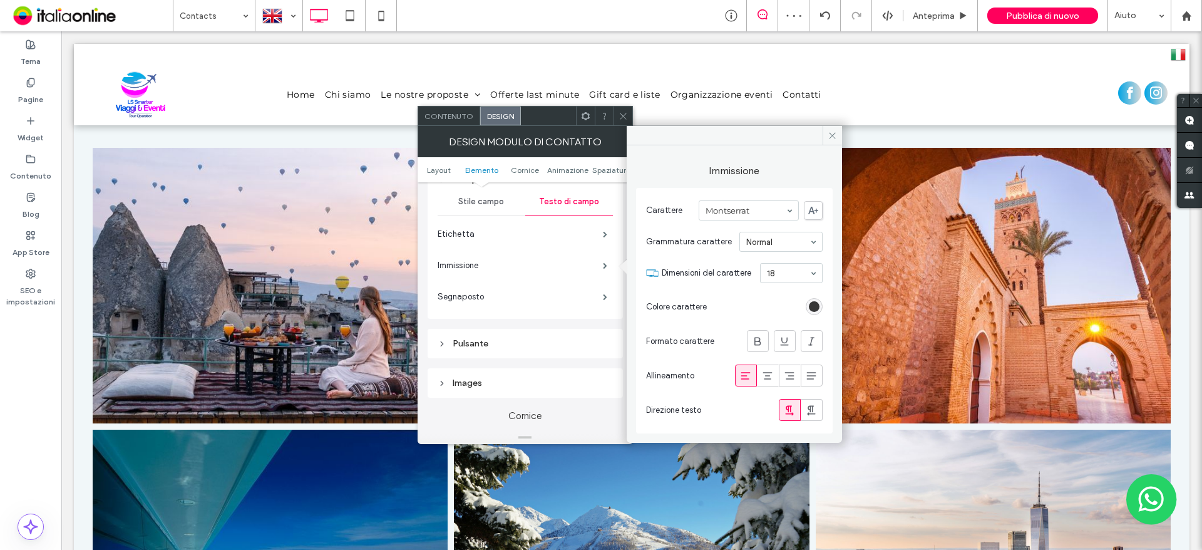
click at [815, 308] on div "rgb(55, 55, 55)" at bounding box center [814, 306] width 11 height 11
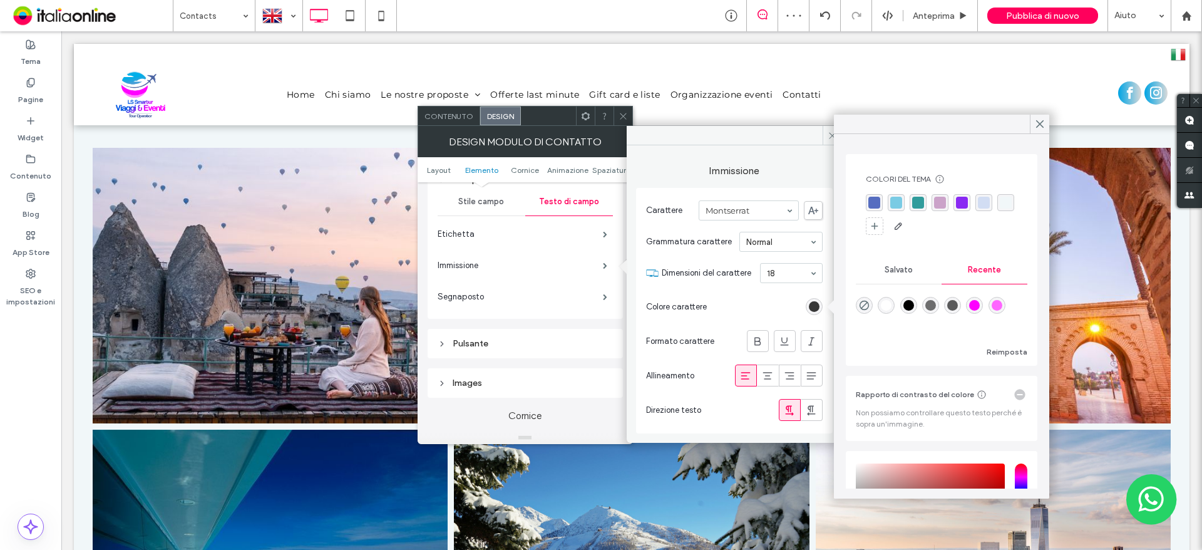
click at [885, 306] on div "rgba(255, 255, 255, 1)" at bounding box center [886, 305] width 11 height 11
type input "*******"
click at [561, 297] on label "Segnaposto" at bounding box center [520, 296] width 165 height 25
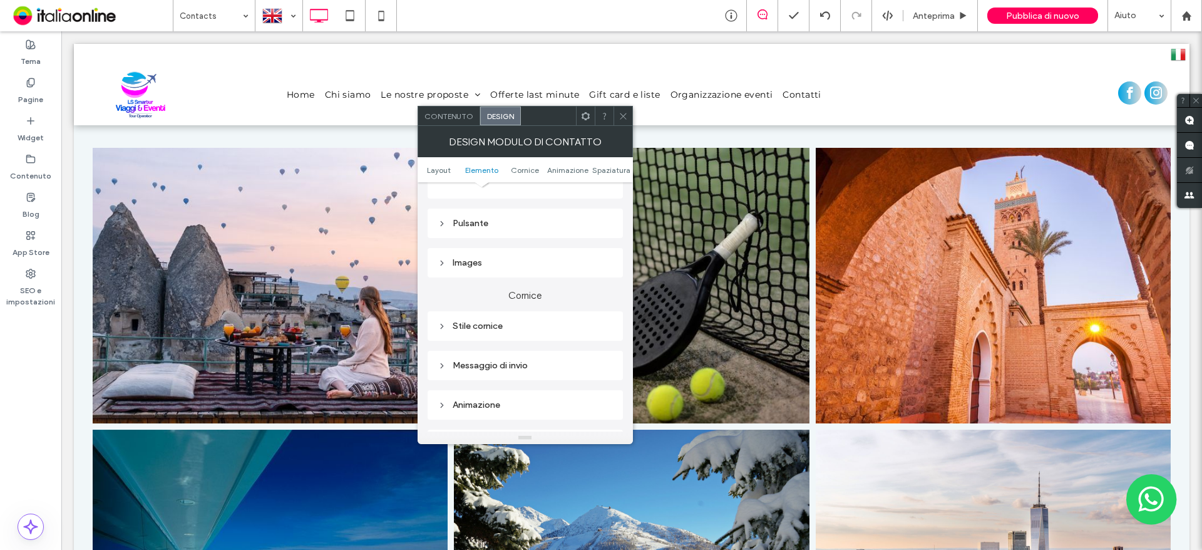
scroll to position [376, 0]
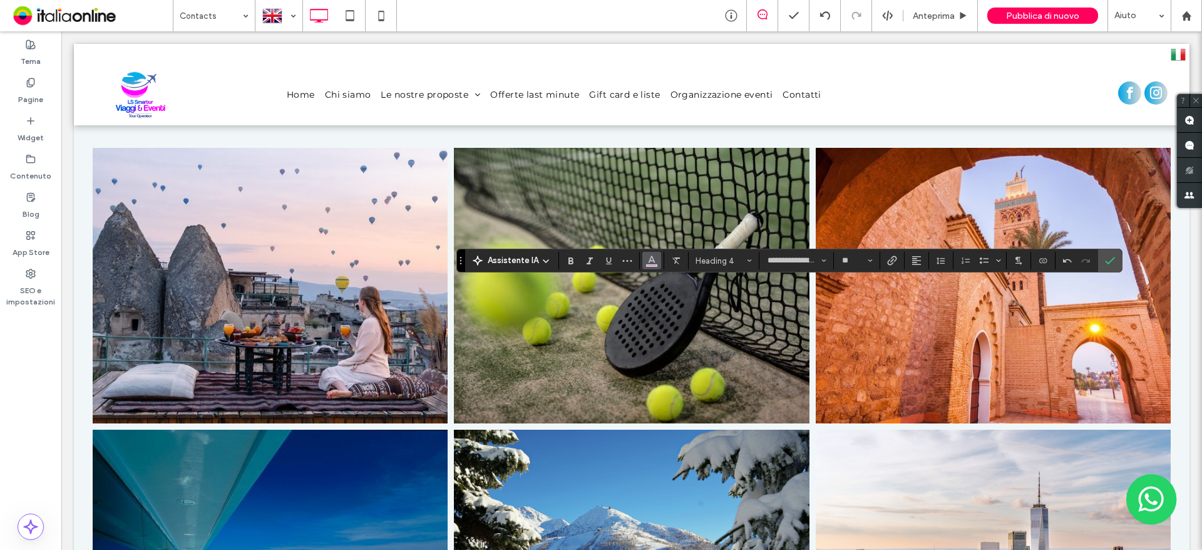
click at [647, 262] on icon "Colore" at bounding box center [652, 259] width 10 height 10
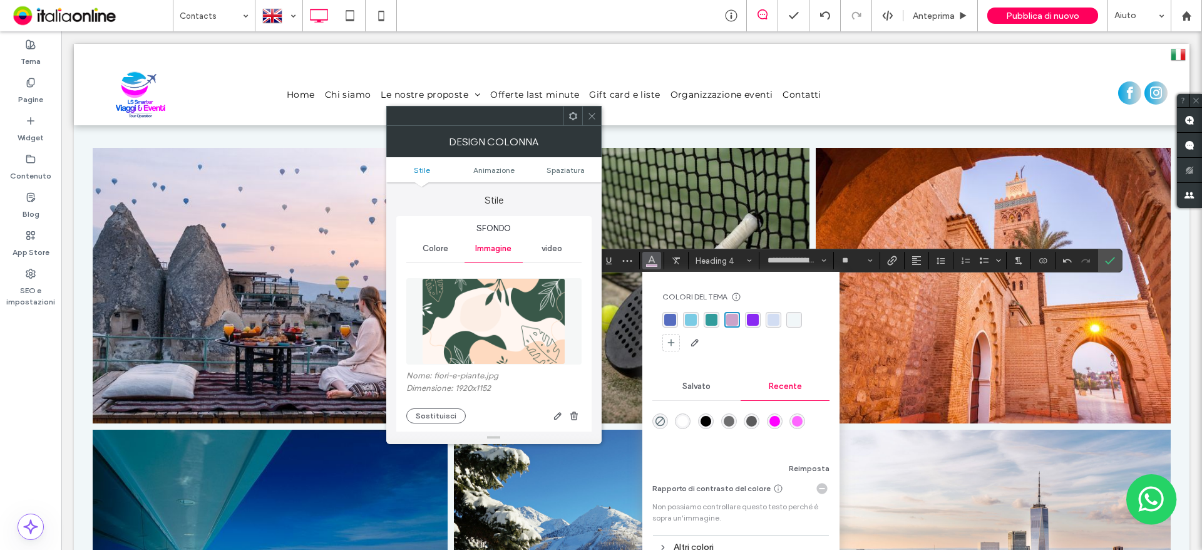
click at [686, 424] on div "rgba(255, 255, 255, 1)" at bounding box center [682, 421] width 11 height 11
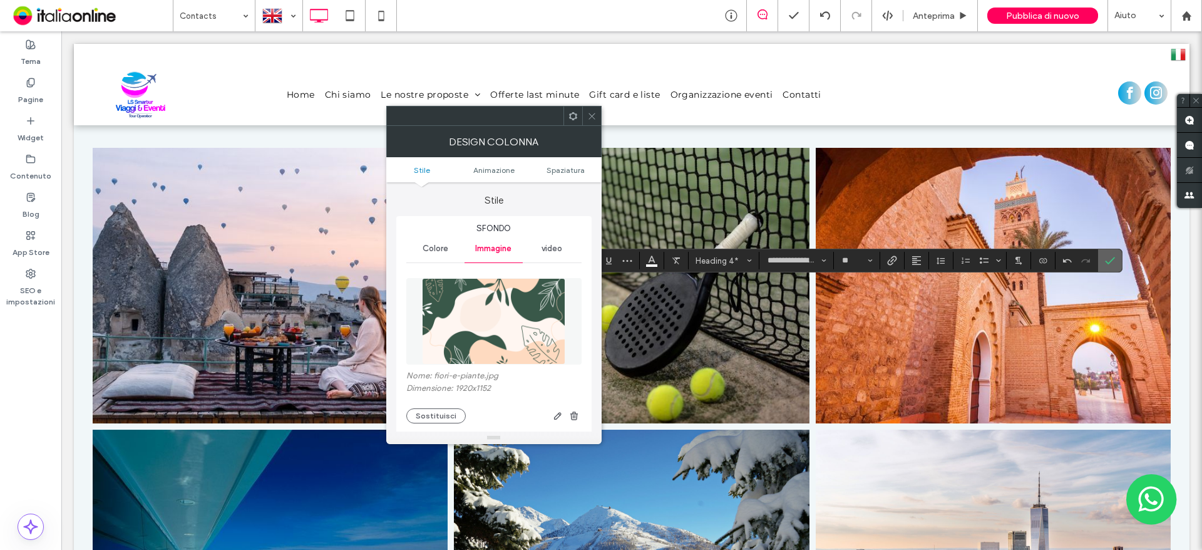
click at [1112, 262] on icon "Conferma" at bounding box center [1110, 260] width 10 height 10
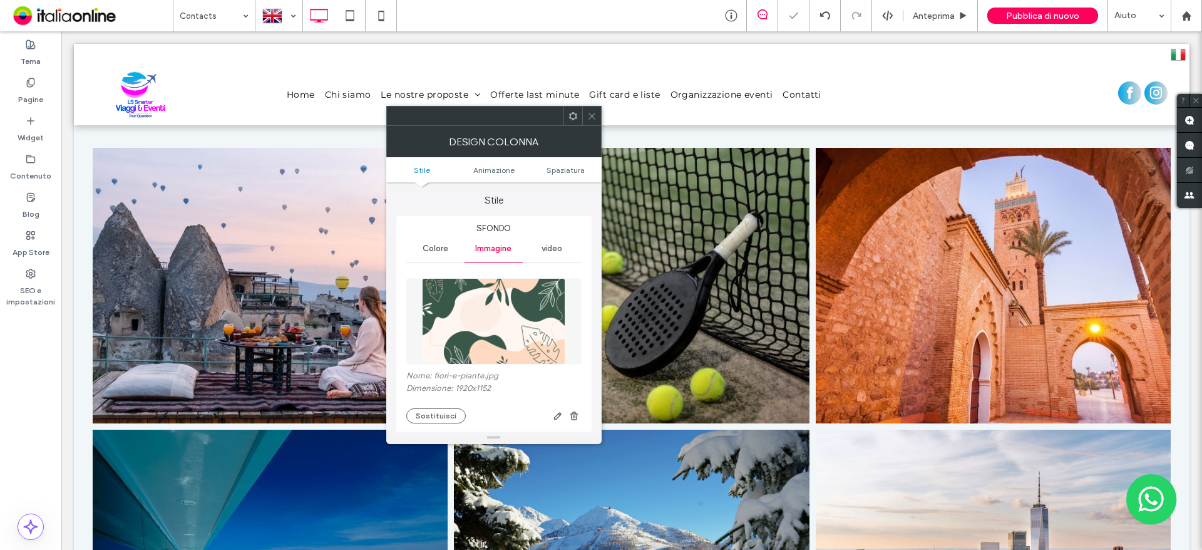
click at [598, 117] on div at bounding box center [591, 115] width 19 height 19
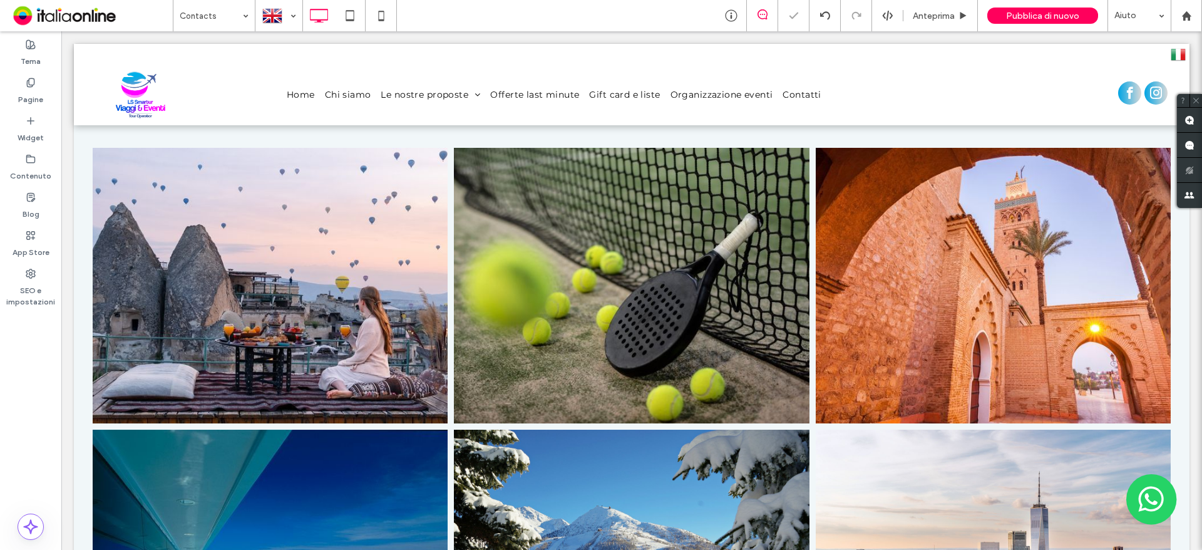
type input "**********"
type input "**"
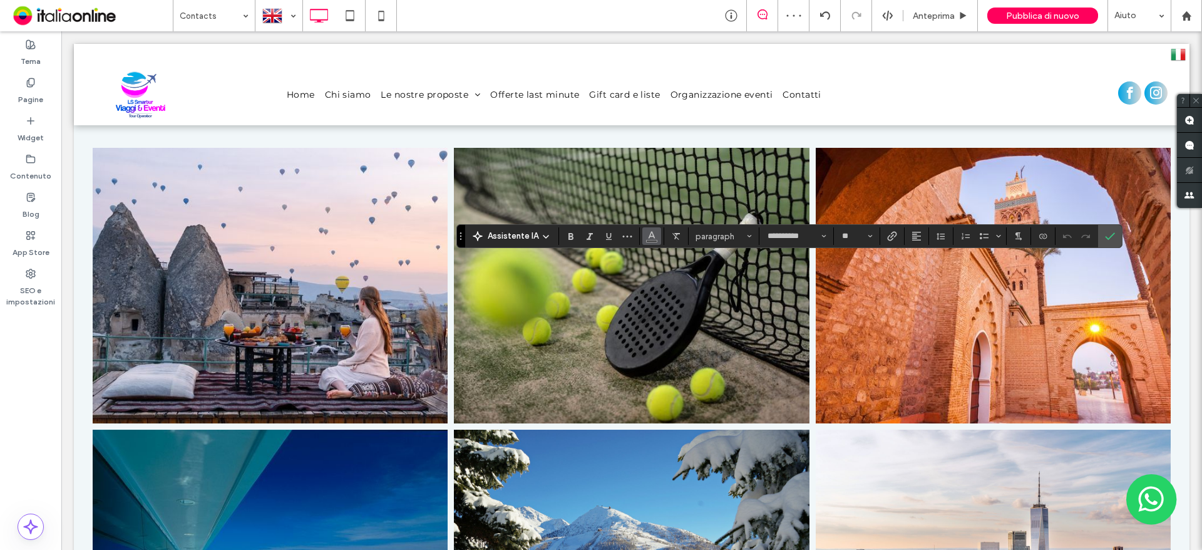
click at [655, 234] on icon "Colore" at bounding box center [652, 235] width 10 height 10
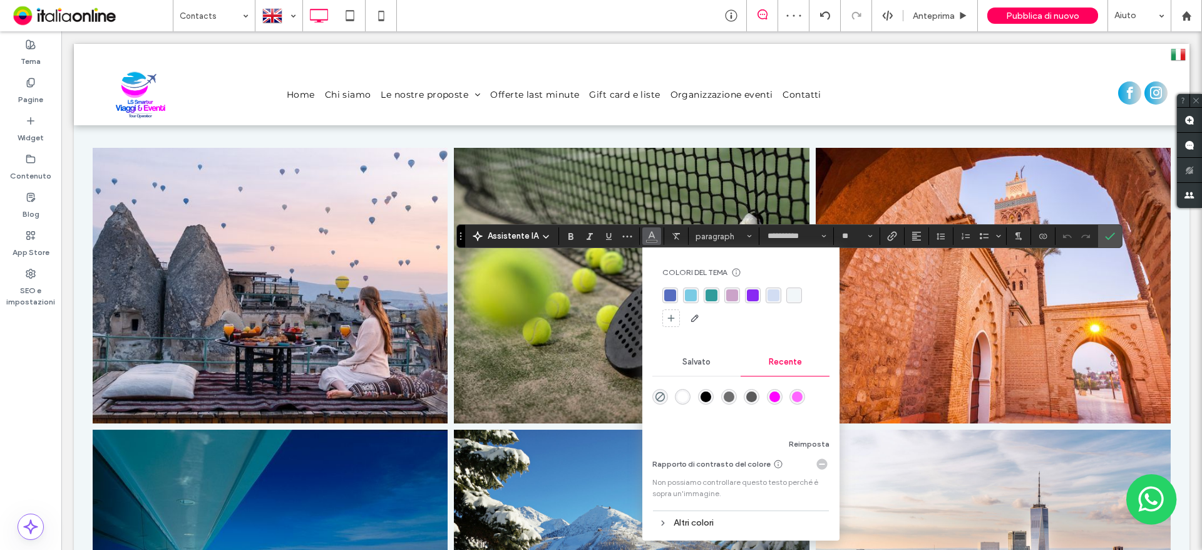
click at [678, 401] on div "rgba(255, 255, 255, 1)" at bounding box center [682, 396] width 11 height 11
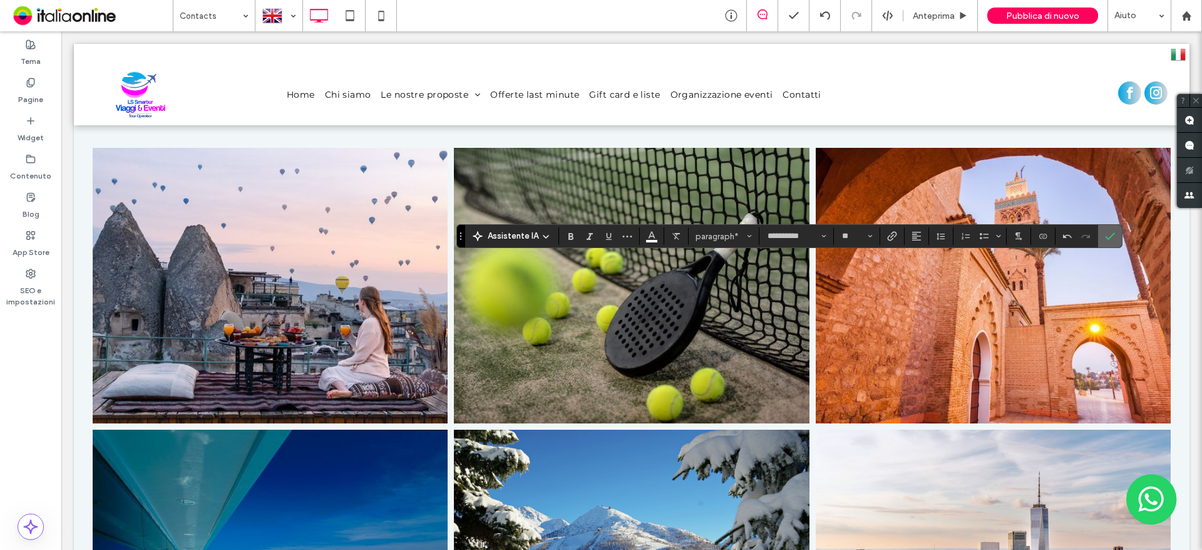
click at [1105, 240] on icon "Conferma" at bounding box center [1110, 236] width 10 height 10
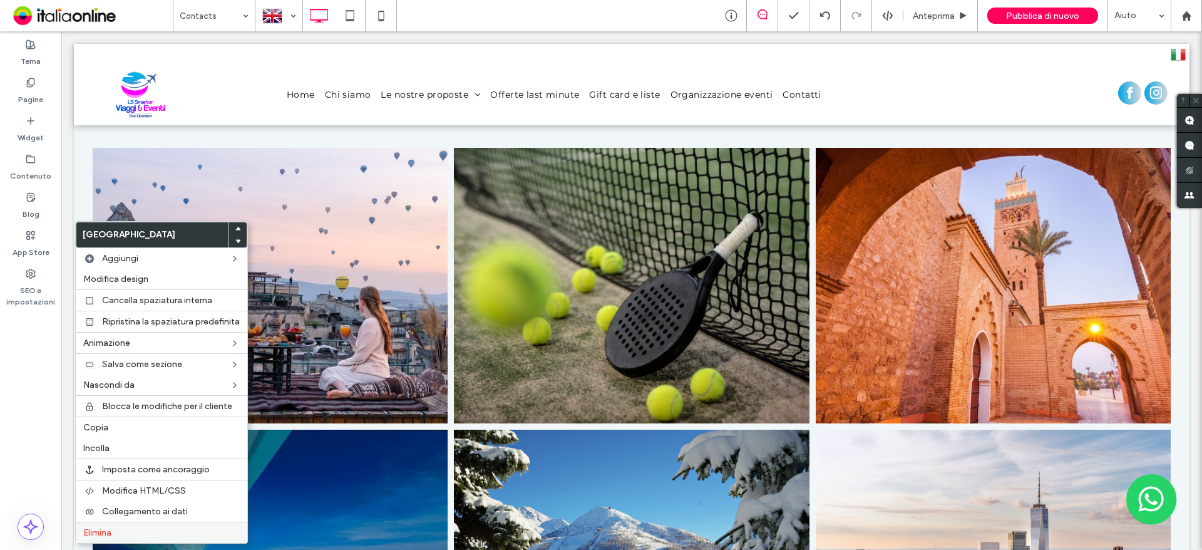
click at [109, 530] on span "Elimina" at bounding box center [97, 532] width 28 height 11
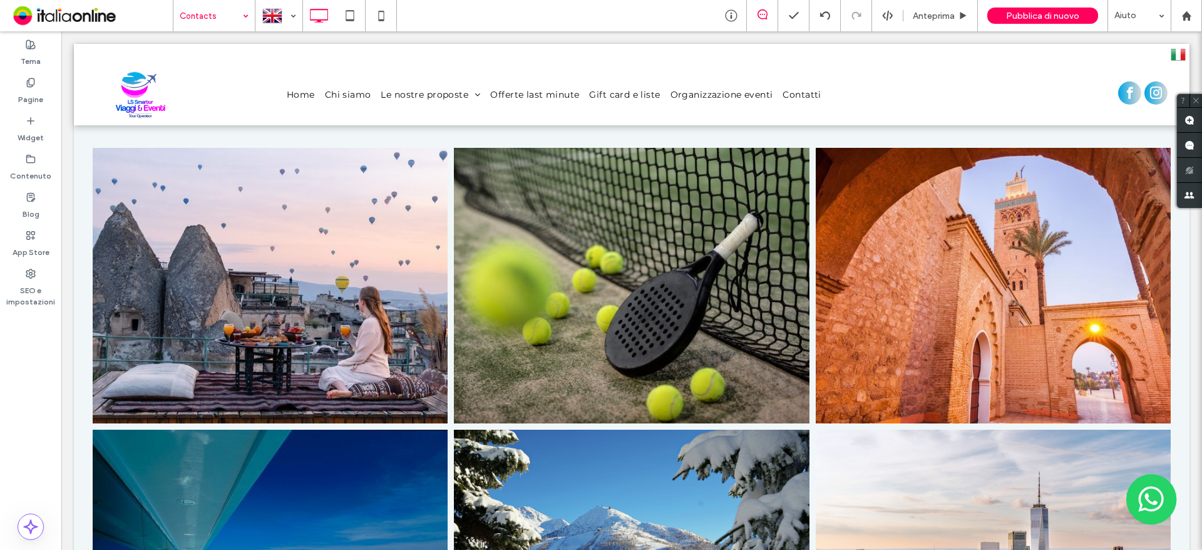
click at [229, 15] on input at bounding box center [211, 15] width 63 height 31
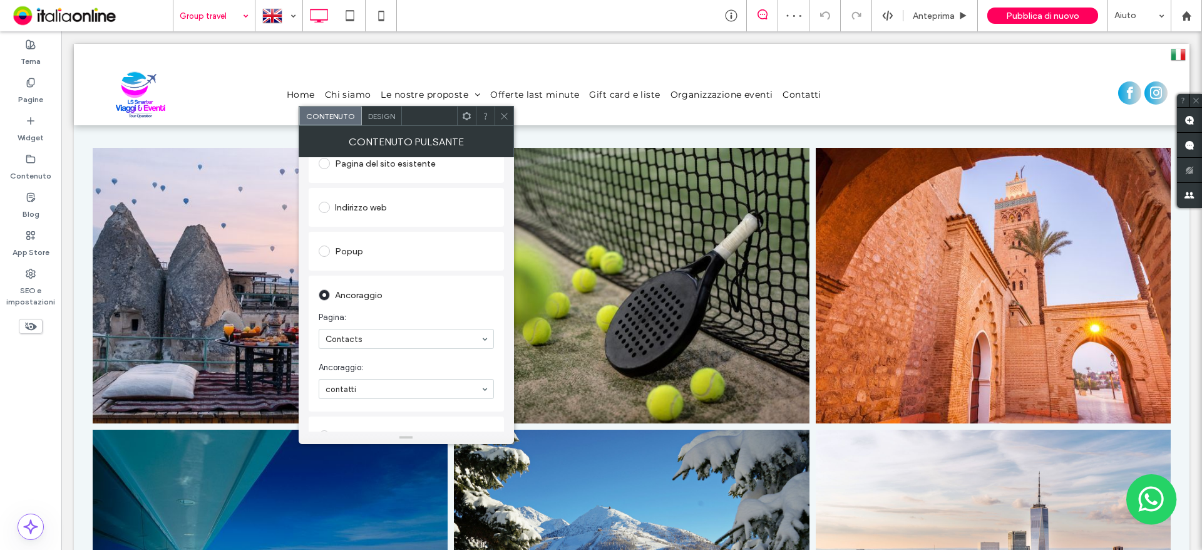
scroll to position [188, 0]
click at [502, 118] on use at bounding box center [504, 116] width 6 height 6
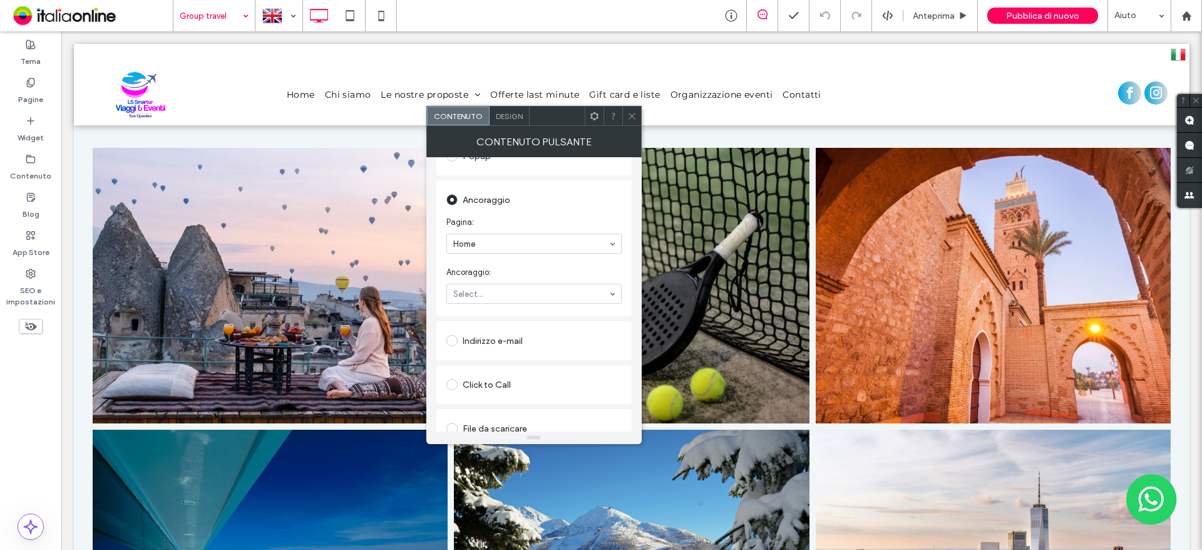
scroll to position [267, 0]
type input "**********"
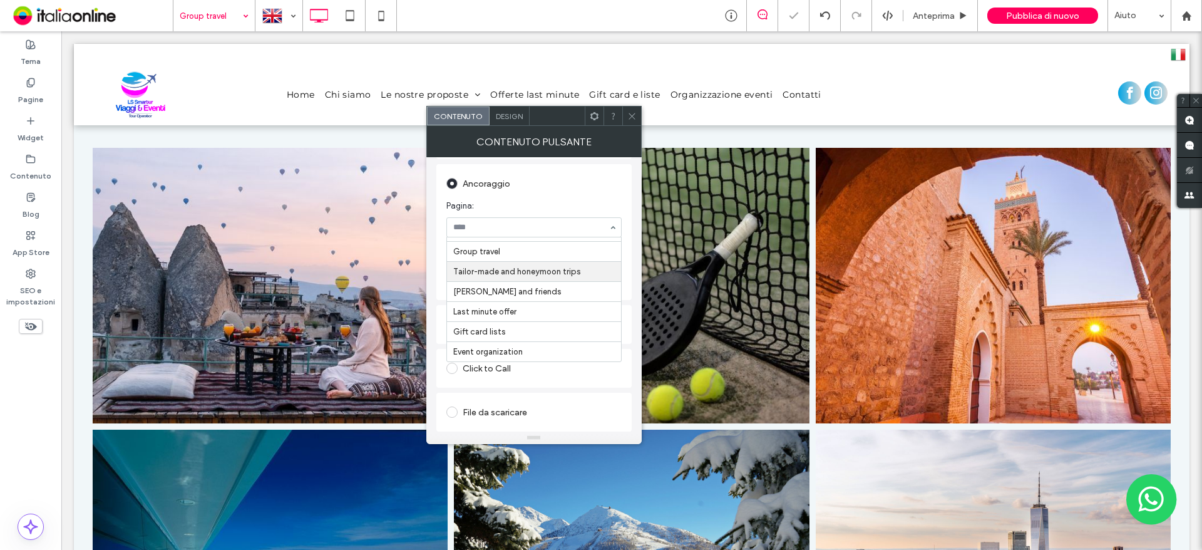
scroll to position [56, 0]
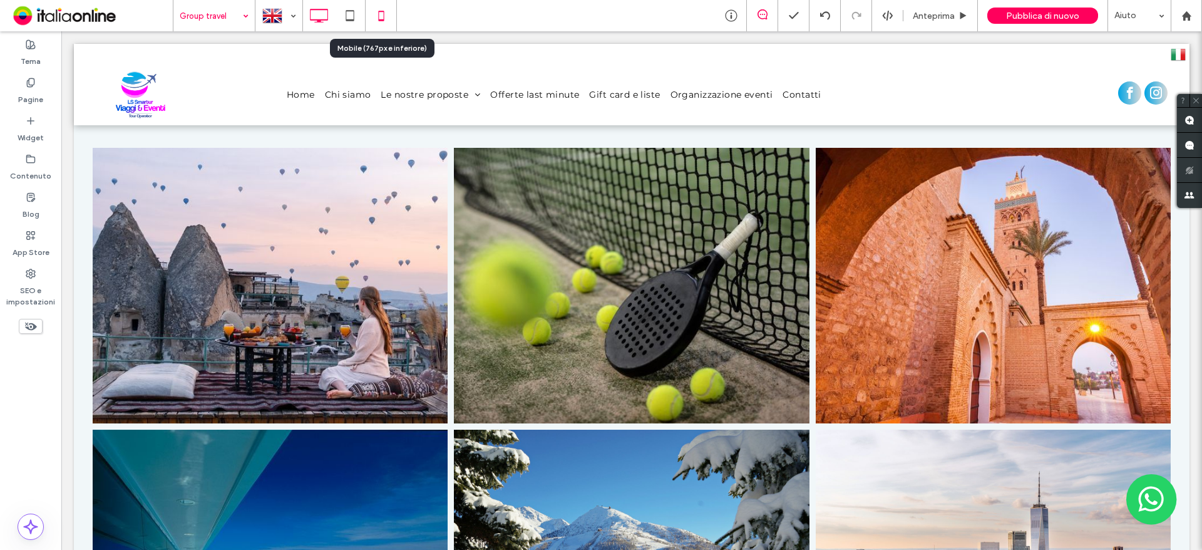
click at [389, 23] on icon at bounding box center [381, 15] width 25 height 25
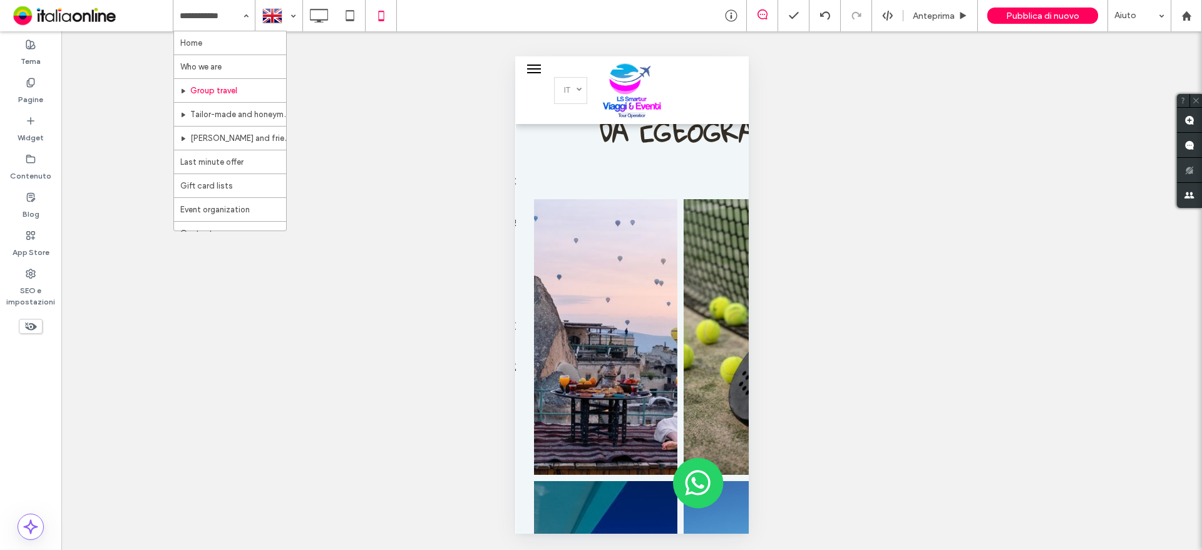
drag, startPoint x: 229, startPoint y: 162, endPoint x: 240, endPoint y: 167, distance: 12.6
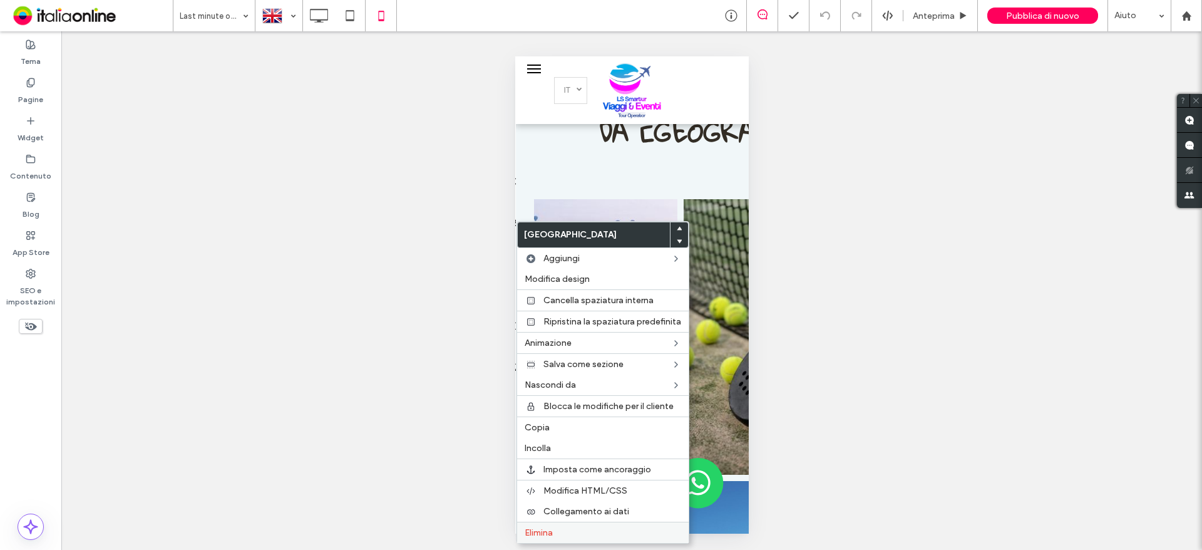
click at [550, 533] on span "Elimina" at bounding box center [539, 532] width 28 height 11
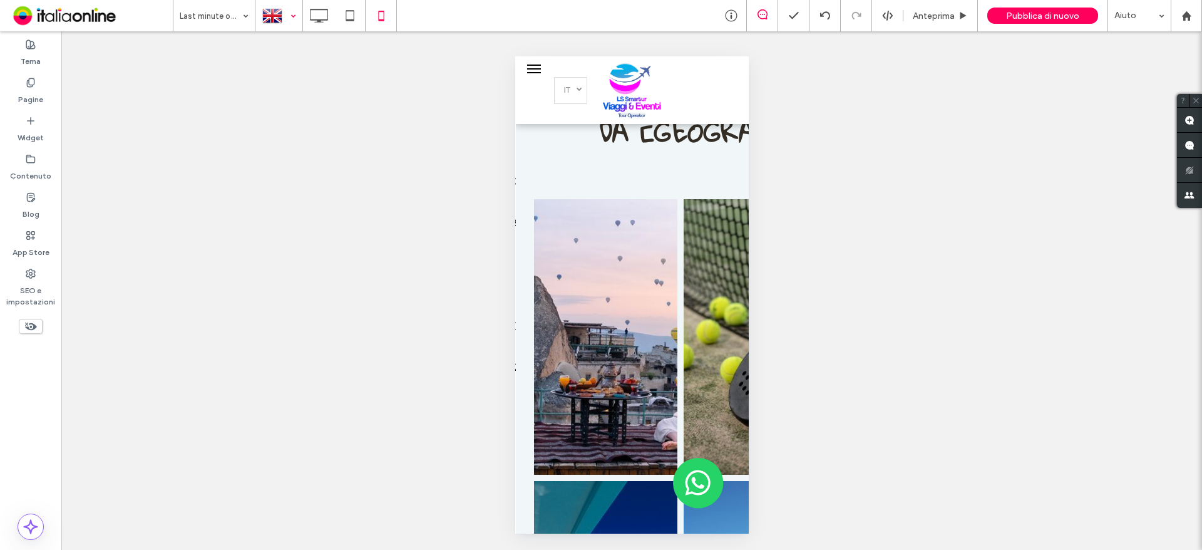
click at [290, 17] on div at bounding box center [279, 16] width 46 height 30
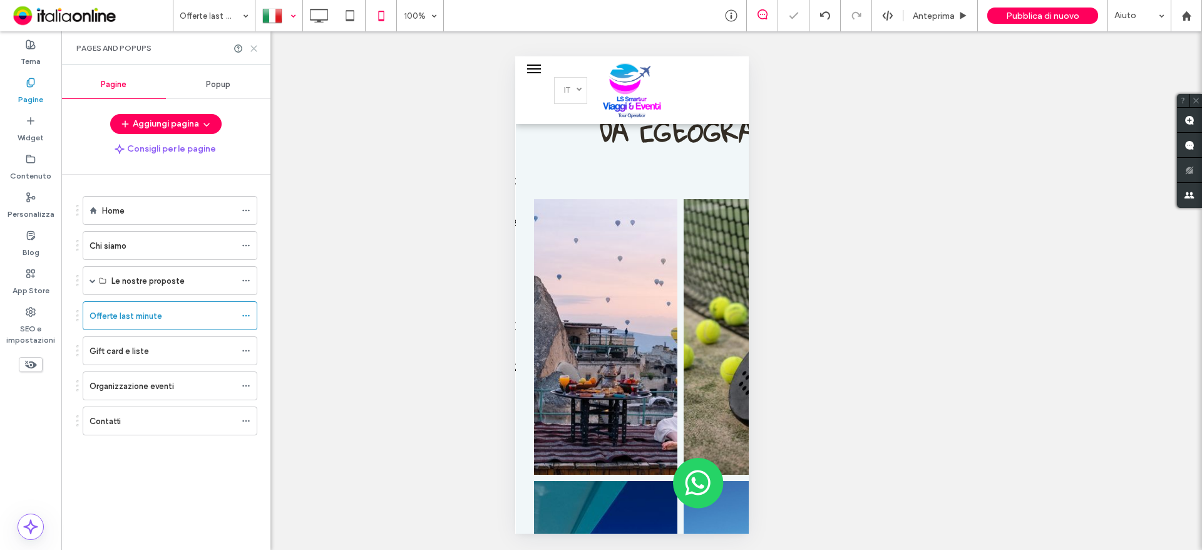
click at [254, 49] on use at bounding box center [254, 49] width 6 height 6
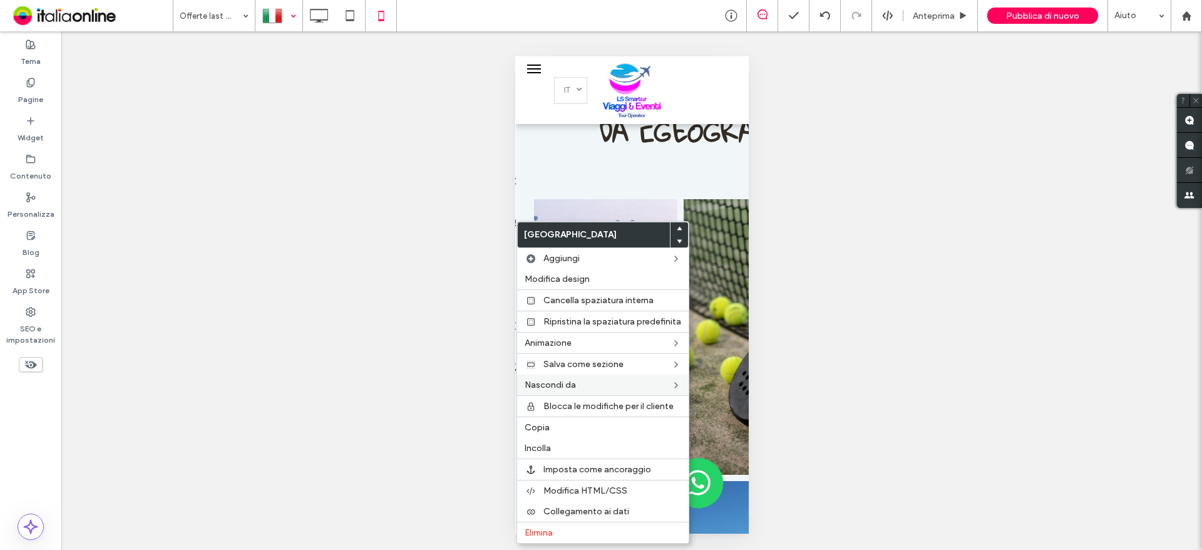
drag, startPoint x: 538, startPoint y: 420, endPoint x: 657, endPoint y: 392, distance: 122.8
click at [538, 420] on div "Copia" at bounding box center [603, 426] width 172 height 21
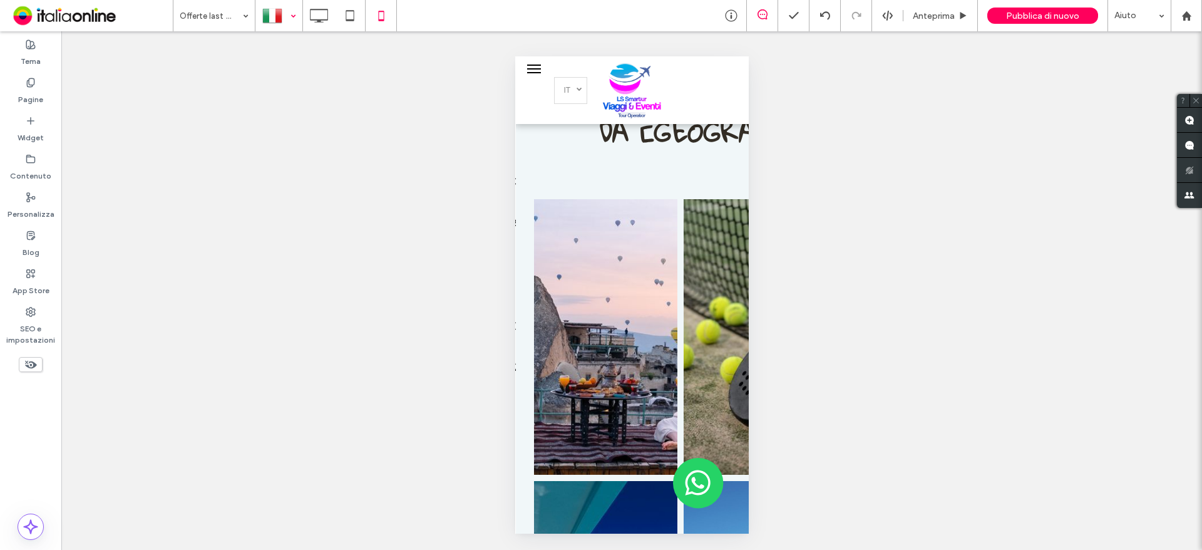
click at [292, 25] on div at bounding box center [279, 16] width 46 height 30
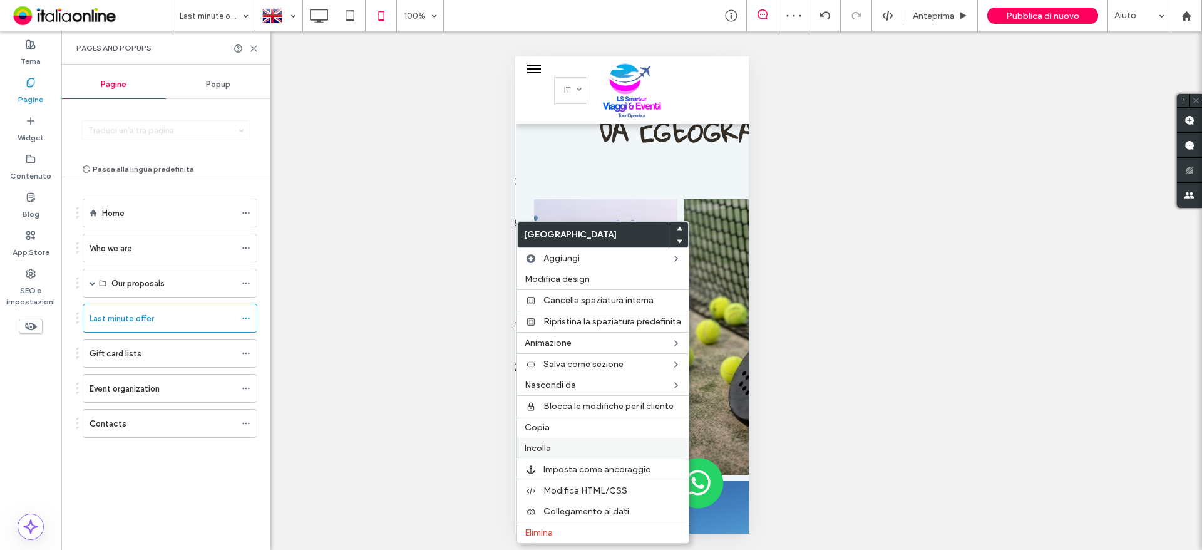
click at [552, 444] on label "Incolla" at bounding box center [603, 448] width 157 height 11
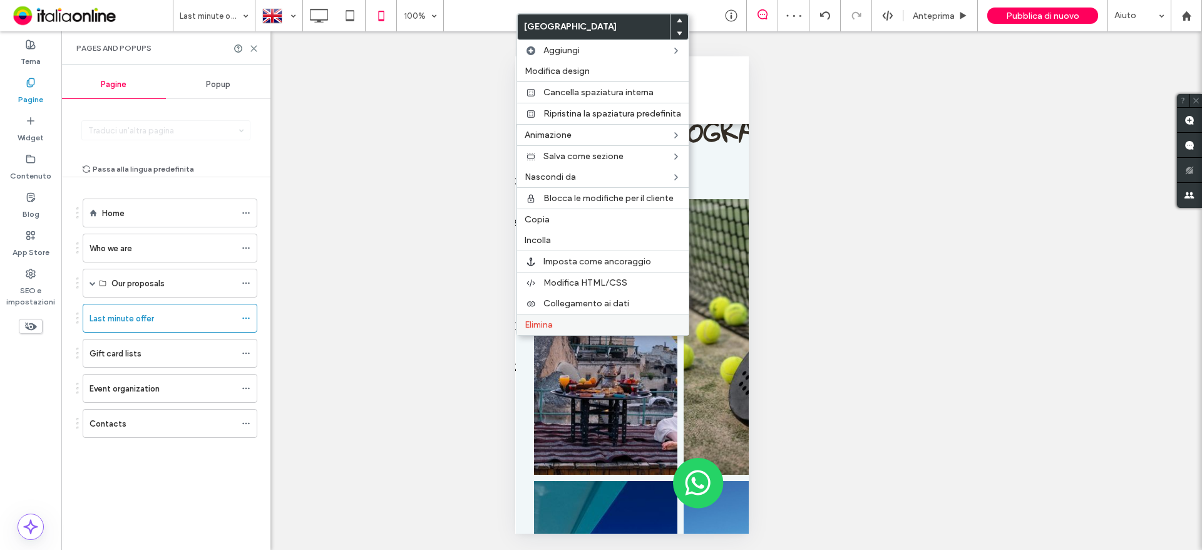
click at [543, 322] on span "Elimina" at bounding box center [539, 324] width 28 height 11
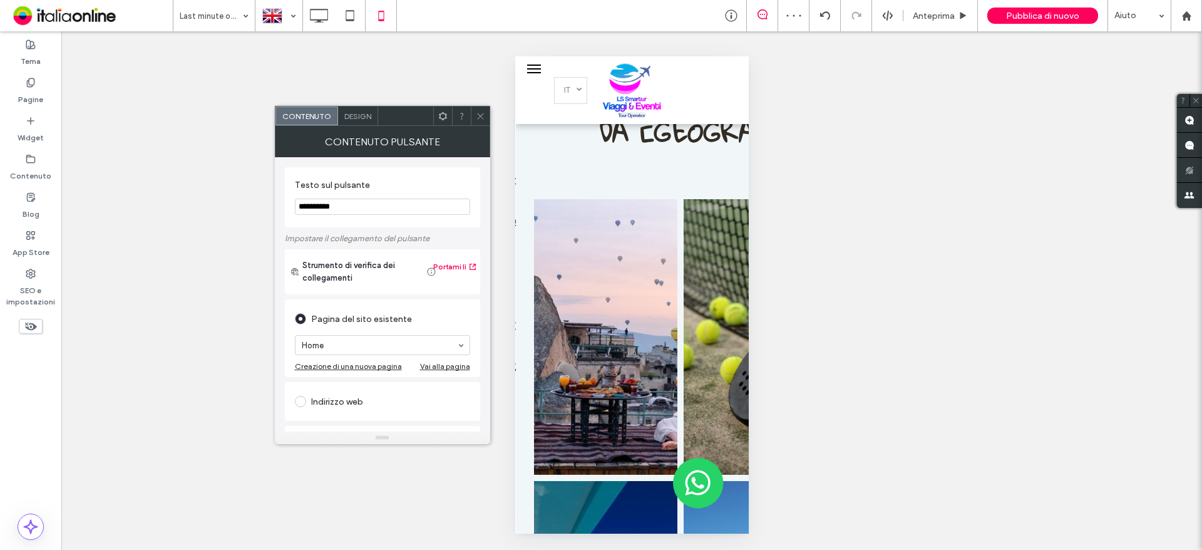
drag, startPoint x: 364, startPoint y: 210, endPoint x: 131, endPoint y: 210, distance: 233.5
click at [131, 210] on body ".wqwq-1{fill:#231f20;} .cls-1q, .cls-2q { fill-rule: evenodd; } .cls-2q { fill:…" at bounding box center [601, 275] width 1202 height 550
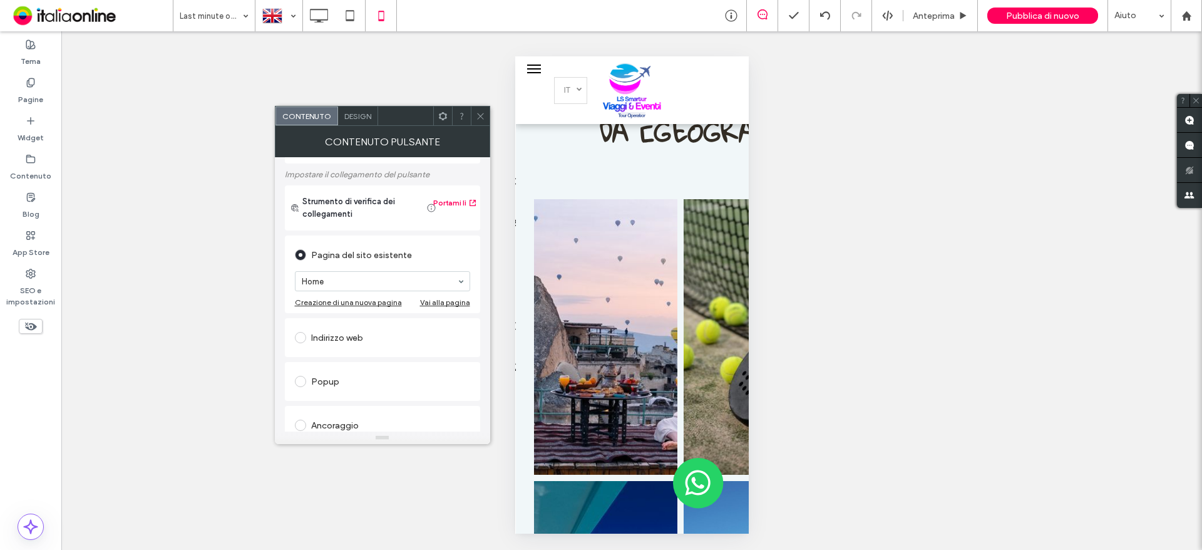
scroll to position [125, 0]
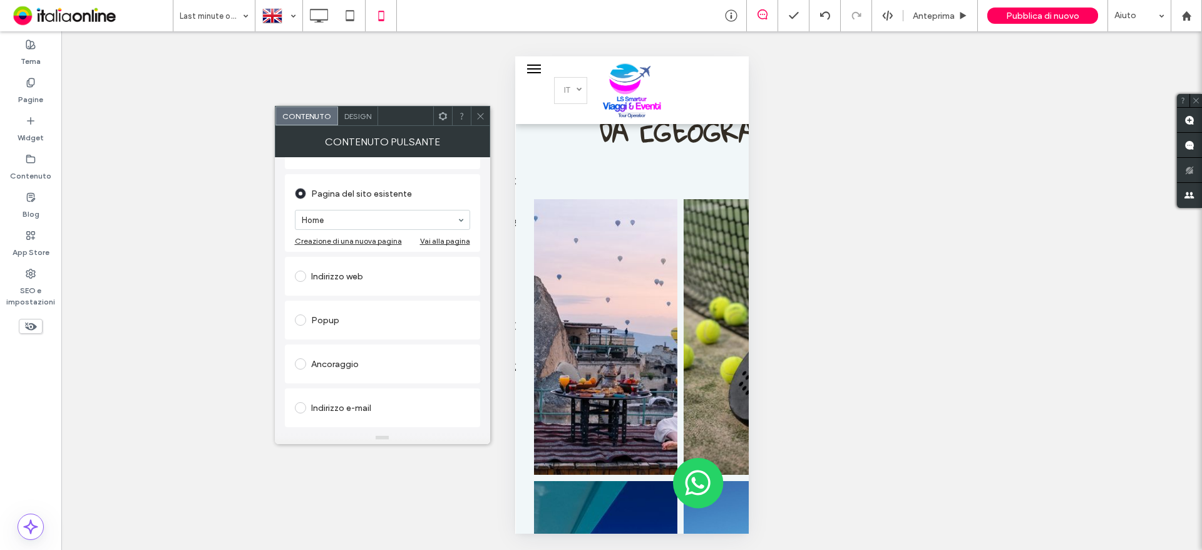
type input "**********"
click at [479, 120] on icon at bounding box center [480, 115] width 9 height 9
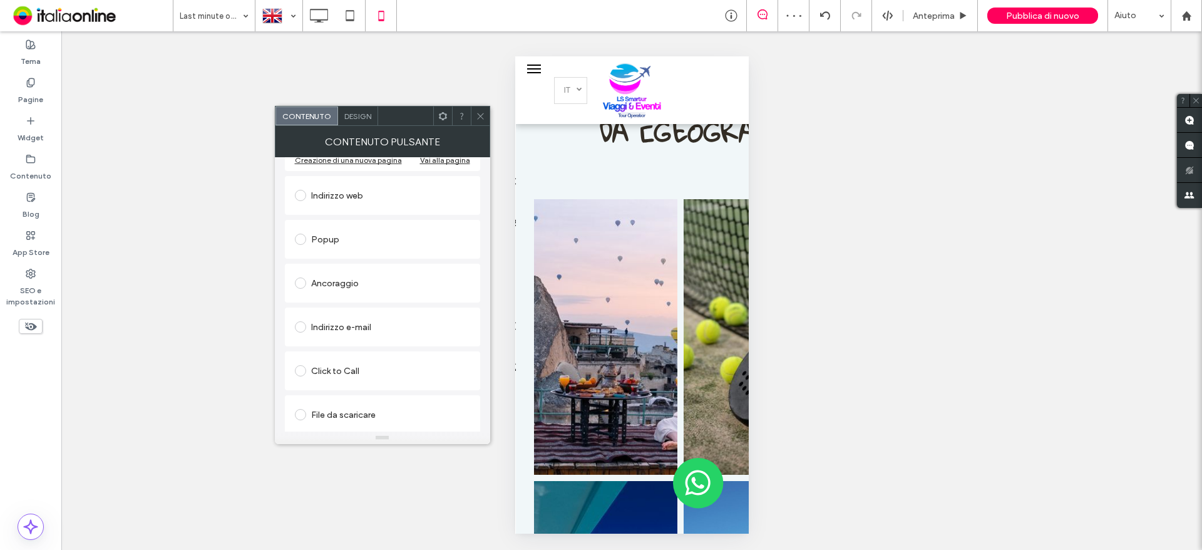
scroll to position [209, 0]
click at [298, 15] on div at bounding box center [279, 16] width 46 height 30
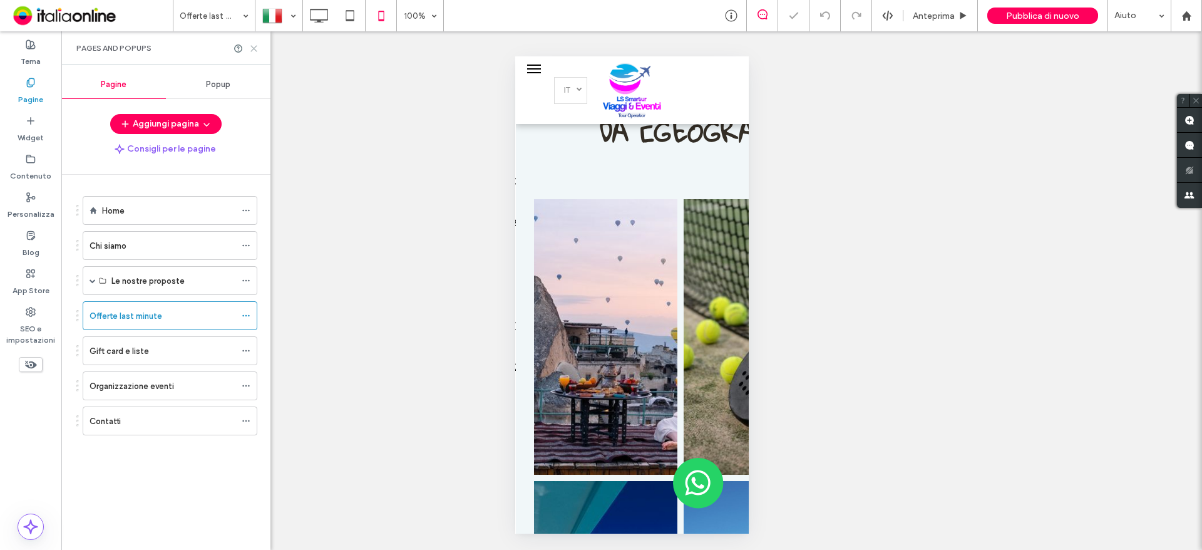
click at [255, 51] on icon at bounding box center [253, 48] width 9 height 9
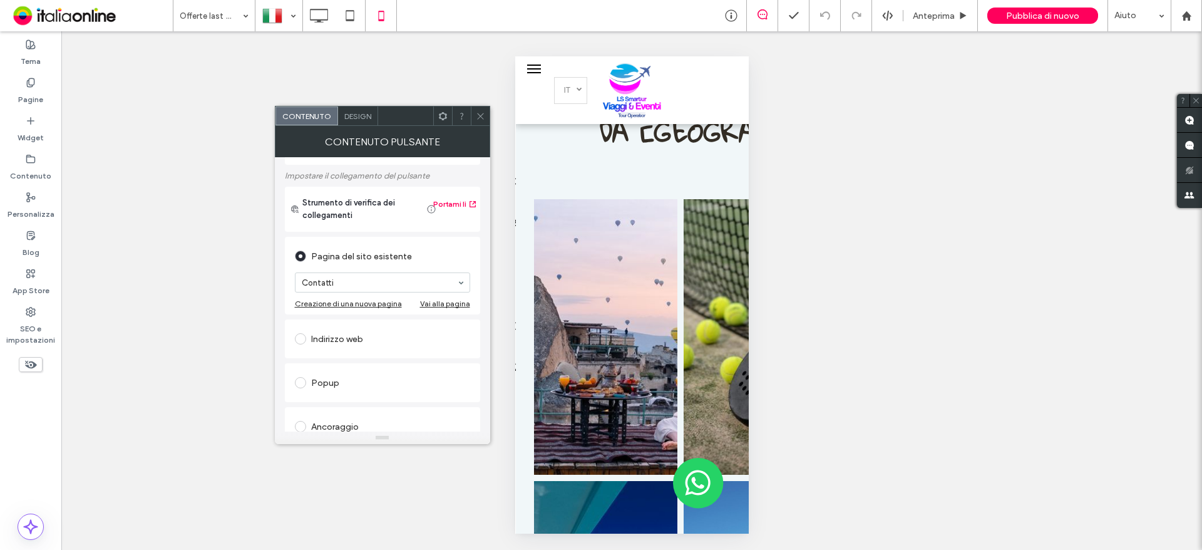
scroll to position [209, 0]
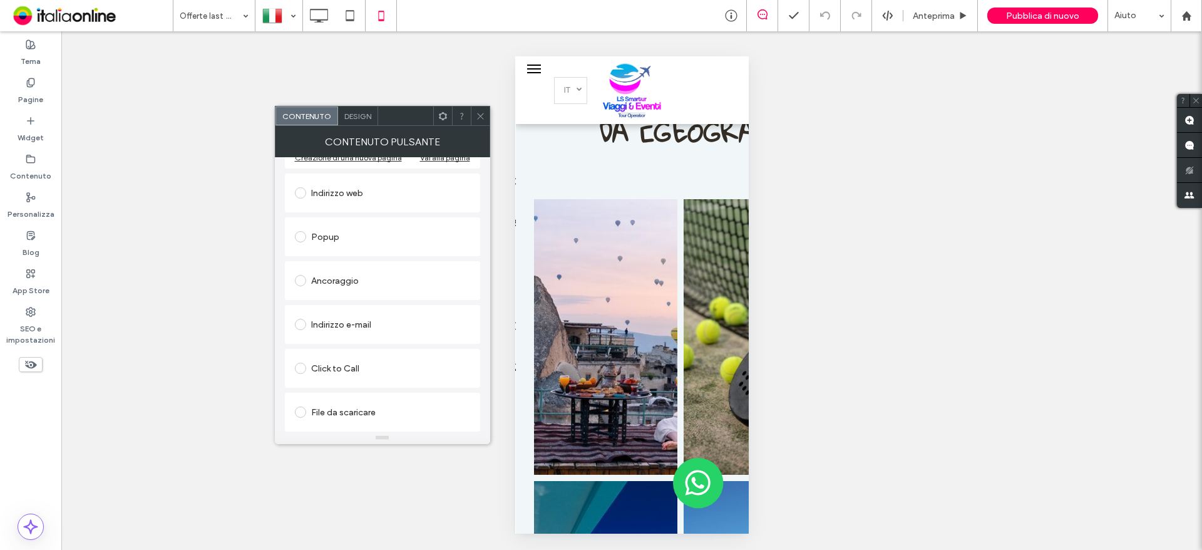
click at [476, 111] on icon at bounding box center [480, 115] width 9 height 9
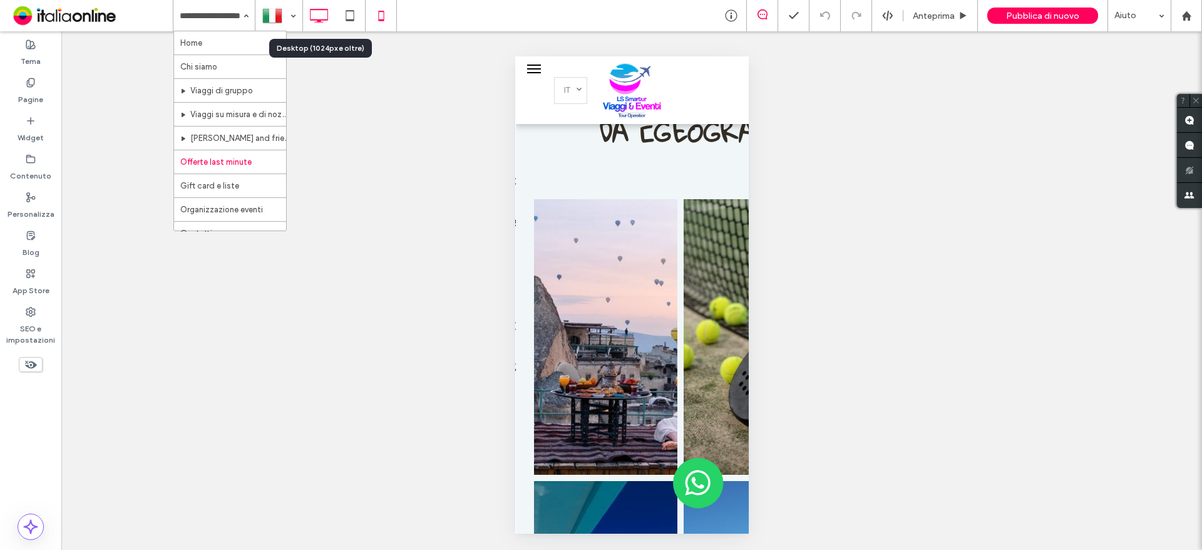
click at [315, 14] on icon at bounding box center [318, 15] width 25 height 25
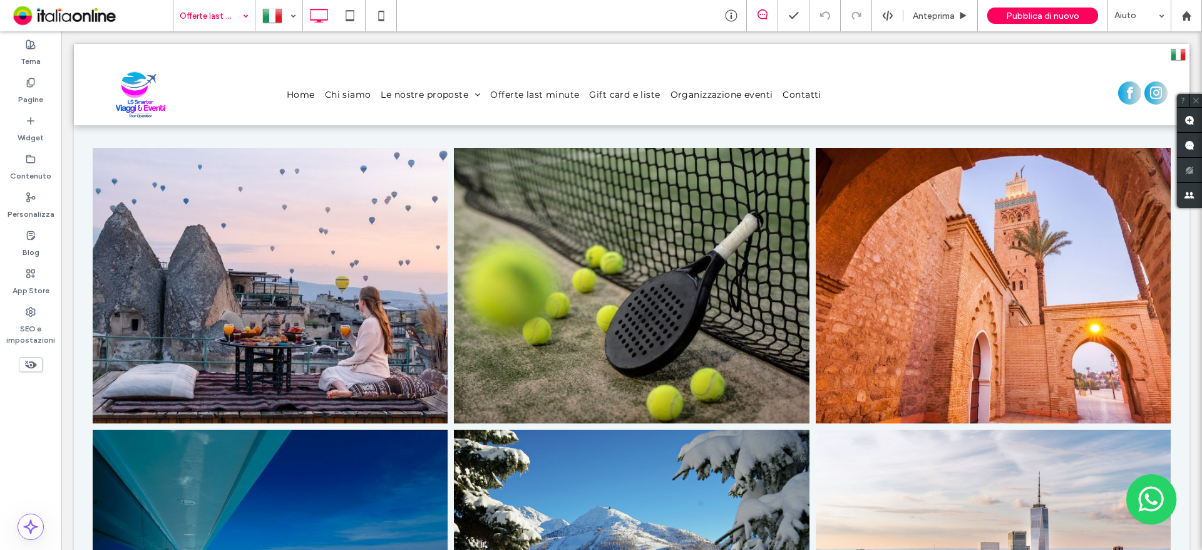
click at [205, 14] on input at bounding box center [211, 15] width 63 height 31
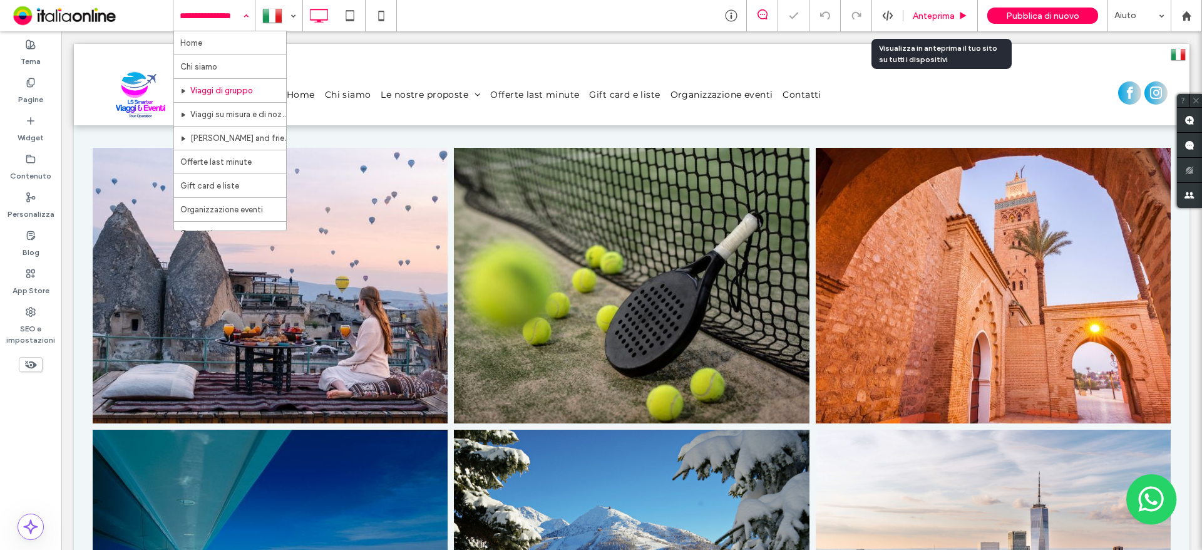
click at [933, 13] on span "Anteprima" at bounding box center [934, 16] width 42 height 11
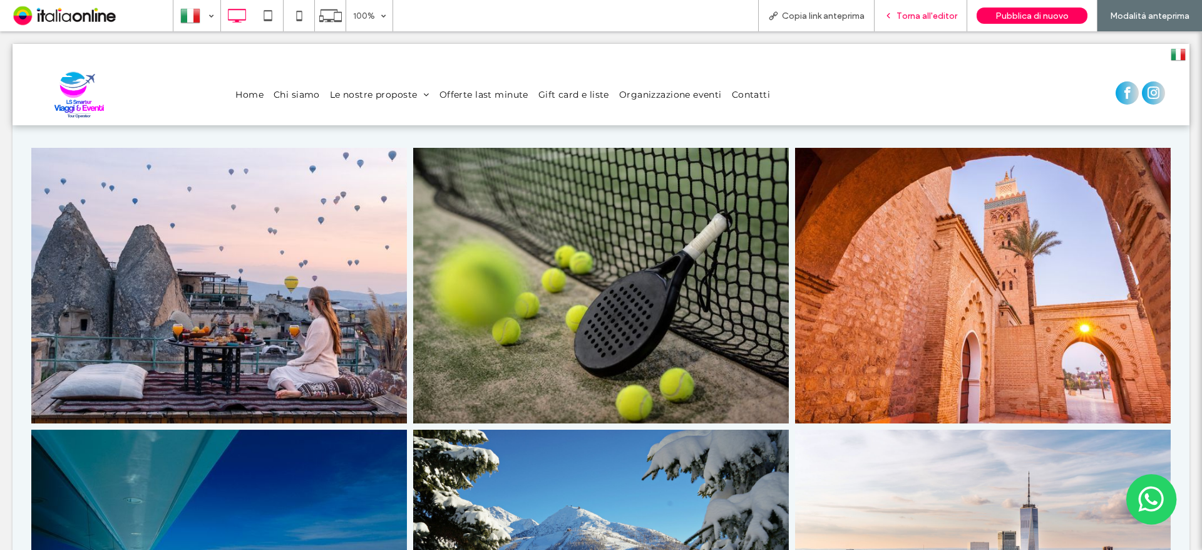
click at [905, 8] on div "Torna all'editor" at bounding box center [921, 15] width 93 height 31
click at [902, 15] on span "Torna all'editor" at bounding box center [926, 16] width 61 height 11
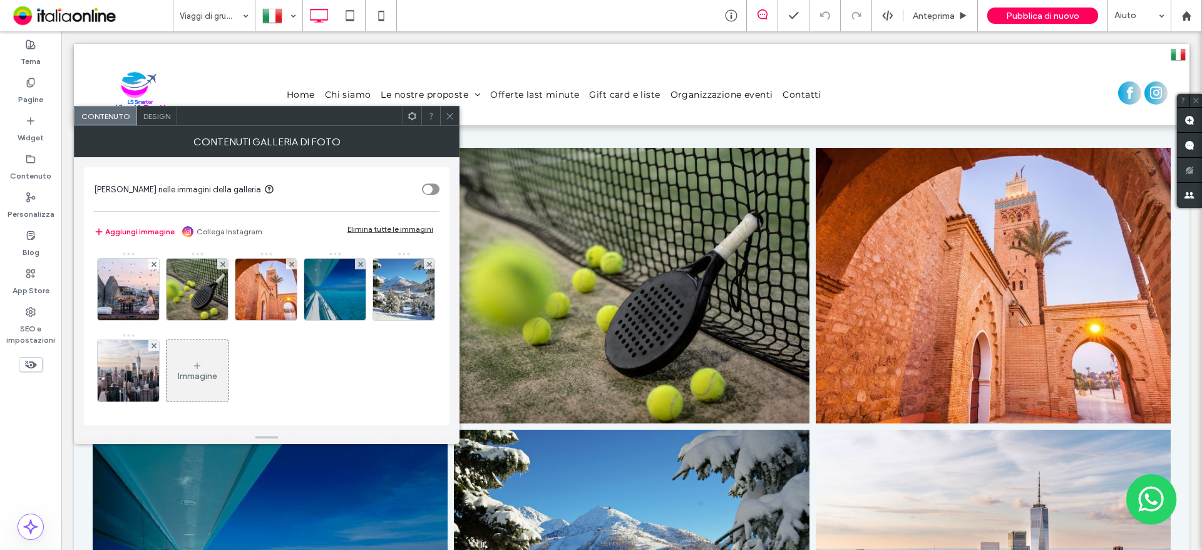
click at [155, 113] on span "Design" at bounding box center [156, 115] width 27 height 9
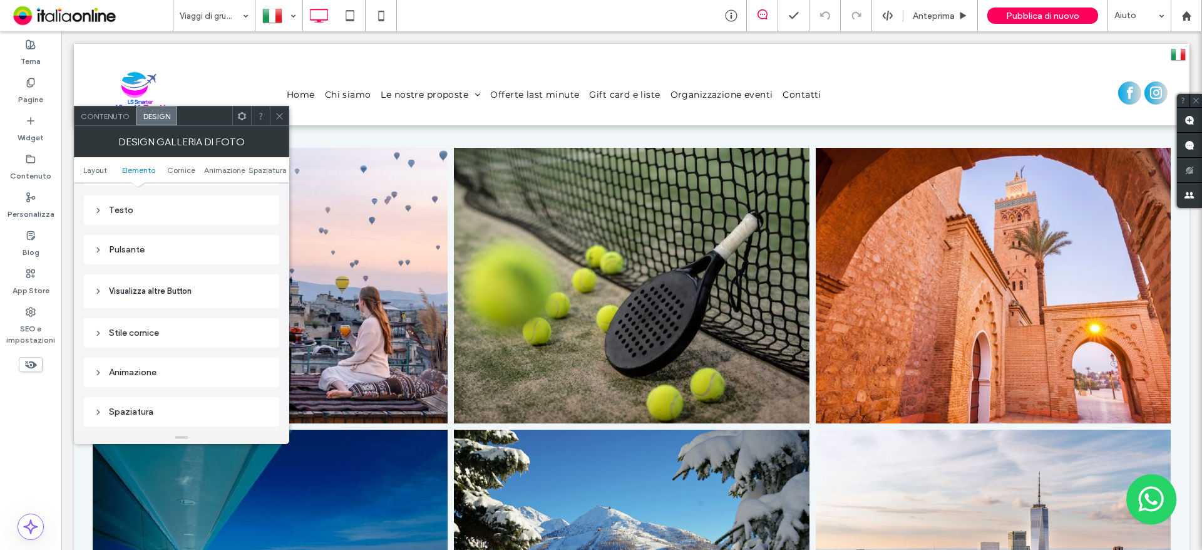
scroll to position [563, 0]
click at [106, 126] on div "Design galleria di foto" at bounding box center [181, 141] width 215 height 31
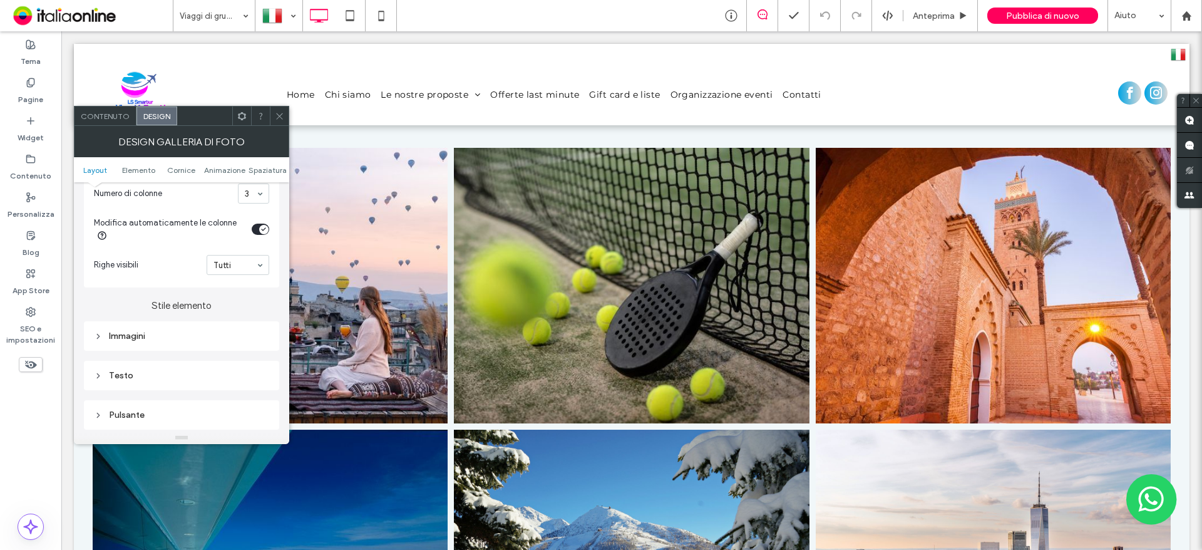
click at [162, 332] on div "Immagini" at bounding box center [181, 336] width 175 height 11
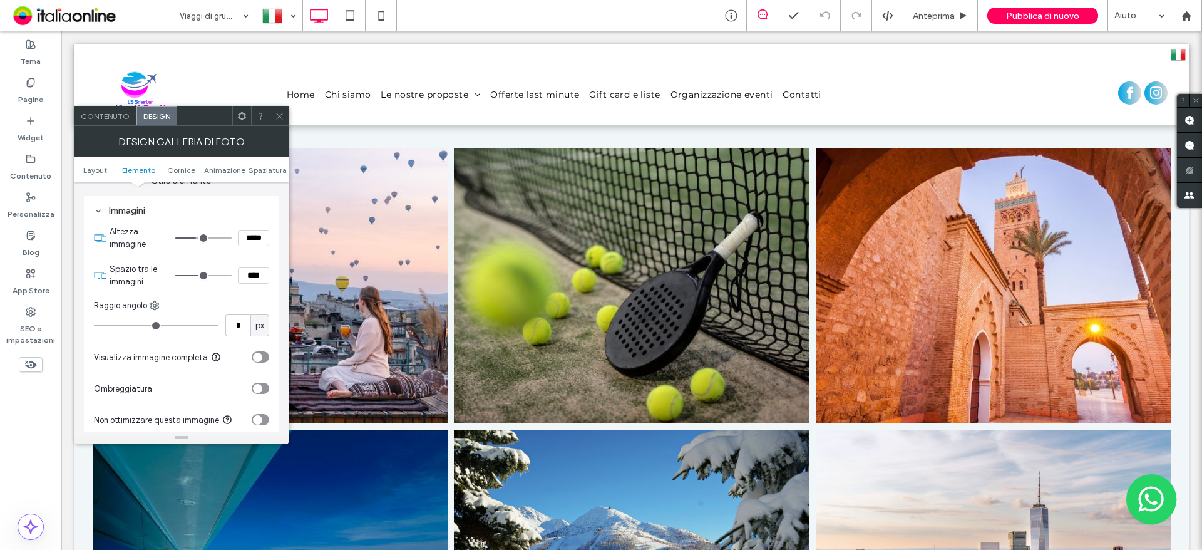
scroll to position [563, 0]
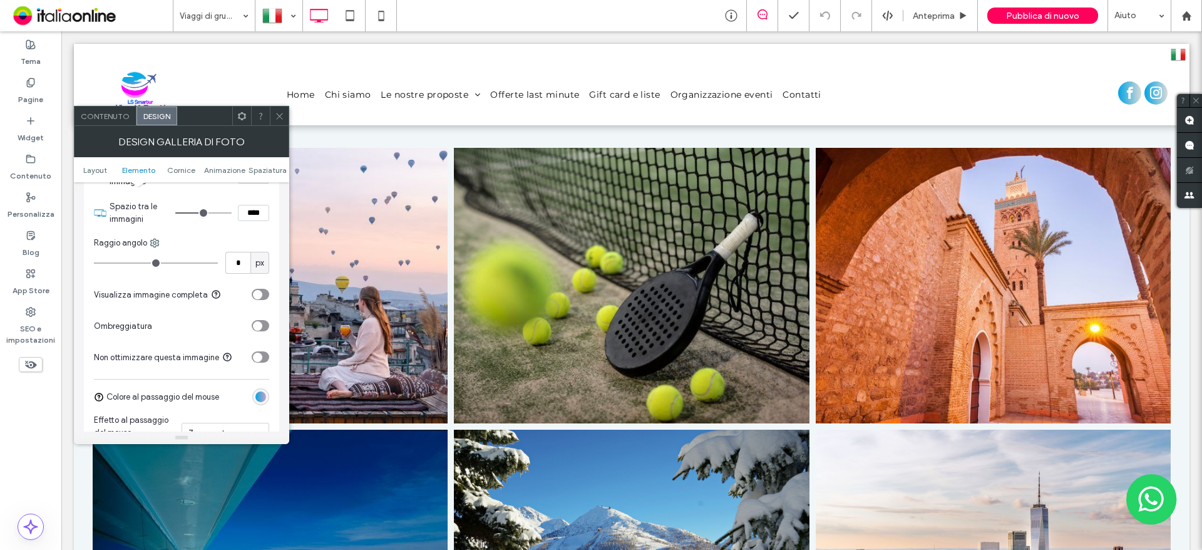
click at [259, 295] on icon "toggle" at bounding box center [257, 294] width 5 height 4
click at [260, 295] on div "toggle" at bounding box center [263, 294] width 9 height 9
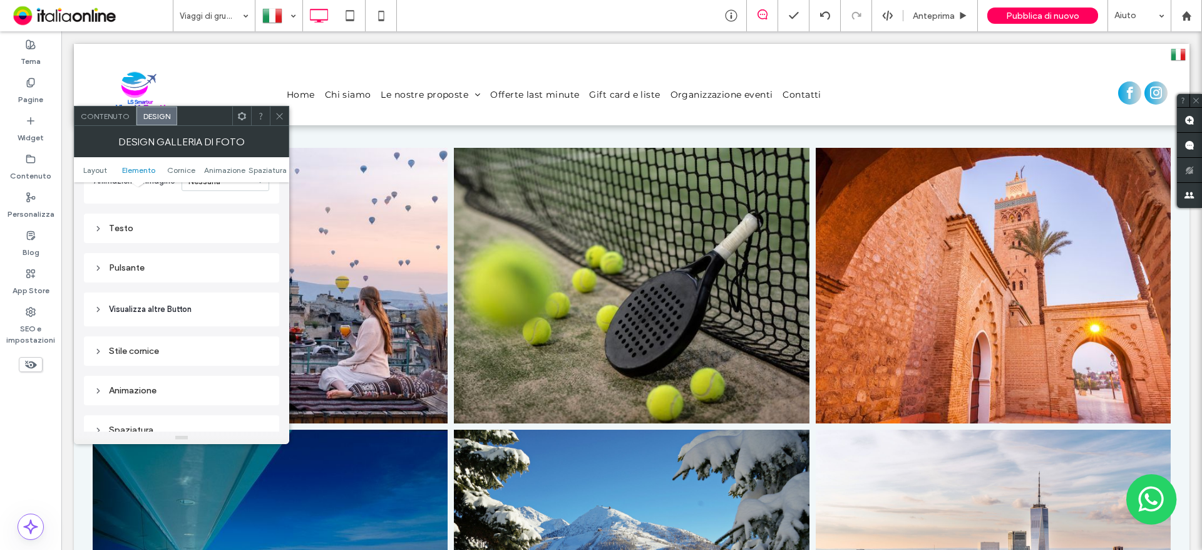
scroll to position [876, 0]
click at [186, 285] on span "Visualizza altre Button" at bounding box center [150, 289] width 83 height 13
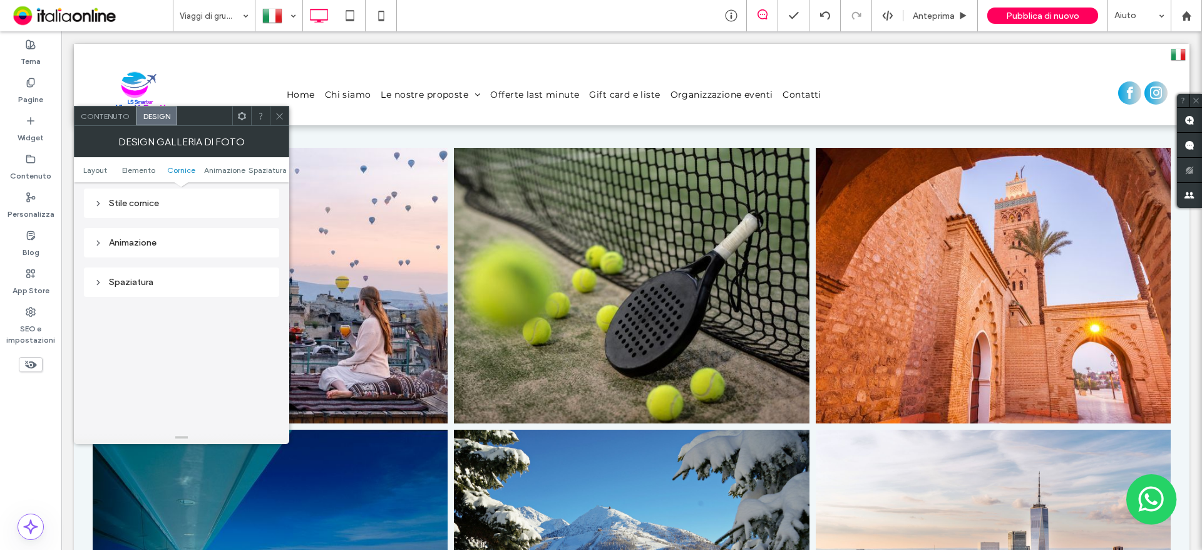
click at [192, 234] on div "Animazione" at bounding box center [181, 242] width 175 height 17
click at [201, 235] on div "Spaziatura" at bounding box center [181, 243] width 195 height 29
click at [207, 250] on div "Spaziatura" at bounding box center [181, 243] width 175 height 17
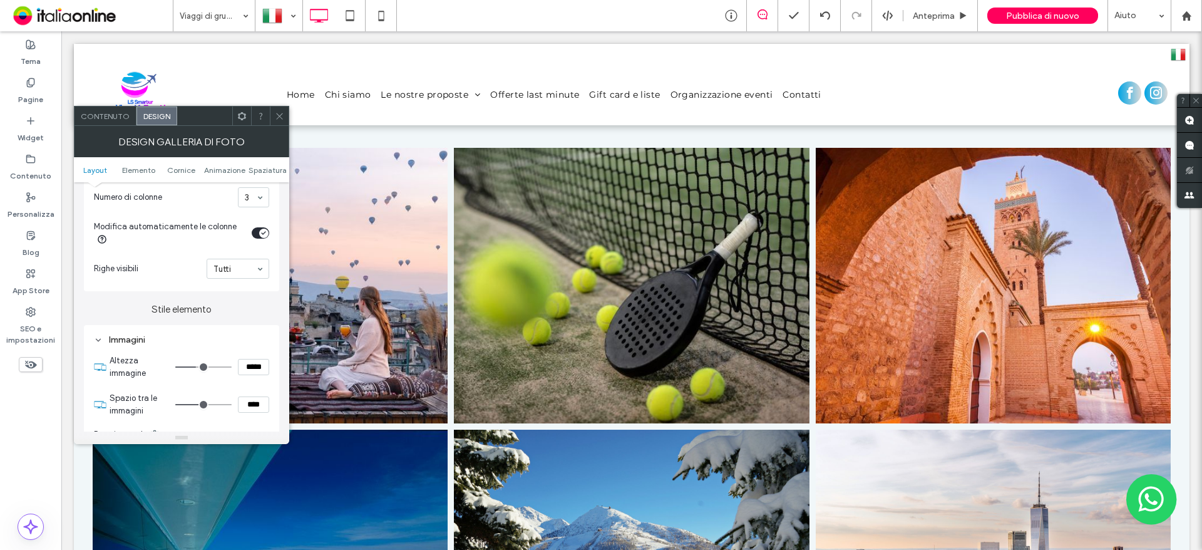
scroll to position [376, 0]
click at [256, 226] on div "toggle" at bounding box center [261, 228] width 18 height 11
click at [255, 233] on div "toggle" at bounding box center [257, 229] width 9 height 9
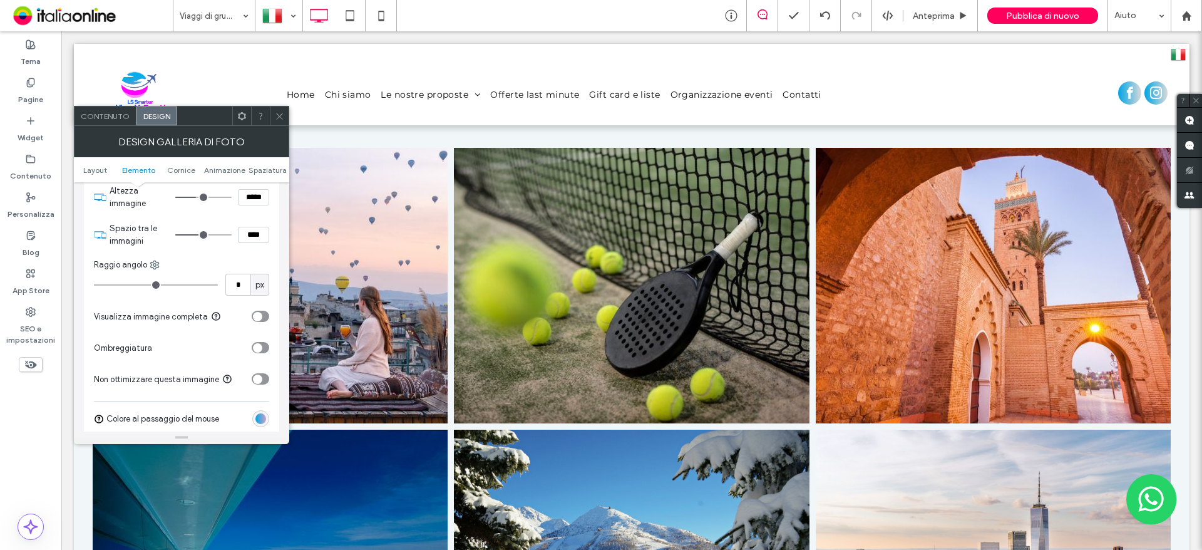
scroll to position [563, 0]
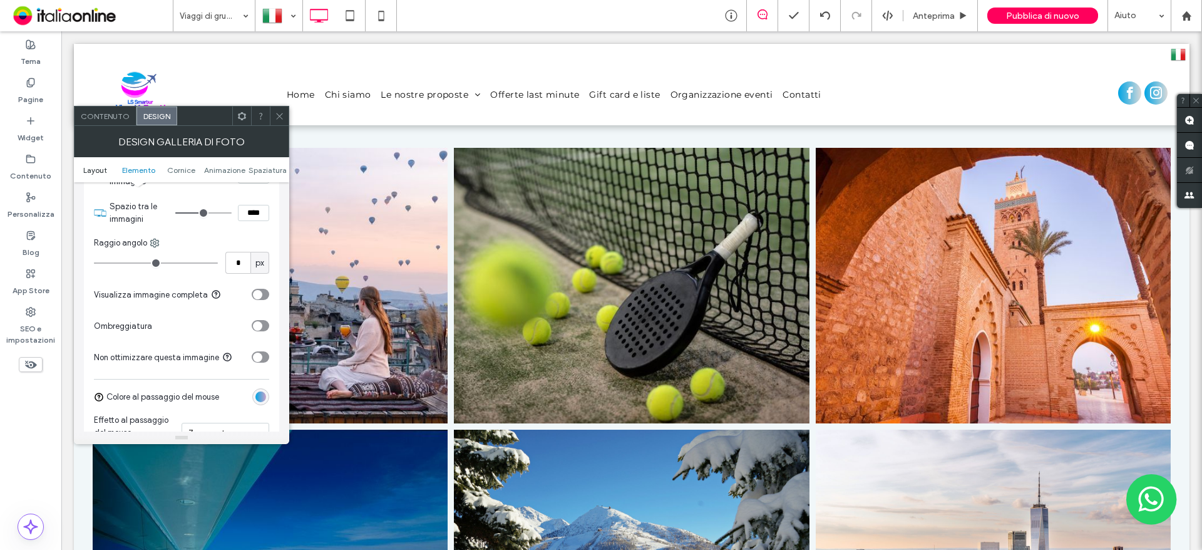
click at [89, 170] on span "Layout" at bounding box center [95, 169] width 24 height 9
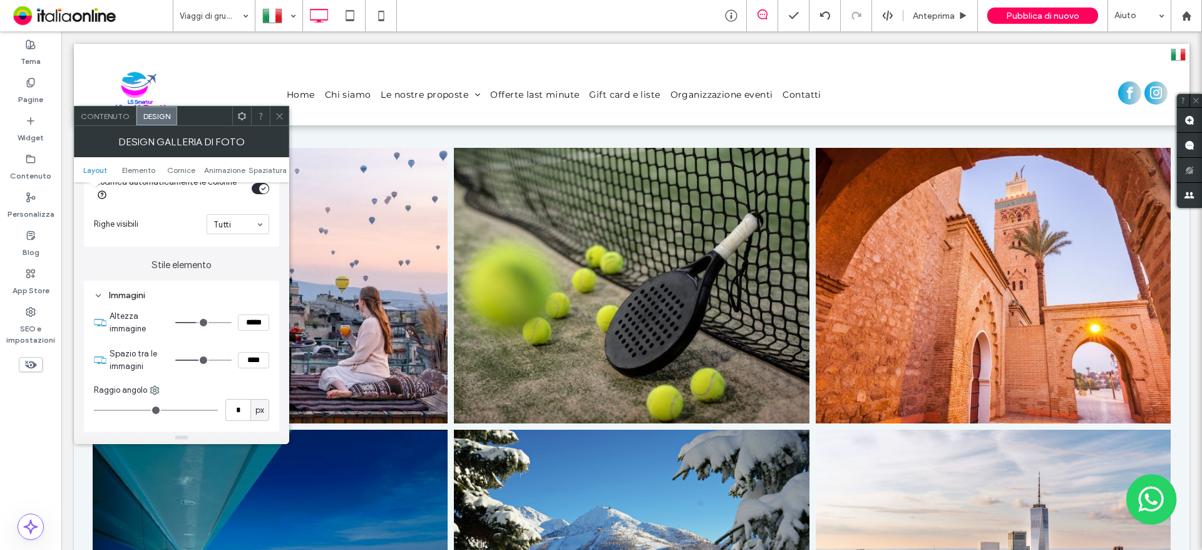
scroll to position [438, 0]
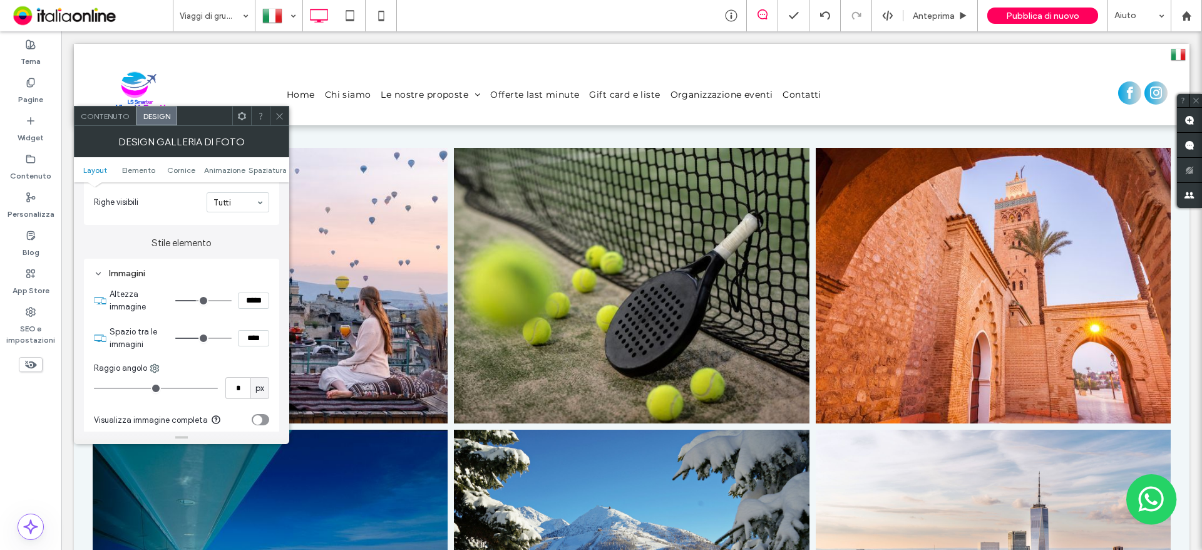
click at [112, 113] on span "Contenuto" at bounding box center [105, 115] width 49 height 9
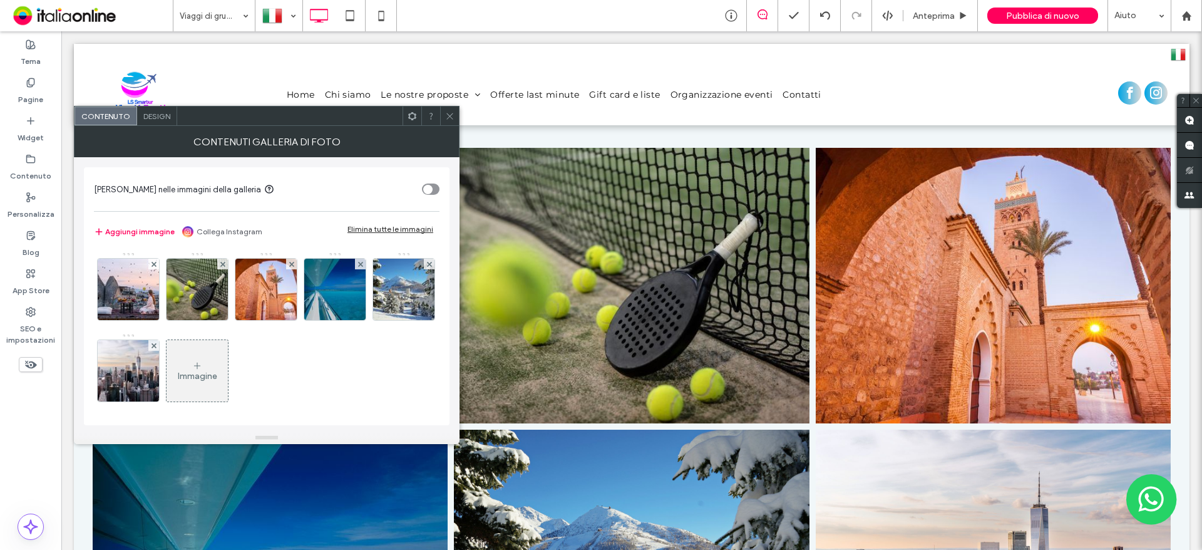
drag, startPoint x: 123, startPoint y: 292, endPoint x: 196, endPoint y: 301, distance: 73.2
click at [124, 291] on img at bounding box center [129, 289] width 92 height 61
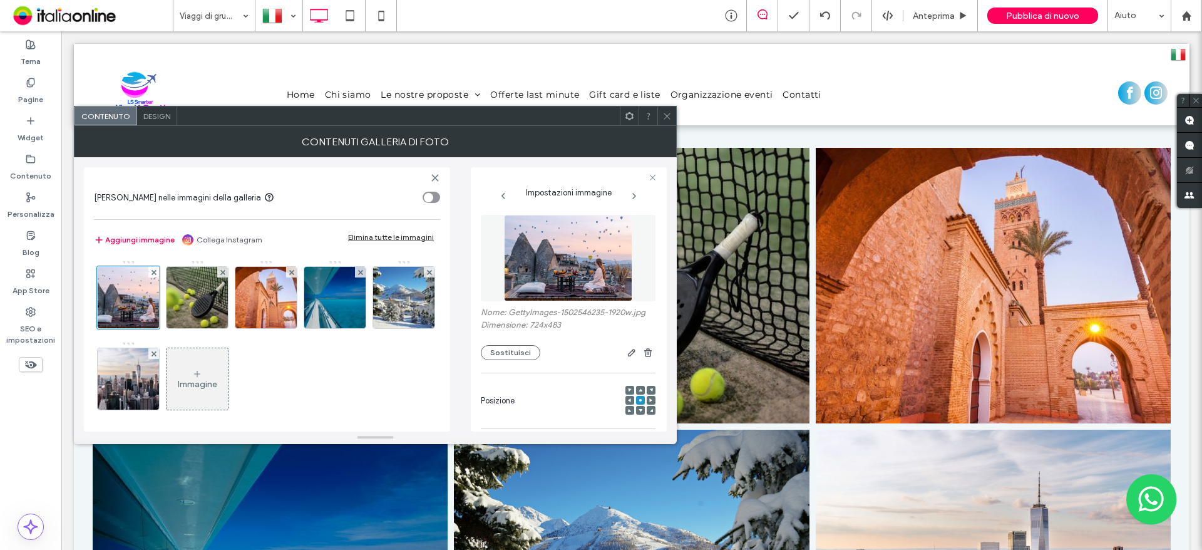
scroll to position [0, 0]
drag, startPoint x: 187, startPoint y: 304, endPoint x: 321, endPoint y: 302, distance: 133.4
click at [187, 304] on img at bounding box center [198, 297] width 92 height 61
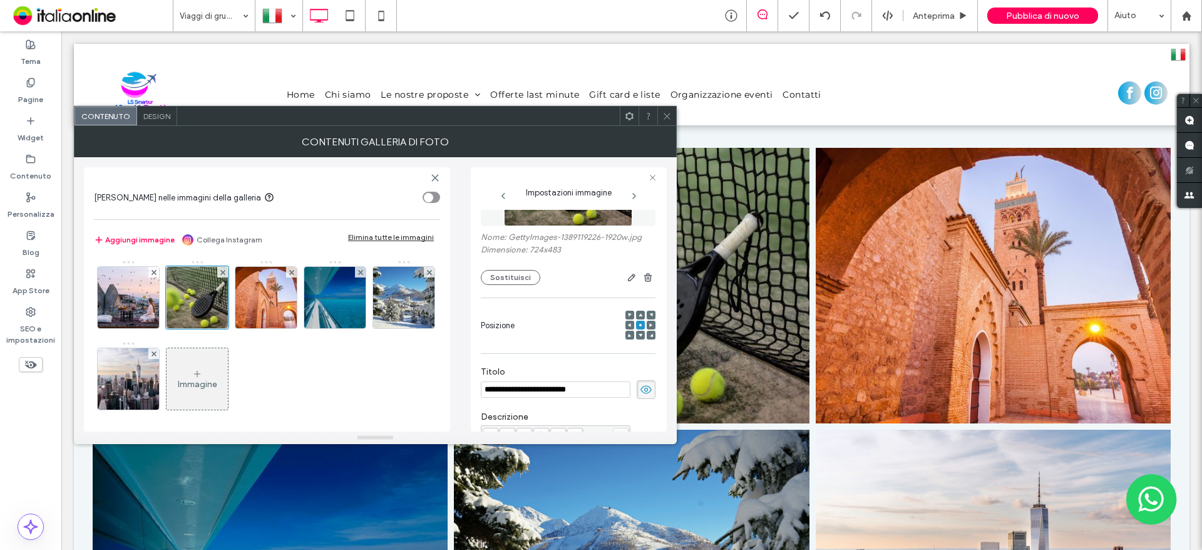
scroll to position [56, 0]
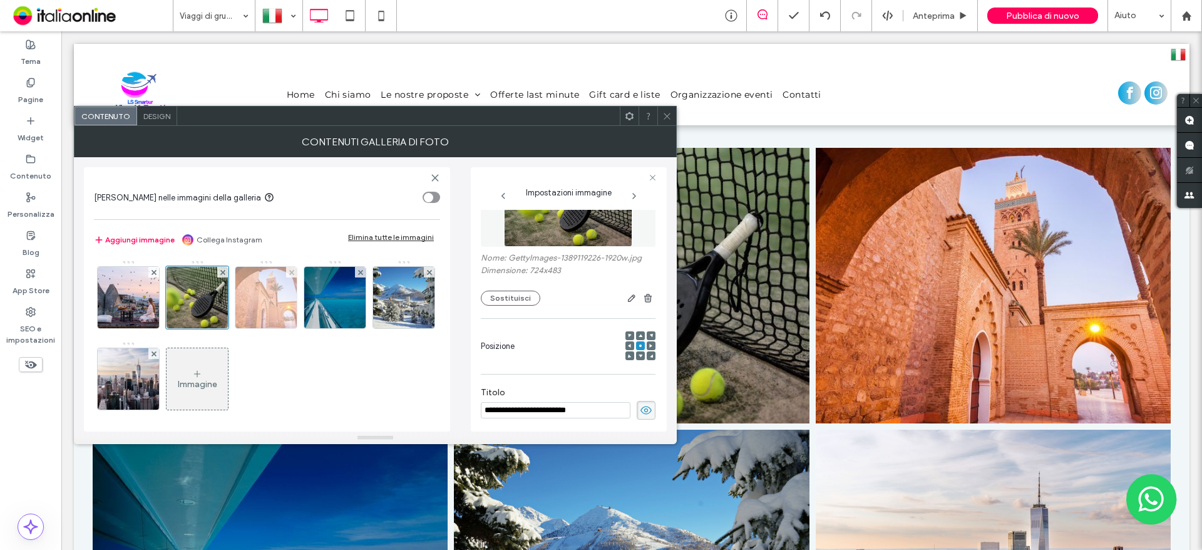
click at [276, 308] on img at bounding box center [266, 297] width 92 height 61
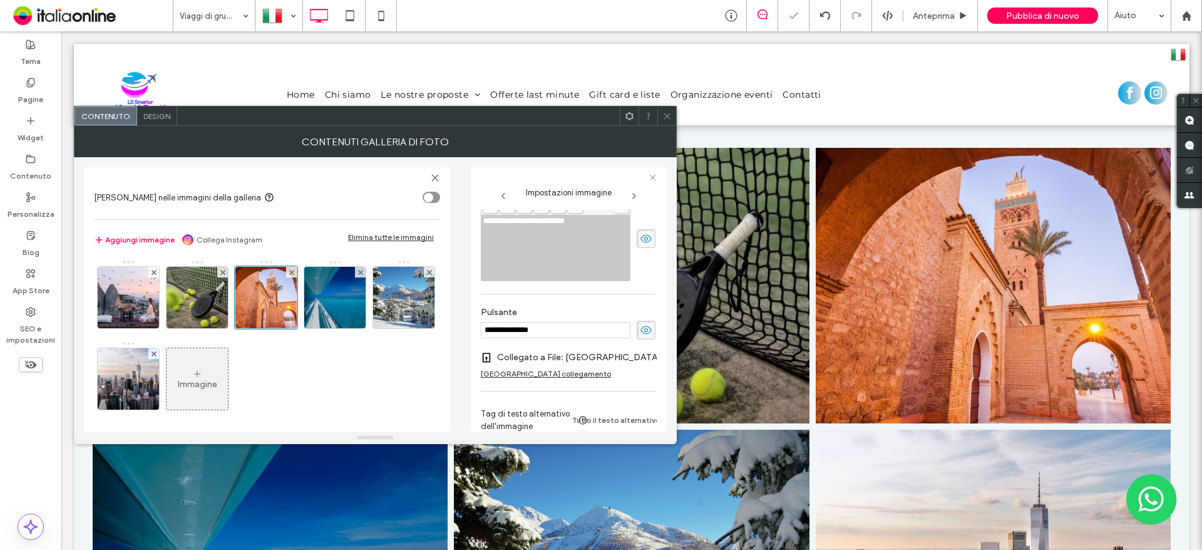
scroll to position [394, 0]
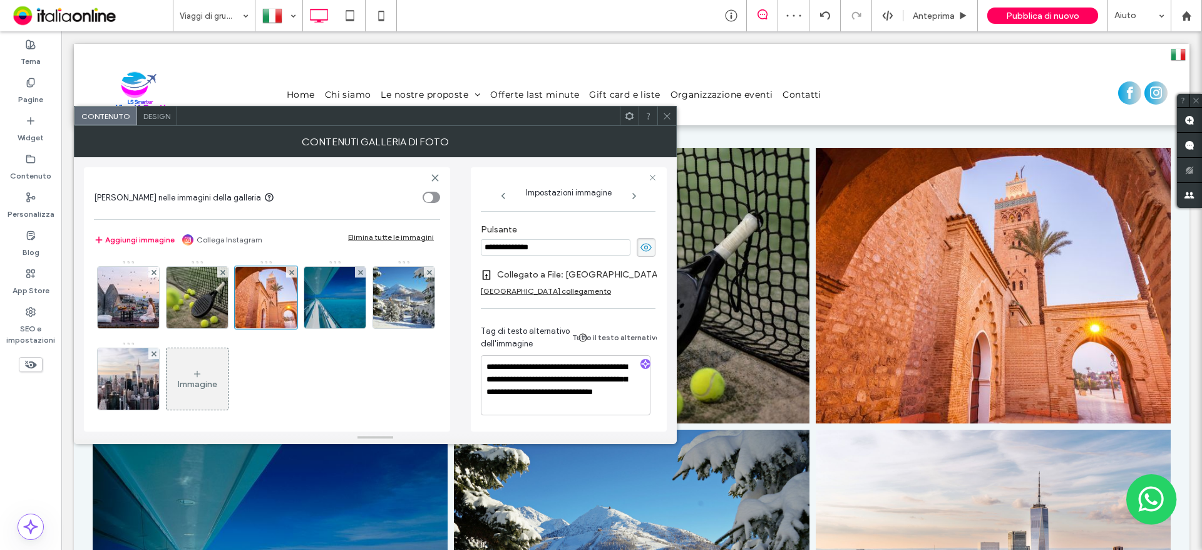
click at [326, 310] on img at bounding box center [335, 297] width 82 height 61
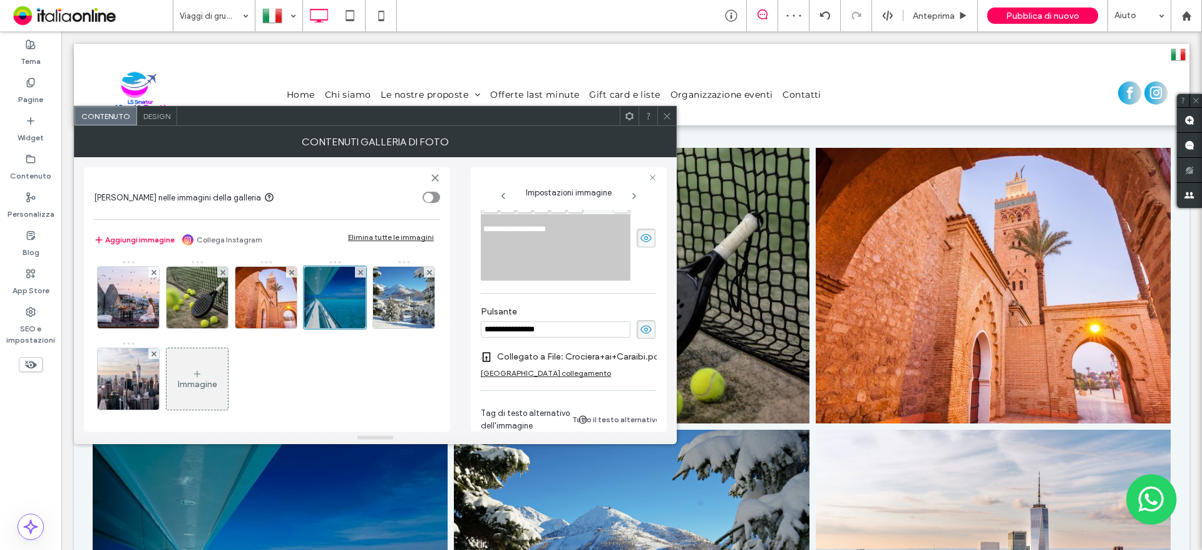
scroll to position [378, 0]
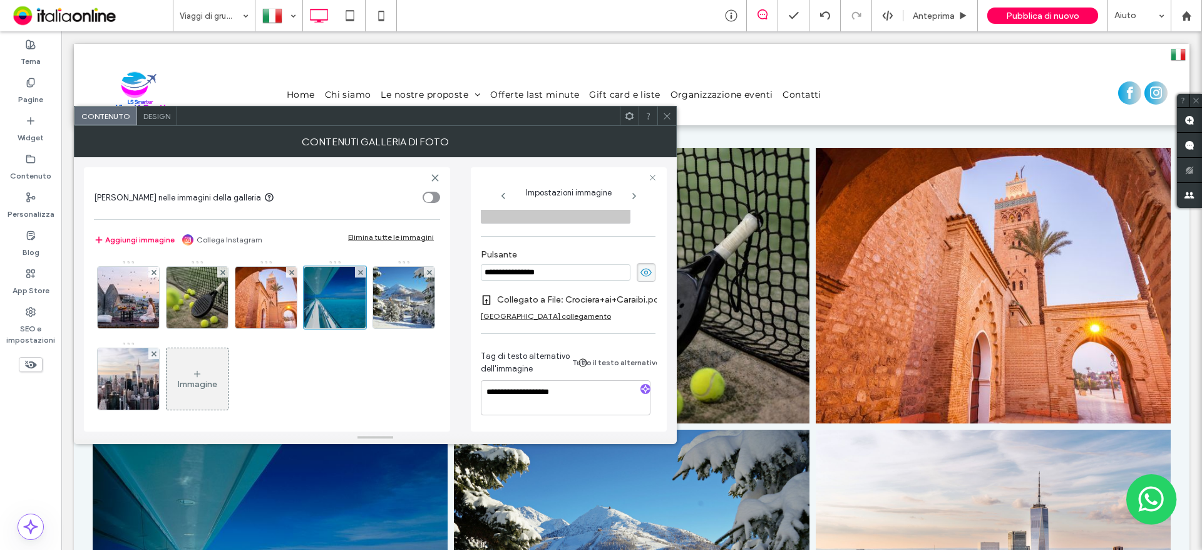
click at [672, 116] on div at bounding box center [666, 115] width 19 height 19
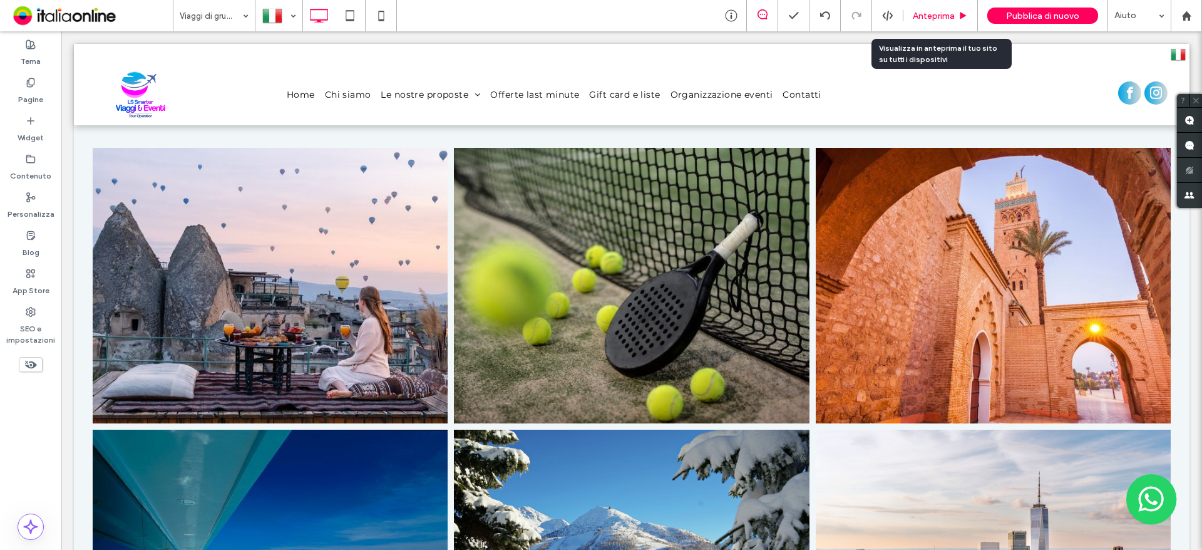
click at [942, 14] on span "Anteprima" at bounding box center [934, 16] width 42 height 11
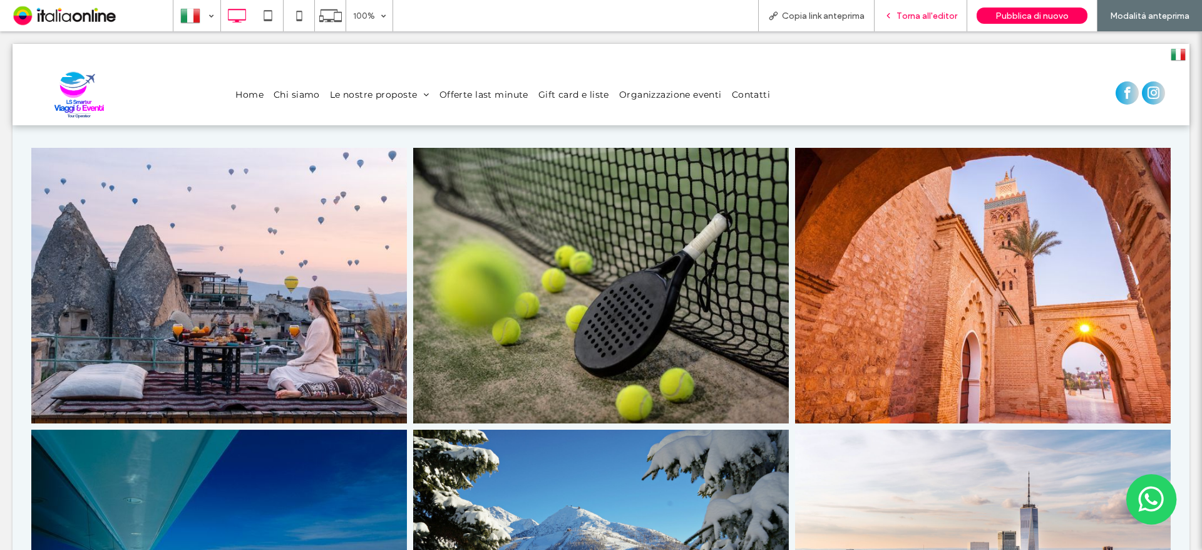
click at [902, 30] on div "Torna all'editor" at bounding box center [921, 15] width 93 height 31
click at [903, 11] on span "Torna all'editor" at bounding box center [926, 16] width 61 height 11
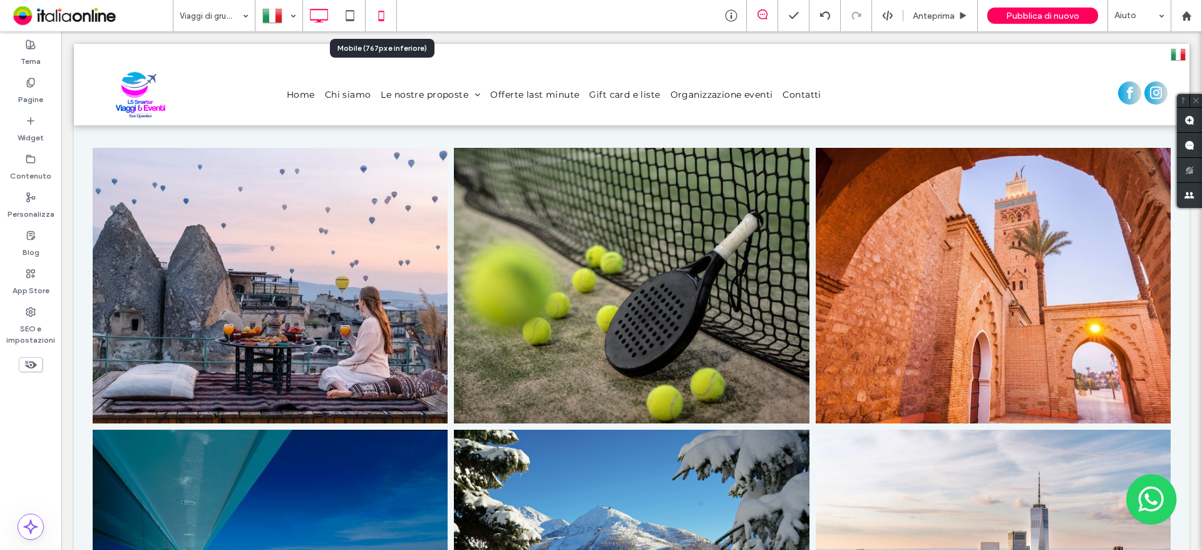
drag, startPoint x: 385, startPoint y: 14, endPoint x: 381, endPoint y: 31, distance: 16.9
click at [385, 14] on icon at bounding box center [381, 15] width 25 height 25
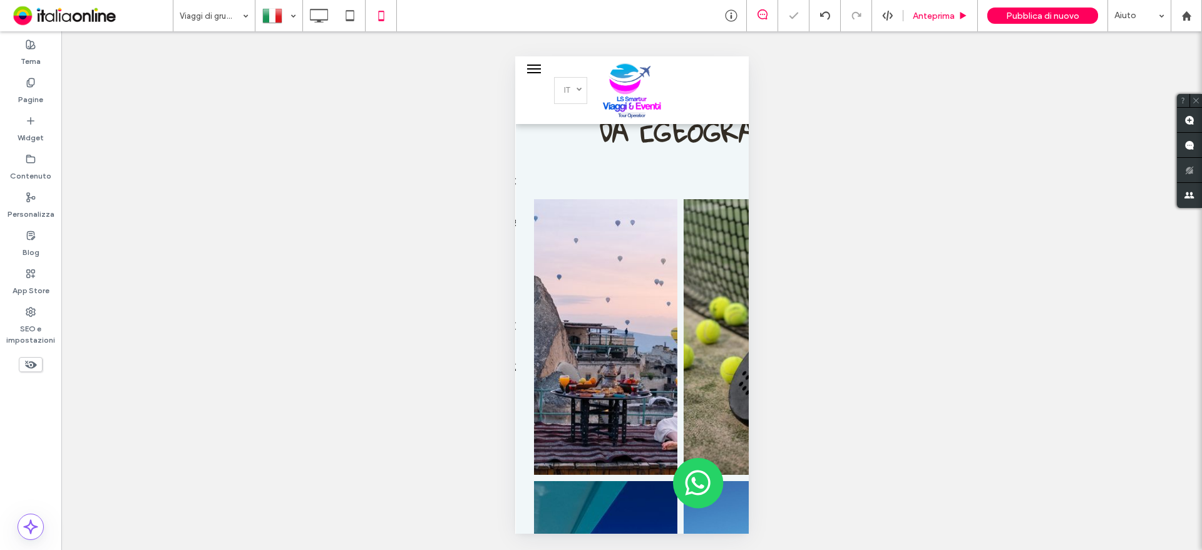
click at [914, 21] on div "Anteprima" at bounding box center [940, 15] width 74 height 31
click at [948, 12] on span "Anteprima" at bounding box center [934, 16] width 42 height 11
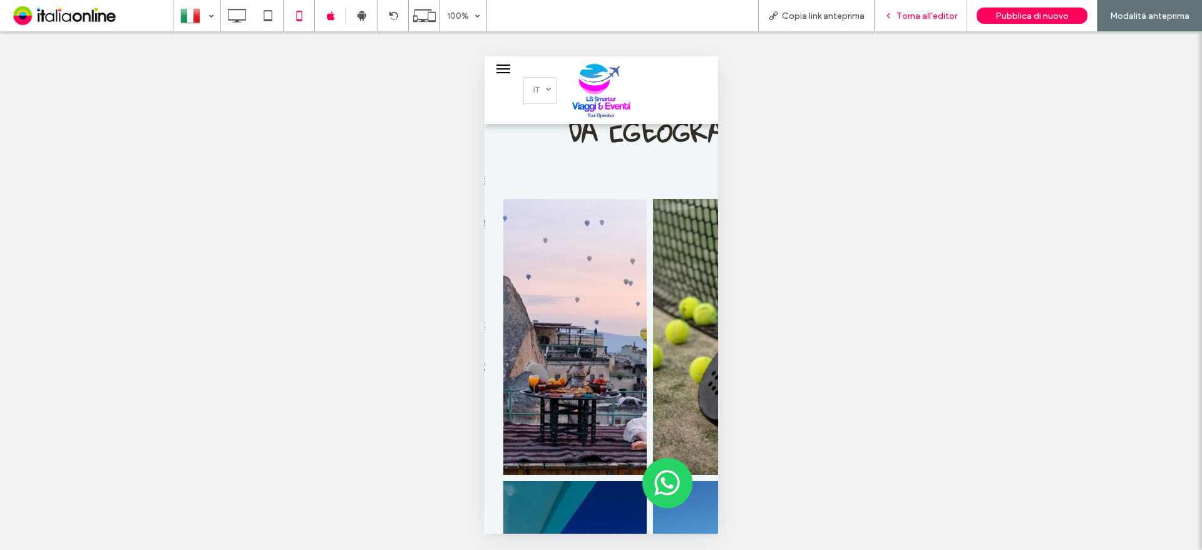
click at [898, 21] on div "Torna all'editor" at bounding box center [921, 16] width 92 height 11
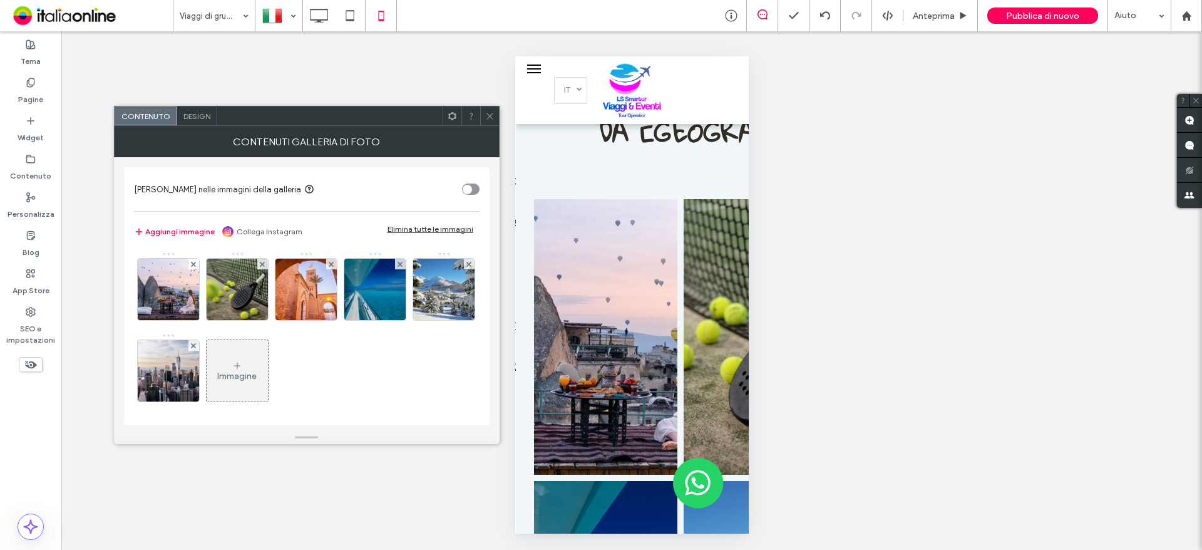
click at [194, 119] on span "Design" at bounding box center [196, 115] width 27 height 9
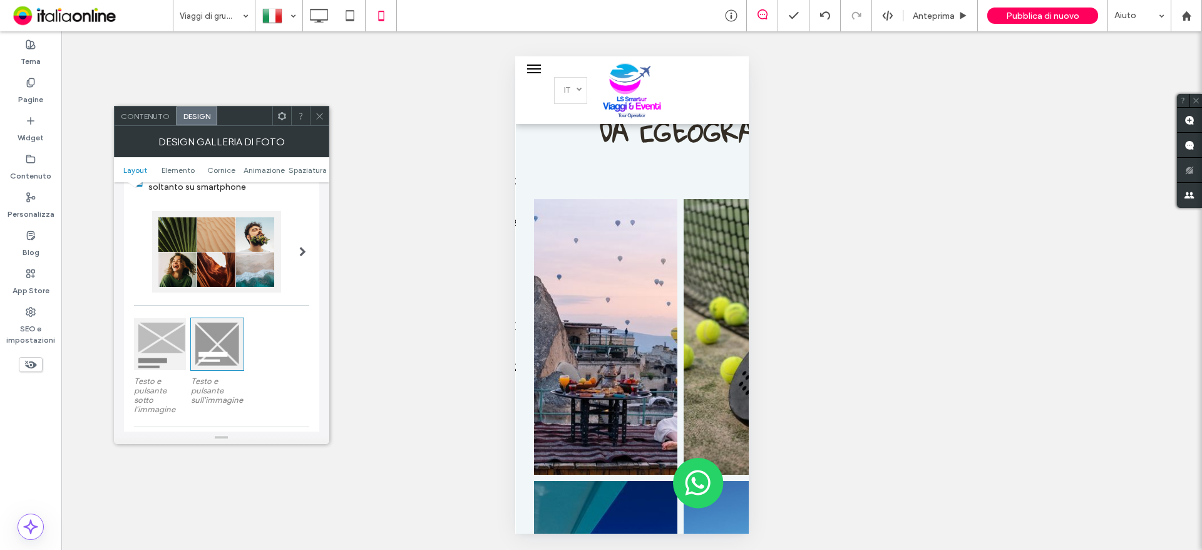
scroll to position [125, 0]
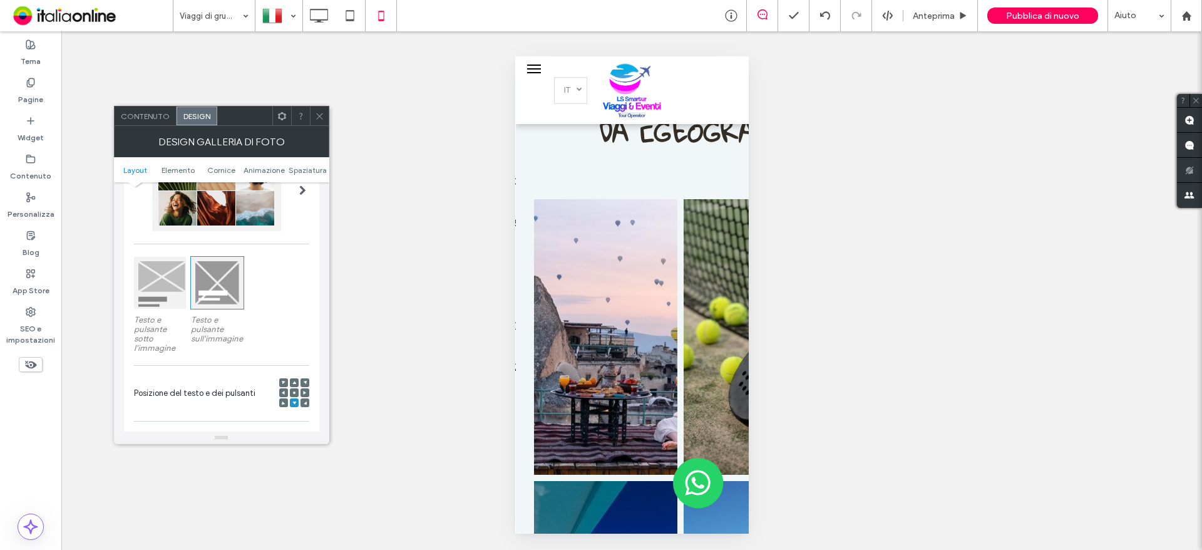
click at [161, 319] on label "Testo e pulsante sotto l'immagine" at bounding box center [160, 334] width 52 height 50
click at [155, 294] on div at bounding box center [160, 283] width 52 height 52
click at [317, 118] on use at bounding box center [319, 116] width 6 height 6
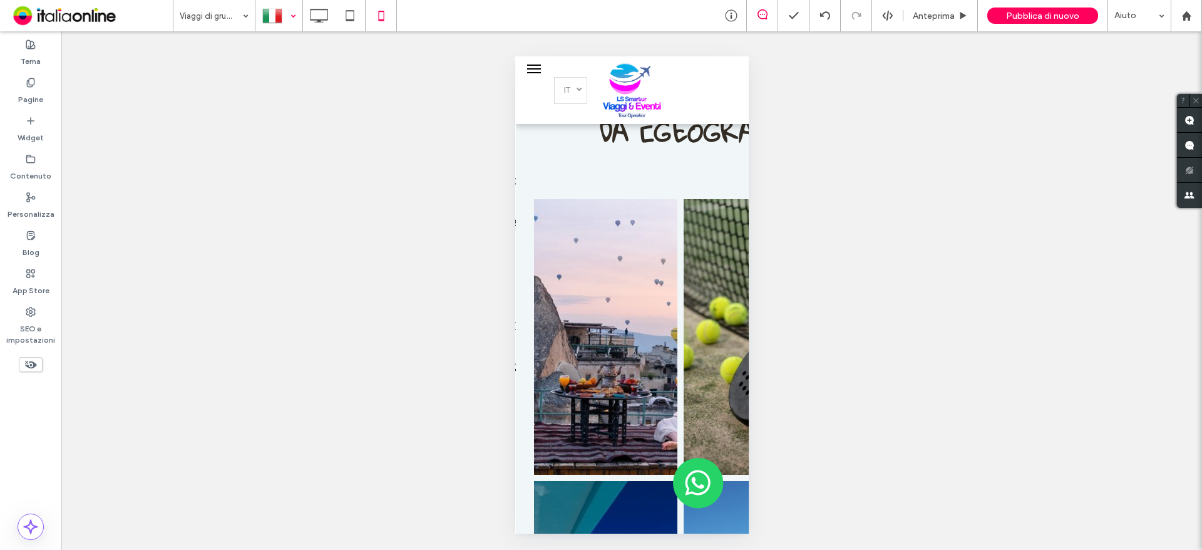
drag, startPoint x: 282, startPoint y: 9, endPoint x: 285, endPoint y: 17, distance: 7.9
click at [283, 11] on div at bounding box center [279, 16] width 46 height 30
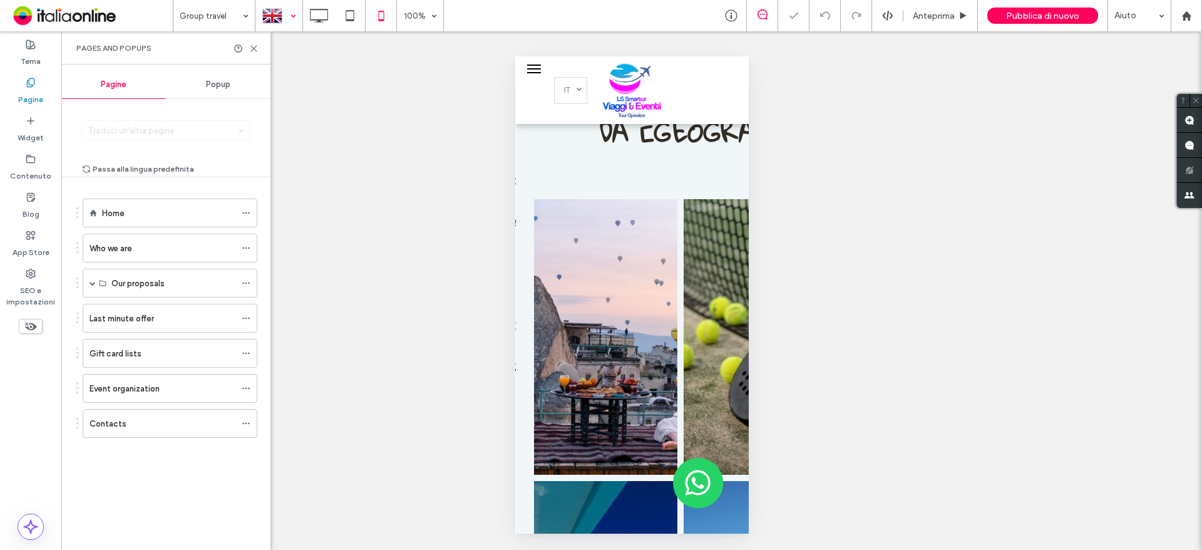
drag, startPoint x: 250, startPoint y: 51, endPoint x: 265, endPoint y: 61, distance: 18.4
click at [250, 51] on icon at bounding box center [253, 48] width 9 height 9
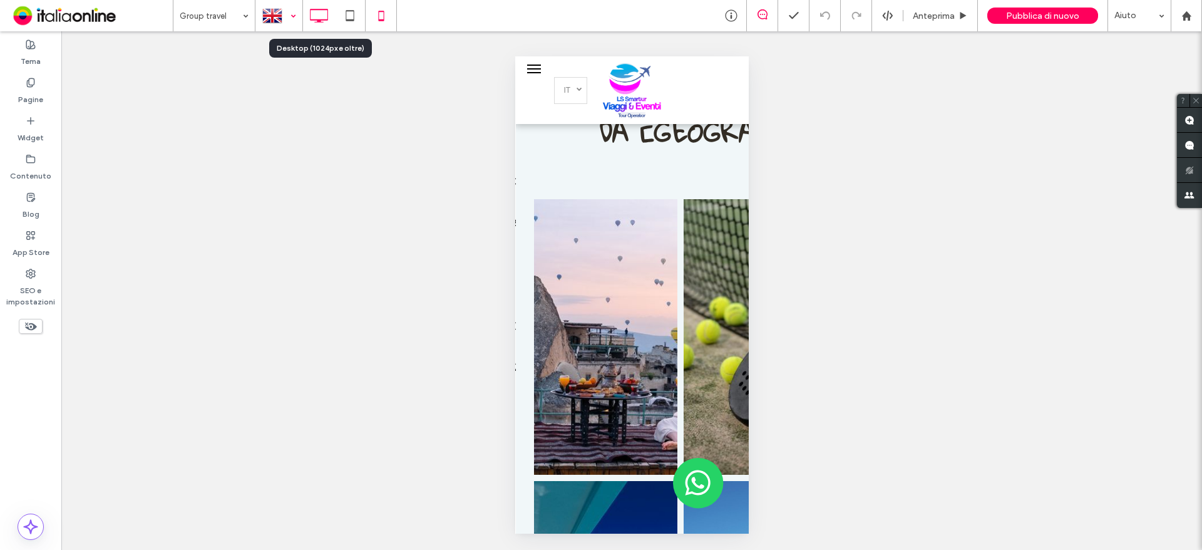
click at [313, 15] on icon at bounding box center [318, 15] width 25 height 25
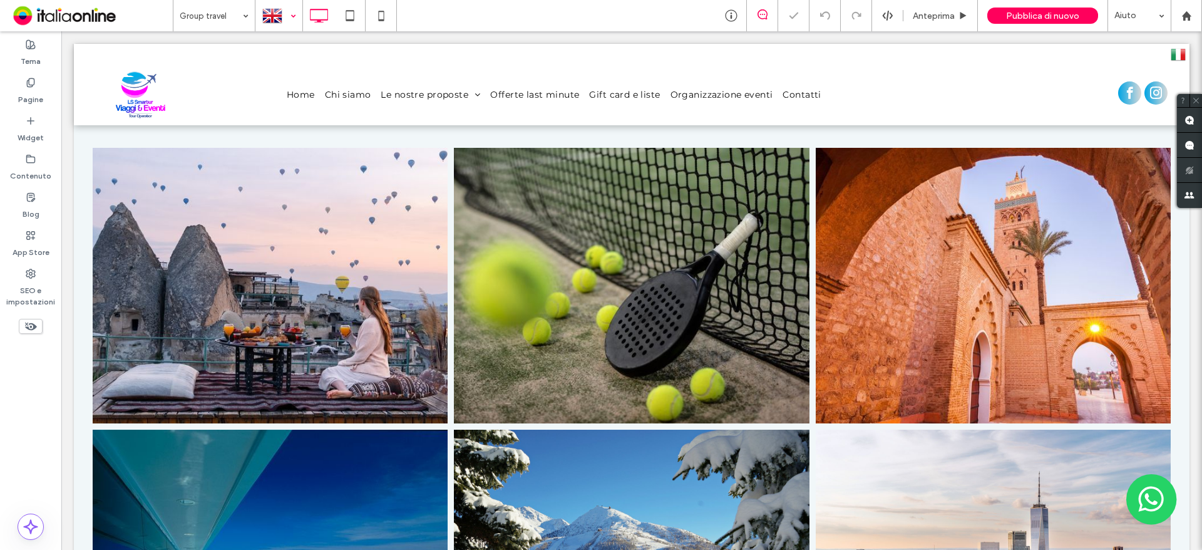
click at [287, 19] on div at bounding box center [279, 16] width 46 height 30
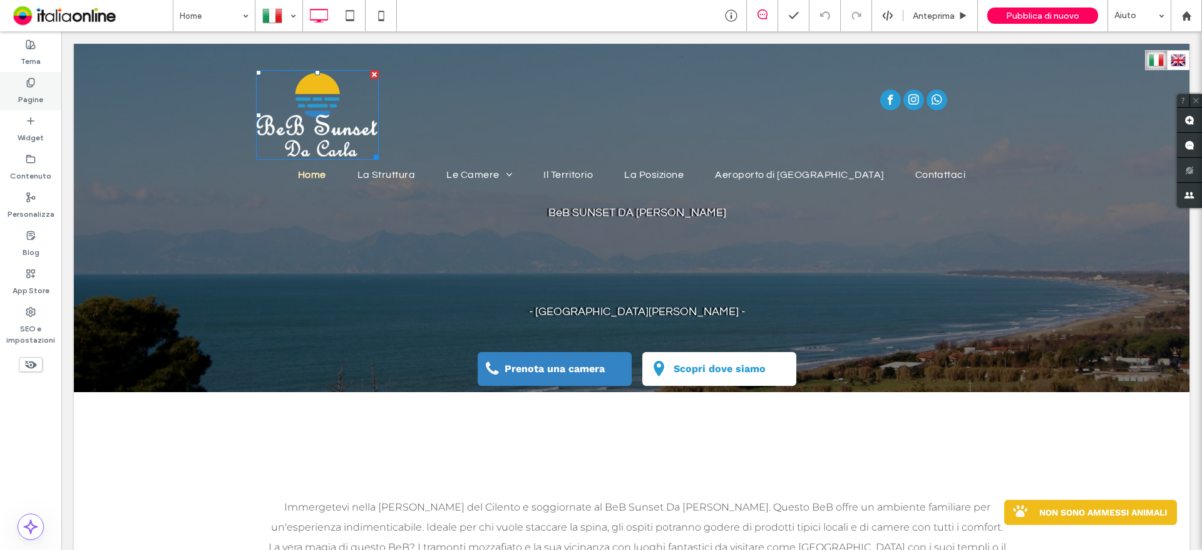
click at [31, 87] on icon at bounding box center [31, 83] width 10 height 10
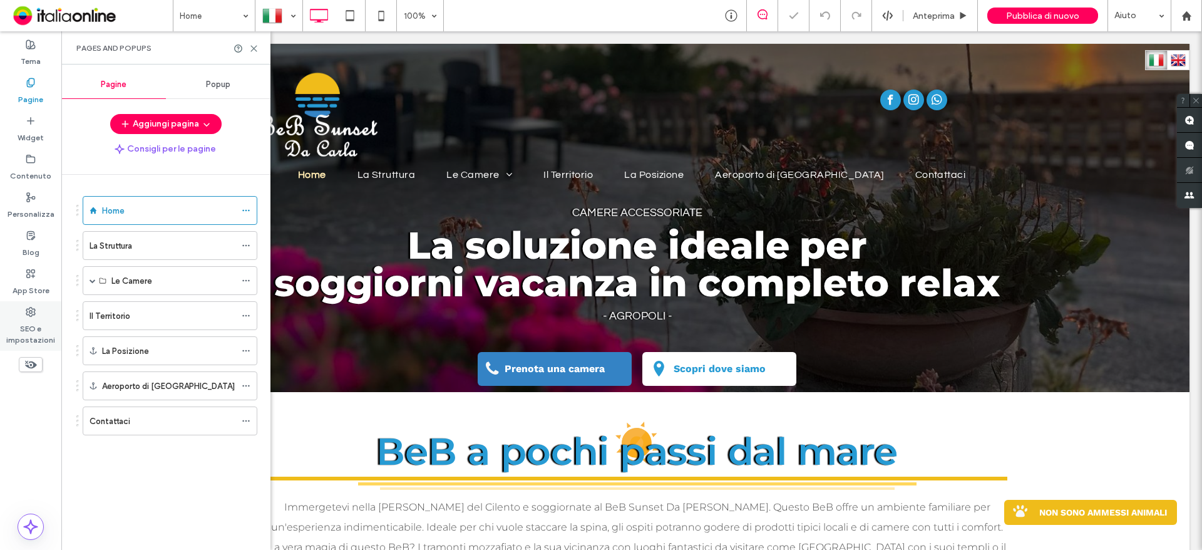
click at [31, 314] on icon at bounding box center [31, 312] width 10 height 10
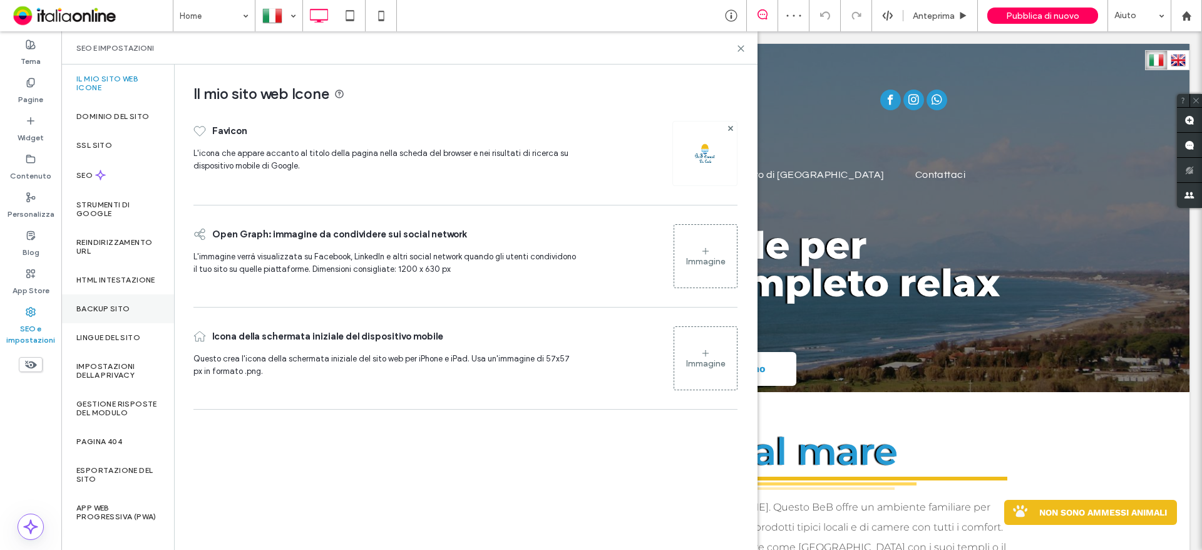
click at [101, 313] on label "Backup sito" at bounding box center [102, 308] width 53 height 9
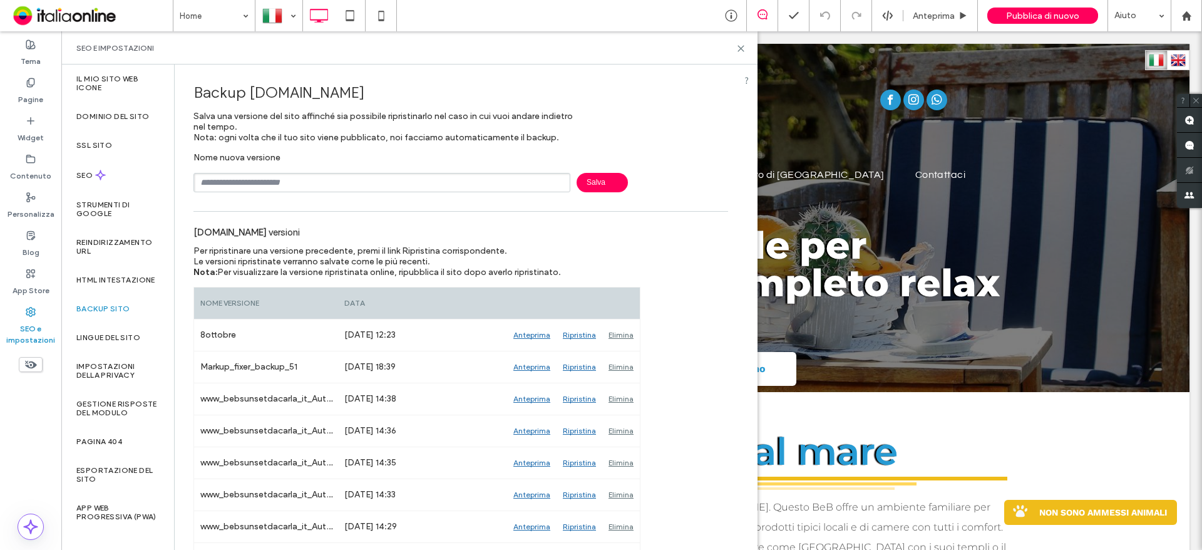
click at [483, 178] on input "text" at bounding box center [381, 182] width 377 height 19
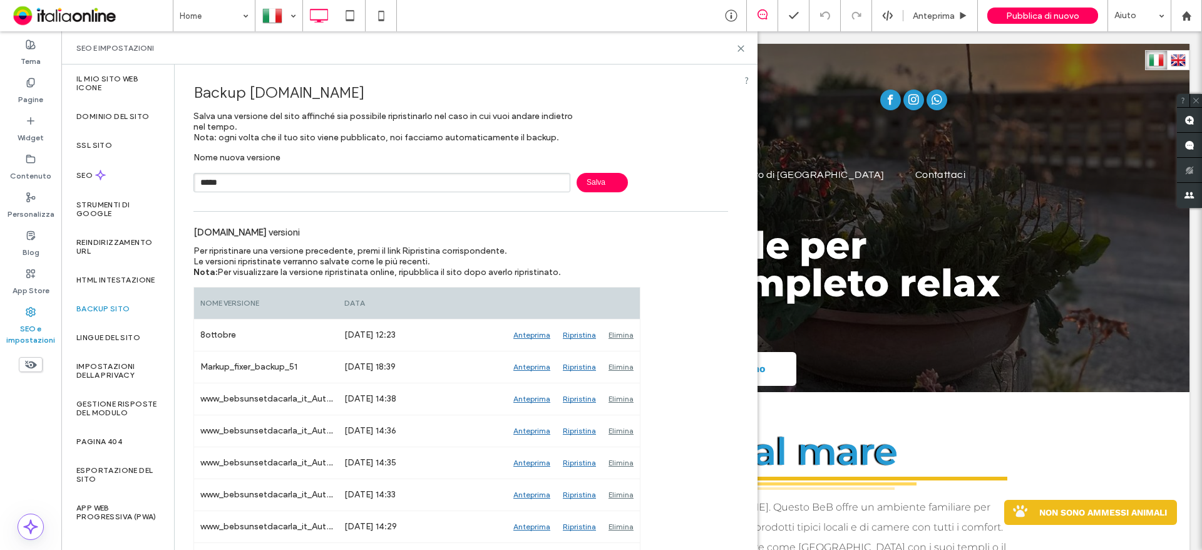
type input "*****"
drag, startPoint x: 594, startPoint y: 182, endPoint x: 580, endPoint y: 179, distance: 14.6
click at [594, 182] on span "Salva" at bounding box center [602, 182] width 51 height 19
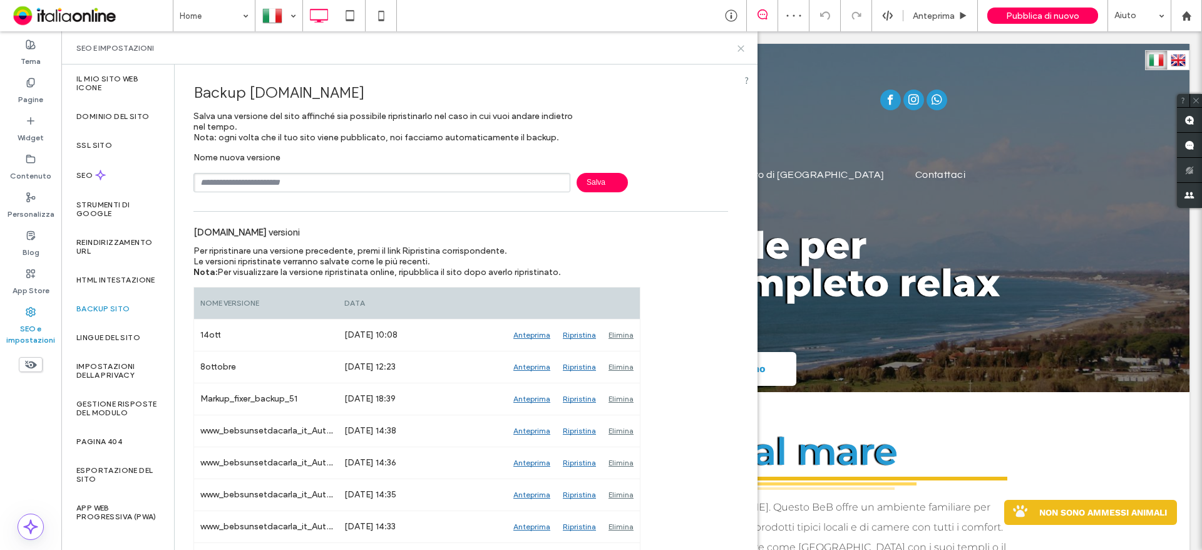
click at [742, 51] on icon at bounding box center [740, 48] width 9 height 9
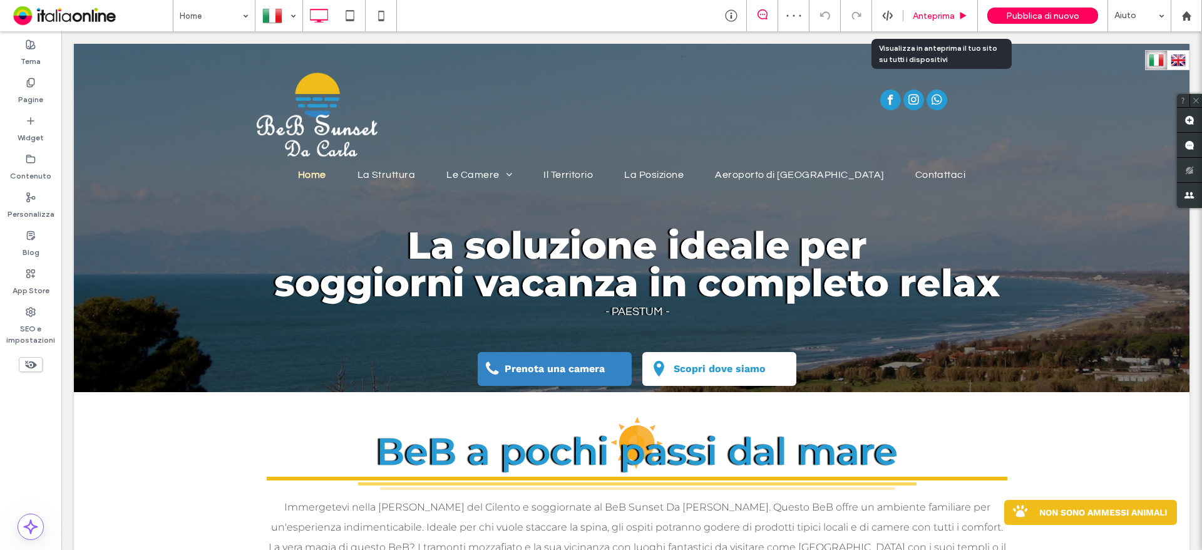
click at [932, 16] on span "Anteprima" at bounding box center [934, 16] width 42 height 11
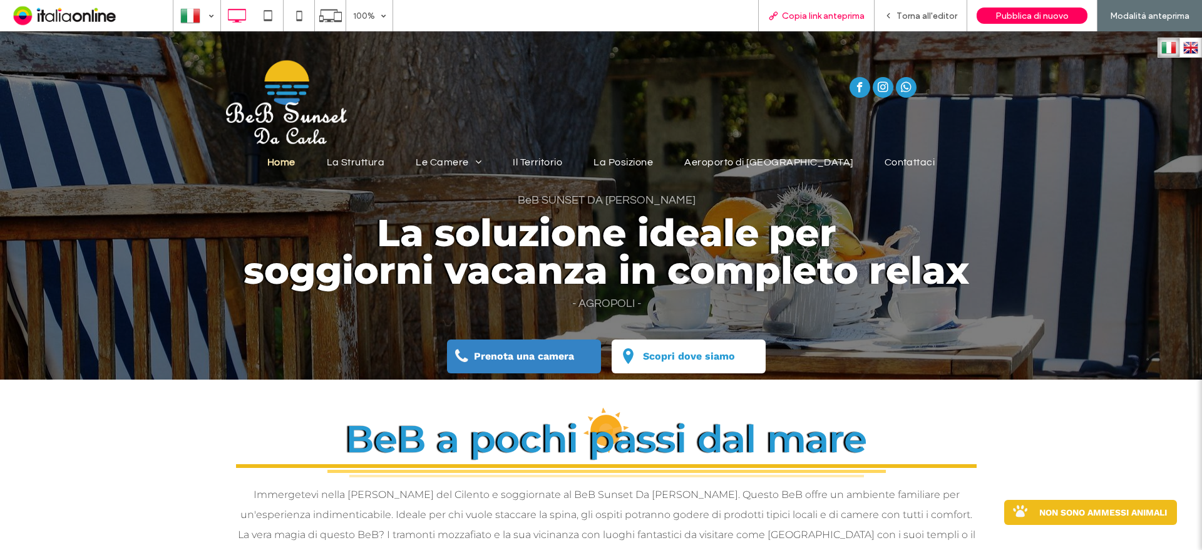
click at [800, 19] on span "Copia link anteprima" at bounding box center [823, 16] width 83 height 11
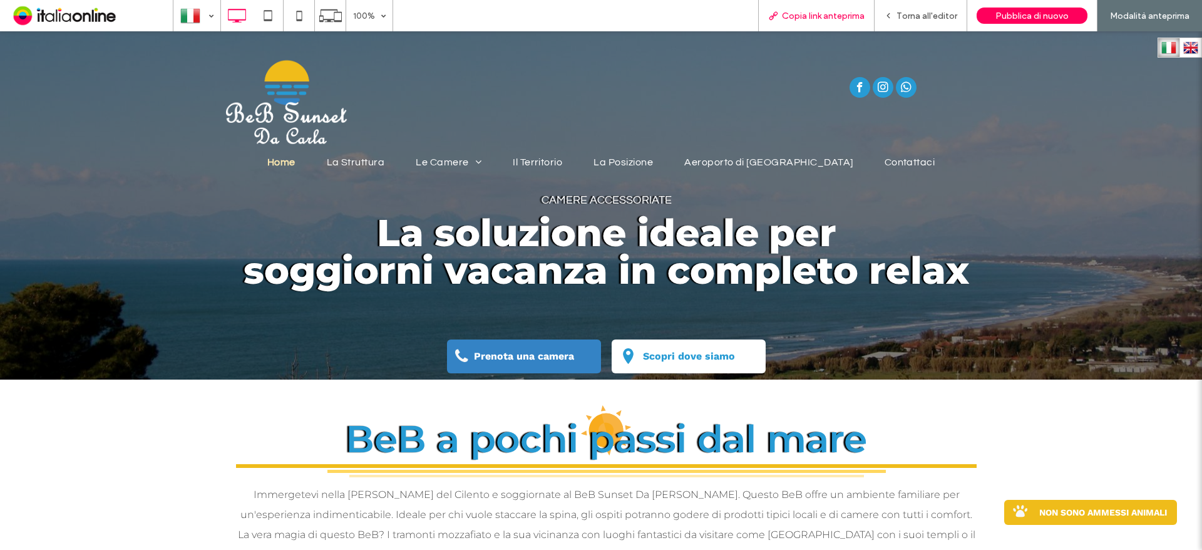
click at [814, 11] on span "Copia link anteprima" at bounding box center [823, 16] width 83 height 11
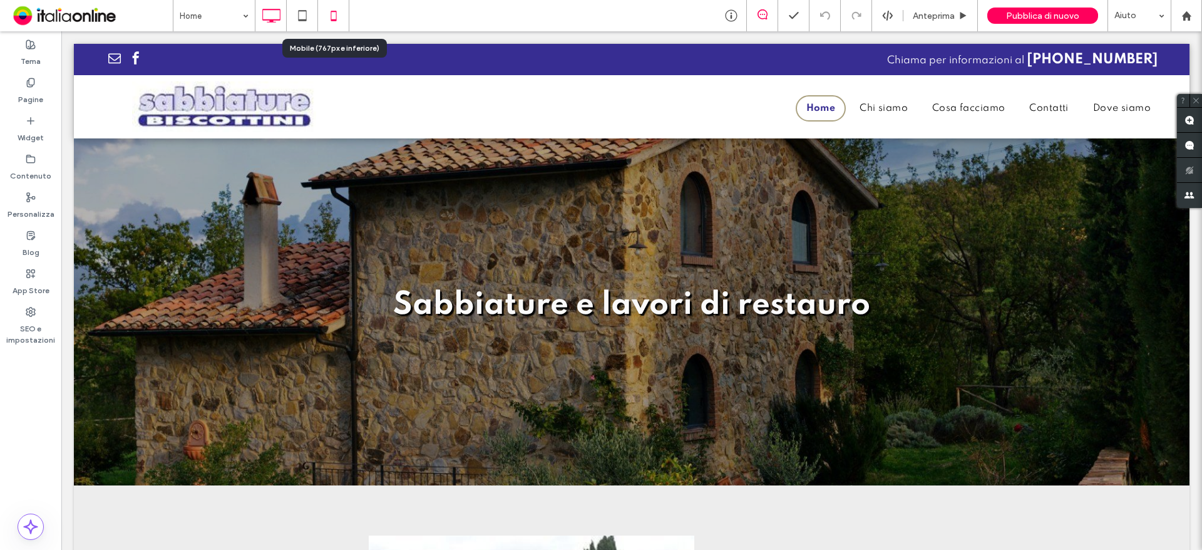
drag, startPoint x: 331, startPoint y: 10, endPoint x: 322, endPoint y: 21, distance: 13.8
click at [331, 10] on icon at bounding box center [333, 15] width 25 height 25
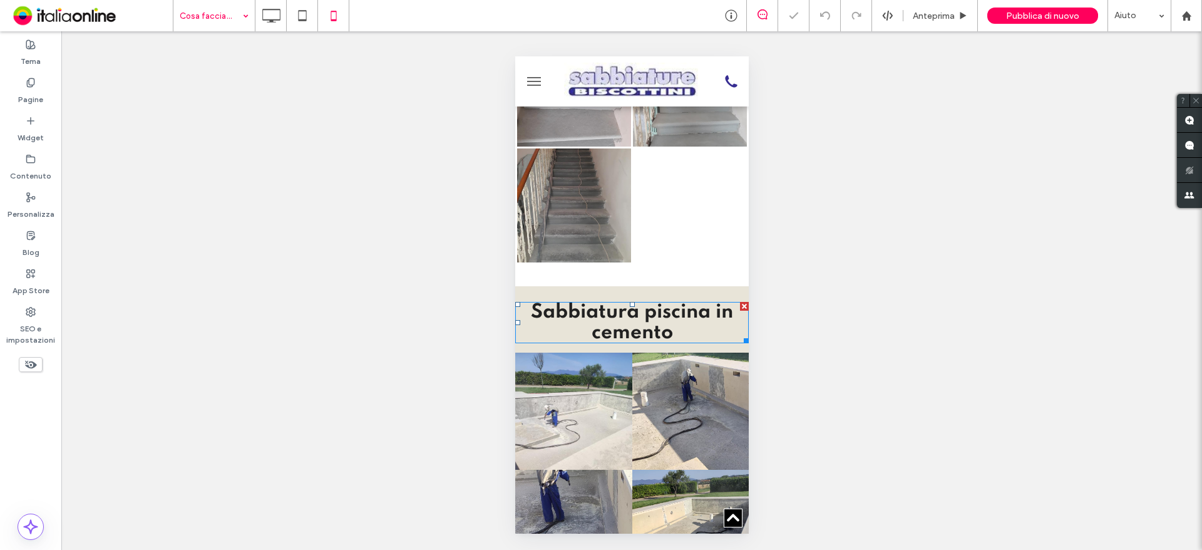
scroll to position [3443, 0]
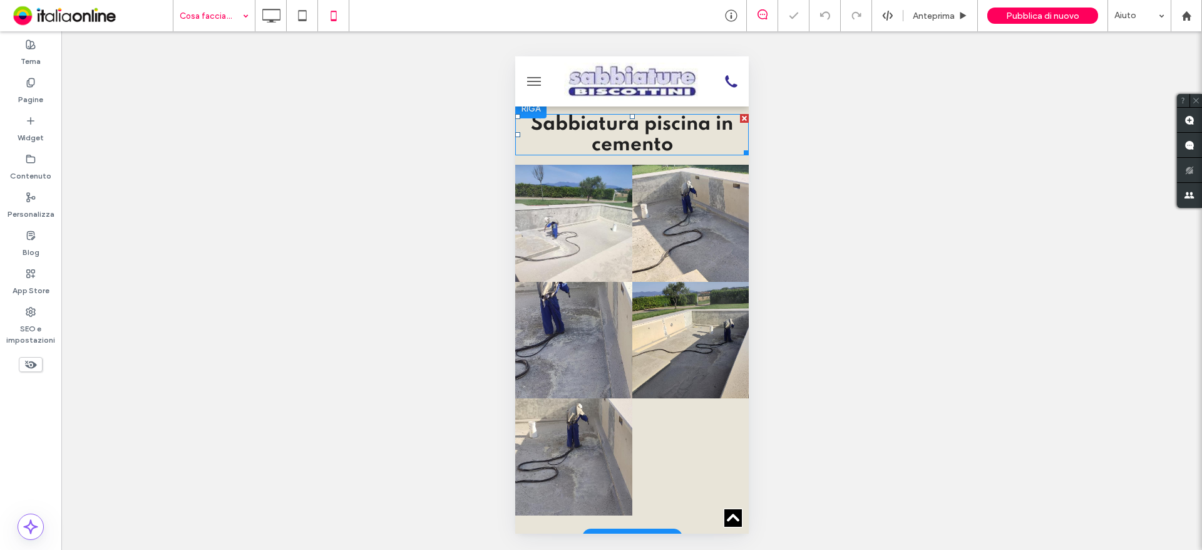
drag, startPoint x: 637, startPoint y: 327, endPoint x: 522, endPoint y: 286, distance: 121.8
click at [637, 327] on link at bounding box center [690, 340] width 117 height 117
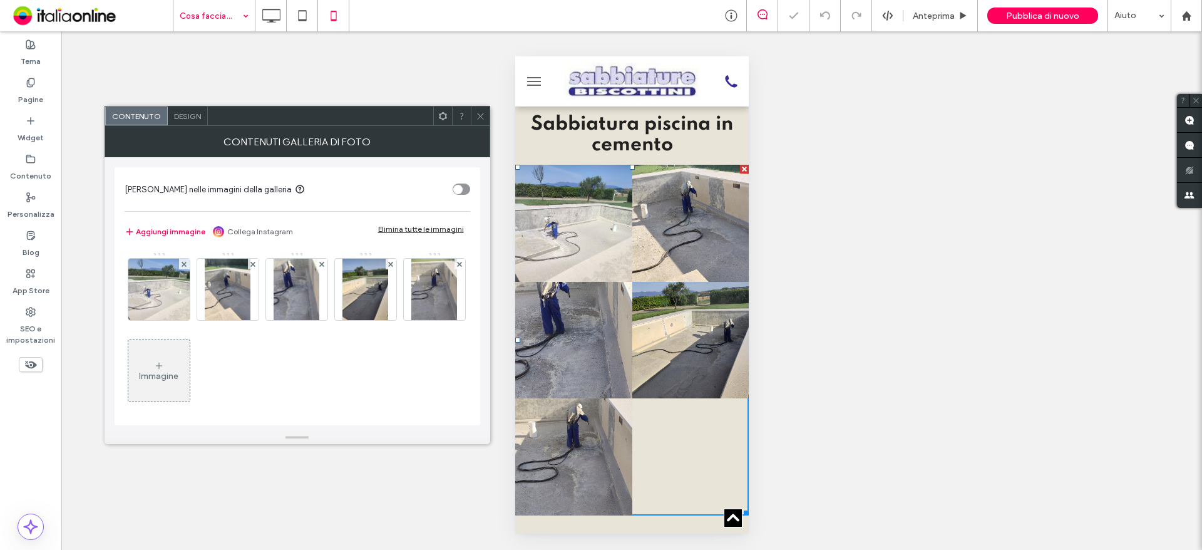
click at [184, 123] on div "Design" at bounding box center [188, 115] width 40 height 19
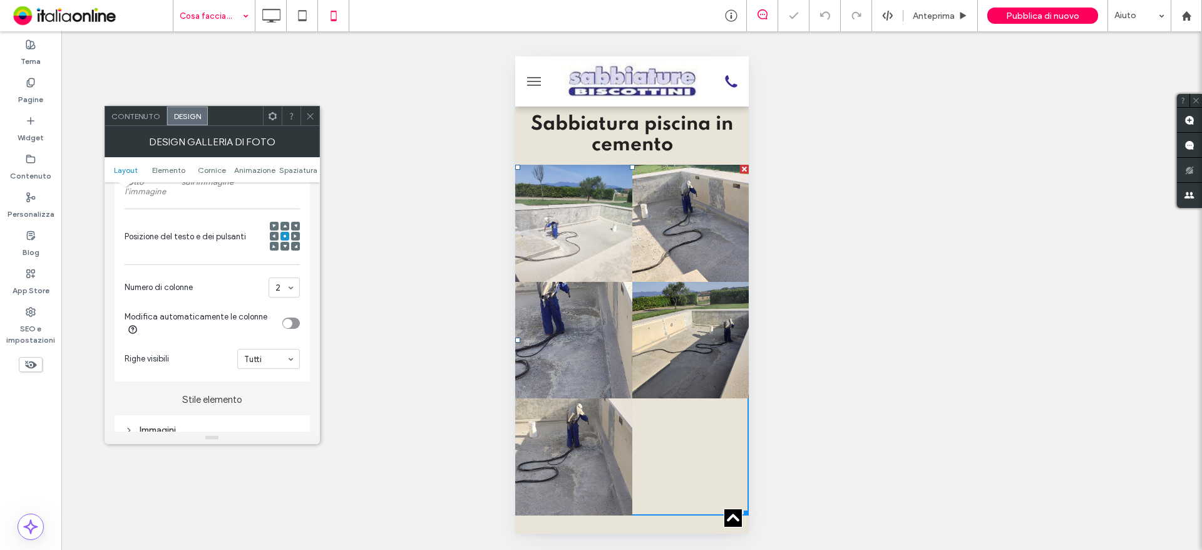
scroll to position [376, 0]
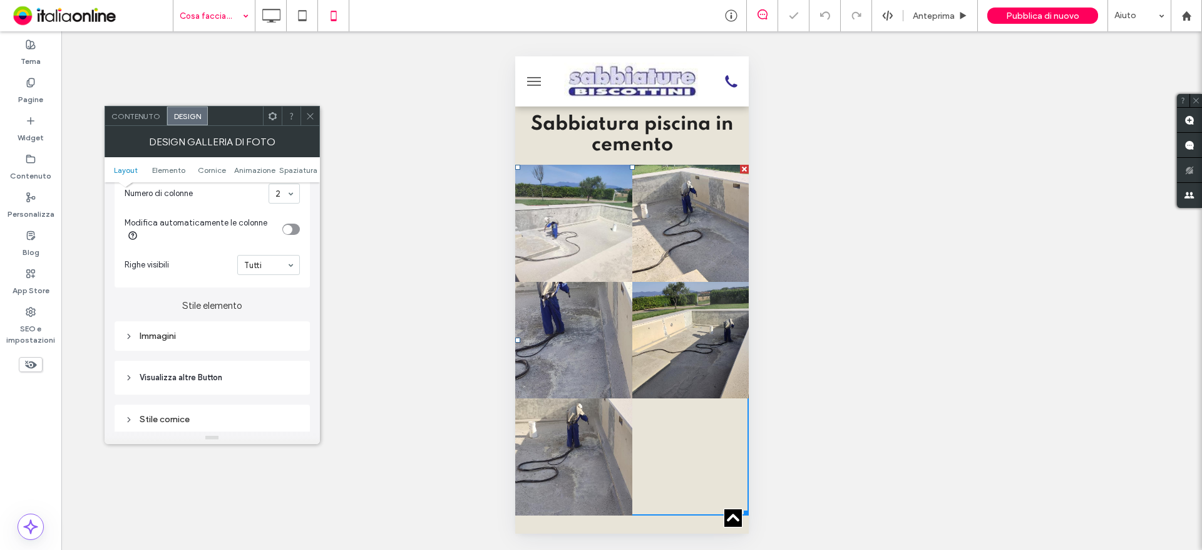
click at [247, 329] on div "Immagini" at bounding box center [212, 335] width 175 height 17
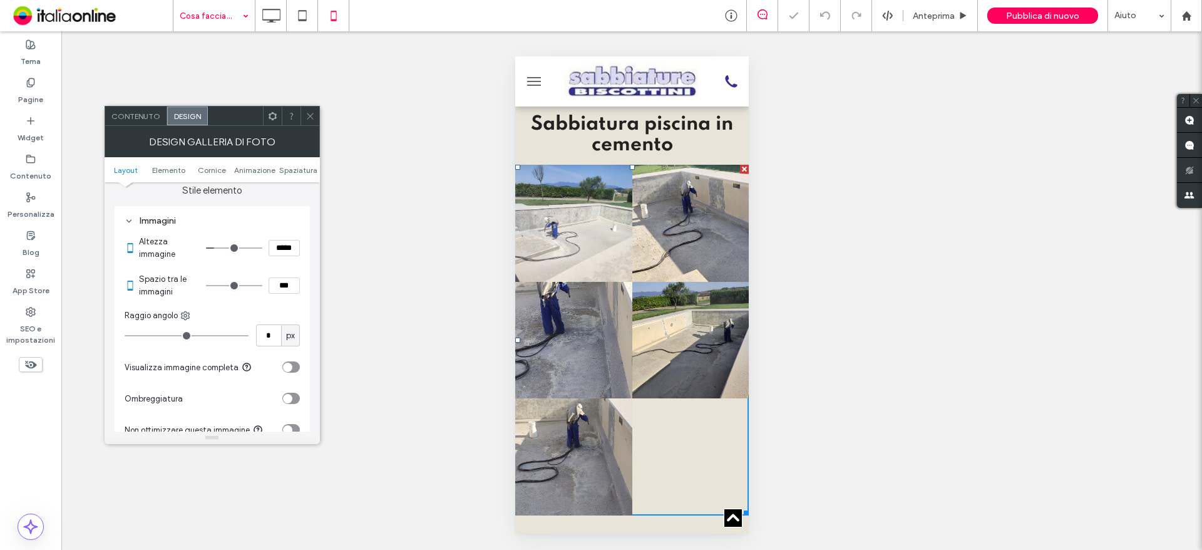
scroll to position [501, 0]
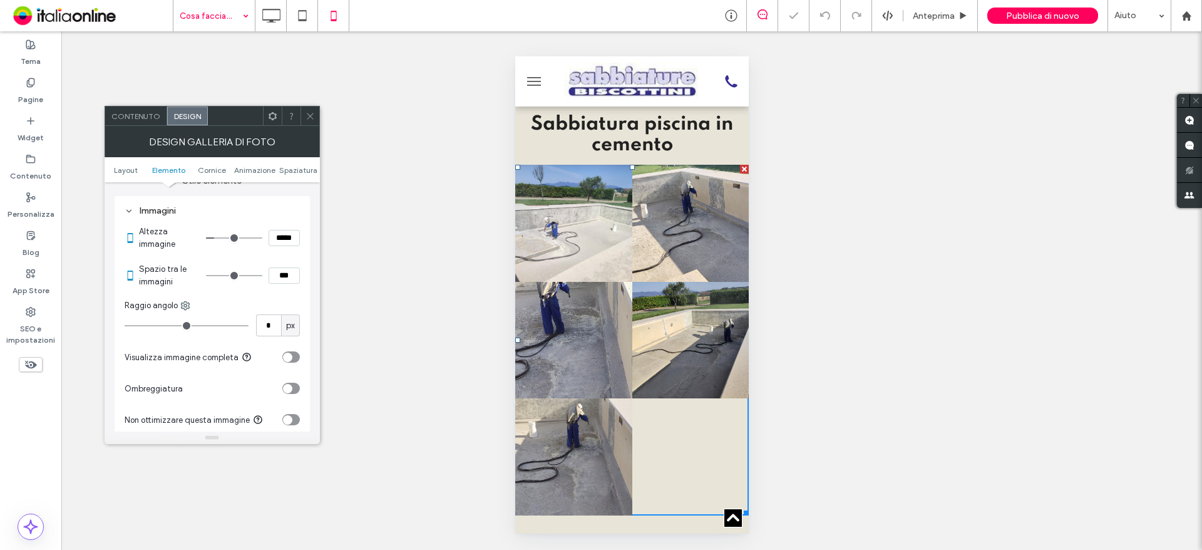
drag, startPoint x: 274, startPoint y: 273, endPoint x: 282, endPoint y: 274, distance: 8.2
click at [282, 274] on input "***" at bounding box center [284, 275] width 31 height 16
type input "***"
type input "*"
click at [362, 275] on div "Mostrare? Sì Mostrare? Sì Mostrare? Sì Mostrare? Sì" at bounding box center [631, 290] width 1141 height 518
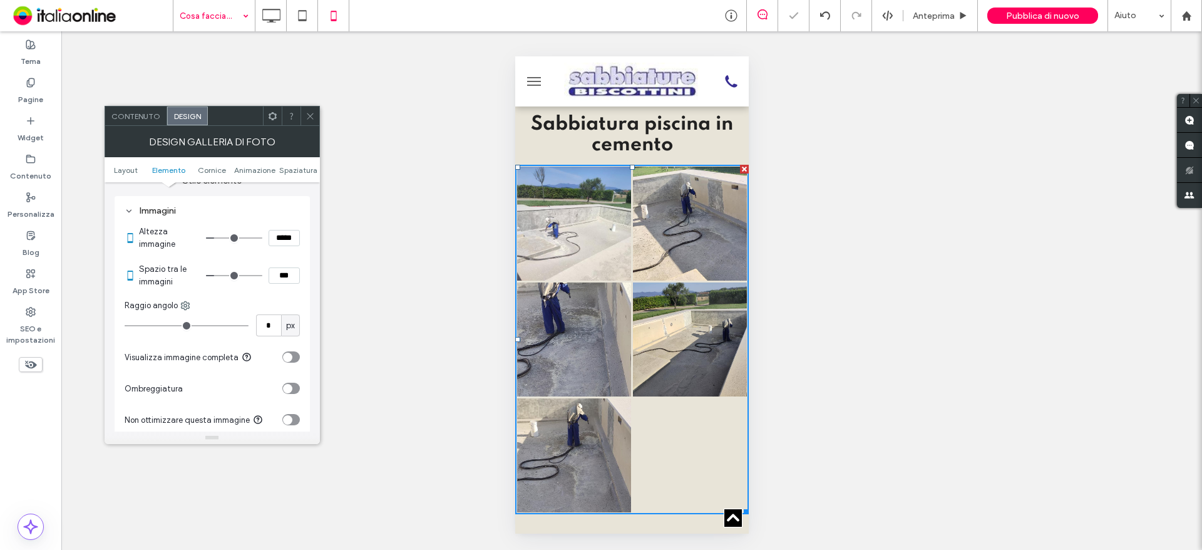
drag, startPoint x: 307, startPoint y: 118, endPoint x: 444, endPoint y: 218, distance: 170.3
click at [307, 118] on icon at bounding box center [310, 115] width 9 height 9
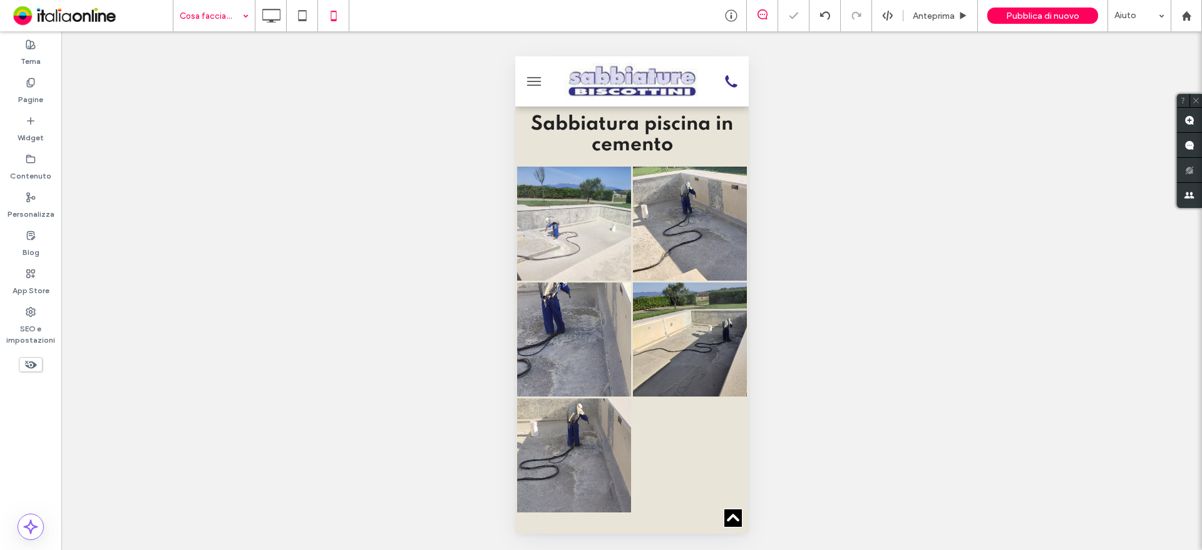
scroll to position [3756, 0]
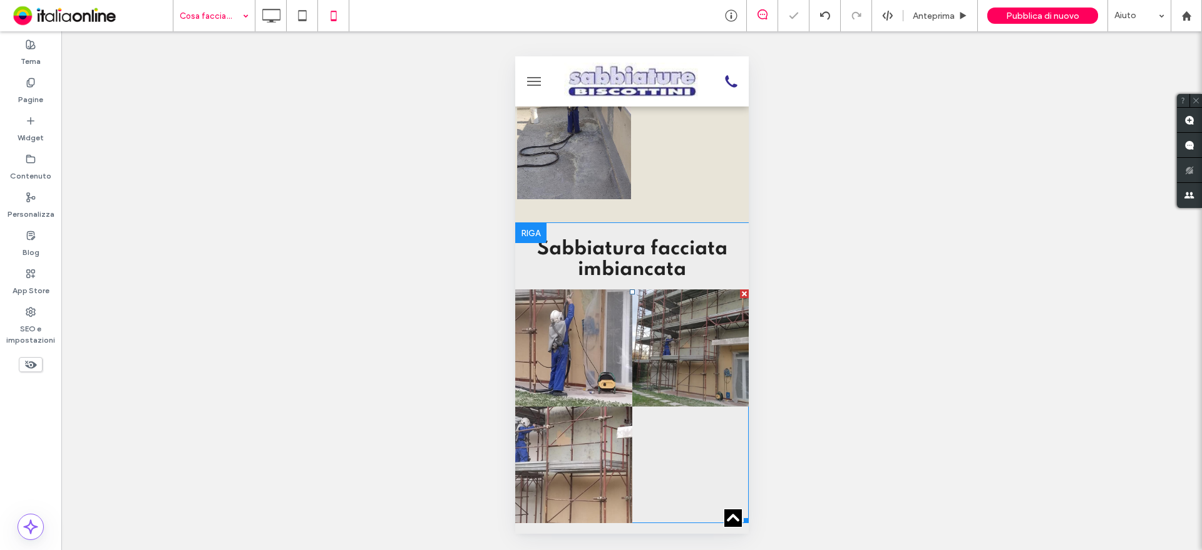
click at [612, 354] on link at bounding box center [573, 347] width 117 height 117
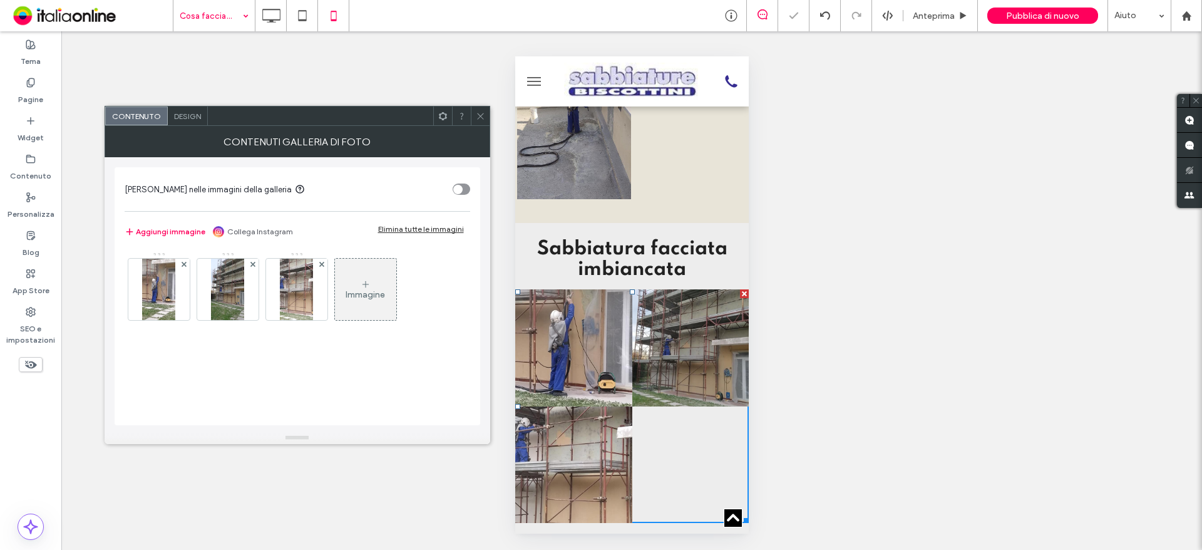
click at [198, 125] on div "Design" at bounding box center [188, 115] width 40 height 19
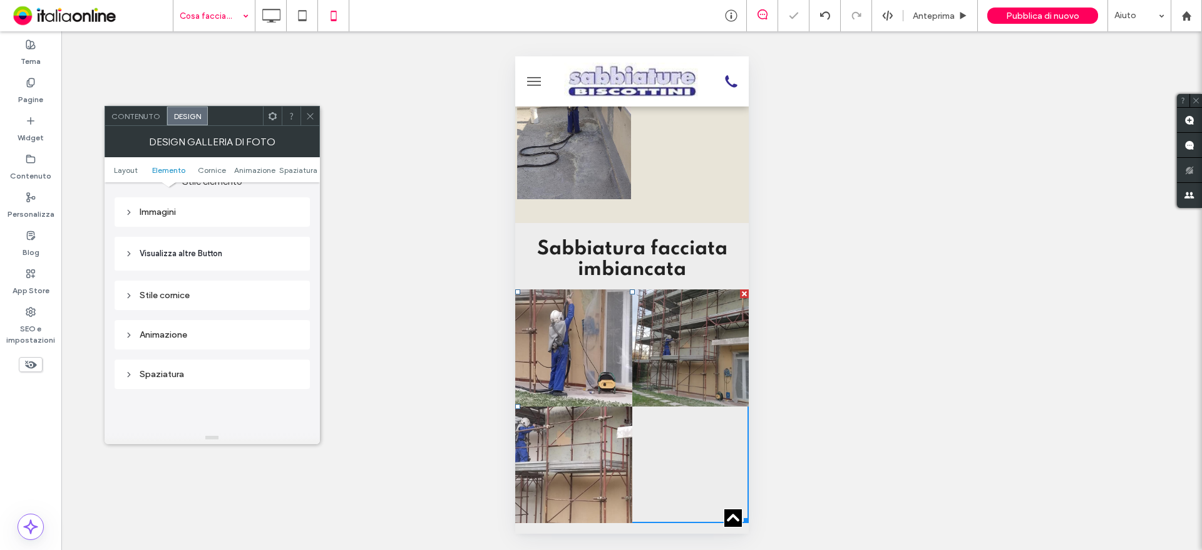
scroll to position [501, 0]
click at [203, 210] on div "Immagini" at bounding box center [212, 210] width 175 height 11
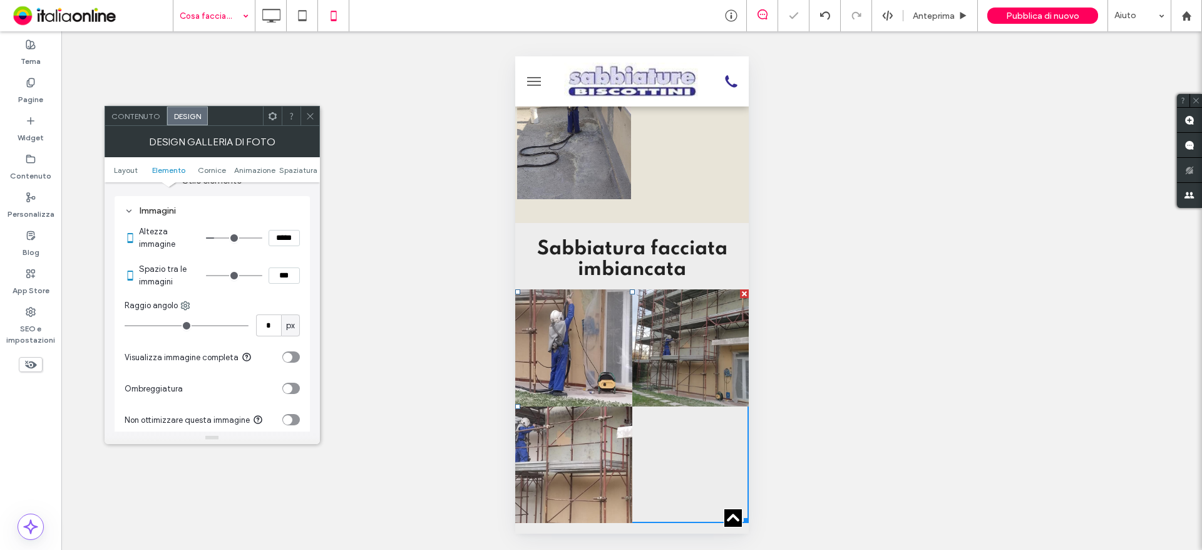
click at [278, 274] on input "***" at bounding box center [284, 275] width 31 height 16
type input "***"
type input "*"
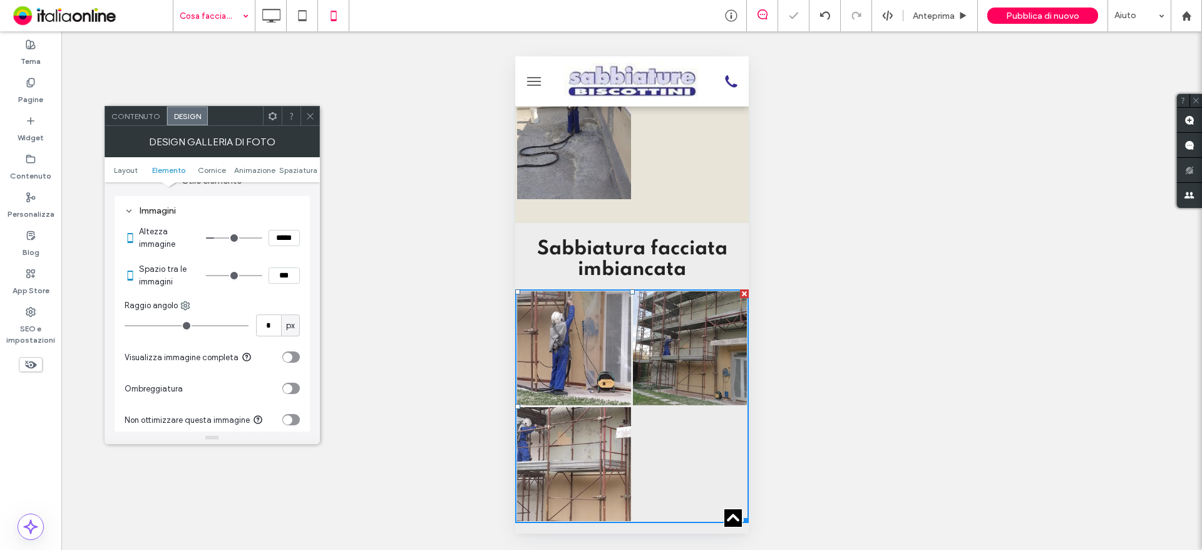
click at [384, 262] on div "Mostrare? Sì Mostrare? Sì Mostrare? Sì Mostrare? Sì" at bounding box center [631, 290] width 1141 height 518
click at [312, 119] on icon at bounding box center [310, 115] width 9 height 9
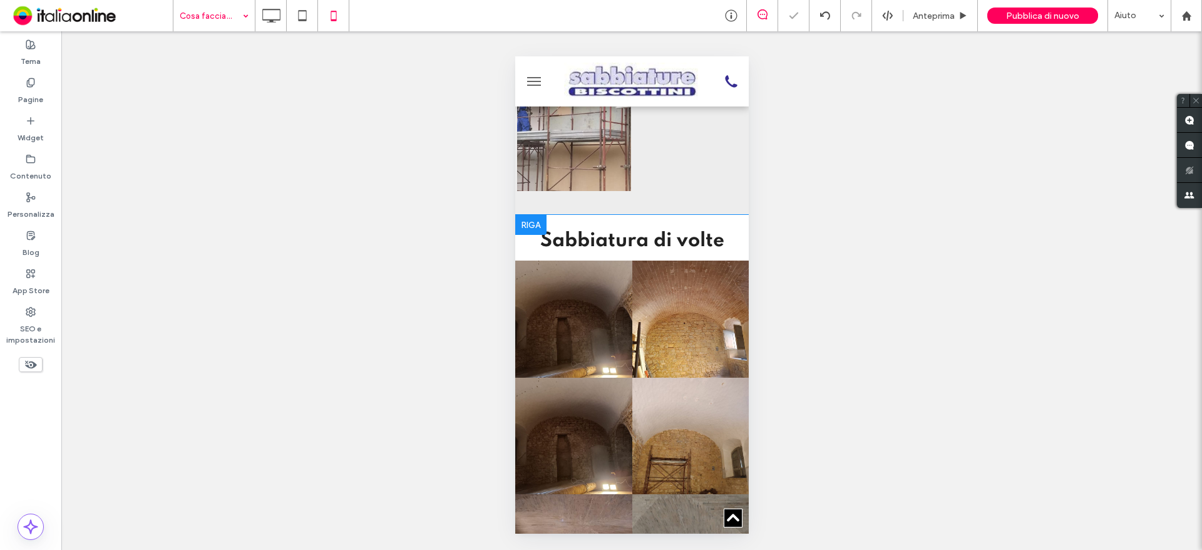
scroll to position [4194, 0]
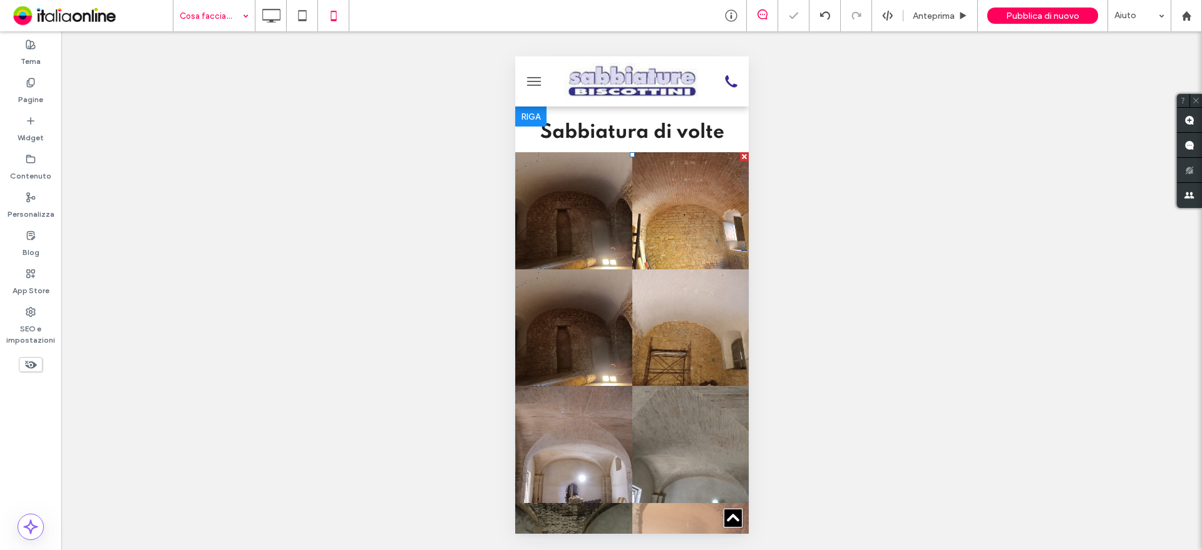
click at [619, 319] on link at bounding box center [573, 327] width 117 height 117
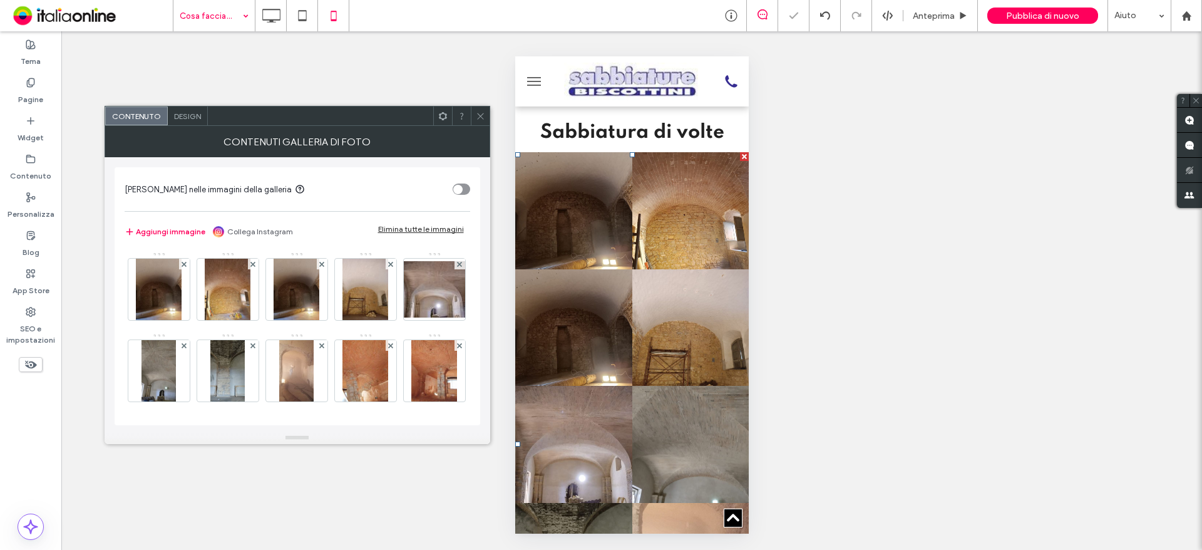
click at [178, 116] on span "Design" at bounding box center [187, 115] width 27 height 9
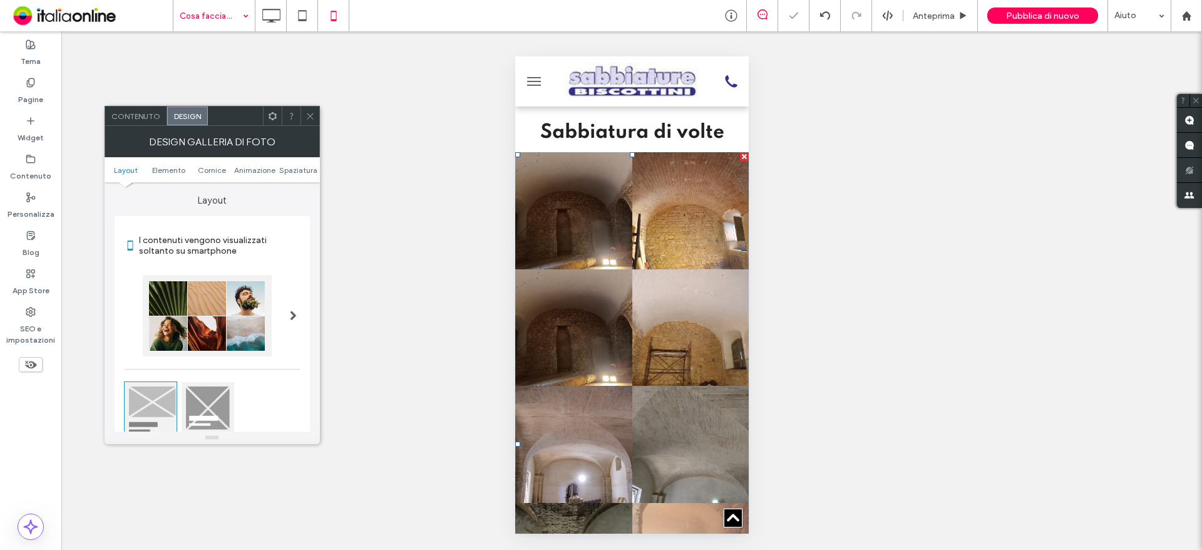
click at [190, 109] on div "Design" at bounding box center [187, 115] width 41 height 19
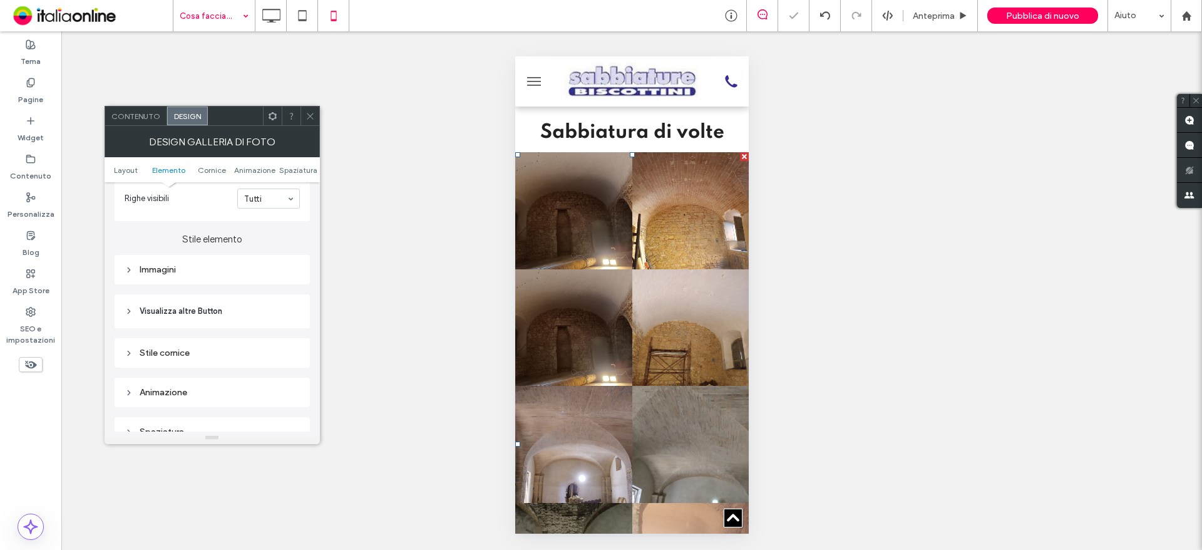
scroll to position [501, 0]
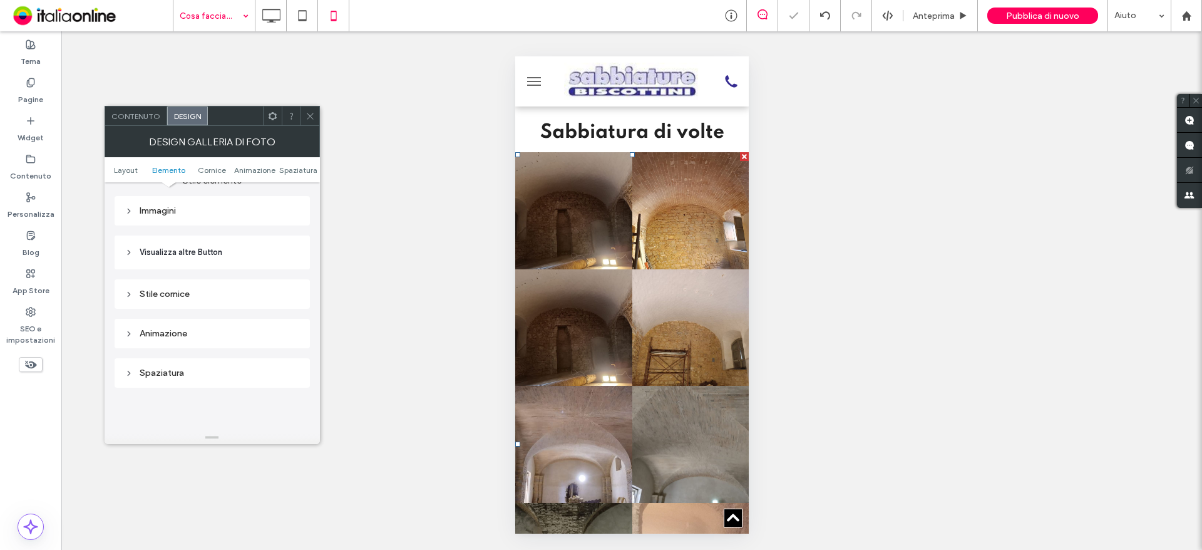
click at [173, 200] on div "Immagini" at bounding box center [212, 210] width 195 height 29
click at [185, 217] on div "Immagini" at bounding box center [212, 210] width 175 height 17
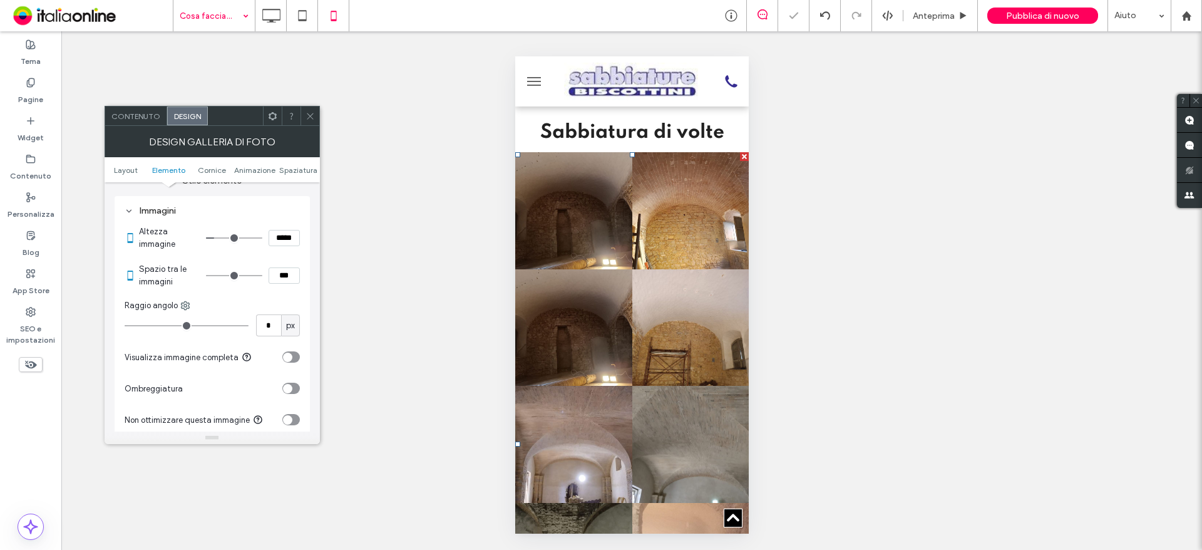
click at [277, 279] on input "***" at bounding box center [284, 275] width 31 height 16
click at [282, 274] on input "****" at bounding box center [284, 275] width 31 height 16
type input "****"
type input "**"
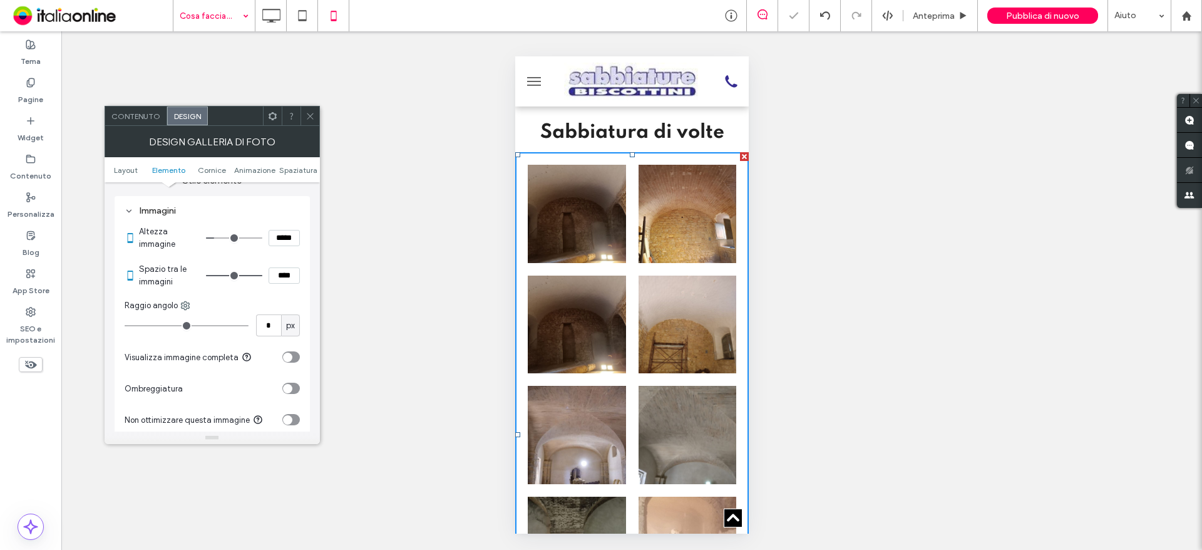
drag, startPoint x: 284, startPoint y: 275, endPoint x: 262, endPoint y: 275, distance: 21.3
click at [262, 275] on div "****" at bounding box center [253, 275] width 94 height 16
type input "***"
click at [399, 293] on div "Mostrare? Sì Mostrare? Sì Mostrare? Sì Mostrare? Sì" at bounding box center [631, 290] width 1141 height 518
type input "*"
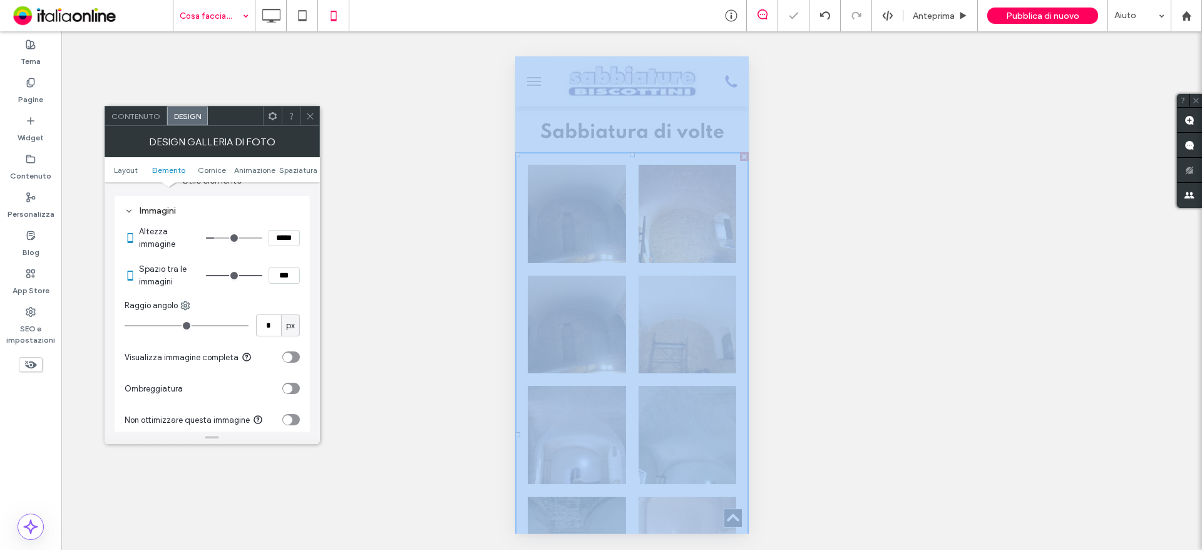
click at [399, 293] on div "Mostrare? Sì Mostrare? Sì Mostrare? Sì Mostrare? Sì" at bounding box center [631, 290] width 1141 height 518
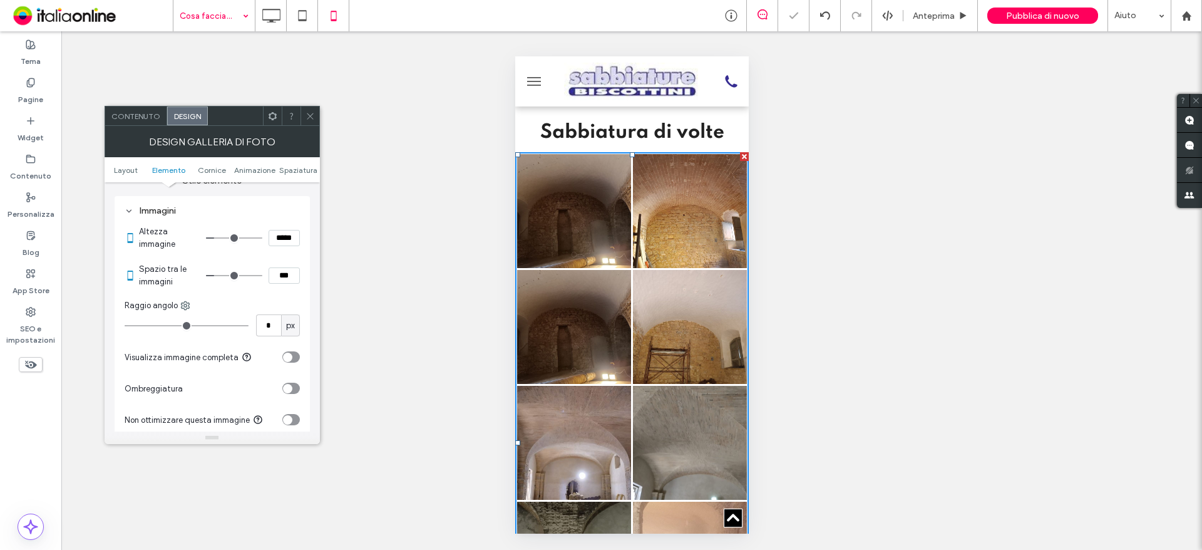
click at [686, 279] on link at bounding box center [689, 327] width 114 height 114
click at [306, 114] on icon at bounding box center [310, 115] width 9 height 9
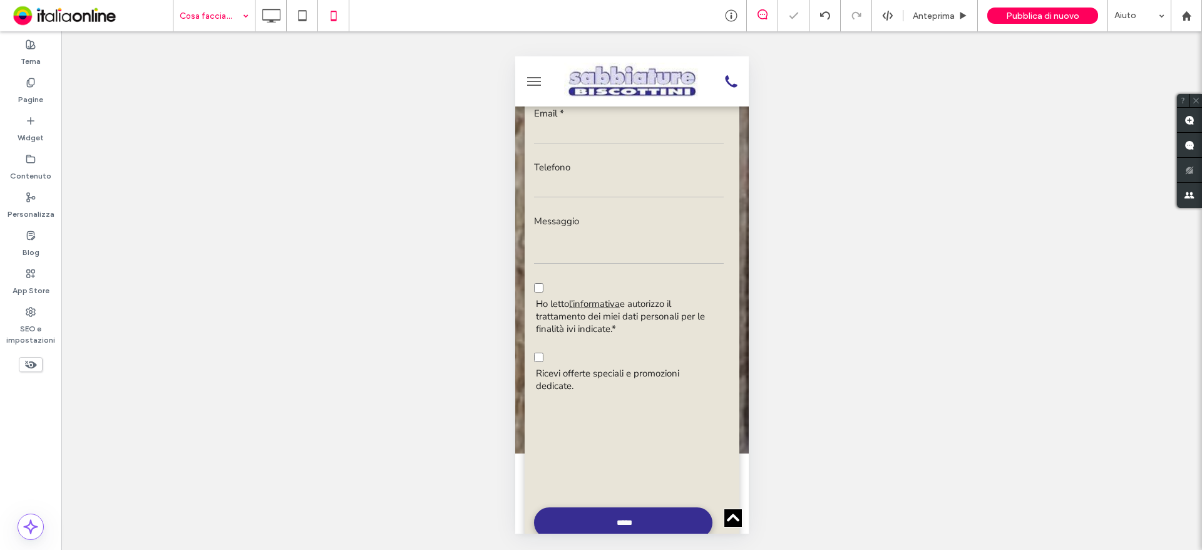
scroll to position [237, 0]
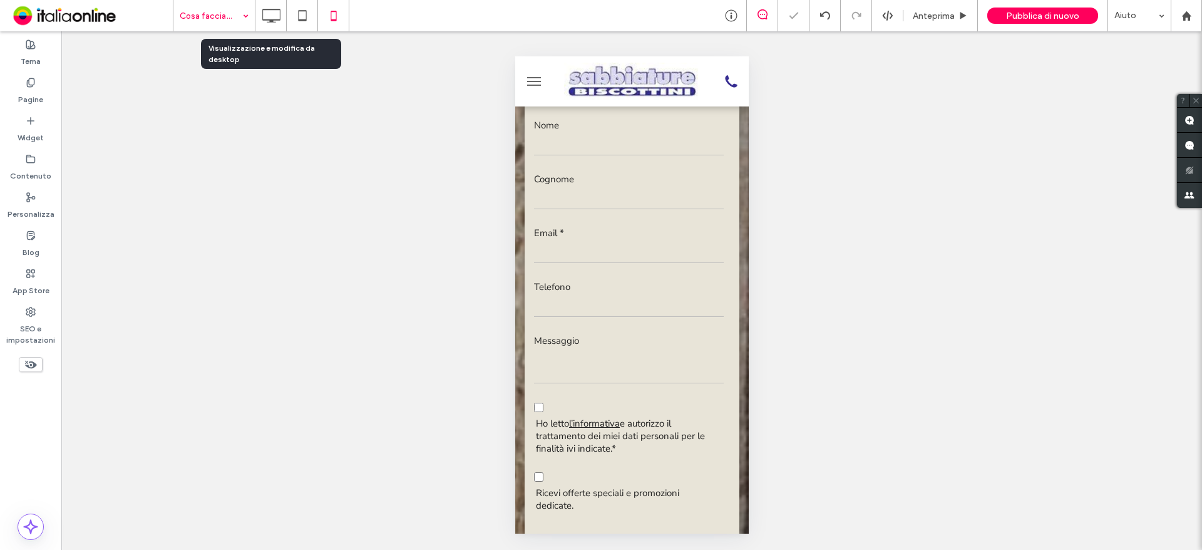
drag, startPoint x: 274, startPoint y: 9, endPoint x: 239, endPoint y: 26, distance: 38.1
click at [274, 9] on use at bounding box center [271, 16] width 18 height 14
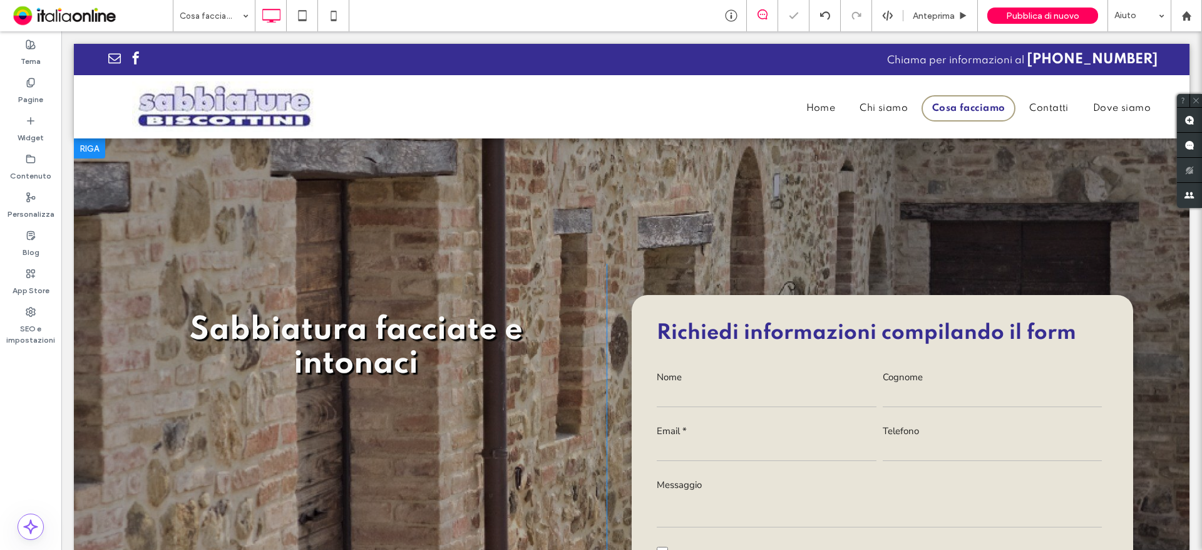
scroll to position [0, 0]
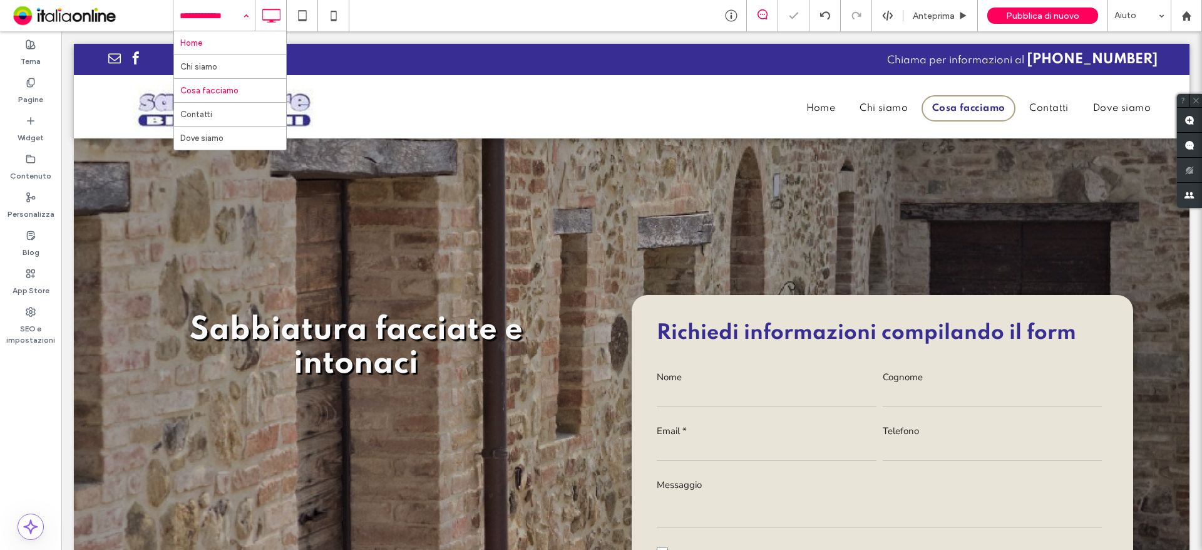
drag, startPoint x: 231, startPoint y: 27, endPoint x: 229, endPoint y: 53, distance: 26.4
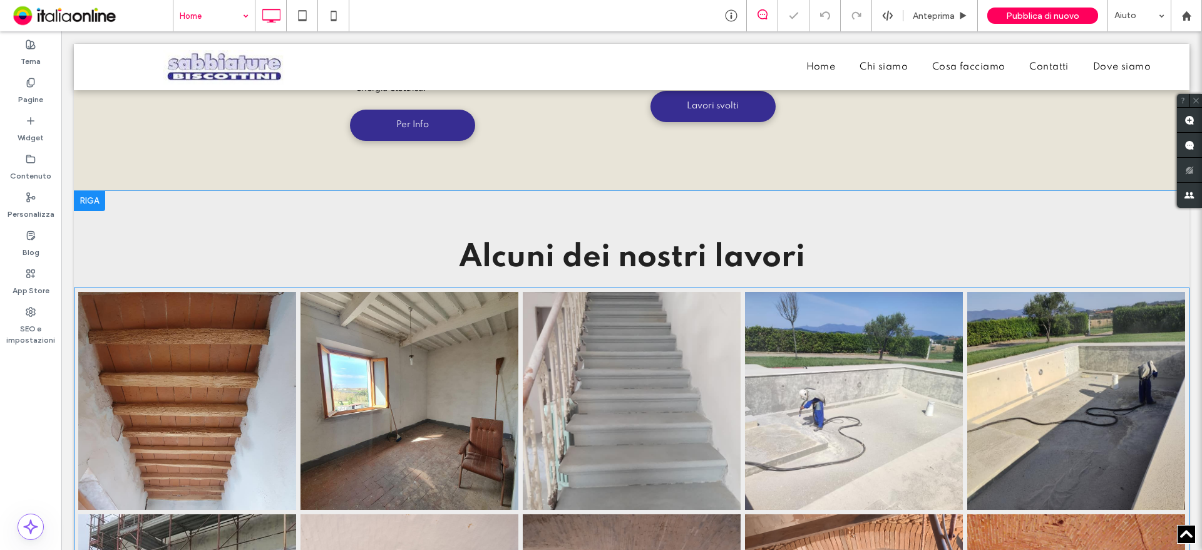
scroll to position [1252, 0]
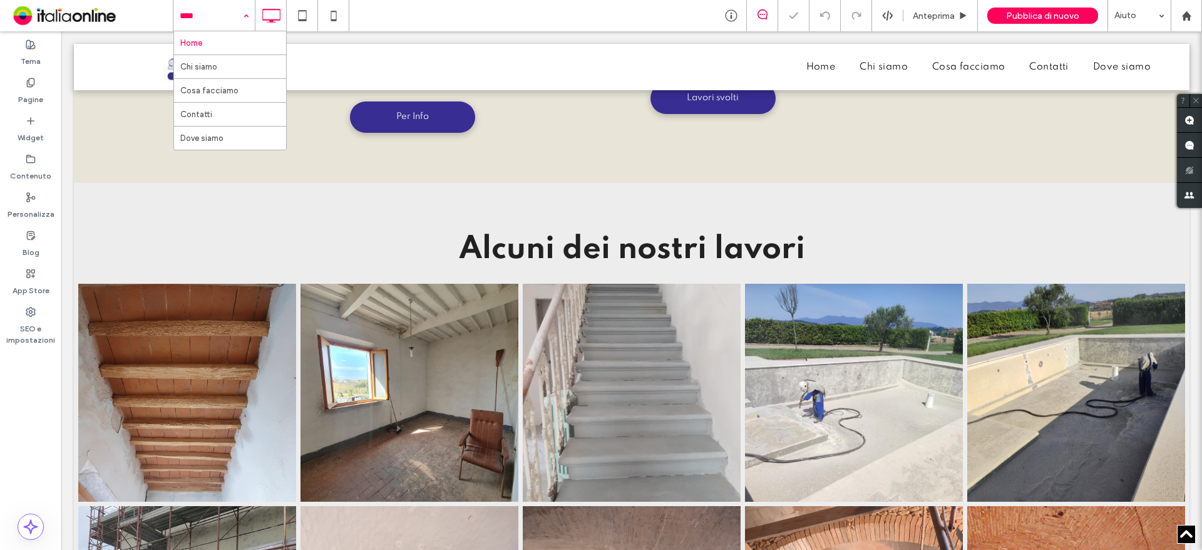
click at [215, 18] on input at bounding box center [211, 15] width 63 height 31
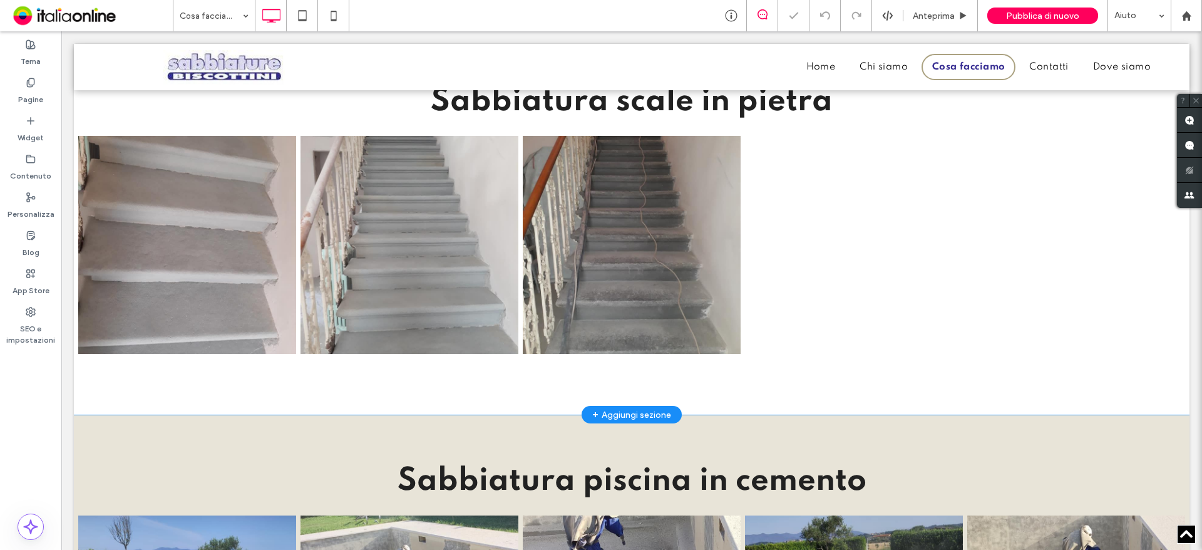
scroll to position [2316, 0]
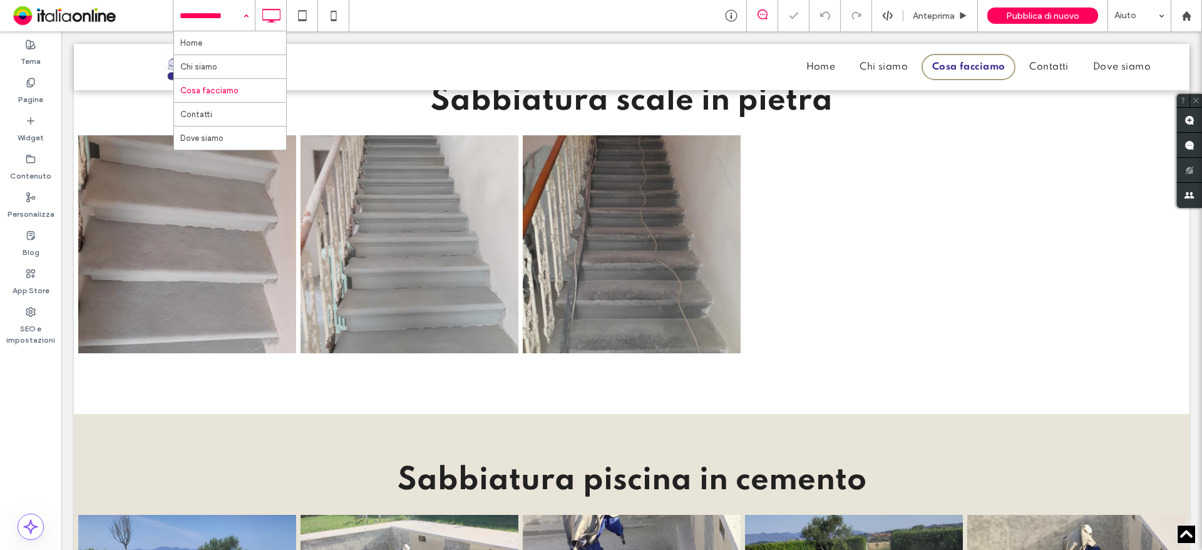
drag, startPoint x: 148, startPoint y: 6, endPoint x: 191, endPoint y: 16, distance: 43.7
click at [191, 16] on input at bounding box center [211, 15] width 63 height 31
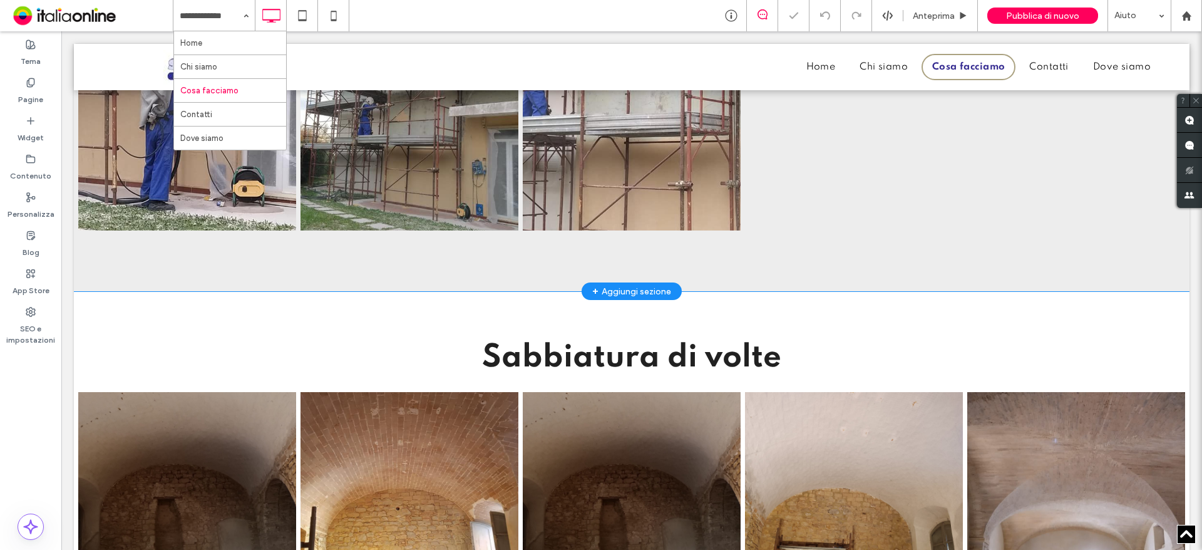
scroll to position [3068, 0]
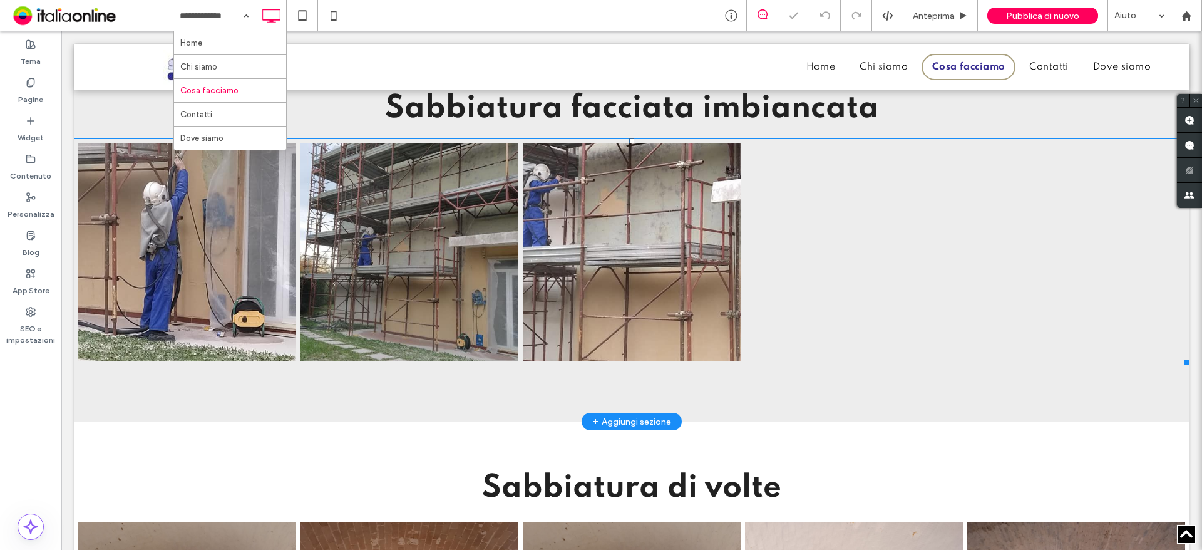
click at [248, 273] on link at bounding box center [187, 252] width 218 height 218
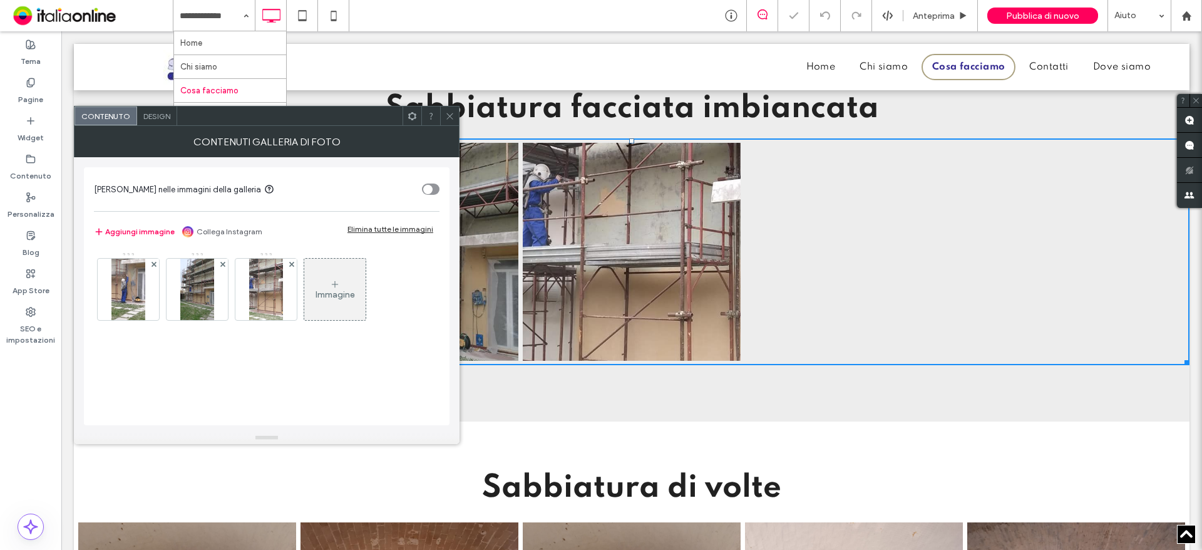
click at [449, 121] on span at bounding box center [449, 115] width 9 height 19
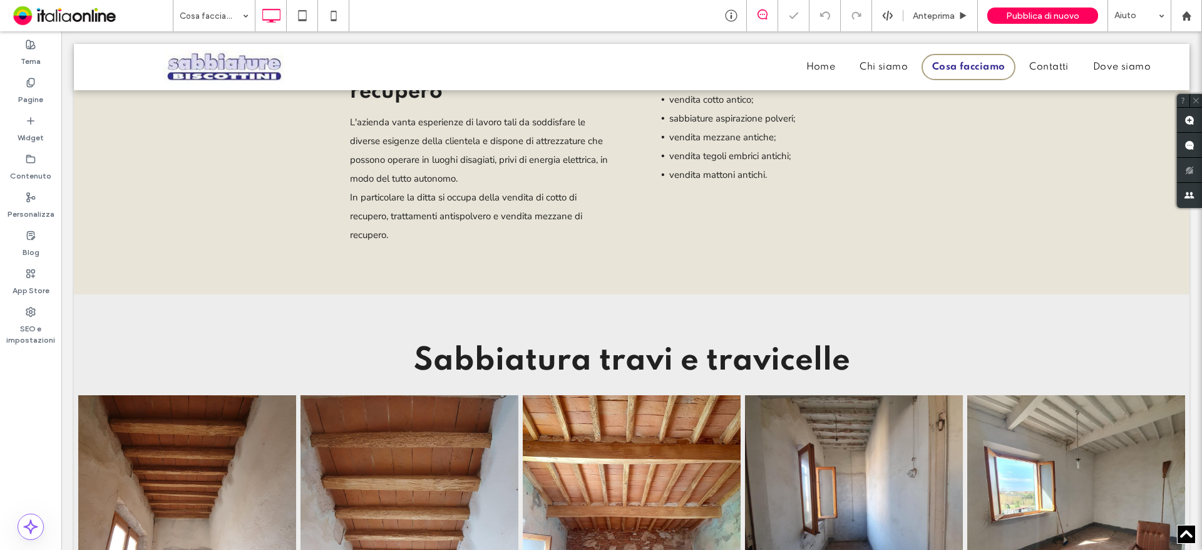
scroll to position [1503, 0]
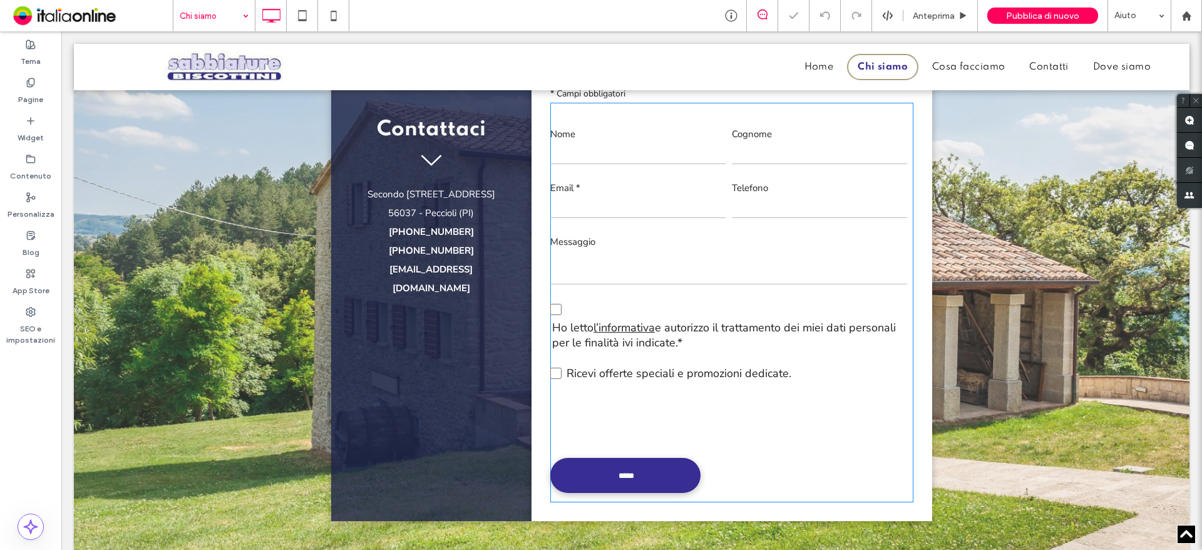
scroll to position [1377, 0]
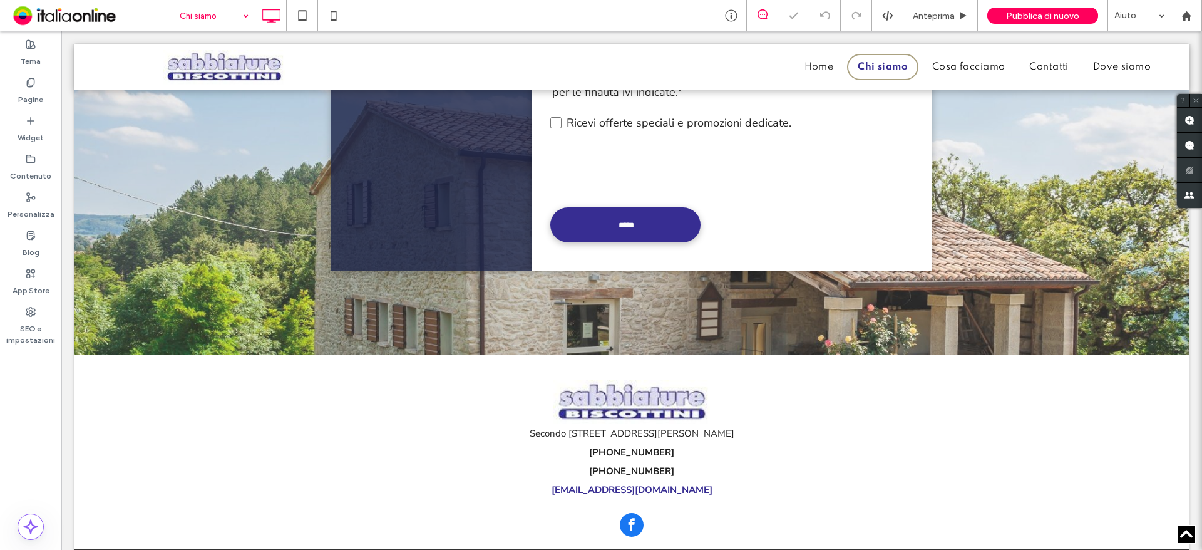
click at [217, 15] on input at bounding box center [211, 15] width 63 height 31
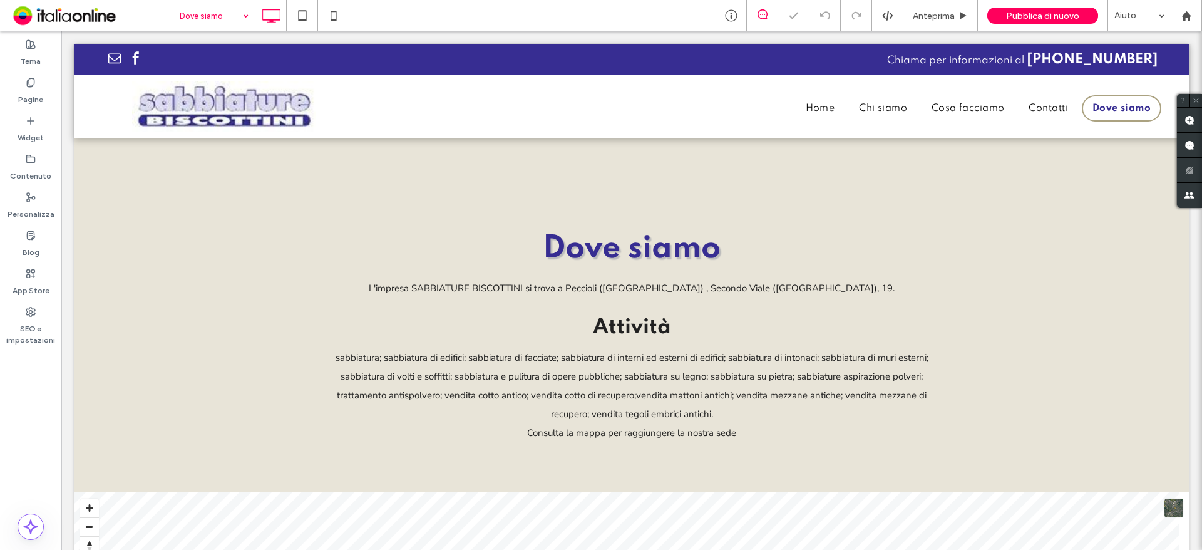
scroll to position [0, 0]
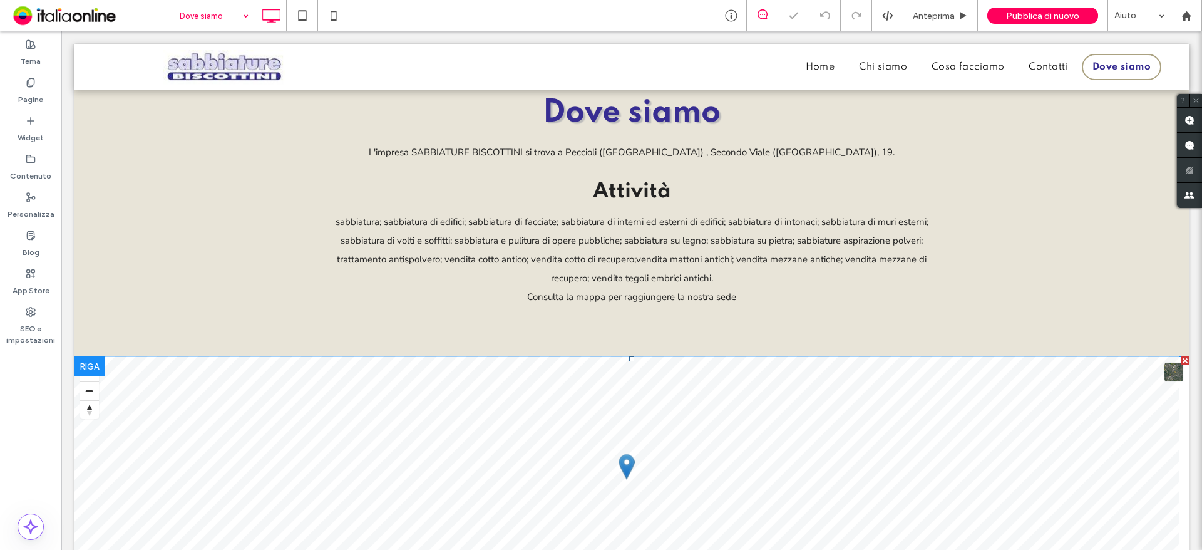
scroll to position [125, 0]
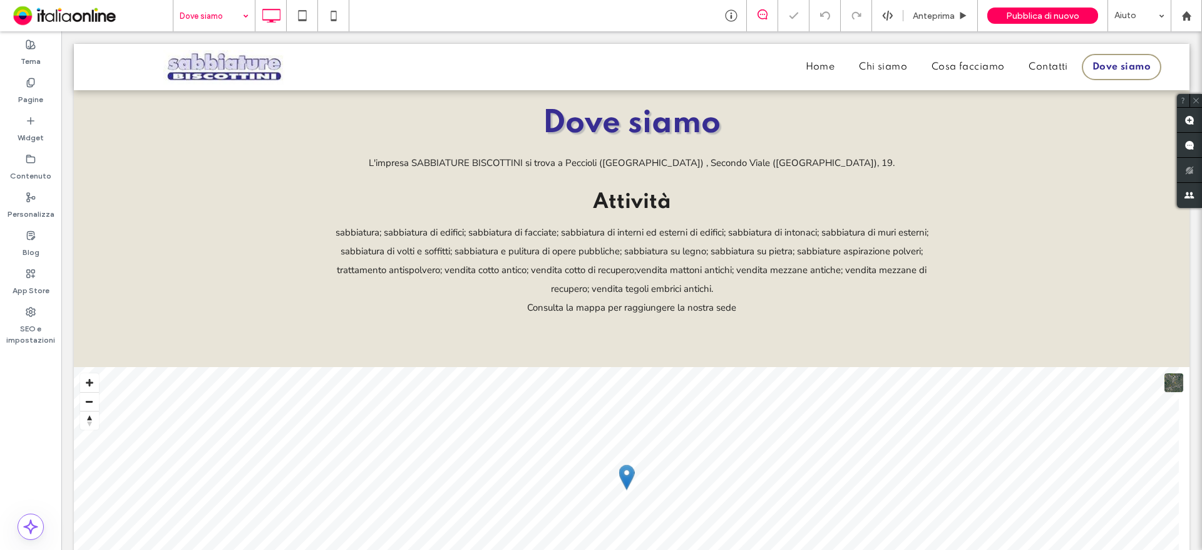
click at [226, 21] on input at bounding box center [211, 15] width 63 height 31
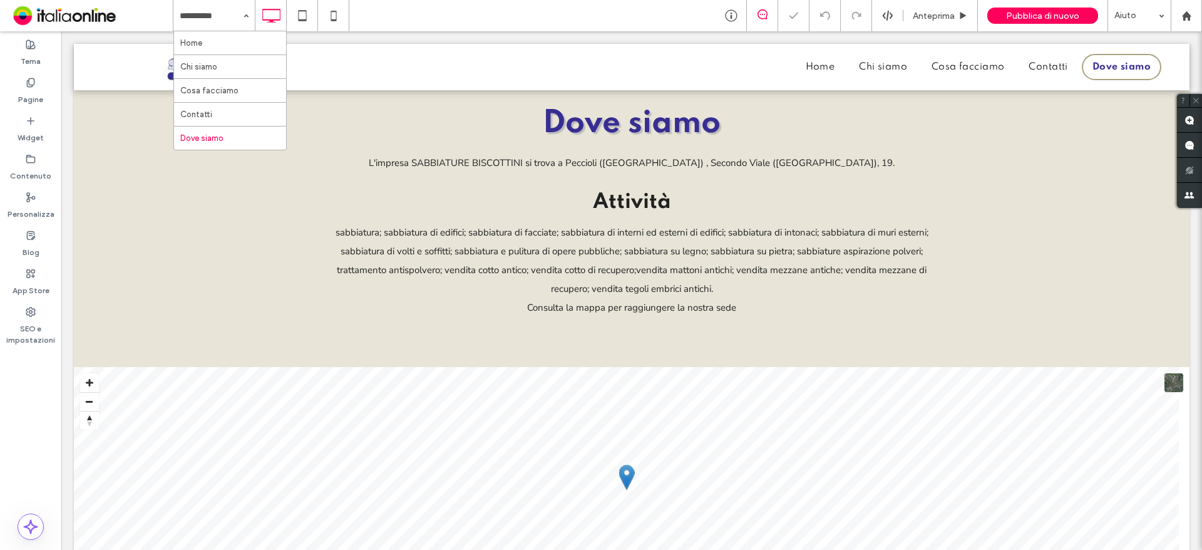
drag, startPoint x: 192, startPoint y: 38, endPoint x: 209, endPoint y: 44, distance: 18.6
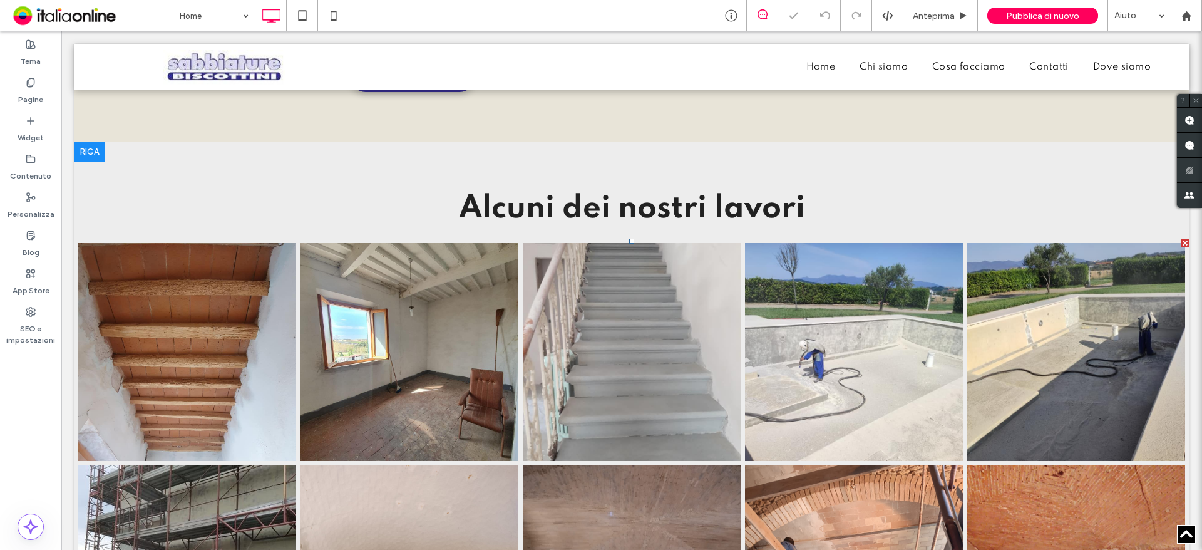
scroll to position [1315, 0]
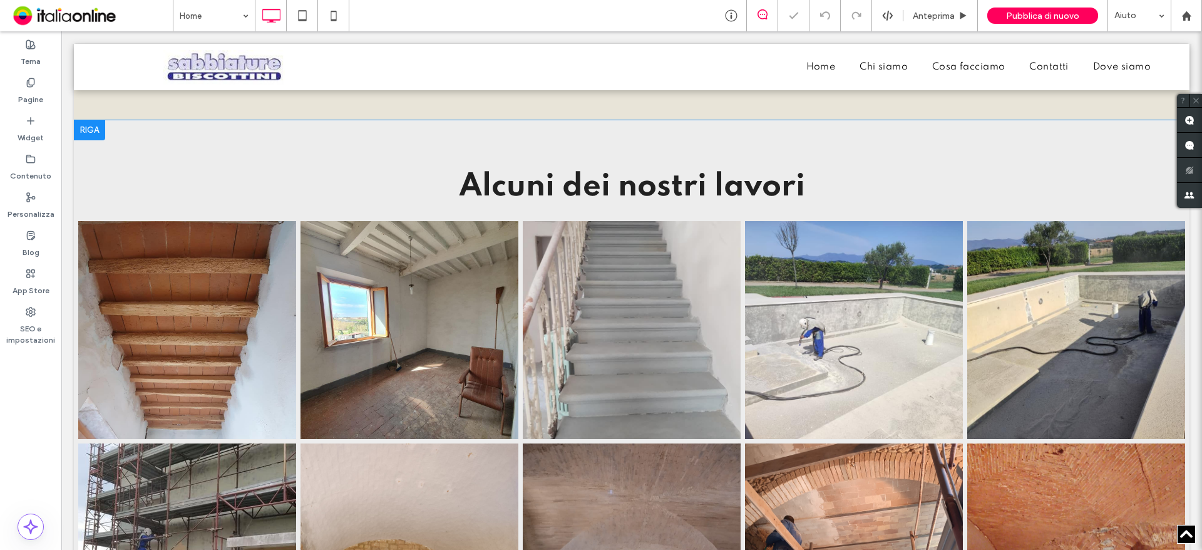
click at [88, 131] on div at bounding box center [89, 130] width 31 height 20
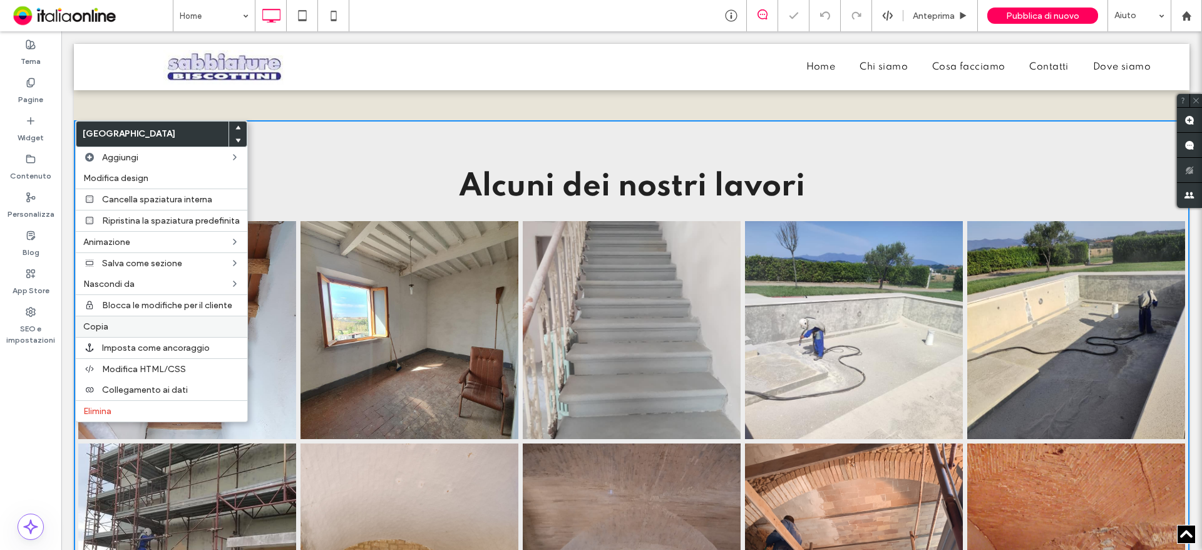
click at [114, 330] on label "Copia" at bounding box center [161, 326] width 157 height 11
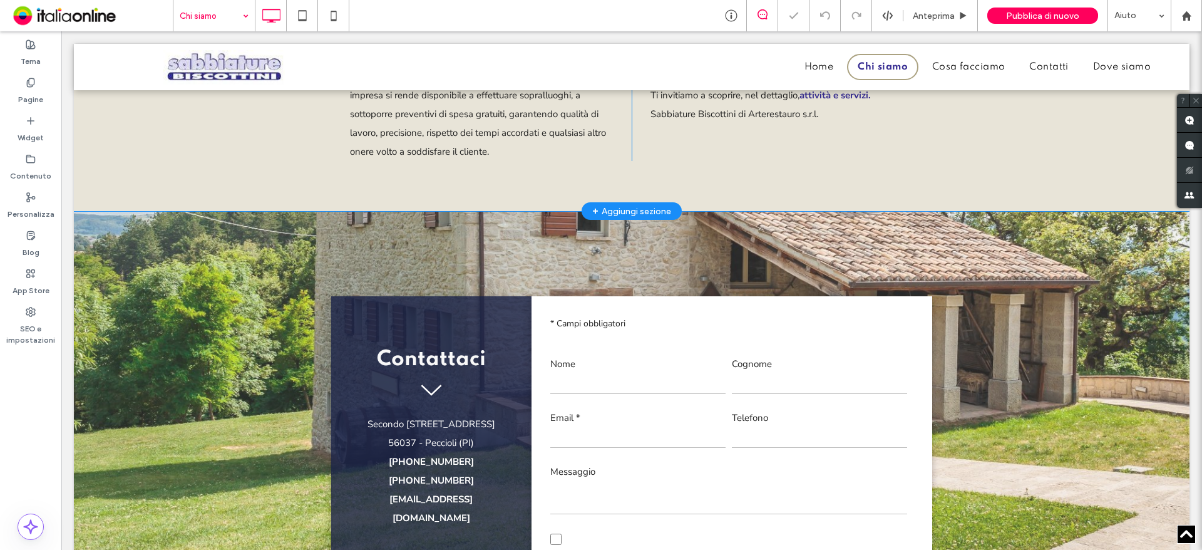
scroll to position [751, 0]
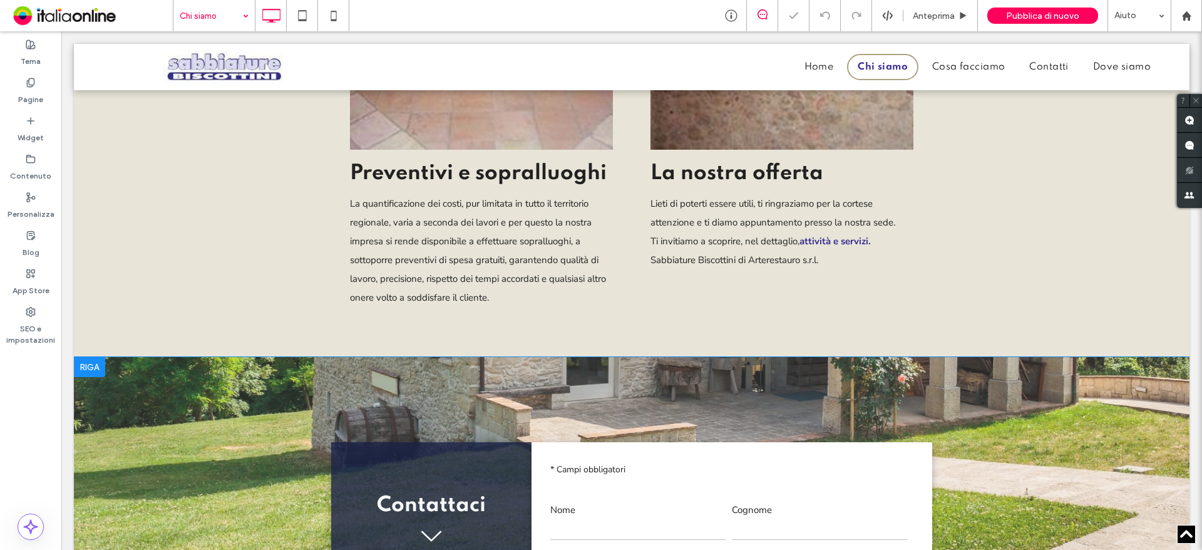
click at [89, 365] on div at bounding box center [89, 367] width 31 height 20
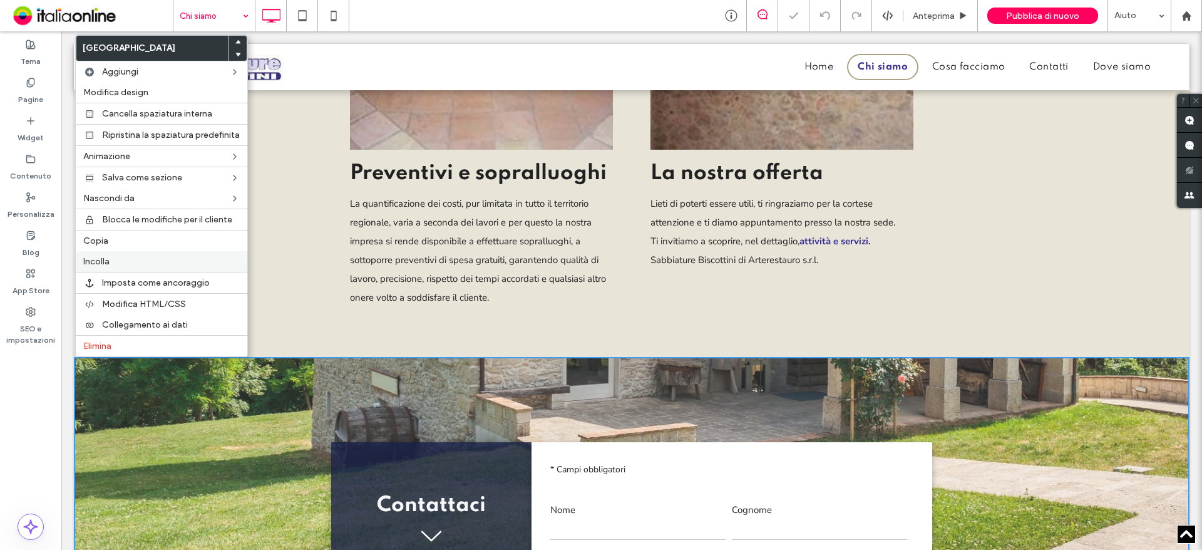
click at [100, 263] on span "Incolla" at bounding box center [96, 261] width 26 height 11
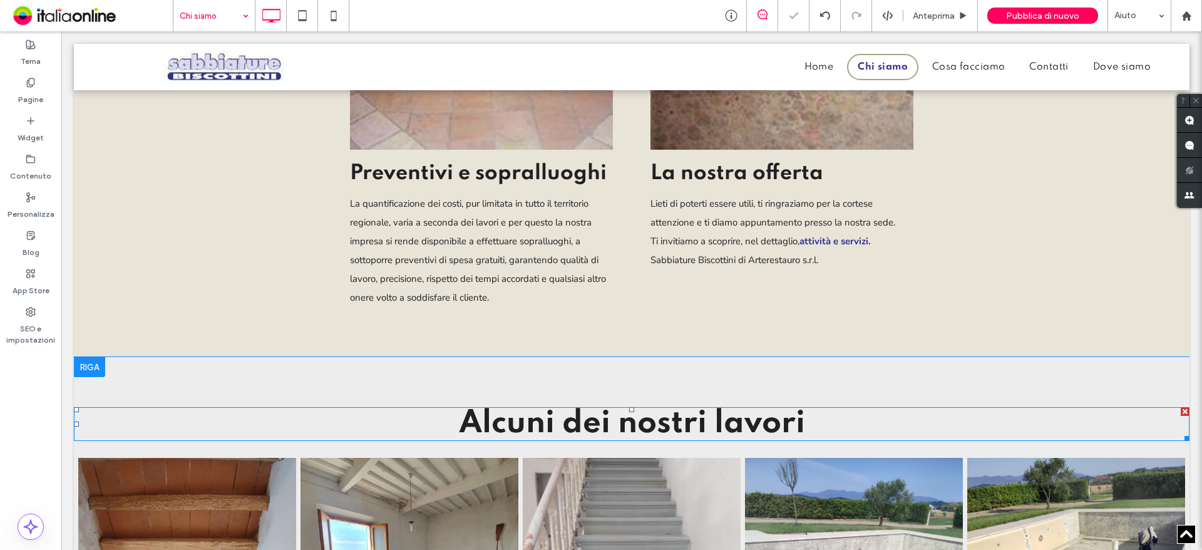
click at [1181, 412] on div at bounding box center [1185, 411] width 9 height 9
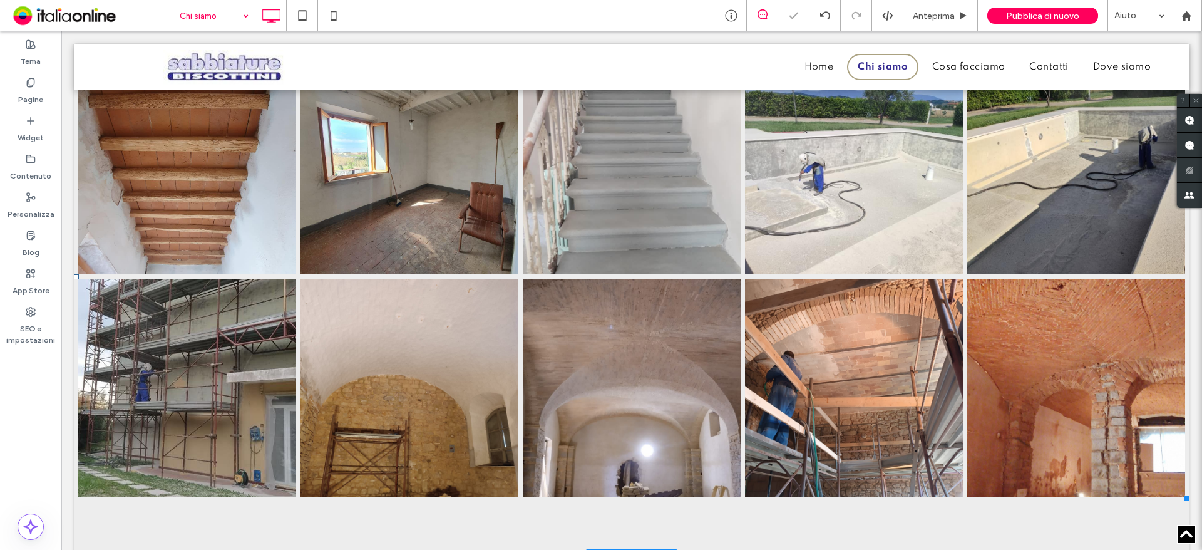
scroll to position [1315, 0]
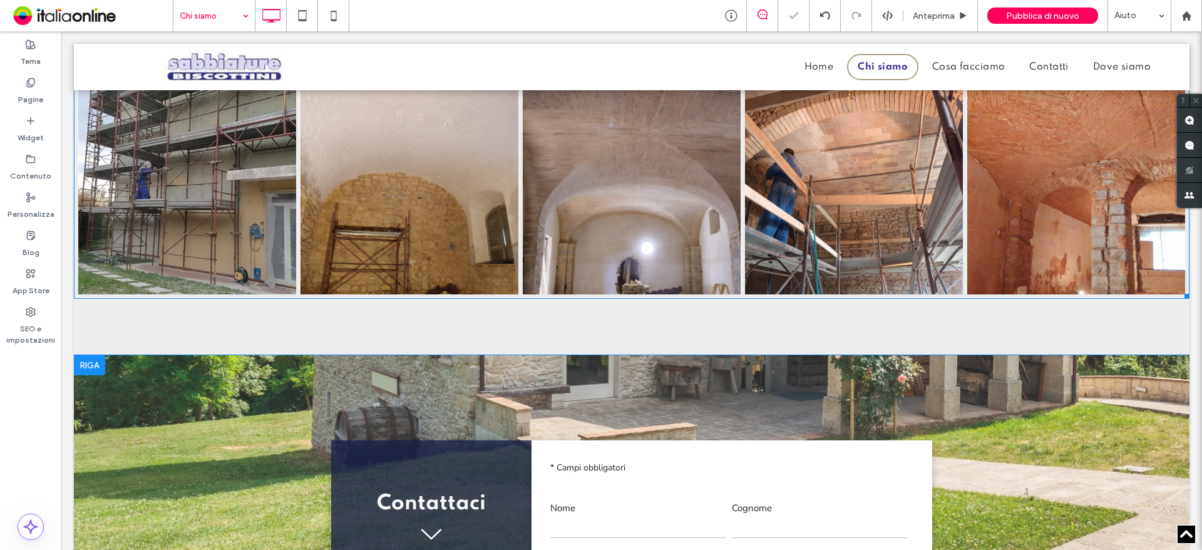
drag, startPoint x: 470, startPoint y: 232, endPoint x: 604, endPoint y: 367, distance: 190.4
click at [470, 232] on link at bounding box center [410, 185] width 218 height 218
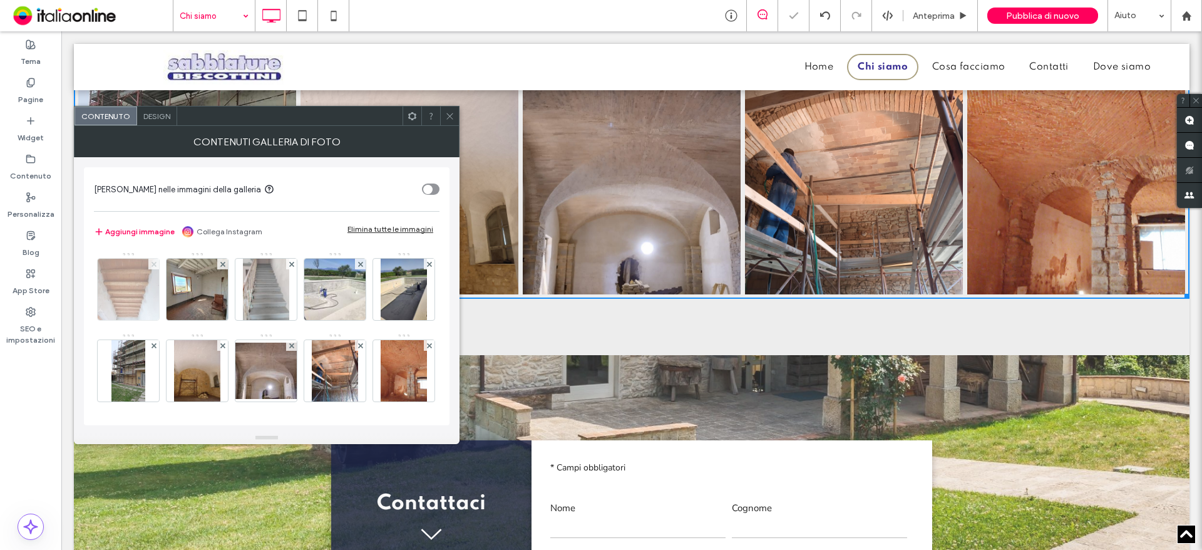
click at [153, 265] on use at bounding box center [153, 263] width 5 height 5
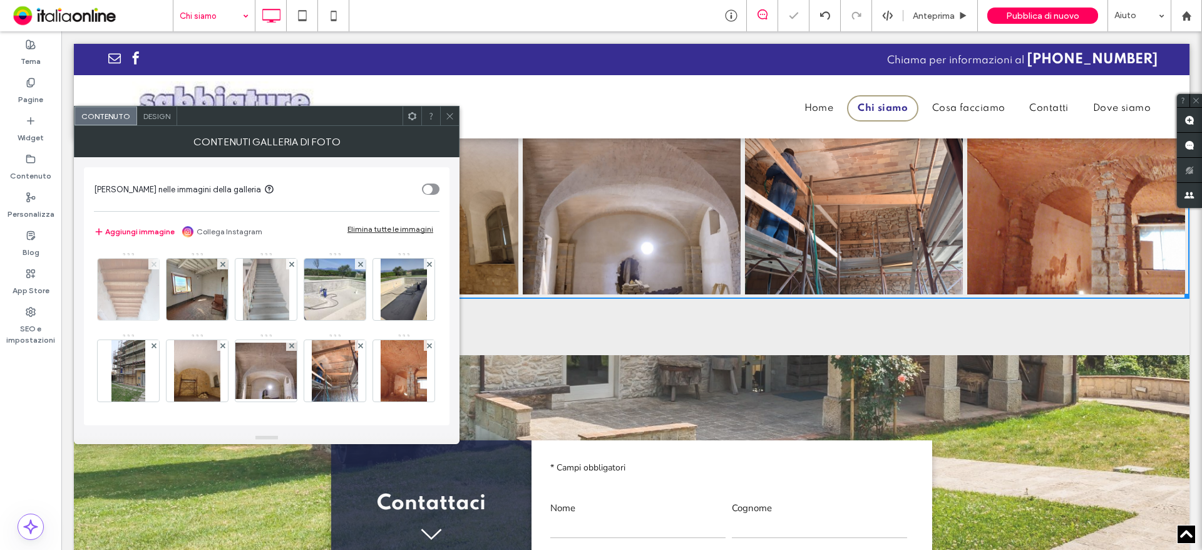
click at [153, 265] on use at bounding box center [153, 263] width 5 height 5
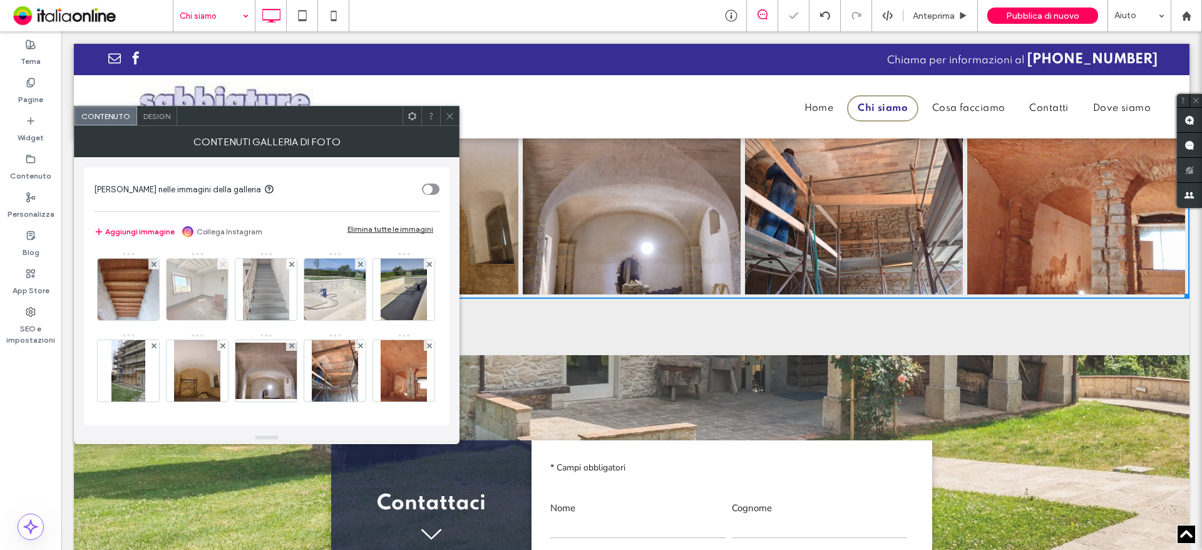
click at [220, 265] on use at bounding box center [222, 263] width 5 height 5
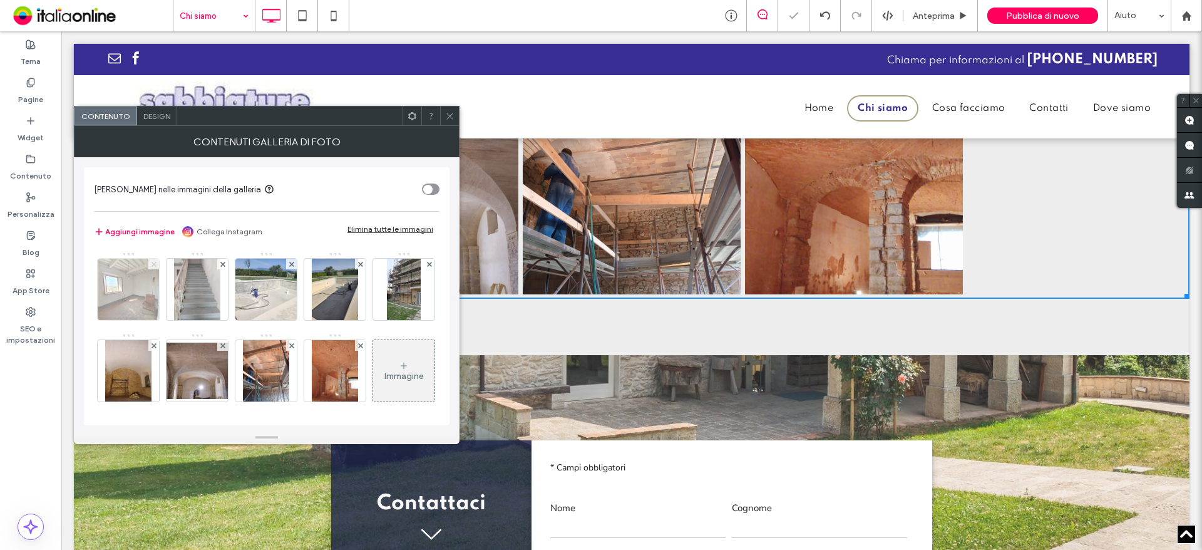
click at [153, 265] on use at bounding box center [153, 263] width 5 height 5
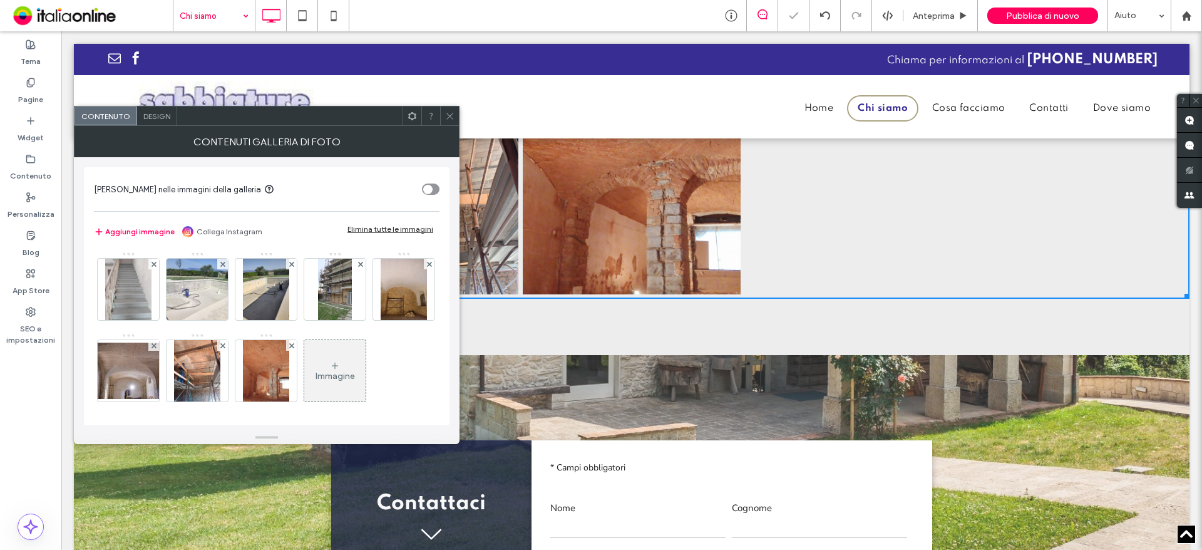
click at [153, 265] on use at bounding box center [153, 263] width 5 height 5
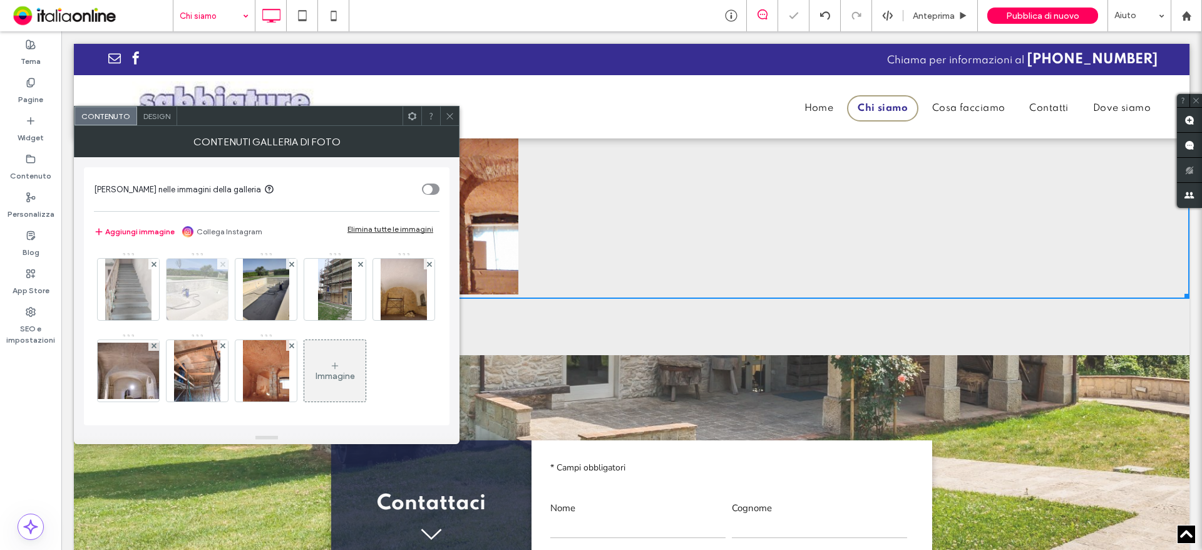
click at [220, 265] on use at bounding box center [222, 263] width 5 height 5
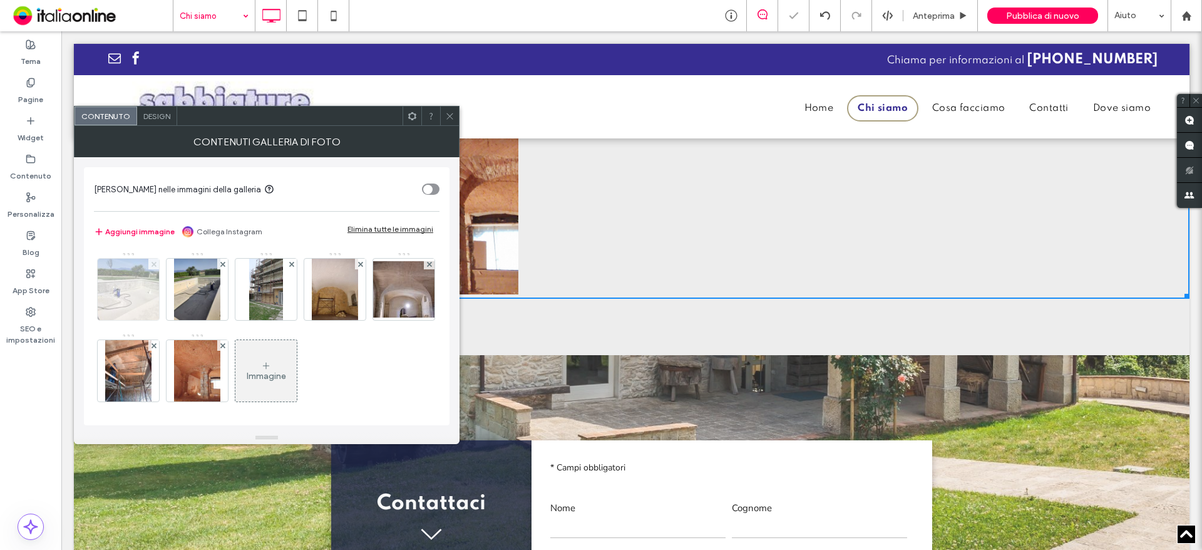
click at [153, 265] on use at bounding box center [153, 263] width 5 height 5
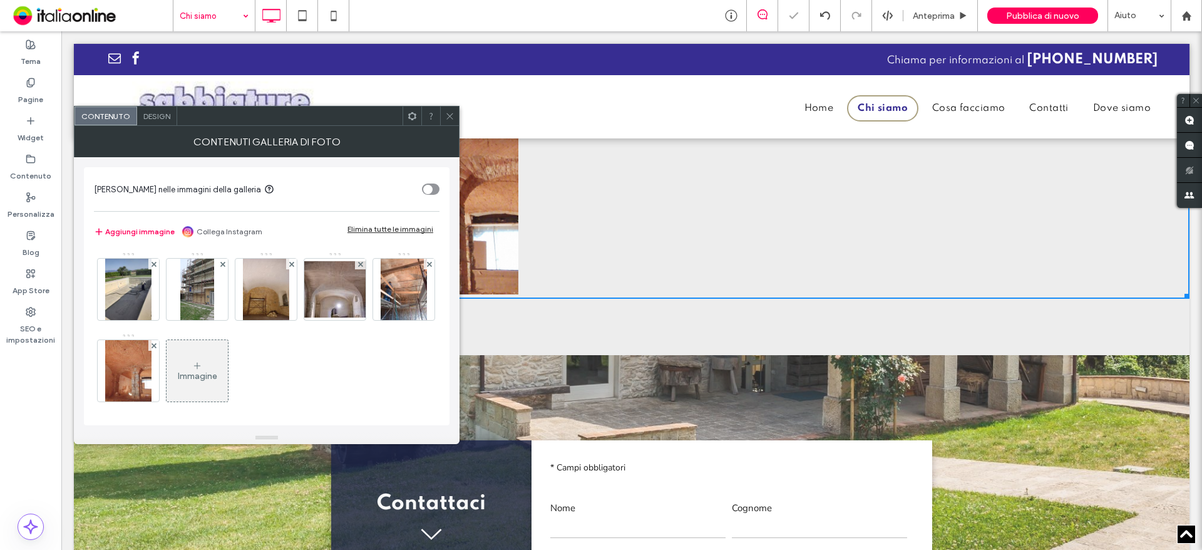
click at [153, 265] on use at bounding box center [153, 263] width 5 height 5
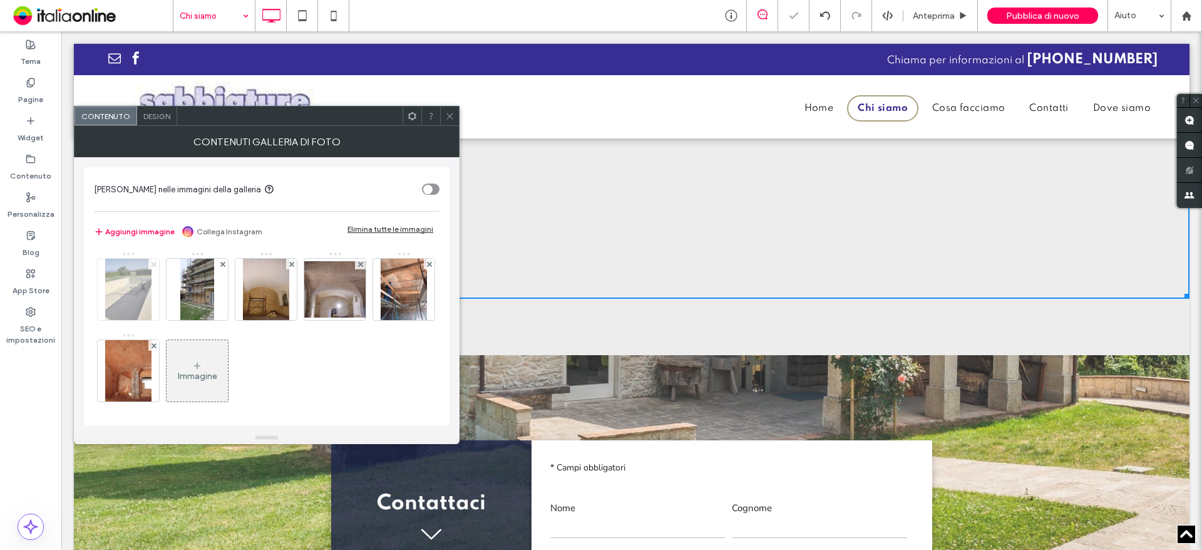
click at [153, 265] on use at bounding box center [153, 263] width 5 height 5
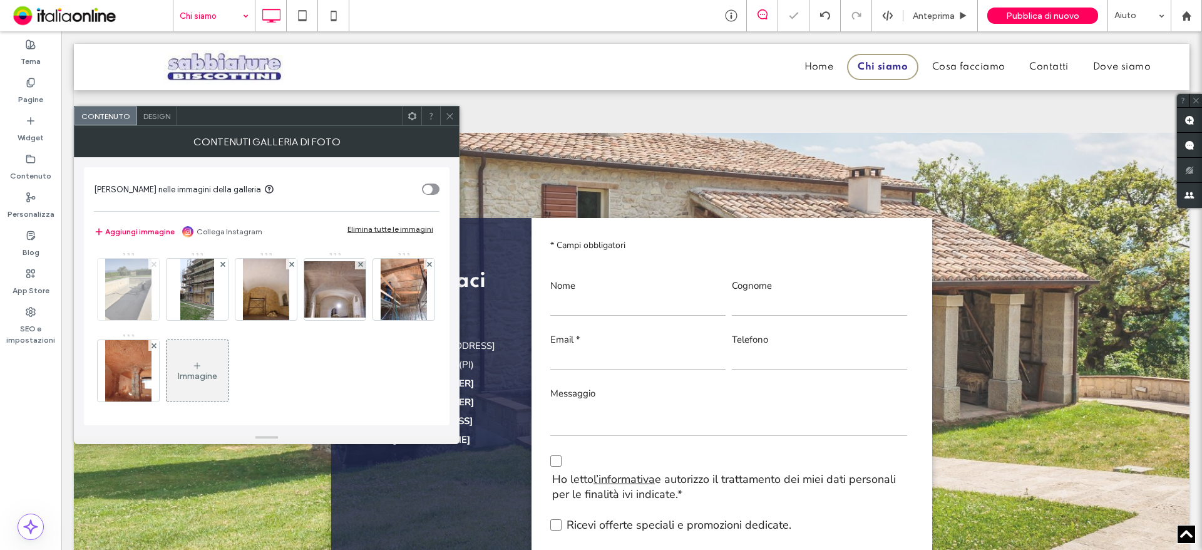
click at [220, 265] on use at bounding box center [222, 263] width 5 height 5
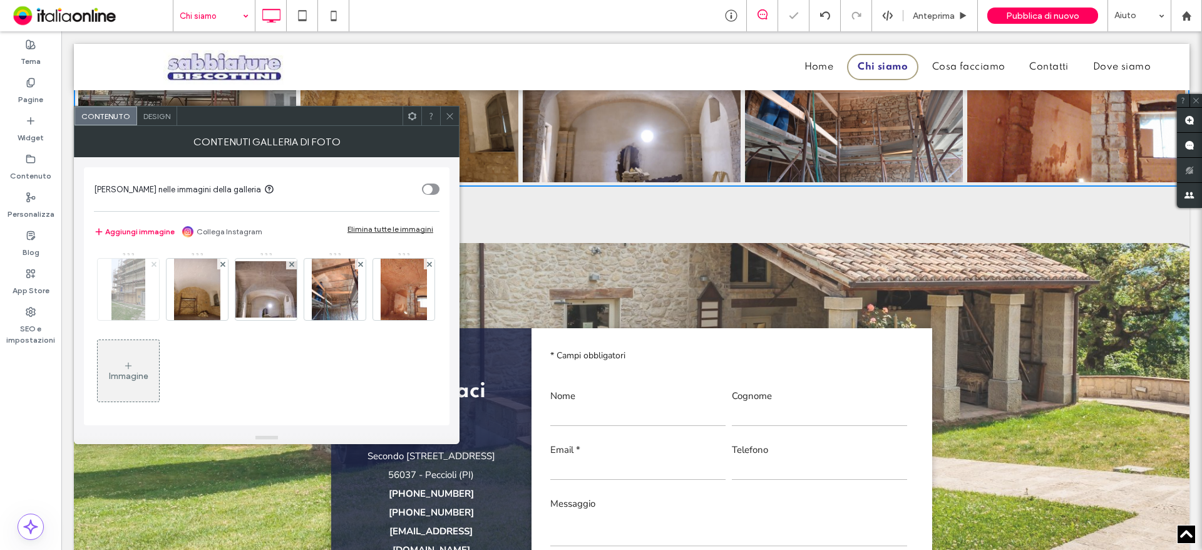
click at [153, 265] on use at bounding box center [153, 263] width 5 height 5
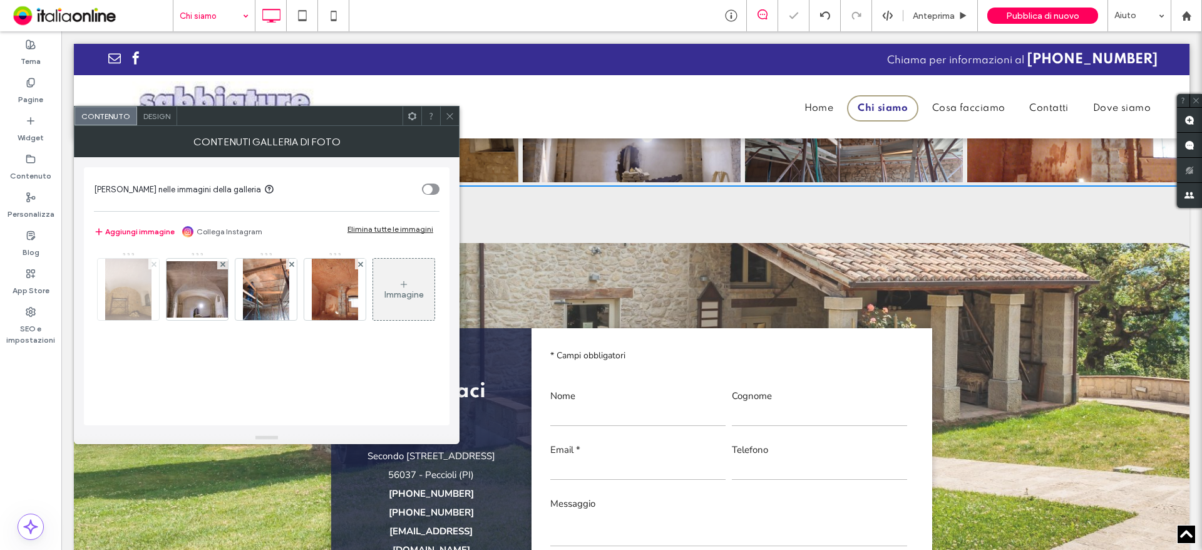
click at [153, 265] on use at bounding box center [153, 263] width 5 height 5
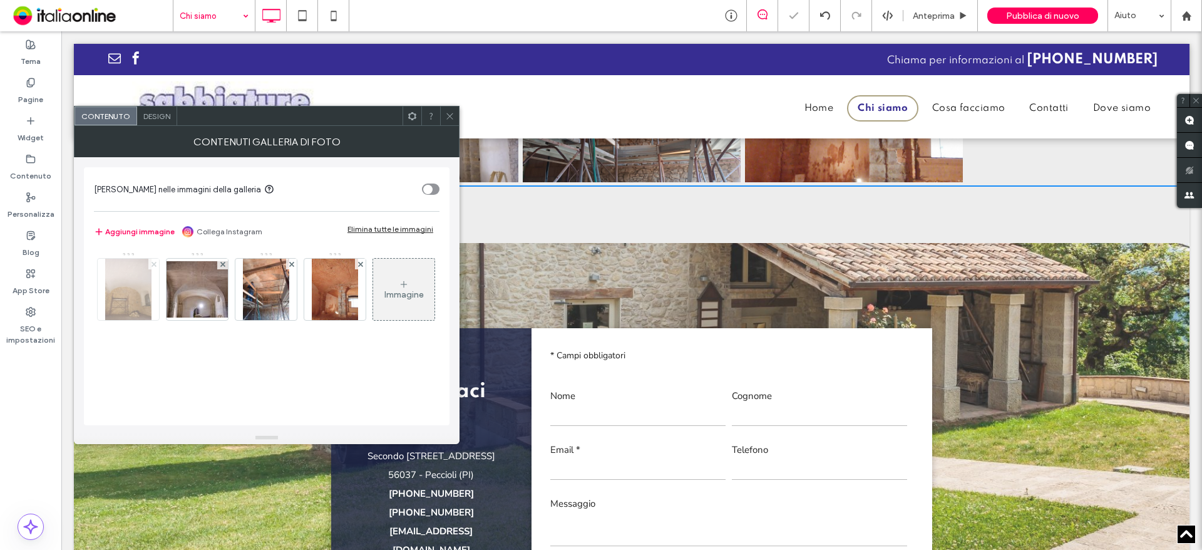
click at [153, 265] on use at bounding box center [153, 263] width 5 height 5
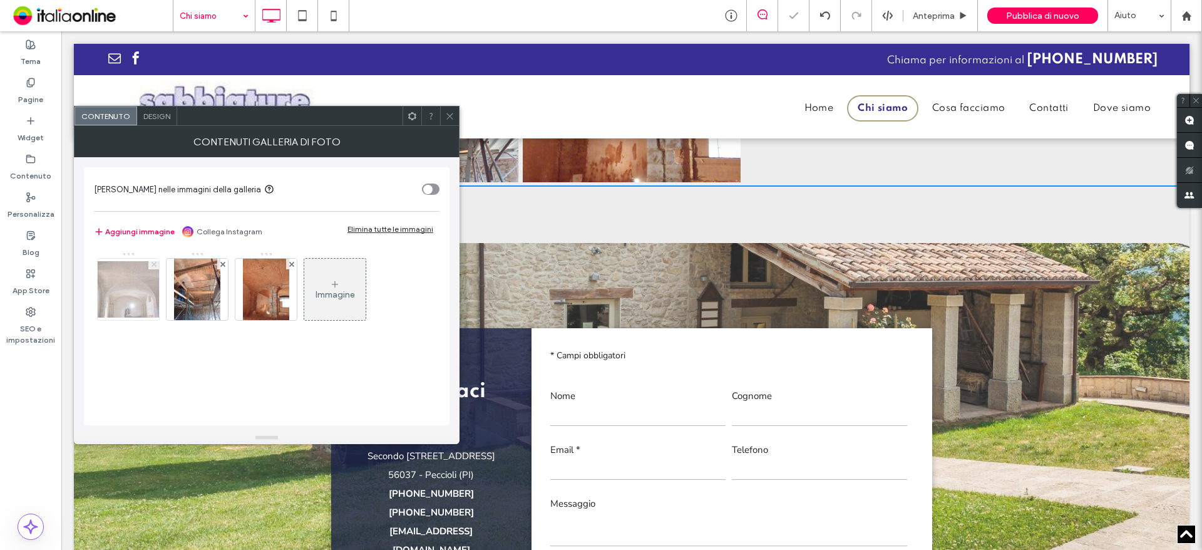
click at [153, 265] on use at bounding box center [153, 263] width 5 height 5
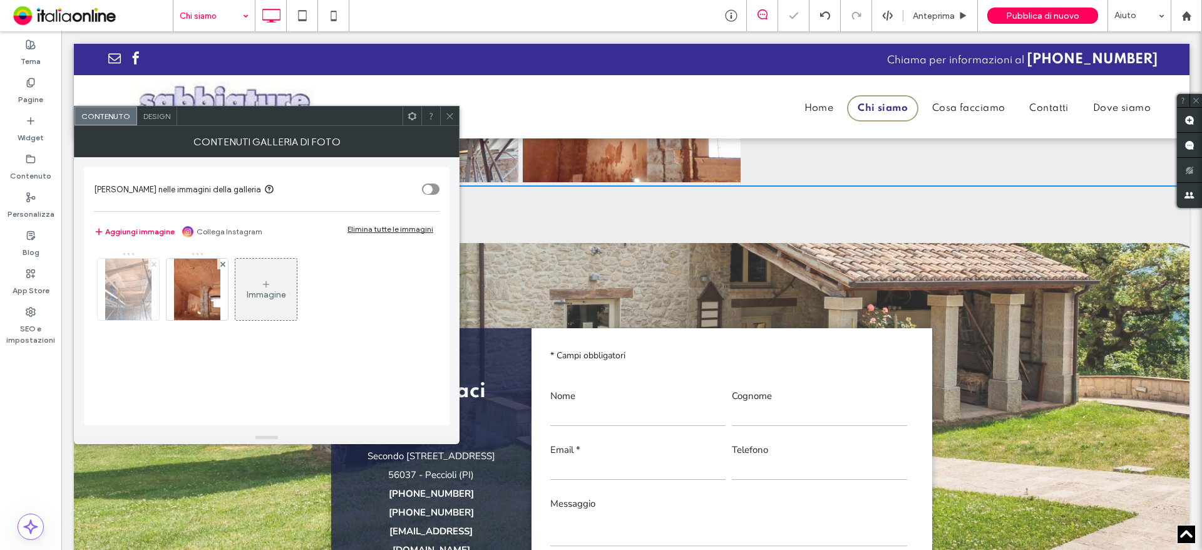
click at [153, 265] on use at bounding box center [153, 263] width 5 height 5
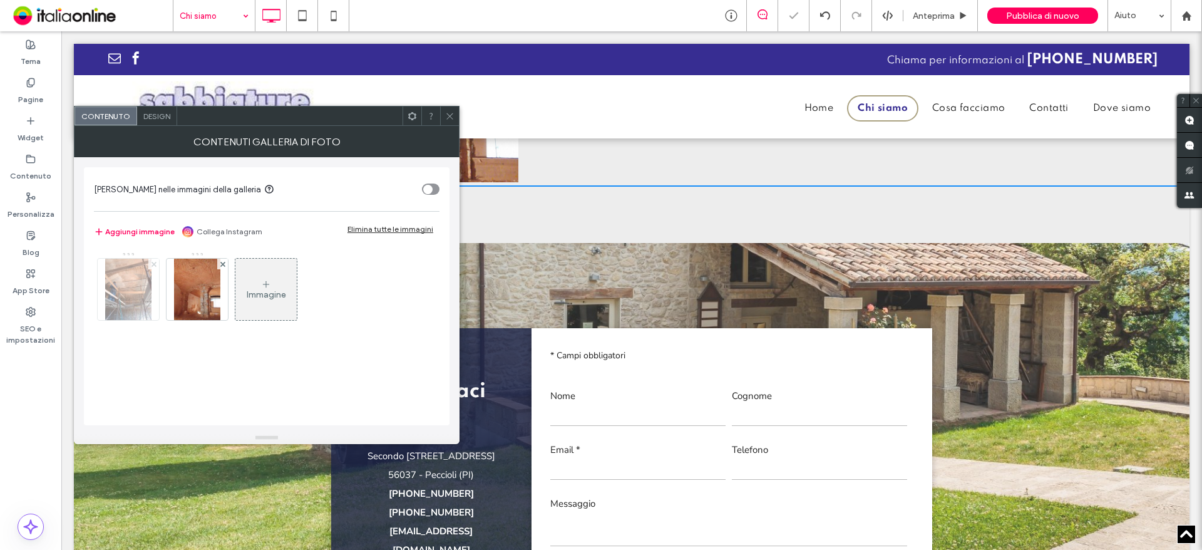
click at [153, 265] on use at bounding box center [153, 263] width 5 height 5
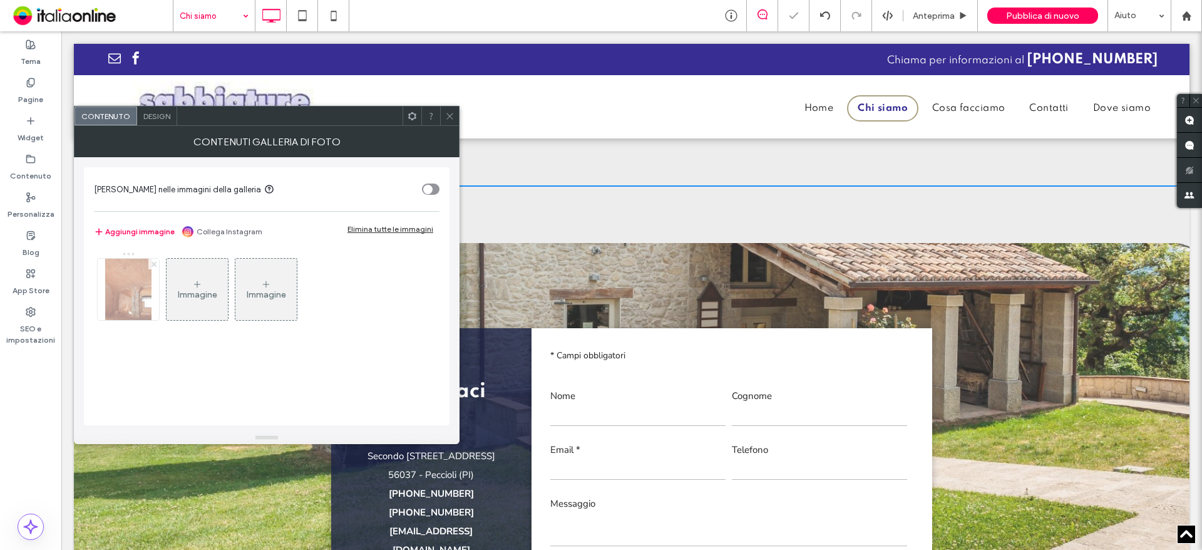
click at [153, 265] on use at bounding box center [153, 263] width 5 height 5
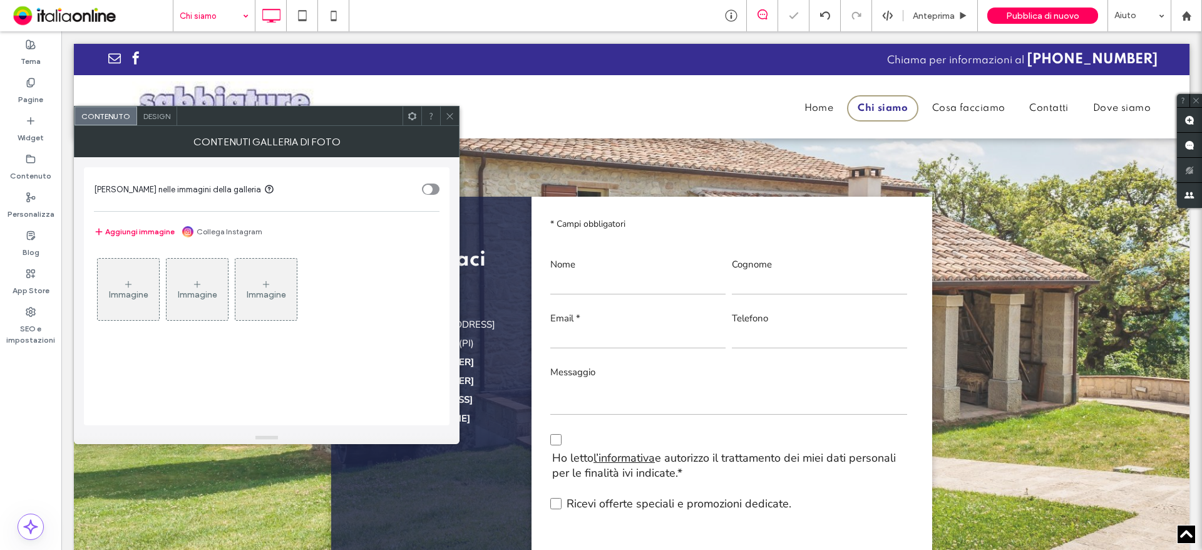
drag, startPoint x: 133, startPoint y: 274, endPoint x: 203, endPoint y: 274, distance: 69.5
click at [133, 274] on div "Immagine" at bounding box center [128, 289] width 61 height 59
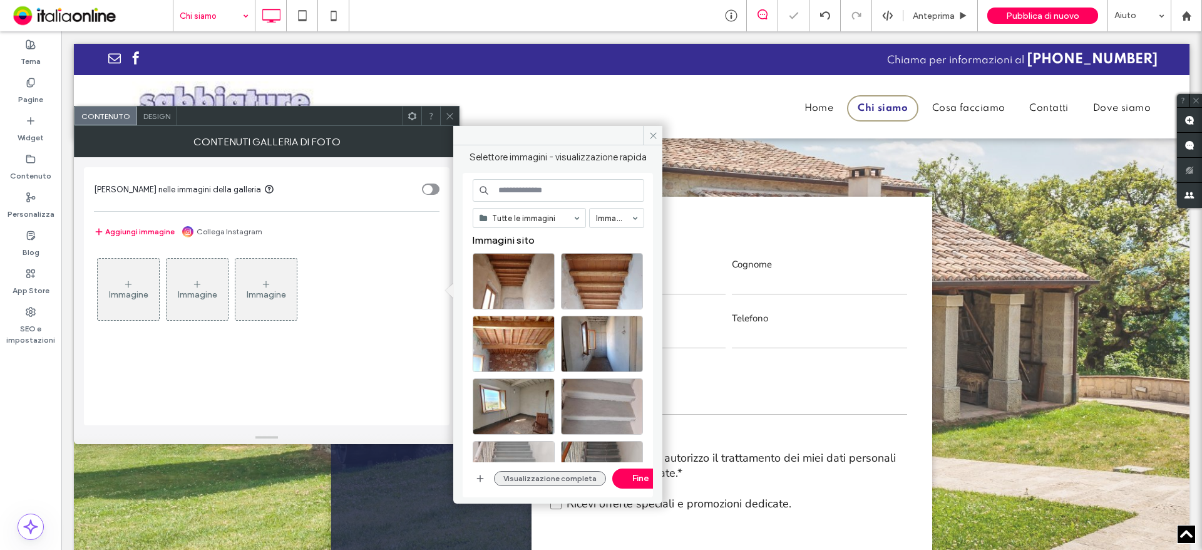
click at [532, 475] on button "Visualizzazione completa" at bounding box center [550, 478] width 112 height 15
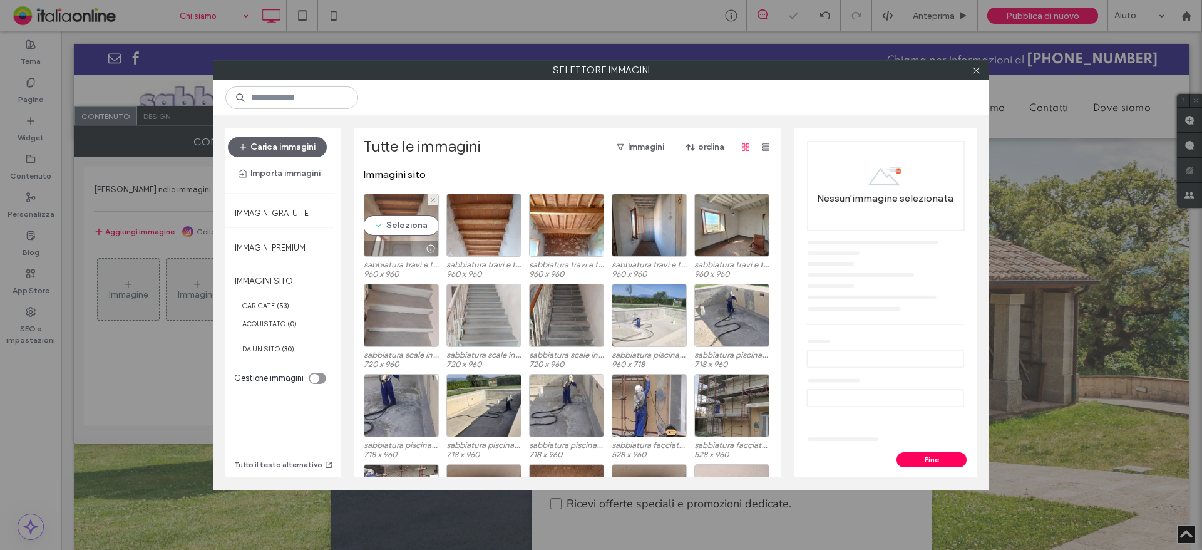
click at [378, 224] on div "Seleziona" at bounding box center [401, 224] width 75 height 63
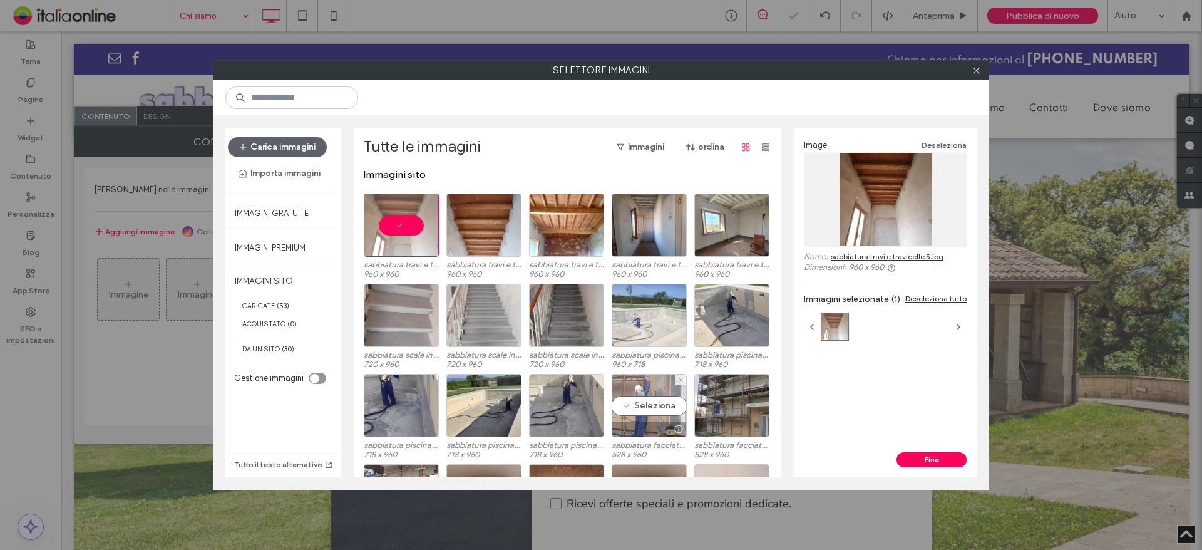
click at [646, 412] on div "Seleziona" at bounding box center [649, 405] width 75 height 63
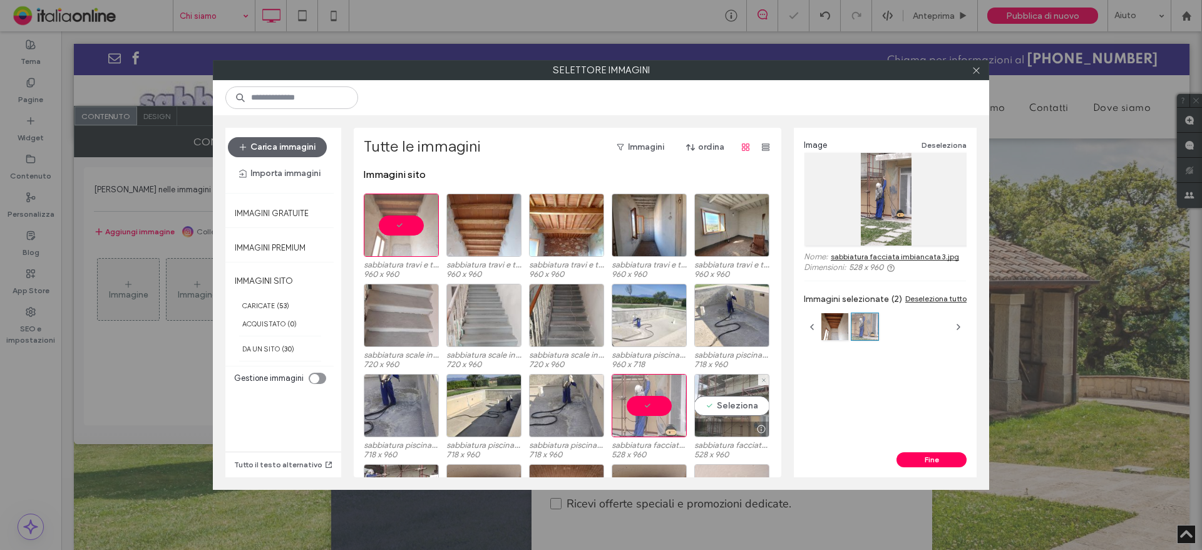
click at [721, 409] on div "Seleziona" at bounding box center [731, 405] width 75 height 63
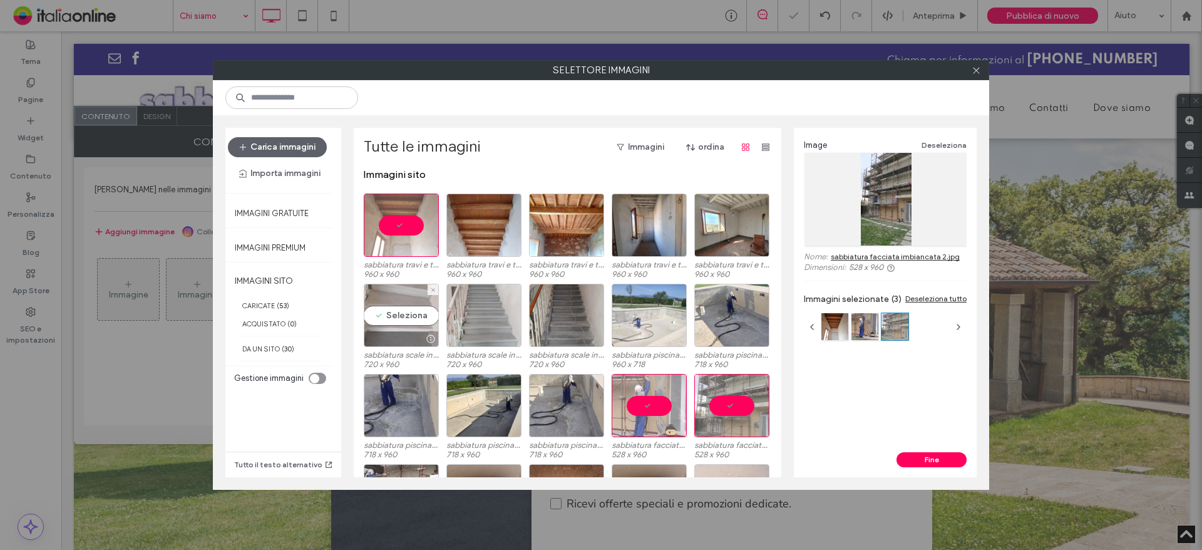
click at [396, 322] on div "Seleziona" at bounding box center [401, 315] width 75 height 63
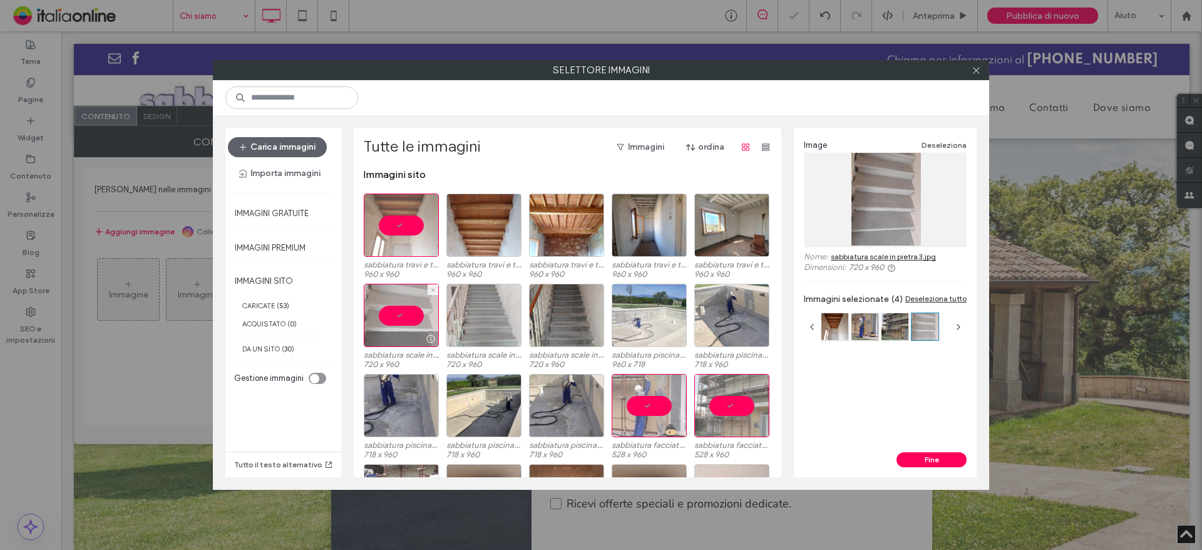
click at [387, 313] on div at bounding box center [401, 315] width 75 height 63
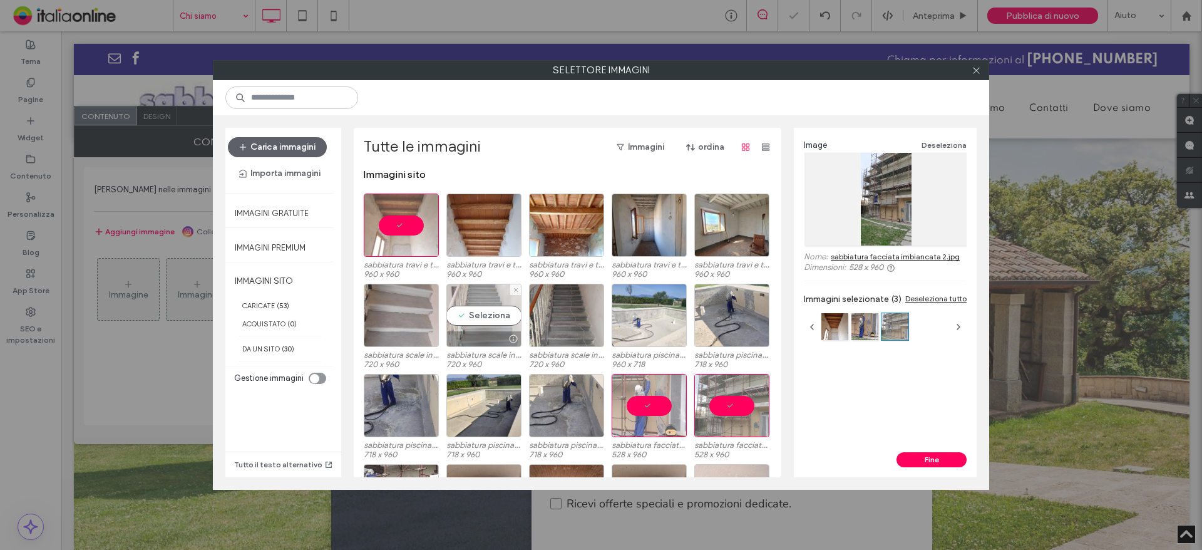
click at [446, 312] on div "Seleziona" at bounding box center [483, 315] width 75 height 63
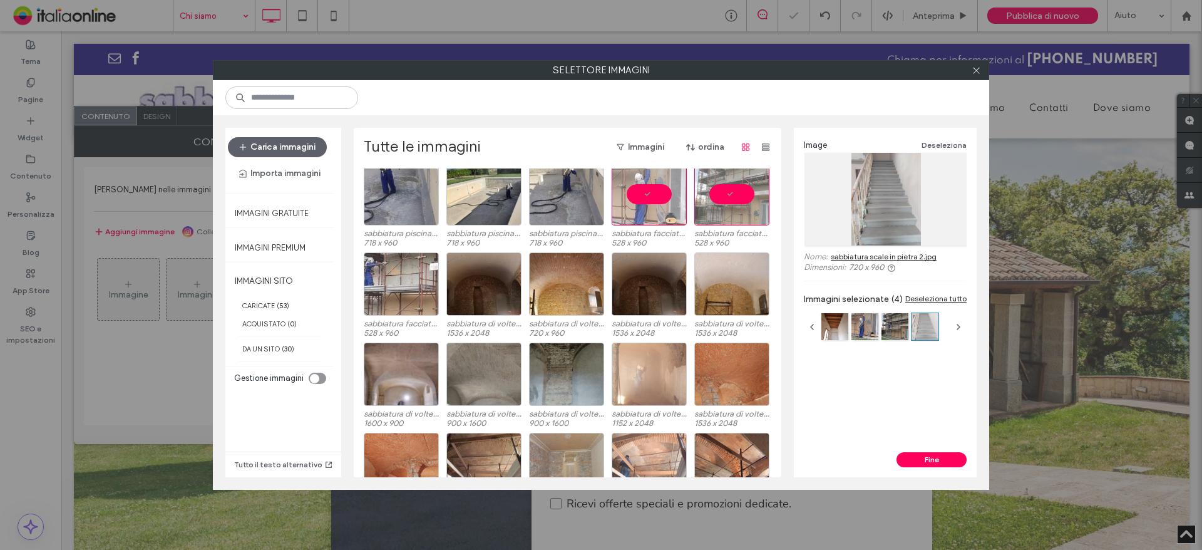
scroll to position [214, 0]
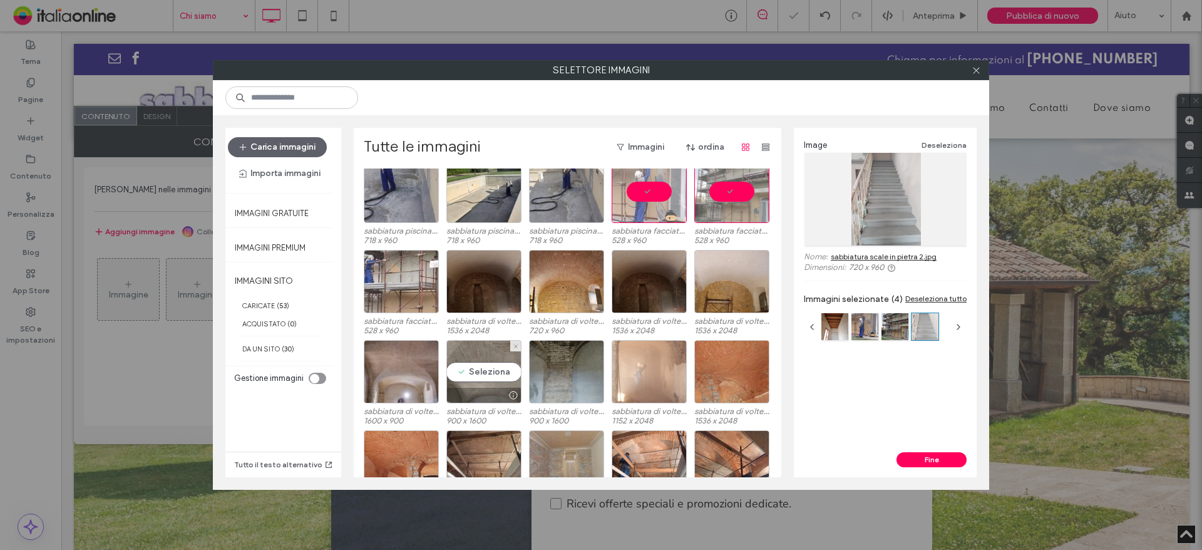
drag, startPoint x: 481, startPoint y: 376, endPoint x: 520, endPoint y: 376, distance: 38.2
click at [481, 376] on div "Seleziona" at bounding box center [483, 371] width 75 height 63
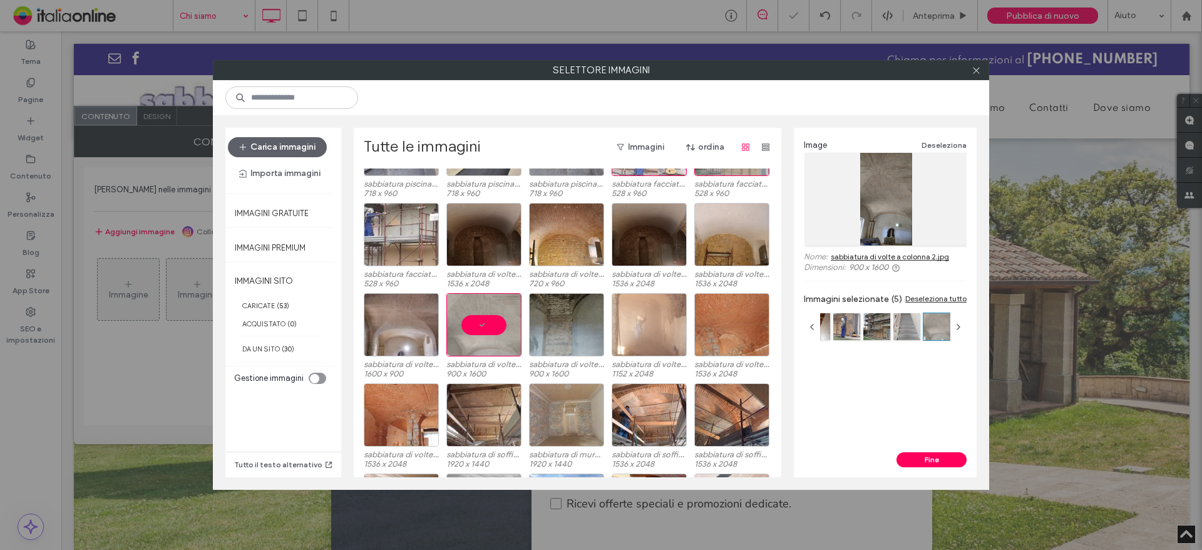
scroll to position [339, 0]
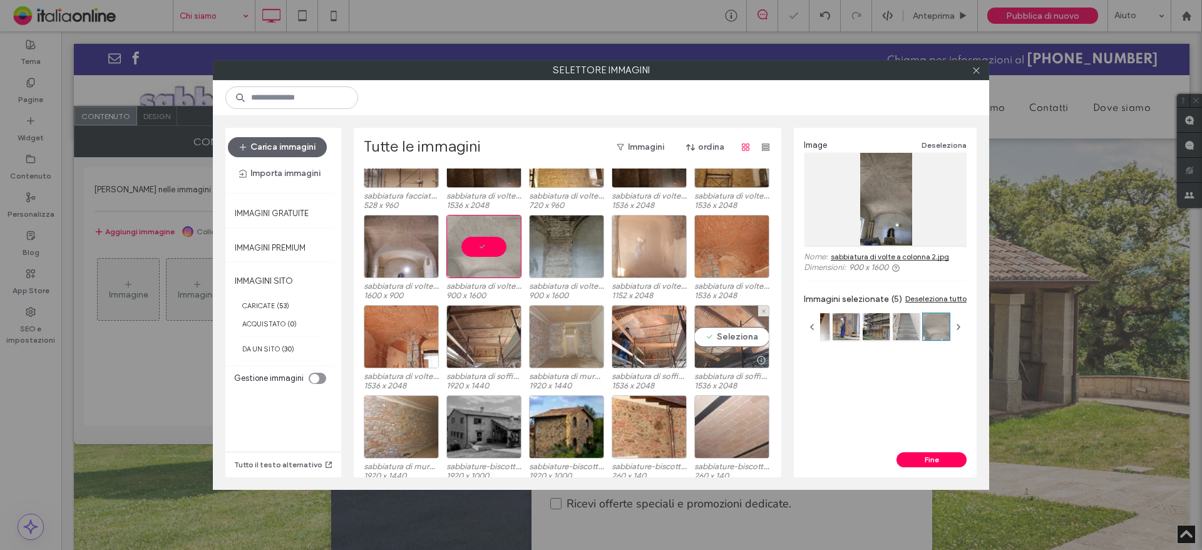
click at [719, 341] on div "Seleziona" at bounding box center [731, 336] width 75 height 63
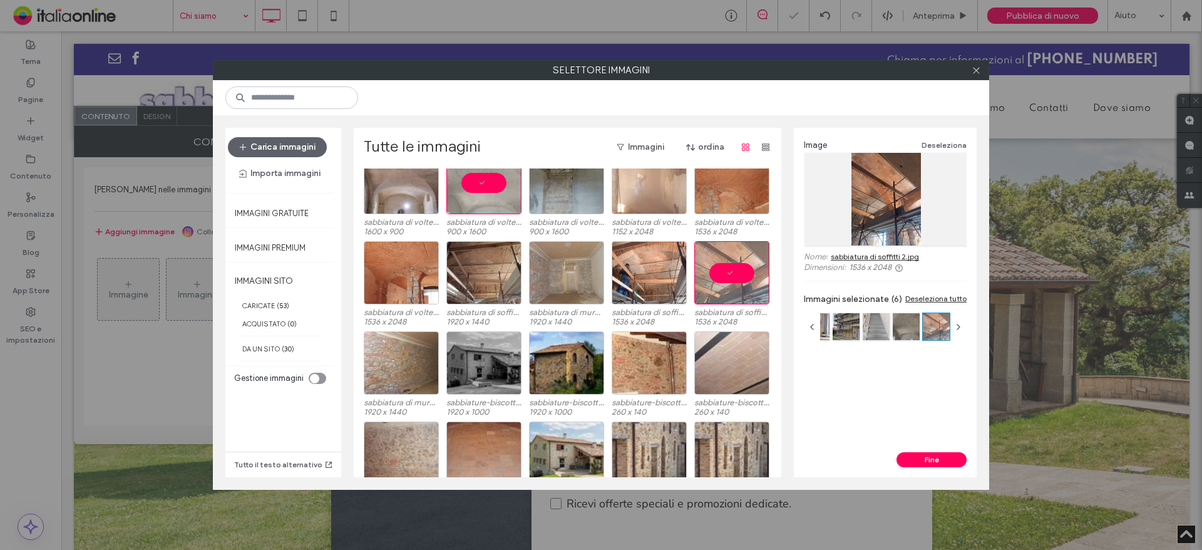
scroll to position [465, 0]
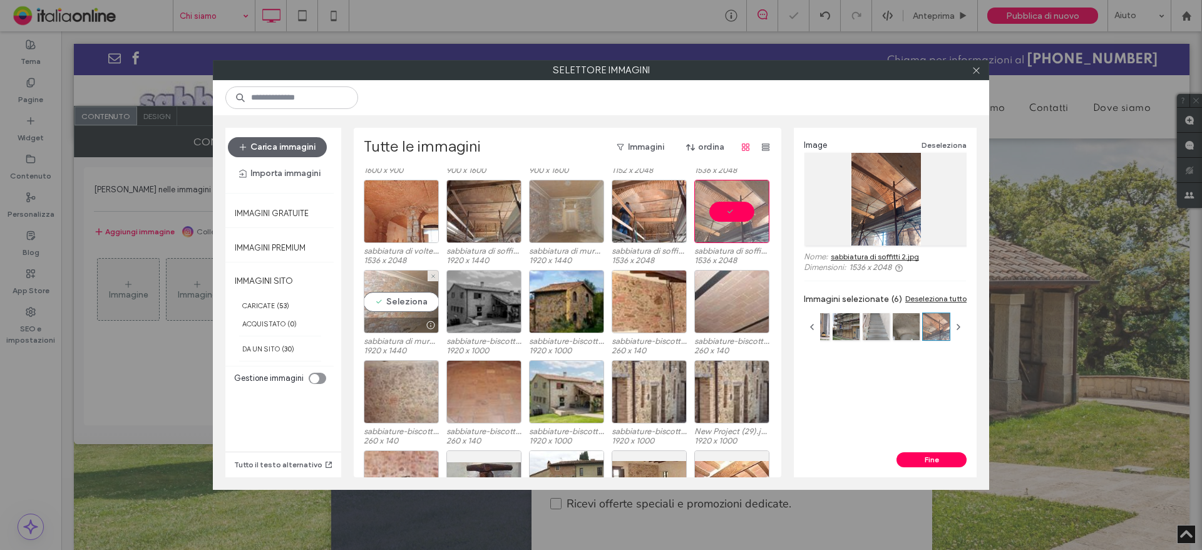
click at [412, 299] on div "Seleziona" at bounding box center [401, 301] width 75 height 63
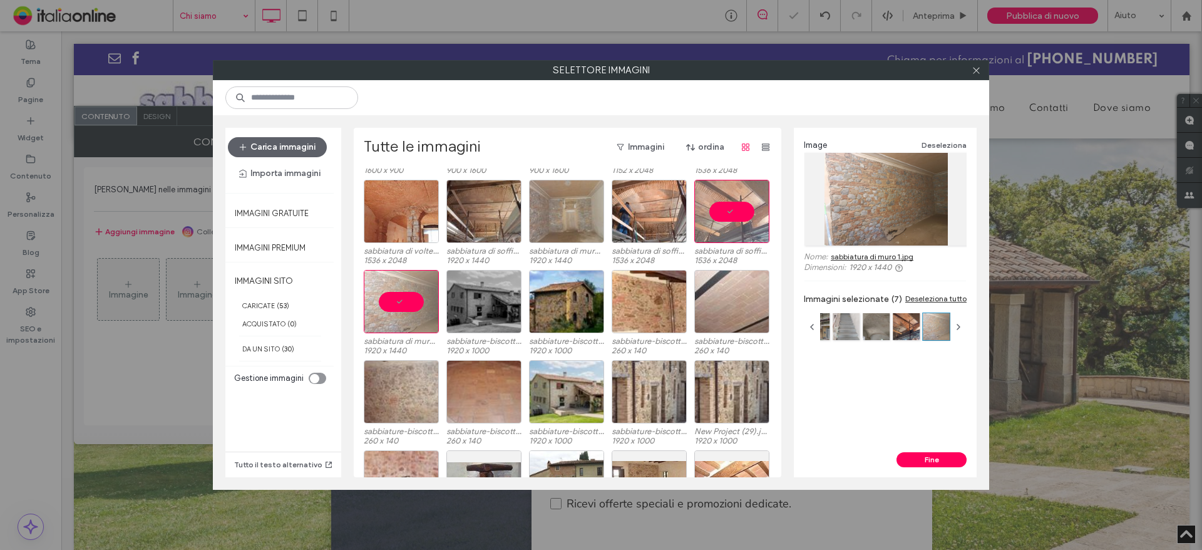
click at [923, 467] on div "Fine" at bounding box center [885, 464] width 183 height 25
click at [916, 460] on button "Fine" at bounding box center [931, 459] width 70 height 15
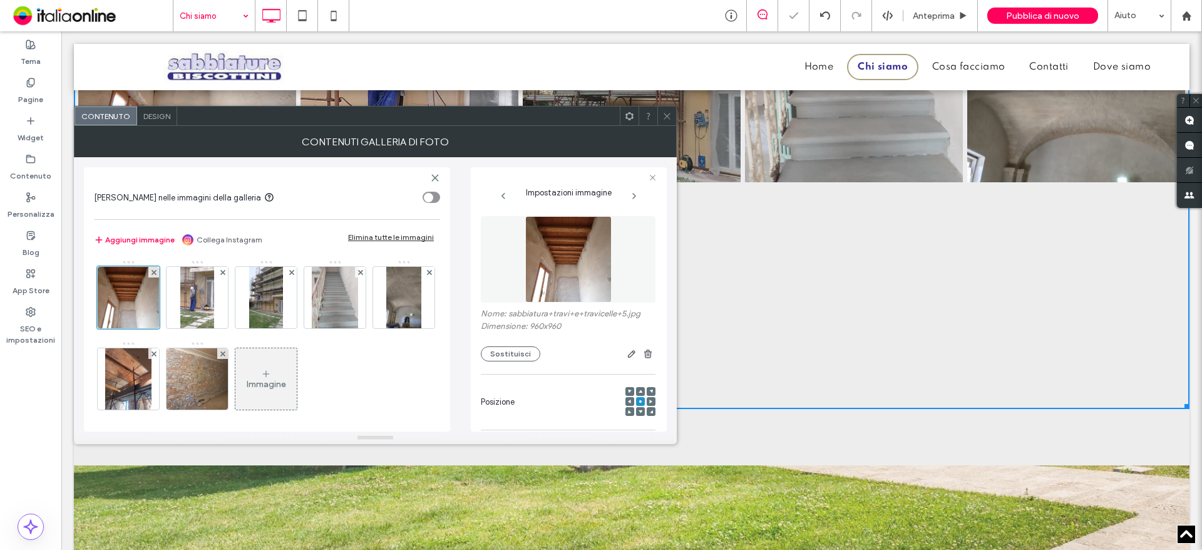
scroll to position [1606, 0]
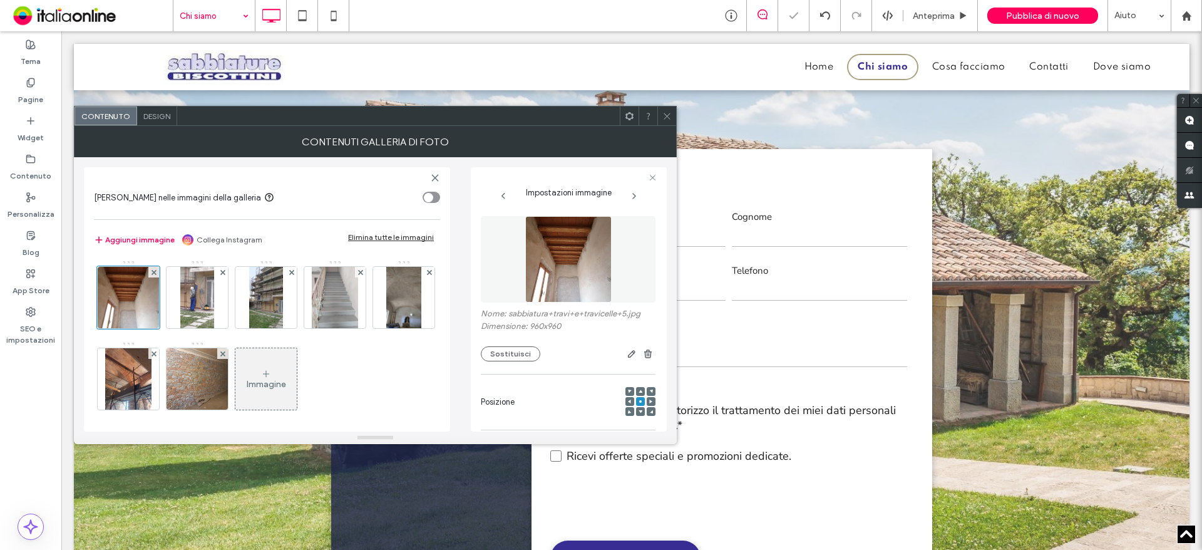
click at [672, 113] on div at bounding box center [666, 115] width 19 height 19
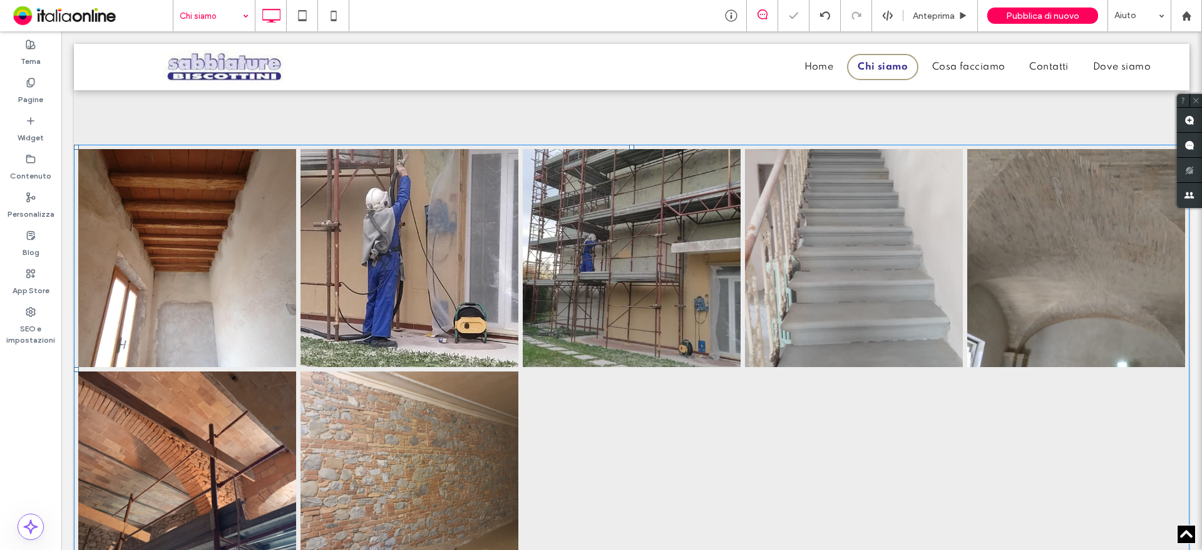
scroll to position [1042, 0]
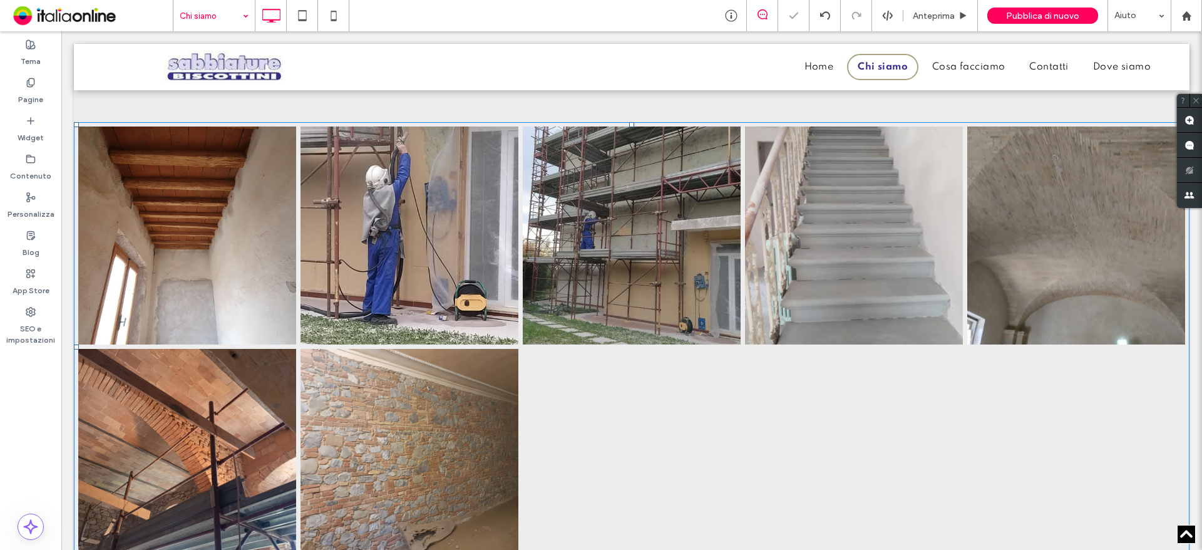
click at [665, 401] on div at bounding box center [632, 458] width 222 height 222
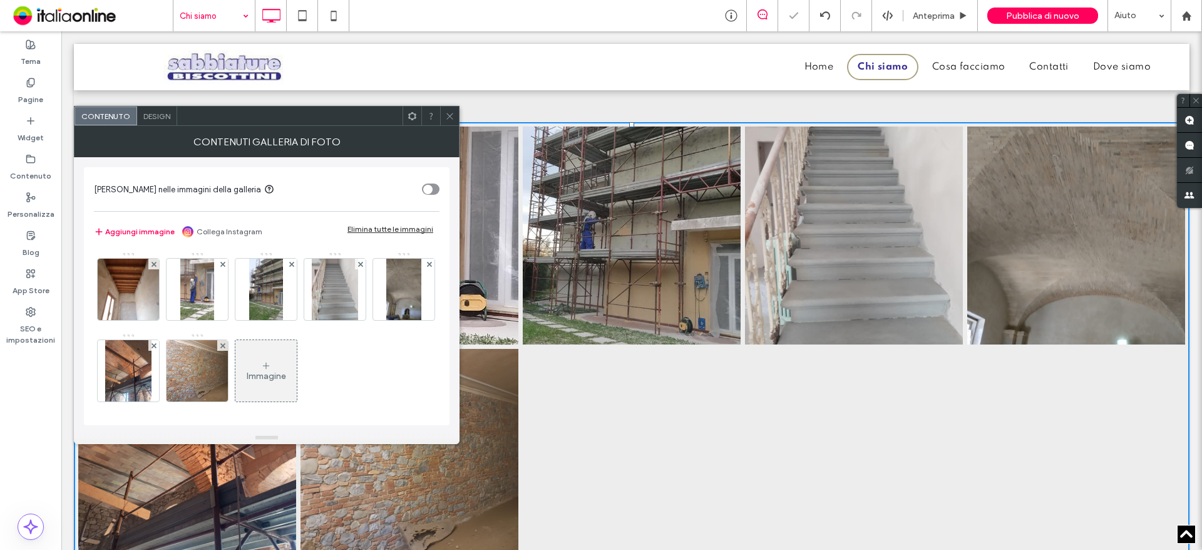
click at [297, 376] on div "Immagine" at bounding box center [265, 370] width 61 height 59
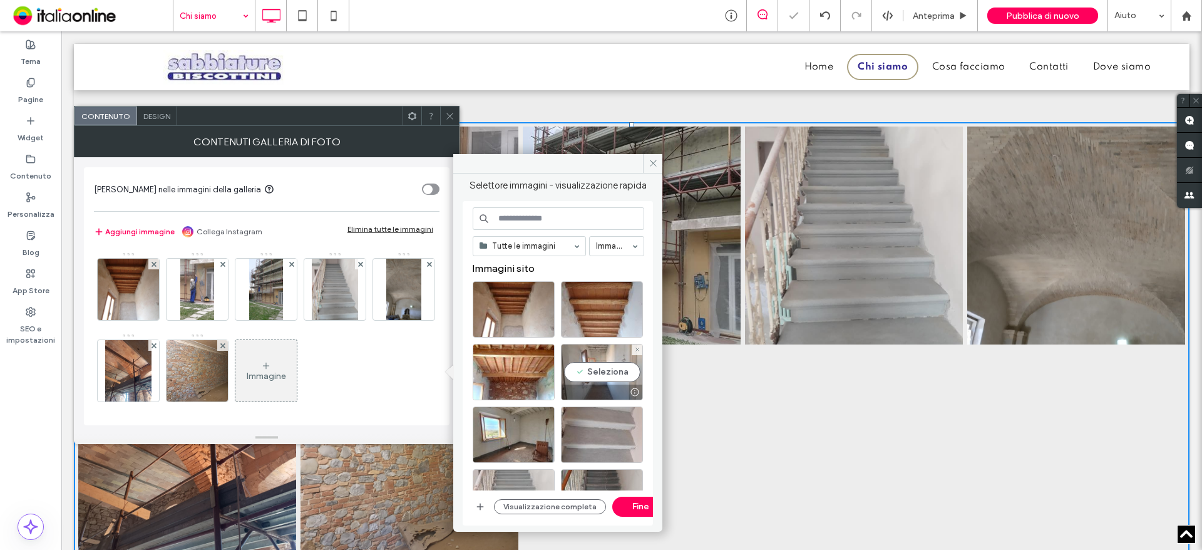
scroll to position [125, 0]
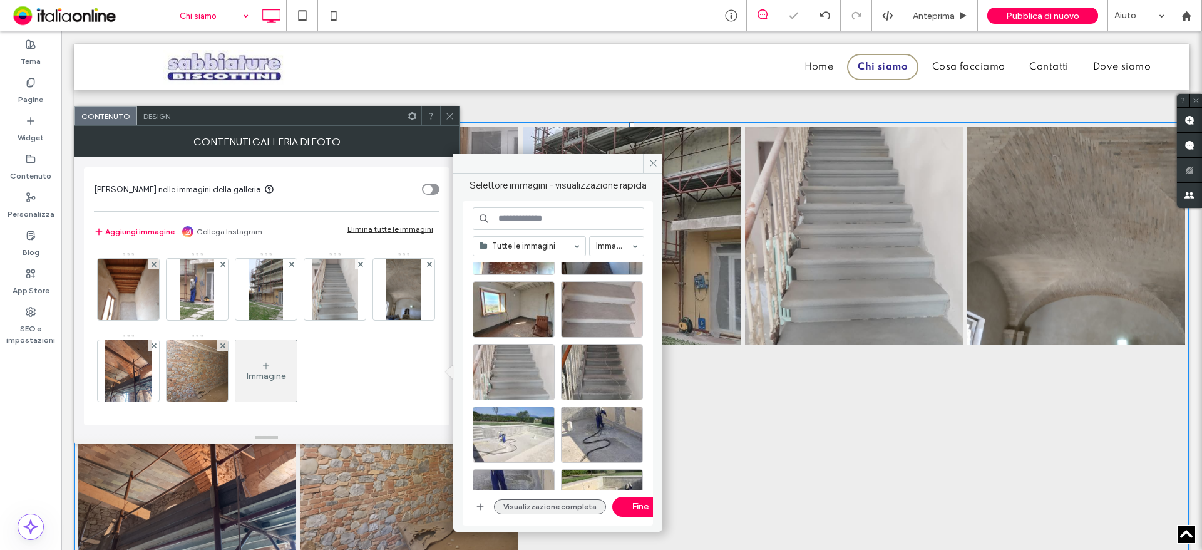
click at [558, 501] on button "Visualizzazione completa" at bounding box center [550, 506] width 112 height 15
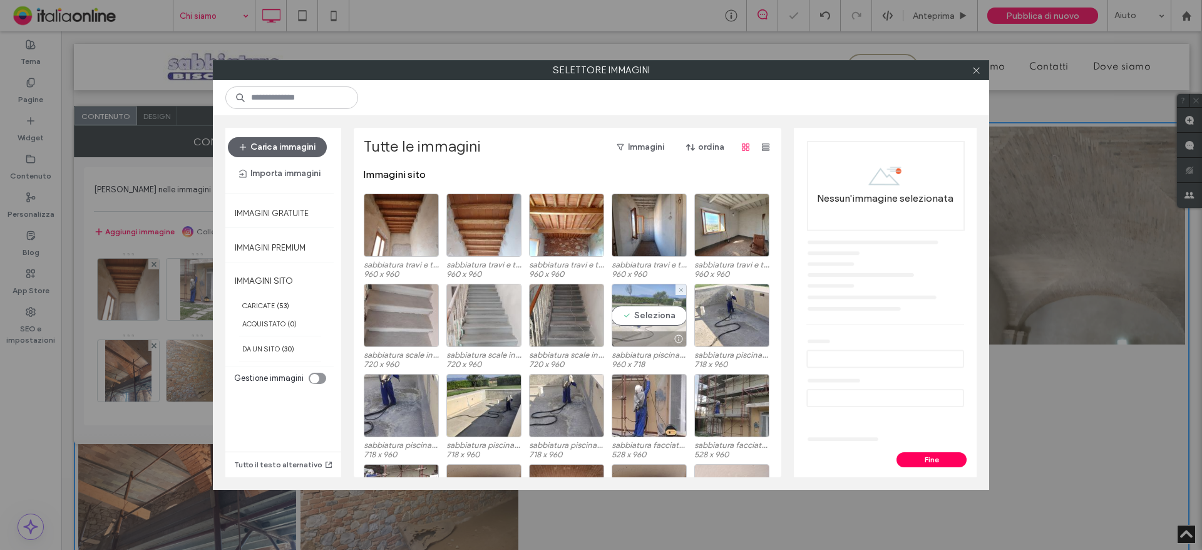
click at [643, 314] on div "Seleziona" at bounding box center [649, 315] width 75 height 63
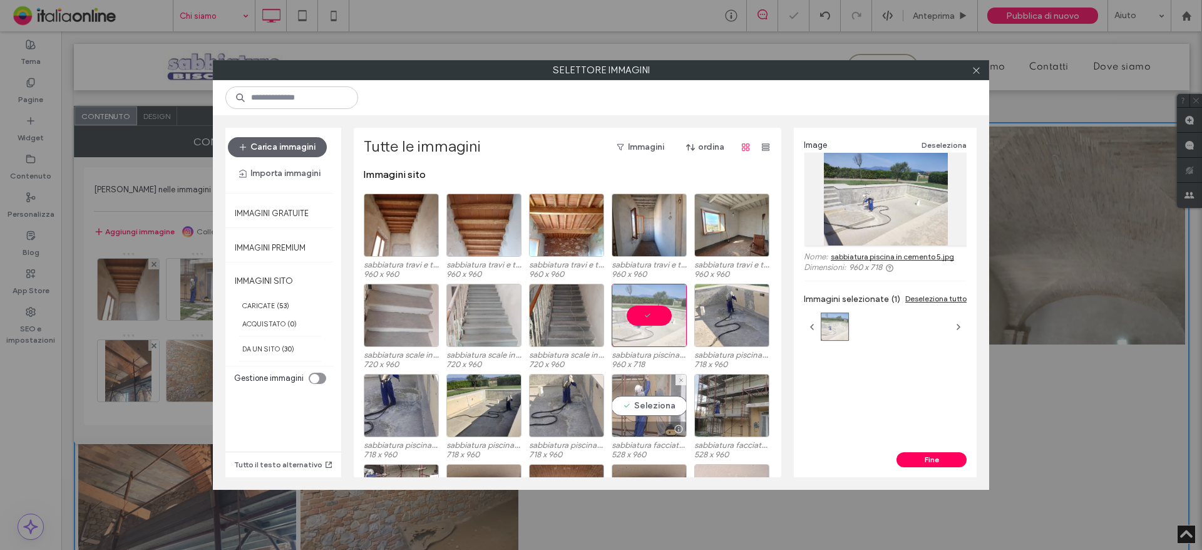
click at [625, 408] on div "Seleziona" at bounding box center [649, 405] width 75 height 63
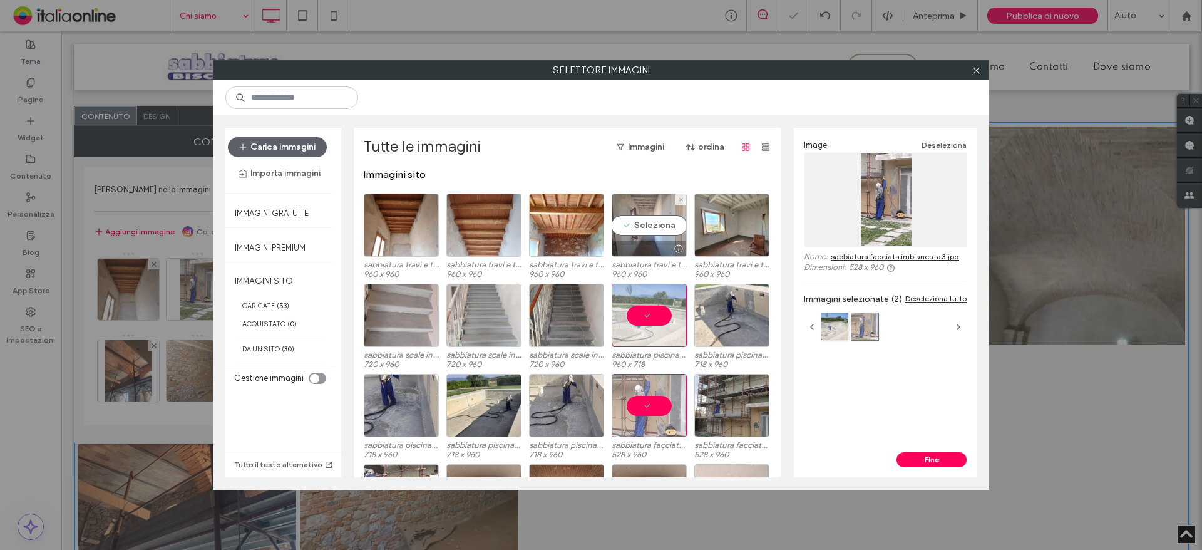
drag, startPoint x: 636, startPoint y: 211, endPoint x: 649, endPoint y: 222, distance: 16.8
click at [636, 211] on div "Seleziona" at bounding box center [649, 224] width 75 height 63
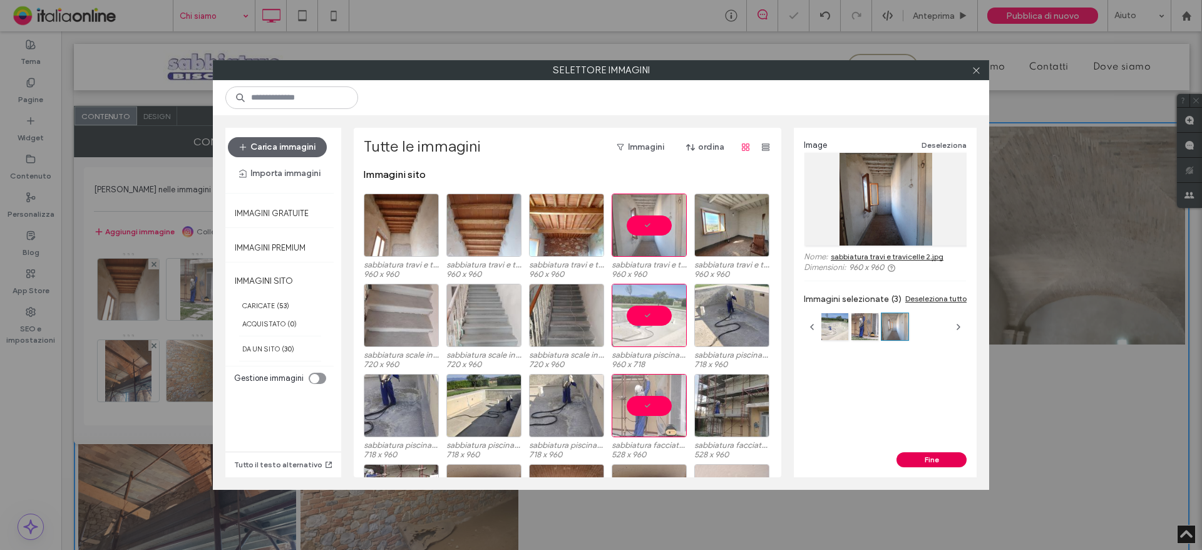
click at [920, 452] on button "Fine" at bounding box center [931, 459] width 70 height 15
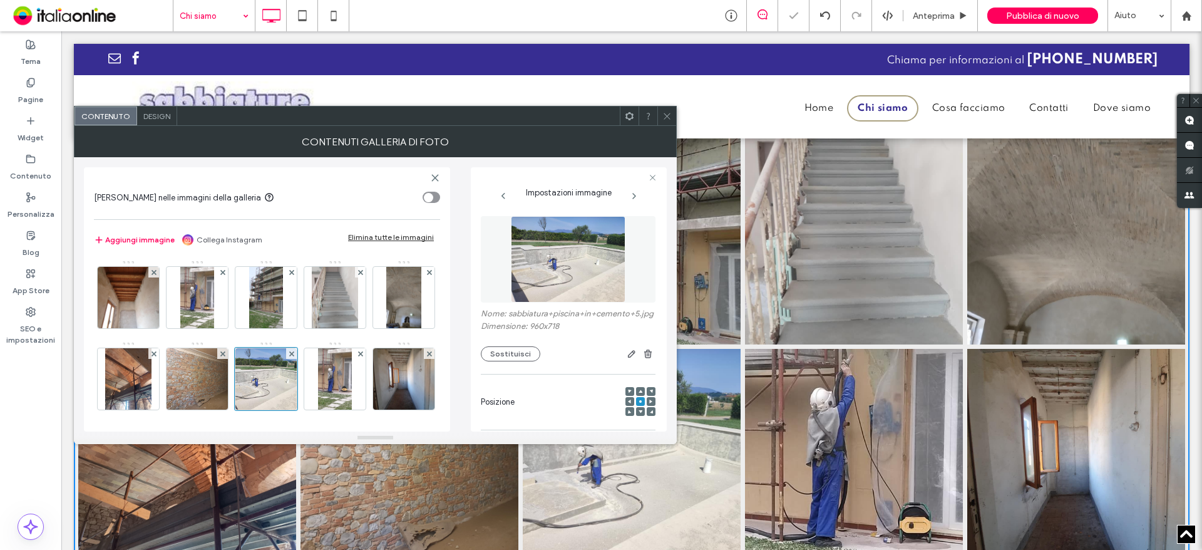
drag, startPoint x: 665, startPoint y: 121, endPoint x: 676, endPoint y: 177, distance: 57.3
click at [665, 121] on span at bounding box center [666, 115] width 9 height 19
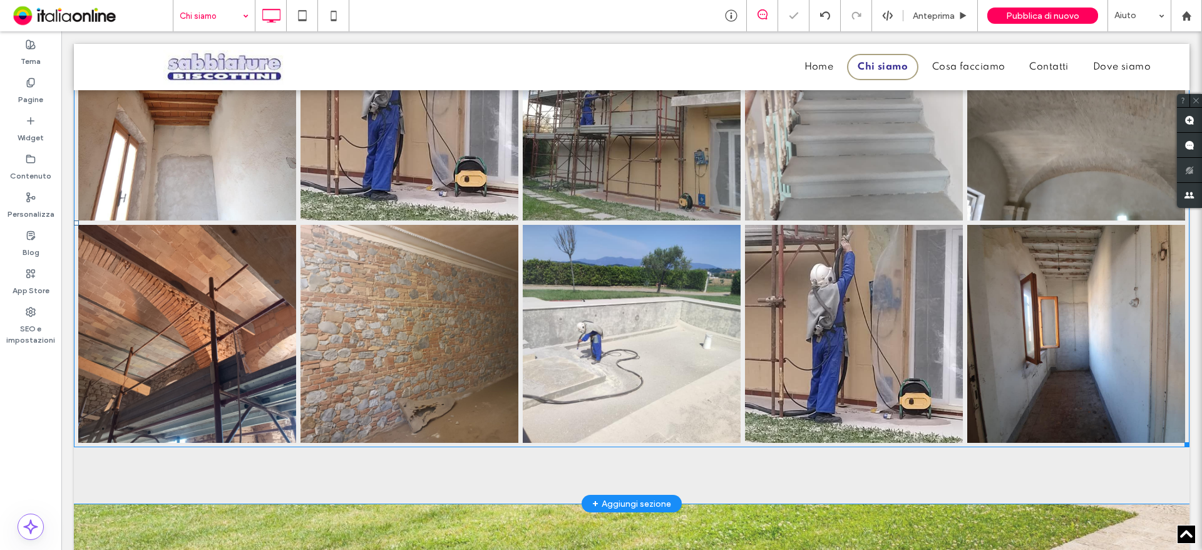
scroll to position [1168, 0]
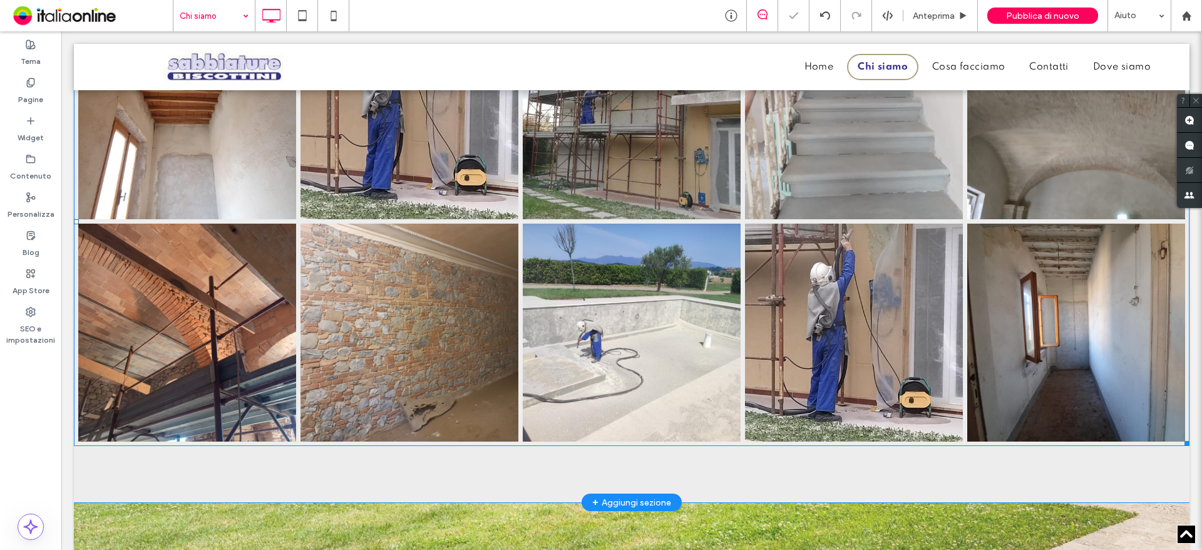
click at [848, 421] on link at bounding box center [854, 332] width 218 height 218
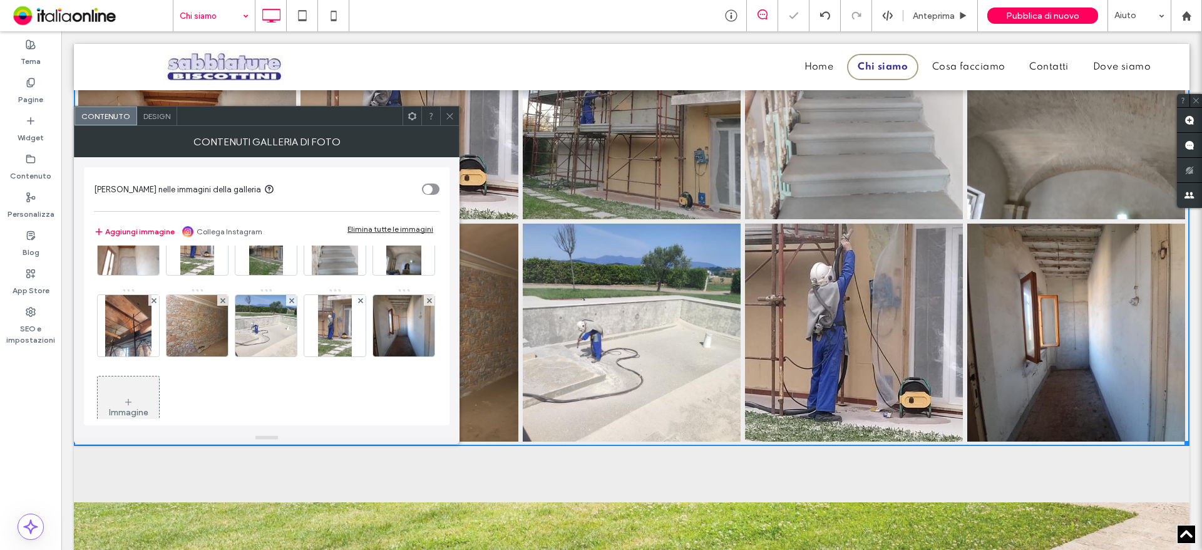
scroll to position [85, 0]
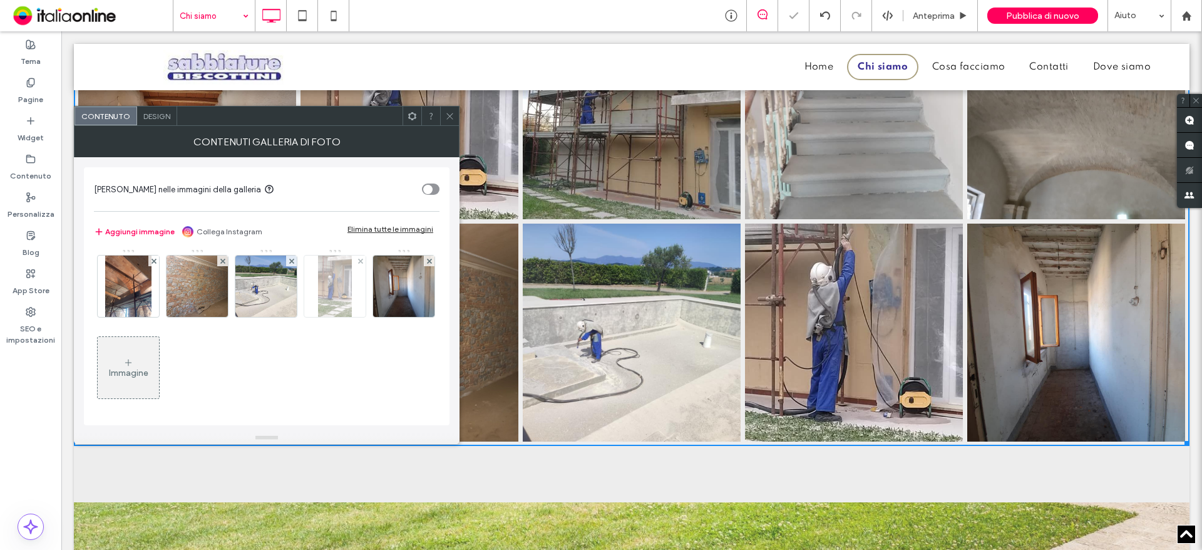
click at [318, 317] on img at bounding box center [335, 285] width 34 height 61
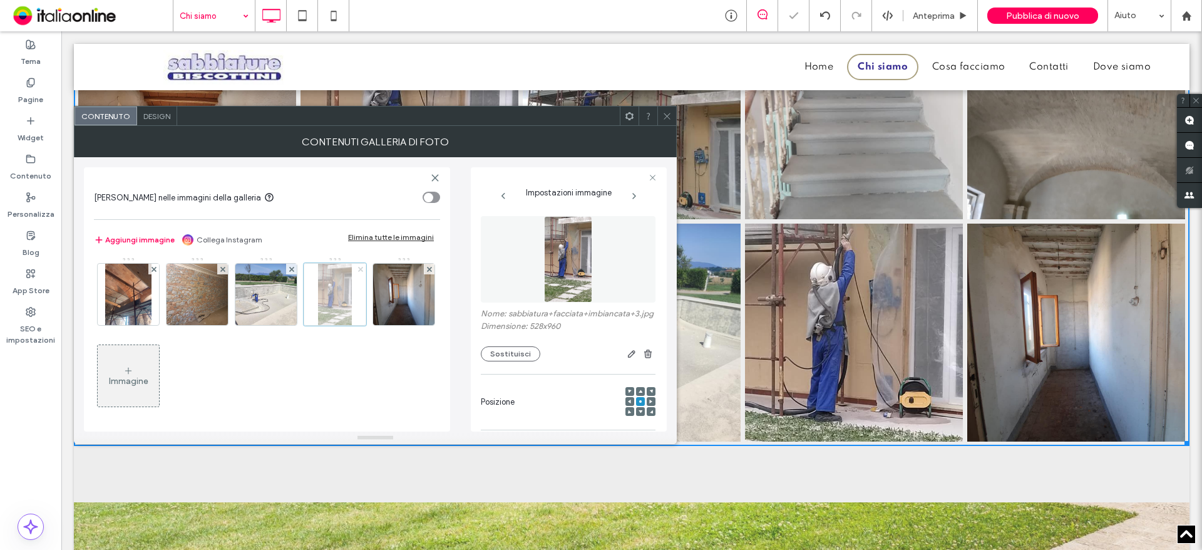
click at [357, 271] on use at bounding box center [359, 268] width 5 height 5
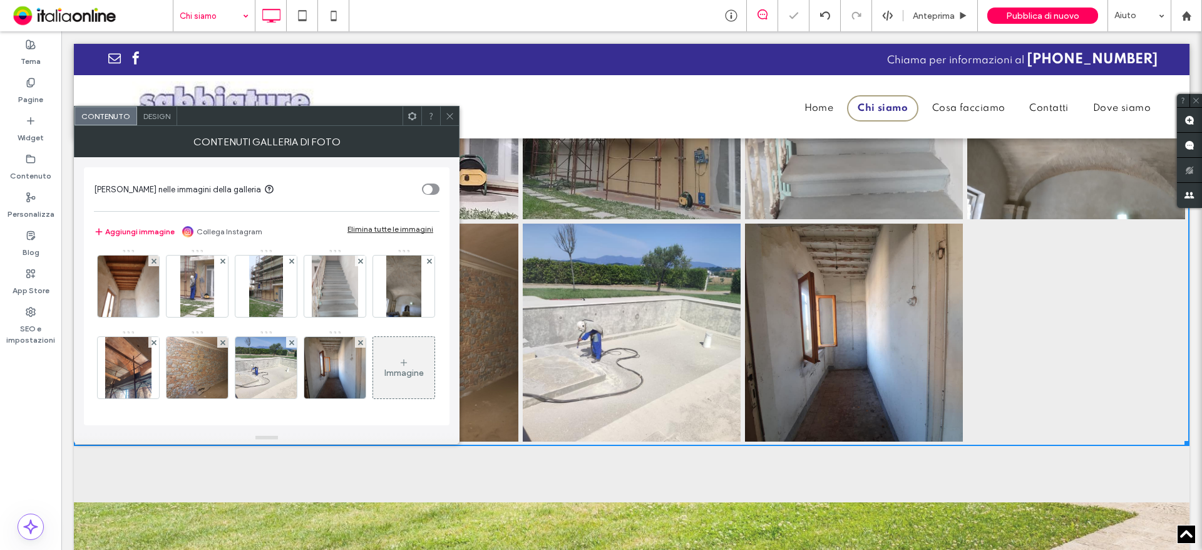
click at [373, 353] on div "Immagine" at bounding box center [403, 367] width 61 height 59
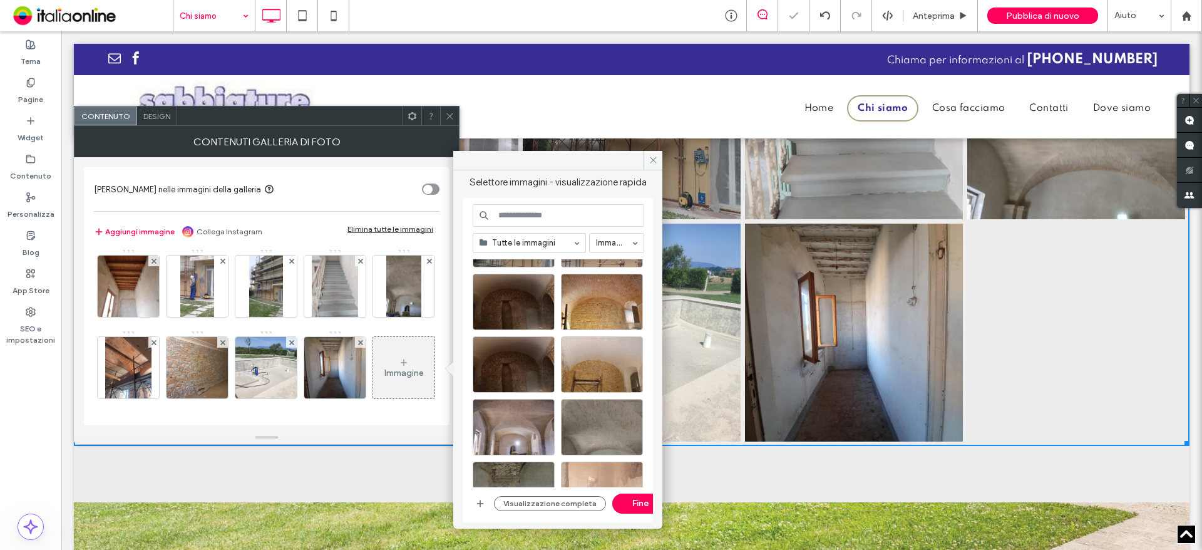
scroll to position [553, 0]
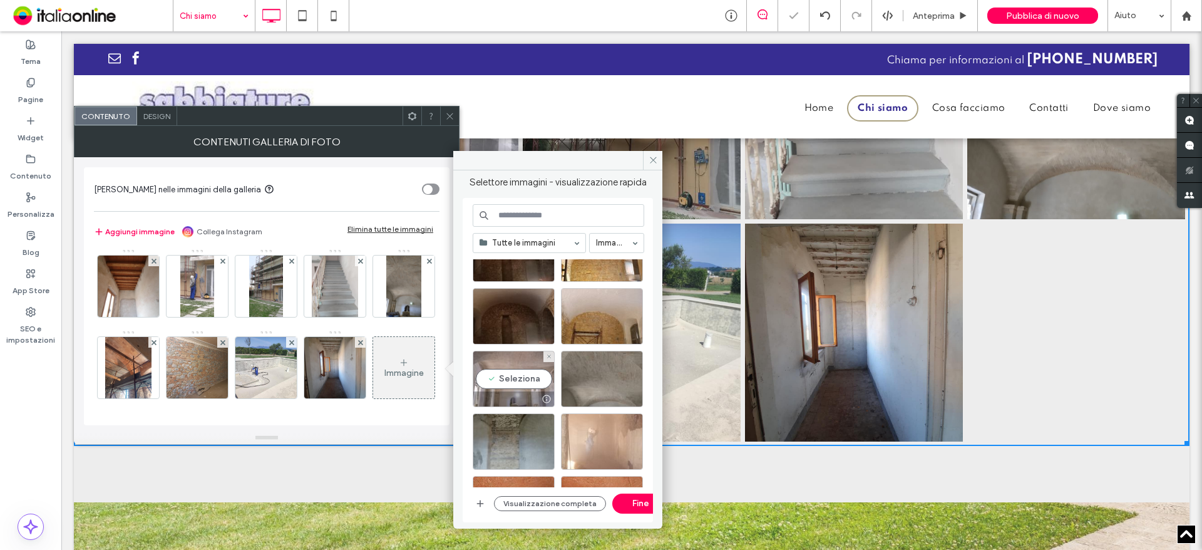
click at [513, 374] on div "Seleziona" at bounding box center [514, 379] width 82 height 56
click at [627, 505] on button "Fine" at bounding box center [640, 503] width 56 height 20
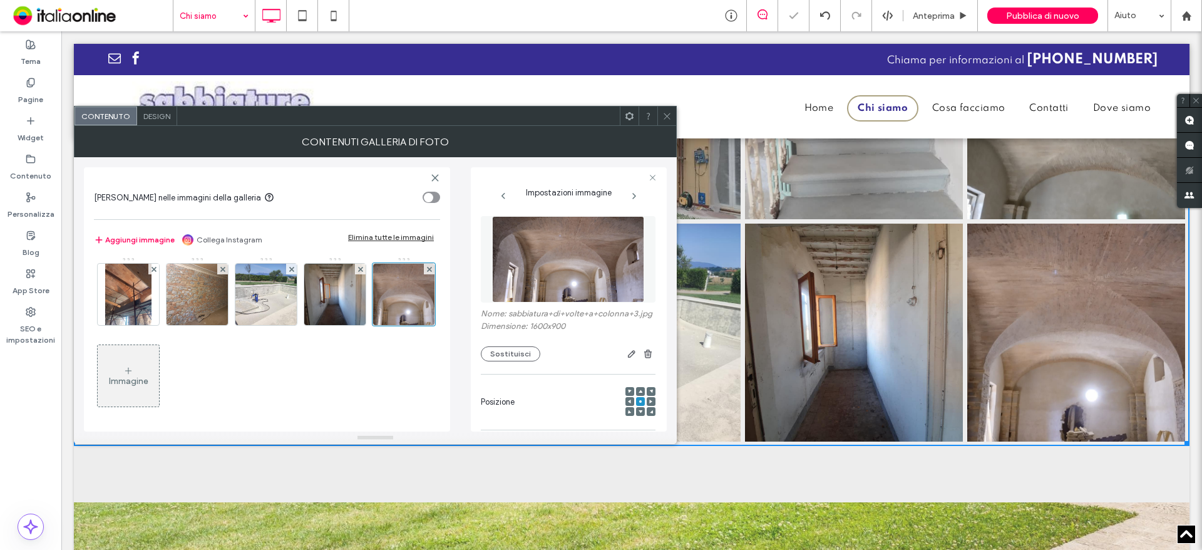
click at [669, 119] on icon at bounding box center [666, 115] width 9 height 9
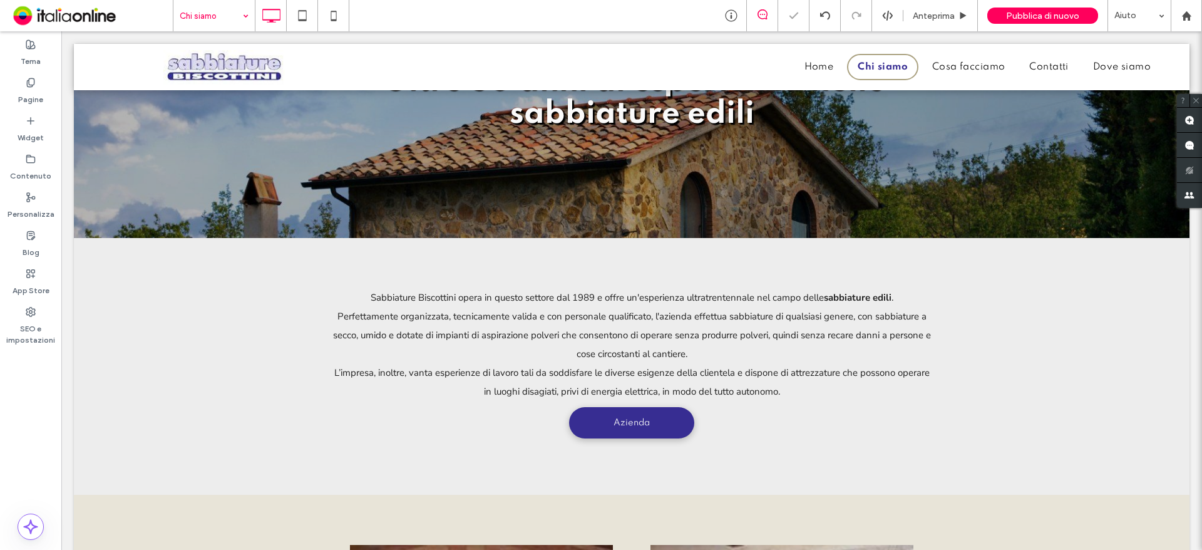
scroll to position [166, 0]
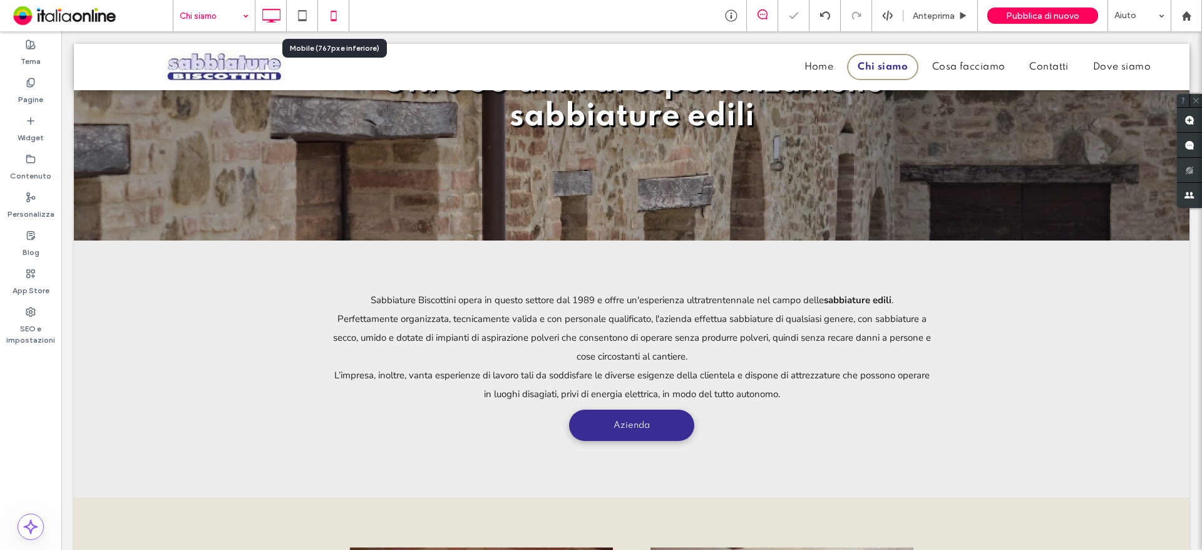
click at [328, 13] on icon at bounding box center [333, 15] width 25 height 25
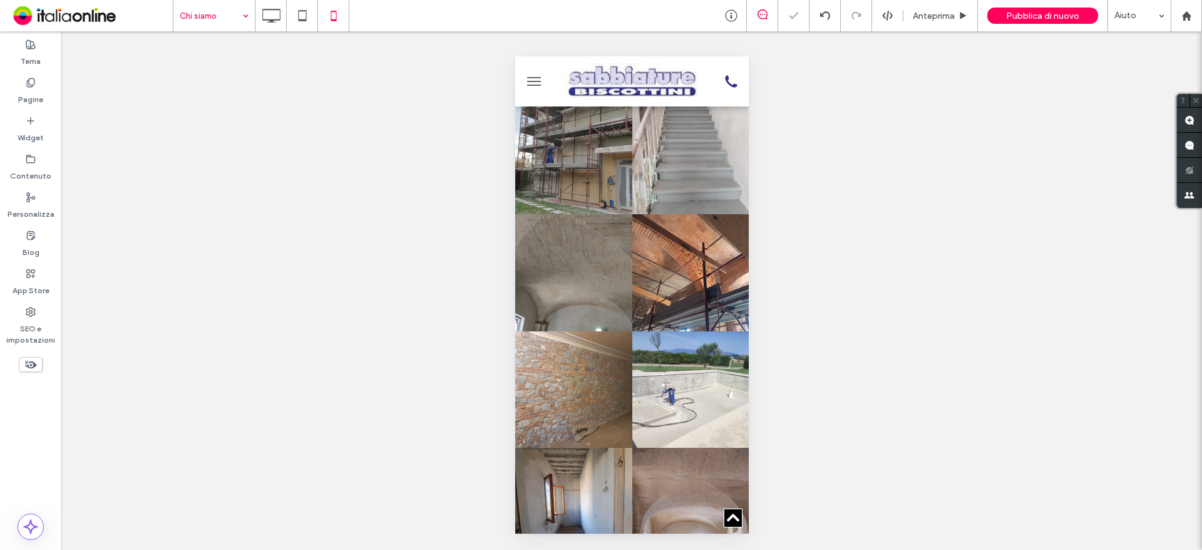
scroll to position [1503, 0]
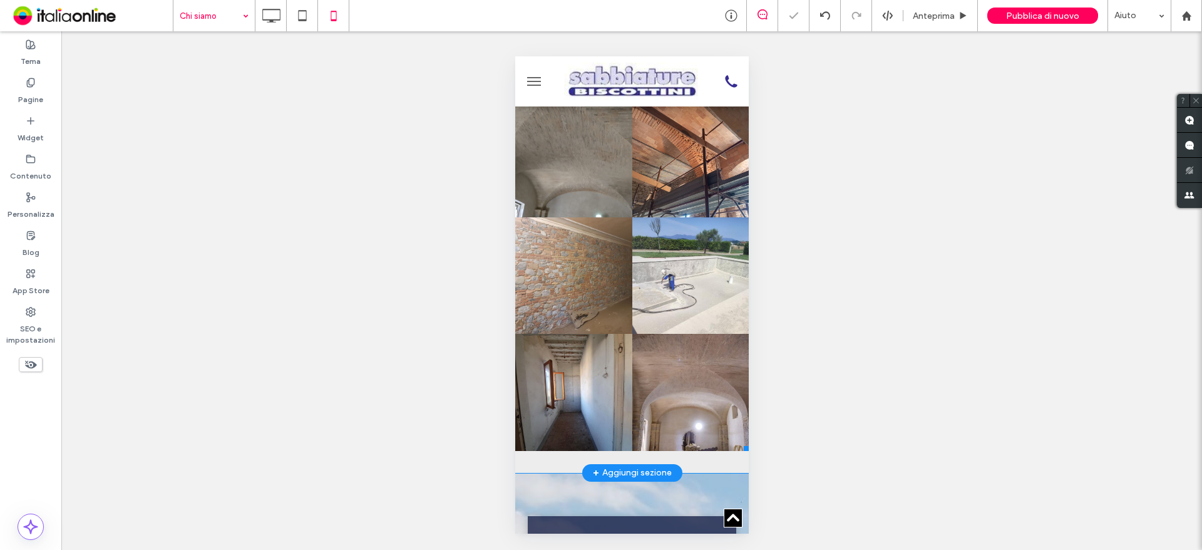
click at [649, 294] on link at bounding box center [690, 275] width 117 height 117
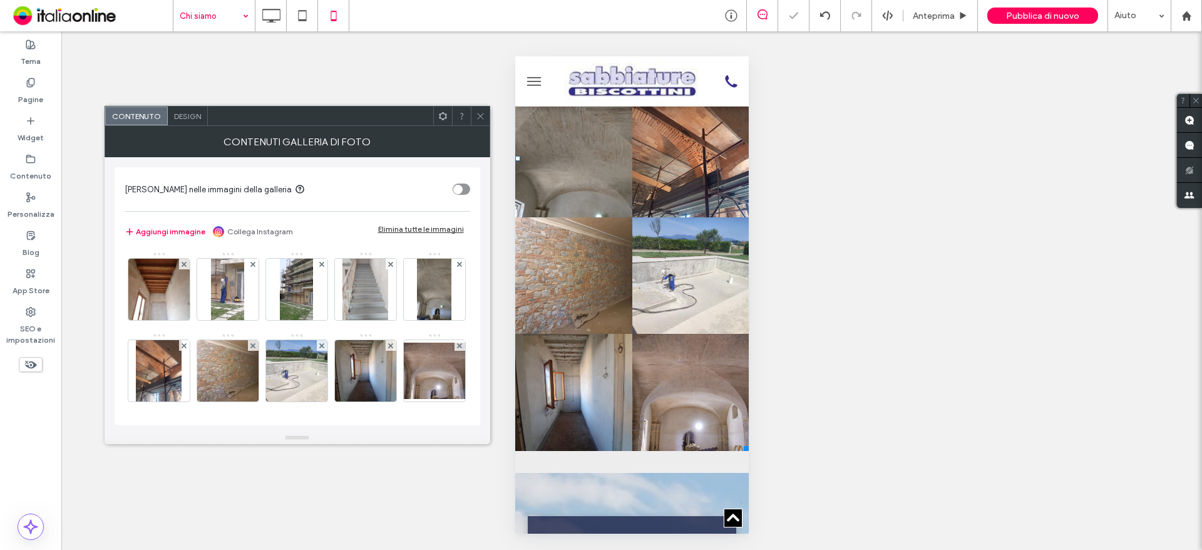
click at [181, 115] on span "Design" at bounding box center [187, 115] width 27 height 9
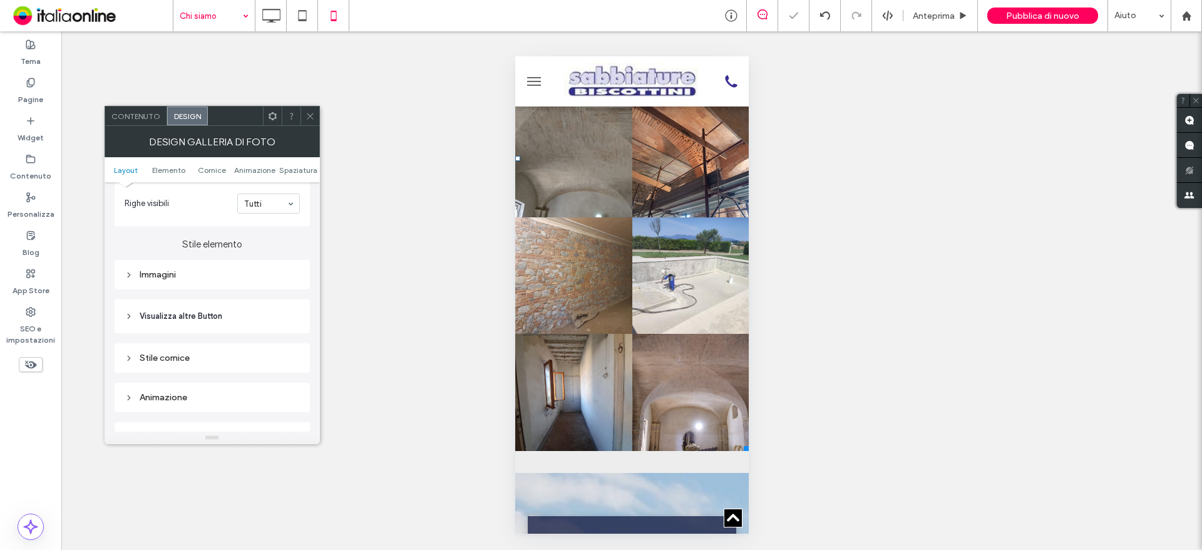
scroll to position [438, 0]
drag, startPoint x: 203, startPoint y: 274, endPoint x: 223, endPoint y: 296, distance: 30.1
click at [203, 274] on div "Immagini" at bounding box center [212, 273] width 175 height 11
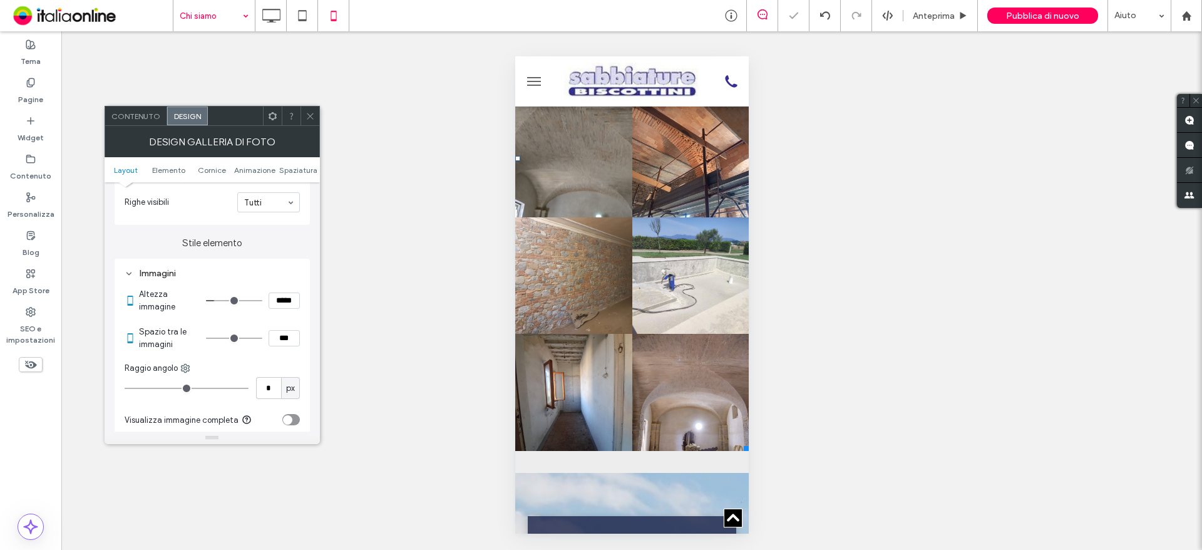
click at [277, 344] on input "***" at bounding box center [284, 338] width 31 height 16
click at [277, 343] on input "***" at bounding box center [284, 338] width 31 height 16
type input "***"
type input "*"
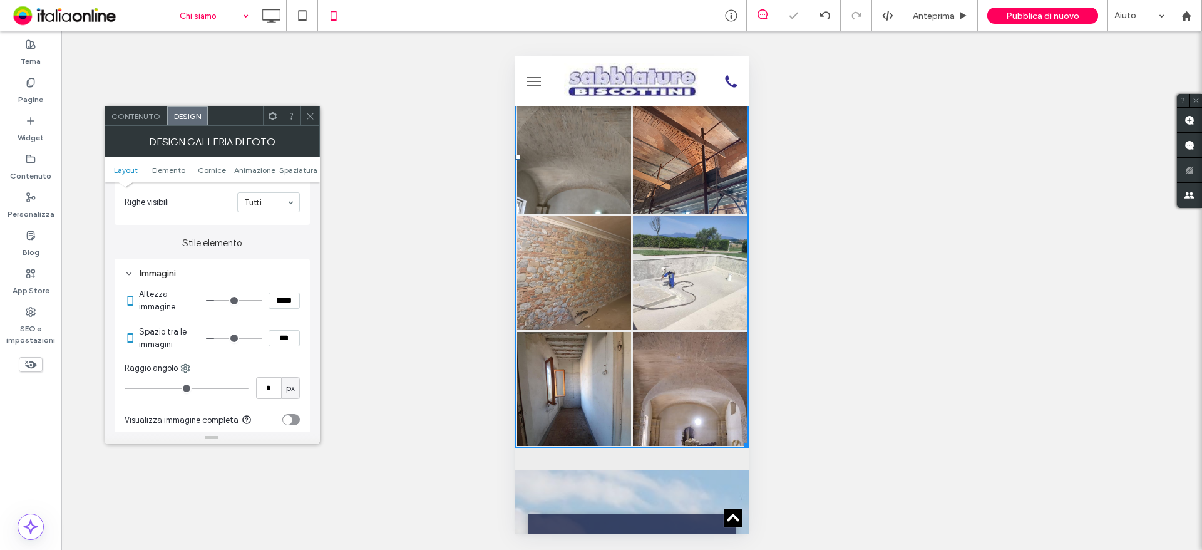
click at [350, 349] on div "Mostrare? Sì Mostrare? Sì Mostrare? Sì Mostrare? Sì Mostrare? Sì Mostrare? Sì M…" at bounding box center [631, 290] width 1141 height 518
drag, startPoint x: 311, startPoint y: 116, endPoint x: 302, endPoint y: 147, distance: 32.3
click at [311, 116] on icon at bounding box center [310, 115] width 9 height 9
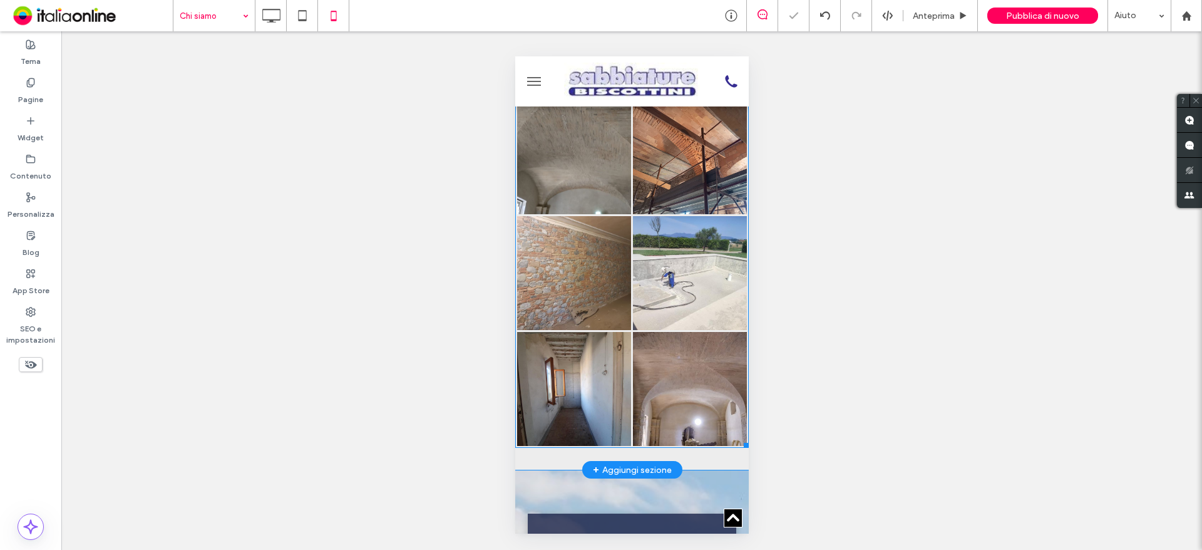
scroll to position [1252, 0]
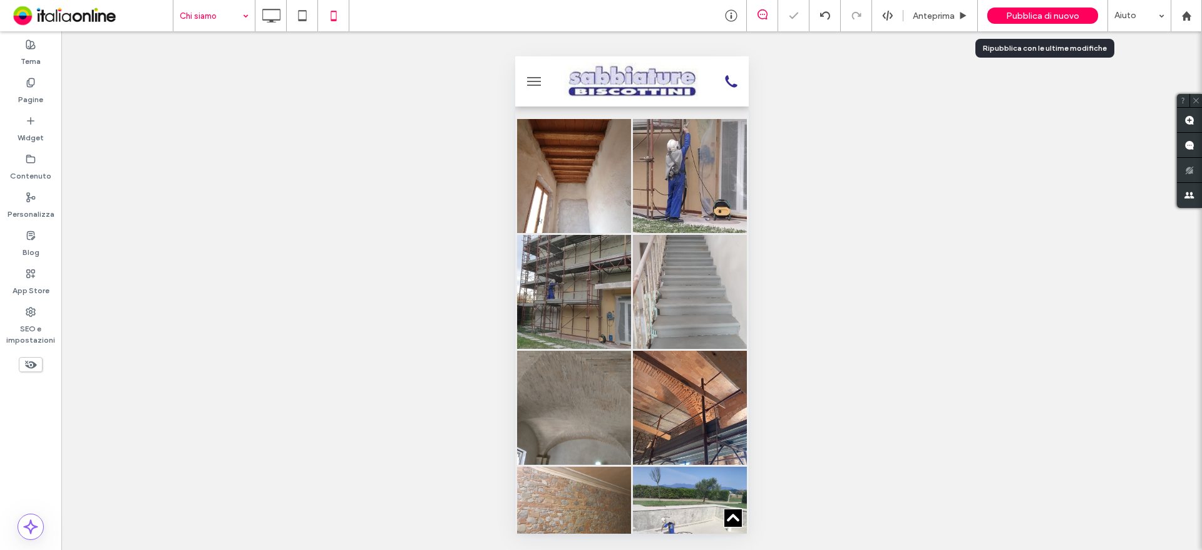
click at [1030, 19] on span "Pubblica di nuovo" at bounding box center [1042, 16] width 73 height 11
